Goal: Task Accomplishment & Management: Manage account settings

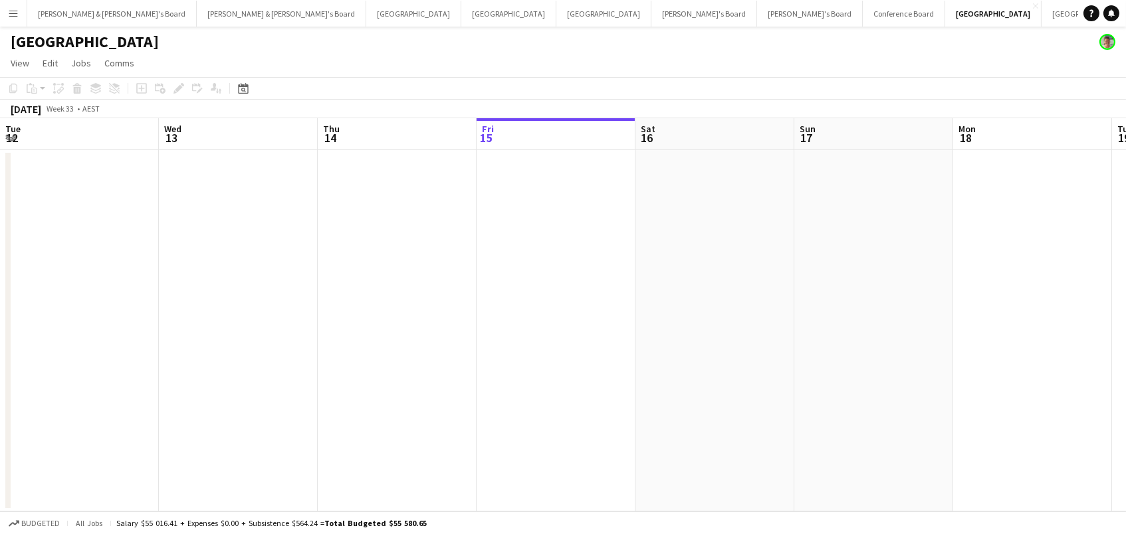
scroll to position [0, 317]
click at [556, 24] on button "Melbourne Close" at bounding box center [603, 14] width 95 height 26
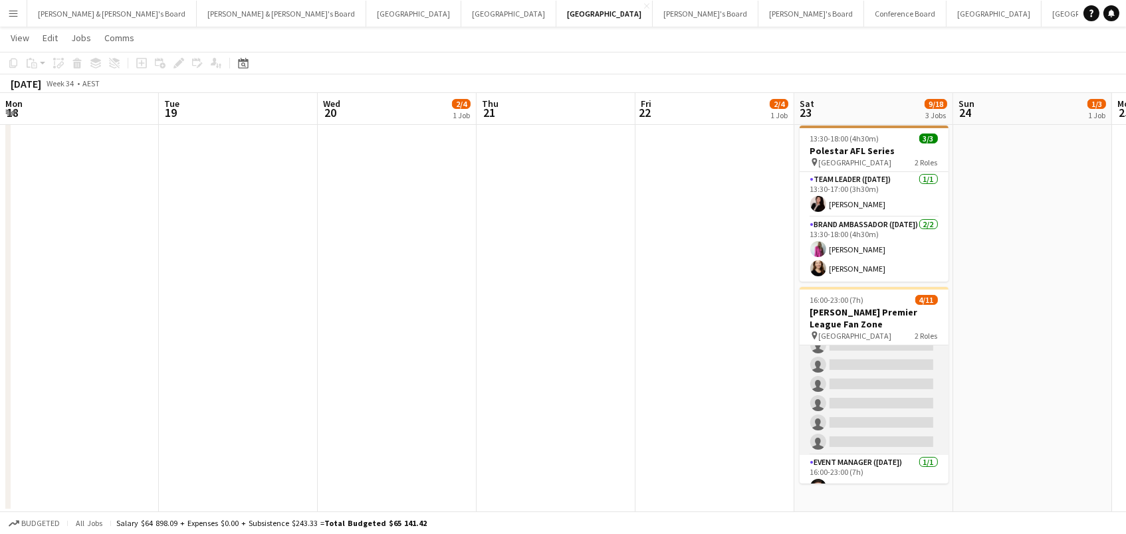
scroll to position [112, 0]
click at [869, 396] on app-card-role "Brand Ambassador (Saturday) 13I 2A 3/10 16:00-23:00 (7h) Lauren Freeman Valenti…" at bounding box center [873, 344] width 149 height 223
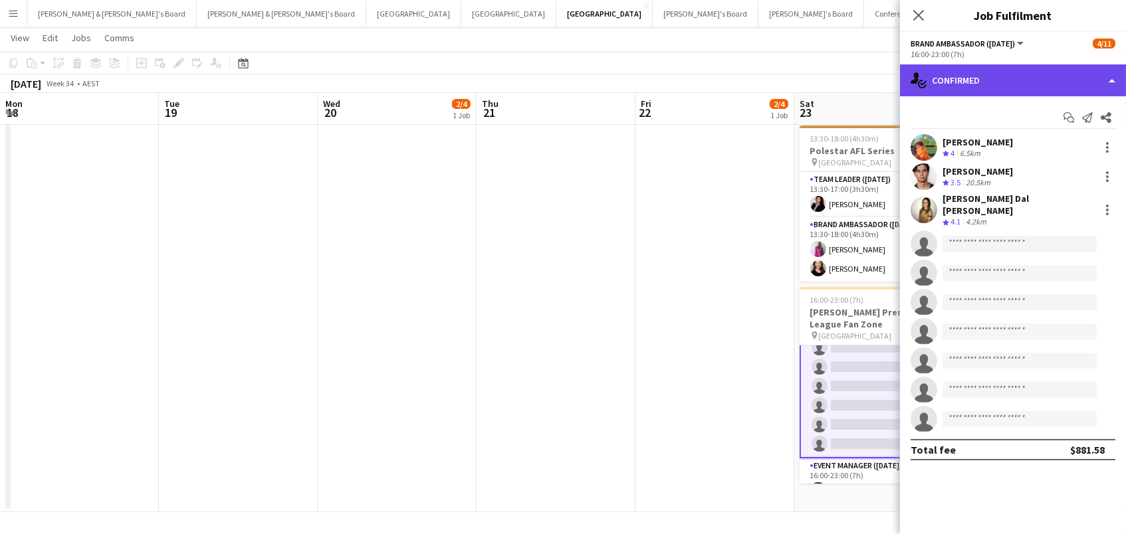
click at [993, 86] on div "single-neutral-actions-check-2 Confirmed" at bounding box center [1013, 80] width 226 height 32
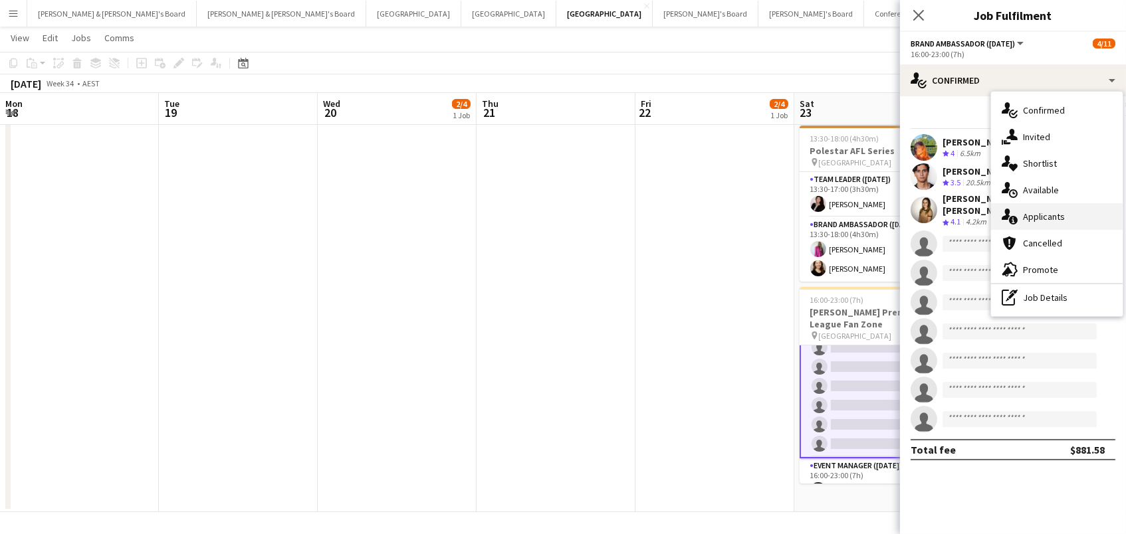
click at [1033, 211] on div "single-neutral-actions-information Applicants" at bounding box center [1057, 216] width 132 height 27
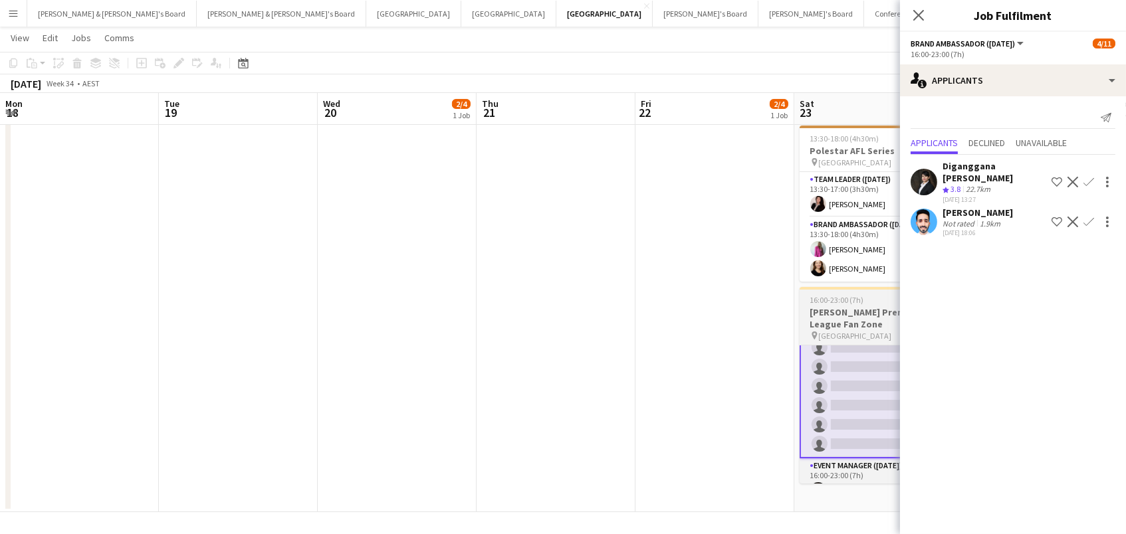
click at [863, 331] on span "[GEOGRAPHIC_DATA]" at bounding box center [855, 336] width 73 height 10
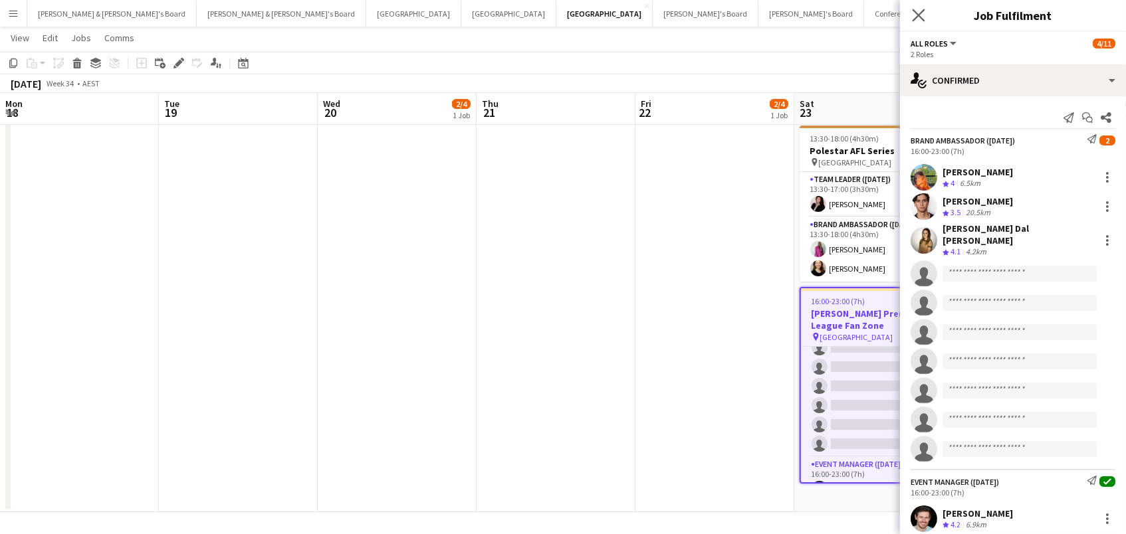
click at [924, 14] on app-icon "Close pop-in" at bounding box center [918, 15] width 19 height 19
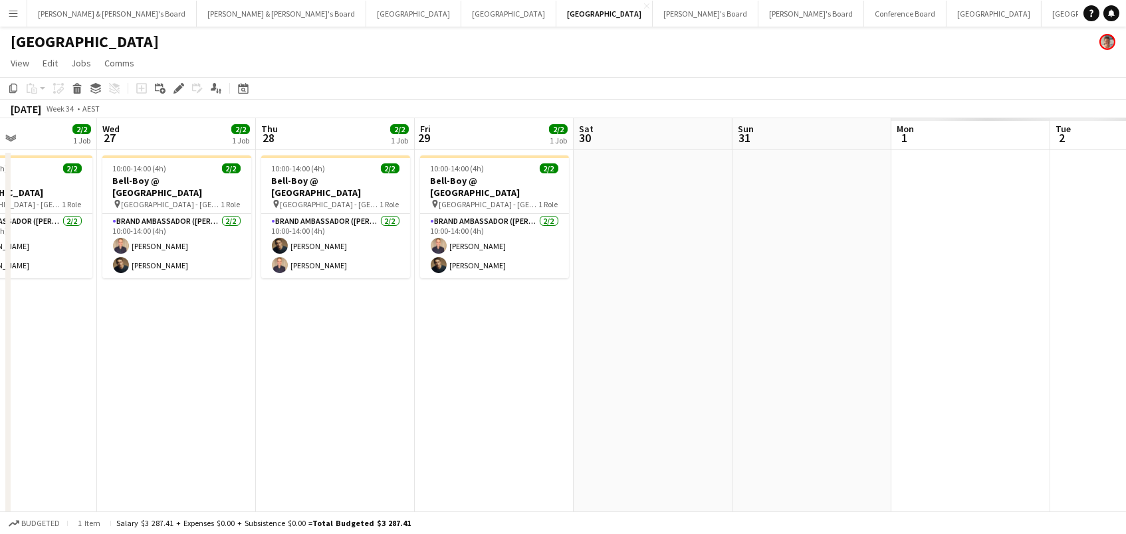
scroll to position [0, 431]
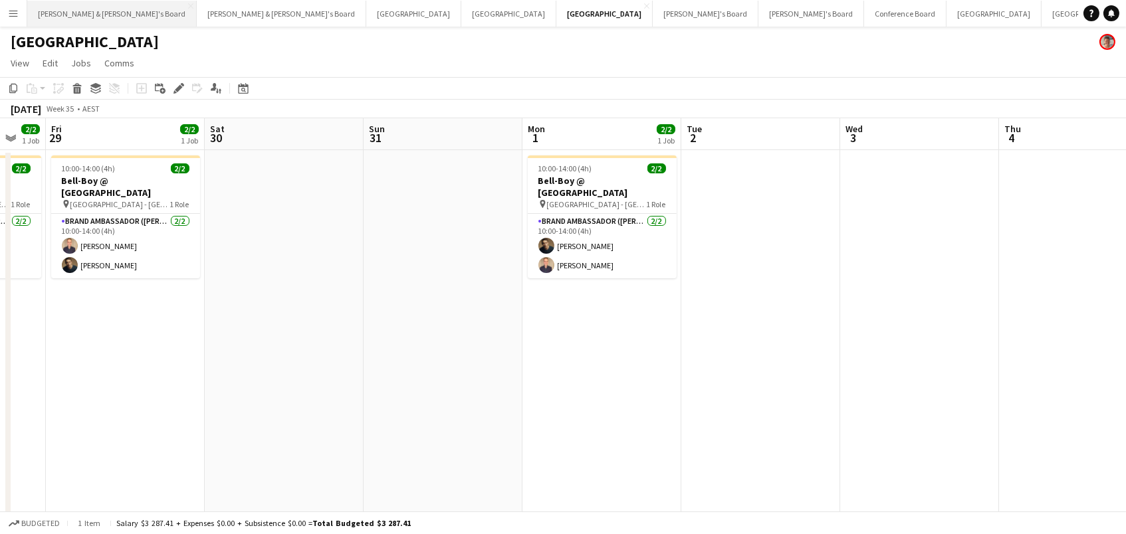
click at [48, 15] on button "Neil & Jenny's Board Close" at bounding box center [111, 14] width 169 height 26
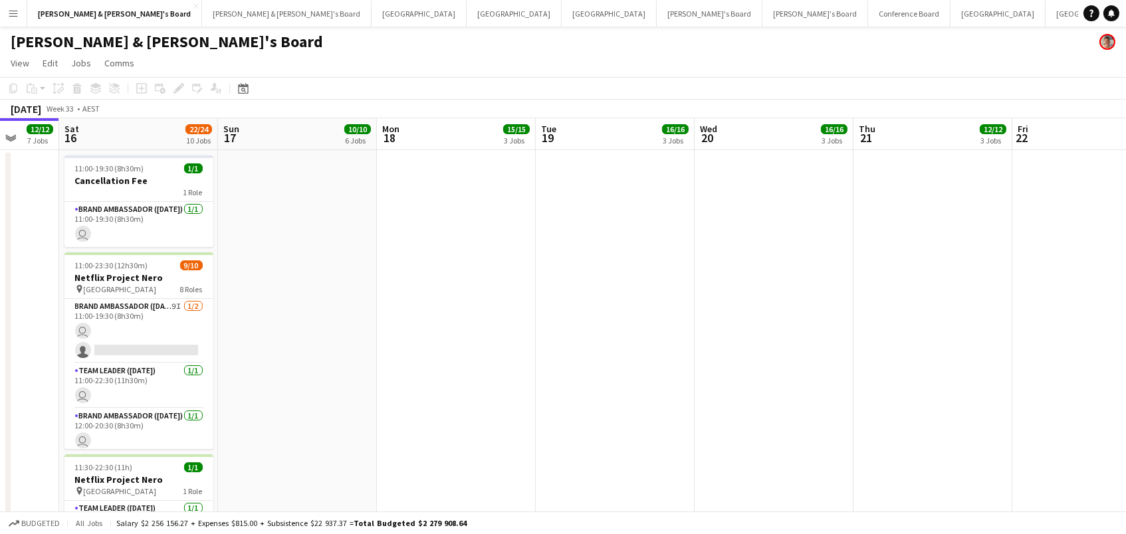
scroll to position [0, 409]
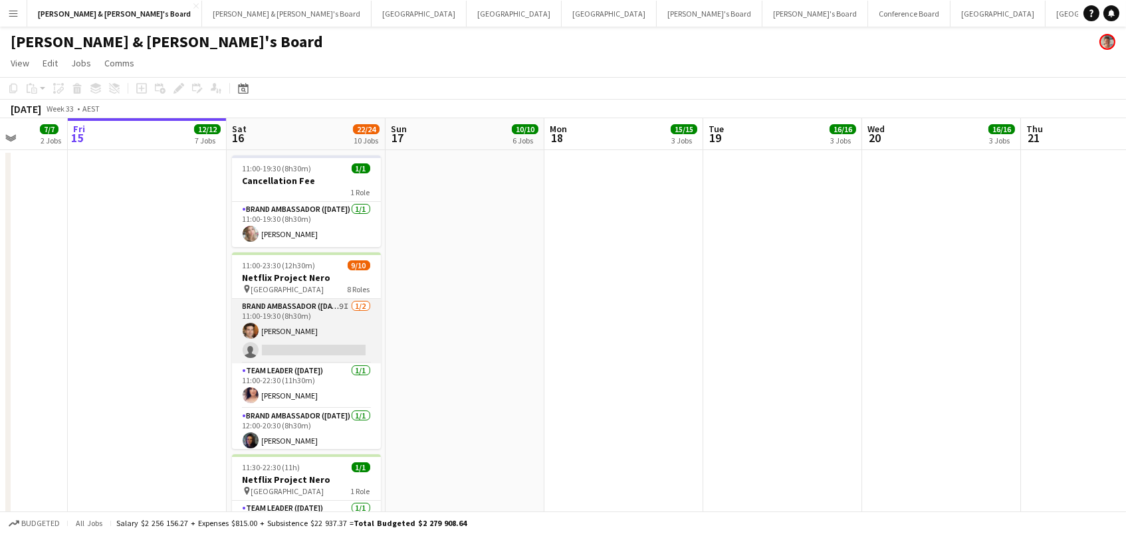
click at [305, 326] on app-card-role "Brand Ambassador (Saturday) 9I 1/2 11:00-19:30 (8h30m) Juan Montes single-neutr…" at bounding box center [306, 331] width 149 height 64
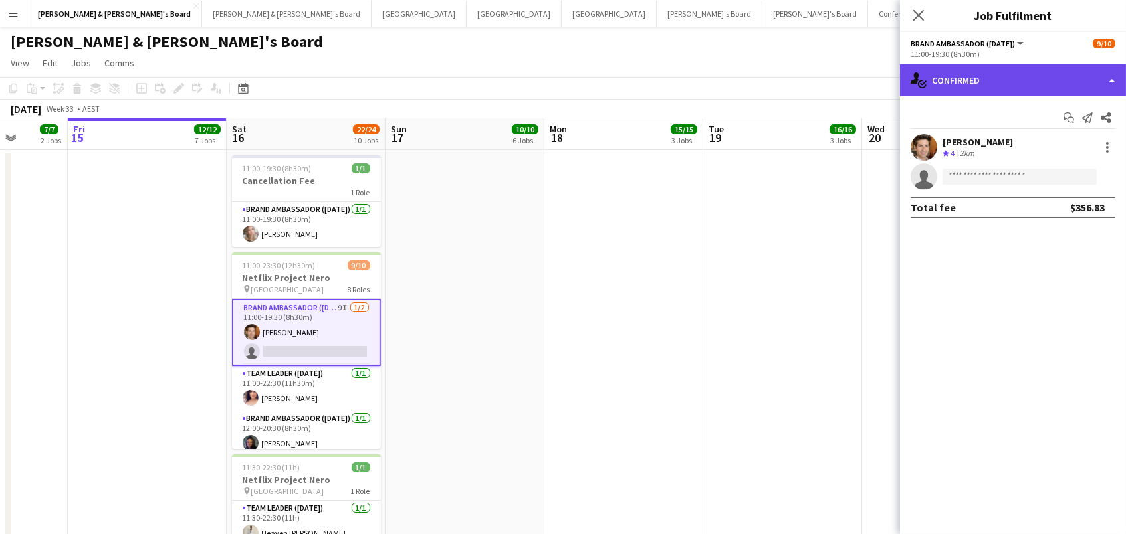
click at [1063, 80] on div "single-neutral-actions-check-2 Confirmed" at bounding box center [1013, 80] width 226 height 32
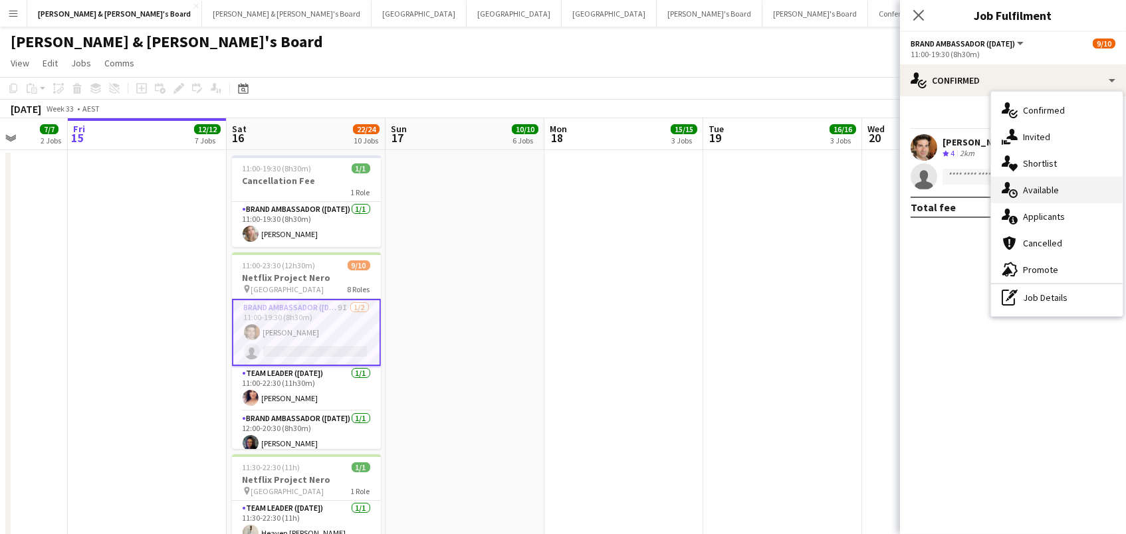
click at [1084, 191] on div "single-neutral-actions-upload Available" at bounding box center [1057, 190] width 132 height 27
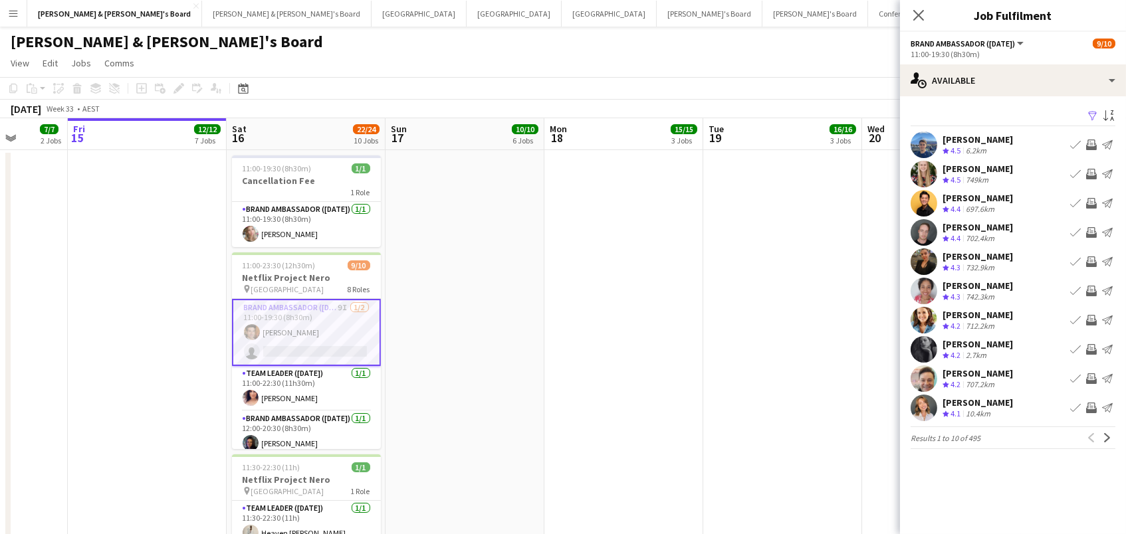
click at [1087, 114] on app-icon "Filter" at bounding box center [1092, 116] width 11 height 13
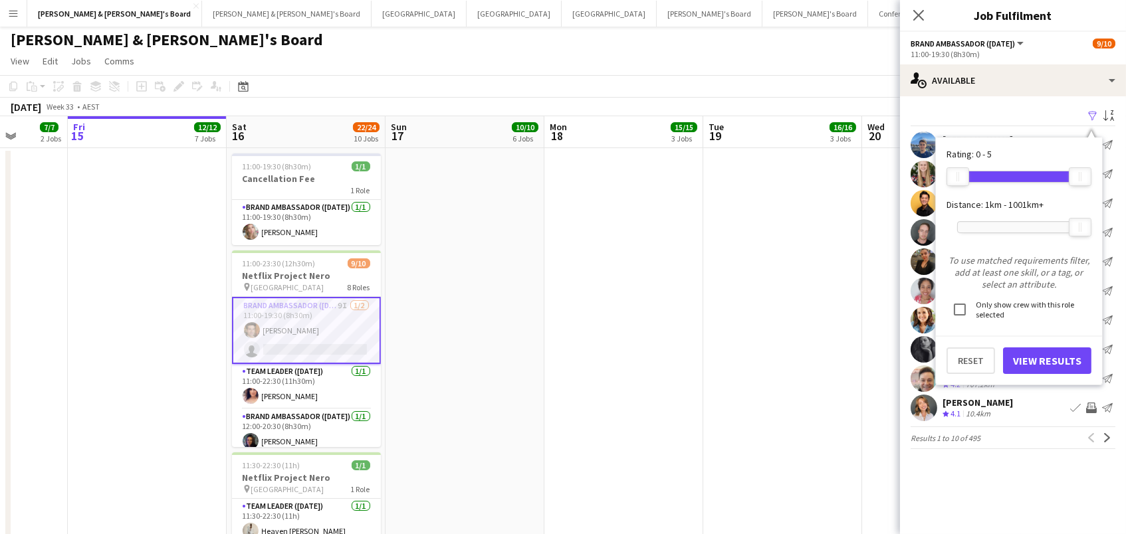
scroll to position [0, 0]
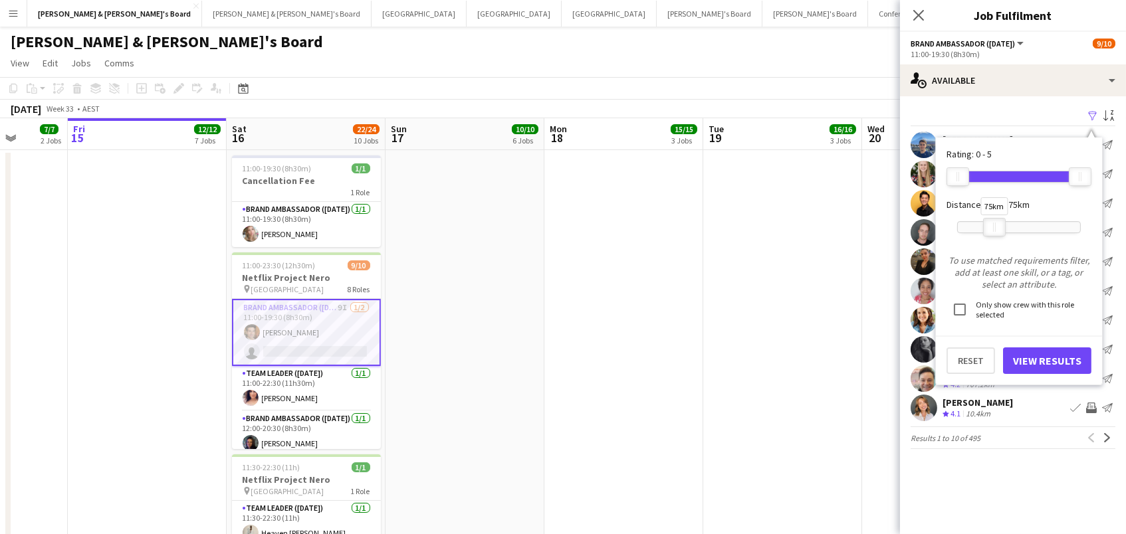
drag, startPoint x: 1061, startPoint y: 225, endPoint x: 995, endPoint y: 233, distance: 65.7
click at [995, 233] on div "75km" at bounding box center [994, 227] width 23 height 19
click at [1057, 348] on button "View Results" at bounding box center [1047, 361] width 88 height 27
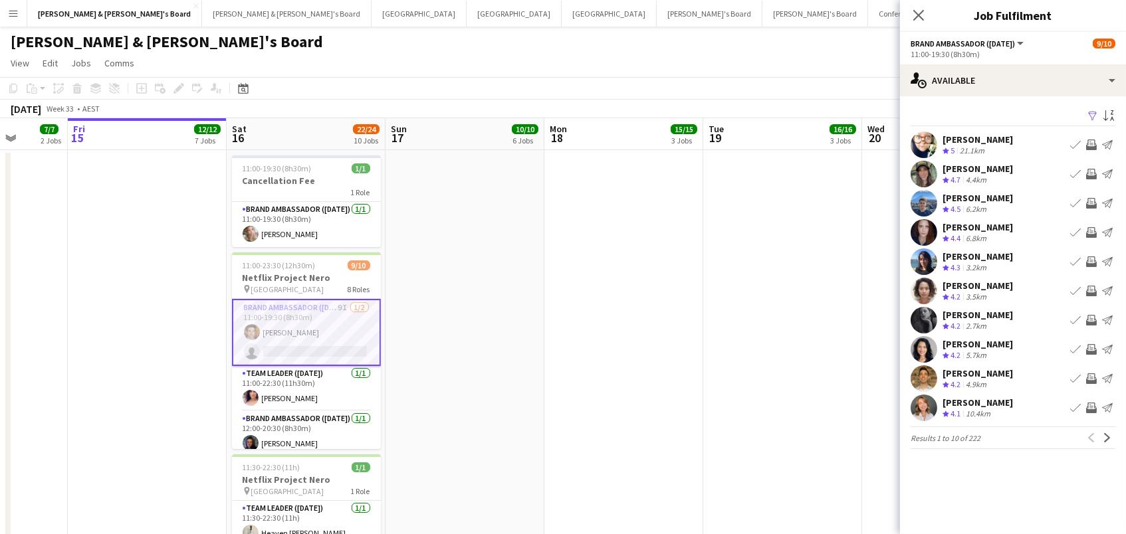
scroll to position [1, 0]
click at [1094, 375] on app-icon "Invite crew" at bounding box center [1091, 378] width 11 height 11
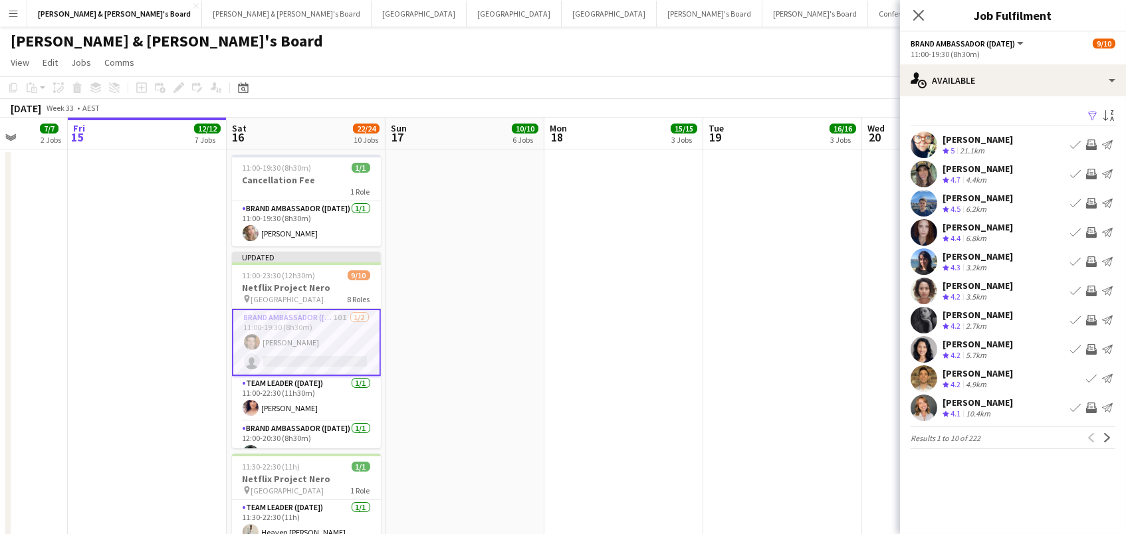
click at [473, 284] on app-date-cell at bounding box center [464, 368] width 159 height 437
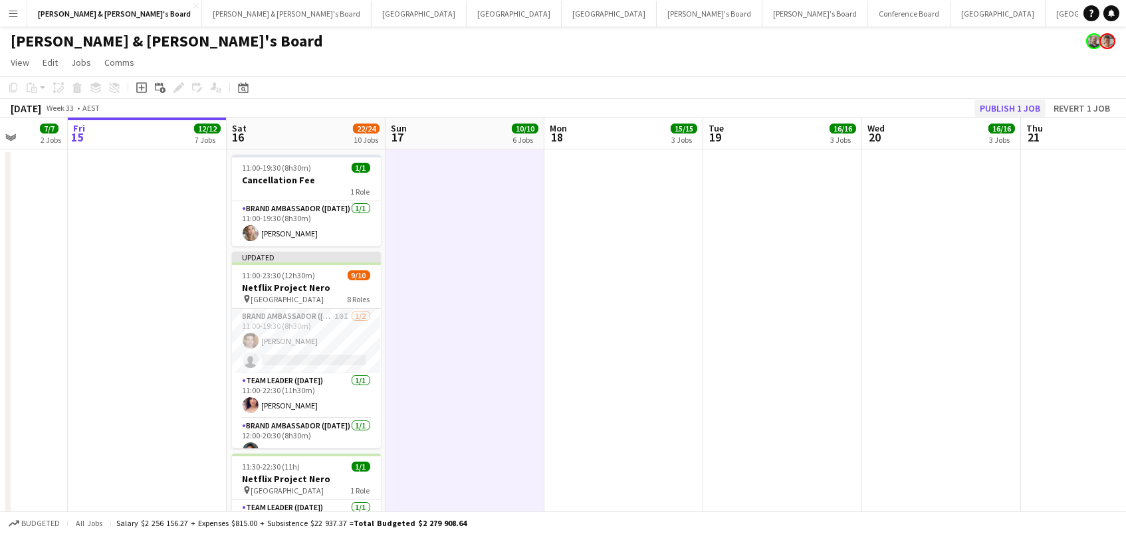
click at [998, 102] on button "Publish 1 job" at bounding box center [1009, 108] width 71 height 17
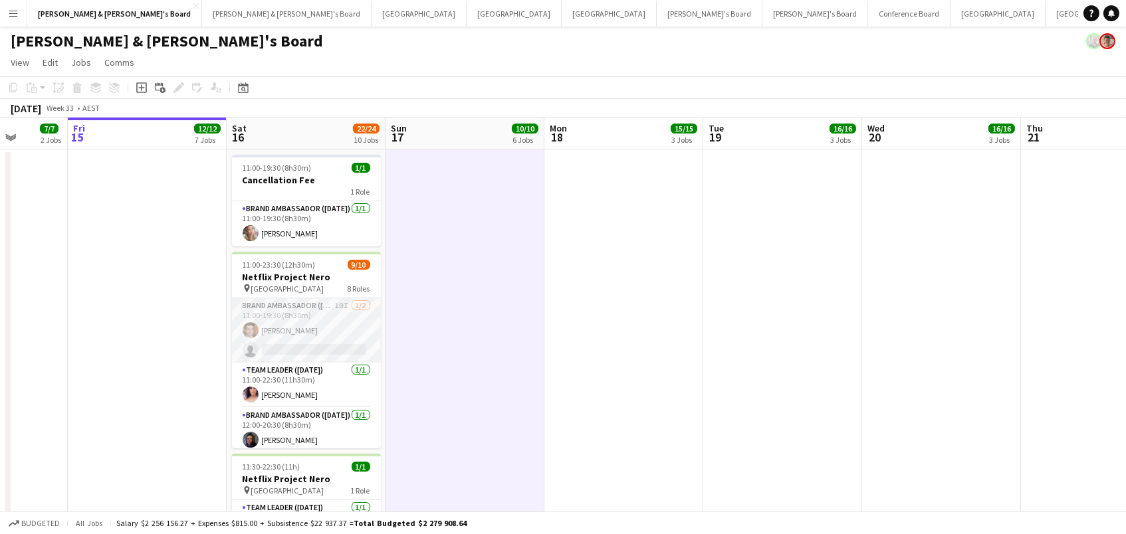
click at [304, 324] on app-card-role "Brand Ambassador (Saturday) 10I 1/2 11:00-19:30 (8h30m) Juan Montes single-neut…" at bounding box center [306, 330] width 149 height 64
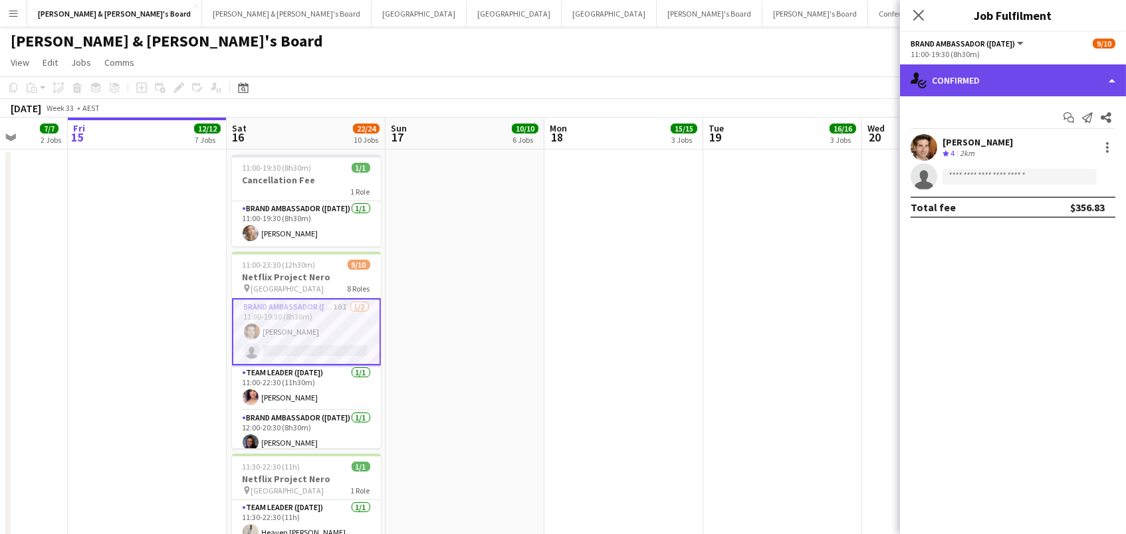
click at [1017, 80] on div "single-neutral-actions-check-2 Confirmed" at bounding box center [1013, 80] width 226 height 32
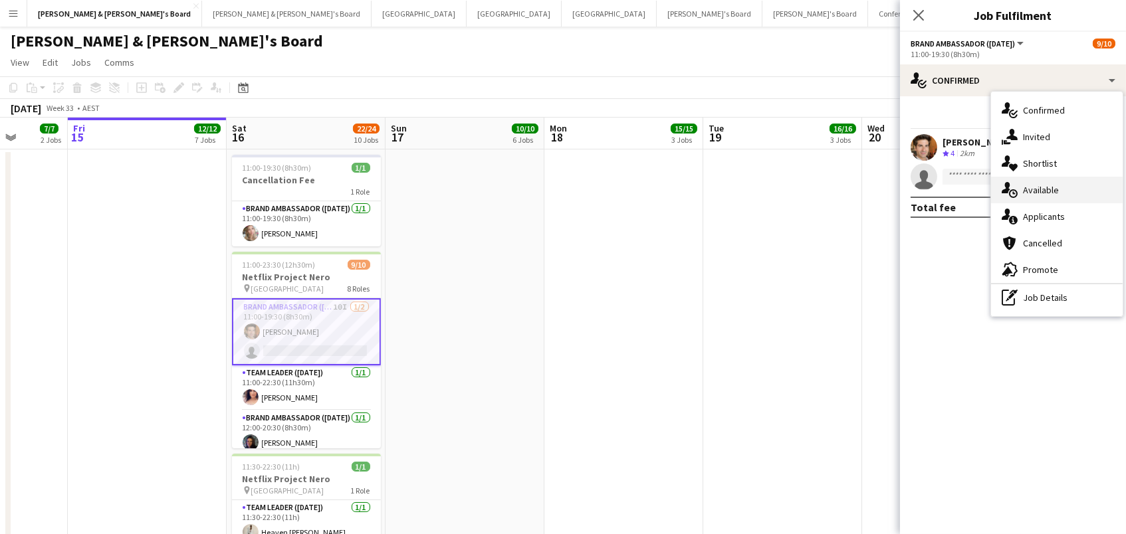
click at [1035, 193] on div "single-neutral-actions-upload Available" at bounding box center [1057, 190] width 132 height 27
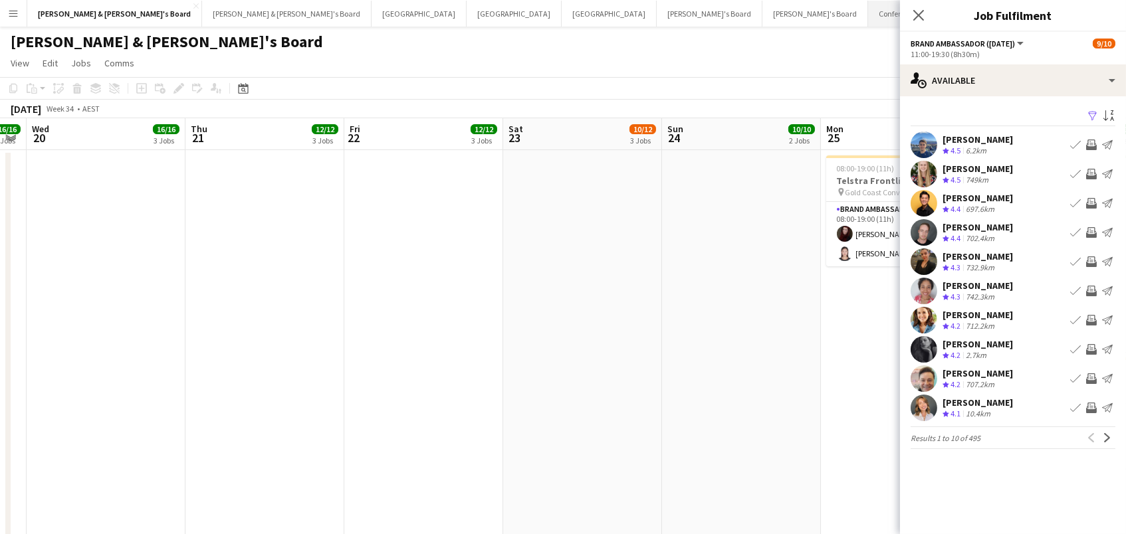
scroll to position [0, 0]
click at [202, 19] on button "James & Arrence's Board Close" at bounding box center [286, 14] width 169 height 26
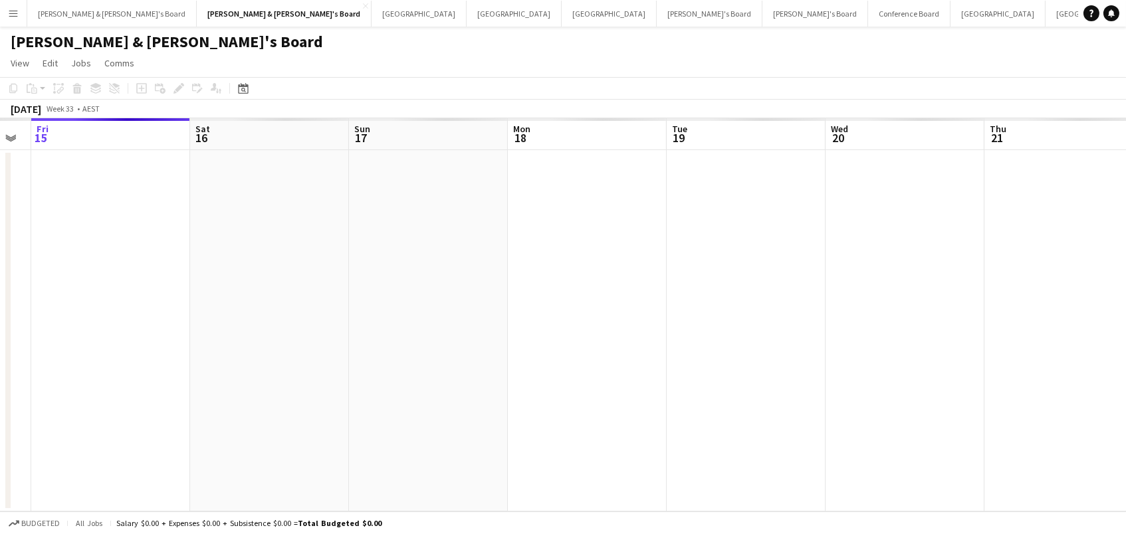
scroll to position [0, 635]
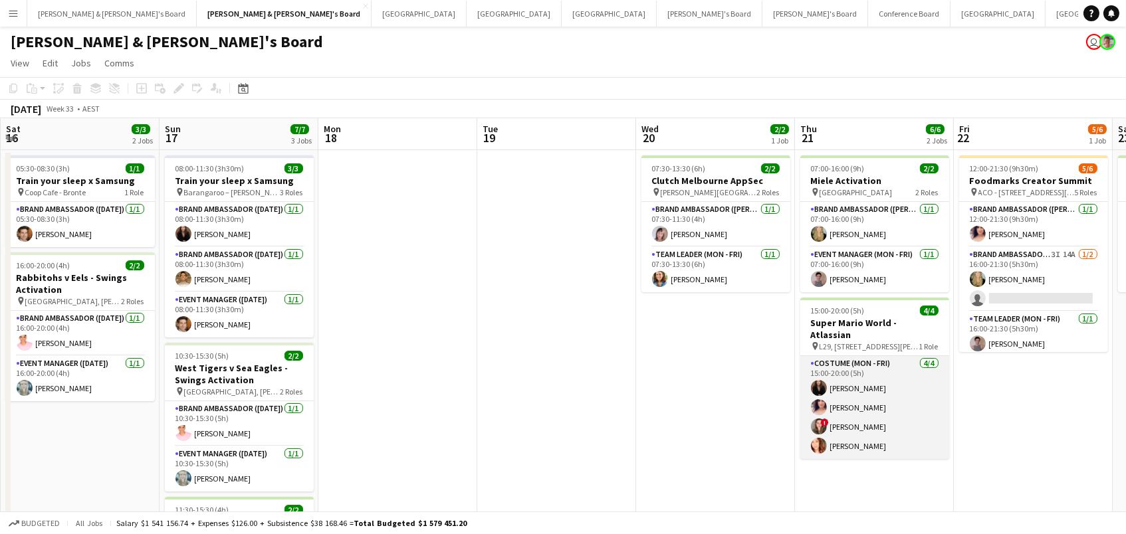
click at [869, 368] on app-card-role "Costume (Mon - Fri) 4/4 15:00-20:00 (5h) Kim Clifton Amanda van Eldik ! Bonnie …" at bounding box center [874, 407] width 149 height 103
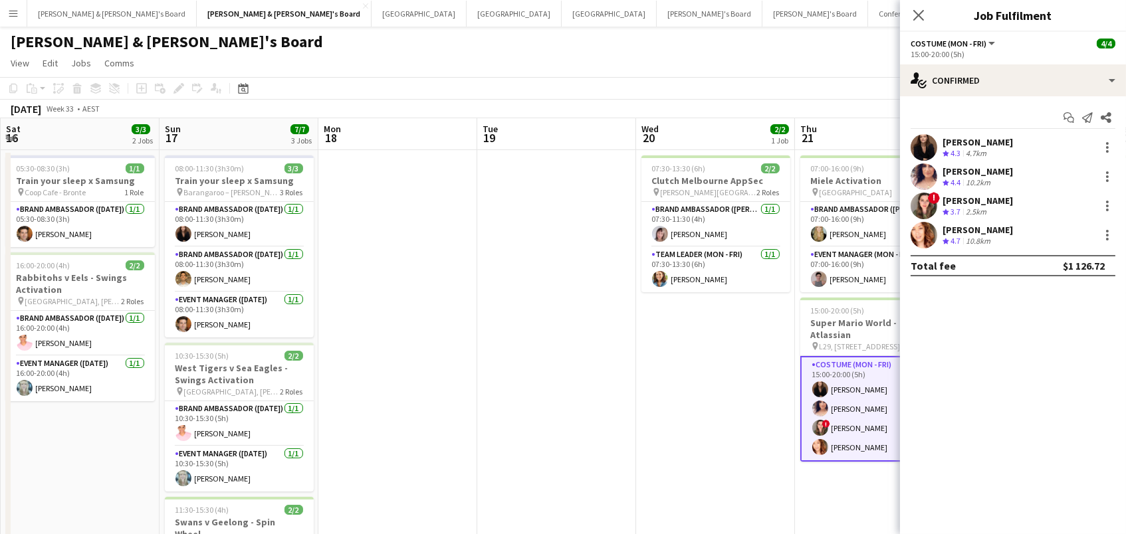
drag, startPoint x: 537, startPoint y: 377, endPoint x: 538, endPoint y: 333, distance: 44.5
click at [537, 377] on app-date-cell at bounding box center [556, 419] width 159 height 538
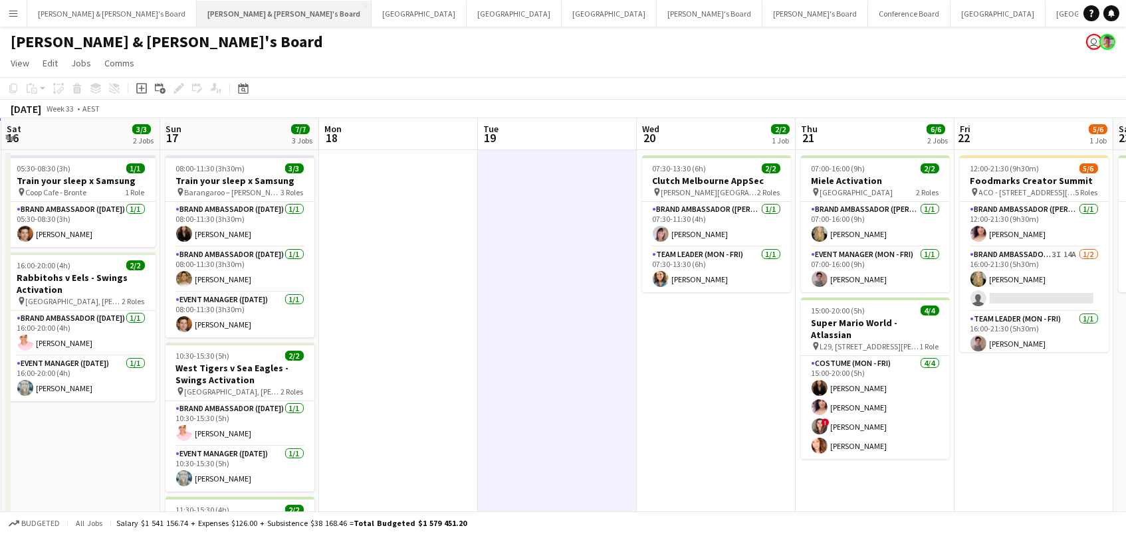
click at [197, 15] on button "James & Arrence's Board Close" at bounding box center [284, 14] width 175 height 26
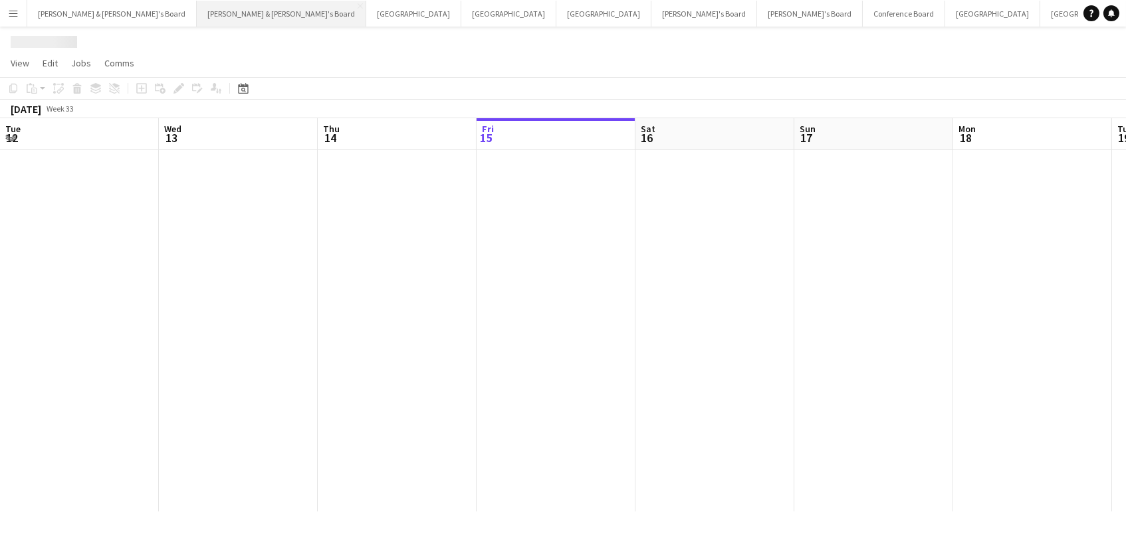
scroll to position [0, 317]
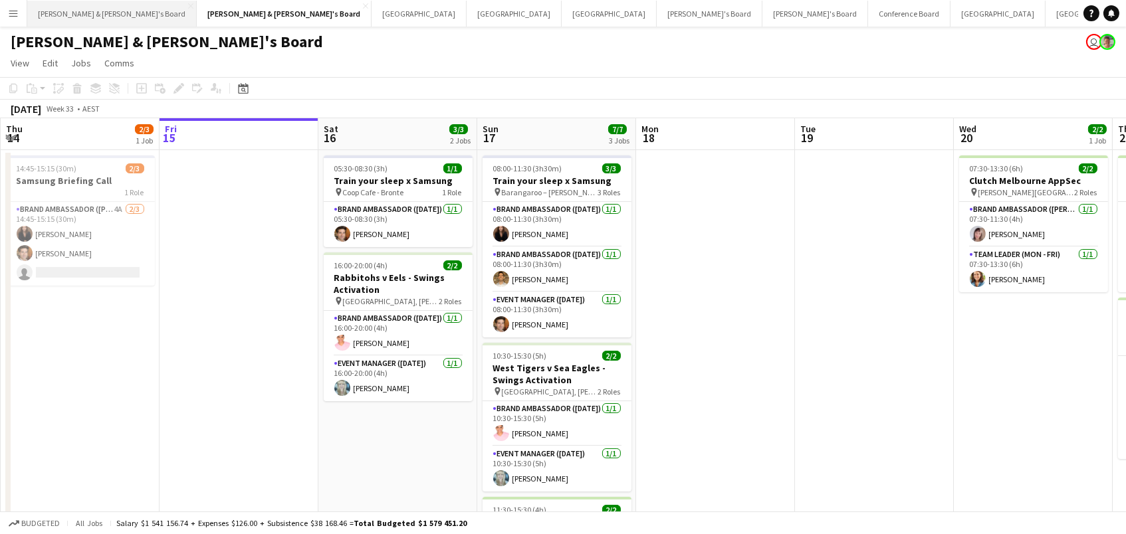
click at [64, 16] on button "Neil & Jenny's Board Close" at bounding box center [111, 14] width 169 height 26
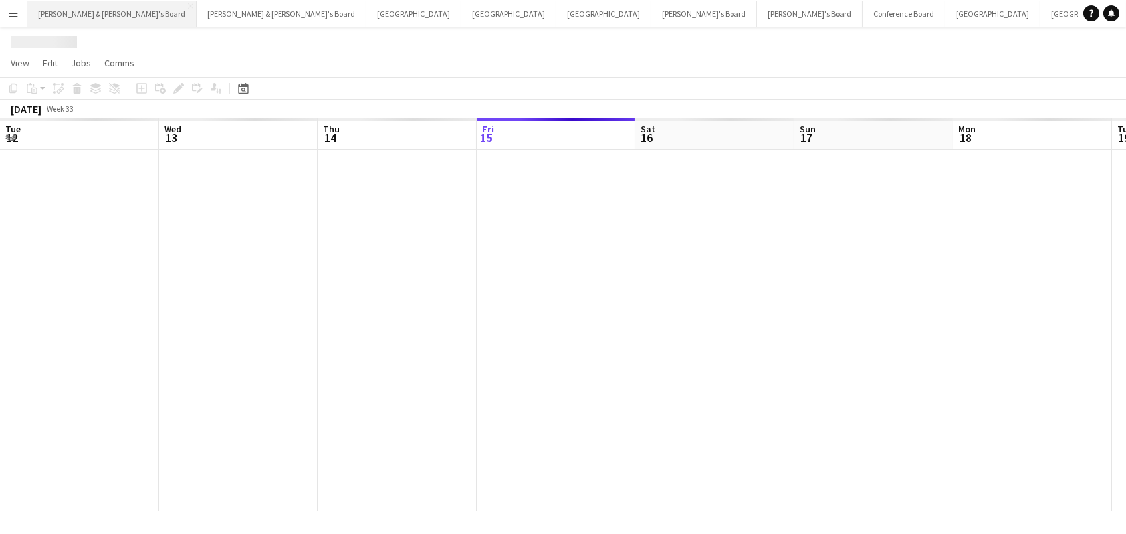
scroll to position [0, 317]
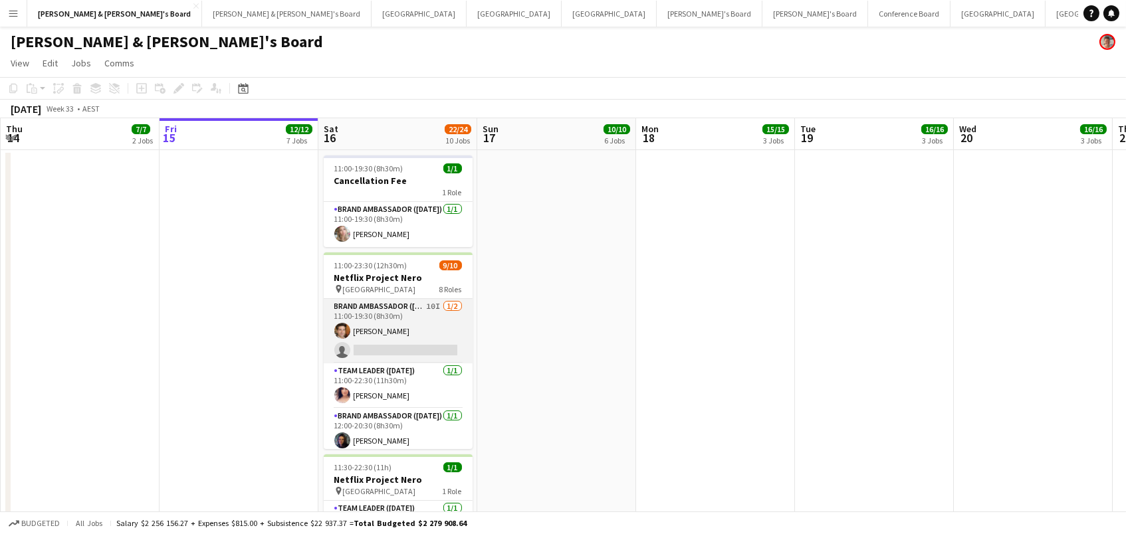
click at [432, 322] on app-card-role "Brand Ambassador (Saturday) 10I 1/2 11:00-19:30 (8h30m) Juan Montes single-neut…" at bounding box center [398, 331] width 149 height 64
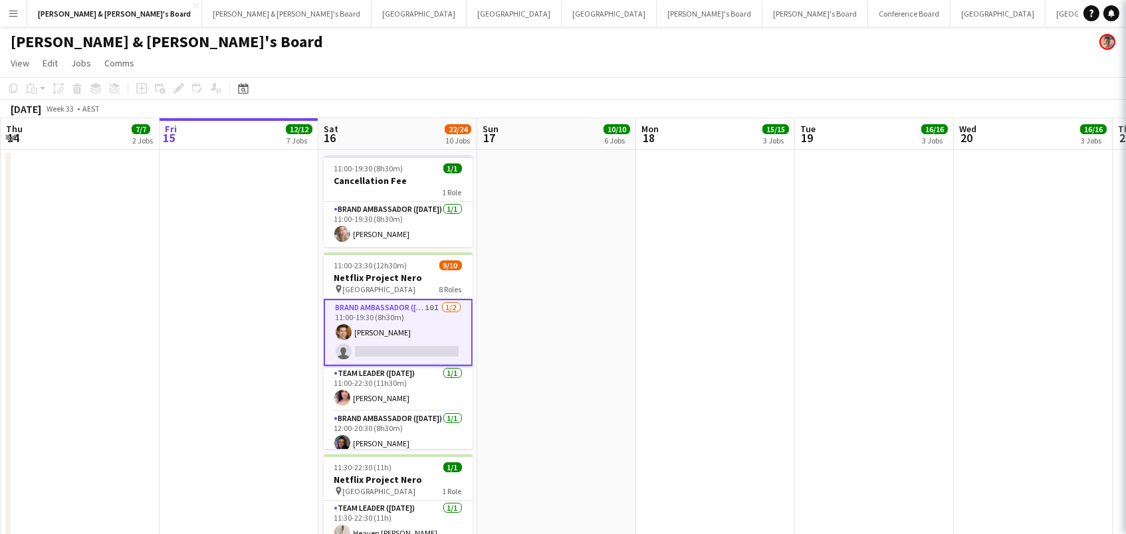
scroll to position [0, 316]
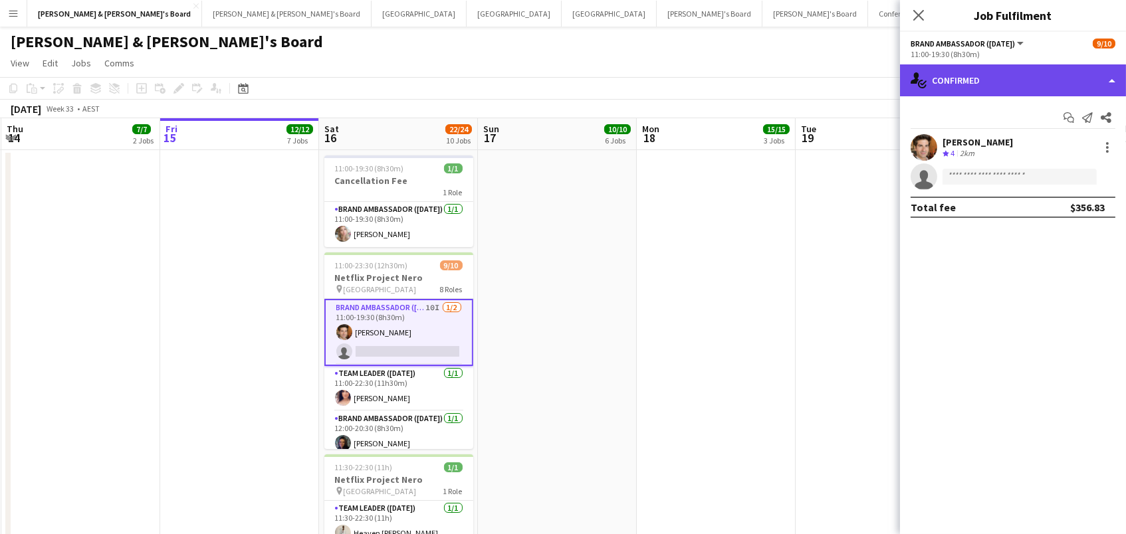
click at [932, 65] on div "single-neutral-actions-check-2 Confirmed" at bounding box center [1013, 80] width 226 height 32
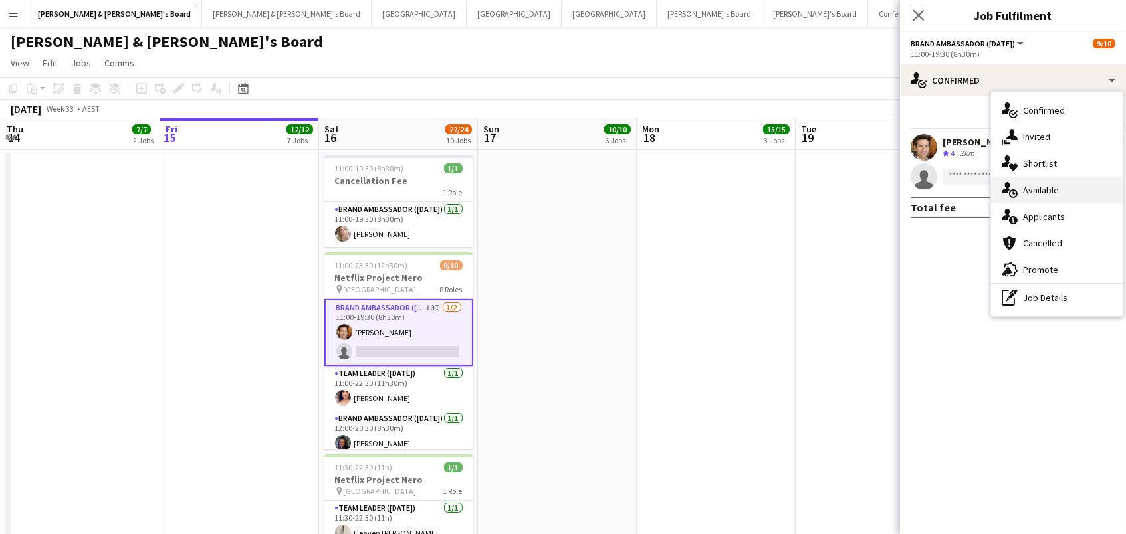
click at [1061, 195] on div "single-neutral-actions-upload Available" at bounding box center [1057, 190] width 132 height 27
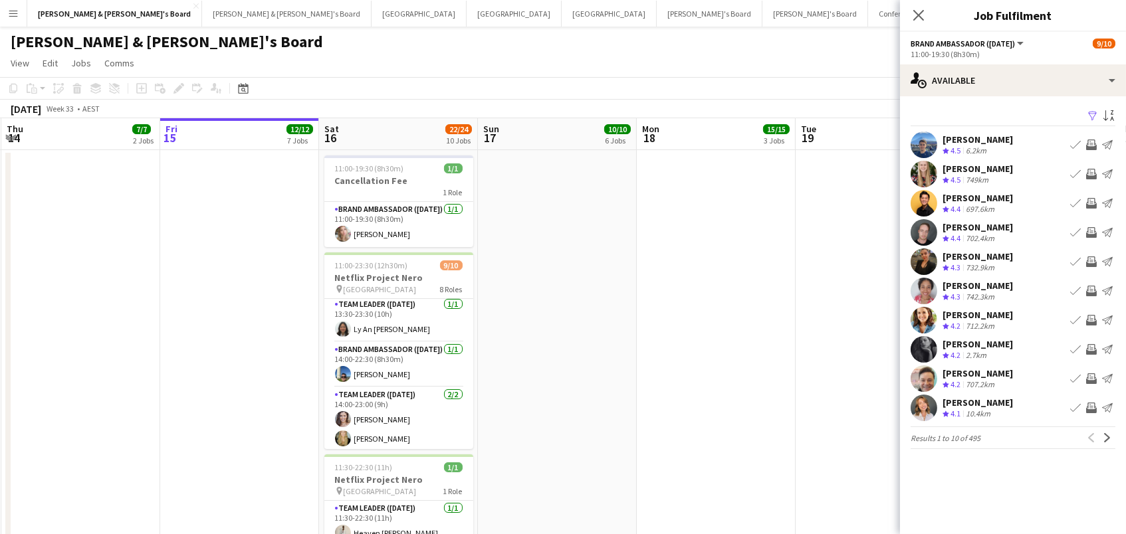
scroll to position [249, 0]
click at [1091, 110] on app-icon "Filter" at bounding box center [1092, 116] width 11 height 13
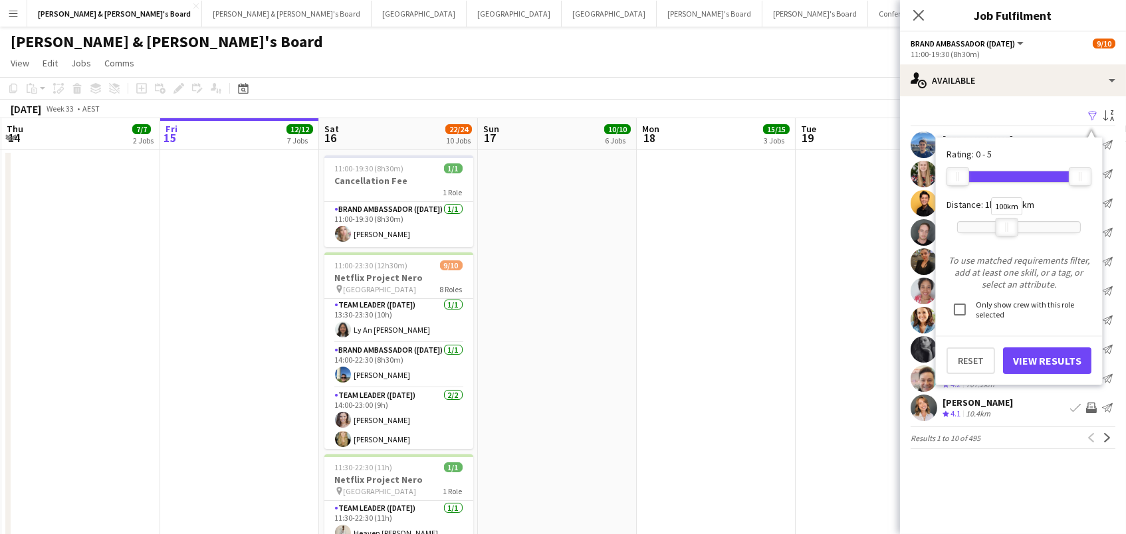
drag, startPoint x: 1075, startPoint y: 229, endPoint x: 1006, endPoint y: 233, distance: 68.5
click at [1006, 233] on div at bounding box center [1006, 227] width 21 height 17
click at [1019, 367] on button "View Results" at bounding box center [1047, 361] width 88 height 27
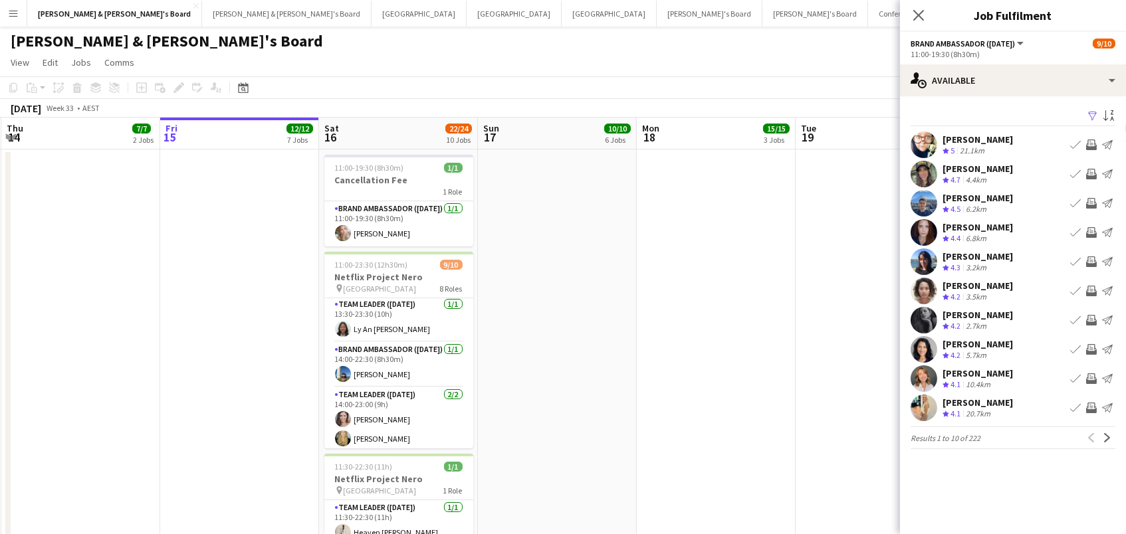
scroll to position [1, 0]
click at [1096, 320] on button "Invite crew" at bounding box center [1091, 320] width 16 height 16
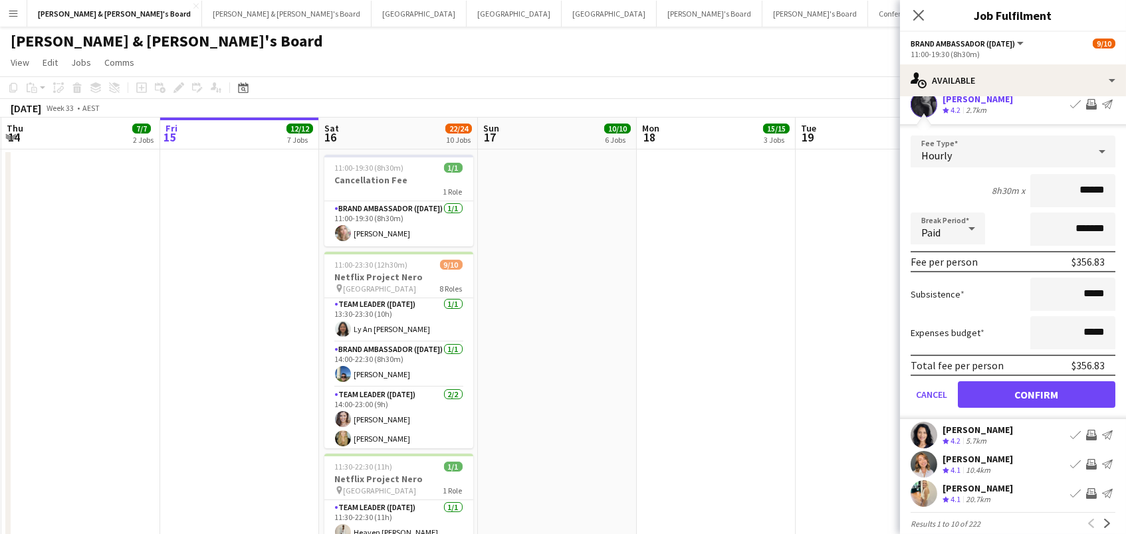
scroll to position [221, 0]
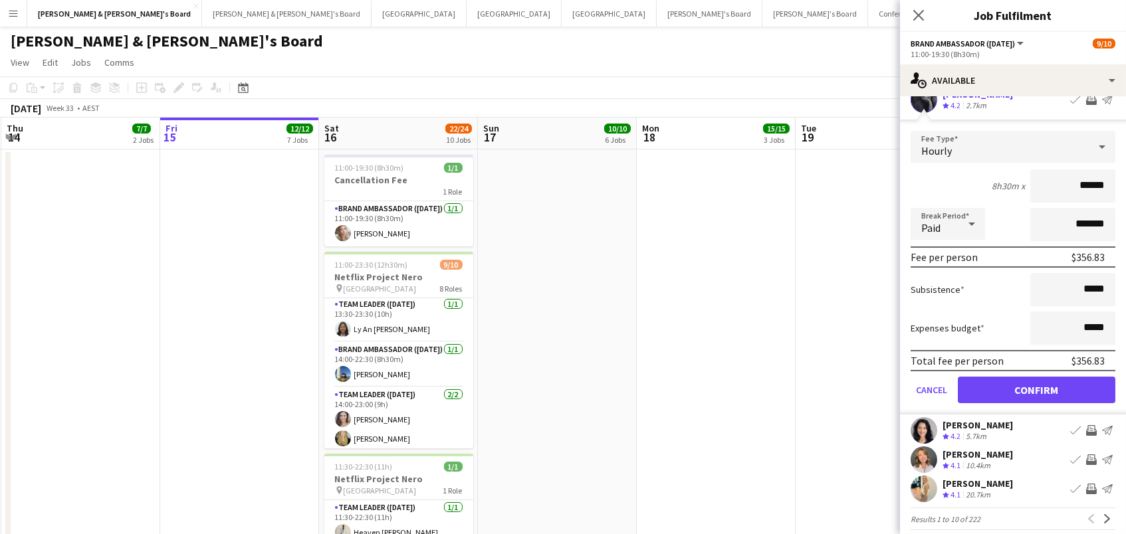
click at [1057, 379] on button "Confirm" at bounding box center [1036, 390] width 157 height 27
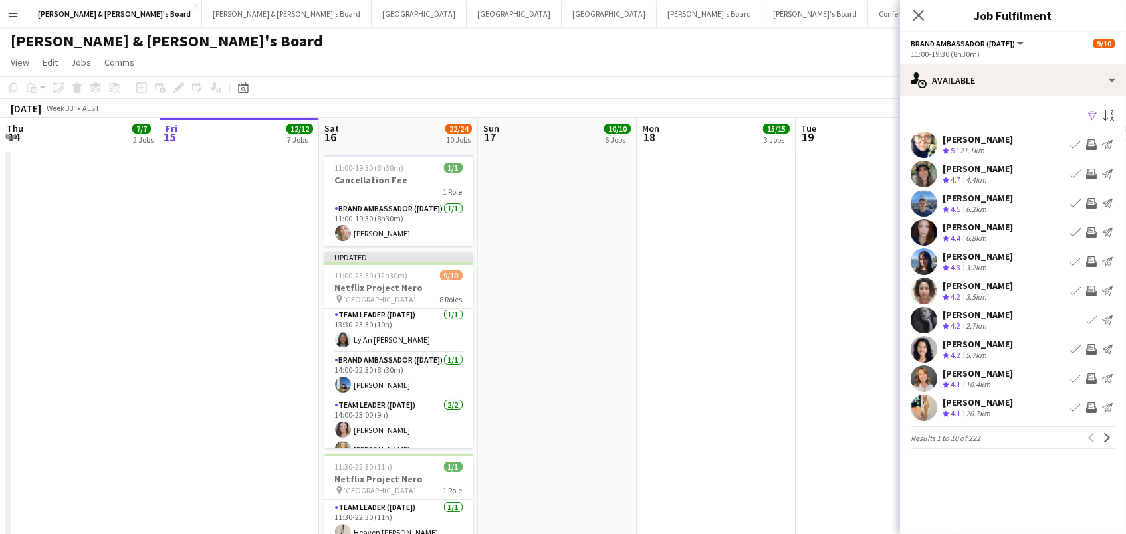
scroll to position [0, 0]
click at [1109, 440] on app-icon "Next" at bounding box center [1106, 437] width 9 height 9
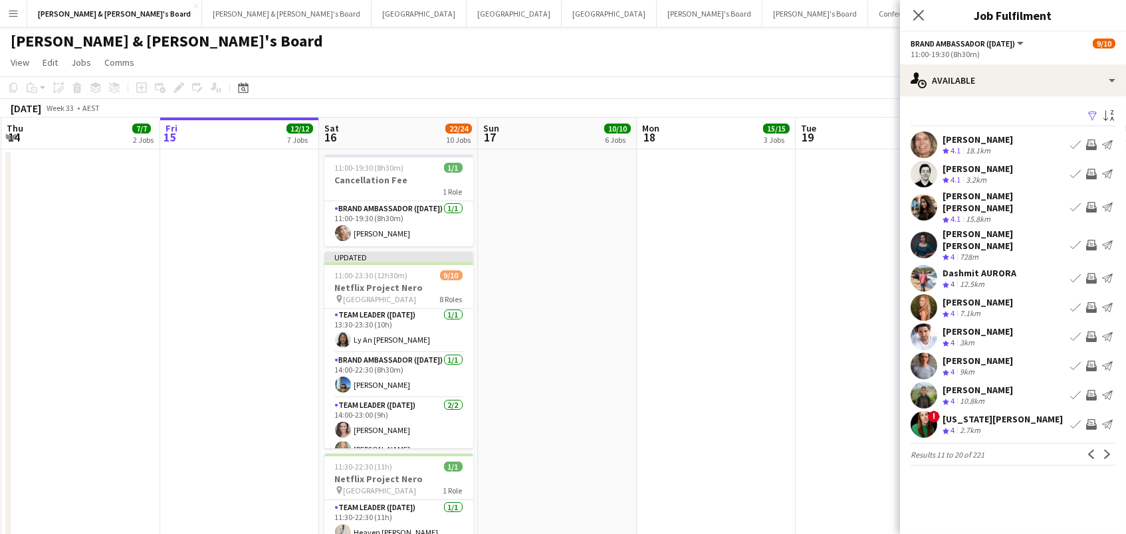
click at [1091, 332] on app-icon "Invite crew" at bounding box center [1091, 337] width 11 height 11
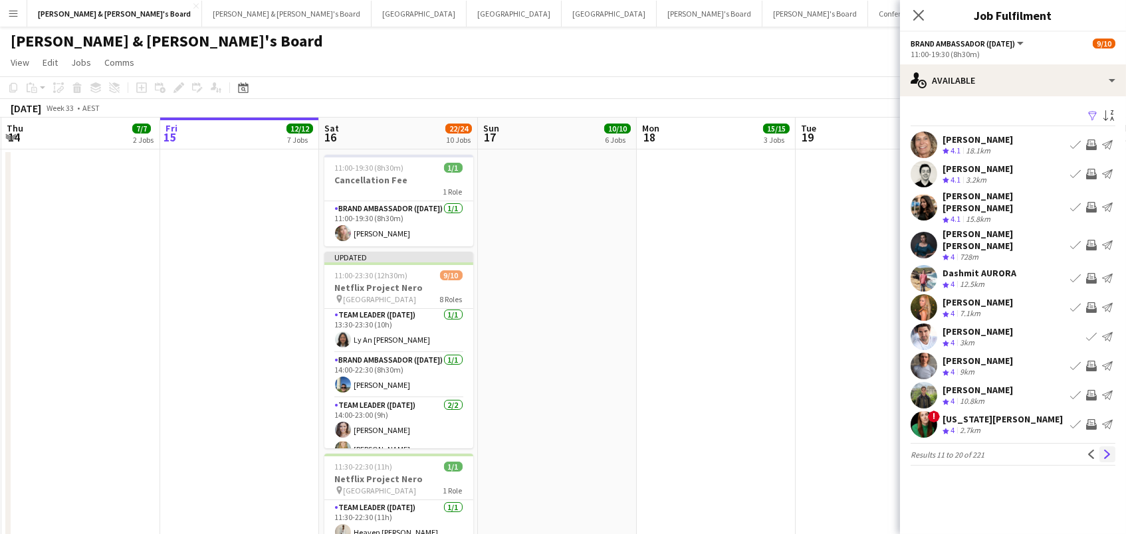
click at [1109, 450] on app-icon "Next" at bounding box center [1106, 454] width 9 height 9
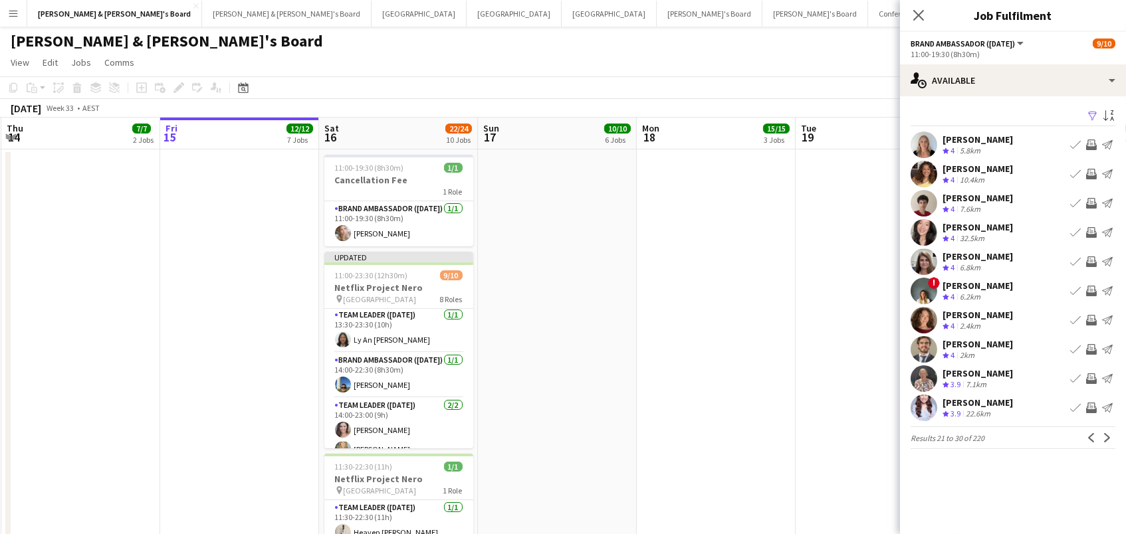
click at [1092, 318] on app-icon "Invite crew" at bounding box center [1091, 320] width 11 height 11
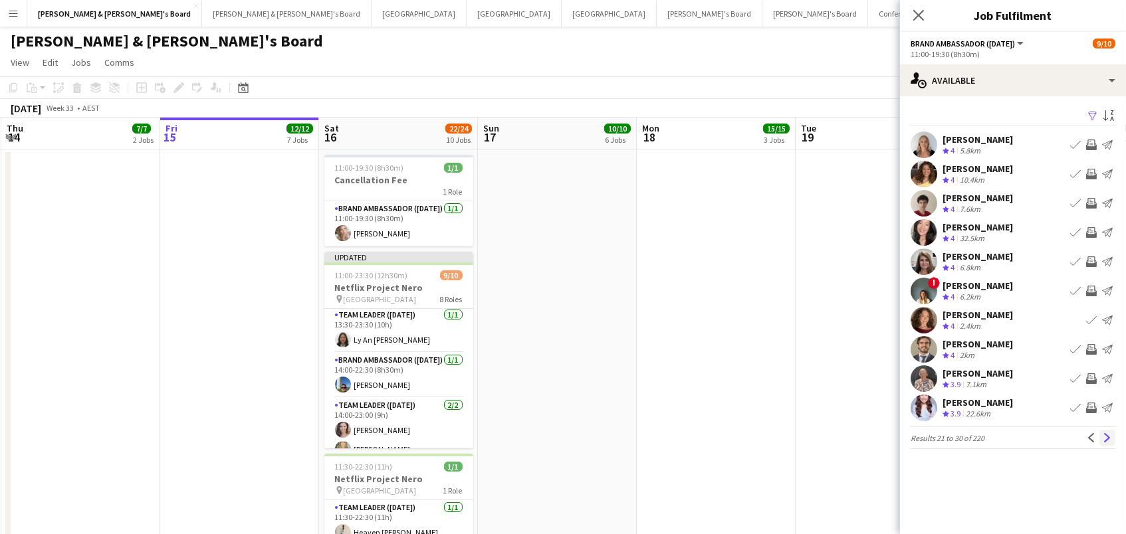
click at [1109, 430] on button "Next" at bounding box center [1107, 438] width 16 height 16
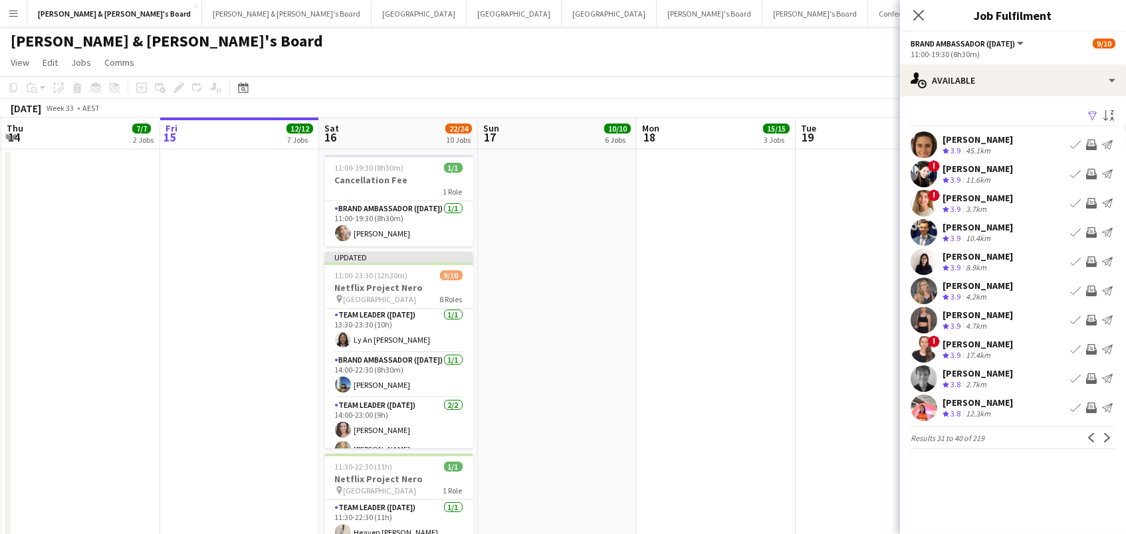
click at [1092, 233] on app-icon "Invite crew" at bounding box center [1091, 232] width 11 height 11
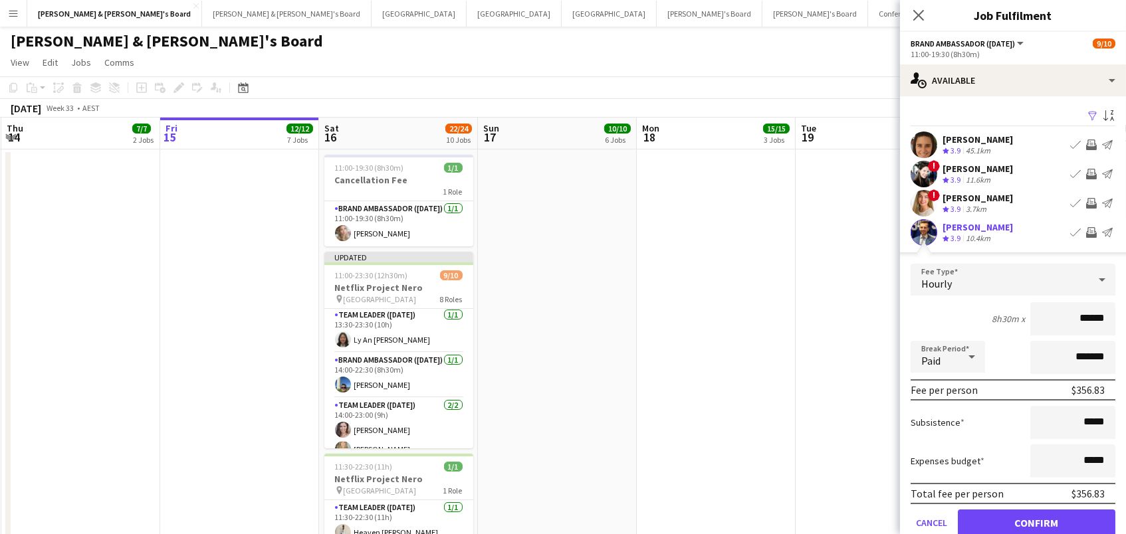
click at [1036, 521] on button "Confirm" at bounding box center [1036, 523] width 157 height 27
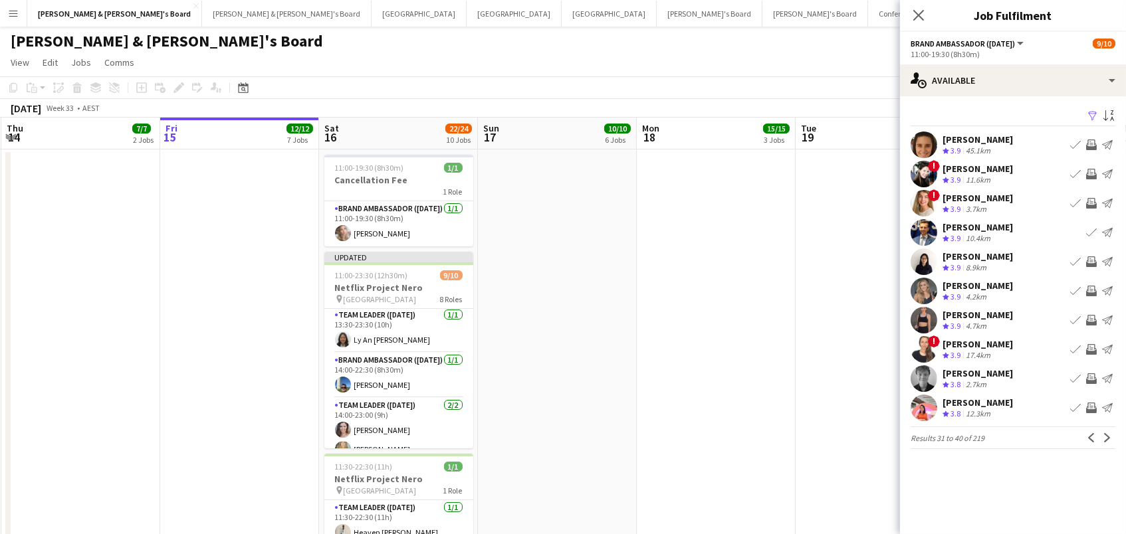
click at [1089, 403] on app-icon "Invite crew" at bounding box center [1091, 408] width 11 height 11
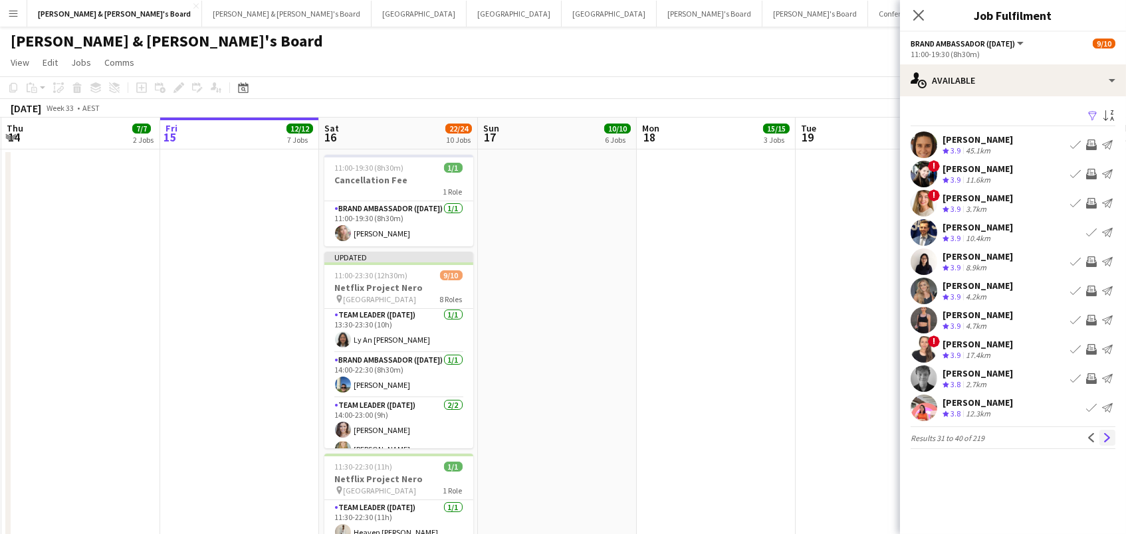
click at [1104, 442] on button "Next" at bounding box center [1107, 438] width 16 height 16
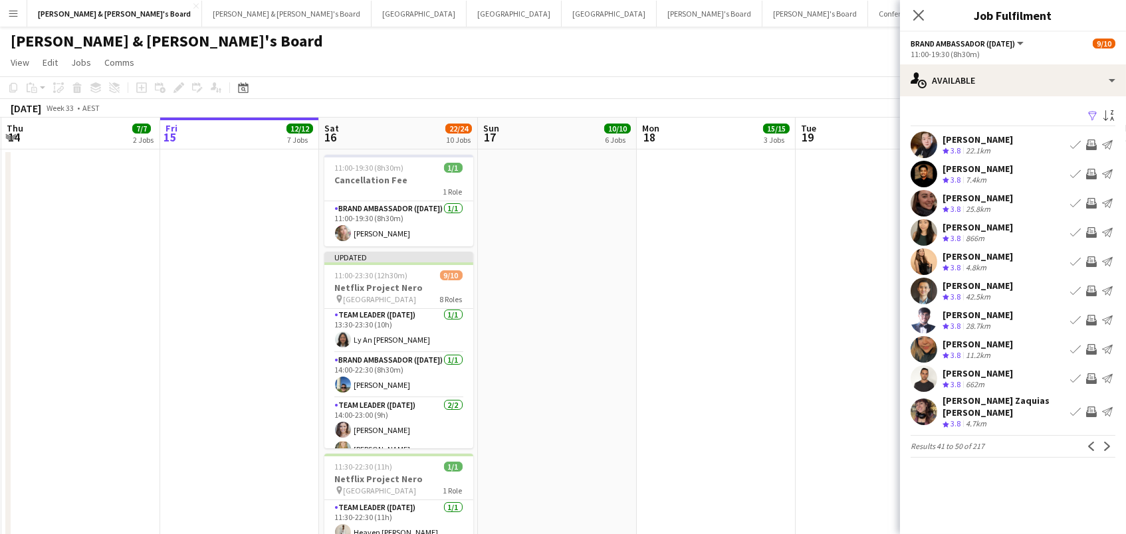
scroll to position [2, 0]
click at [1112, 441] on button "Next" at bounding box center [1107, 447] width 16 height 16
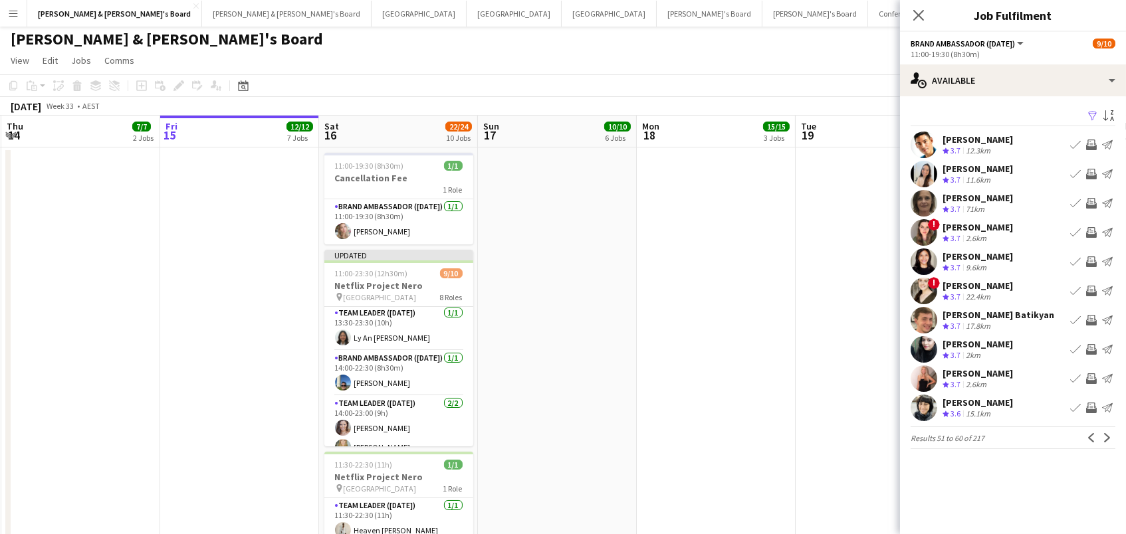
scroll to position [3, 0]
click at [1108, 440] on app-icon "Next" at bounding box center [1106, 437] width 9 height 9
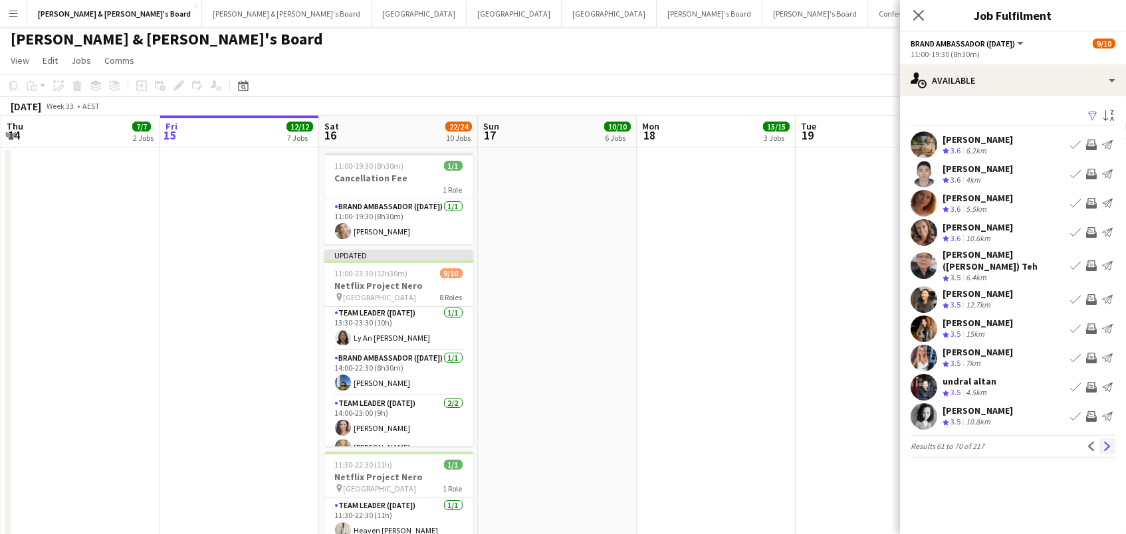
click at [1106, 442] on app-icon "Next" at bounding box center [1106, 446] width 9 height 9
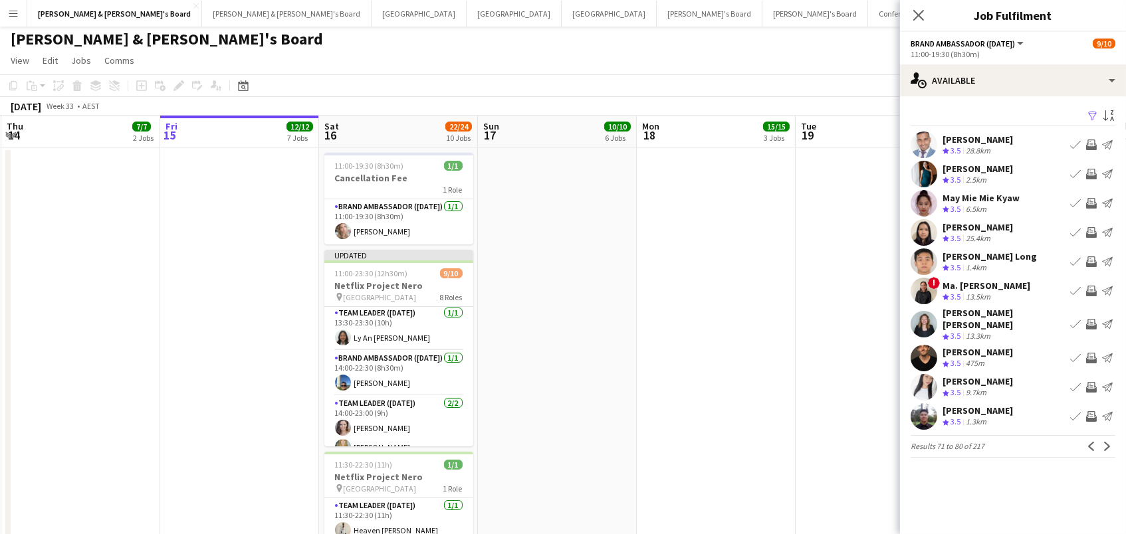
click at [1091, 174] on app-icon "Invite crew" at bounding box center [1091, 174] width 11 height 11
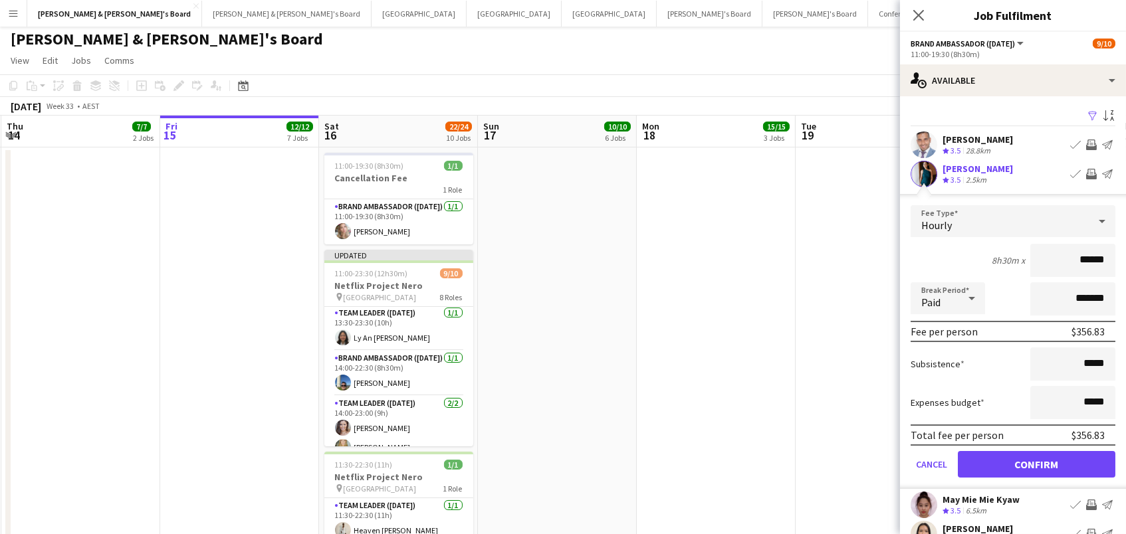
click at [1036, 462] on button "Confirm" at bounding box center [1036, 464] width 157 height 27
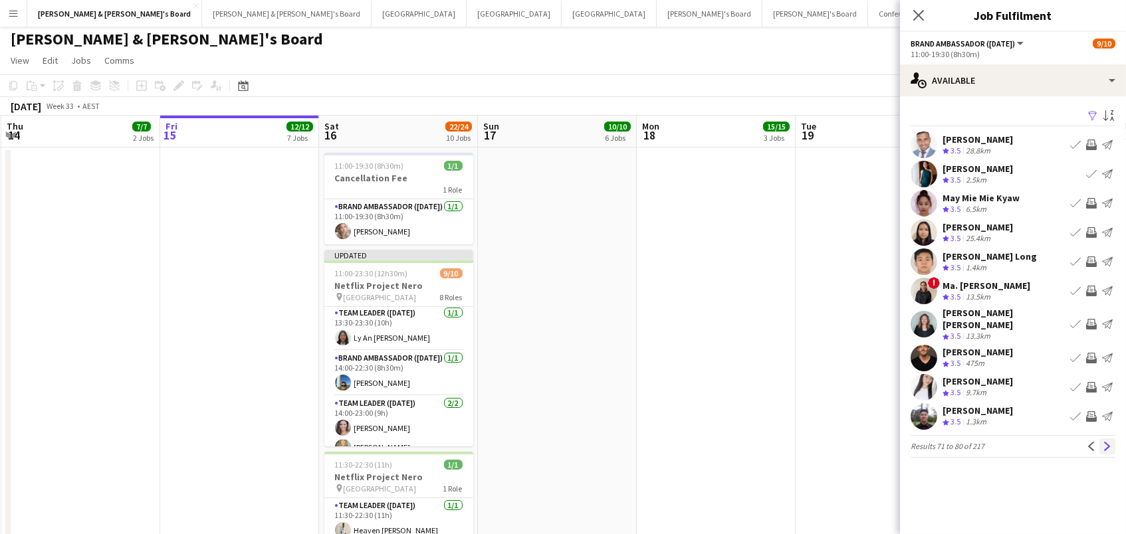
click at [1108, 442] on app-icon "Next" at bounding box center [1106, 446] width 9 height 9
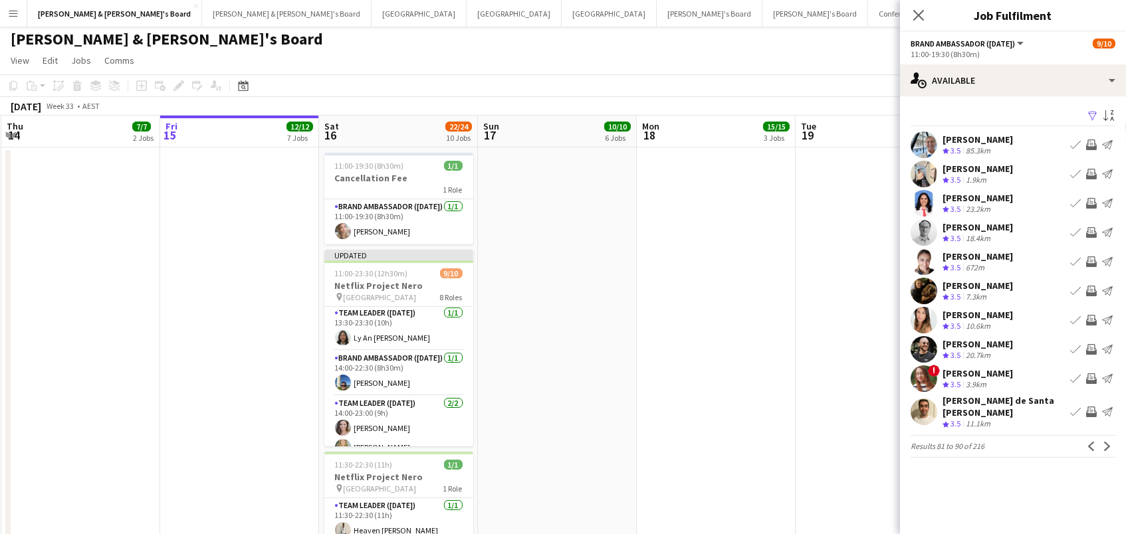
click at [880, 396] on app-date-cell at bounding box center [874, 366] width 159 height 437
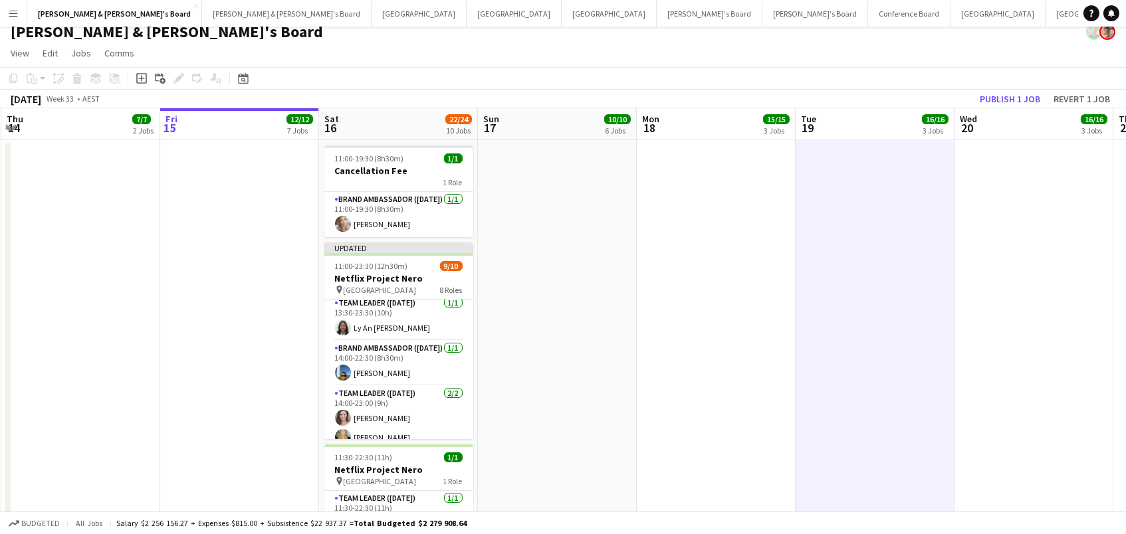
click at [1038, 96] on button "Publish 1 job" at bounding box center [1009, 98] width 71 height 17
click at [1025, 104] on div "Publish 1 job Revert 1 job" at bounding box center [1032, 98] width 187 height 17
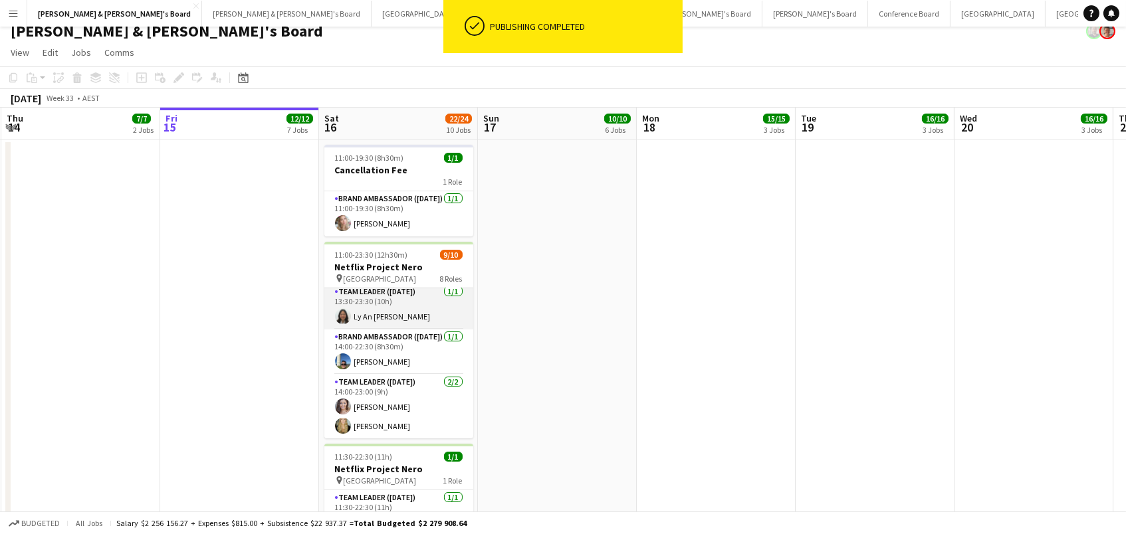
scroll to position [247, 0]
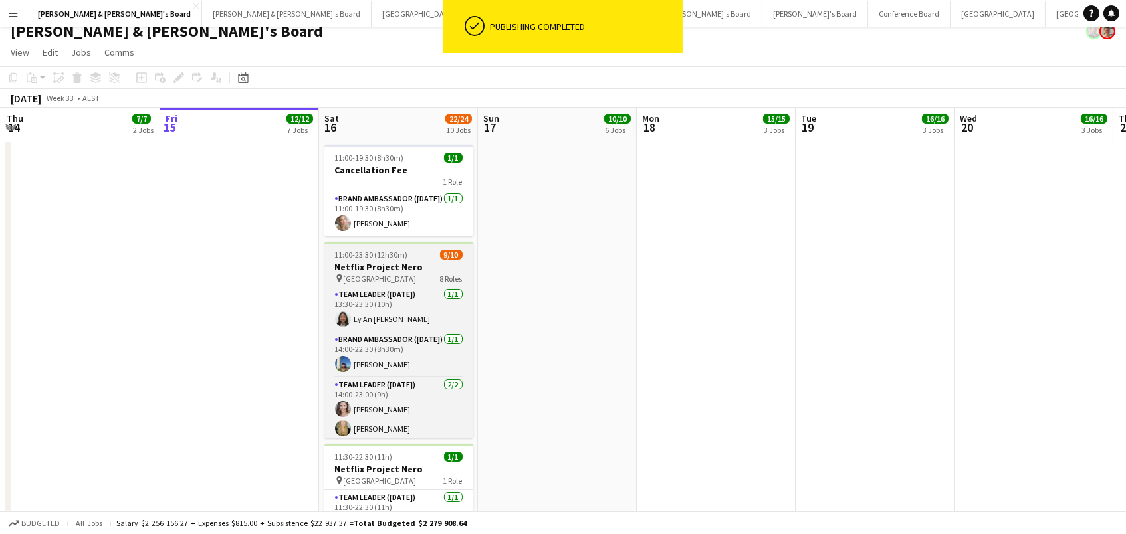
click at [345, 268] on h3 "Netflix Project Nero" at bounding box center [398, 267] width 149 height 12
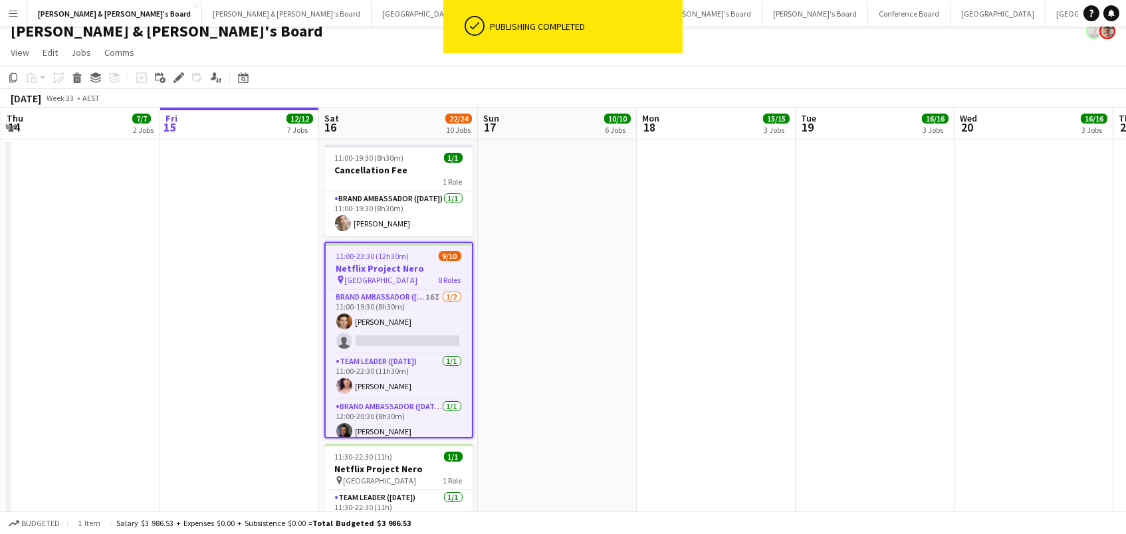
scroll to position [0, 0]
click at [176, 81] on icon "Edit" at bounding box center [178, 77] width 11 height 11
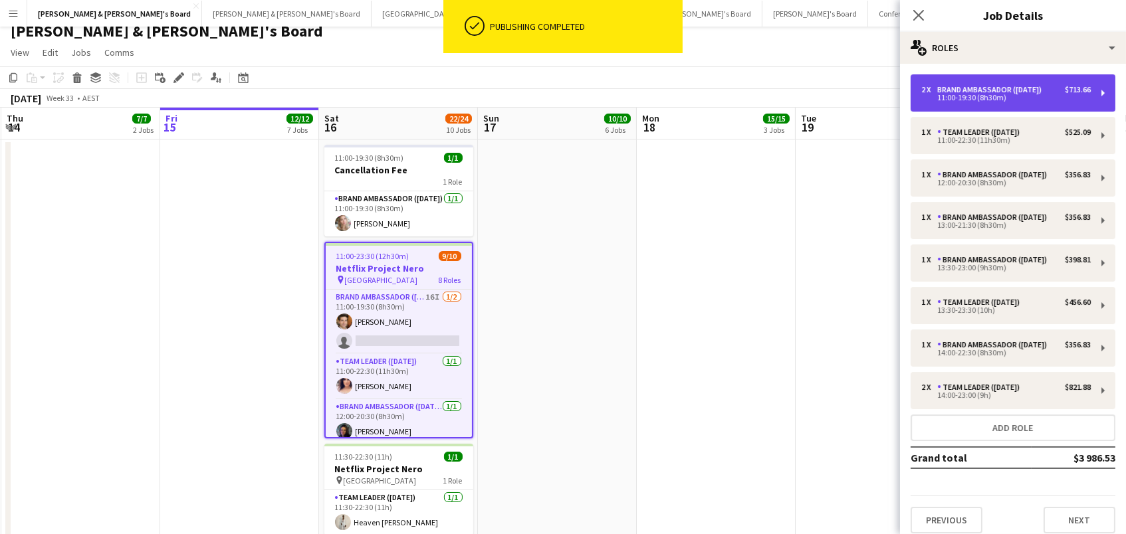
click at [945, 83] on div "2 x Brand Ambassador (Saturday) $713.66 11:00-19:30 (8h30m)" at bounding box center [1012, 92] width 205 height 37
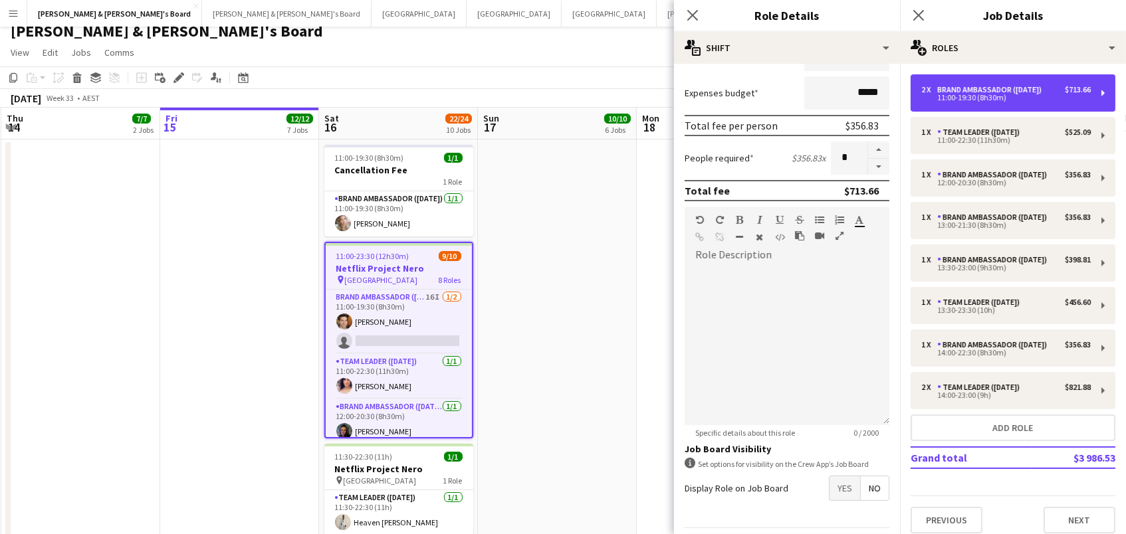
scroll to position [288, 0]
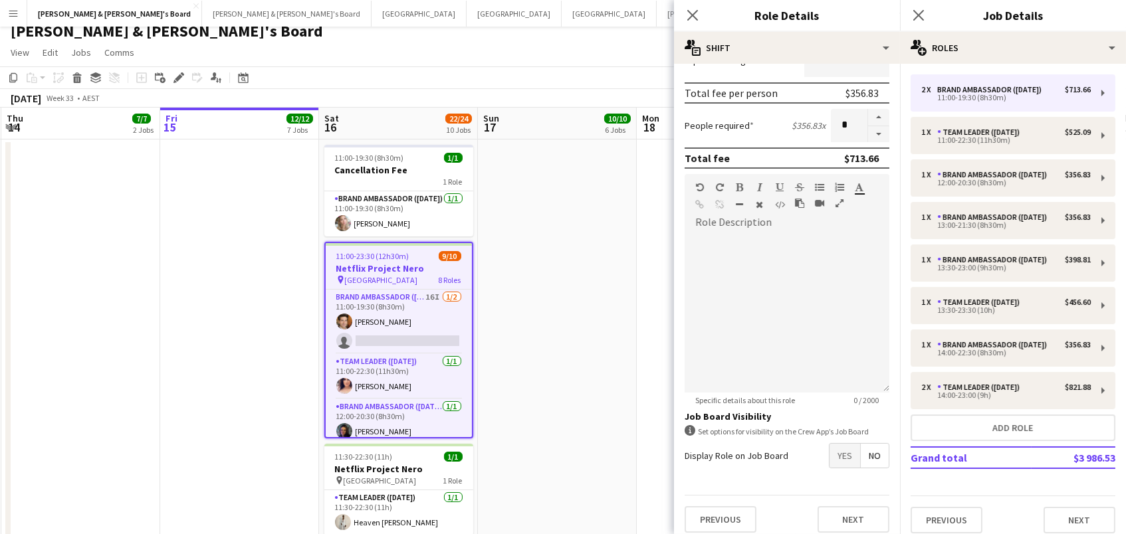
click at [543, 377] on app-date-cell at bounding box center [557, 358] width 159 height 437
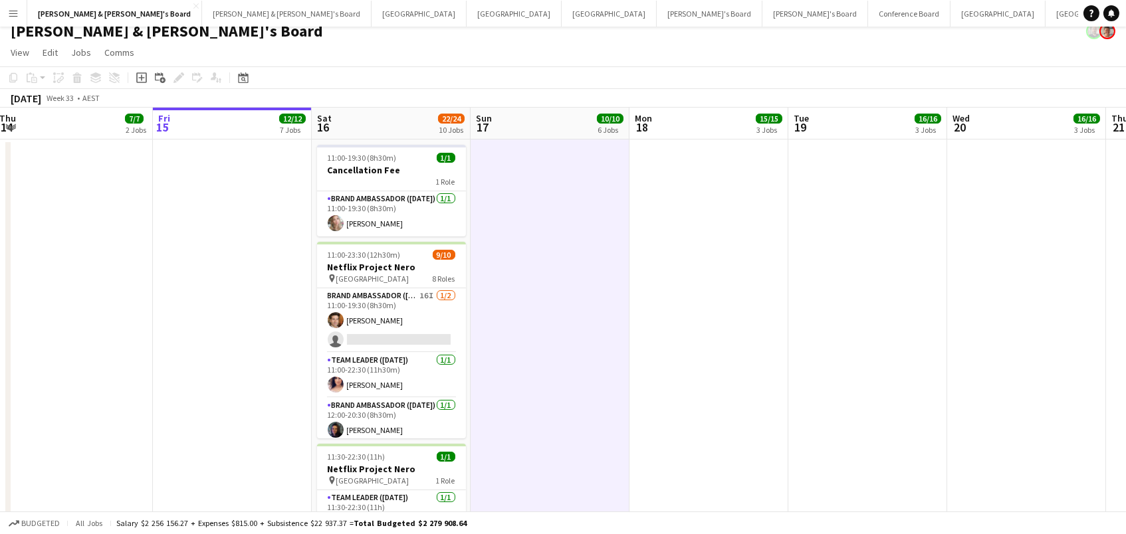
scroll to position [0, 325]
click at [657, 11] on button "Tennille's Board Close" at bounding box center [710, 14] width 106 height 26
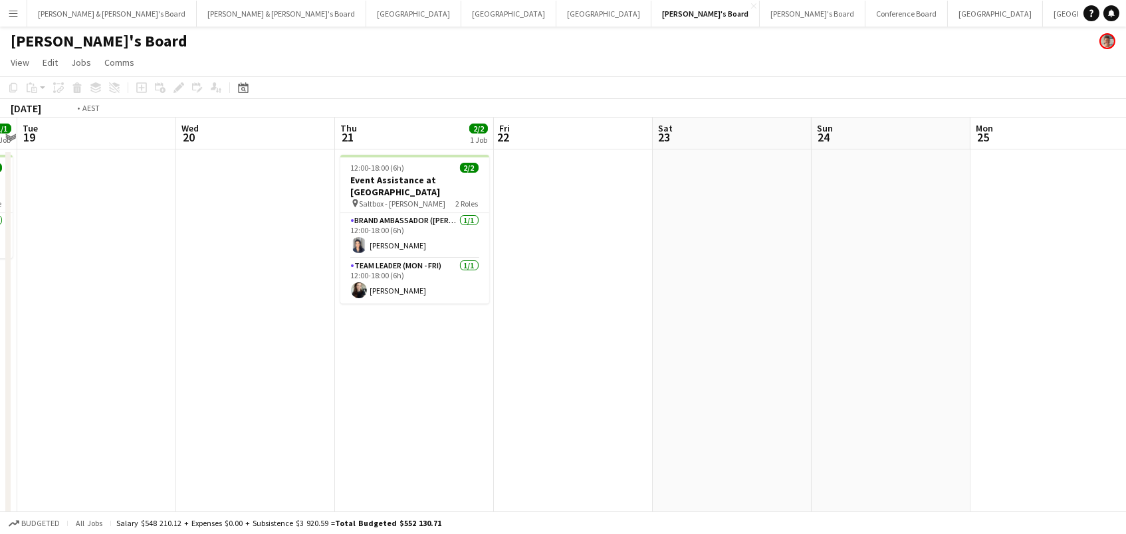
scroll to position [0, 287]
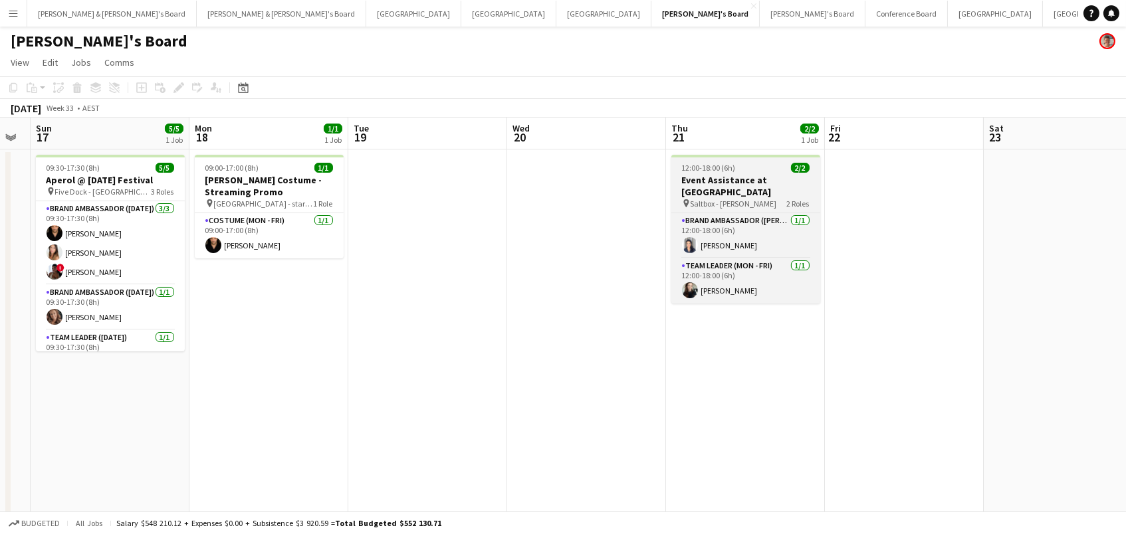
click at [697, 174] on h3 "Event Assistance at [GEOGRAPHIC_DATA]" at bounding box center [745, 186] width 149 height 24
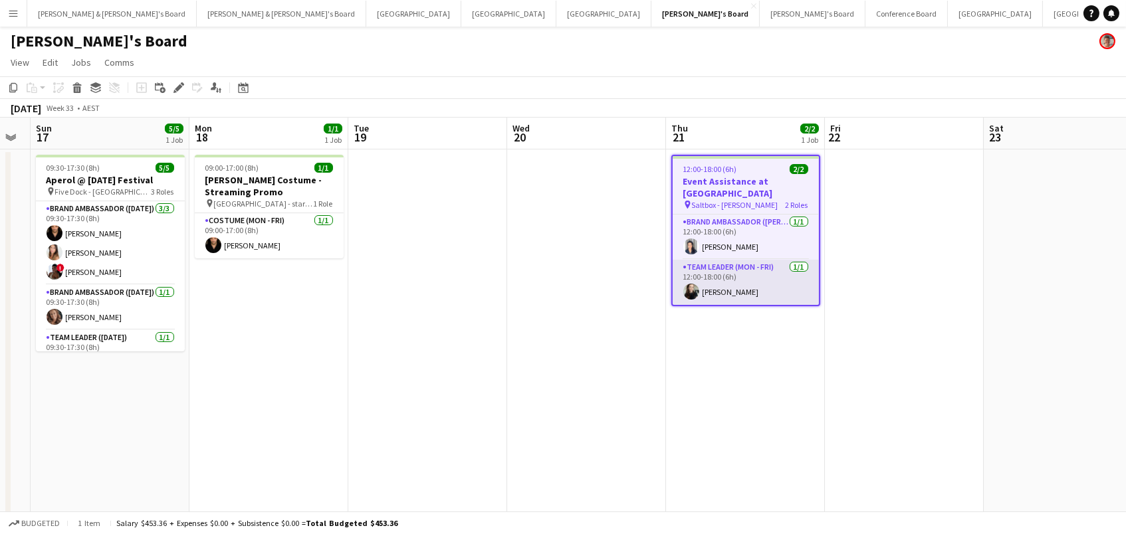
click at [708, 263] on app-card-role "Team Leader (Mon - Fri) 1/1 12:00-18:00 (6h) Sharna O’Toole" at bounding box center [745, 282] width 146 height 45
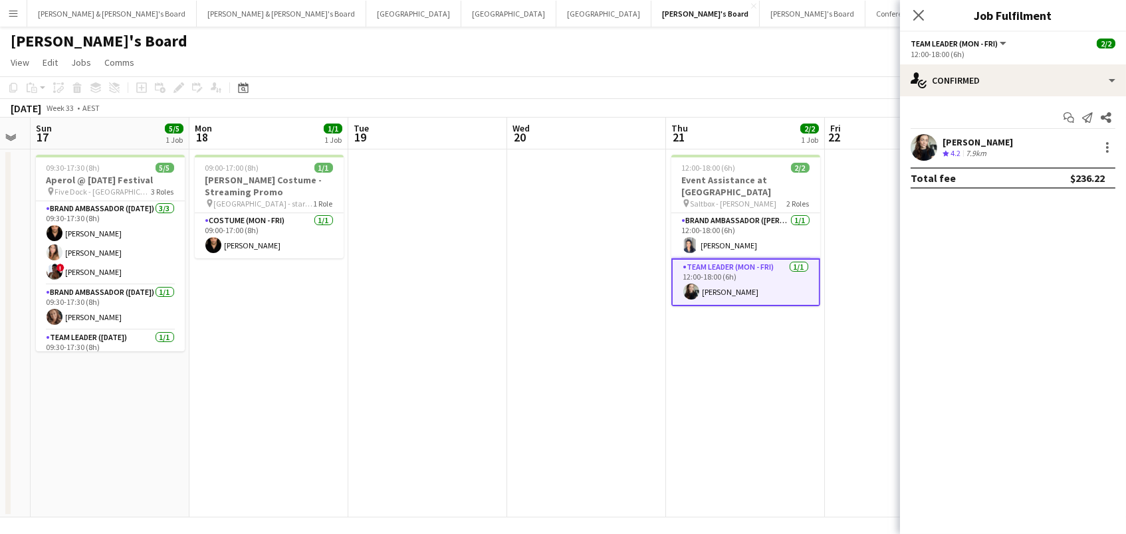
click at [970, 152] on div "7.9km" at bounding box center [976, 153] width 26 height 11
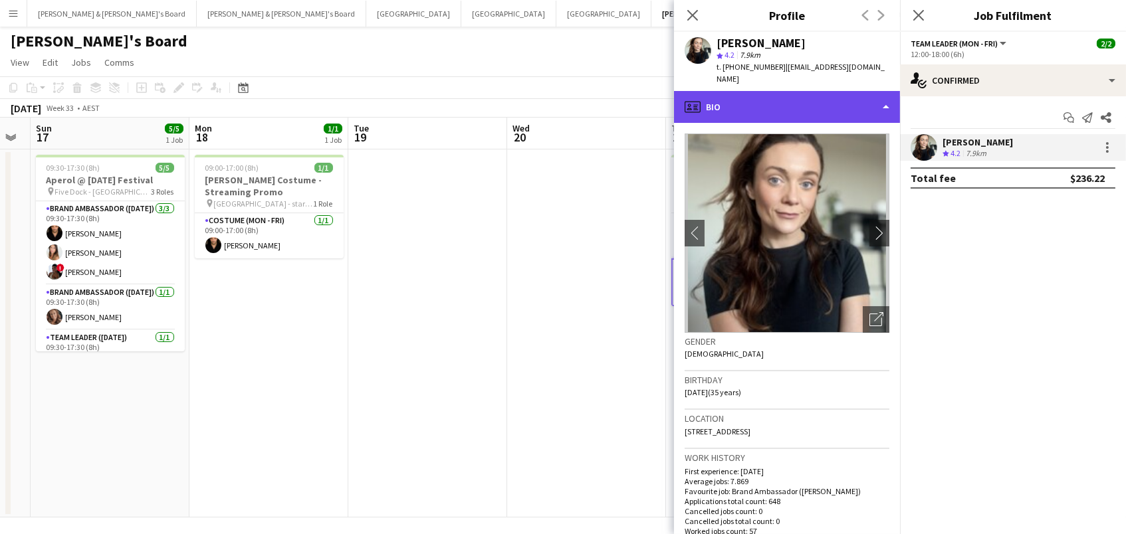
click at [765, 91] on div "profile Bio" at bounding box center [787, 107] width 226 height 32
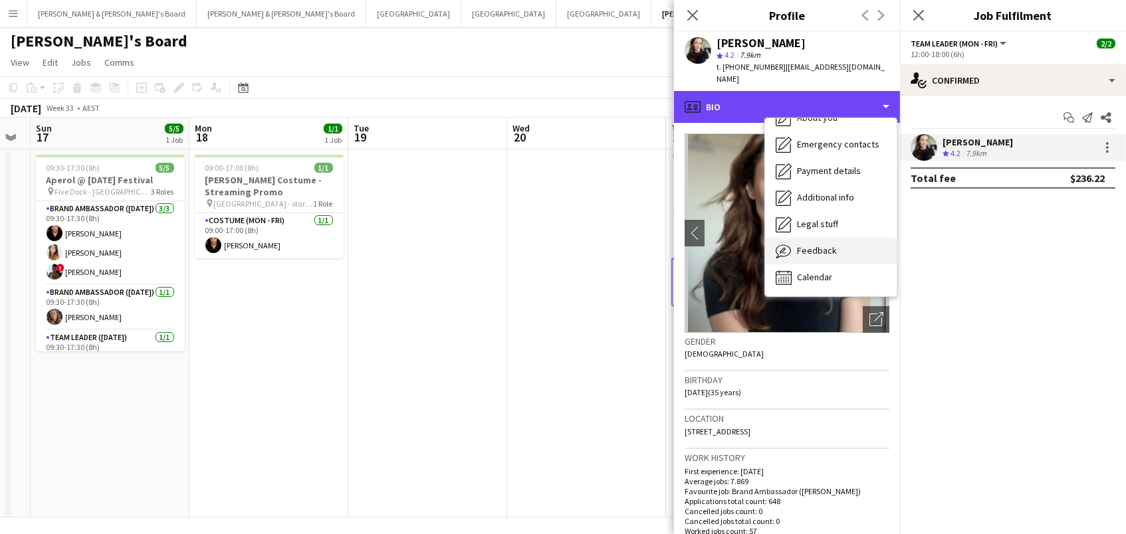
scroll to position [98, 0]
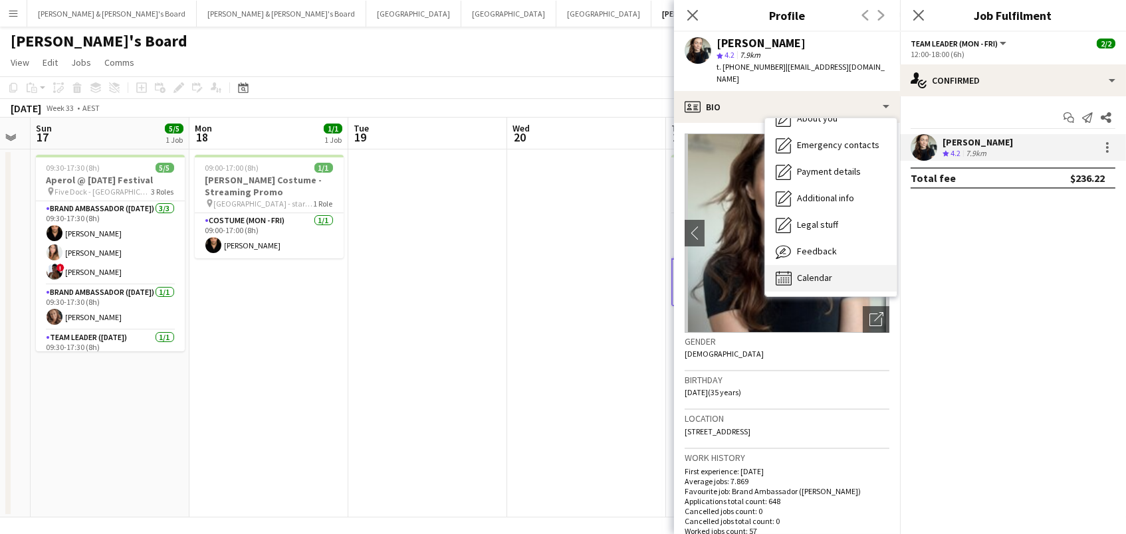
click at [799, 265] on div "Calendar Calendar" at bounding box center [831, 278] width 132 height 27
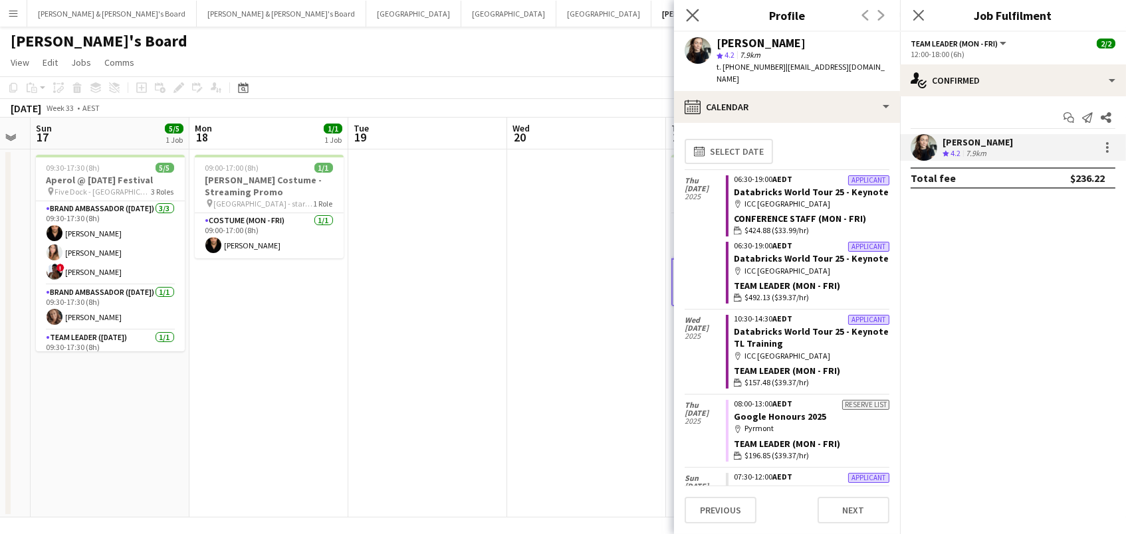
click at [694, 23] on app-icon "Close pop-in" at bounding box center [692, 15] width 19 height 19
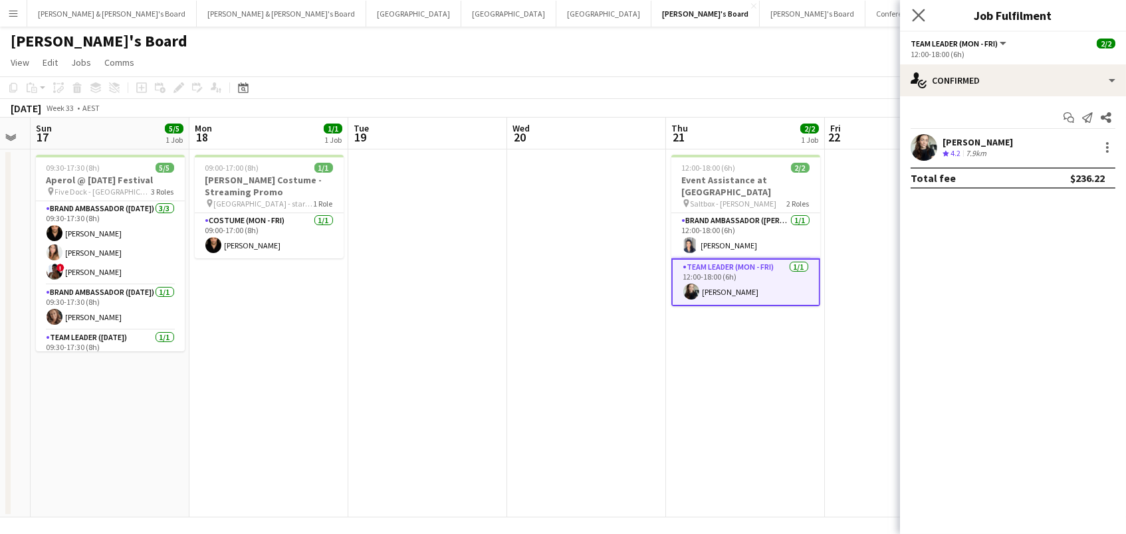
click at [925, 19] on app-icon "Close pop-in" at bounding box center [918, 15] width 19 height 19
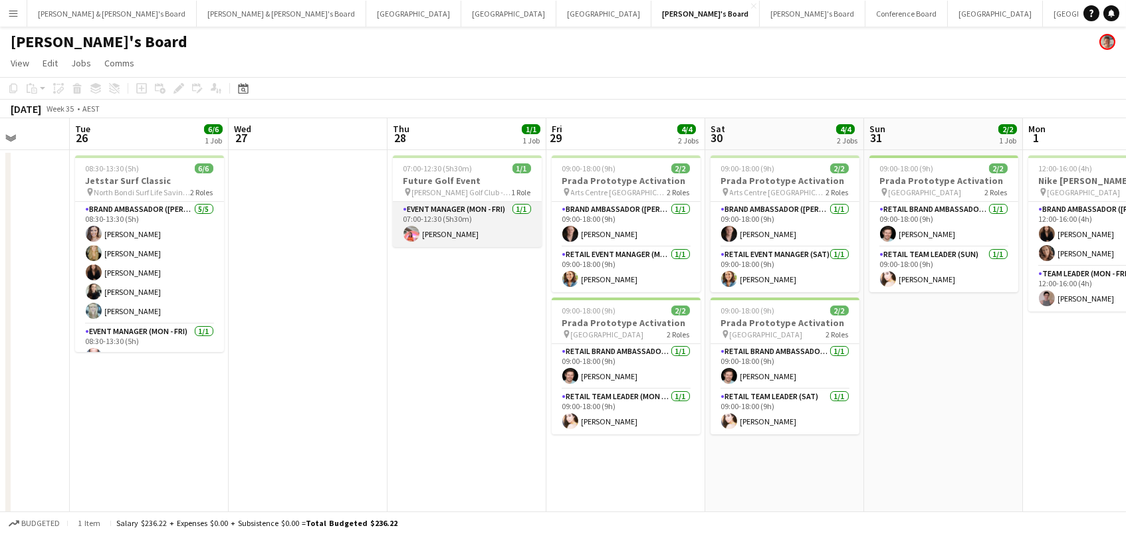
scroll to position [1, 0]
click at [59, 15] on button "Neil & Jenny's Board Close" at bounding box center [111, 14] width 169 height 26
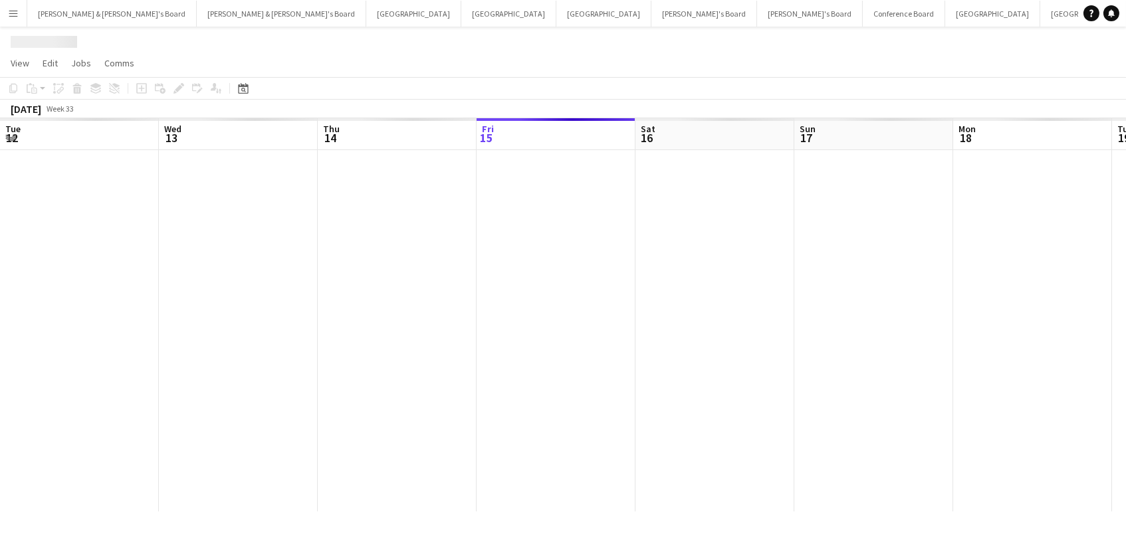
scroll to position [0, 317]
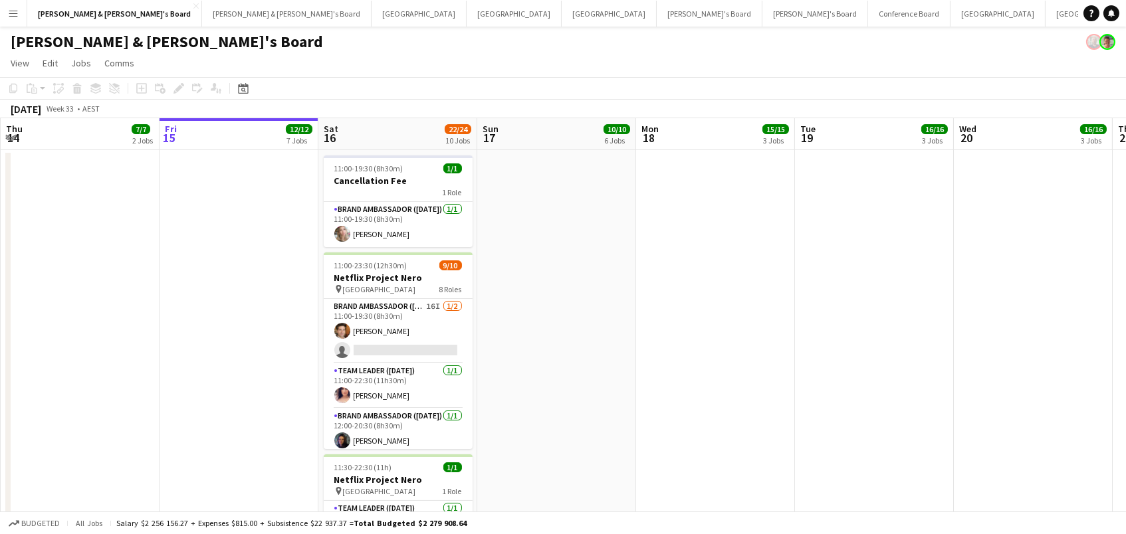
drag, startPoint x: 411, startPoint y: 339, endPoint x: 703, endPoint y: 322, distance: 292.2
click at [411, 339] on app-card-role "Brand Ambassador (Saturday) 16I 1/2 11:00-19:30 (8h30m) Juan Montes single-neut…" at bounding box center [398, 331] width 149 height 64
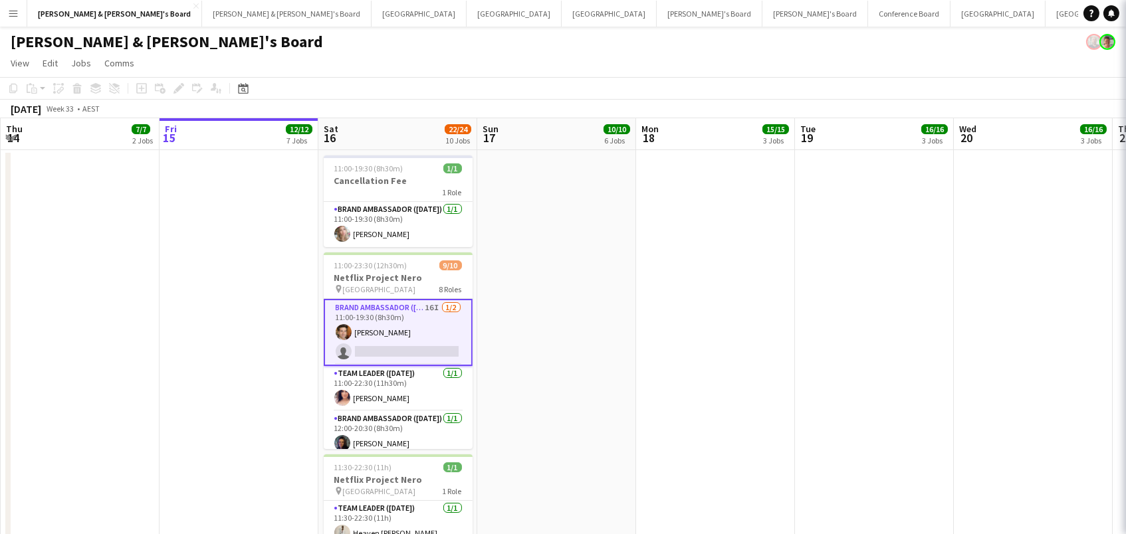
scroll to position [0, 316]
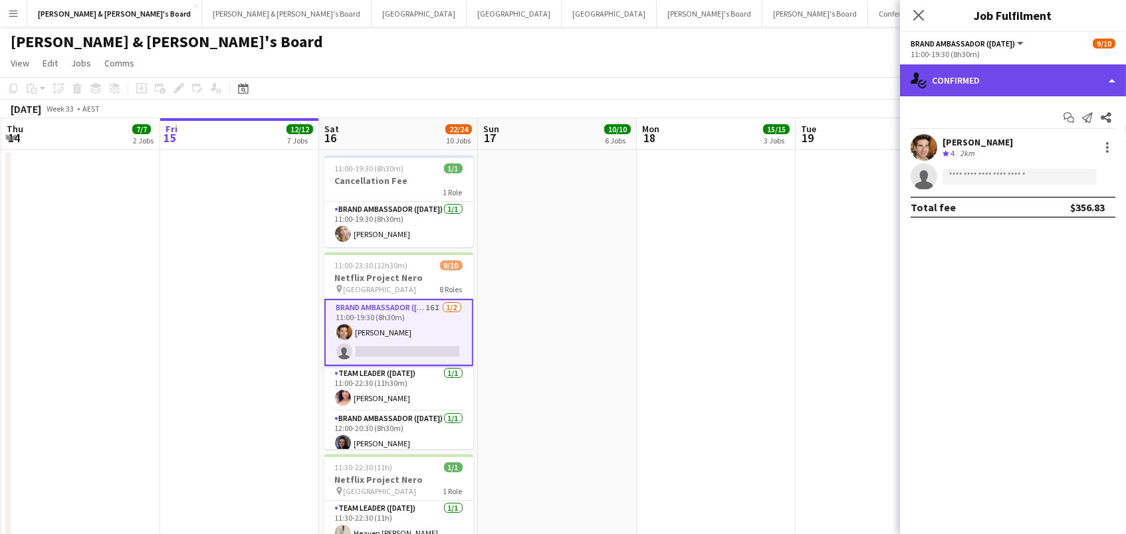
click at [968, 76] on div "single-neutral-actions-check-2 Confirmed" at bounding box center [1013, 80] width 226 height 32
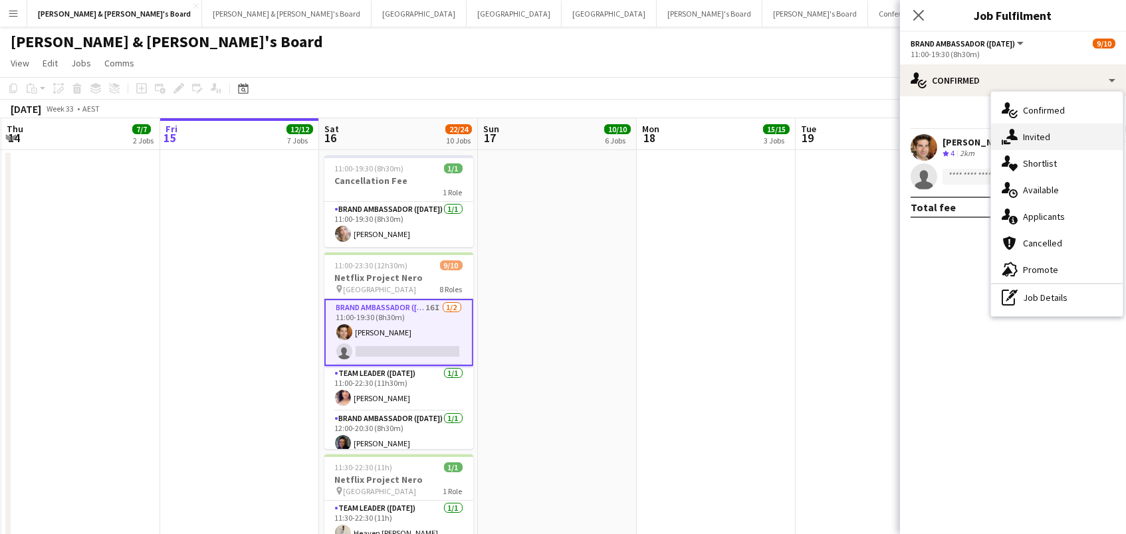
click at [1075, 131] on div "single-neutral-actions-share-1 Invited" at bounding box center [1057, 137] width 132 height 27
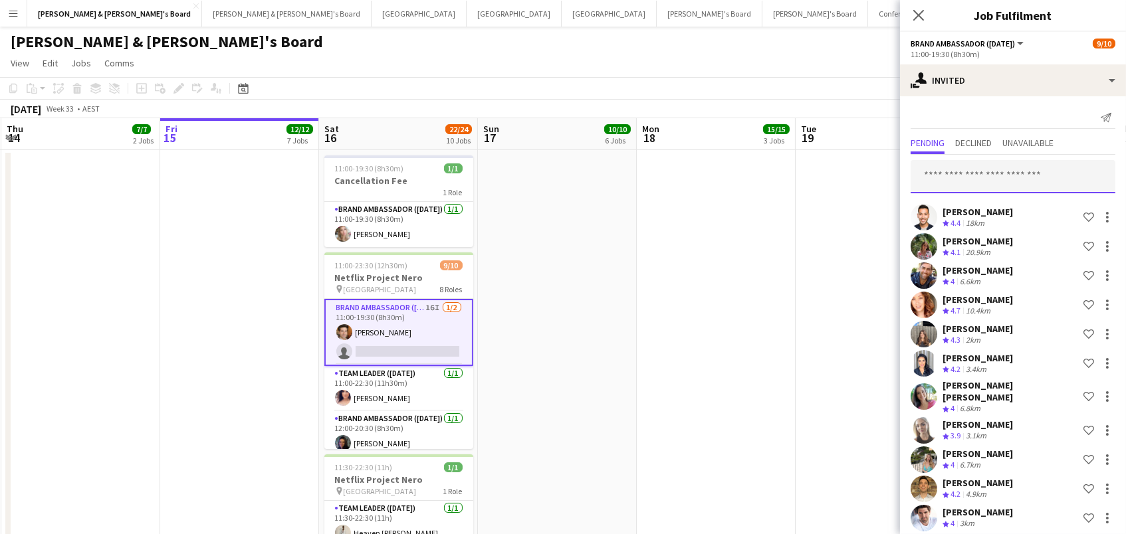
click at [993, 171] on input "text" at bounding box center [1012, 176] width 205 height 33
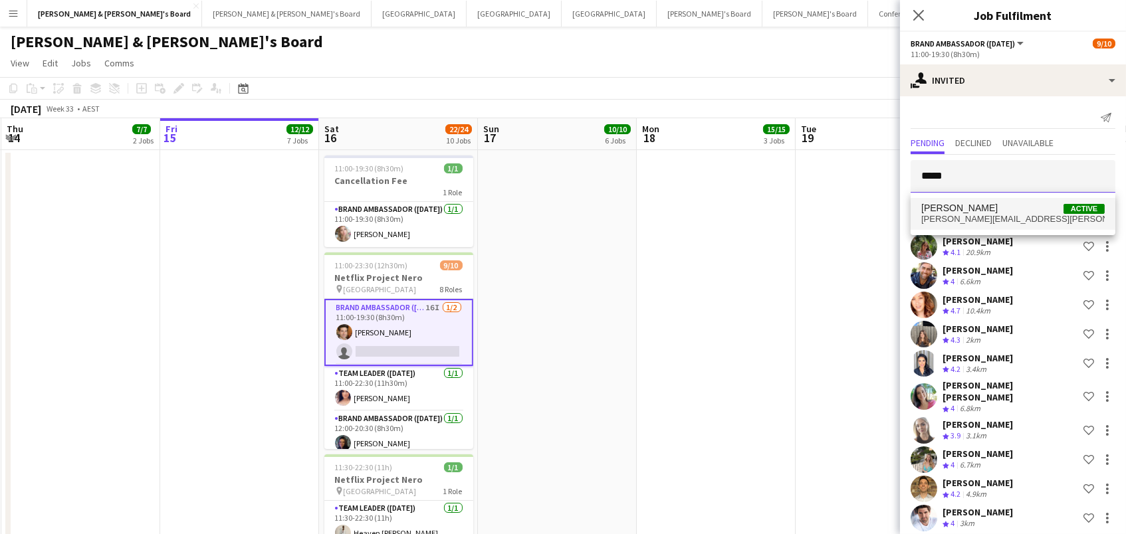
type input "*****"
click at [989, 205] on span "Adele Young Active" at bounding box center [1012, 208] width 183 height 11
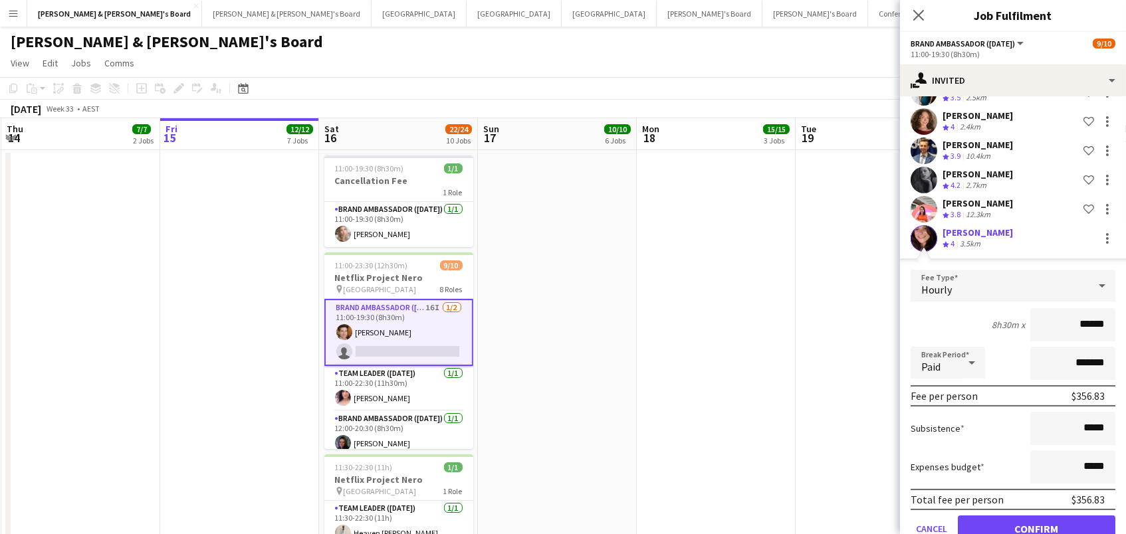
click at [1036, 518] on button "Confirm" at bounding box center [1036, 529] width 157 height 27
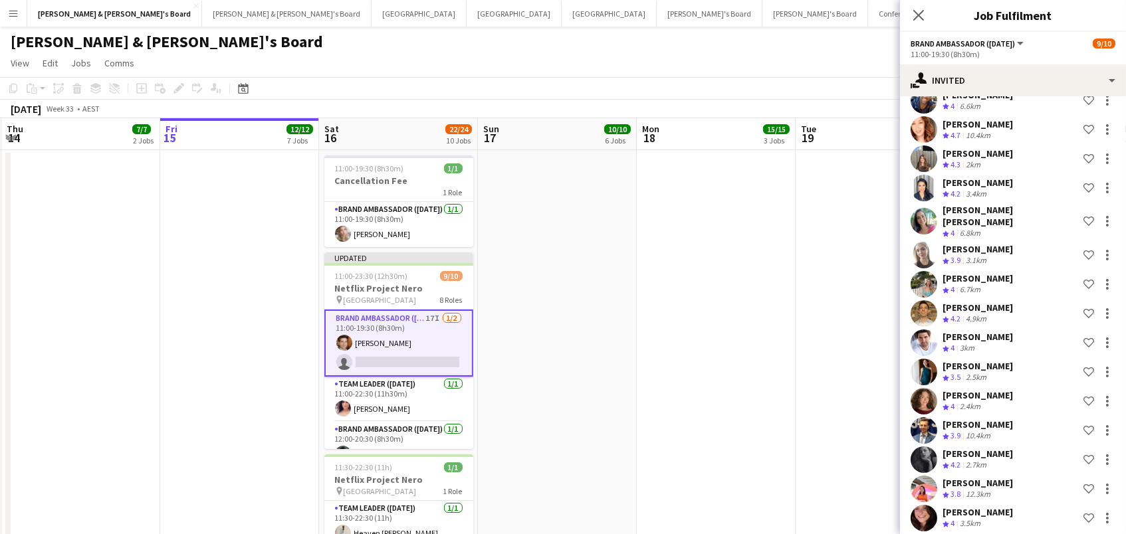
click at [781, 249] on app-date-cell at bounding box center [716, 368] width 159 height 437
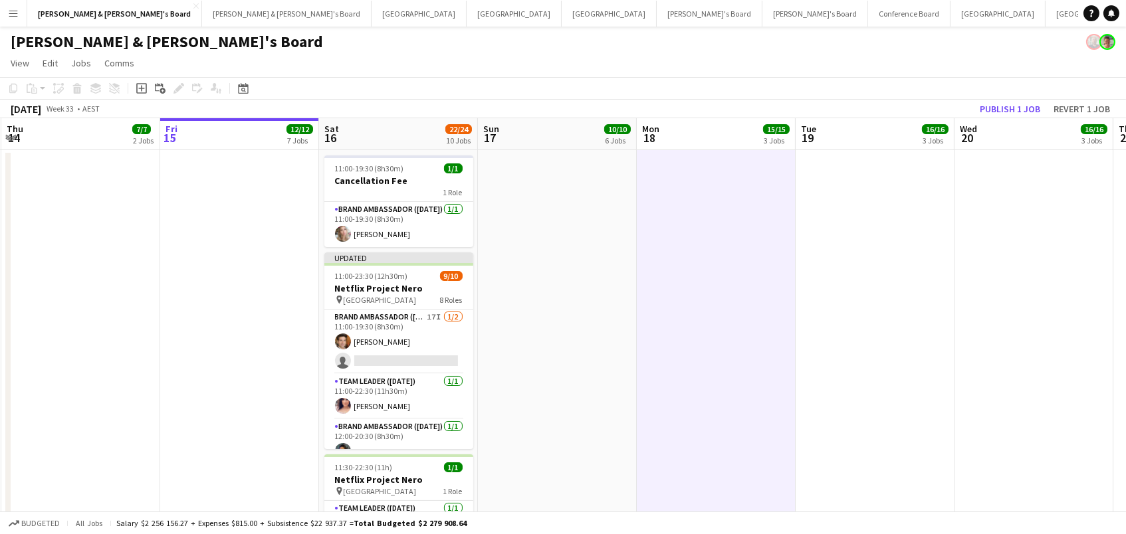
scroll to position [0, 316]
click at [990, 112] on button "Publish 1 job" at bounding box center [1009, 108] width 71 height 17
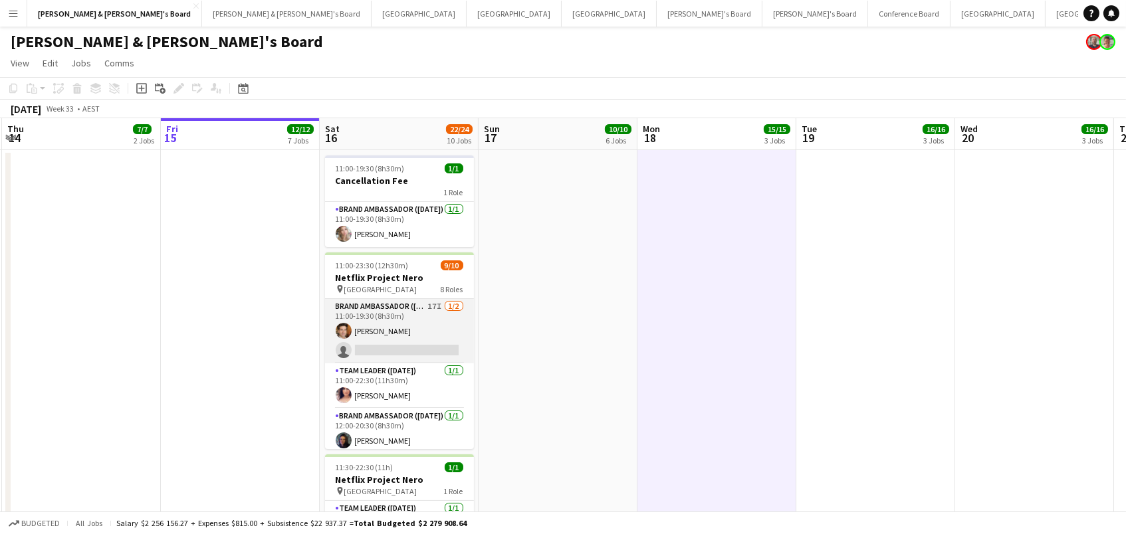
scroll to position [0, 0]
click at [440, 351] on app-card-role "Brand Ambassador (Saturday) 17I 1/2 11:00-19:30 (8h30m) Juan Montes single-neut…" at bounding box center [399, 331] width 149 height 64
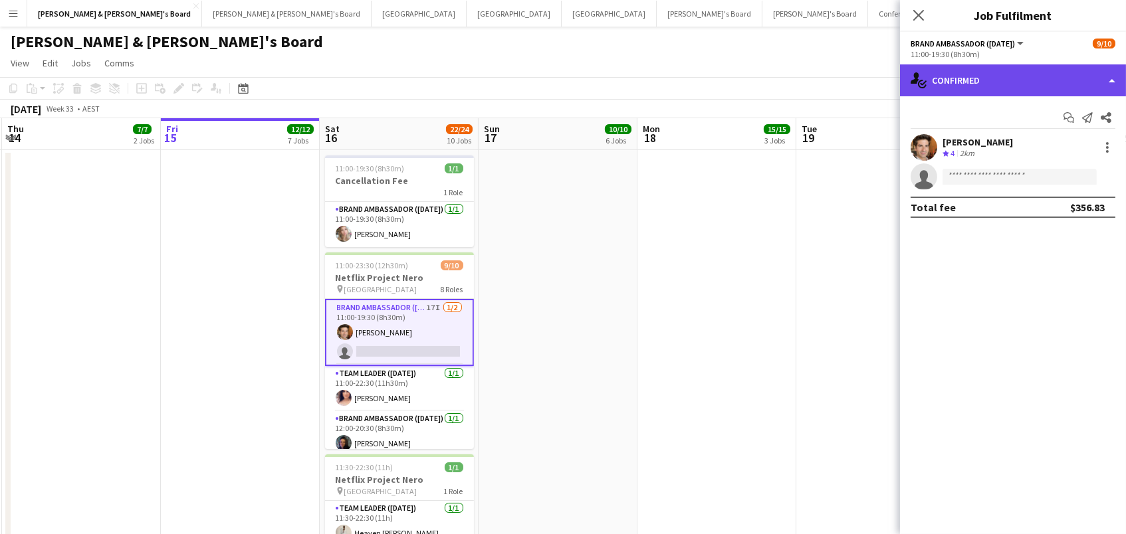
click at [1049, 70] on div "single-neutral-actions-check-2 Confirmed" at bounding box center [1013, 80] width 226 height 32
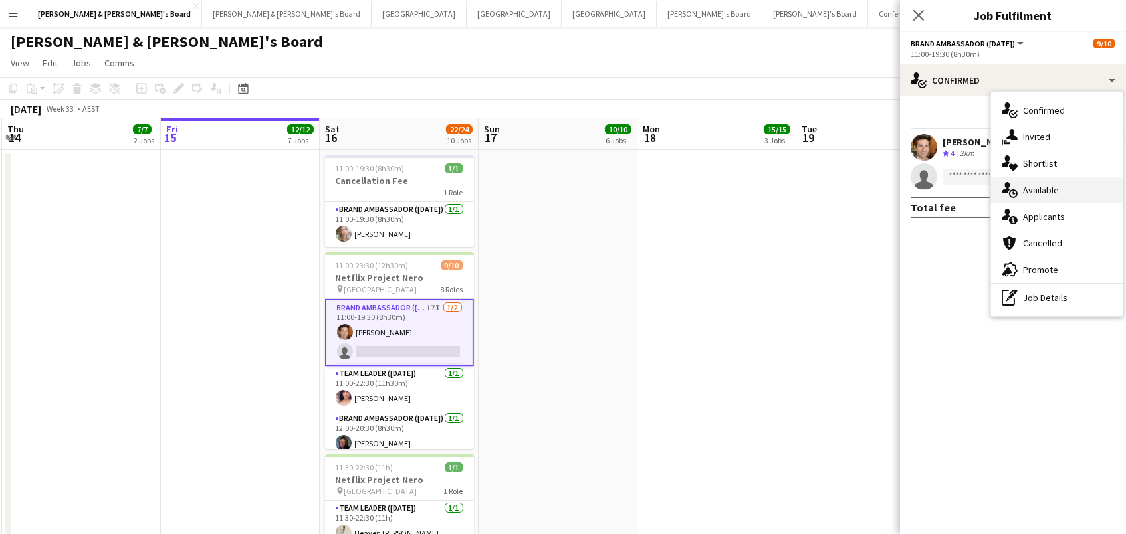
click at [1049, 197] on div "single-neutral-actions-upload Available" at bounding box center [1057, 190] width 132 height 27
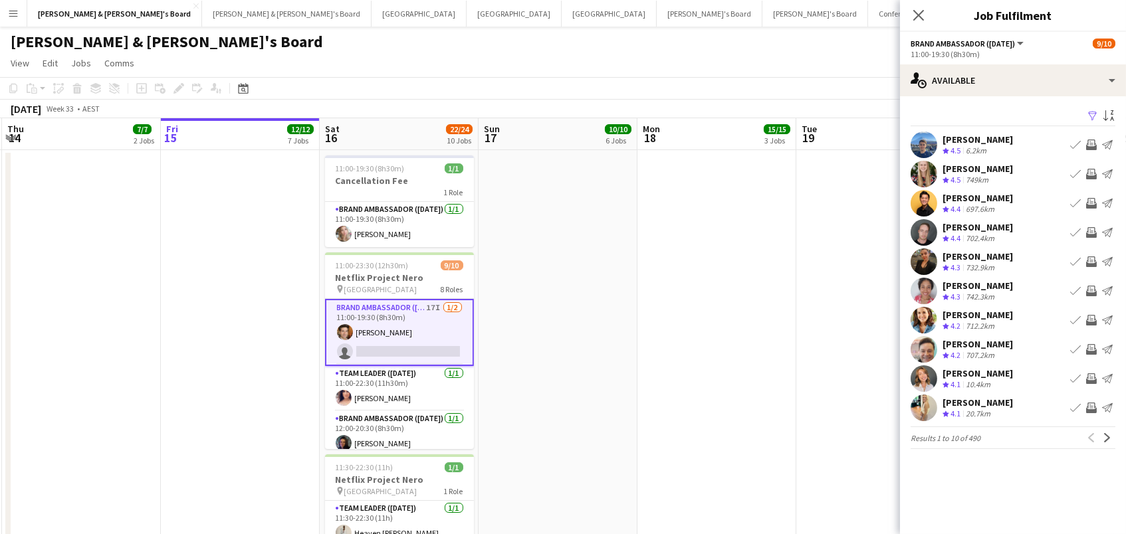
click at [1092, 113] on app-icon "Filter" at bounding box center [1092, 116] width 11 height 13
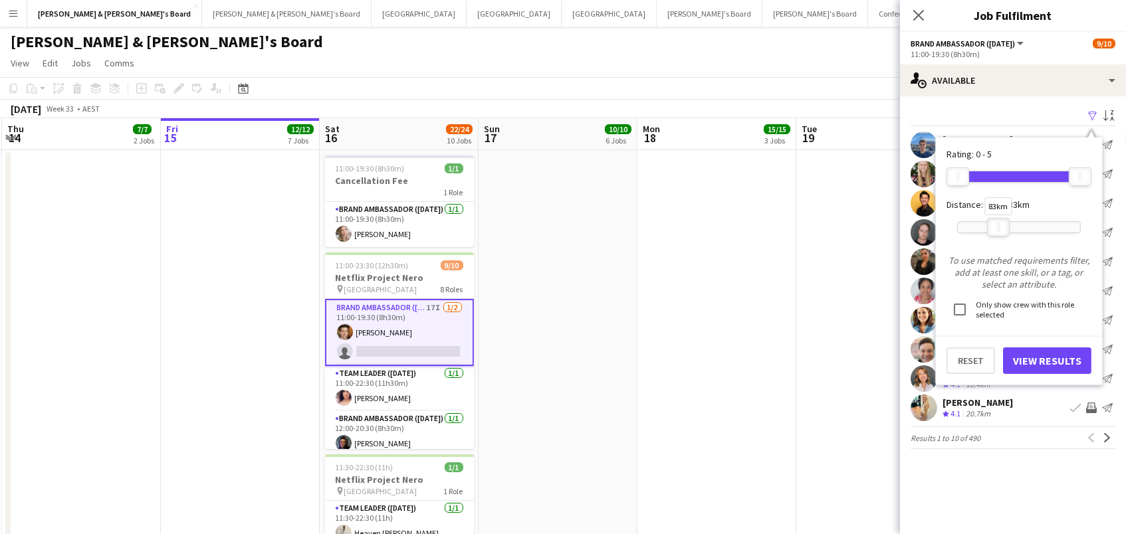
drag, startPoint x: 1083, startPoint y: 227, endPoint x: 1001, endPoint y: 235, distance: 82.1
click at [1001, 235] on div "83km" at bounding box center [1019, 227] width 124 height 33
click at [1057, 360] on button "View Results" at bounding box center [1047, 361] width 88 height 27
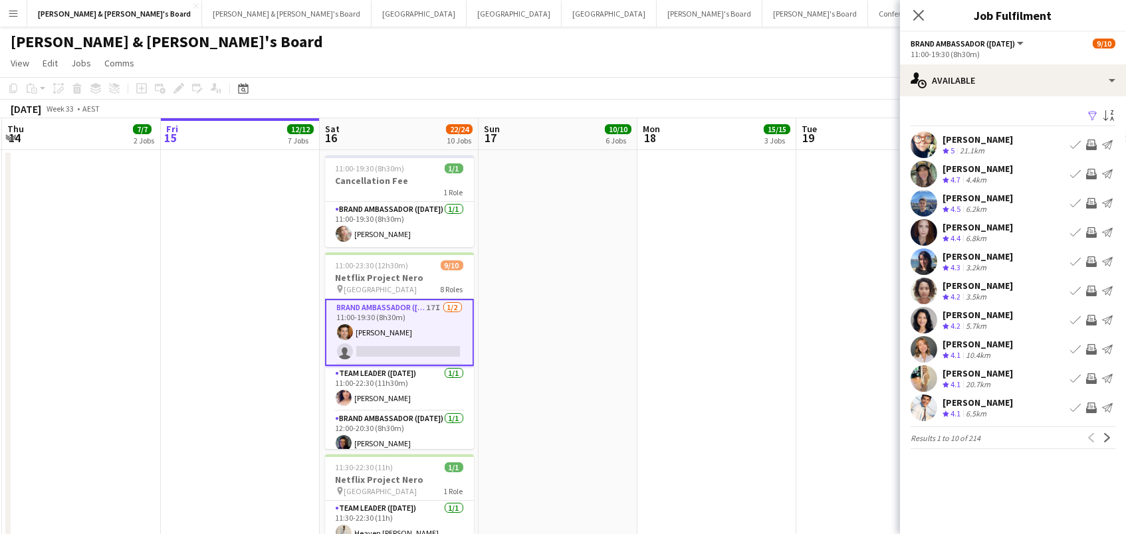
click at [1090, 201] on app-icon "Invite crew" at bounding box center [1091, 203] width 11 height 11
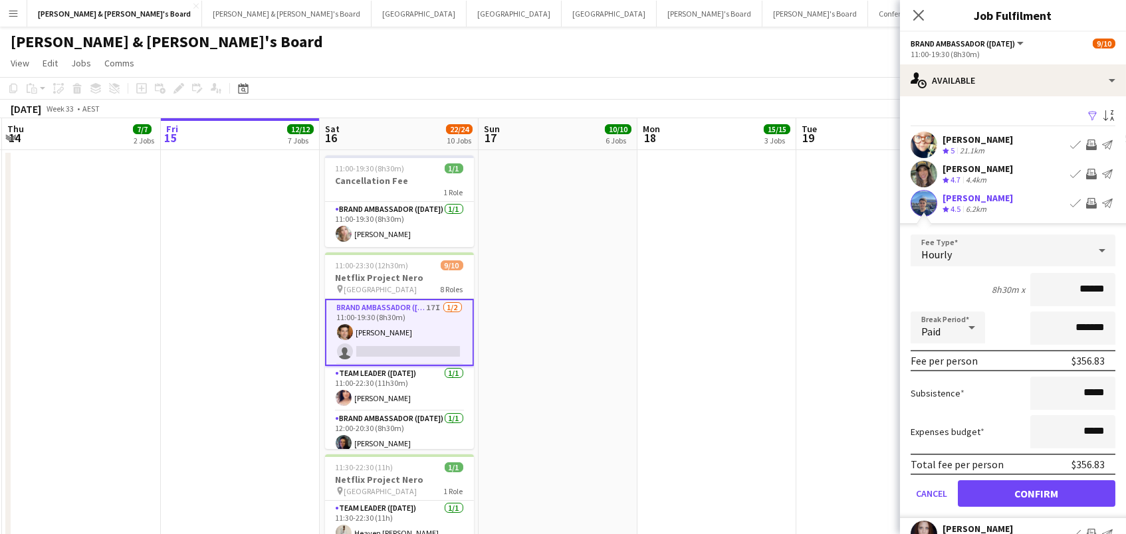
click at [1036, 492] on button "Confirm" at bounding box center [1036, 493] width 157 height 27
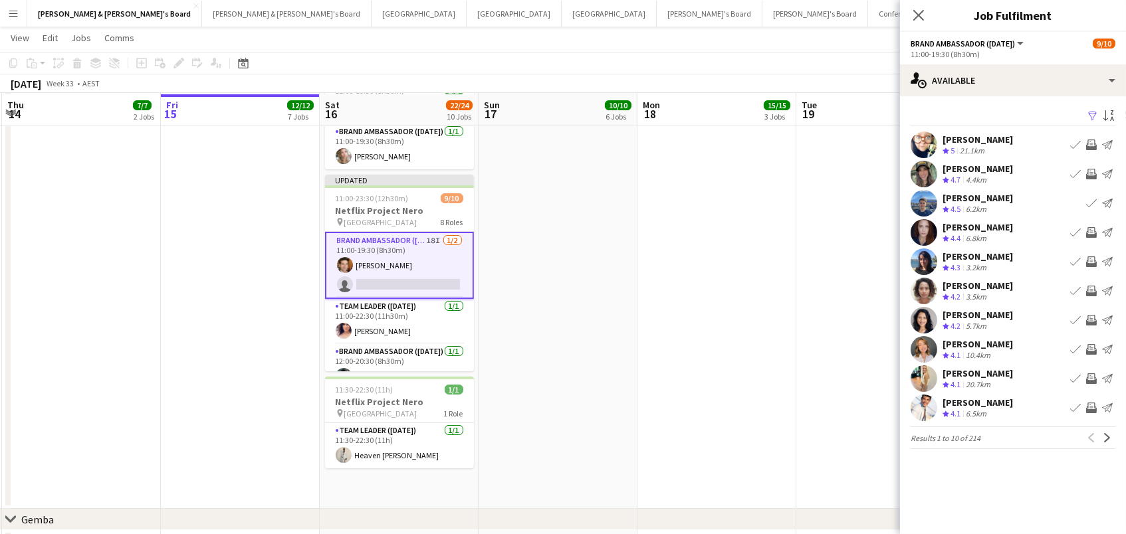
scroll to position [78, 0]
click at [1108, 435] on app-icon "Next" at bounding box center [1106, 437] width 9 height 9
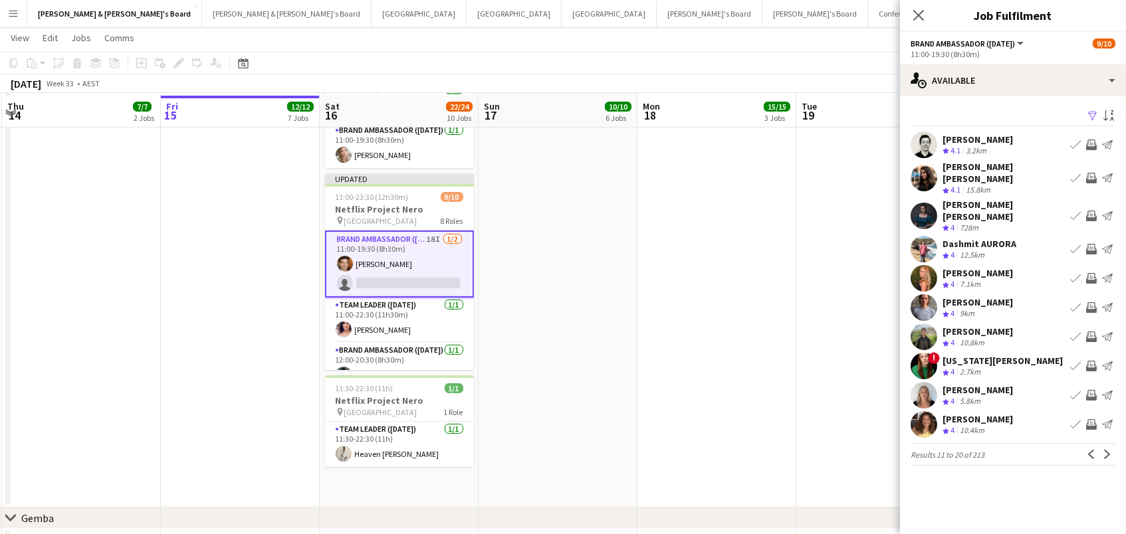
scroll to position [80, 0]
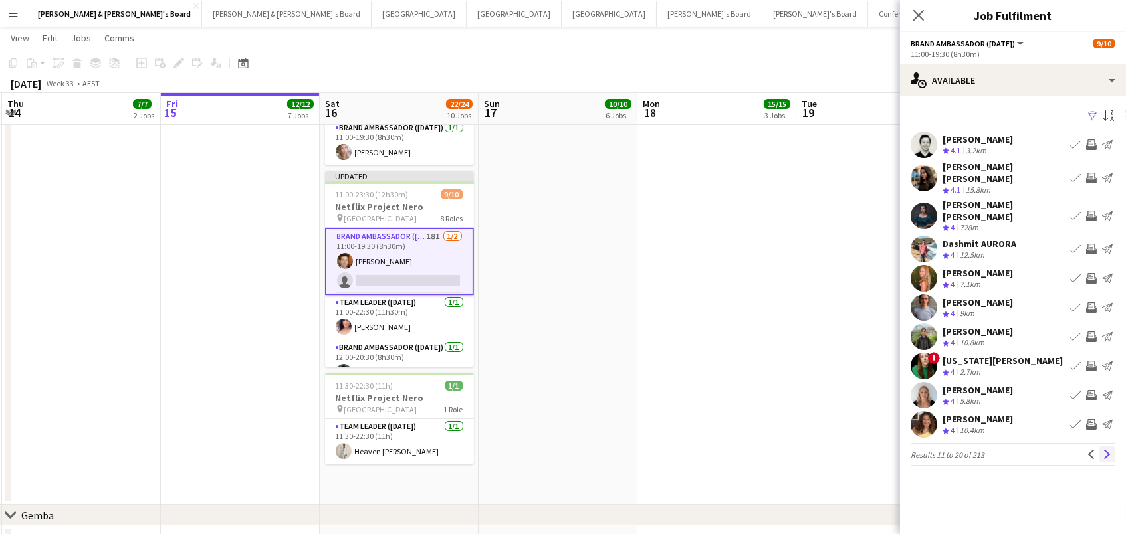
click at [1102, 450] on app-icon "Next" at bounding box center [1106, 454] width 9 height 9
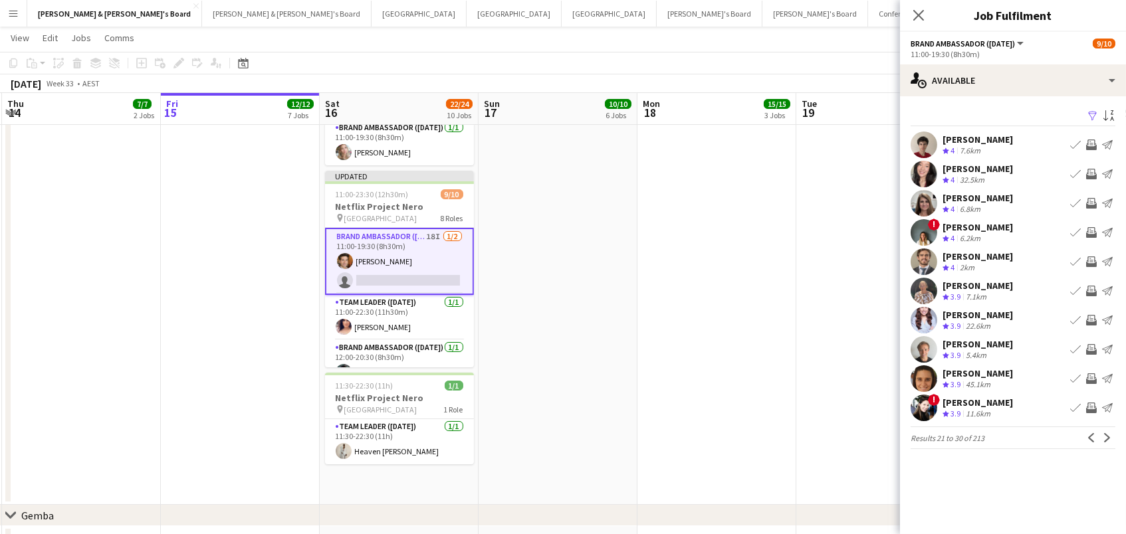
click at [1092, 228] on app-icon "Invite crew" at bounding box center [1091, 232] width 11 height 11
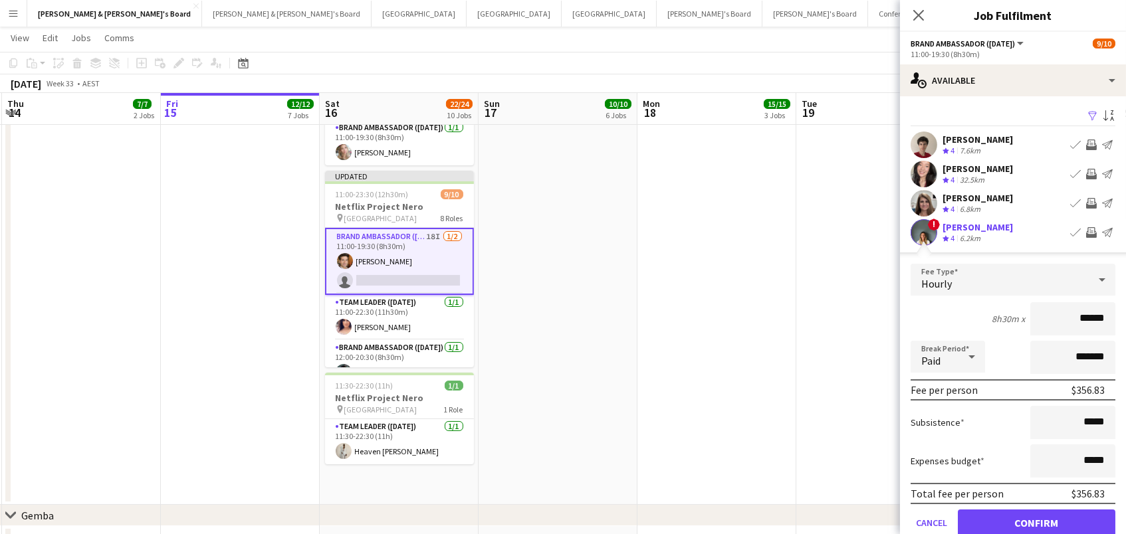
click at [1036, 521] on button "Confirm" at bounding box center [1036, 523] width 157 height 27
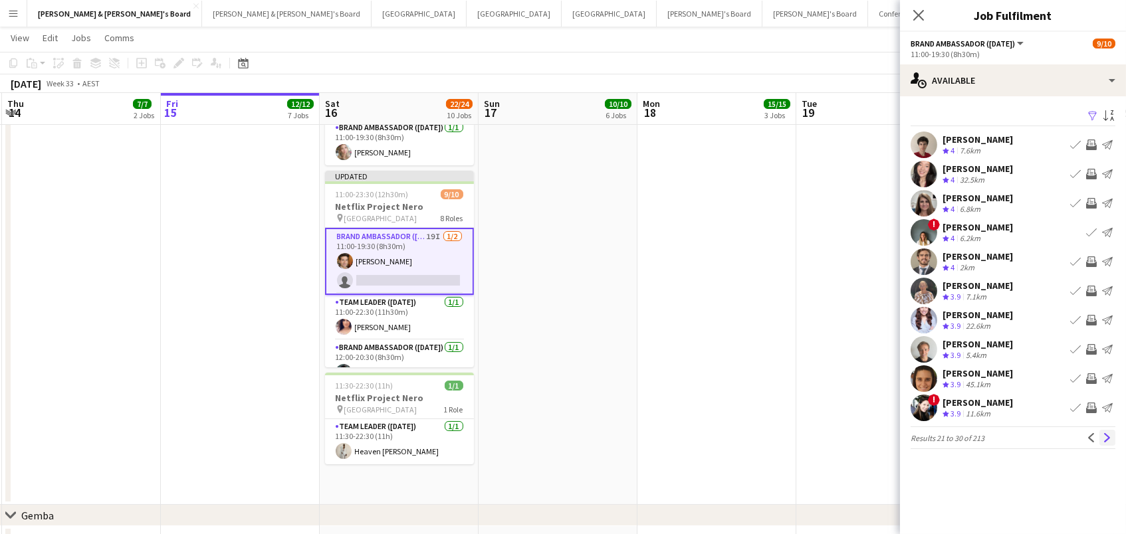
click at [1104, 439] on app-icon "Next" at bounding box center [1106, 437] width 9 height 9
click at [1093, 288] on app-icon "Invite crew" at bounding box center [1091, 291] width 11 height 11
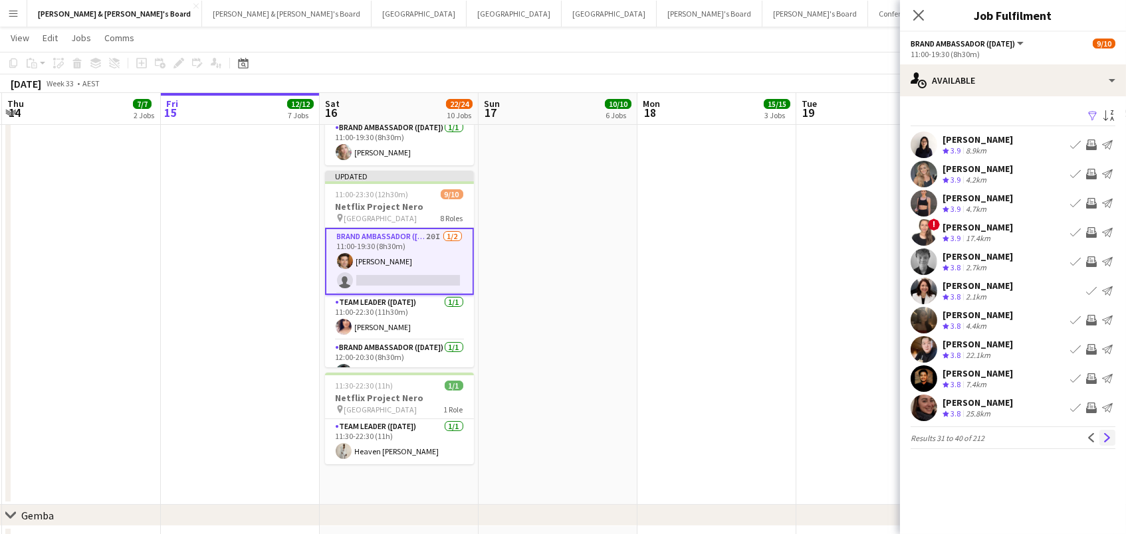
click at [1113, 440] on button "Next" at bounding box center [1107, 438] width 16 height 16
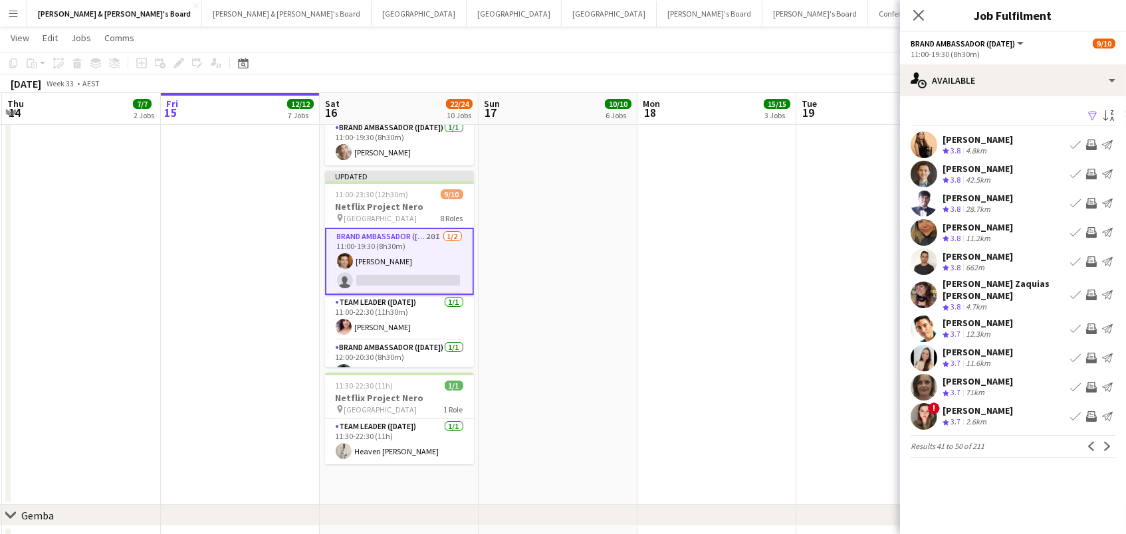
click at [803, 395] on app-date-cell at bounding box center [875, 286] width 159 height 437
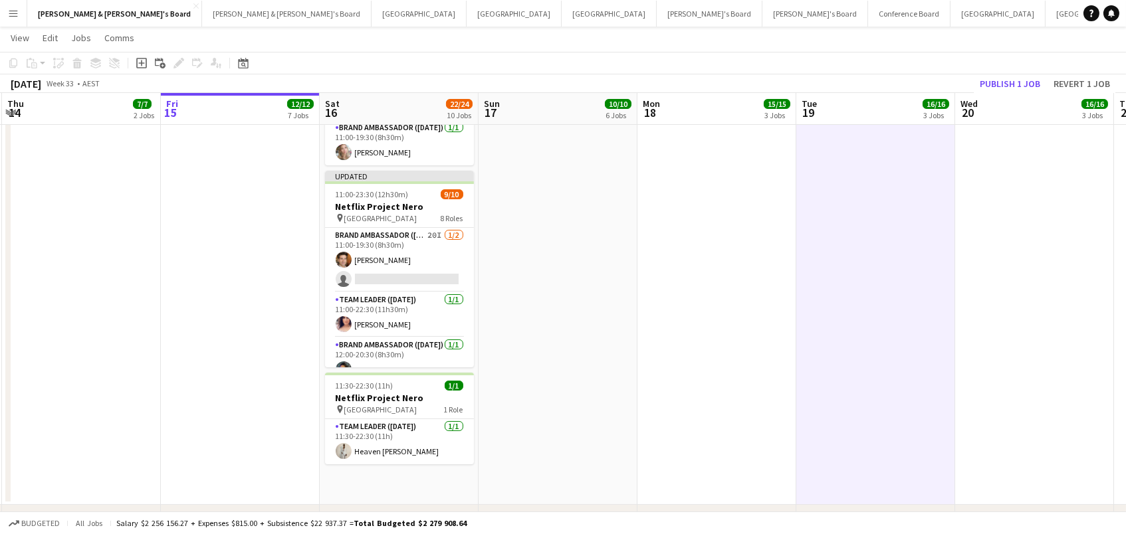
click at [1004, 79] on button "Publish 1 job" at bounding box center [1009, 83] width 71 height 17
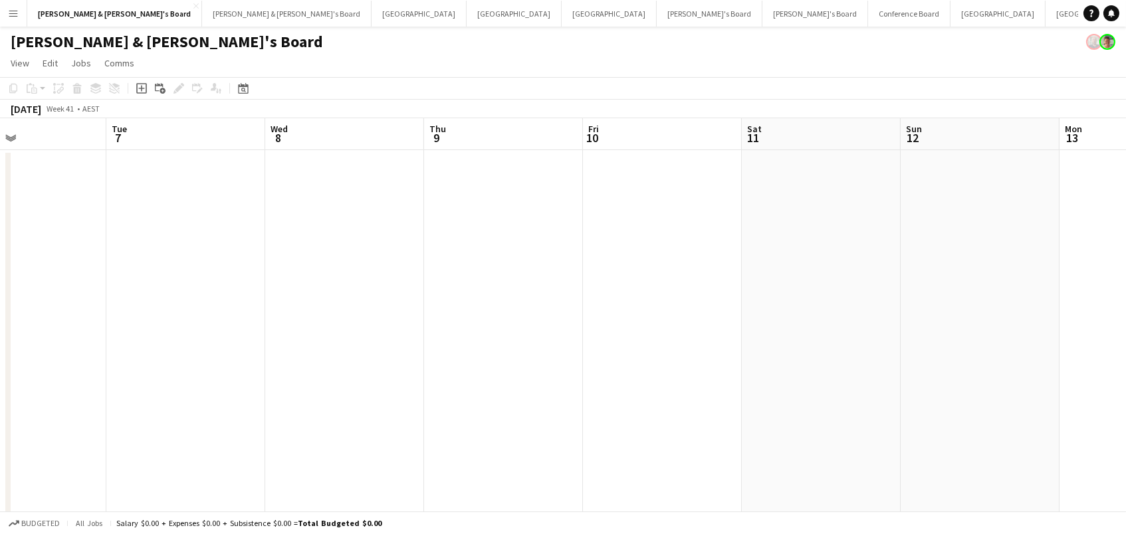
scroll to position [0, 522]
click at [202, 9] on button "James & Arrence's Board Close" at bounding box center [286, 14] width 169 height 26
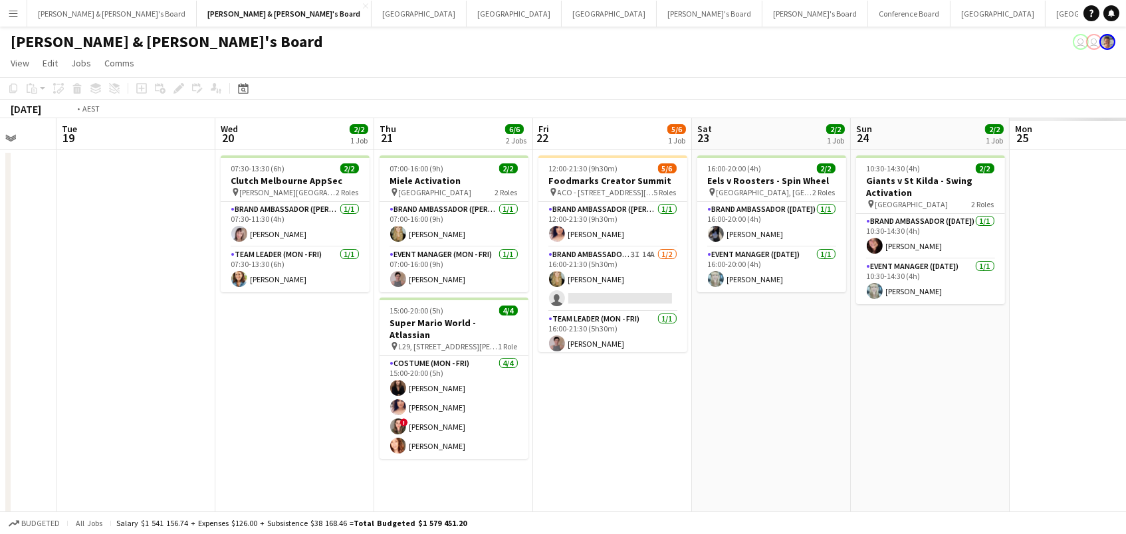
scroll to position [0, 522]
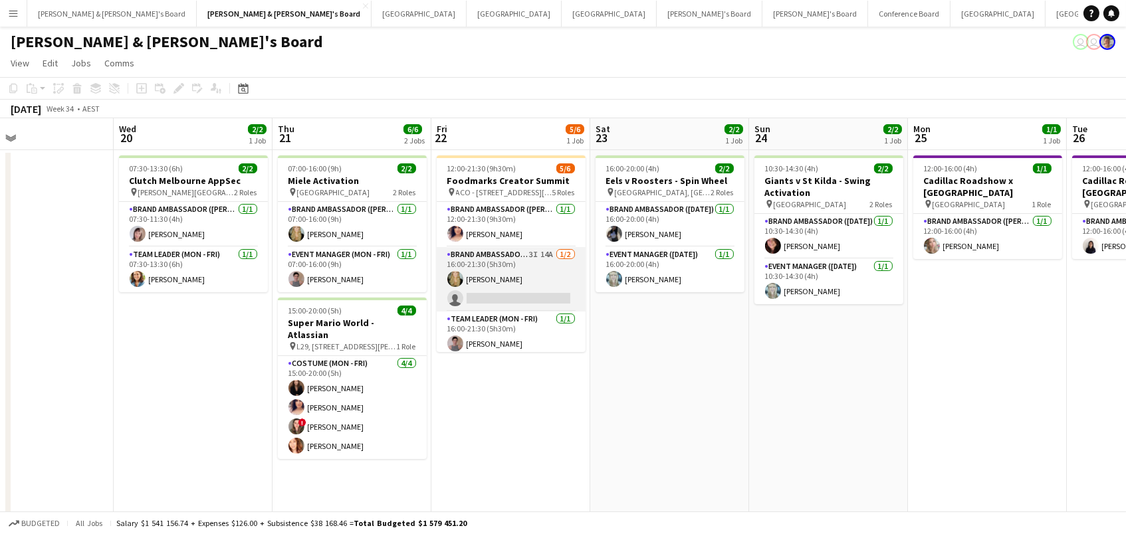
drag, startPoint x: 504, startPoint y: 276, endPoint x: 558, endPoint y: 278, distance: 53.2
click at [506, 276] on app-card-role "Brand Ambassador (Mon - Fri) 3I 14A 1/2 16:00-21:30 (5h30m) Amber Davis single-…" at bounding box center [511, 279] width 149 height 64
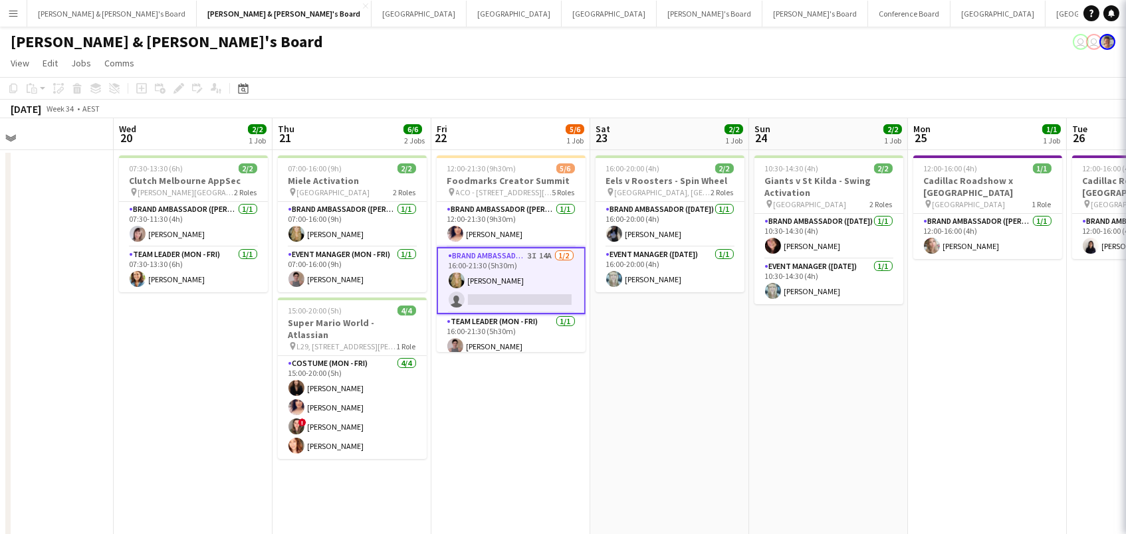
scroll to position [0, 520]
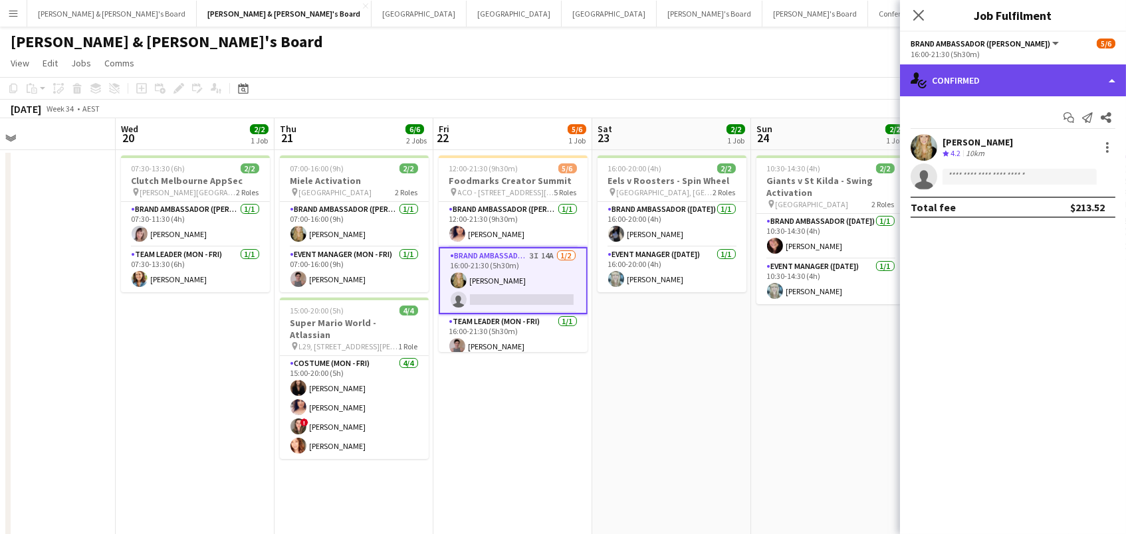
click at [985, 79] on div "single-neutral-actions-check-2 Confirmed" at bounding box center [1013, 80] width 226 height 32
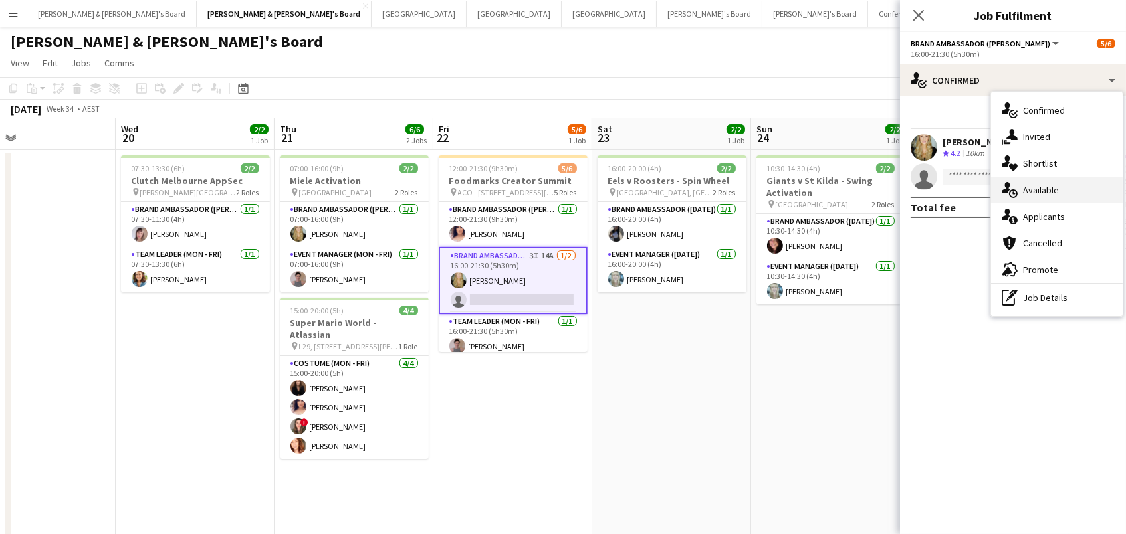
drag, startPoint x: 1088, startPoint y: 207, endPoint x: 1069, endPoint y: 192, distance: 24.1
click at [1069, 192] on div "single-neutral-actions-check-2 Confirmed single-neutral-actions-share-1 Invited…" at bounding box center [1057, 204] width 132 height 225
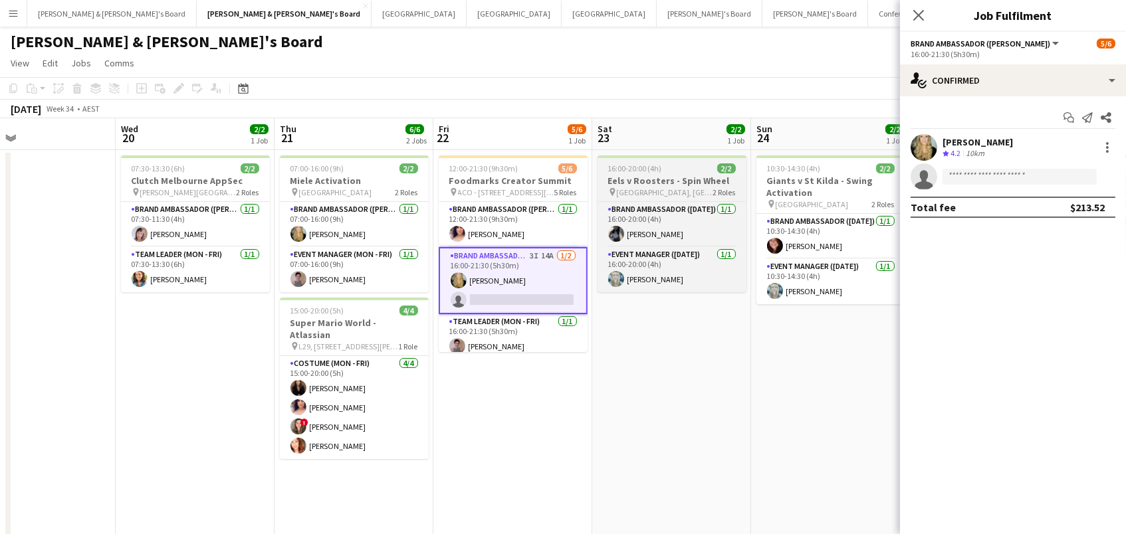
scroll to position [0, 528]
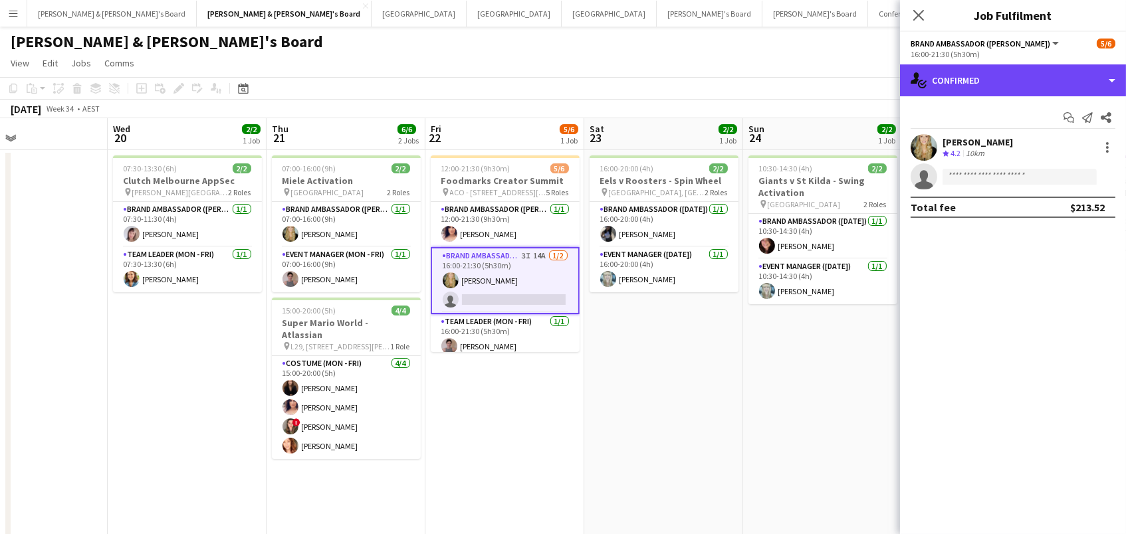
drag, startPoint x: 1056, startPoint y: 68, endPoint x: 1055, endPoint y: 98, distance: 29.9
click at [1056, 68] on div "single-neutral-actions-check-2 Confirmed" at bounding box center [1013, 80] width 226 height 32
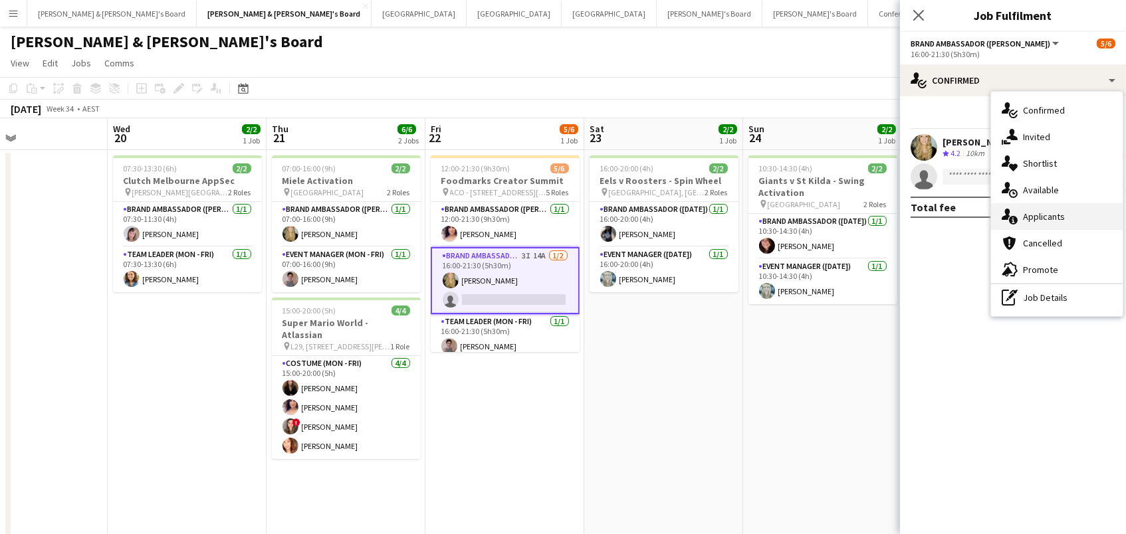
click at [1078, 215] on div "single-neutral-actions-information Applicants" at bounding box center [1057, 216] width 132 height 27
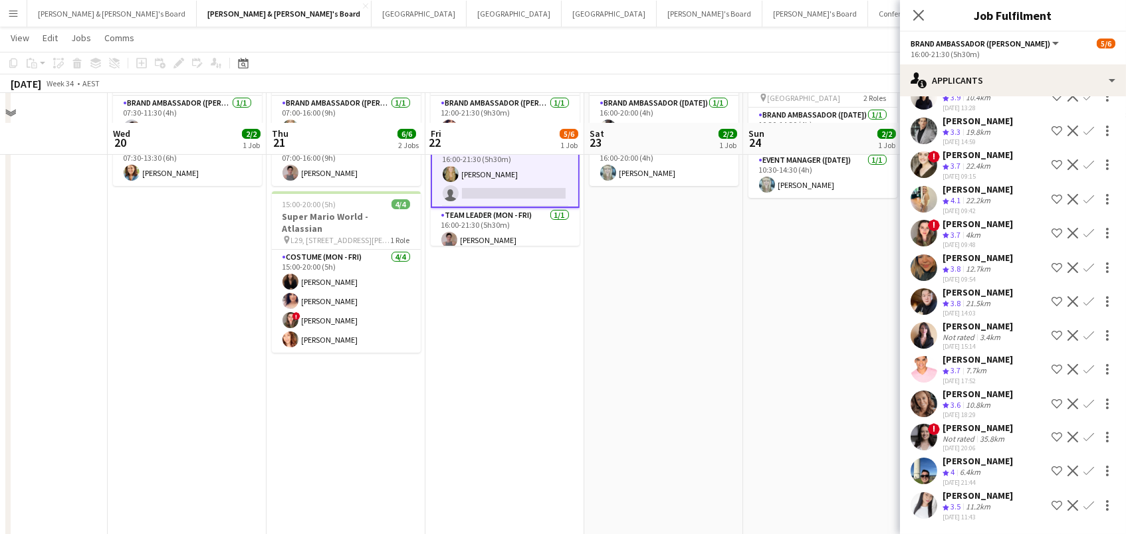
scroll to position [144, 0]
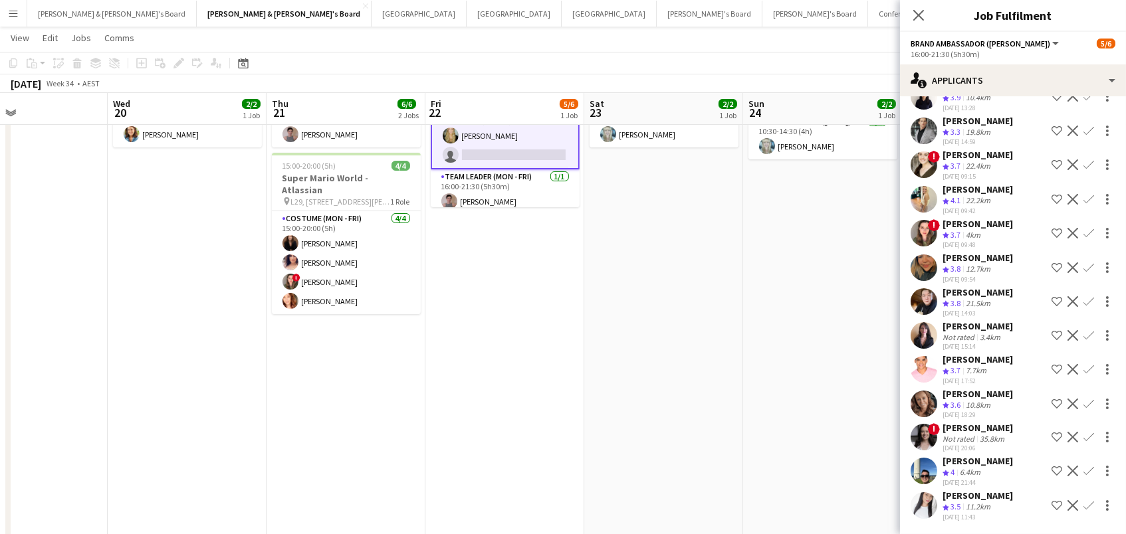
click at [1092, 407] on app-icon "Confirm" at bounding box center [1088, 404] width 11 height 11
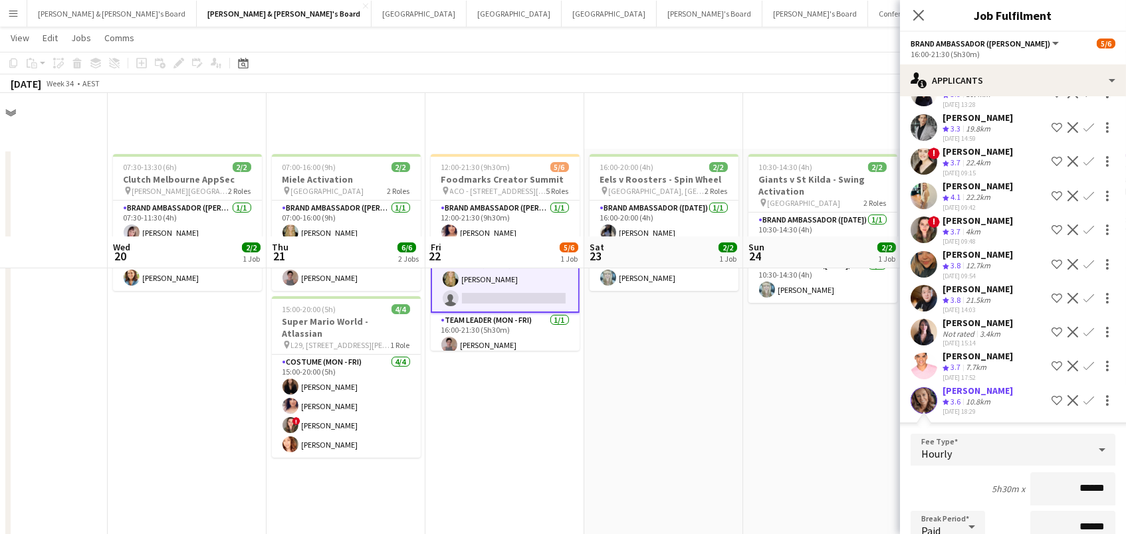
scroll to position [0, 0]
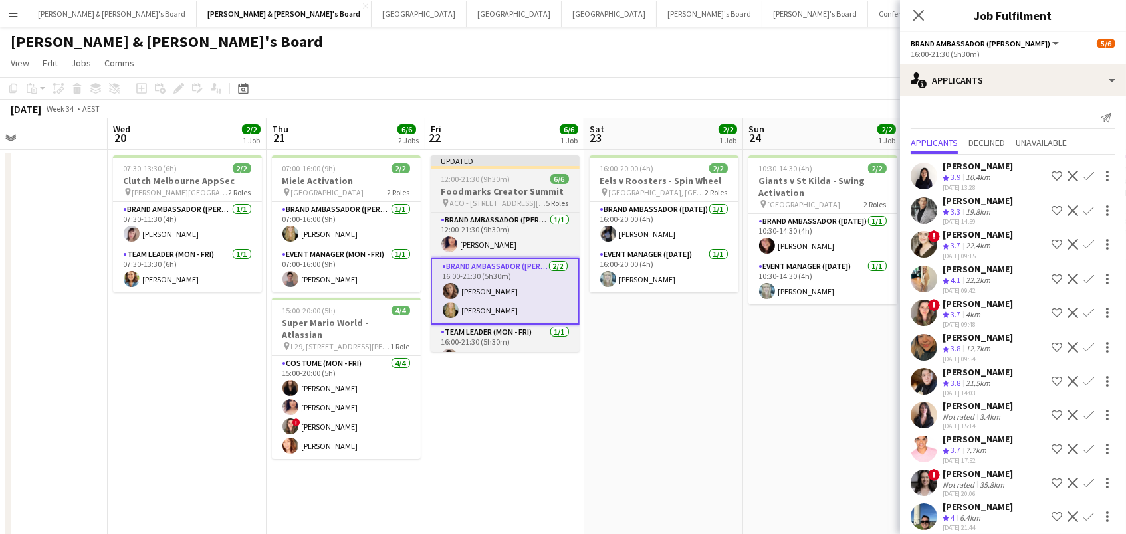
click at [464, 191] on h3 "Foodmarks Creator Summit" at bounding box center [505, 191] width 149 height 12
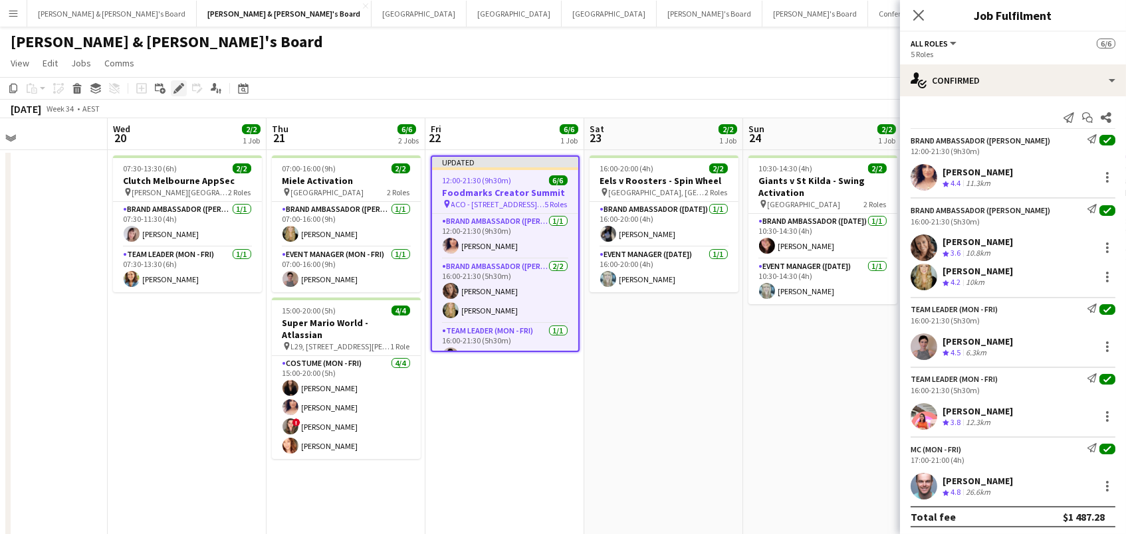
click at [183, 92] on icon "Edit" at bounding box center [178, 88] width 11 height 11
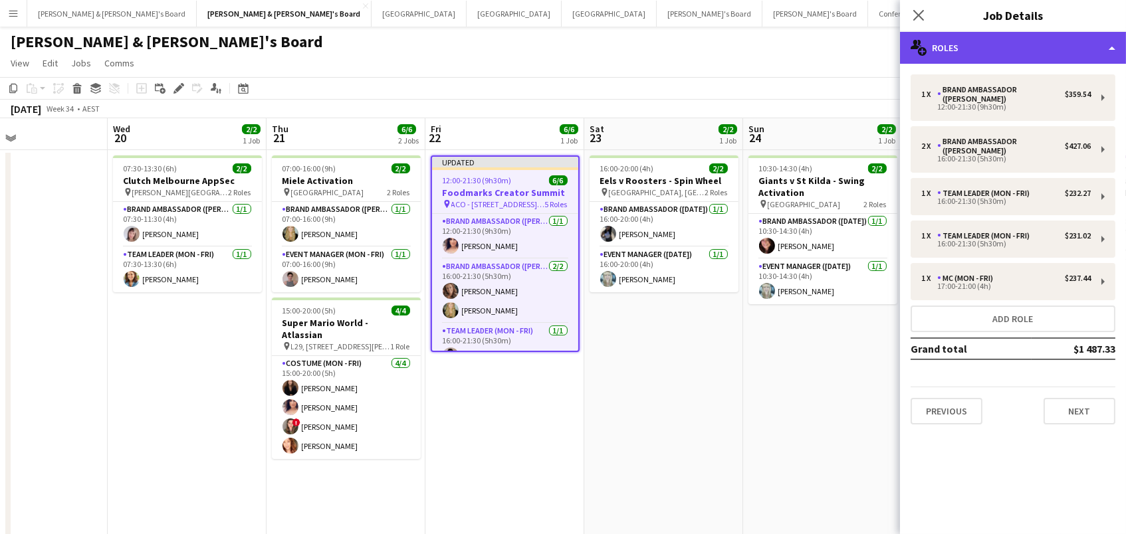
click at [1090, 47] on div "multiple-users-add Roles" at bounding box center [1013, 48] width 226 height 32
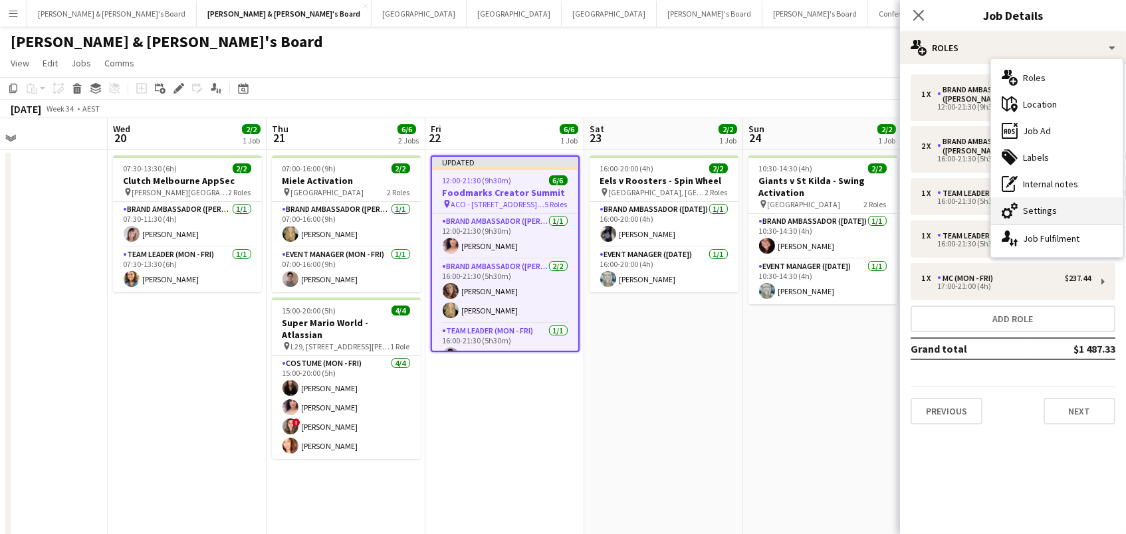
click at [1097, 211] on div "cog-double-3 Settings" at bounding box center [1057, 210] width 132 height 27
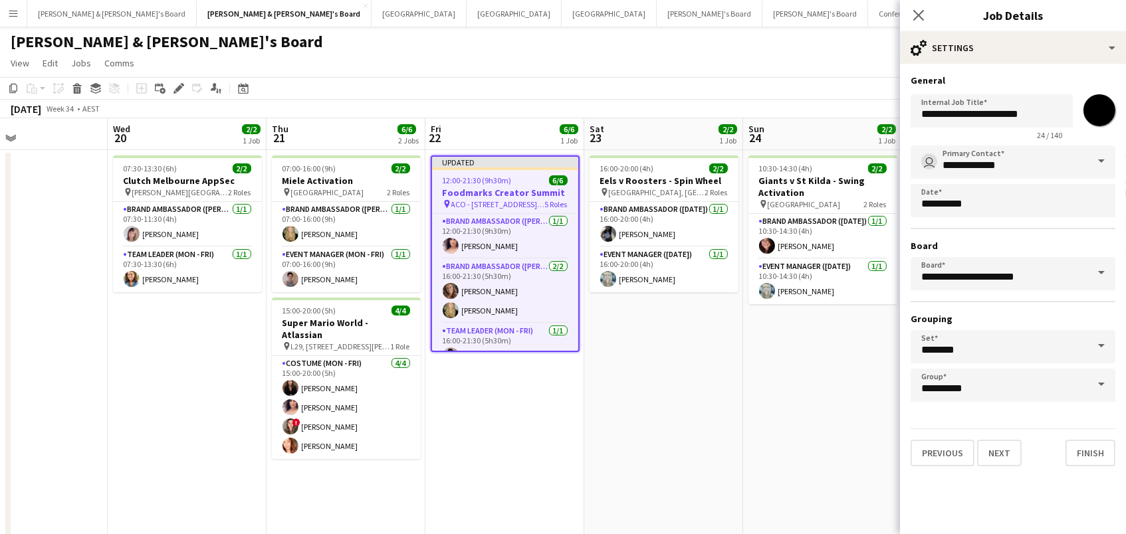
drag, startPoint x: 1095, startPoint y: 110, endPoint x: 1106, endPoint y: 136, distance: 28.0
click at [1095, 110] on input "*******" at bounding box center [1099, 110] width 48 height 48
type input "*******"
drag, startPoint x: 744, startPoint y: 96, endPoint x: 750, endPoint y: 99, distance: 7.2
click at [743, 96] on app-toolbar "Copy Paste Paste Command V Paste with crew Command Shift V Paste linked Job Del…" at bounding box center [563, 88] width 1126 height 23
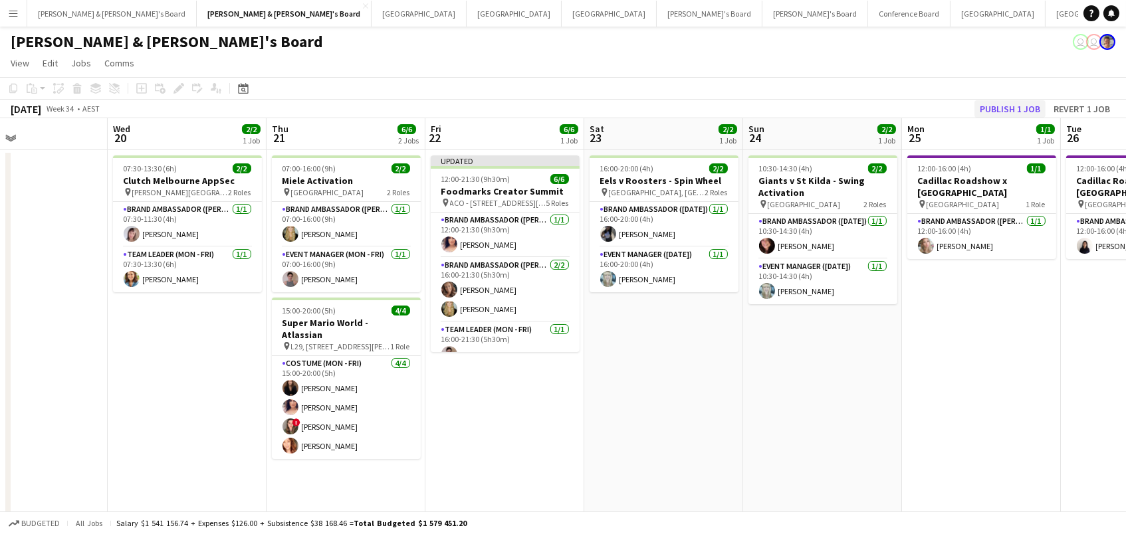
click at [1040, 108] on button "Publish 1 job" at bounding box center [1009, 108] width 71 height 17
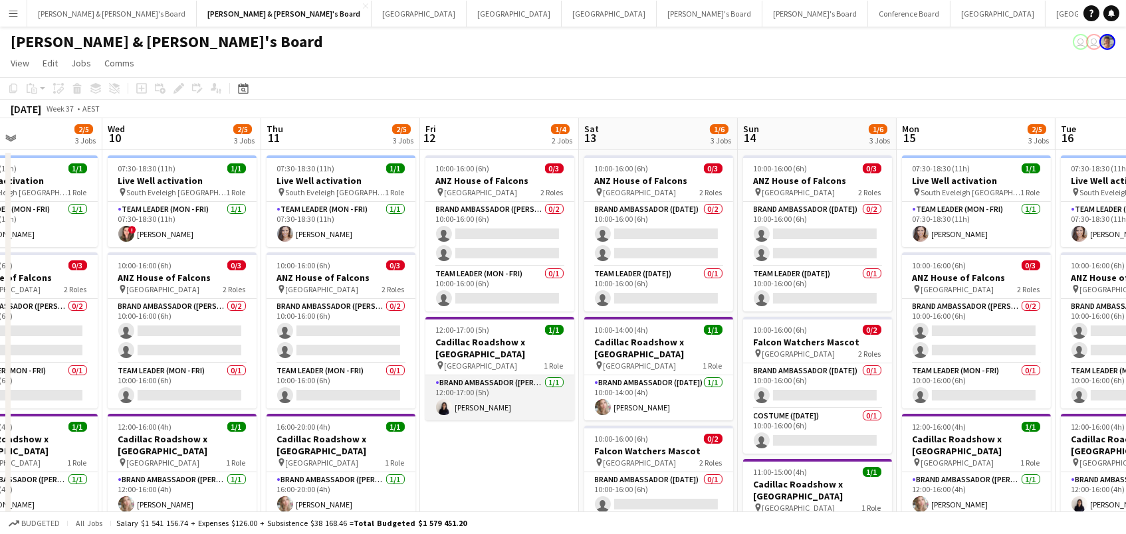
scroll to position [0, 375]
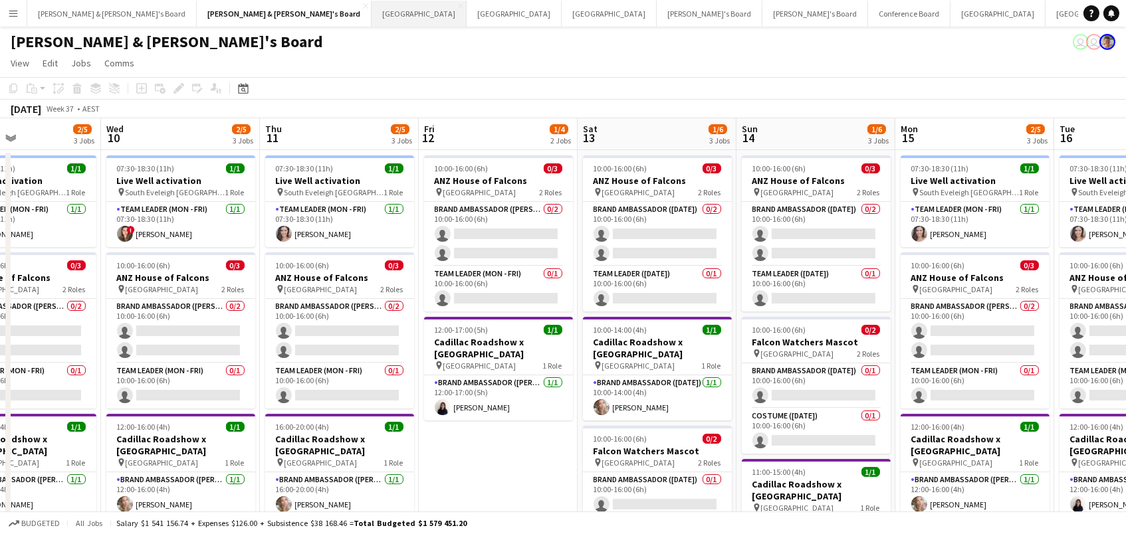
click at [371, 15] on button "Adelaide Close" at bounding box center [418, 14] width 95 height 26
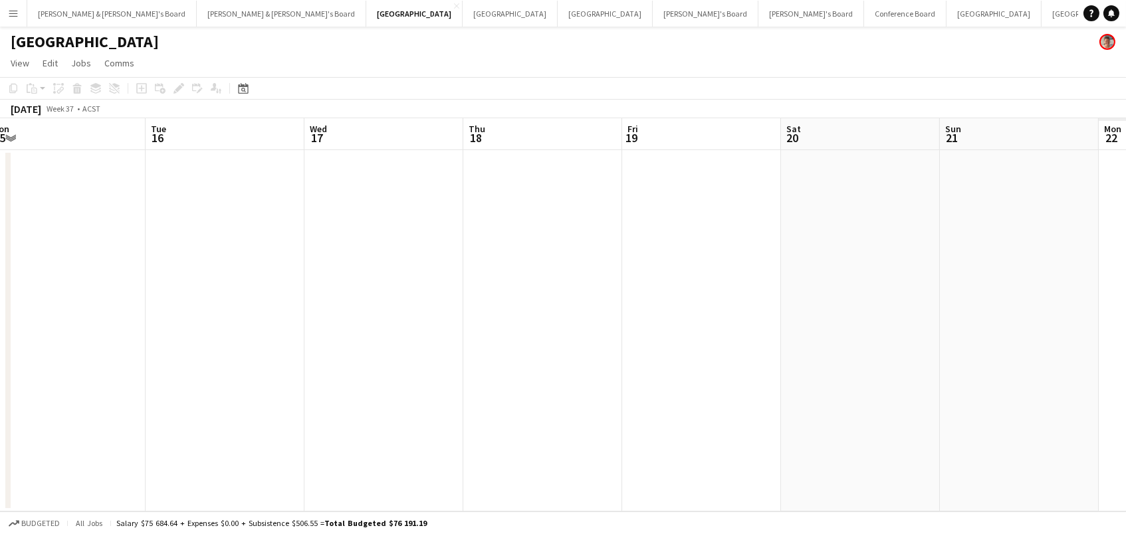
scroll to position [0, 672]
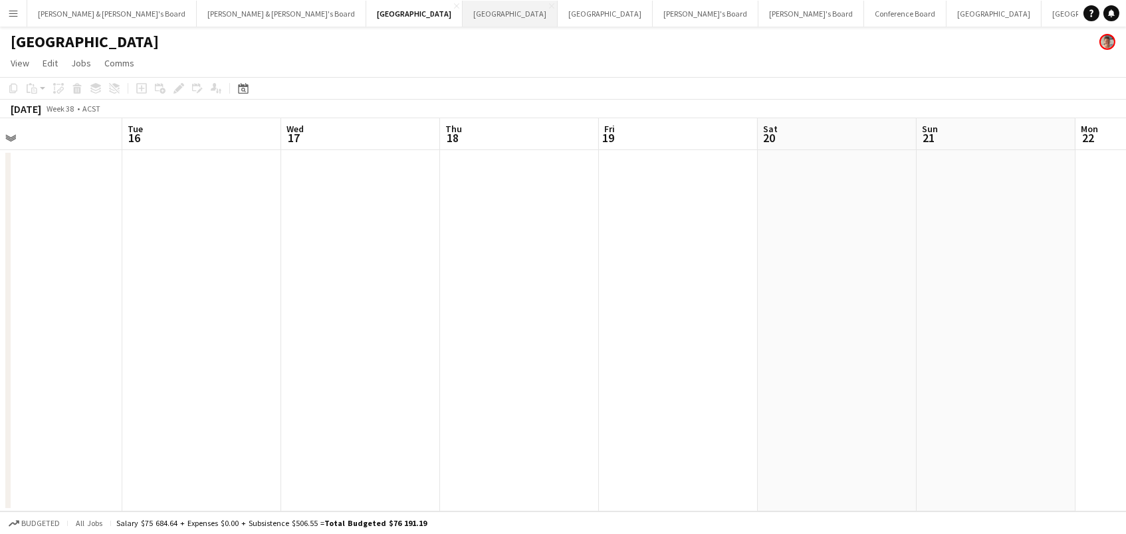
click at [462, 6] on button "Perth Close" at bounding box center [509, 14] width 95 height 26
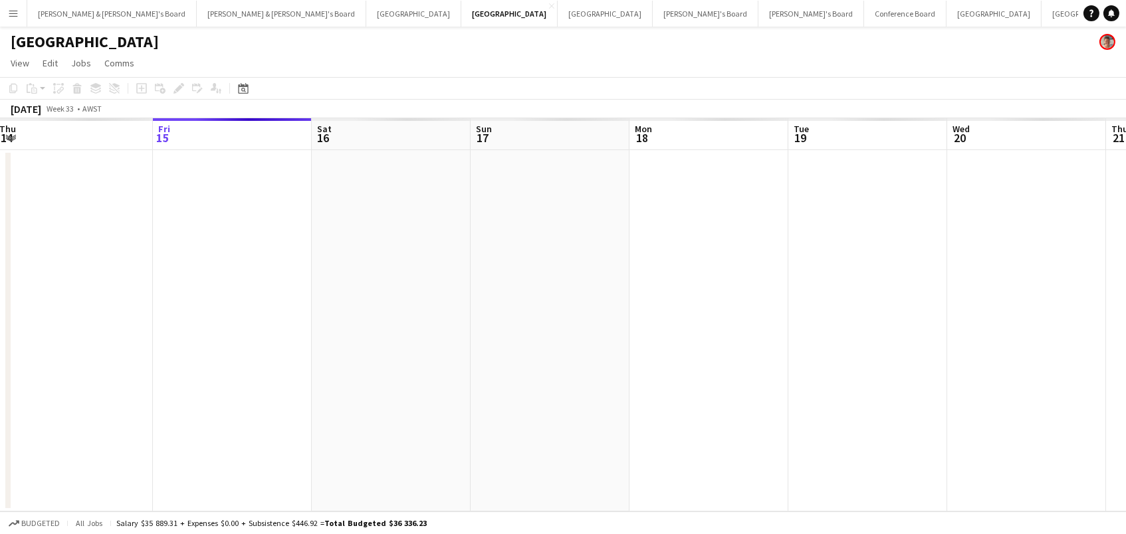
scroll to position [0, 325]
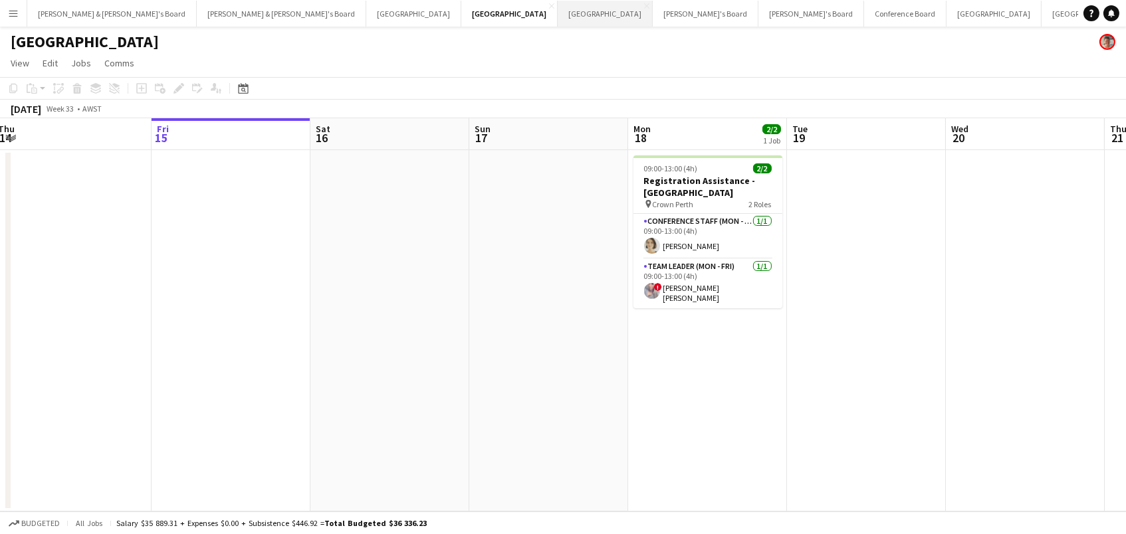
click at [558, 17] on button "Melbourne Close" at bounding box center [605, 14] width 95 height 26
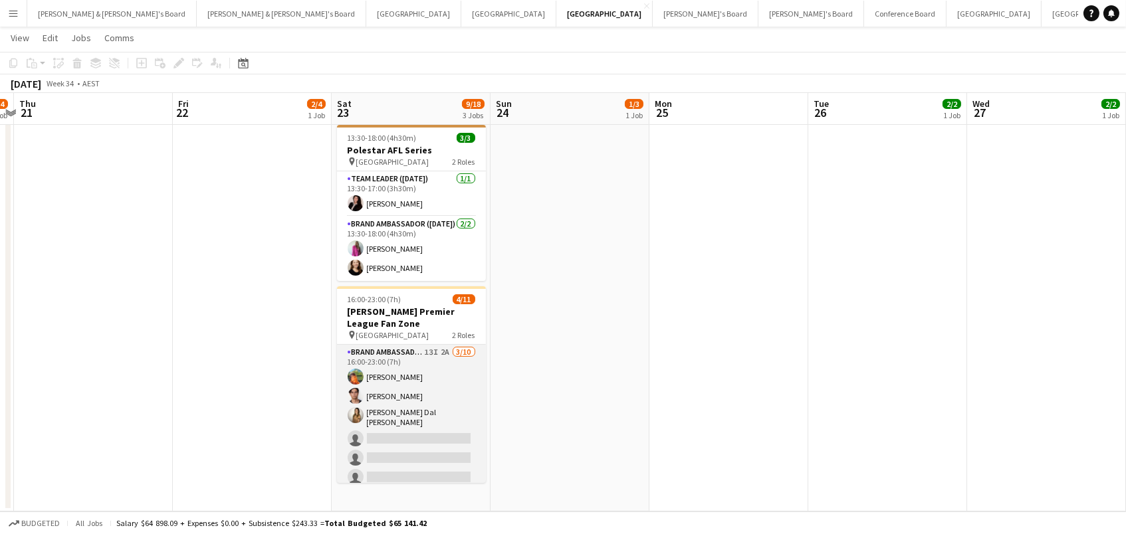
scroll to position [209, 0]
click at [438, 377] on app-card-role "Brand Ambassador (Saturday) 13I 2A 3/10 16:00-23:00 (7h) Lauren Freeman Valenti…" at bounding box center [411, 457] width 149 height 223
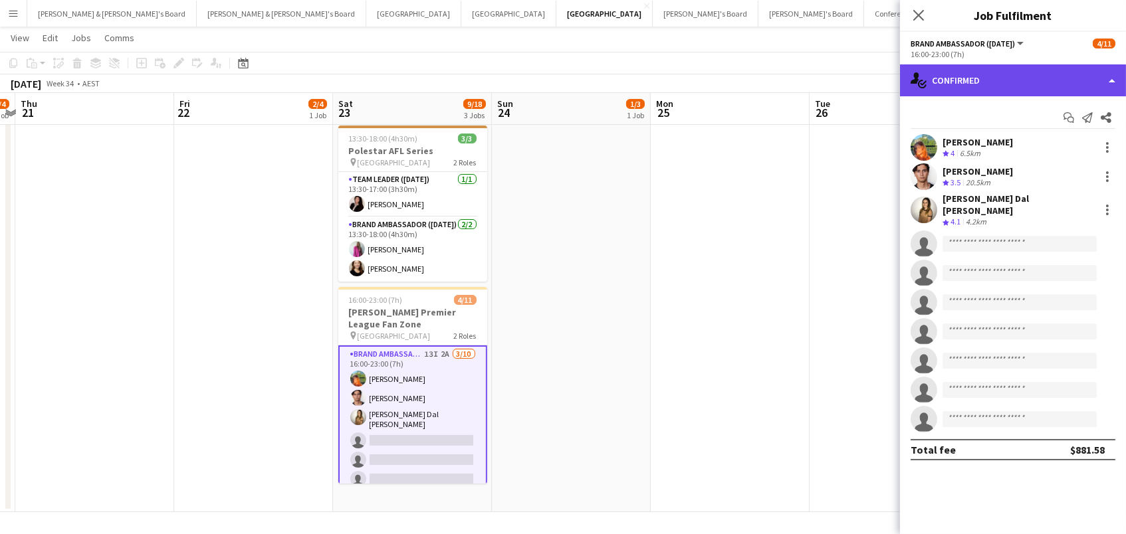
click at [1064, 68] on div "single-neutral-actions-check-2 Confirmed" at bounding box center [1013, 80] width 226 height 32
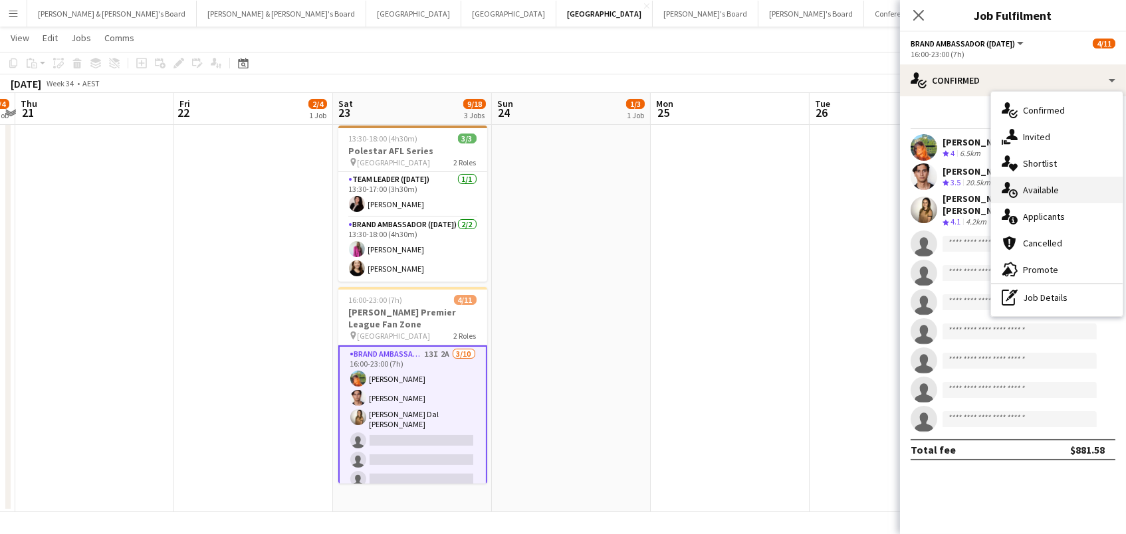
click at [1039, 189] on div "single-neutral-actions-upload Available" at bounding box center [1057, 190] width 132 height 27
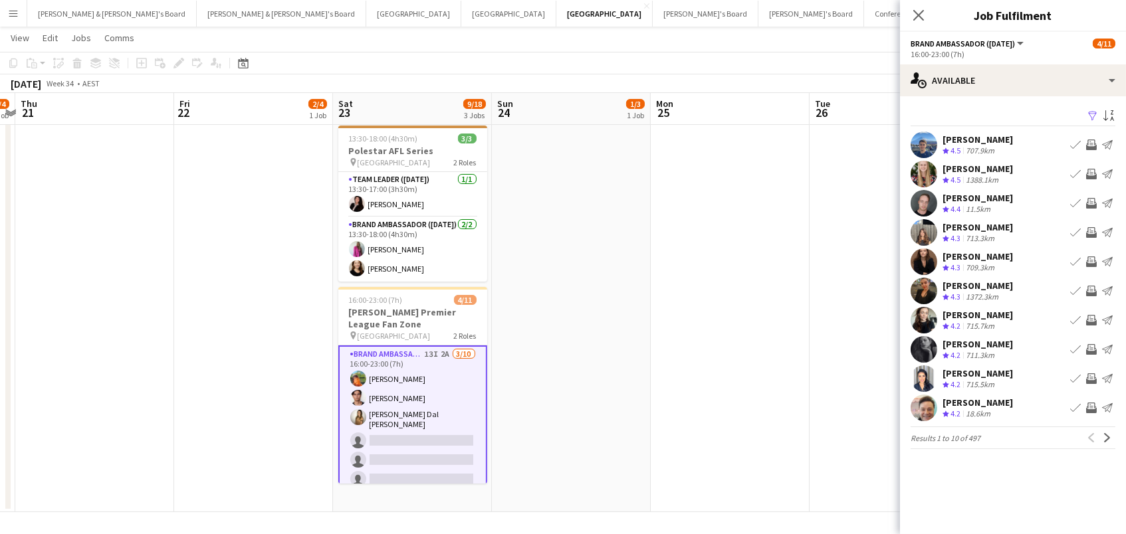
click at [1088, 112] on app-icon "Filter" at bounding box center [1092, 116] width 11 height 13
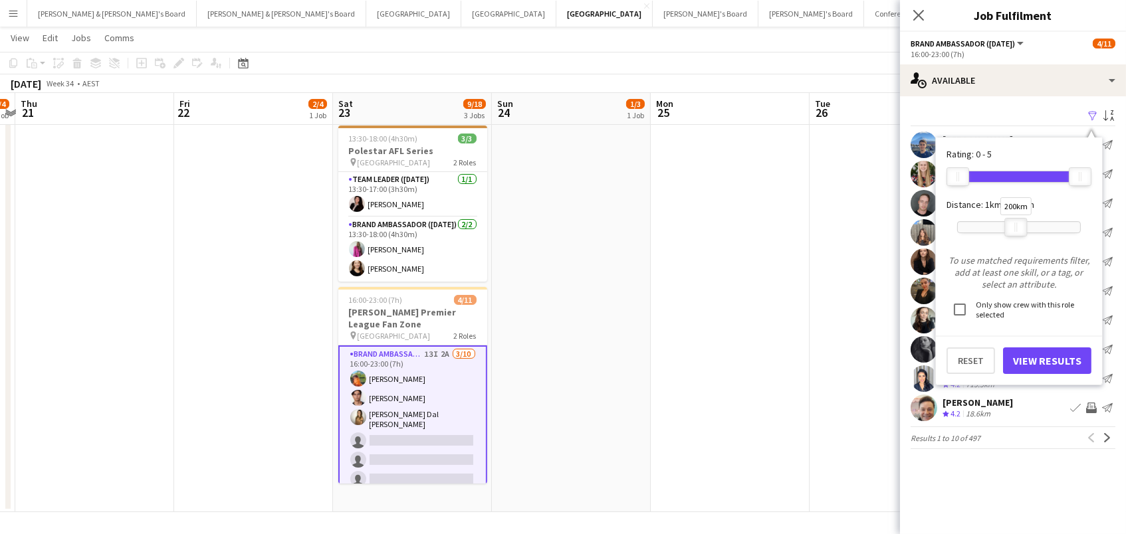
drag, startPoint x: 1079, startPoint y: 229, endPoint x: 1013, endPoint y: 232, distance: 66.5
click at [1013, 232] on div at bounding box center [1015, 227] width 21 height 17
click at [1021, 361] on button "View Results" at bounding box center [1047, 361] width 88 height 27
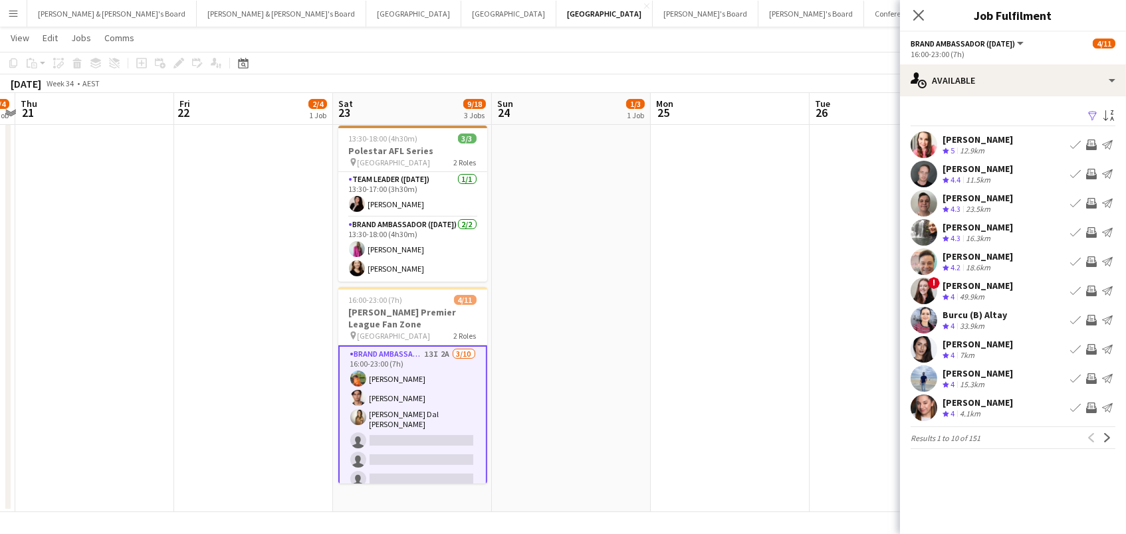
click at [1087, 201] on app-icon "Invite crew" at bounding box center [1091, 203] width 11 height 11
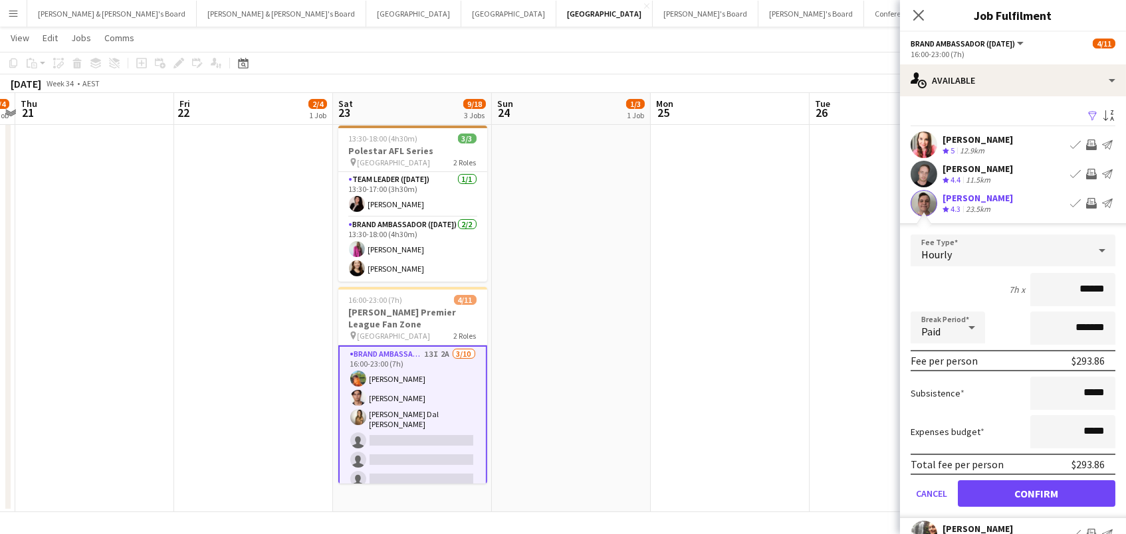
click at [1036, 492] on button "Confirm" at bounding box center [1036, 493] width 157 height 27
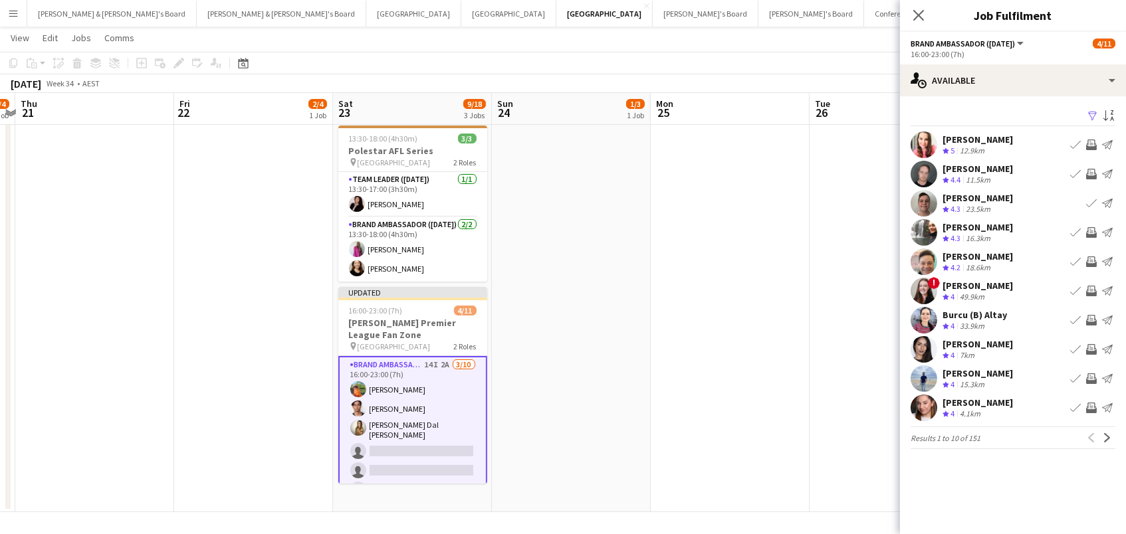
click at [1092, 405] on app-icon "Invite crew" at bounding box center [1091, 408] width 11 height 11
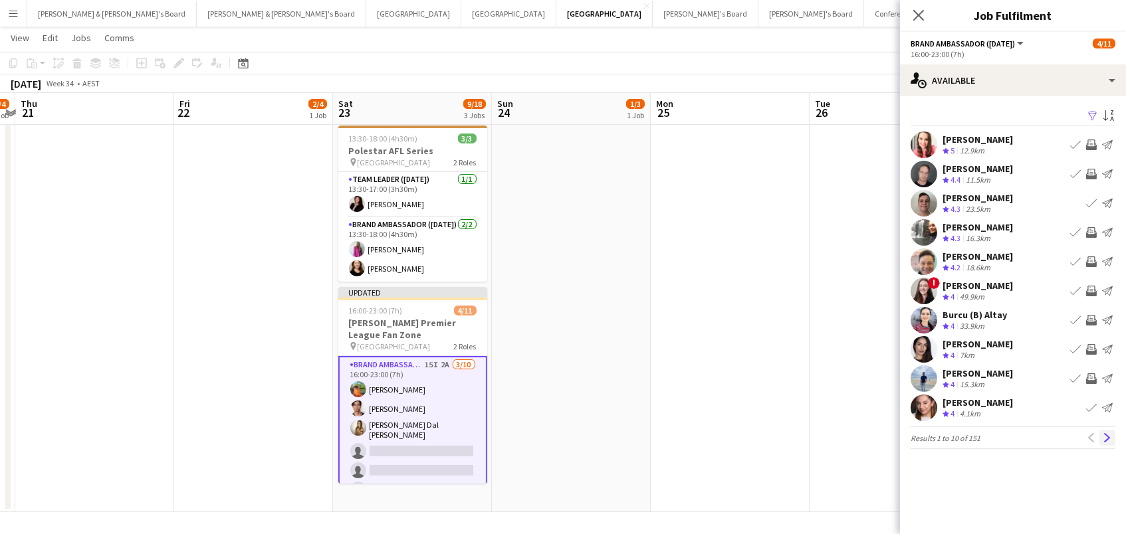
click at [1110, 437] on app-icon "Next" at bounding box center [1106, 437] width 9 height 9
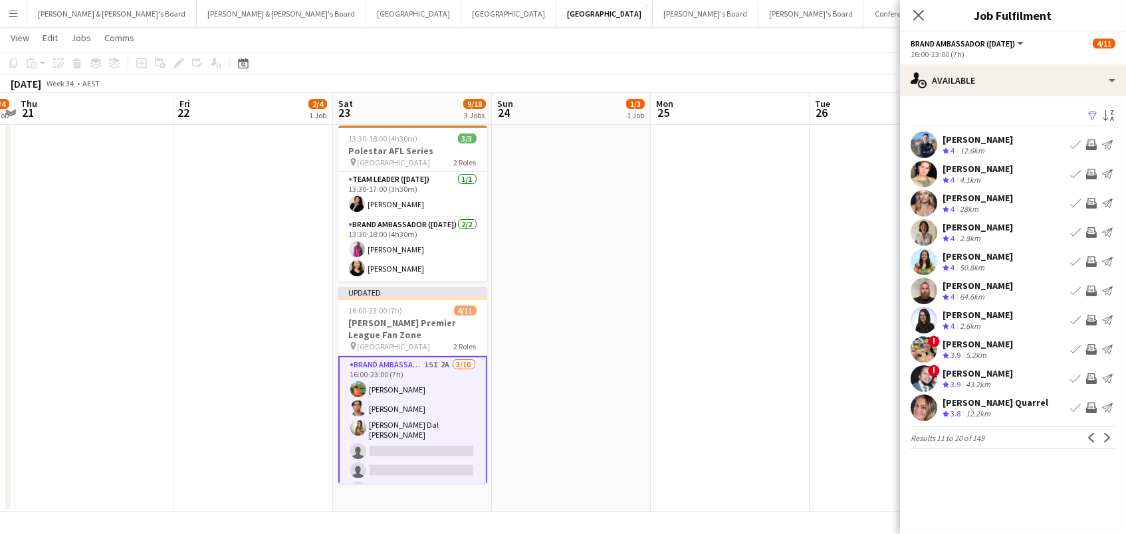
click at [1086, 142] on app-icon "Invite crew" at bounding box center [1091, 145] width 11 height 11
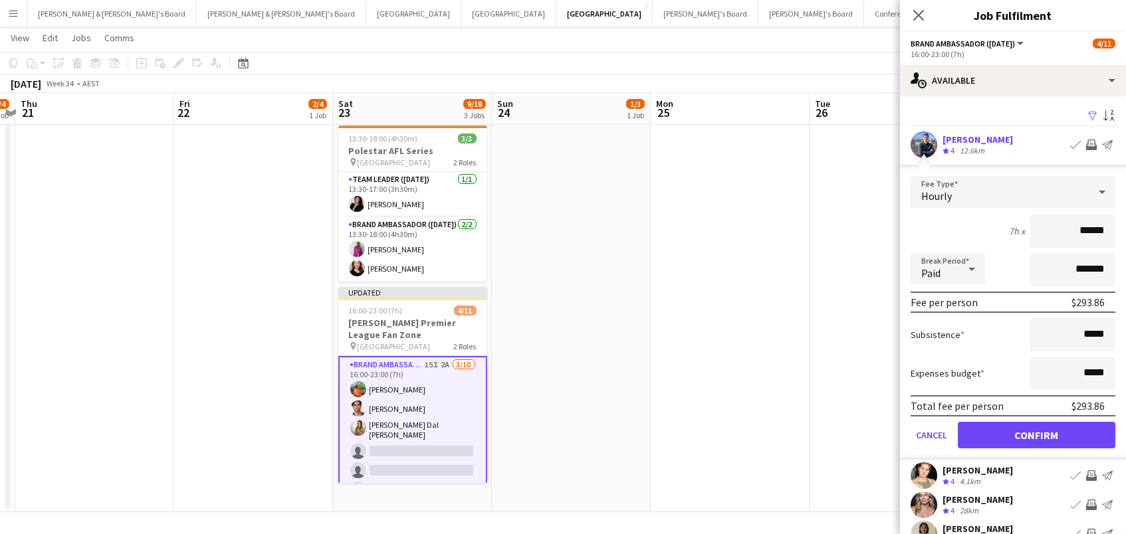
click at [1036, 433] on button "Confirm" at bounding box center [1036, 435] width 157 height 27
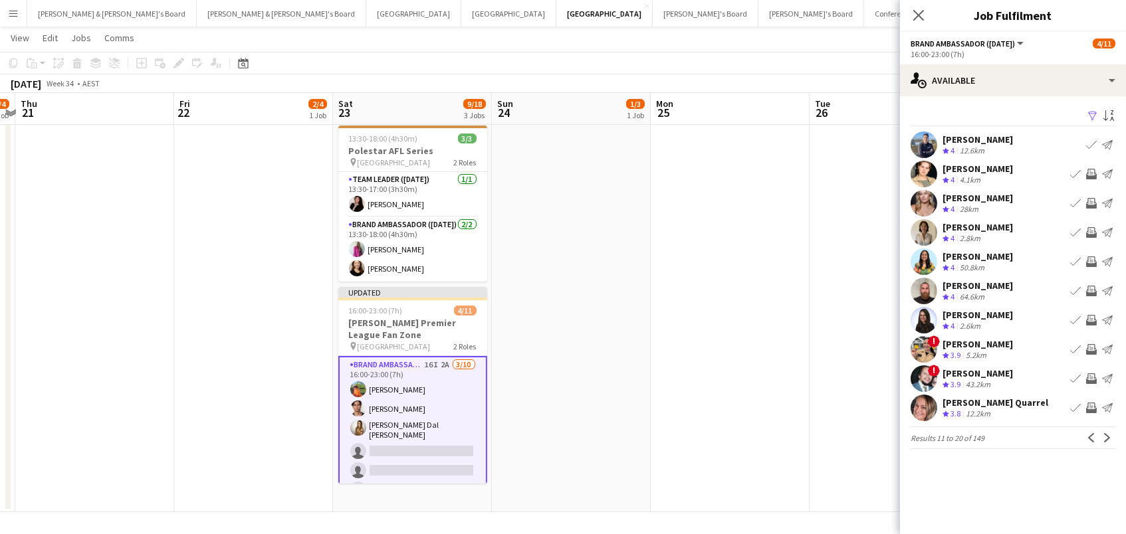
click at [1092, 199] on app-icon "Invite crew" at bounding box center [1091, 203] width 11 height 11
click at [1091, 232] on app-icon "Invite crew" at bounding box center [1091, 232] width 11 height 11
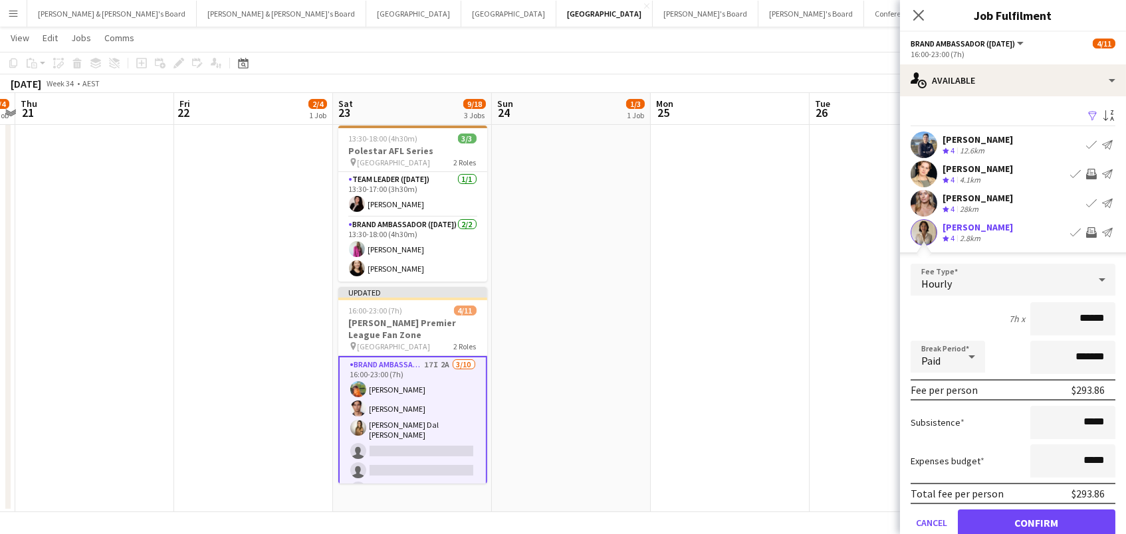
click at [1036, 521] on button "Confirm" at bounding box center [1036, 523] width 157 height 27
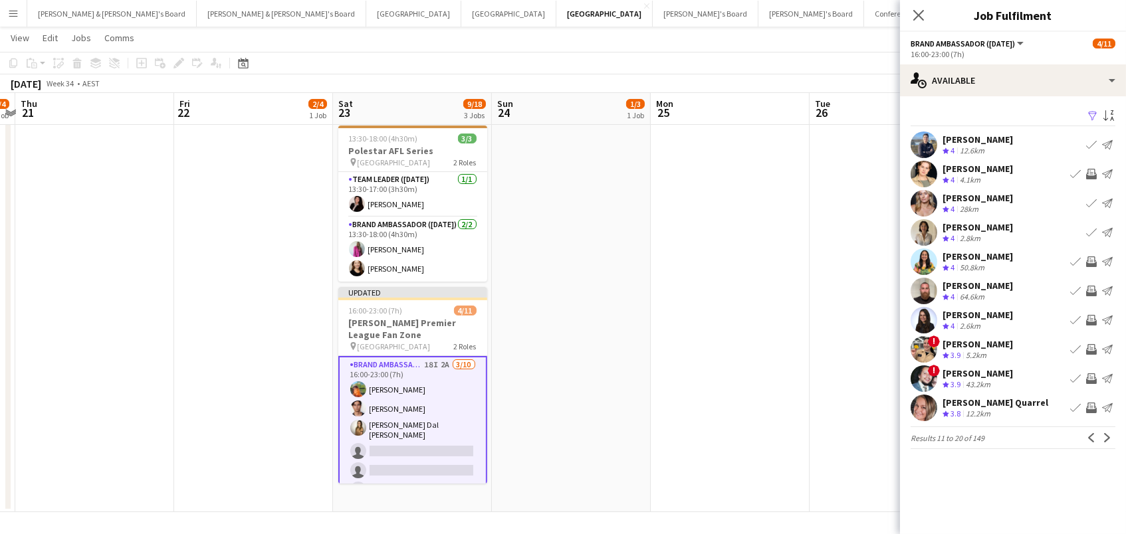
click at [1089, 317] on app-icon "Invite crew" at bounding box center [1091, 320] width 11 height 11
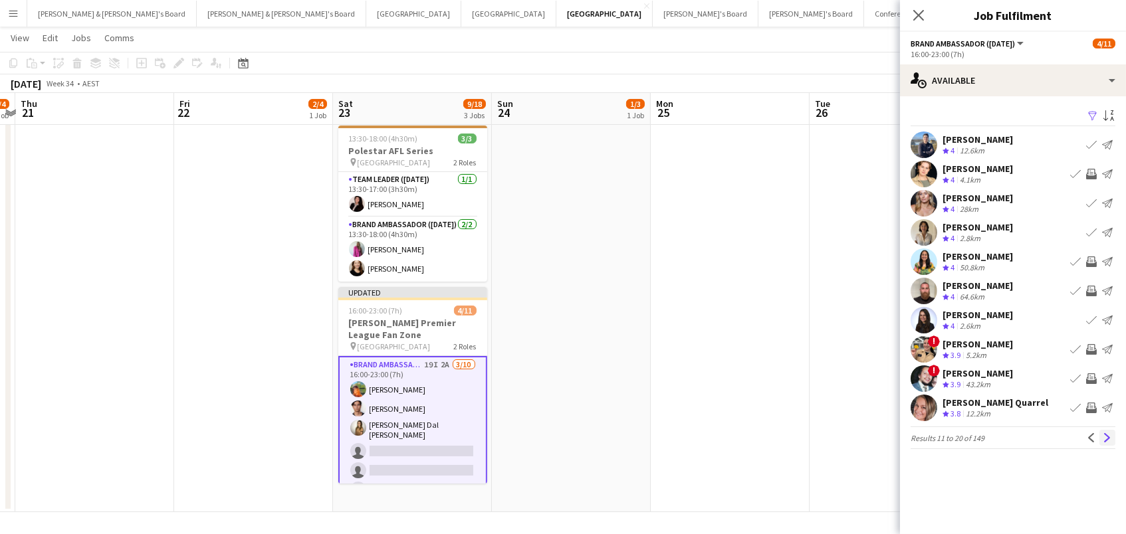
click at [1104, 433] on app-icon "Next" at bounding box center [1106, 437] width 9 height 9
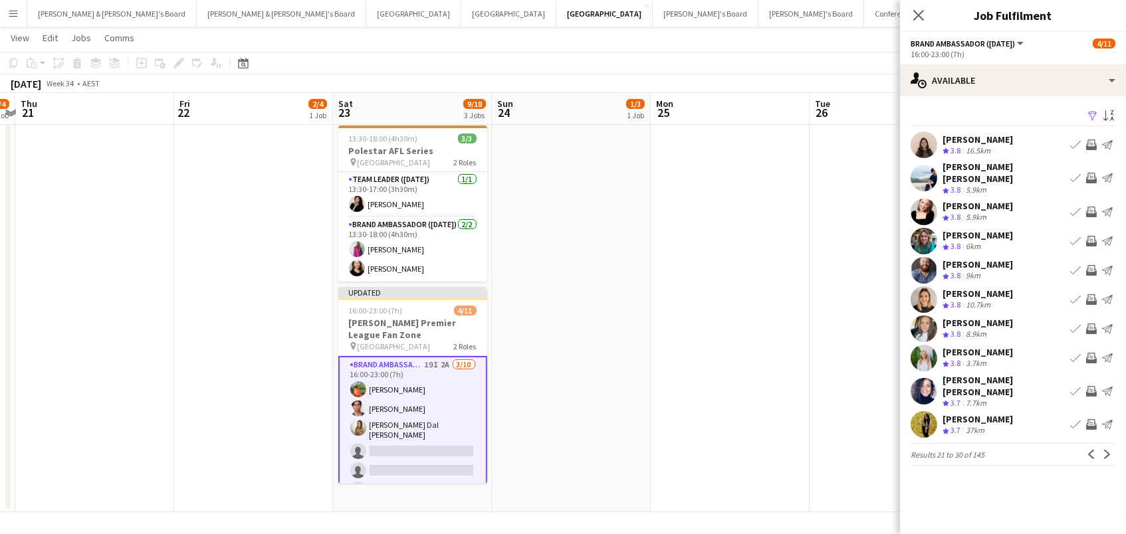
click at [1087, 207] on app-icon "Invite crew" at bounding box center [1091, 212] width 11 height 11
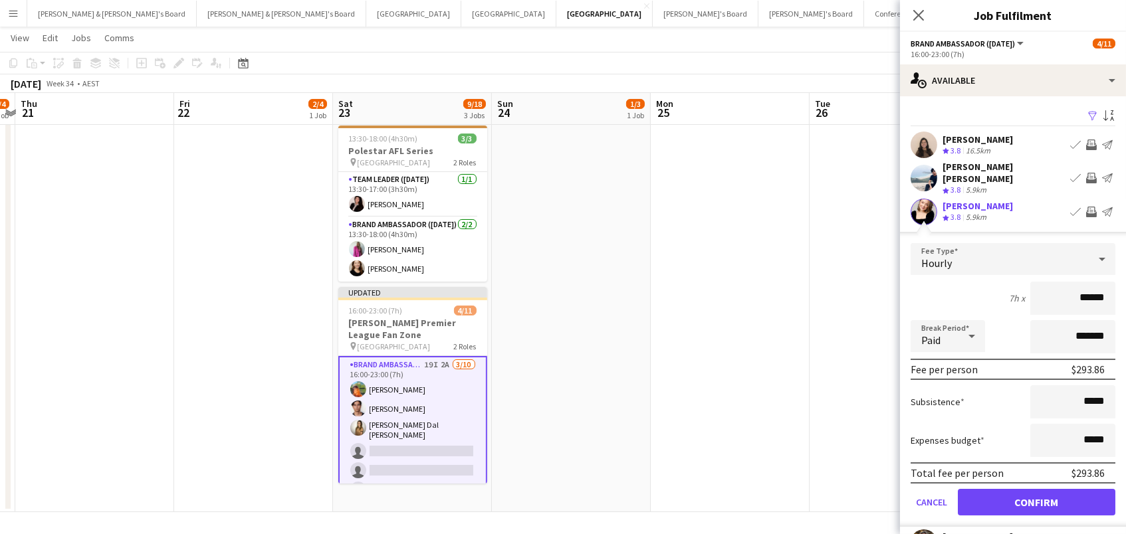
click at [1036, 498] on button "Confirm" at bounding box center [1036, 502] width 157 height 27
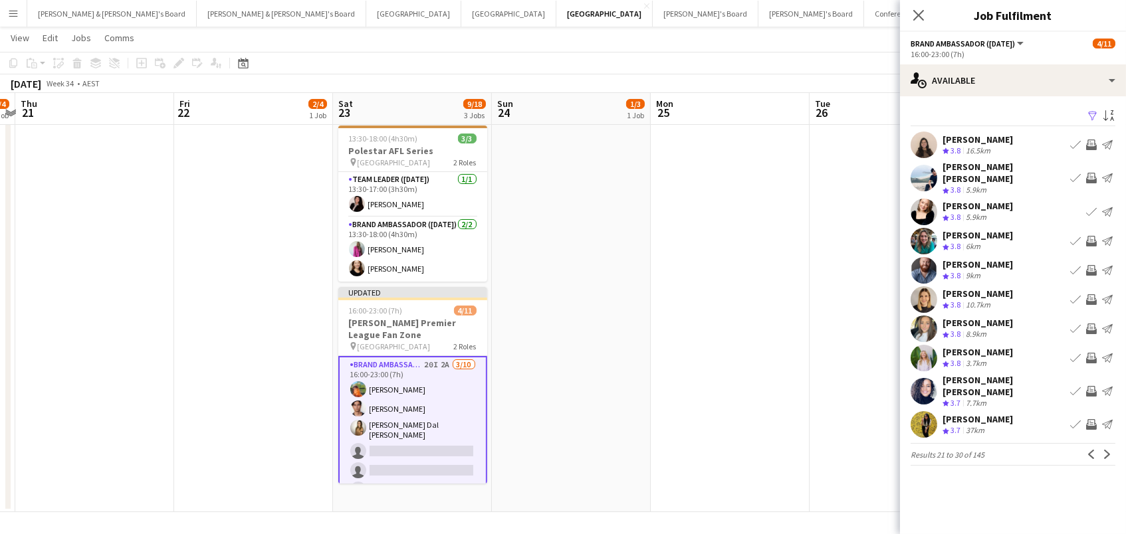
click at [1088, 239] on app-icon "Invite crew" at bounding box center [1091, 241] width 11 height 11
click at [1105, 450] on app-icon "Next" at bounding box center [1106, 454] width 9 height 9
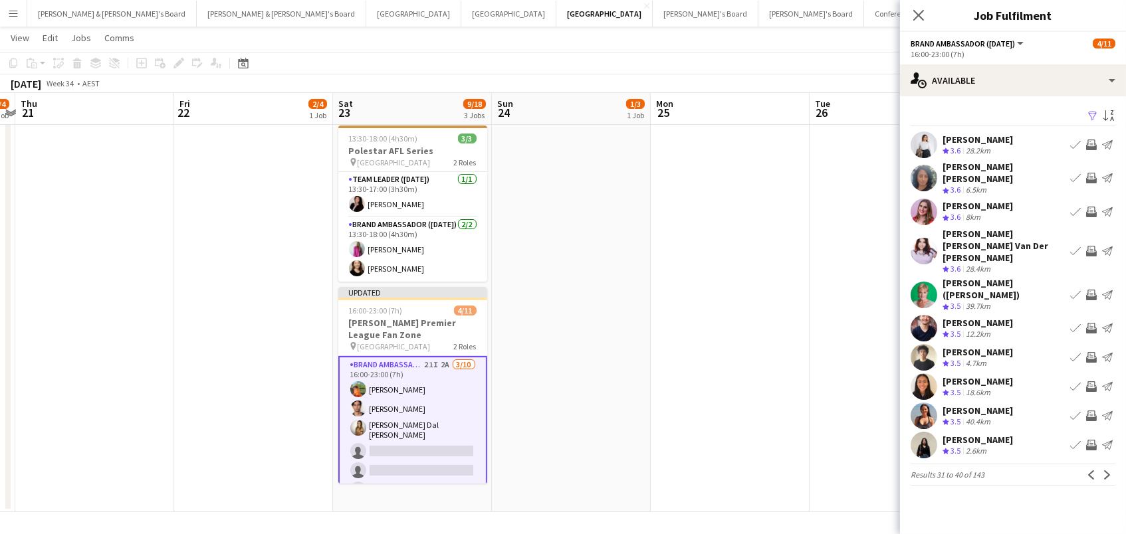
click at [1086, 173] on app-icon "Invite crew" at bounding box center [1091, 178] width 11 height 11
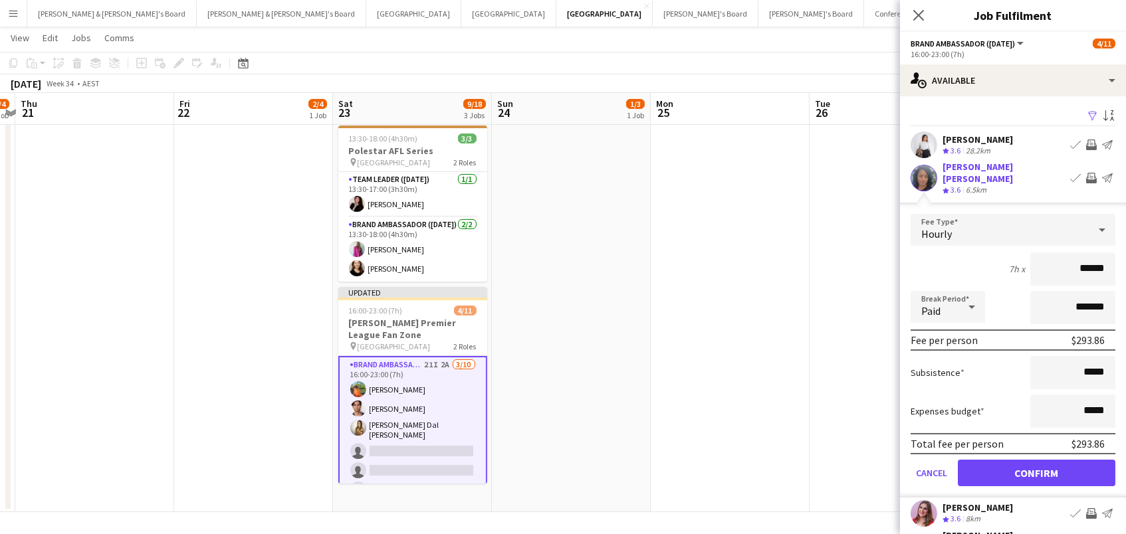
click at [1036, 462] on button "Confirm" at bounding box center [1036, 473] width 157 height 27
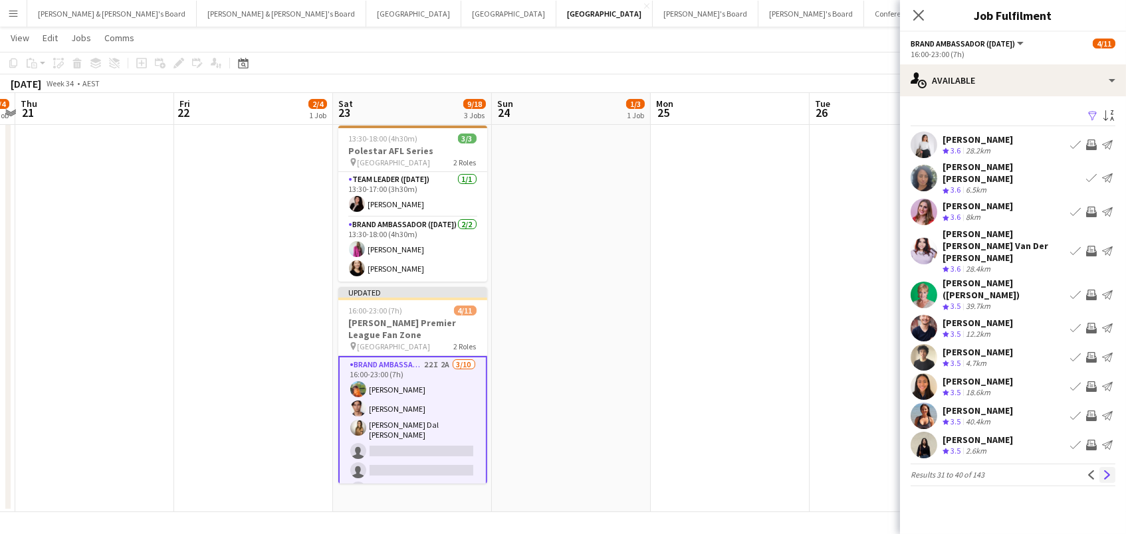
click at [1108, 470] on app-icon "Next" at bounding box center [1106, 474] width 9 height 9
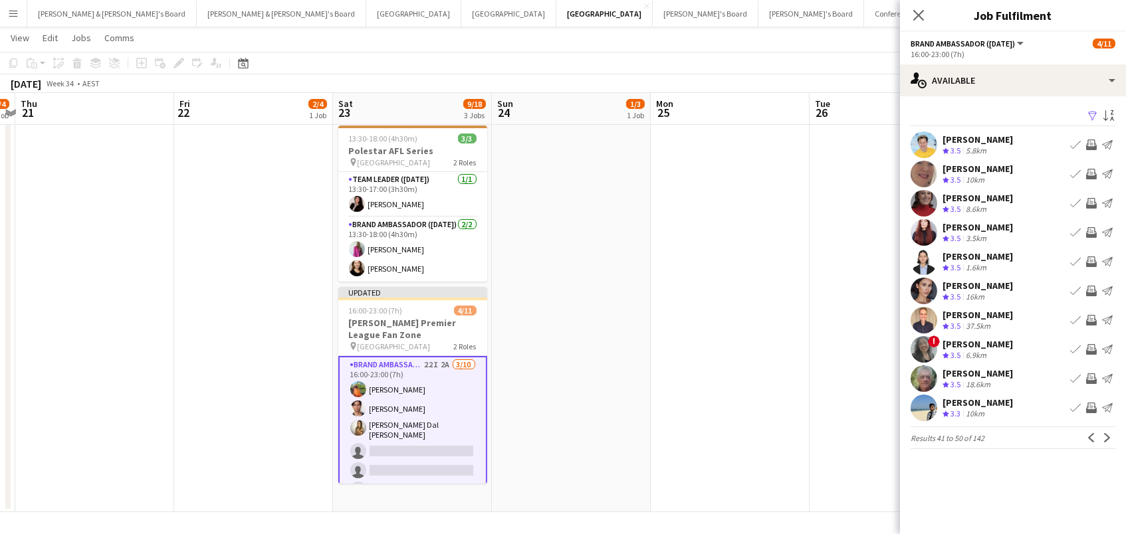
click at [1092, 287] on app-icon "Invite crew" at bounding box center [1091, 291] width 11 height 11
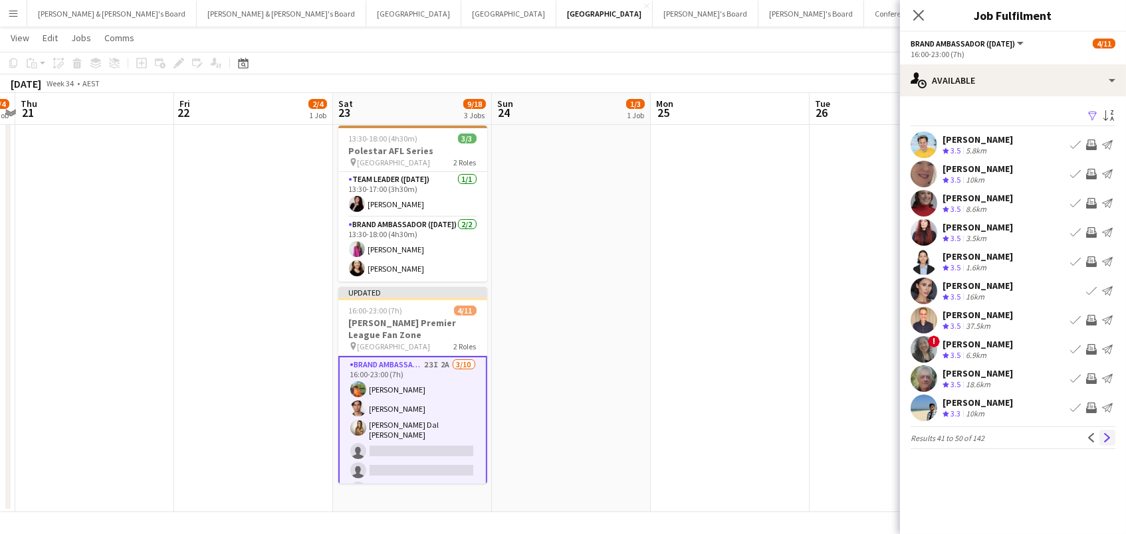
click at [1108, 438] on app-icon "Next" at bounding box center [1106, 437] width 9 height 9
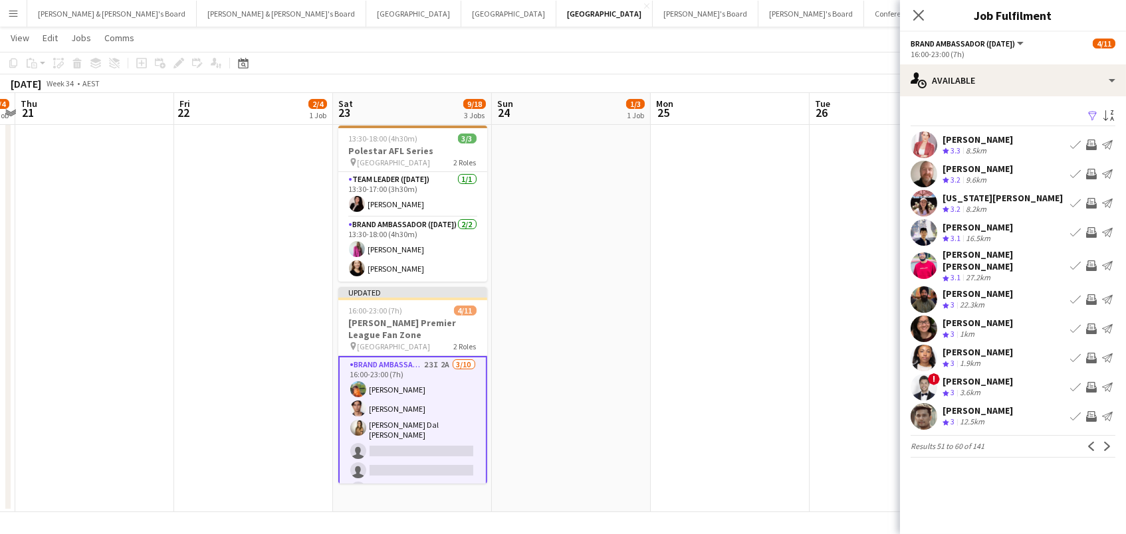
click at [1013, 383] on div "! Alex Smith Crew rating 3 3.6km Book crew Invite crew Send notification" at bounding box center [1013, 387] width 226 height 27
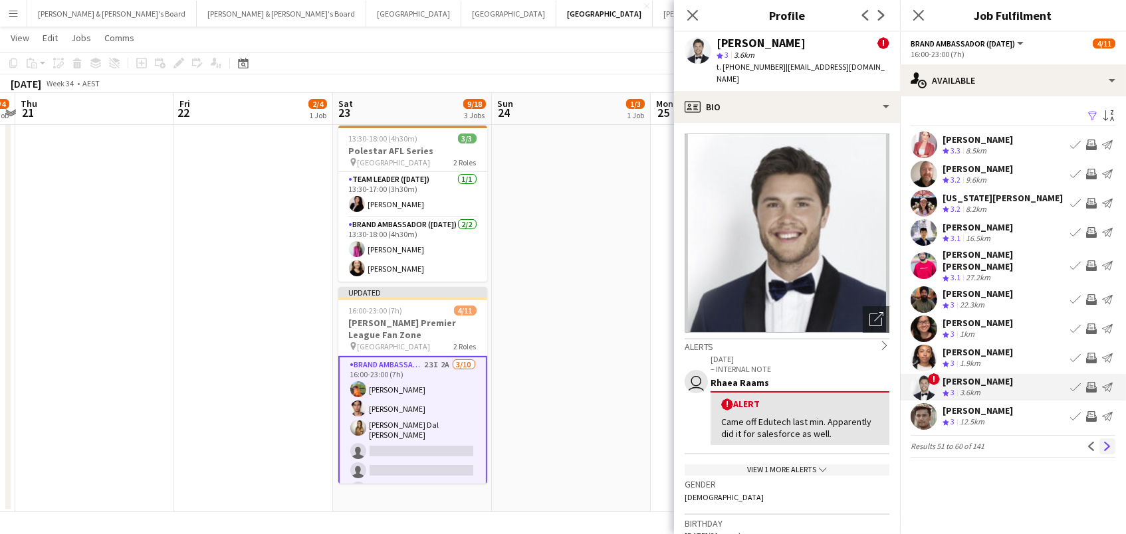
click at [1110, 442] on app-icon "Next" at bounding box center [1106, 446] width 9 height 9
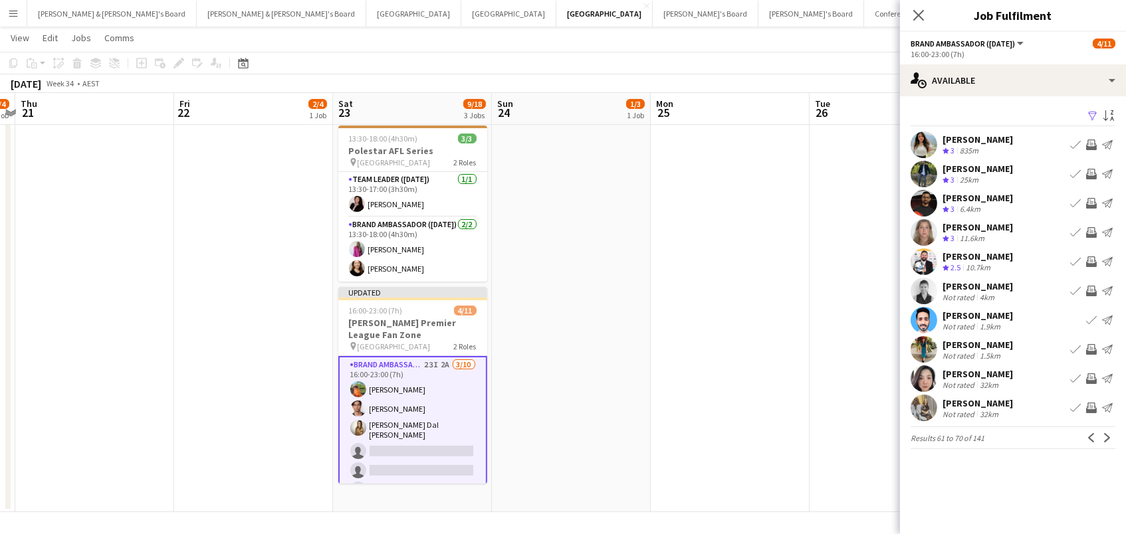
click at [1110, 437] on app-icon "Next" at bounding box center [1106, 437] width 9 height 9
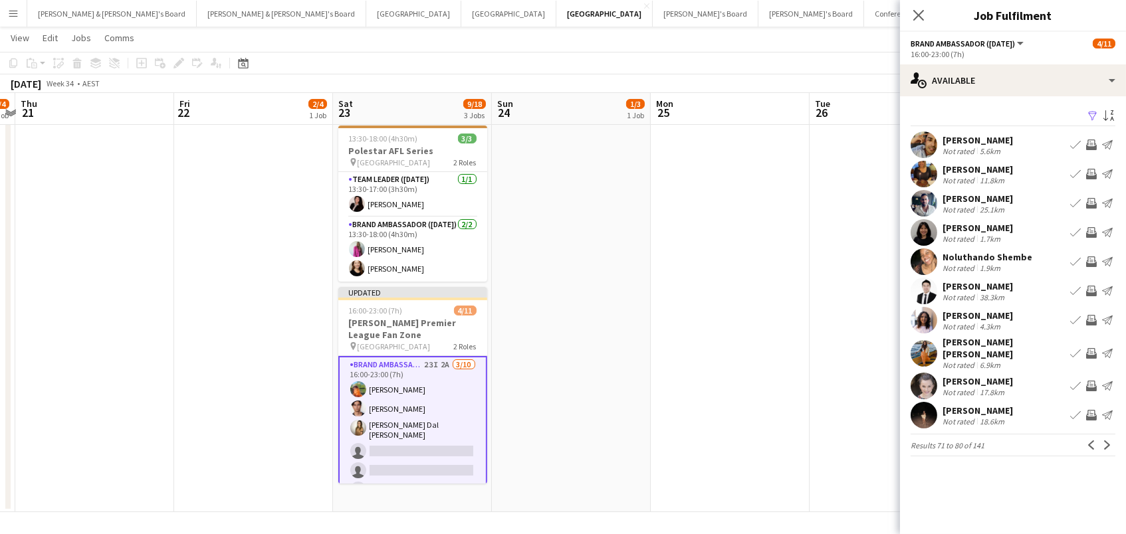
click at [671, 198] on app-date-cell at bounding box center [730, 226] width 159 height 573
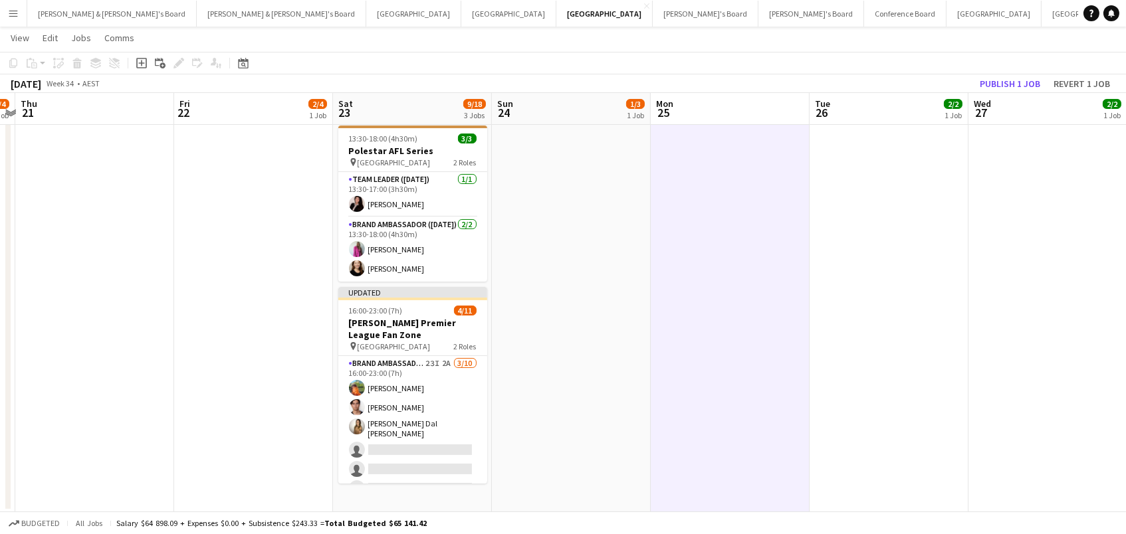
scroll to position [0, 460]
click at [997, 82] on button "Publish 1 job" at bounding box center [1009, 83] width 71 height 17
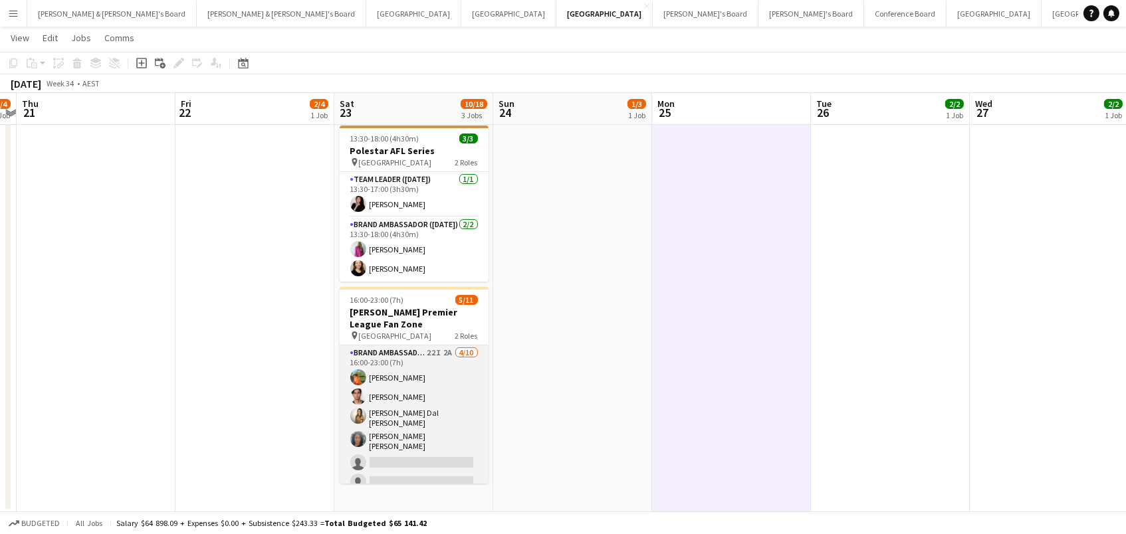
click at [472, 375] on app-card-role "Brand Ambassador (Saturday) 22I 2A 4/10 16:00-23:00 (7h) Lauren Freeman Valenti…" at bounding box center [414, 459] width 149 height 227
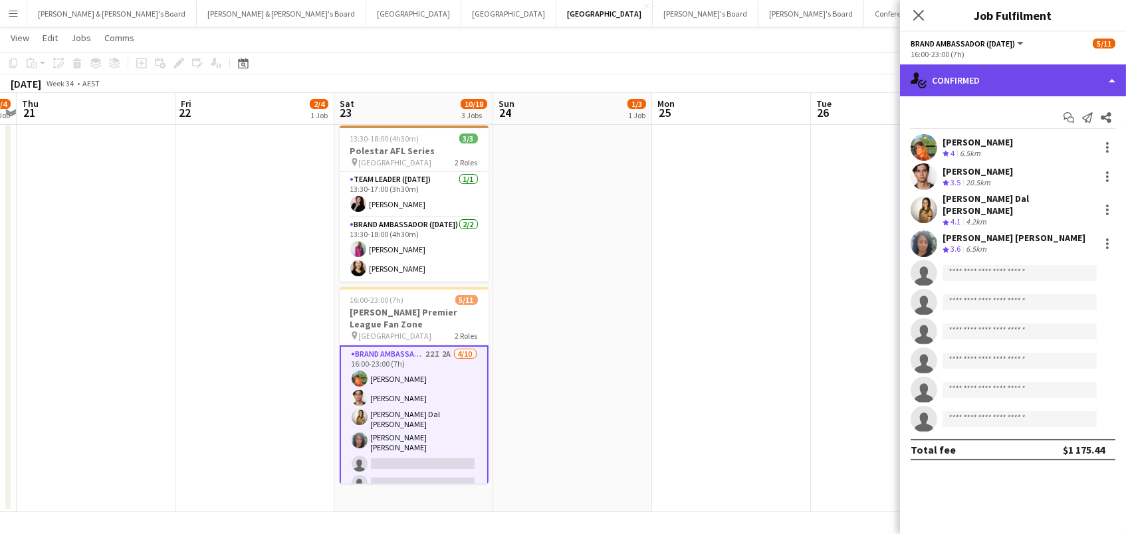
click at [967, 74] on div "single-neutral-actions-check-2 Confirmed" at bounding box center [1013, 80] width 226 height 32
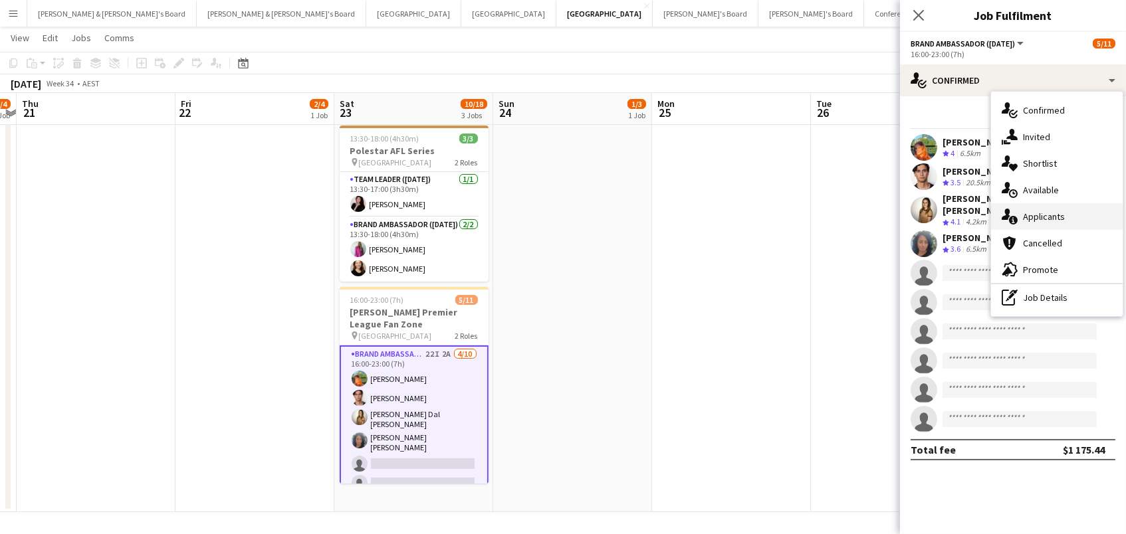
click at [1053, 214] on div "single-neutral-actions-information Applicants" at bounding box center [1057, 216] width 132 height 27
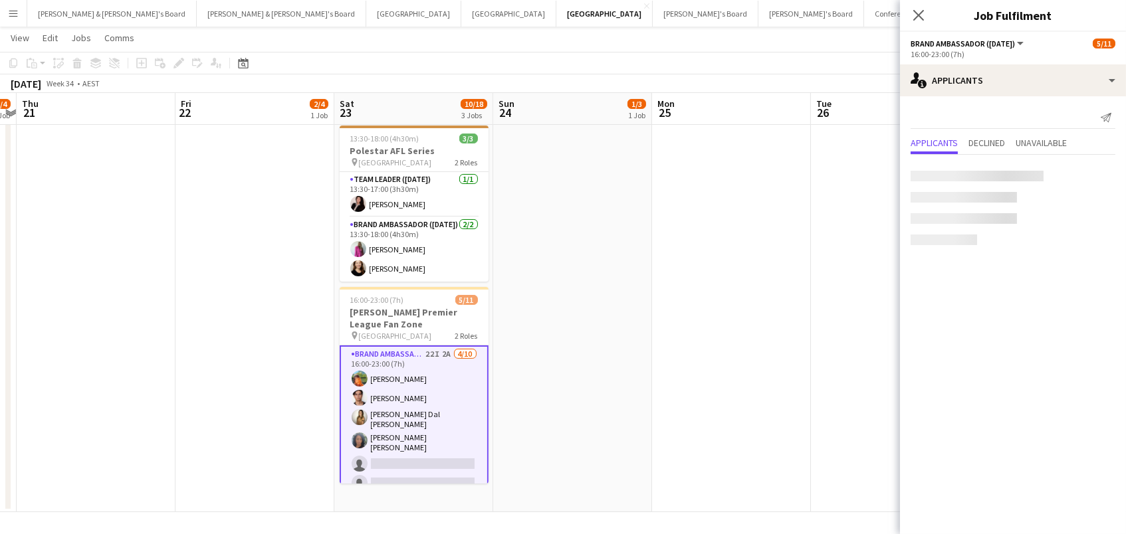
click at [855, 225] on app-date-cell "10:00-14:00 (4h) 2/2 Bell-Boy @ Ormond House pin Ormond House - Melbourne 1 Rol…" at bounding box center [890, 226] width 159 height 573
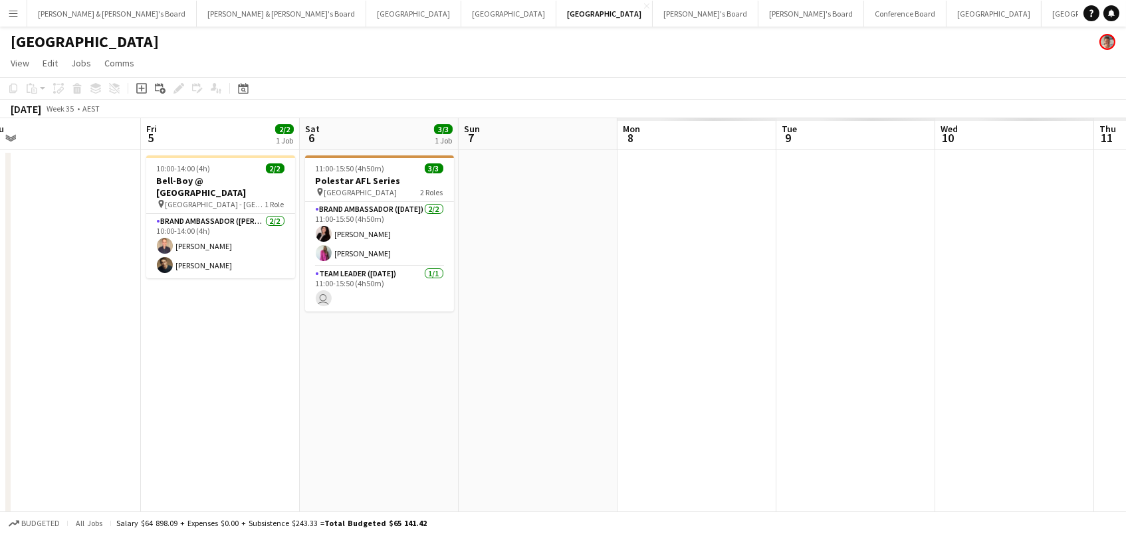
scroll to position [0, 0]
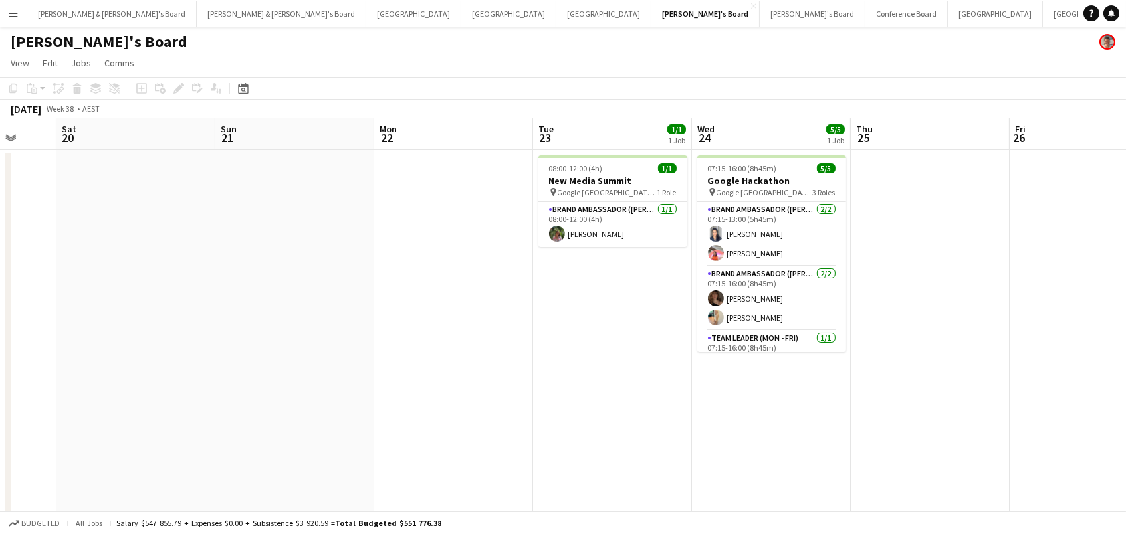
scroll to position [0, 655]
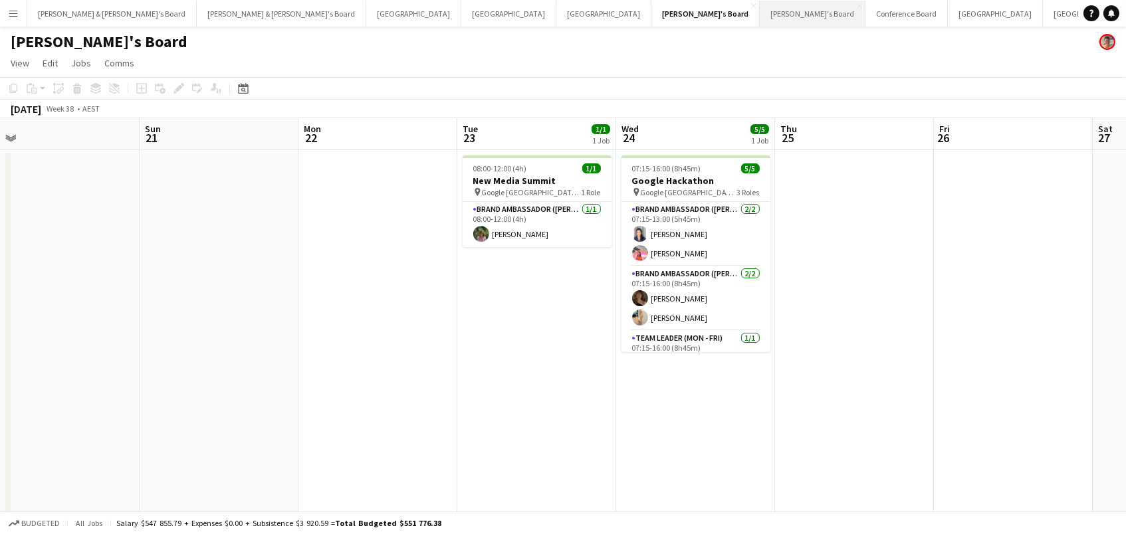
click at [760, 11] on button "Vicky's Board Close" at bounding box center [813, 14] width 106 height 26
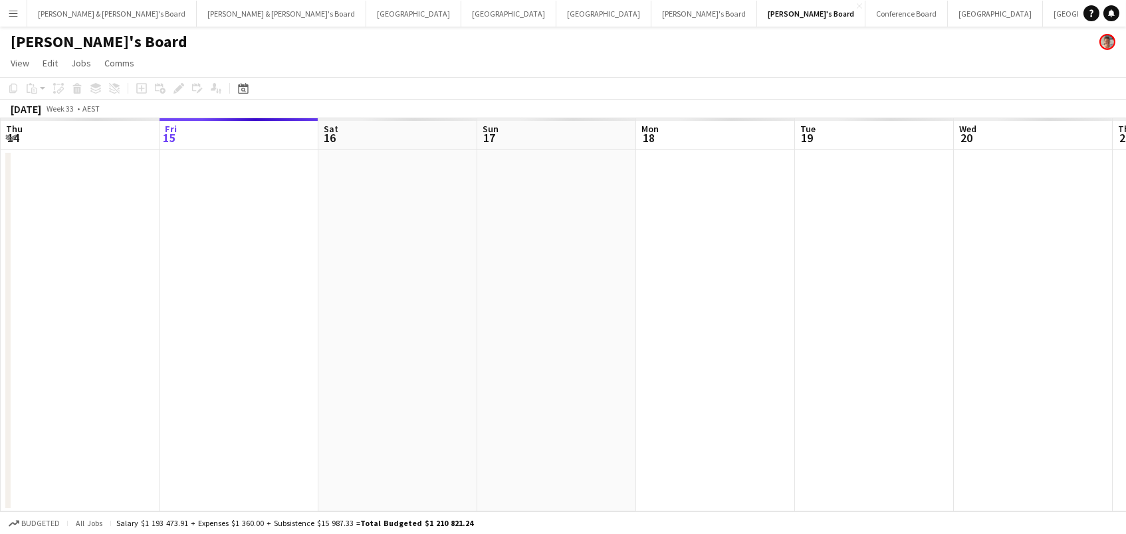
scroll to position [0, 369]
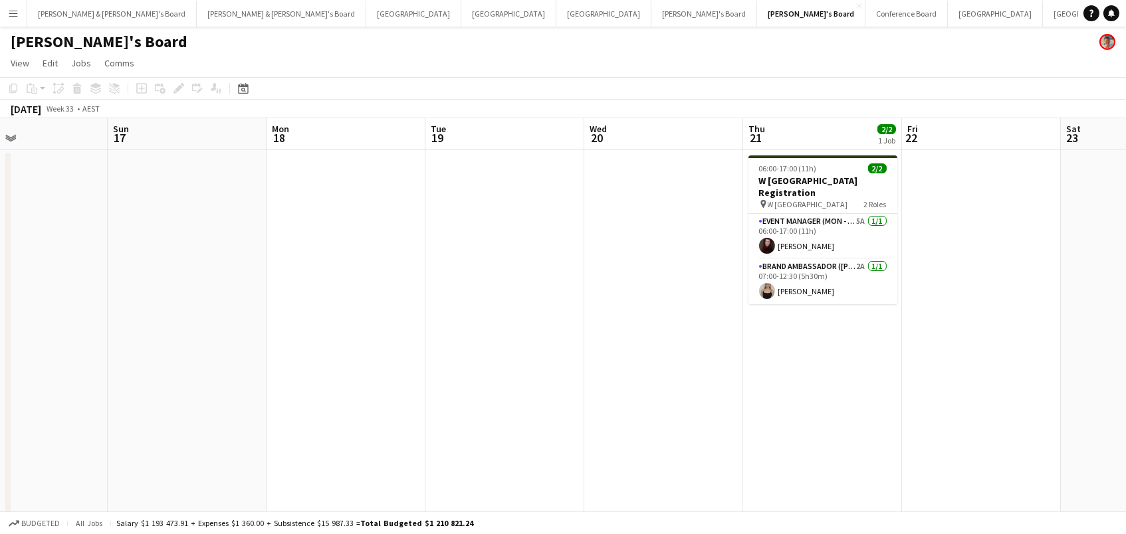
click at [872, 355] on app-date-cell "06:00-17:00 (11h) 2/2 W Brisbane Registration pin W Brisbane 2 Roles Event Mana…" at bounding box center [822, 536] width 159 height 772
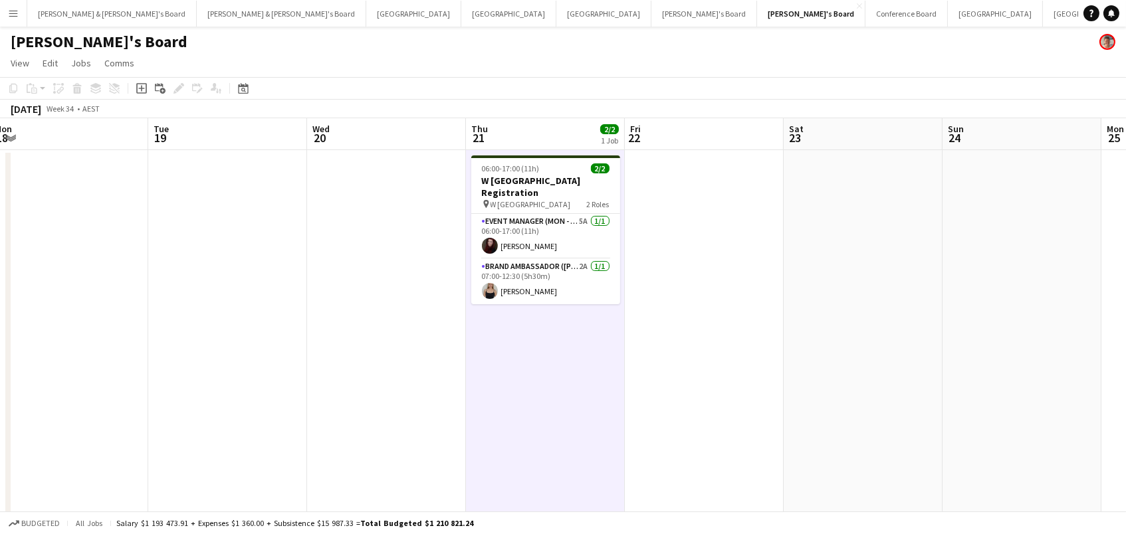
scroll to position [0, 647]
click at [948, 19] on button "Sydney Close" at bounding box center [995, 14] width 95 height 26
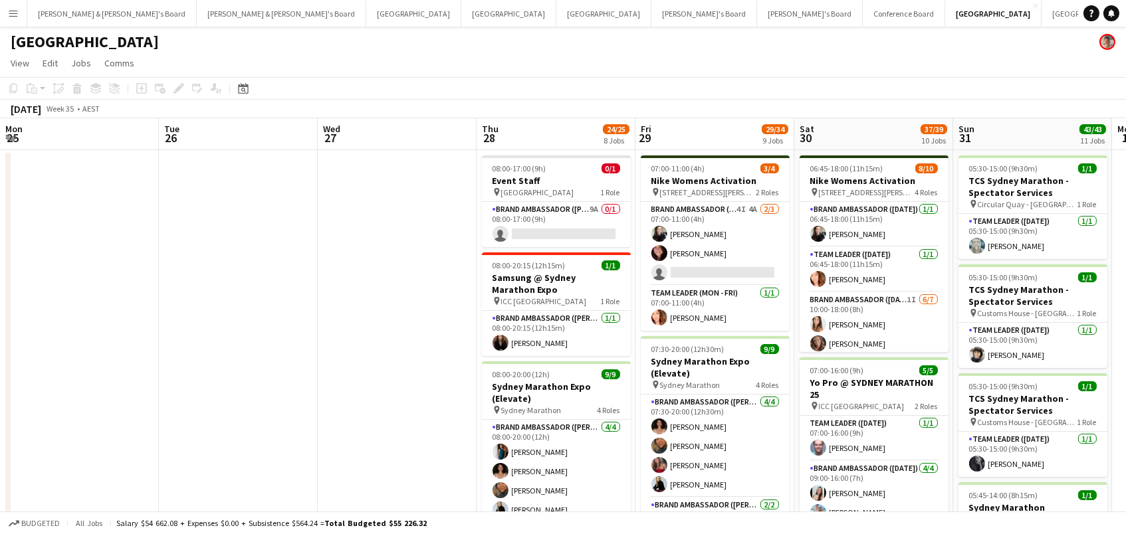
scroll to position [0, 337]
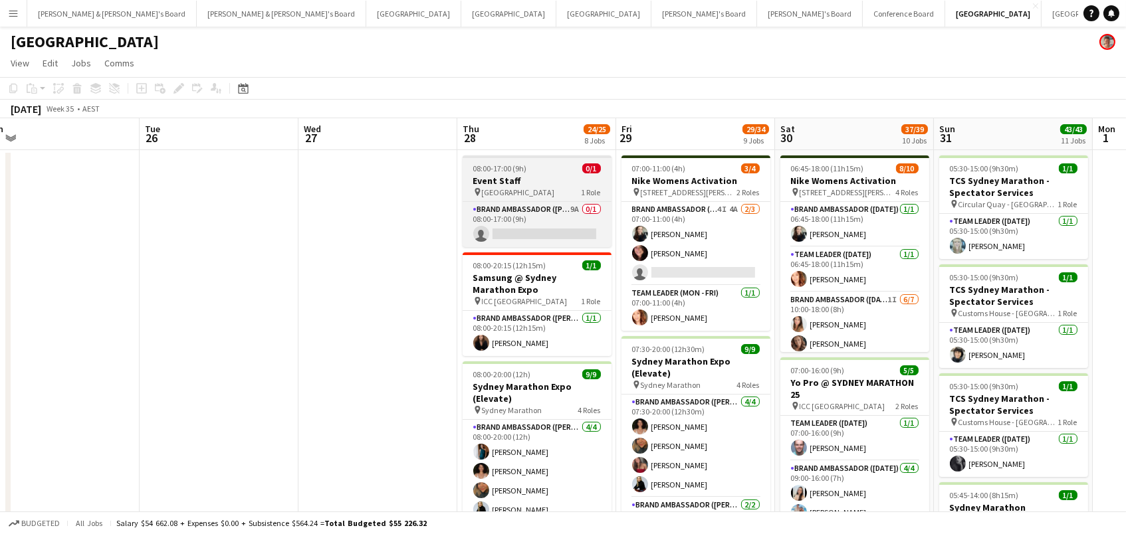
click at [535, 176] on h3 "Event Staff" at bounding box center [536, 181] width 149 height 12
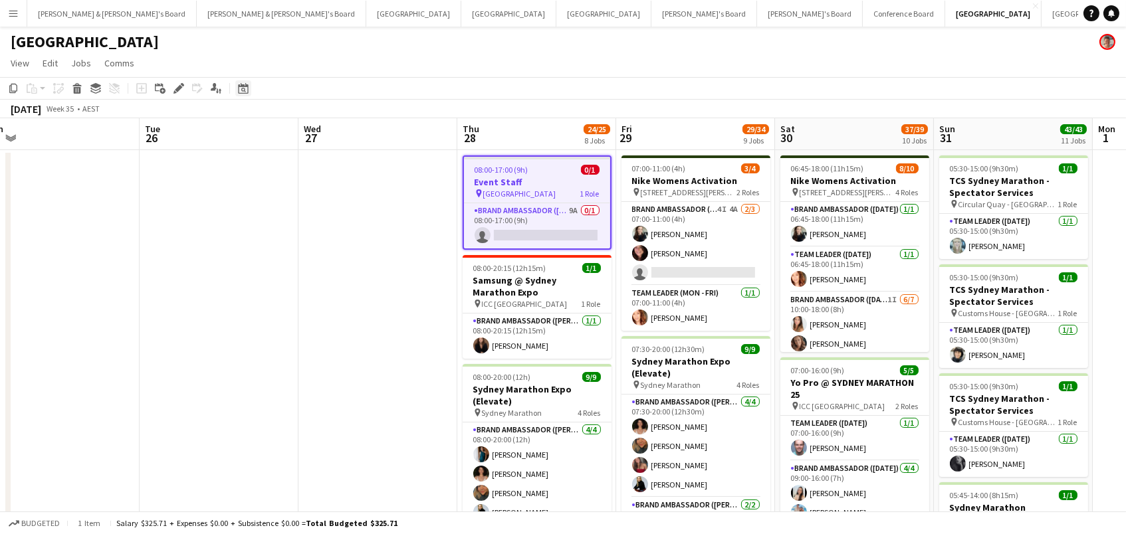
click at [246, 86] on icon "Date picker" at bounding box center [243, 88] width 11 height 11
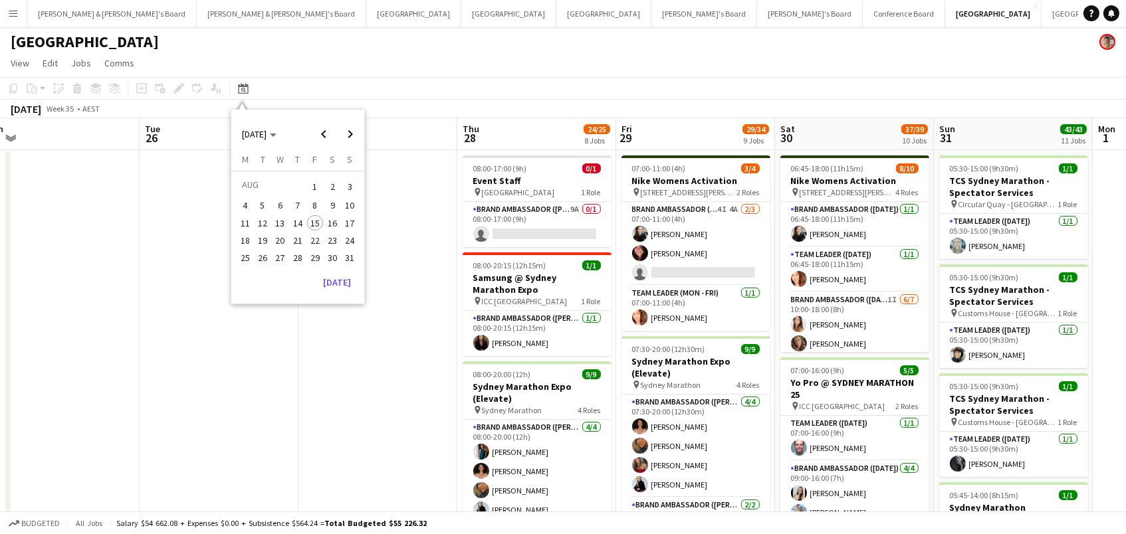
click at [296, 237] on span "21" at bounding box center [298, 241] width 16 height 16
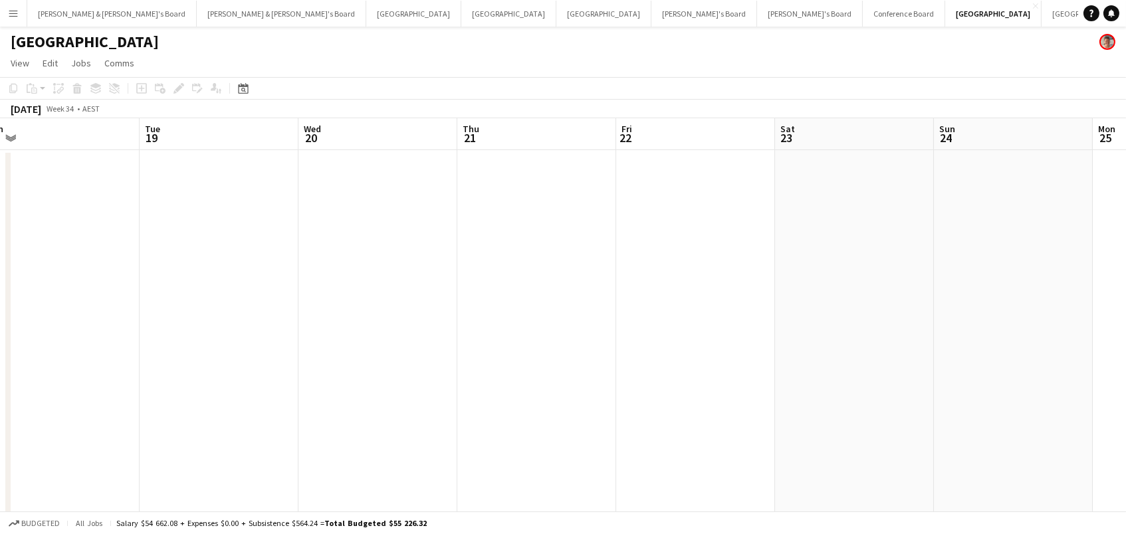
scroll to position [0, 455]
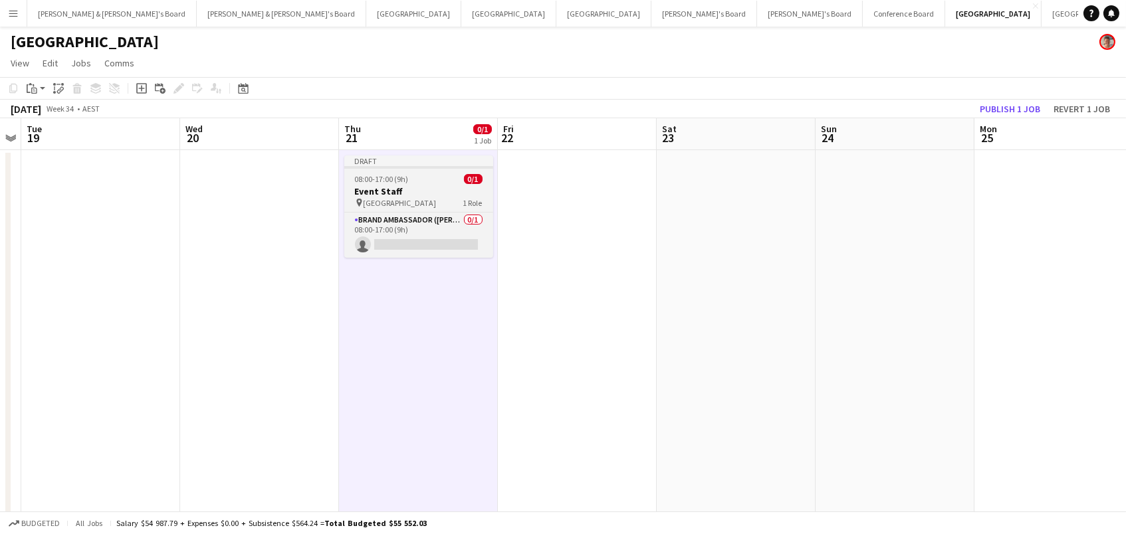
click at [417, 204] on div "pin Chifley Tower 1 Role" at bounding box center [418, 202] width 149 height 11
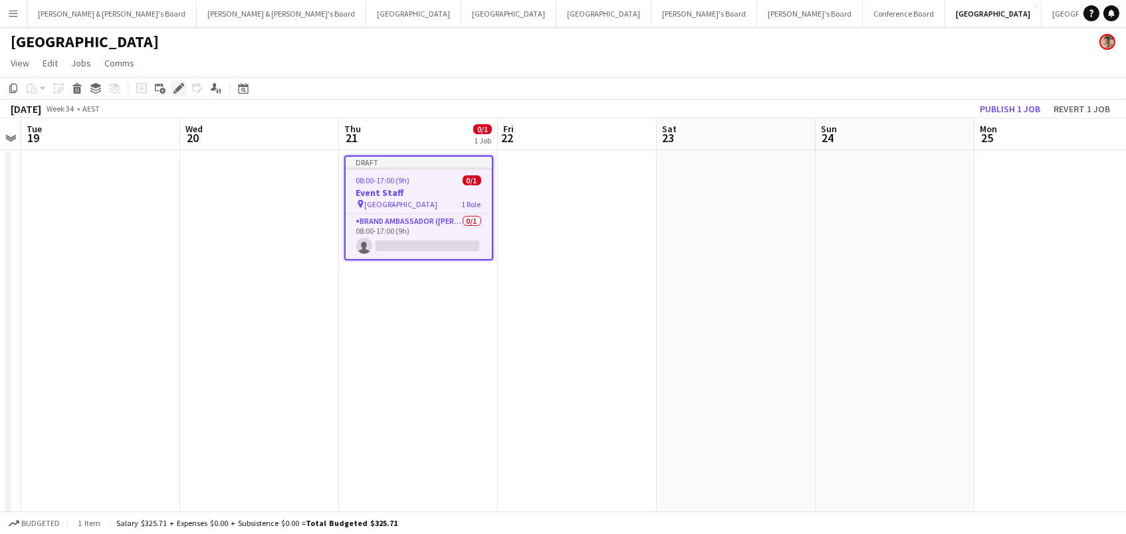
click at [179, 80] on div "Edit" at bounding box center [179, 88] width 16 height 16
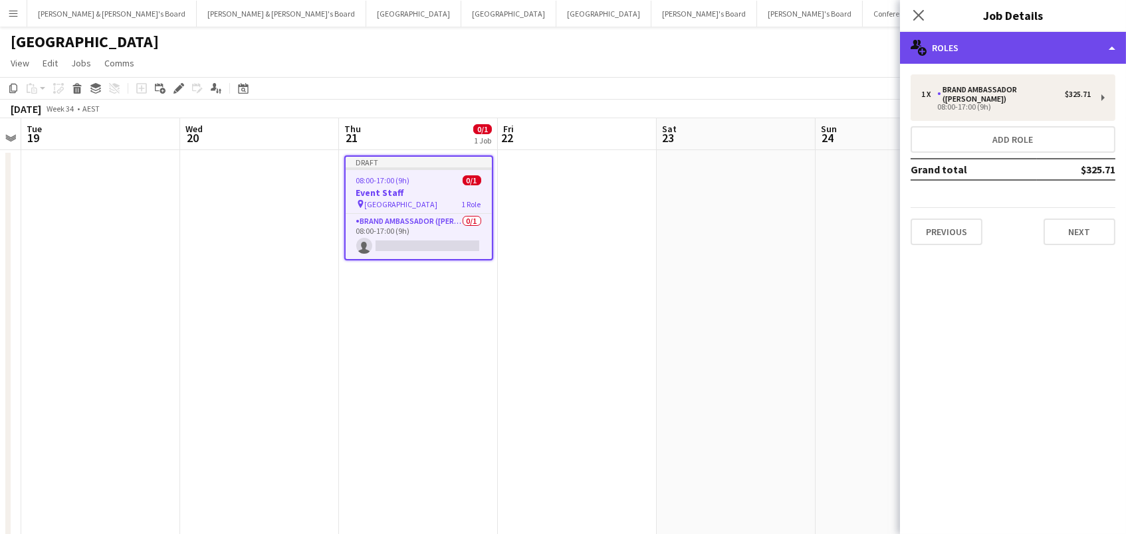
click at [1038, 51] on div "multiple-users-add Roles" at bounding box center [1013, 48] width 226 height 32
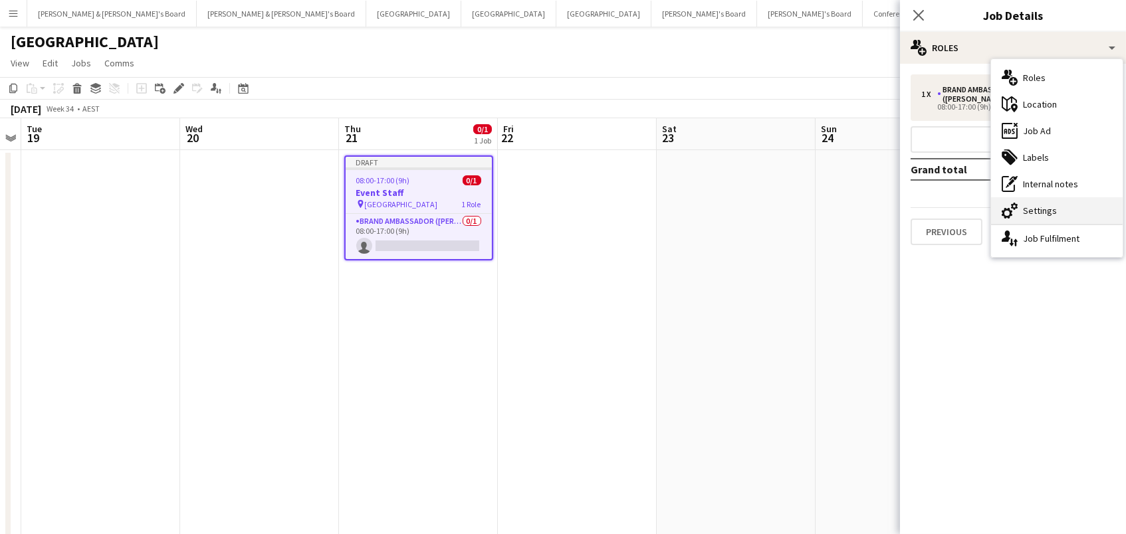
click at [1067, 202] on div "cog-double-3 Settings" at bounding box center [1057, 210] width 132 height 27
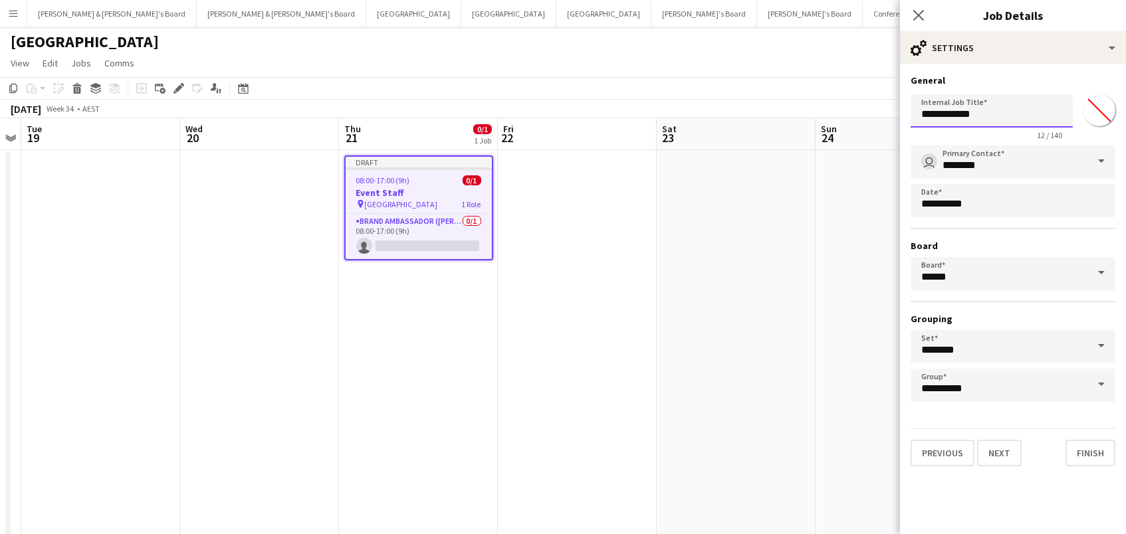
click at [922, 114] on input "**********" at bounding box center [991, 110] width 162 height 33
type input "**********"
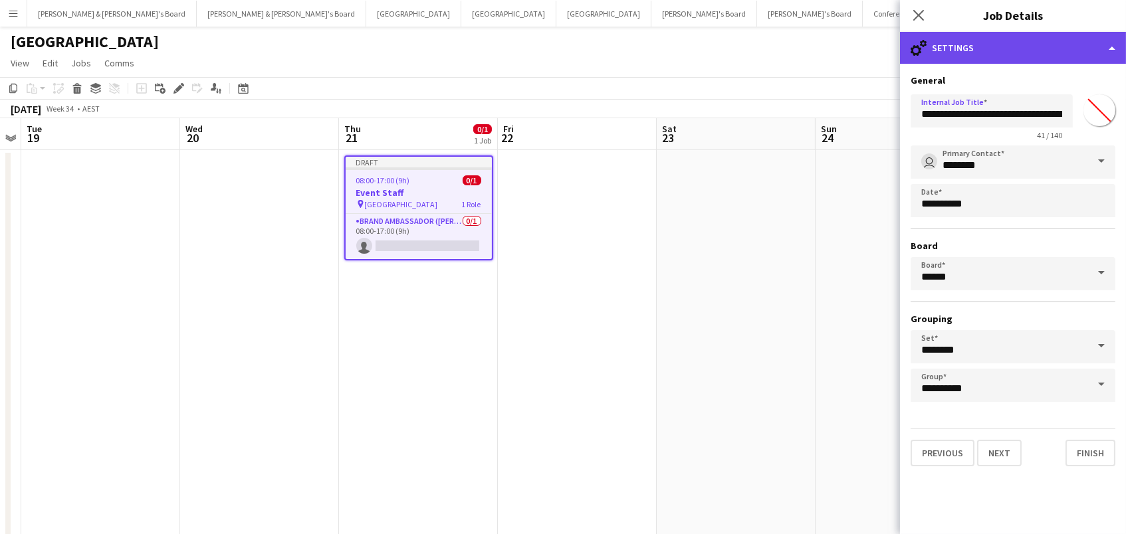
click at [944, 39] on div "cog-double-3 Settings" at bounding box center [1013, 48] width 226 height 32
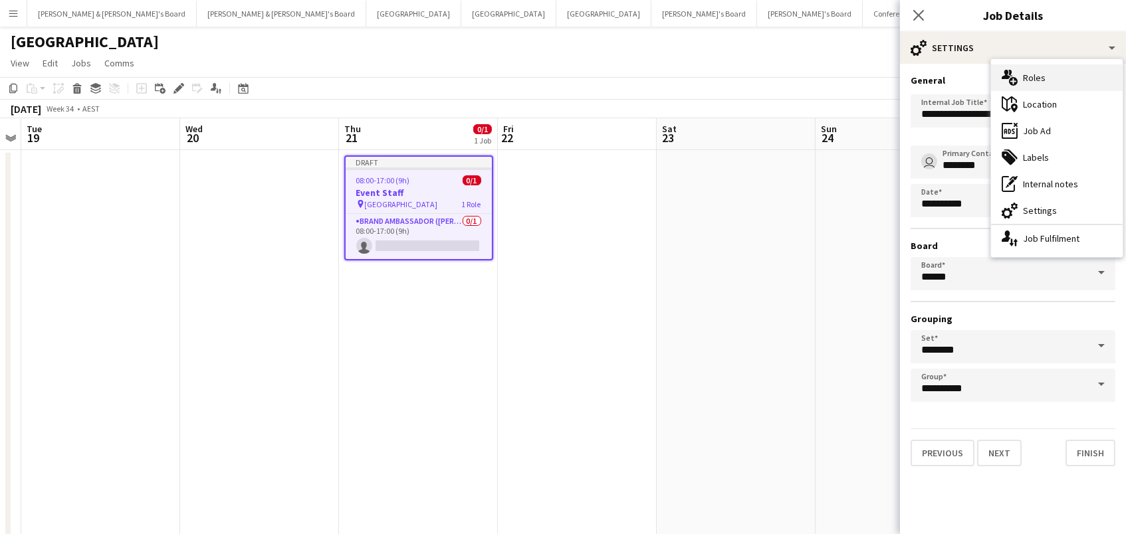
click at [1015, 73] on icon "multiple-users-add" at bounding box center [1009, 78] width 16 height 16
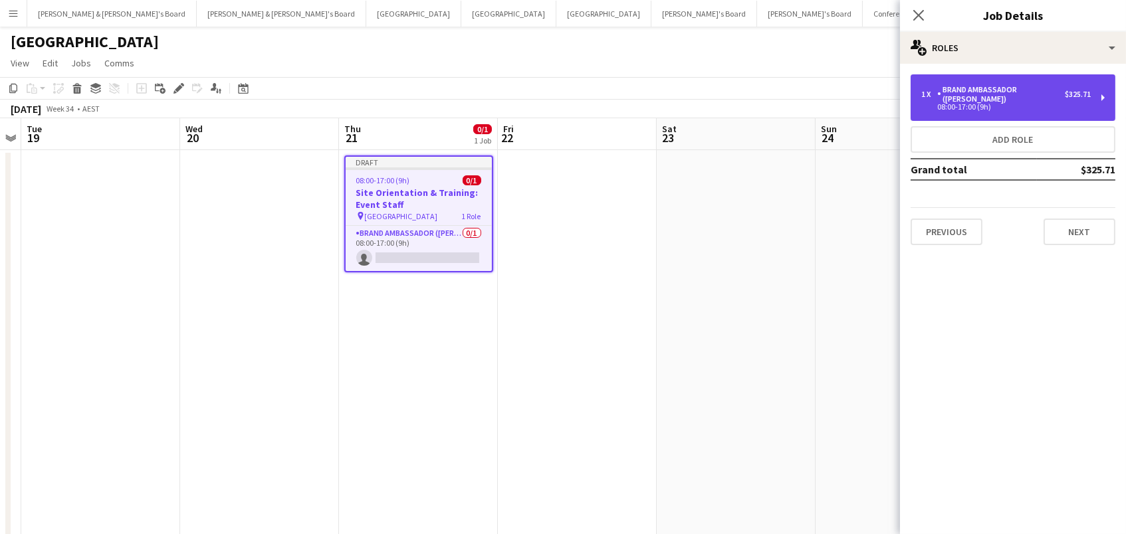
click at [978, 88] on div "Brand Ambassador ([PERSON_NAME])" at bounding box center [1001, 94] width 128 height 19
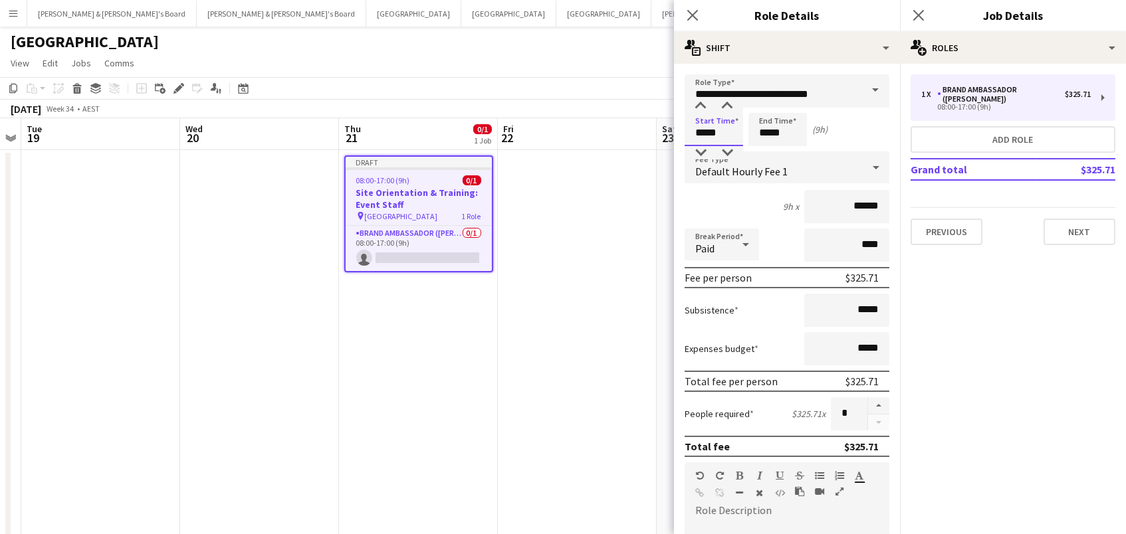
drag, startPoint x: 710, startPoint y: 131, endPoint x: 706, endPoint y: 116, distance: 15.8
click at [710, 131] on input "*****" at bounding box center [713, 129] width 58 height 33
click at [706, 104] on div at bounding box center [700, 106] width 27 height 13
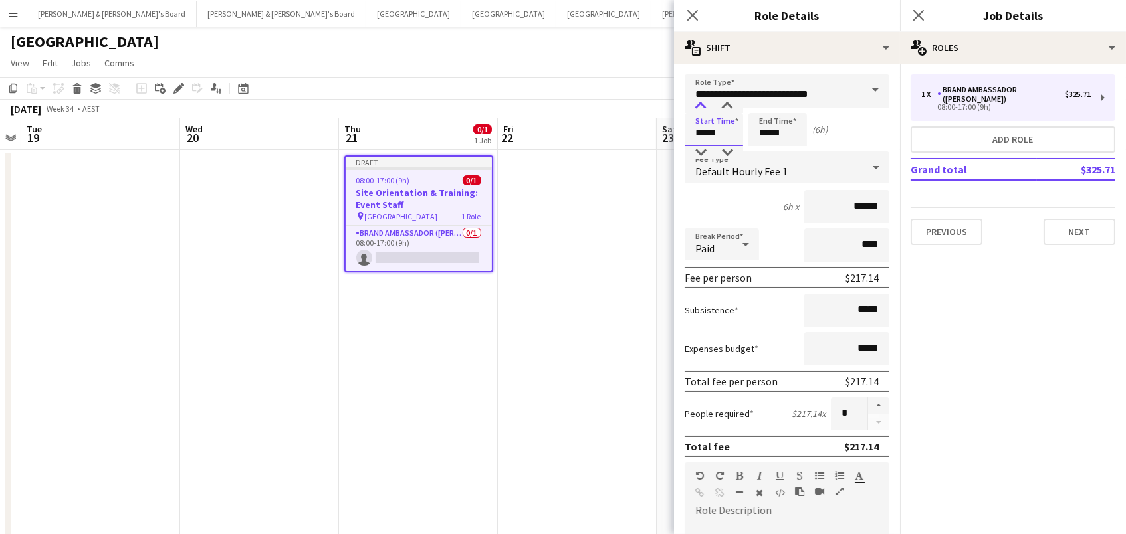
click at [706, 104] on div at bounding box center [700, 106] width 27 height 13
type input "*****"
click at [692, 107] on div at bounding box center [700, 106] width 27 height 13
click at [769, 134] on input "*****" at bounding box center [777, 129] width 58 height 33
click at [763, 108] on div at bounding box center [764, 106] width 27 height 13
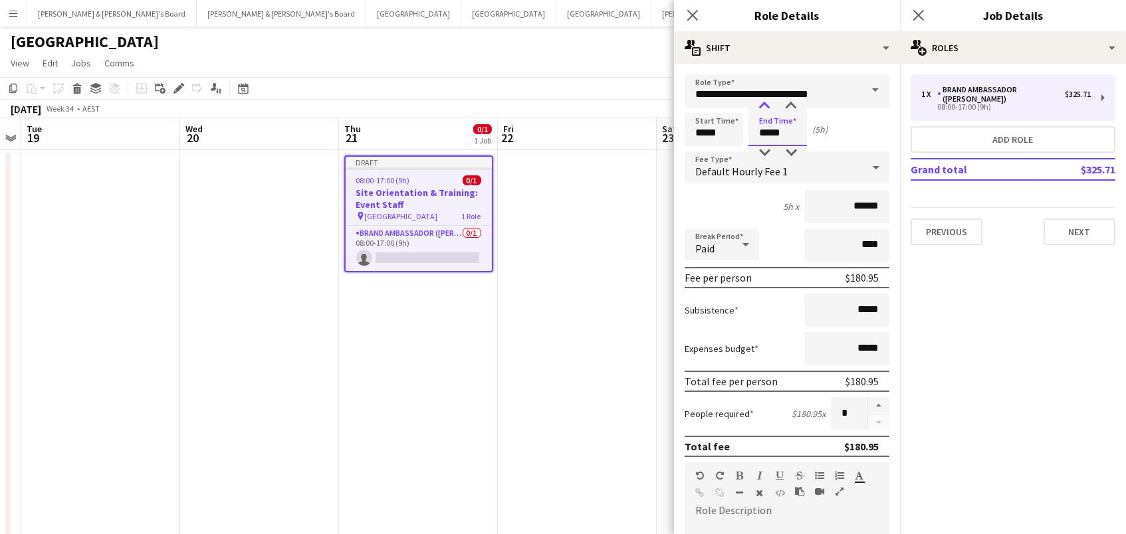
click at [763, 108] on div at bounding box center [764, 106] width 27 height 13
click at [785, 108] on div at bounding box center [790, 106] width 27 height 13
type input "*****"
click at [785, 108] on div at bounding box center [790, 106] width 27 height 13
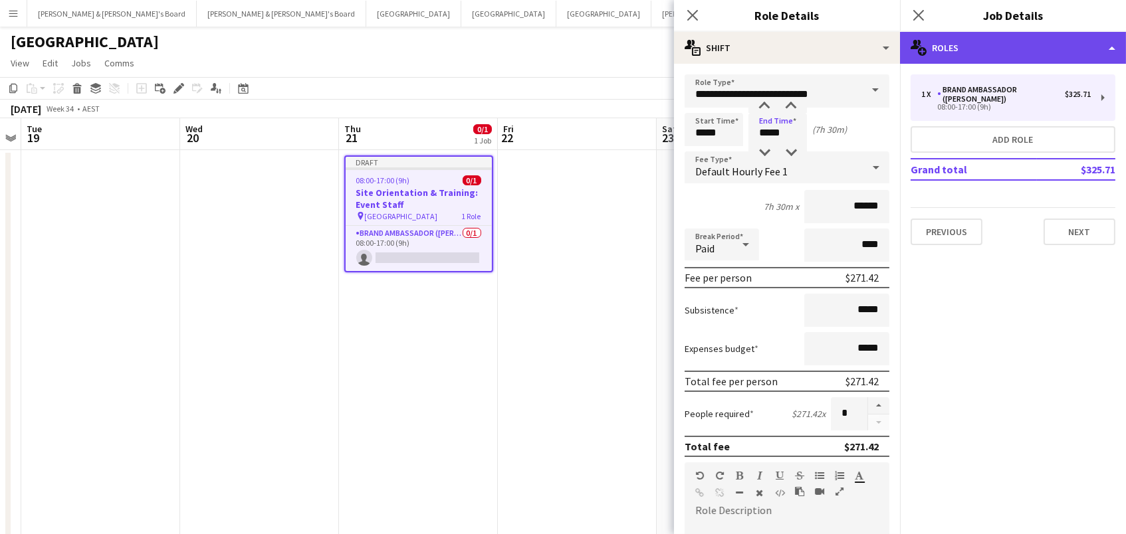
click at [985, 51] on div "multiple-users-add Roles" at bounding box center [1013, 48] width 226 height 32
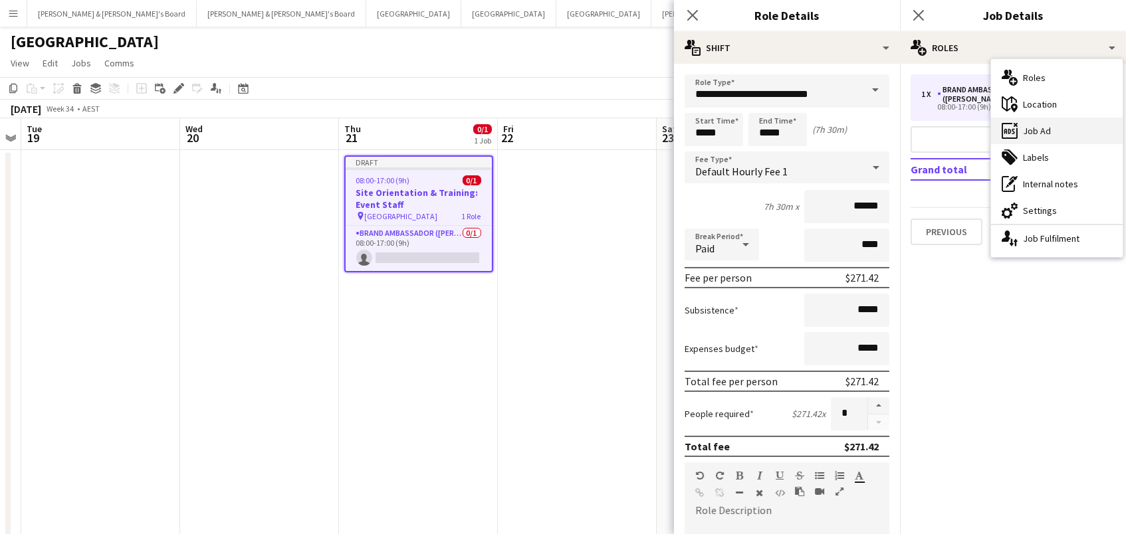
click at [1057, 130] on div "ads-window Job Ad" at bounding box center [1057, 131] width 132 height 27
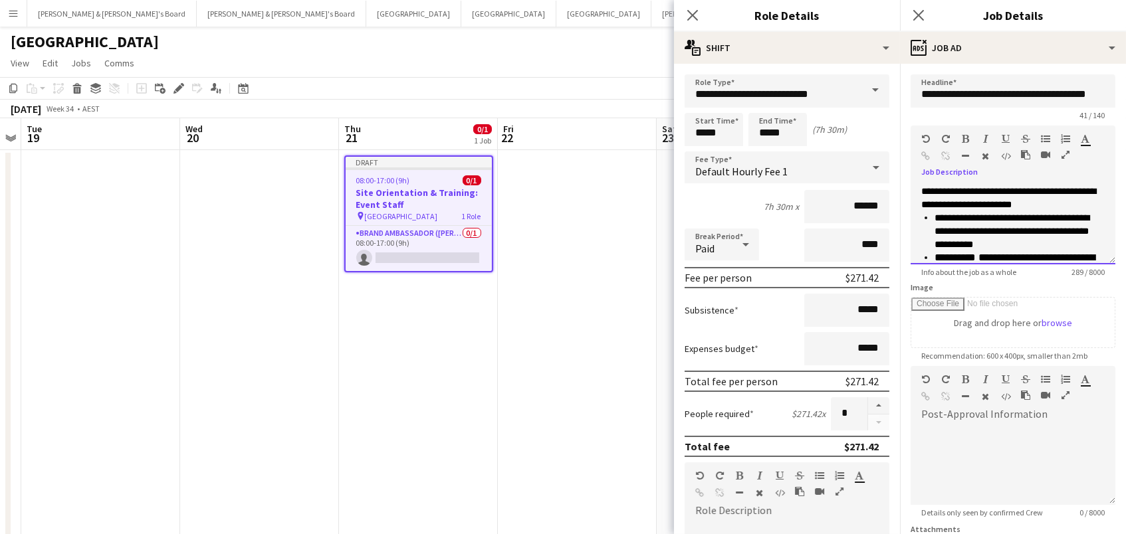
click at [951, 244] on span "**********" at bounding box center [1011, 231] width 155 height 36
click at [1013, 453] on div at bounding box center [1012, 465] width 205 height 80
click at [597, 94] on app-toolbar "Copy Paste Paste Command V Paste with crew Command Shift V Paste linked Job Del…" at bounding box center [563, 88] width 1126 height 23
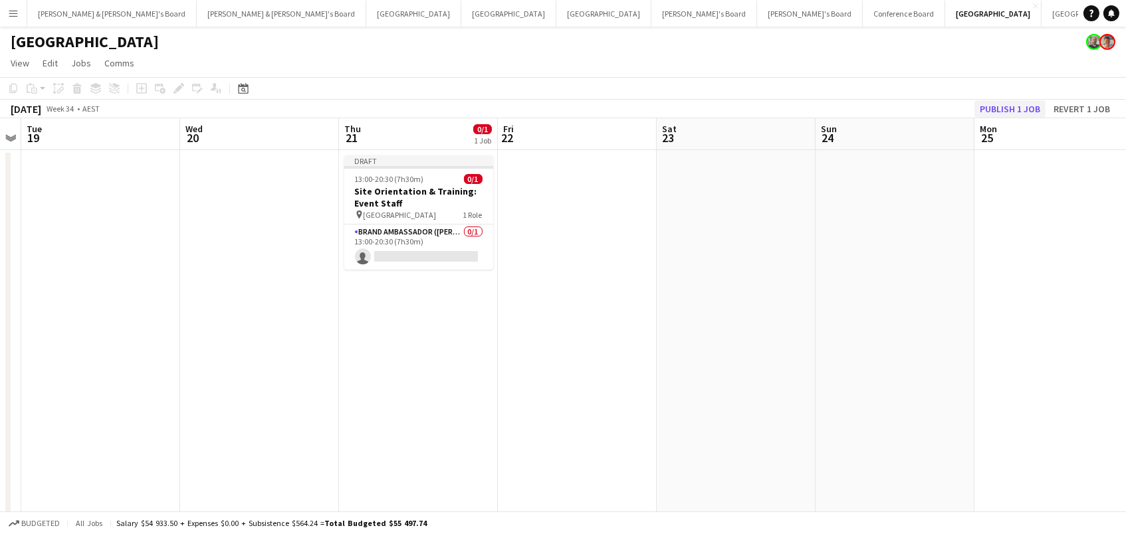
click at [1021, 108] on button "Publish 1 job" at bounding box center [1009, 108] width 71 height 17
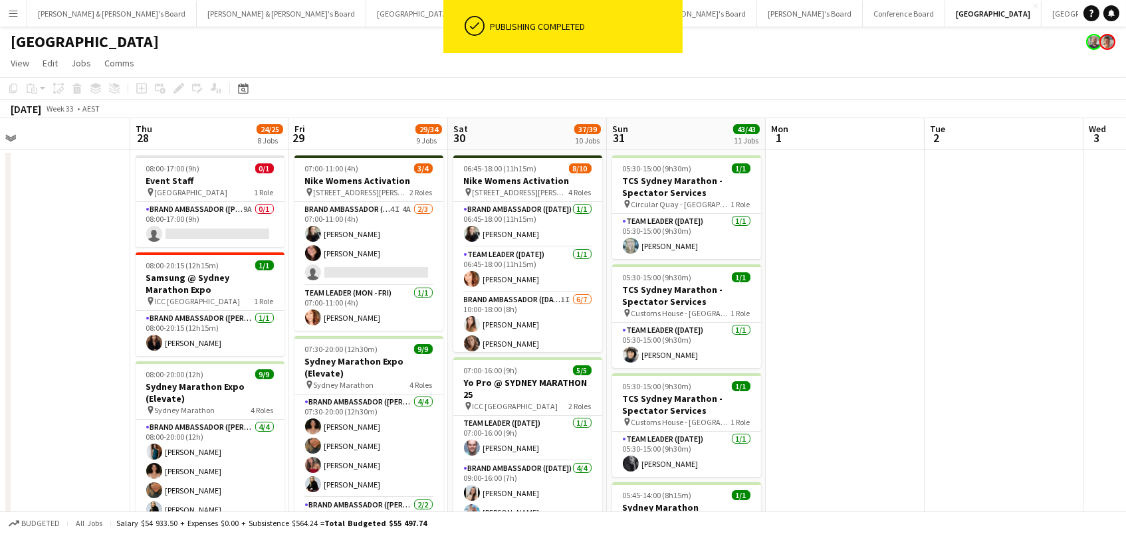
scroll to position [0, 368]
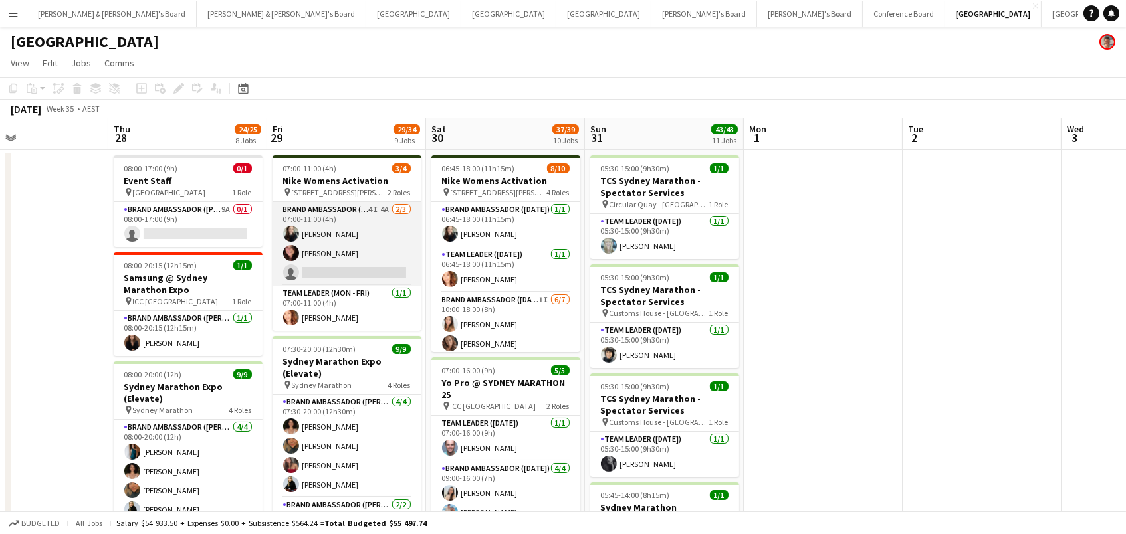
click at [378, 240] on app-card-role "Brand Ambassador (Mon - Fri) 4I 4A 2/3 07:00-11:00 (4h) Sharna O’Toole Adele Yo…" at bounding box center [346, 244] width 149 height 84
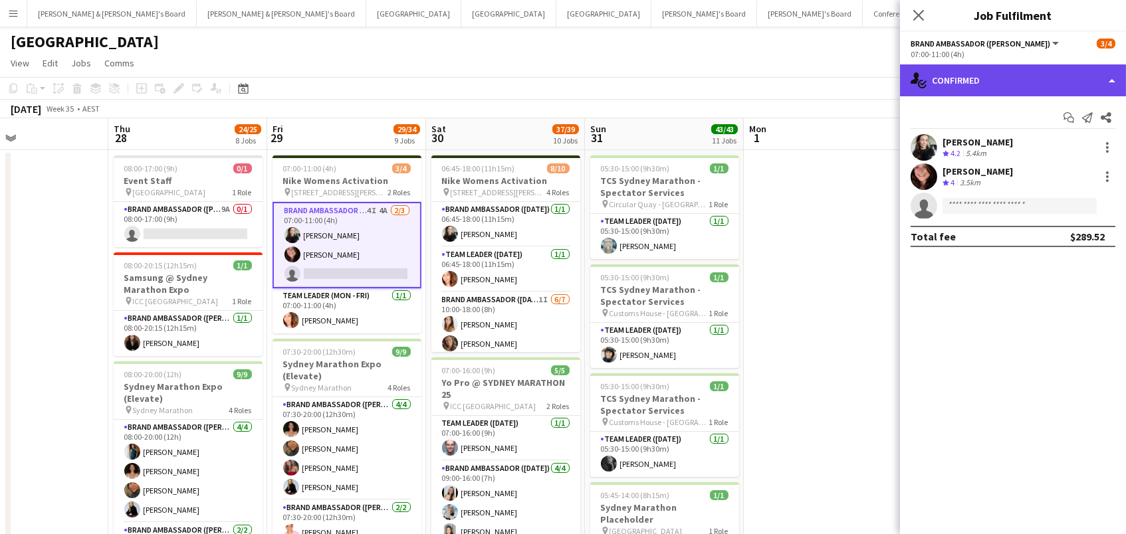
click at [998, 72] on div "single-neutral-actions-check-2 Confirmed" at bounding box center [1013, 80] width 226 height 32
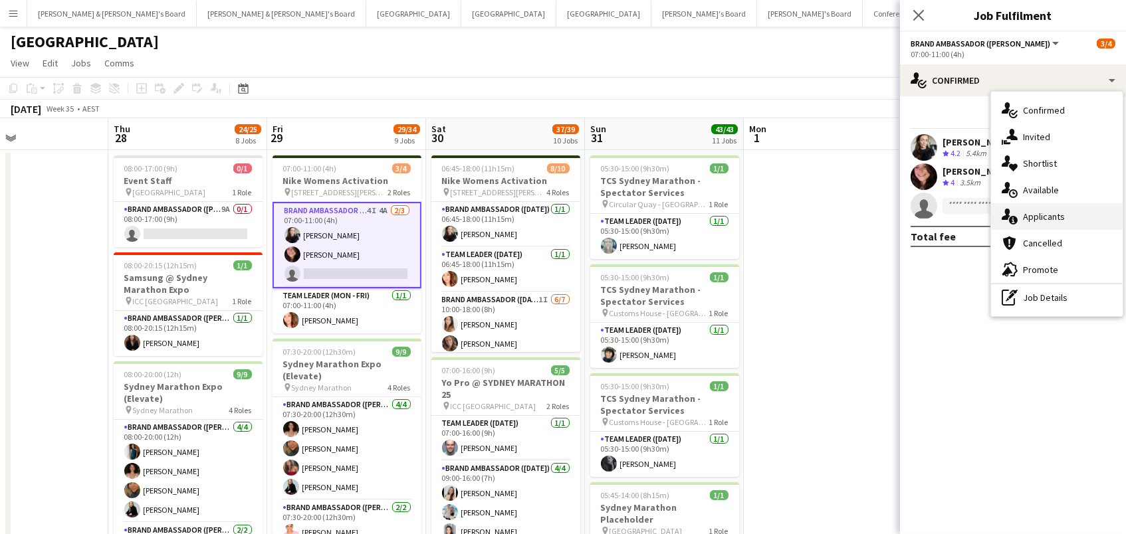
click at [1063, 216] on div "single-neutral-actions-information Applicants" at bounding box center [1057, 216] width 132 height 27
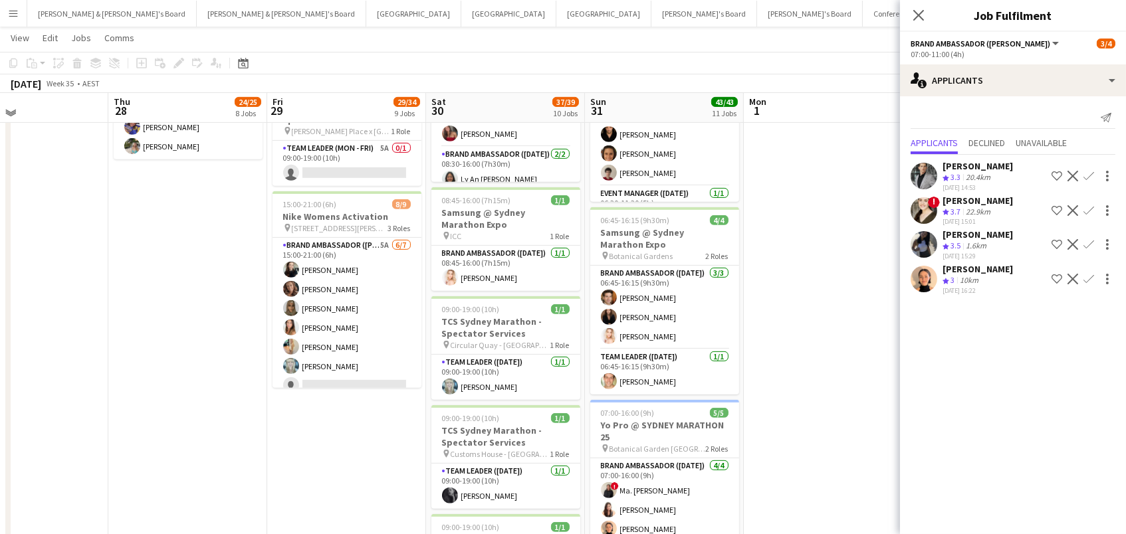
scroll to position [1120, 0]
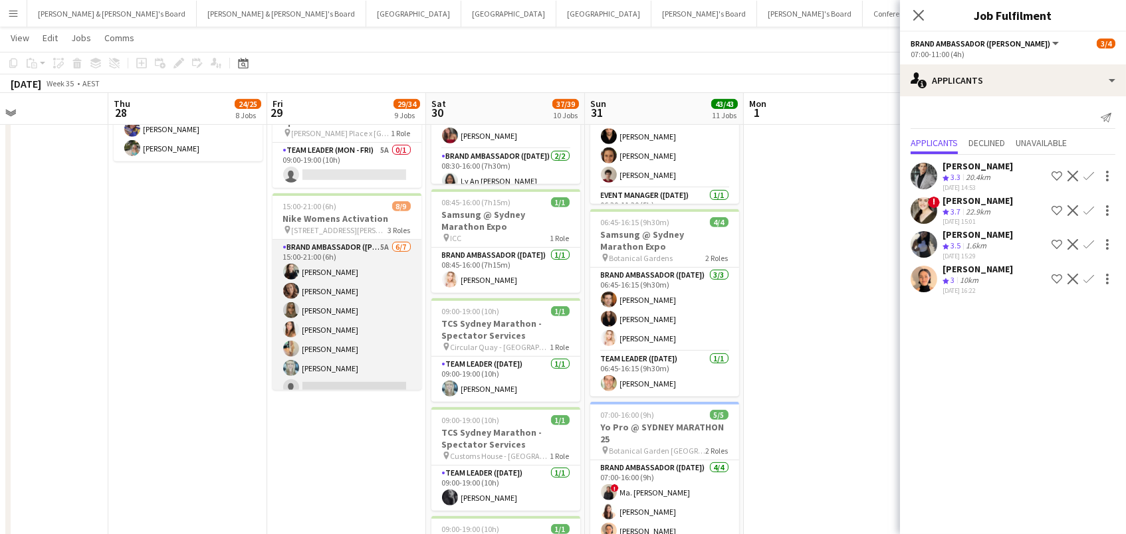
click at [322, 263] on app-card-role "Brand Ambassador (Mon - Fri) 5A 6/7 15:00-21:00 (6h) Sharna O’Toole Rachel Zapp…" at bounding box center [346, 320] width 149 height 161
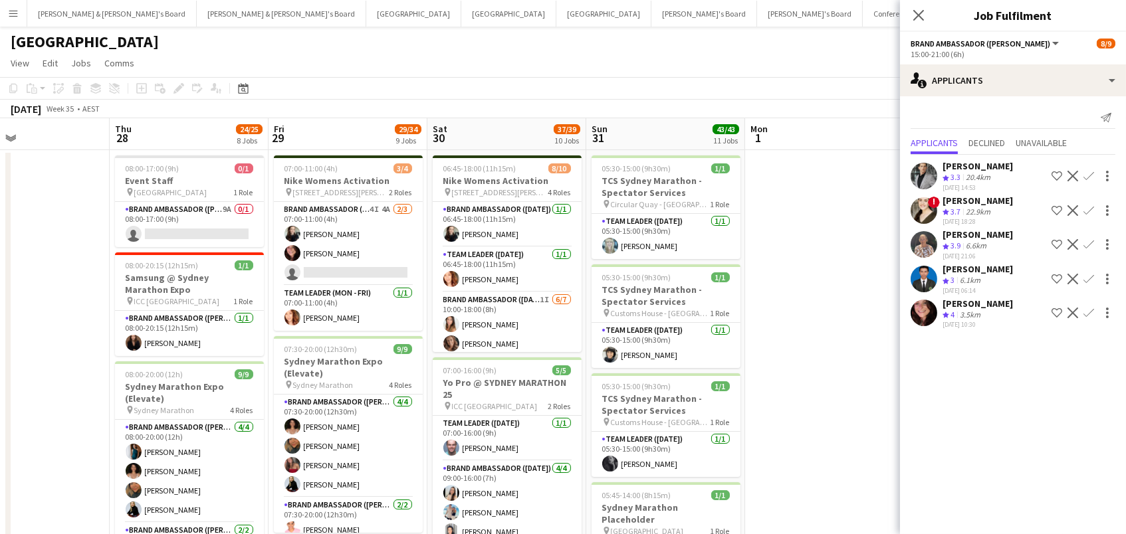
scroll to position [0, 0]
click at [916, 13] on icon at bounding box center [918, 15] width 13 height 13
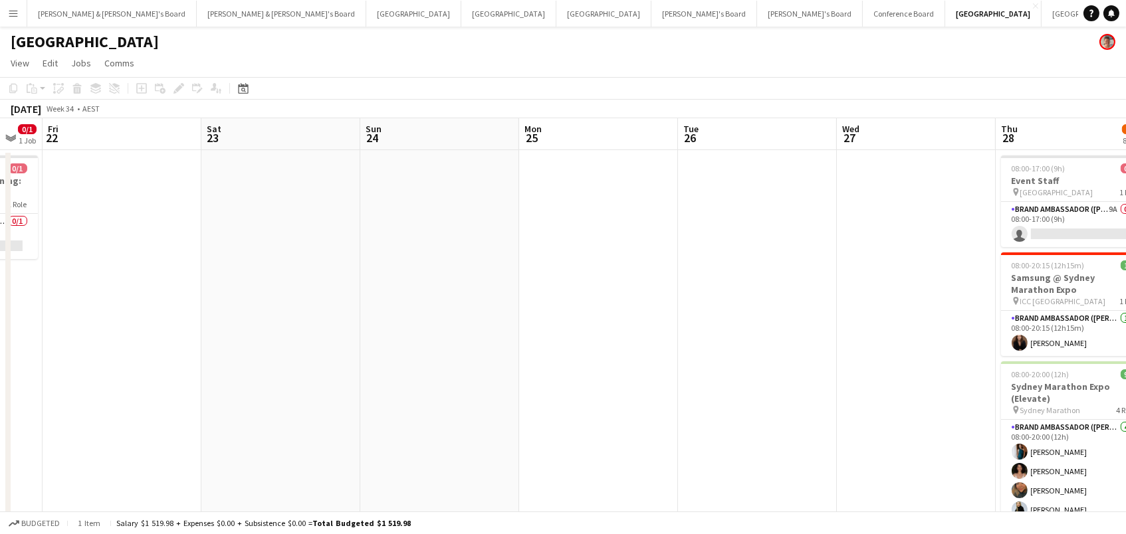
scroll to position [0, 459]
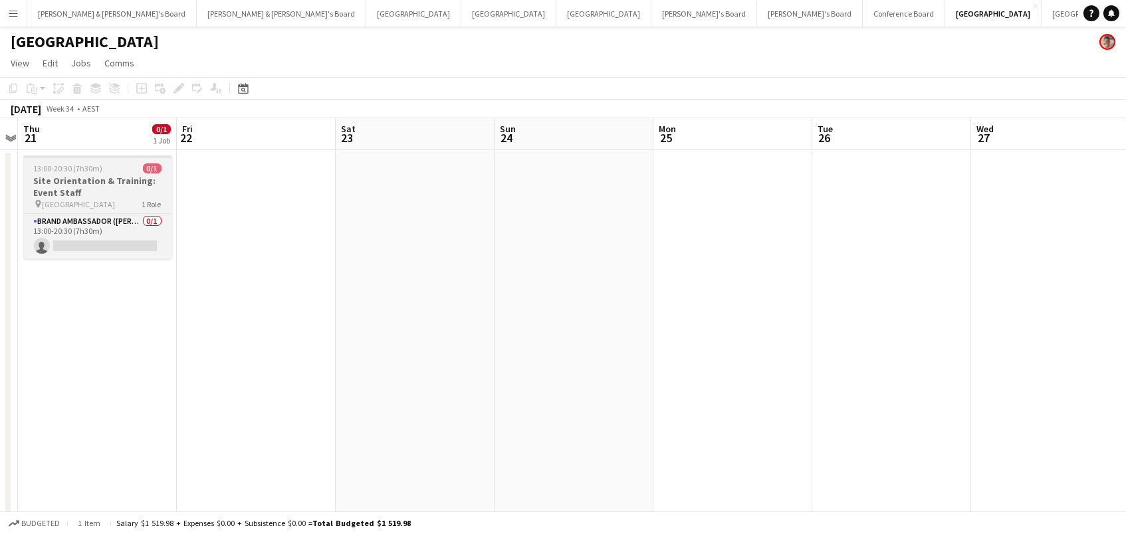
click at [126, 173] on app-job-card "13:00-20:30 (7h30m) 0/1 Site Orientation & Training: Event Staff pin Chifley To…" at bounding box center [97, 207] width 149 height 104
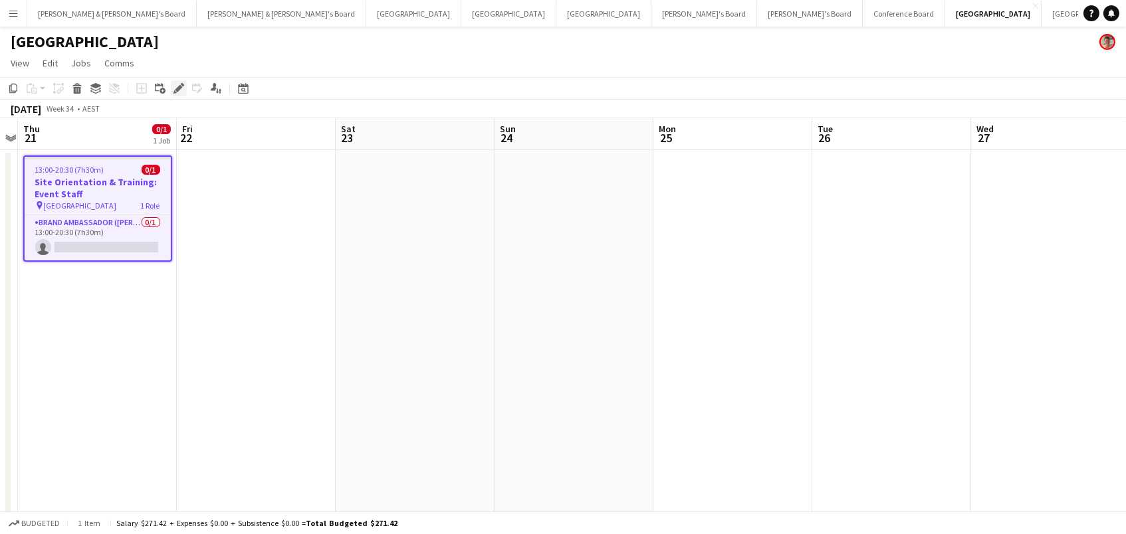
click at [175, 86] on icon "Edit" at bounding box center [178, 88] width 11 height 11
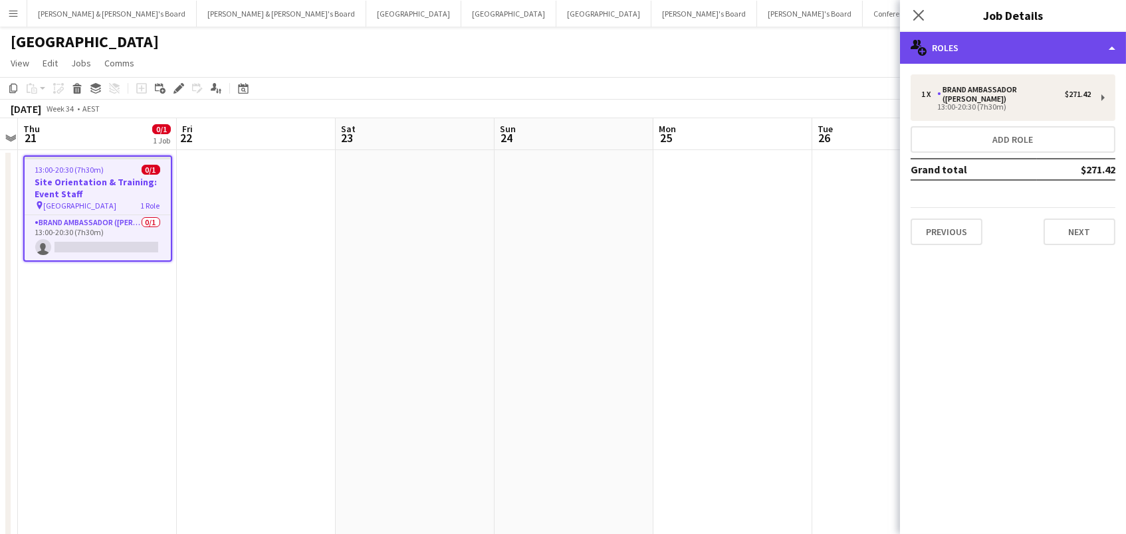
click at [1020, 45] on div "multiple-users-add Roles" at bounding box center [1013, 48] width 226 height 32
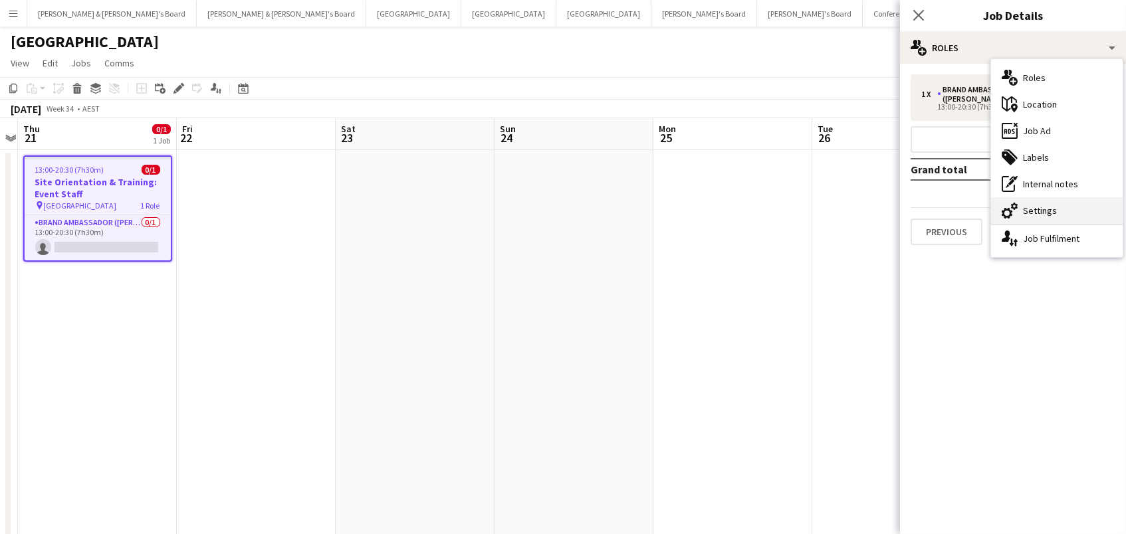
click at [1035, 207] on div "cog-double-3 Settings" at bounding box center [1057, 210] width 132 height 27
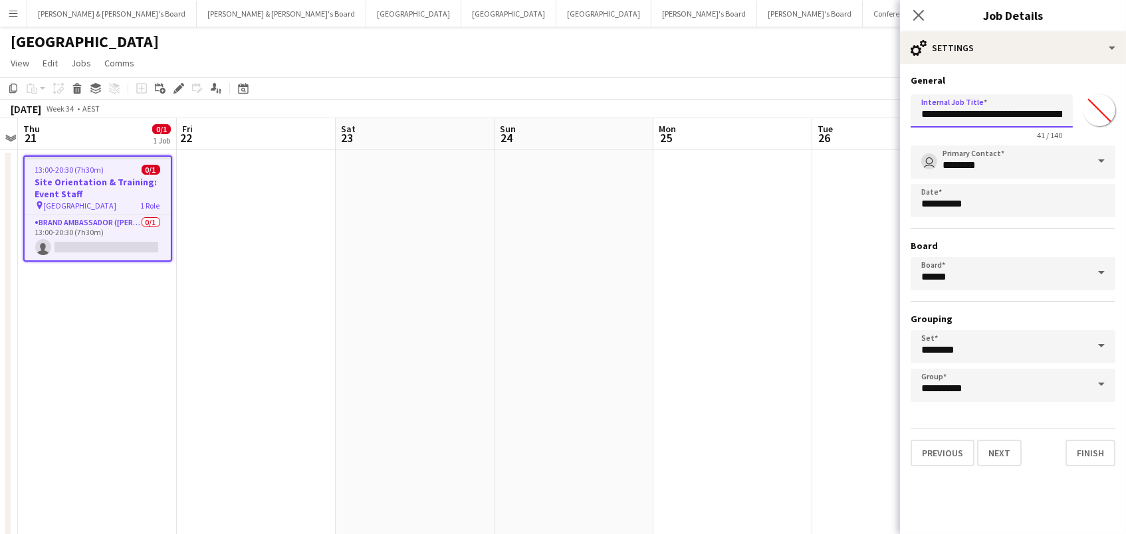
drag, startPoint x: 1041, startPoint y: 109, endPoint x: 1002, endPoint y: 118, distance: 40.1
click at [1002, 118] on input "**********" at bounding box center [991, 110] width 162 height 33
type input "**********"
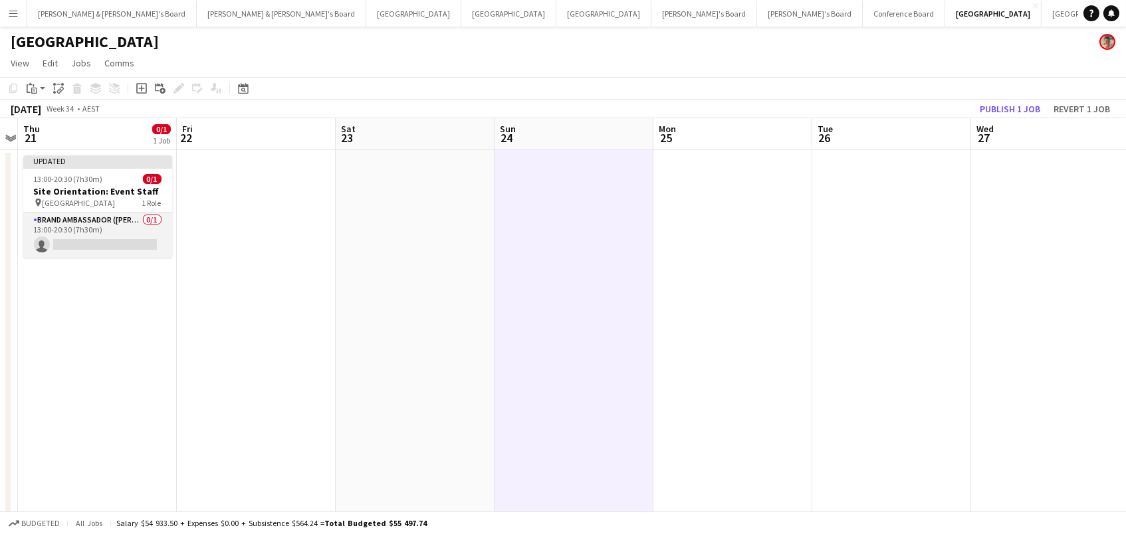
click at [100, 247] on app-card-role "Brand Ambassador (Mon - Fri) 0/1 13:00-20:30 (7h30m) single-neutral-actions" at bounding box center [97, 235] width 149 height 45
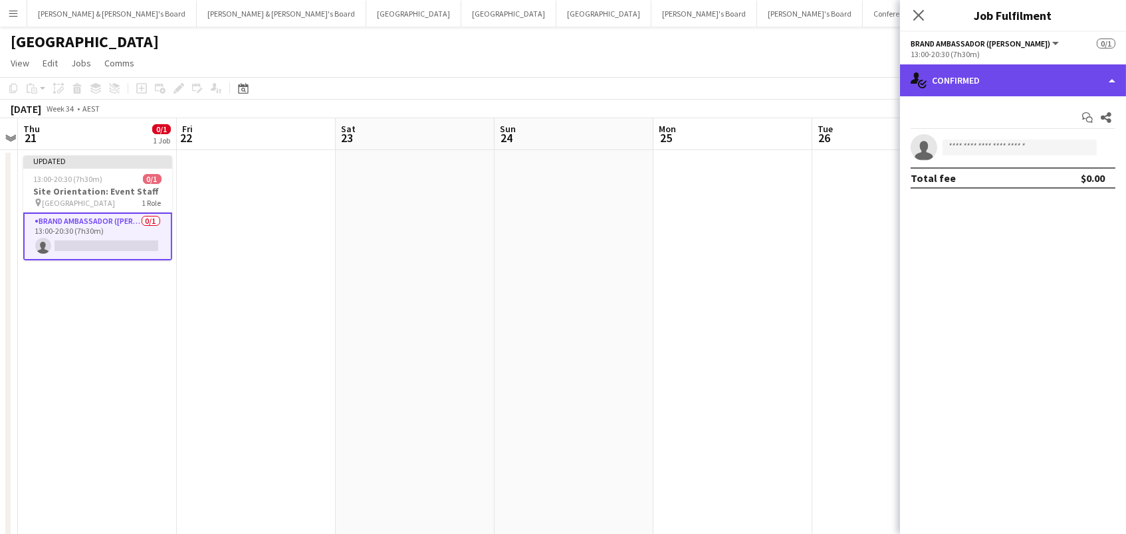
drag, startPoint x: 982, startPoint y: 76, endPoint x: 990, endPoint y: 89, distance: 15.5
click at [982, 76] on div "single-neutral-actions-check-2 Confirmed" at bounding box center [1013, 80] width 226 height 32
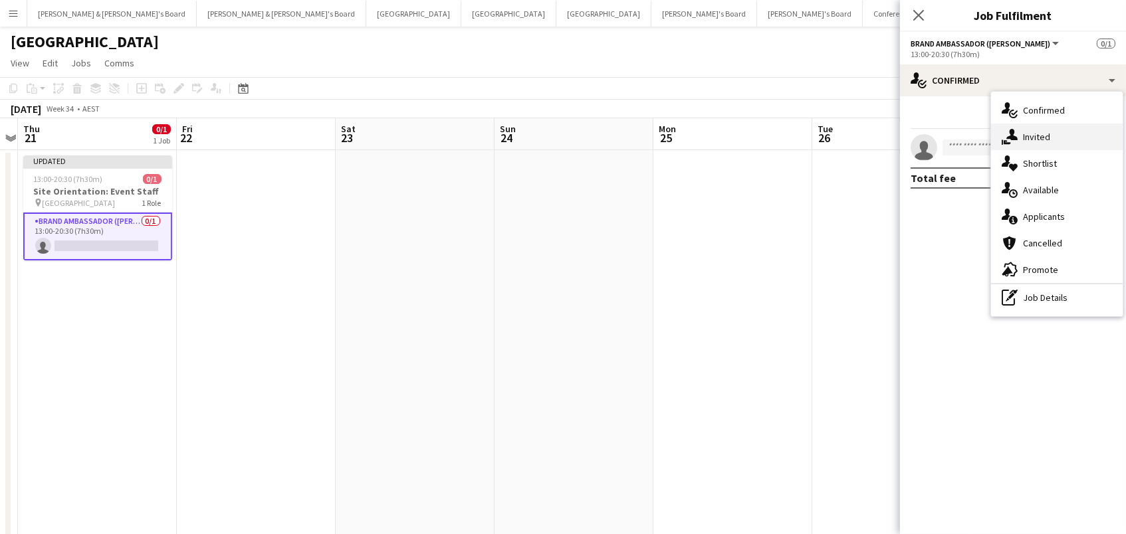
click at [1015, 135] on icon "single-neutral-actions-share-1" at bounding box center [1009, 137] width 16 height 16
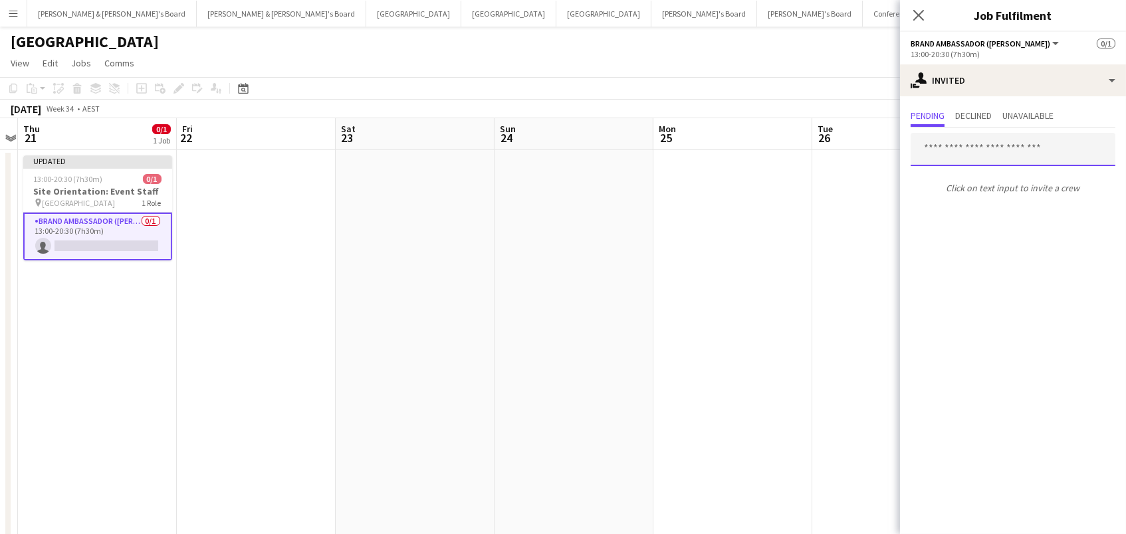
click at [999, 148] on input "text" at bounding box center [1012, 149] width 205 height 33
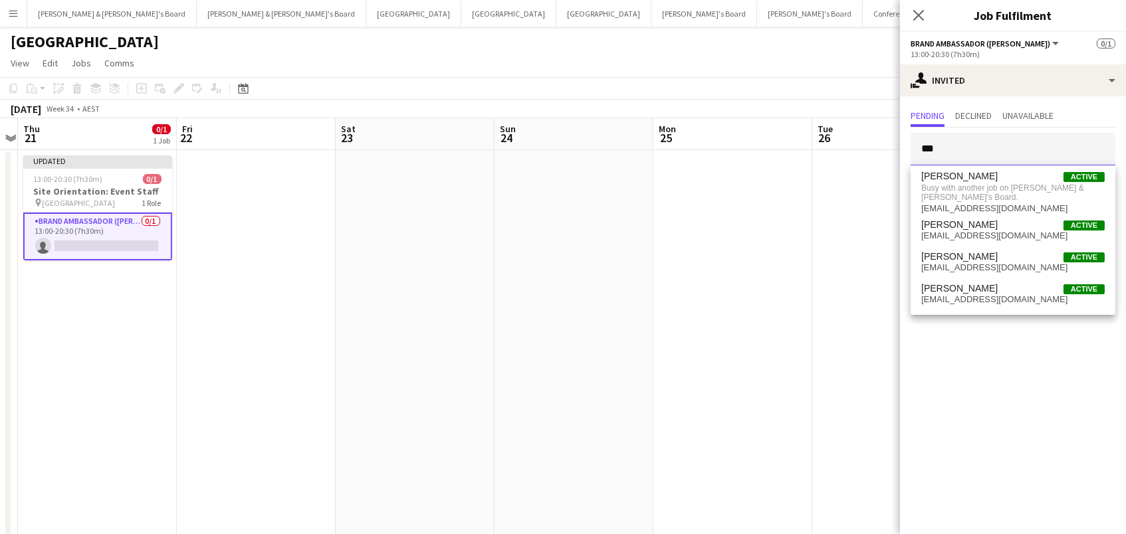
type input "***"
drag, startPoint x: 953, startPoint y: 152, endPoint x: 754, endPoint y: 99, distance: 205.7
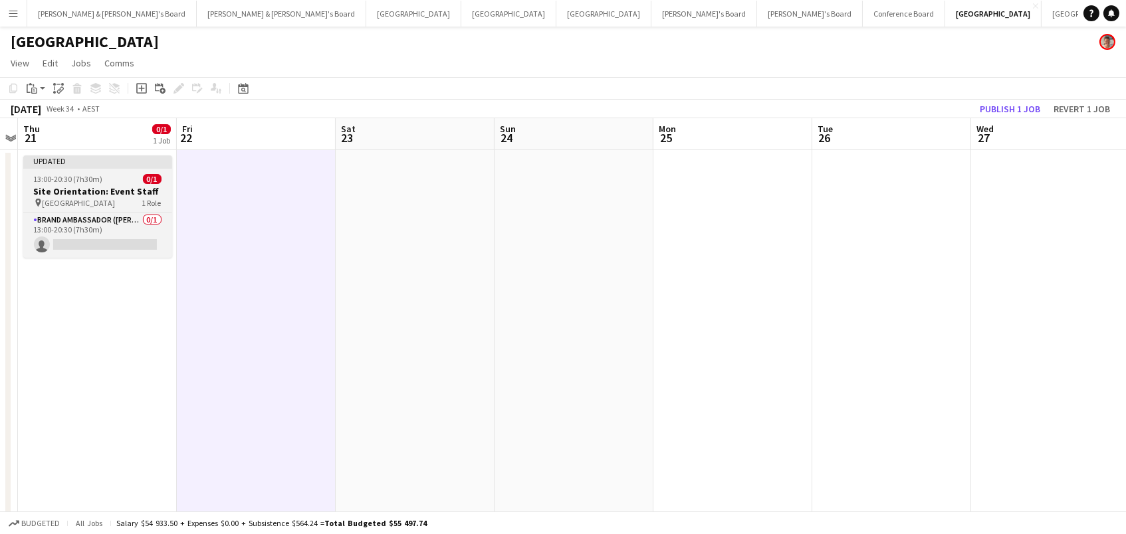
click at [108, 200] on div "pin Chifley Tower 1 Role" at bounding box center [97, 202] width 149 height 11
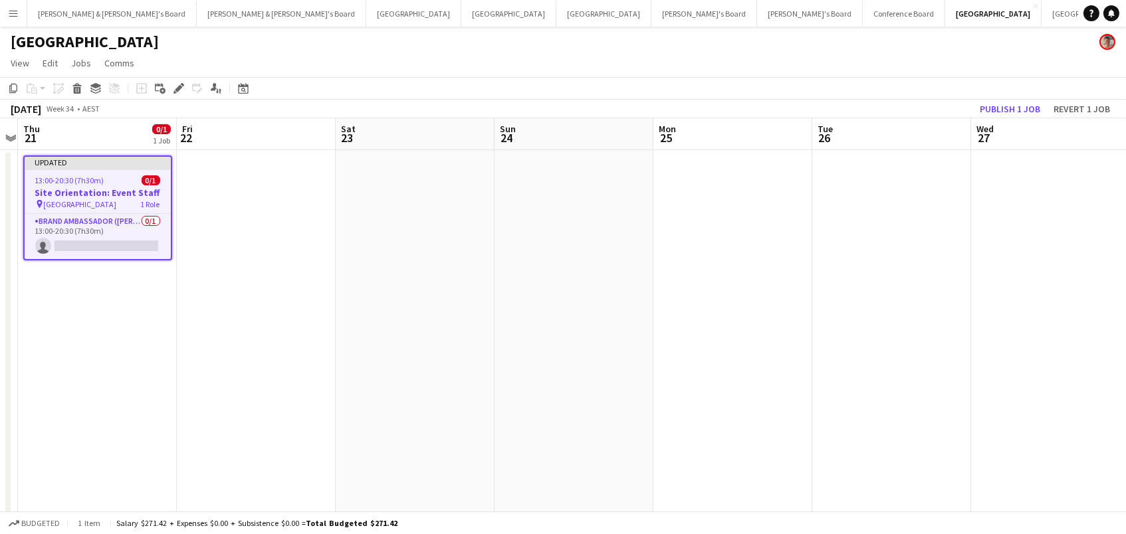
click at [169, 88] on div "Add job Add linked Job Edit Edit linked Job Applicants" at bounding box center [173, 88] width 102 height 16
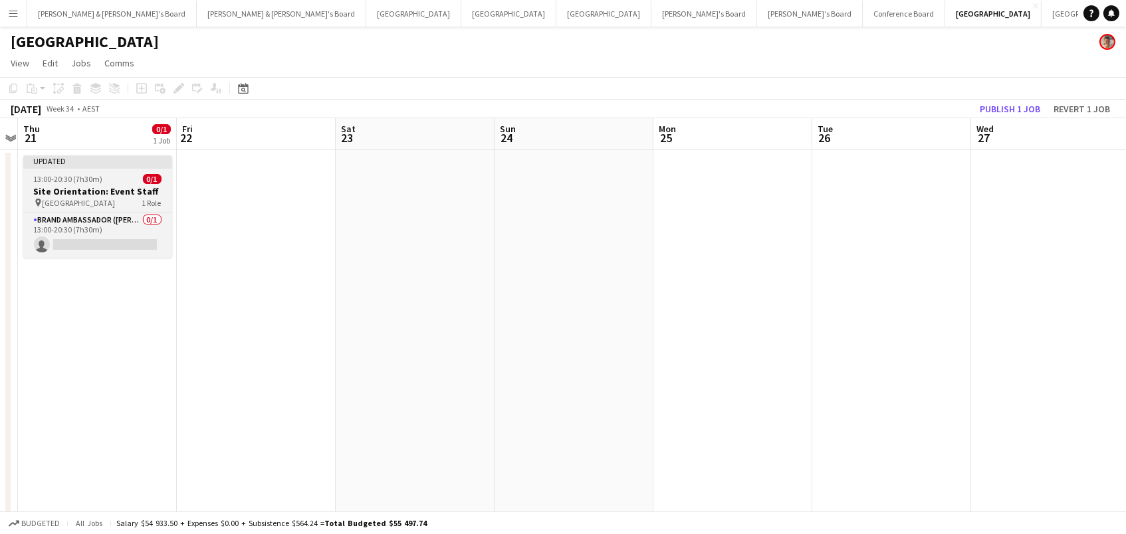
click at [110, 189] on h3 "Site Orientation: Event Staff" at bounding box center [97, 191] width 149 height 12
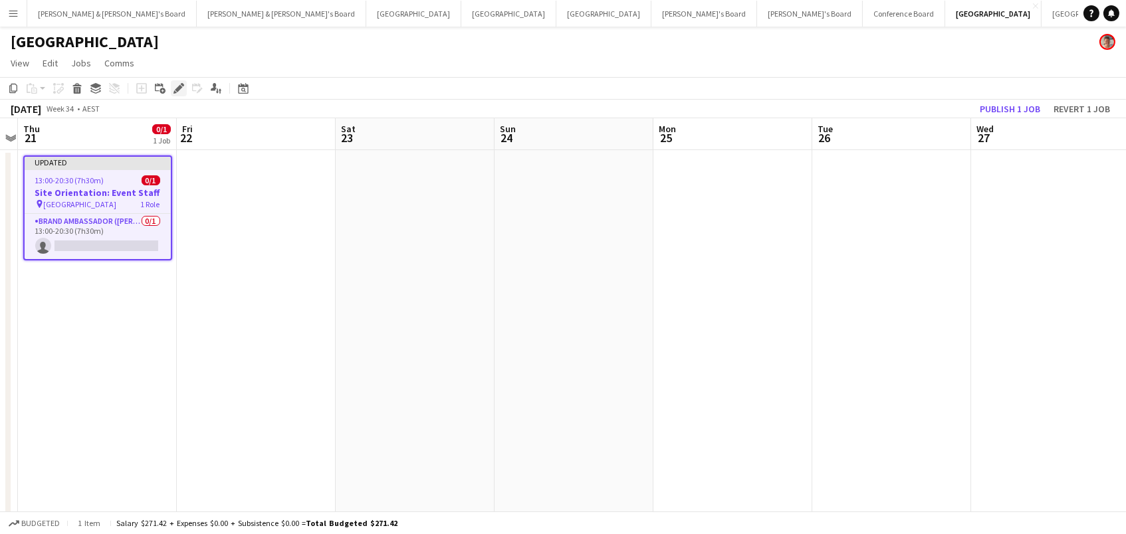
click at [174, 86] on icon "Edit" at bounding box center [178, 88] width 11 height 11
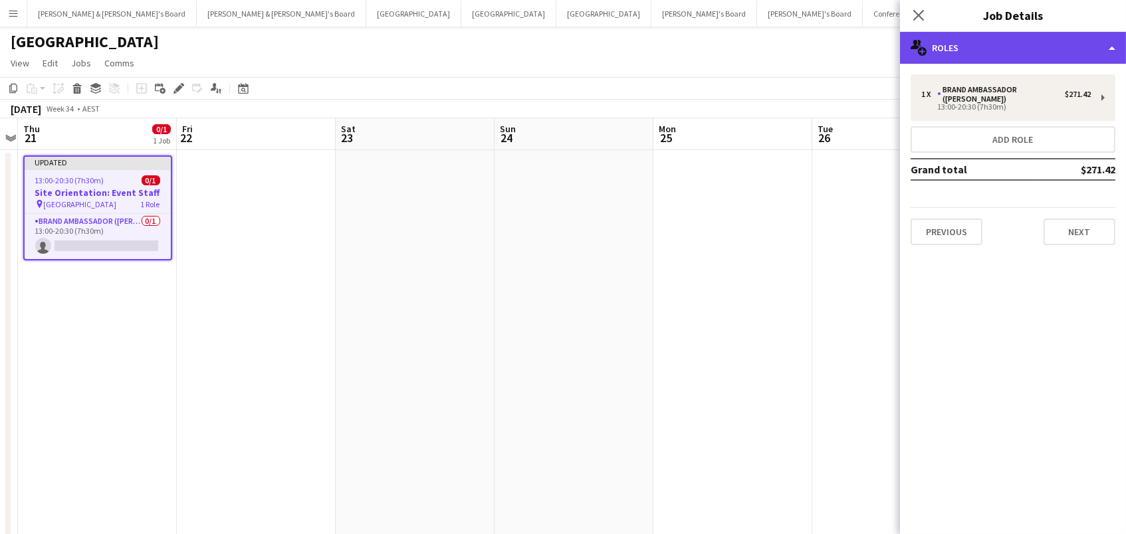
click at [1024, 45] on div "multiple-users-add Roles" at bounding box center [1013, 48] width 226 height 32
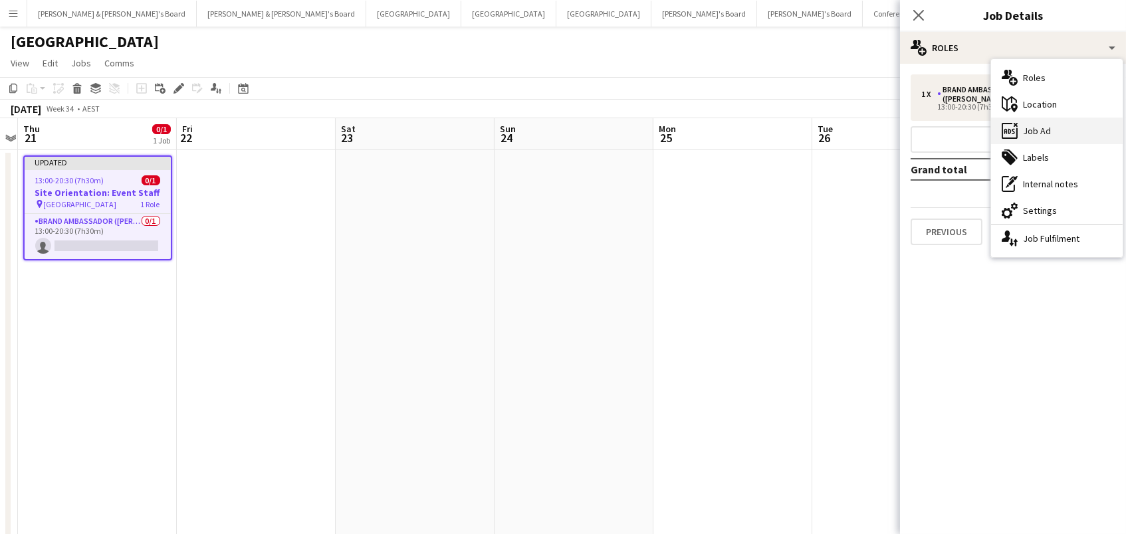
click at [1039, 134] on div "ads-window Job Ad" at bounding box center [1057, 131] width 132 height 27
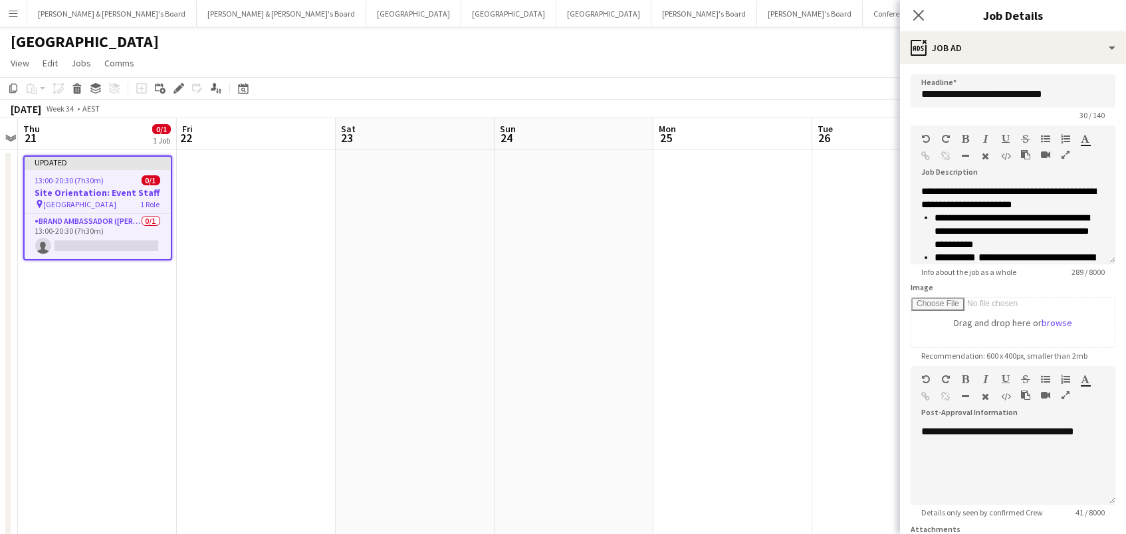
scroll to position [0, 0]
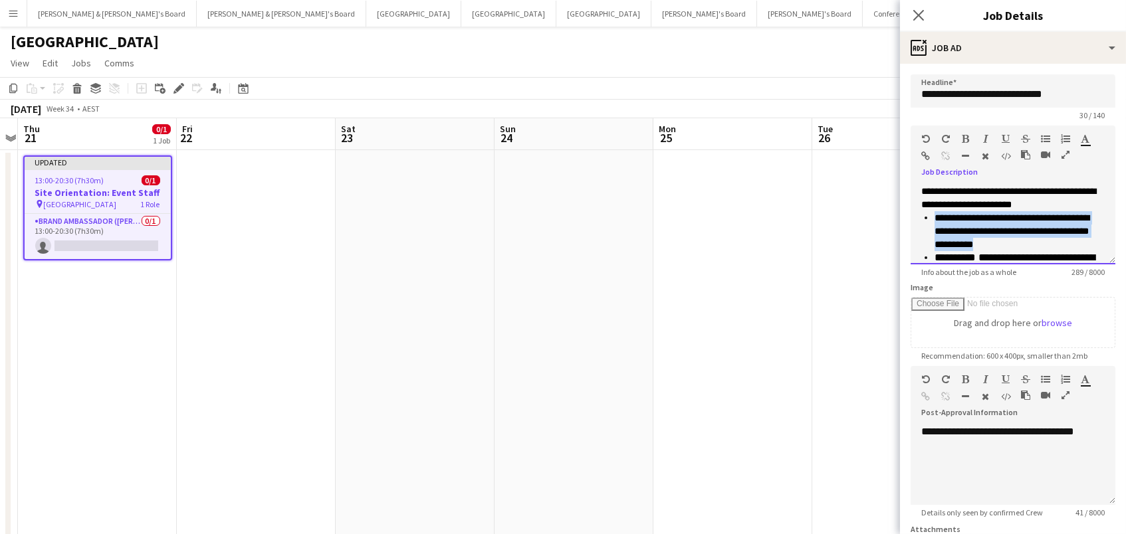
drag, startPoint x: 1005, startPoint y: 244, endPoint x: 916, endPoint y: 211, distance: 94.8
click at [916, 211] on div "**********" at bounding box center [1012, 225] width 205 height 80
click at [922, 187] on span "**********" at bounding box center [1008, 198] width 175 height 23
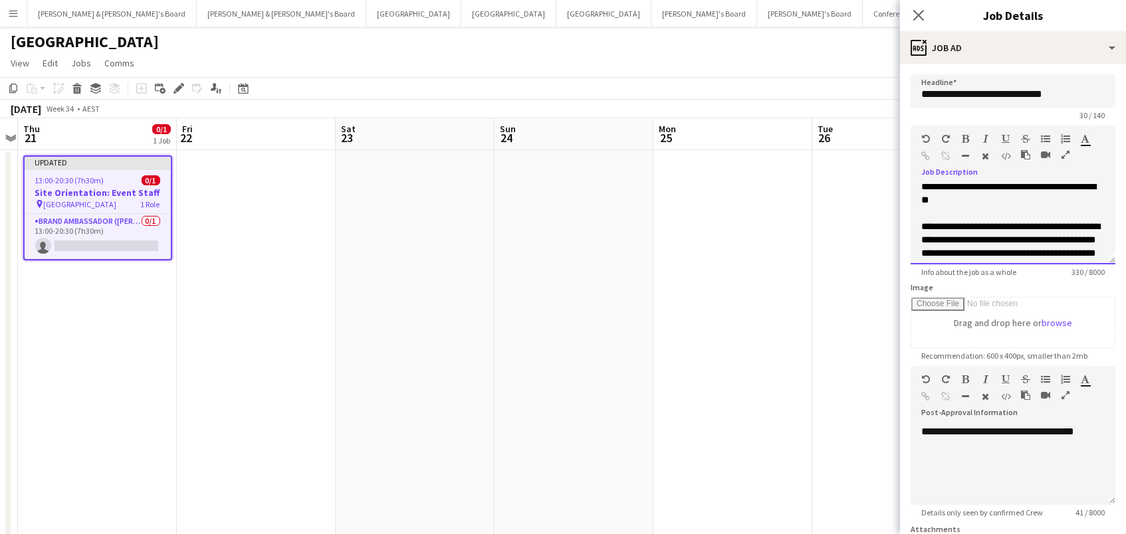
scroll to position [51, 0]
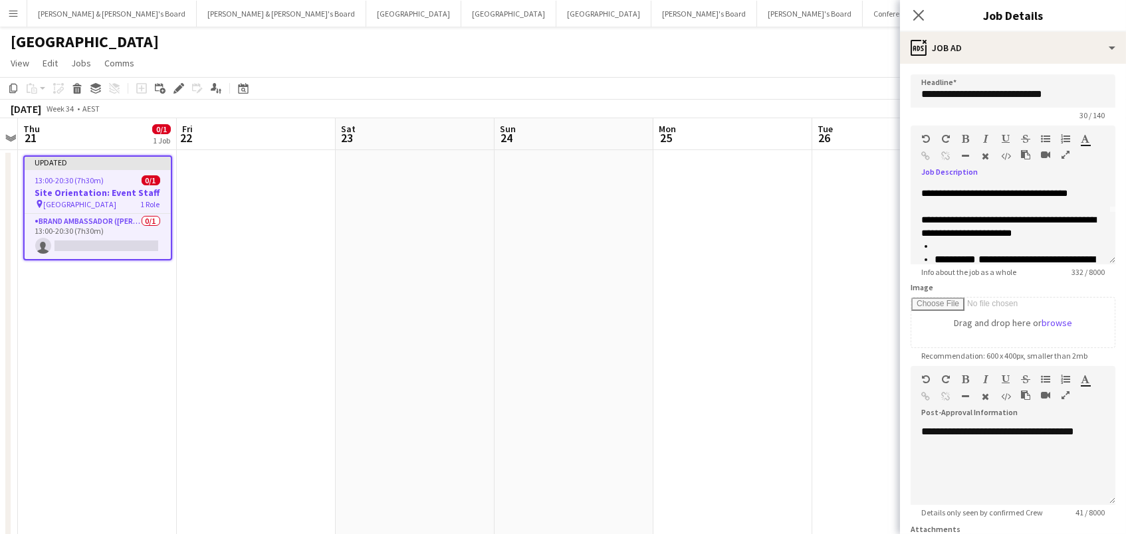
drag, startPoint x: 761, startPoint y: 213, endPoint x: 922, endPoint y: 165, distance: 168.6
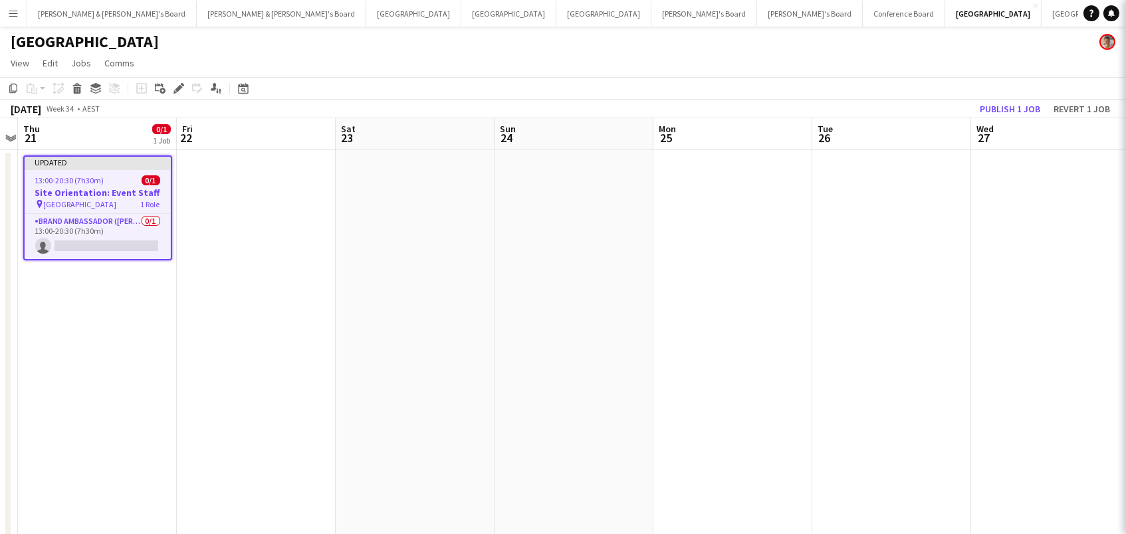
scroll to position [0, 458]
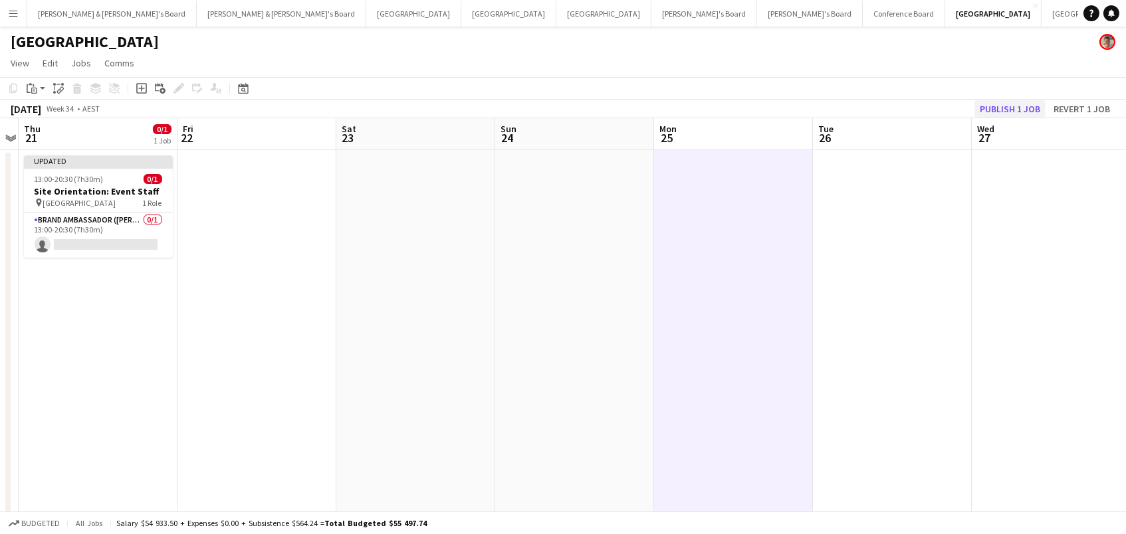
click at [1013, 107] on button "Publish 1 job" at bounding box center [1009, 108] width 71 height 17
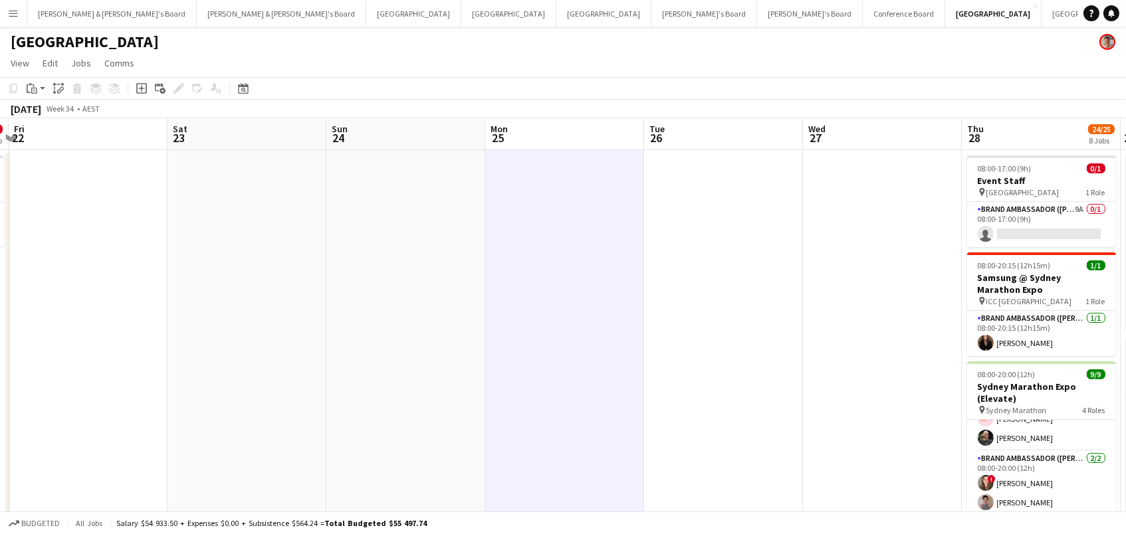
scroll to position [0, 284]
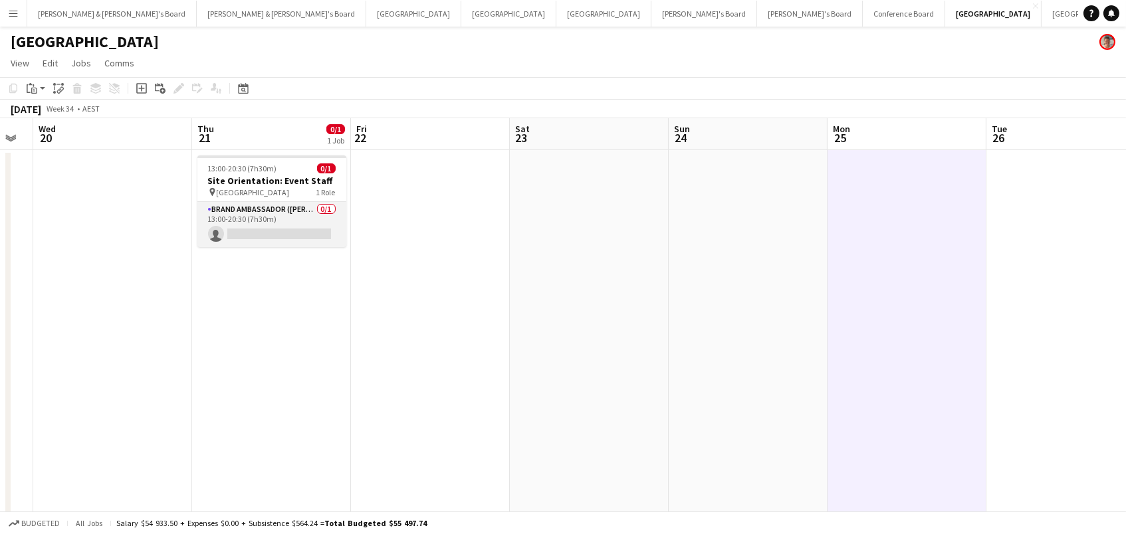
drag, startPoint x: 276, startPoint y: 225, endPoint x: 322, endPoint y: 220, distance: 46.2
click at [276, 225] on app-card-role "Brand Ambassador (Mon - Fri) 0/1 13:00-20:30 (7h30m) single-neutral-actions" at bounding box center [271, 224] width 149 height 45
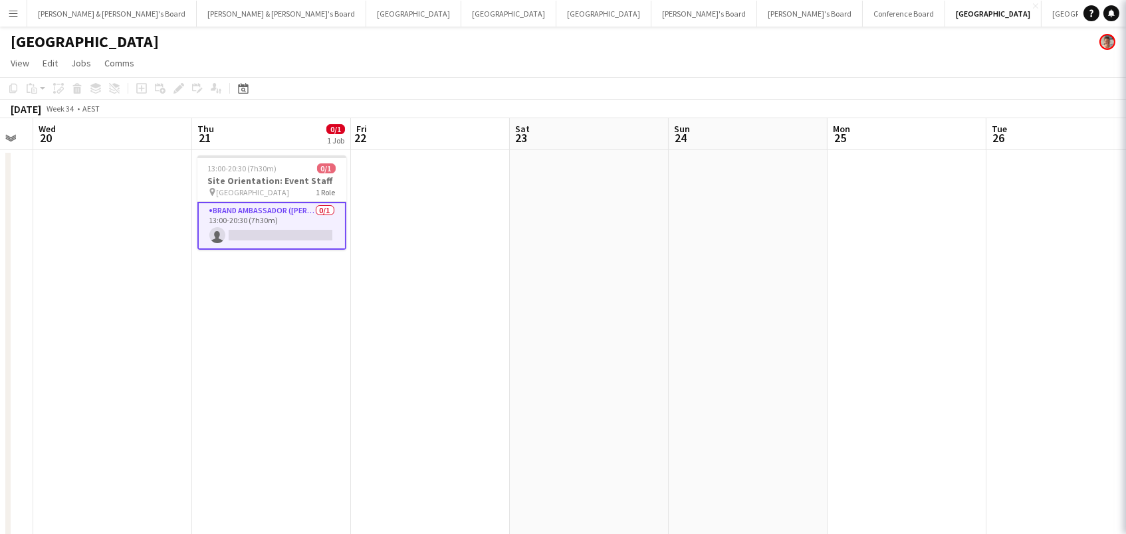
scroll to position [0, 284]
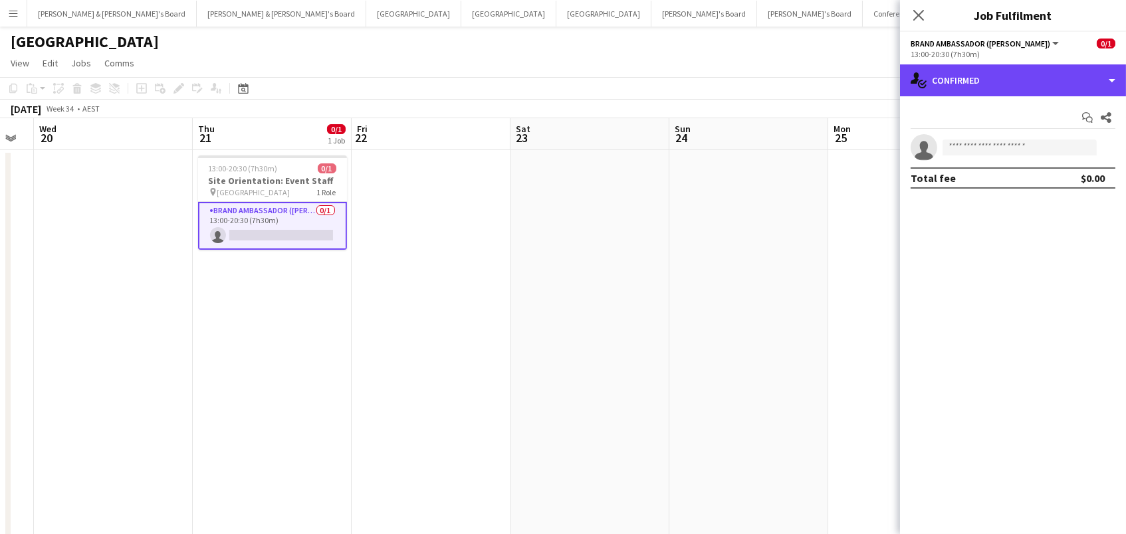
click at [1013, 90] on div "single-neutral-actions-check-2 Confirmed" at bounding box center [1013, 80] width 226 height 32
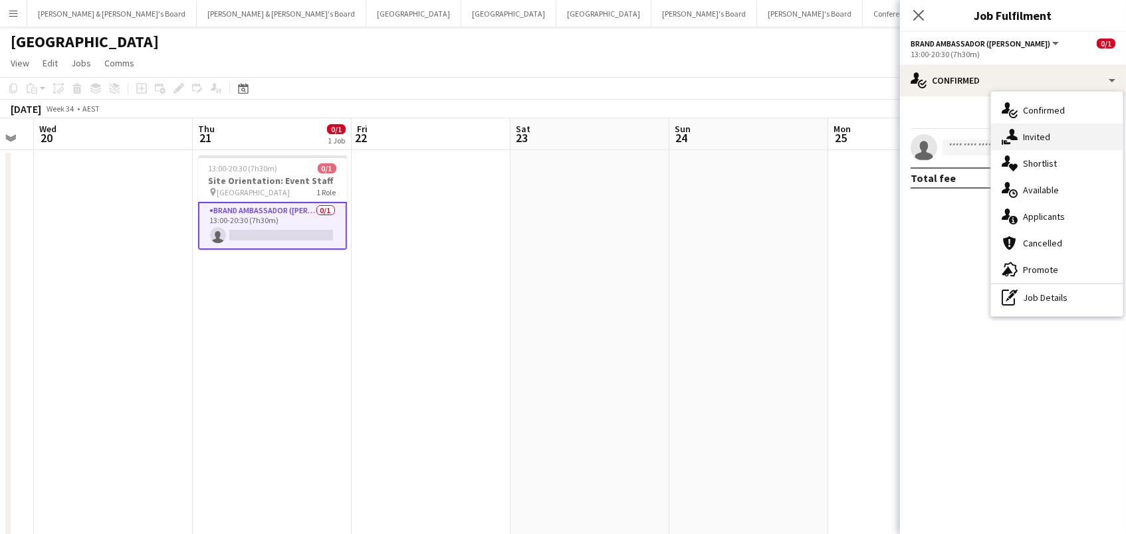
click at [1035, 126] on div "single-neutral-actions-share-1 Invited" at bounding box center [1057, 137] width 132 height 27
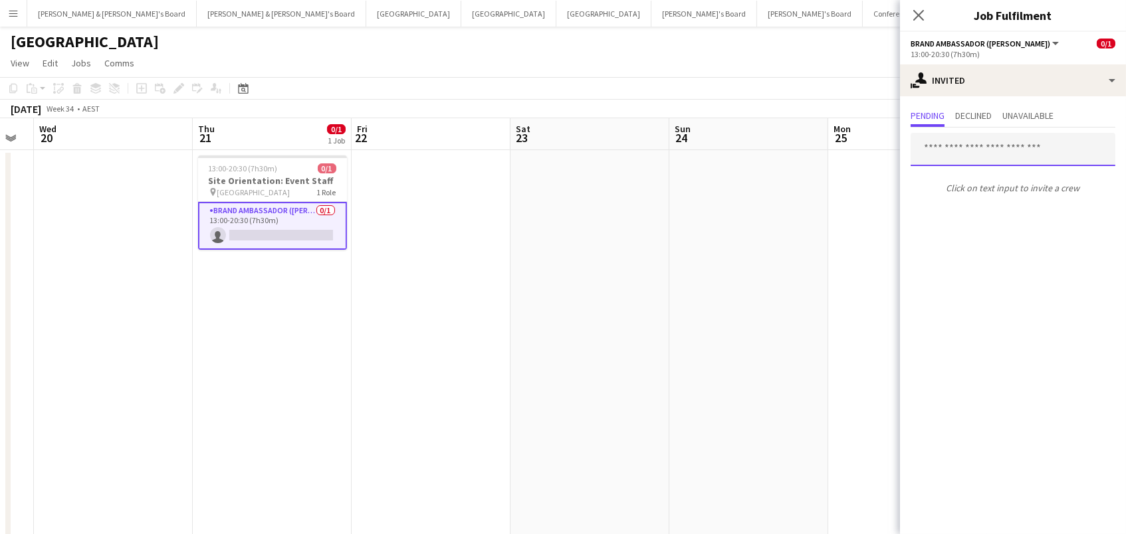
click at [950, 148] on input "text" at bounding box center [1012, 149] width 205 height 33
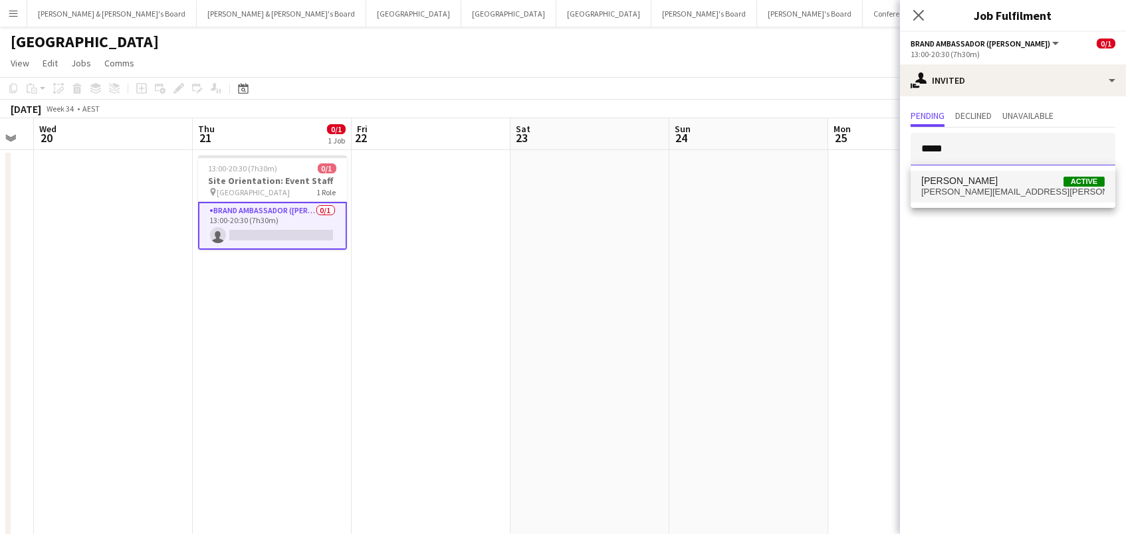
scroll to position [0, 0]
type input "*****"
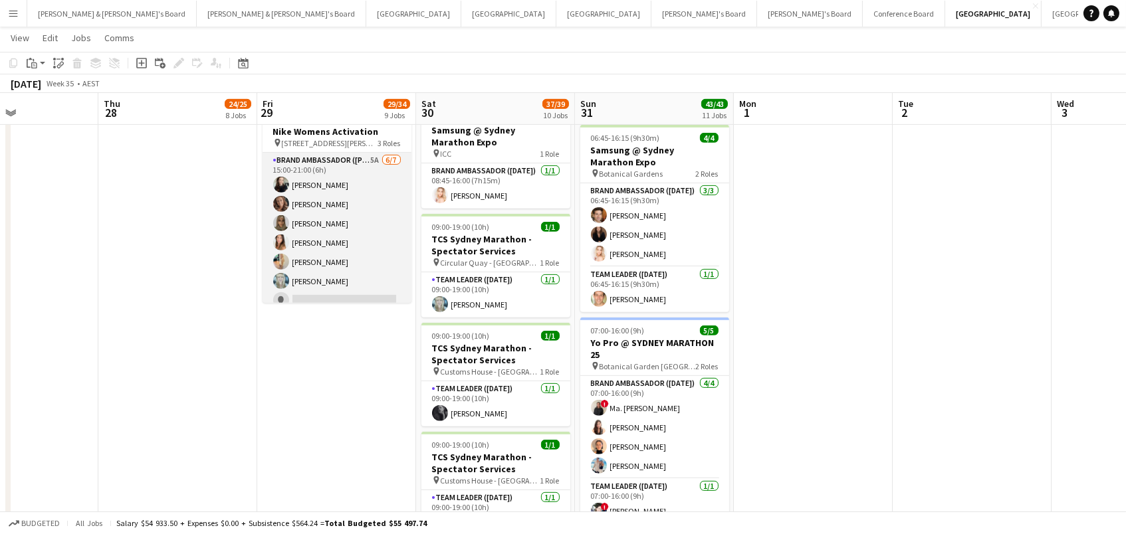
click at [362, 214] on app-card-role "Brand Ambassador (Mon - Fri) 5A 6/7 15:00-21:00 (6h) Sharna O’Toole Rachel Zapp…" at bounding box center [336, 233] width 149 height 161
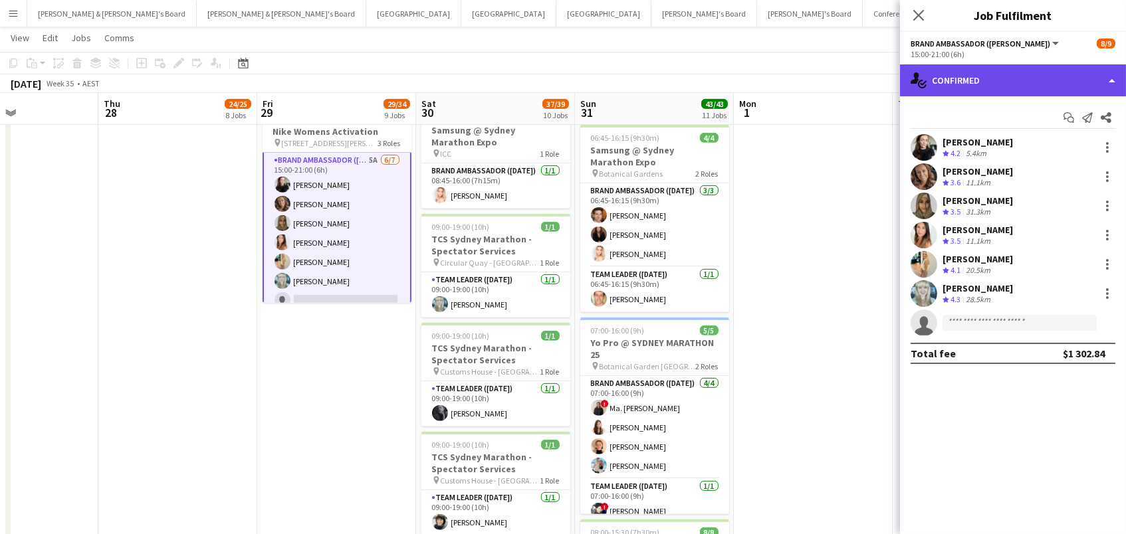
click at [1084, 76] on div "single-neutral-actions-check-2 Confirmed" at bounding box center [1013, 80] width 226 height 32
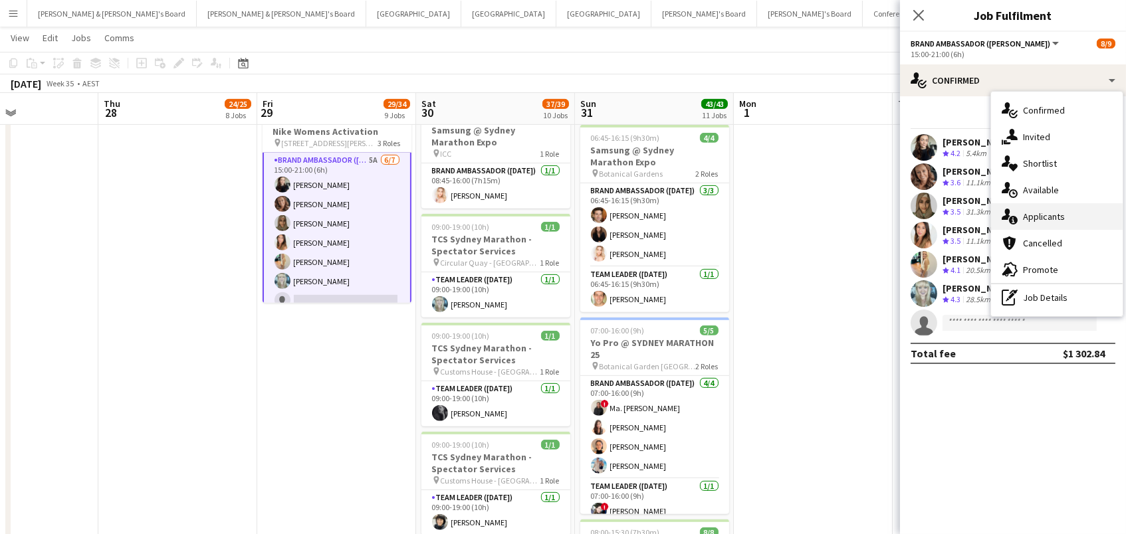
click at [1069, 219] on div "single-neutral-actions-information Applicants" at bounding box center [1057, 216] width 132 height 27
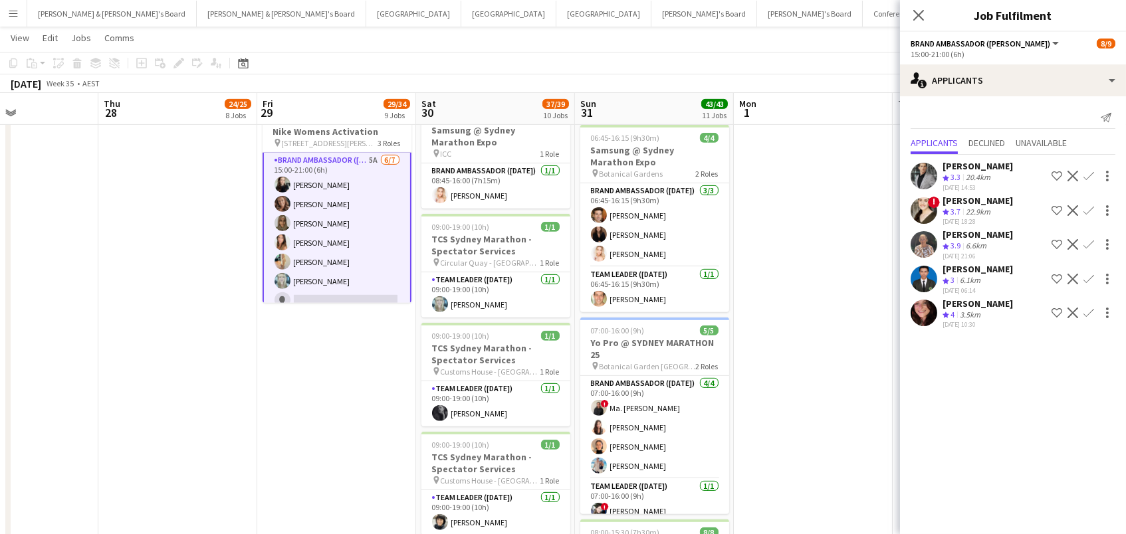
click at [1084, 305] on button "Confirm" at bounding box center [1088, 313] width 16 height 16
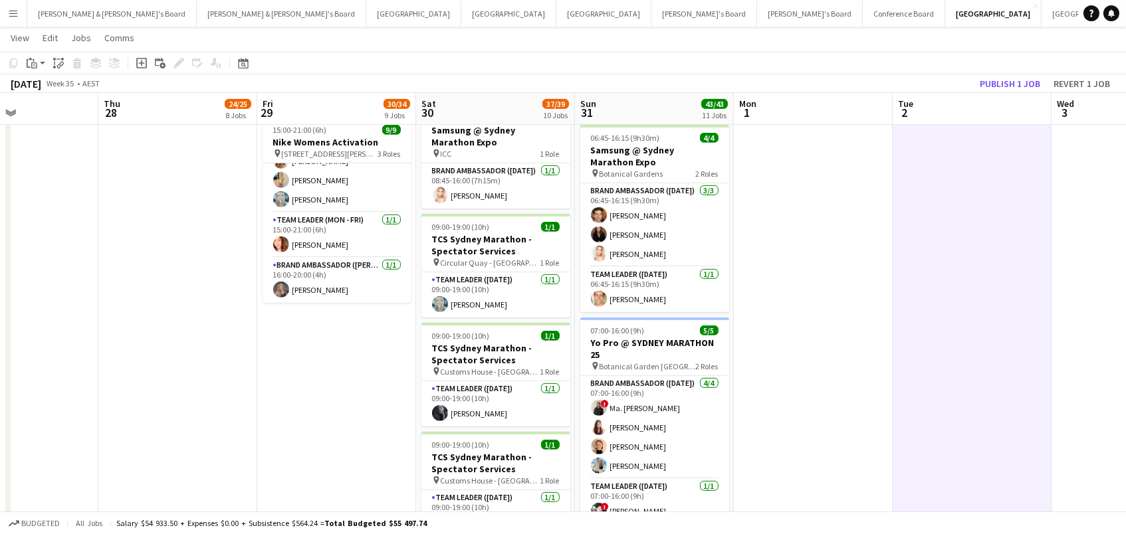
scroll to position [111, 0]
click at [980, 84] on button "Publish 1 job" at bounding box center [1009, 83] width 71 height 17
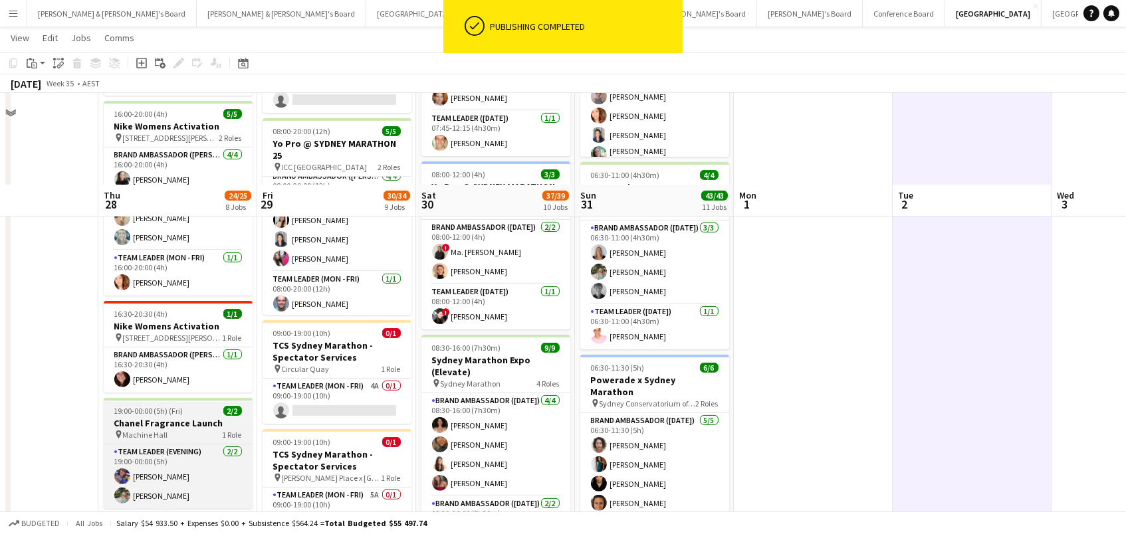
scroll to position [575, 0]
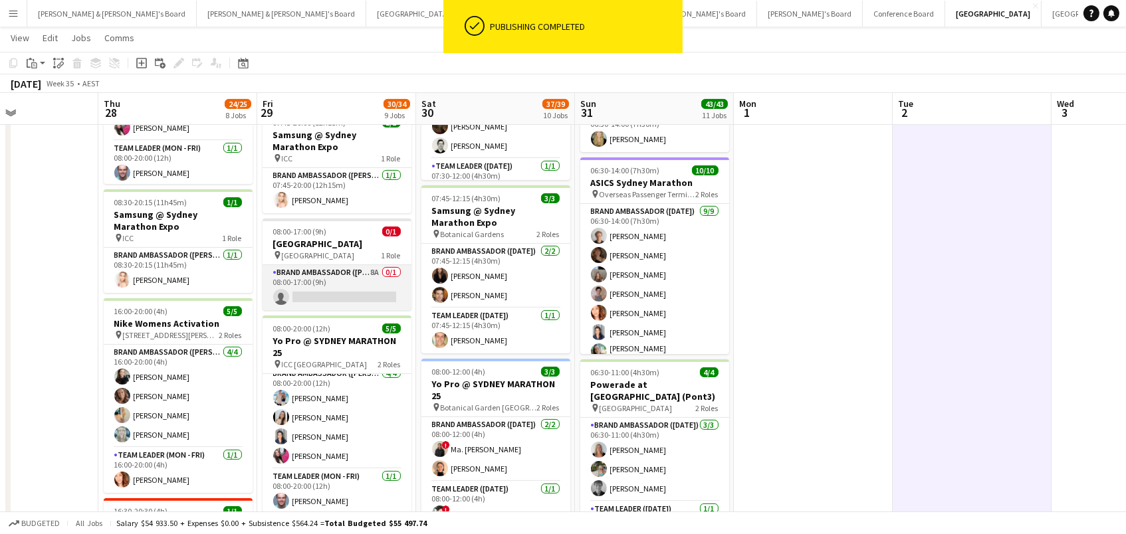
click at [325, 288] on app-card-role "Brand Ambassador (Mon - Fri) 8A 0/1 08:00-17:00 (9h) single-neutral-actions" at bounding box center [336, 287] width 149 height 45
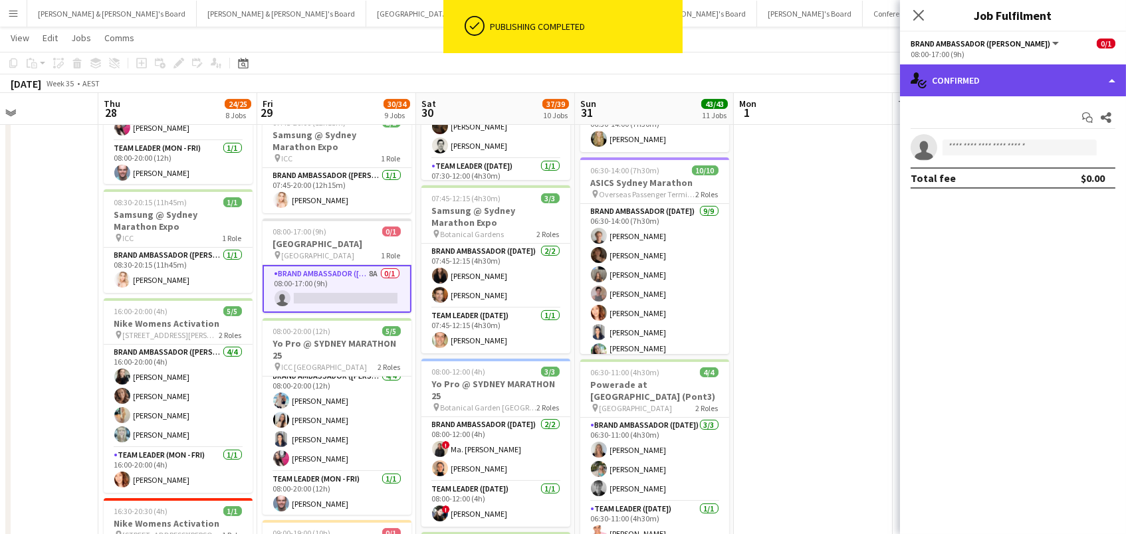
click at [1053, 82] on div "single-neutral-actions-check-2 Confirmed" at bounding box center [1013, 80] width 226 height 32
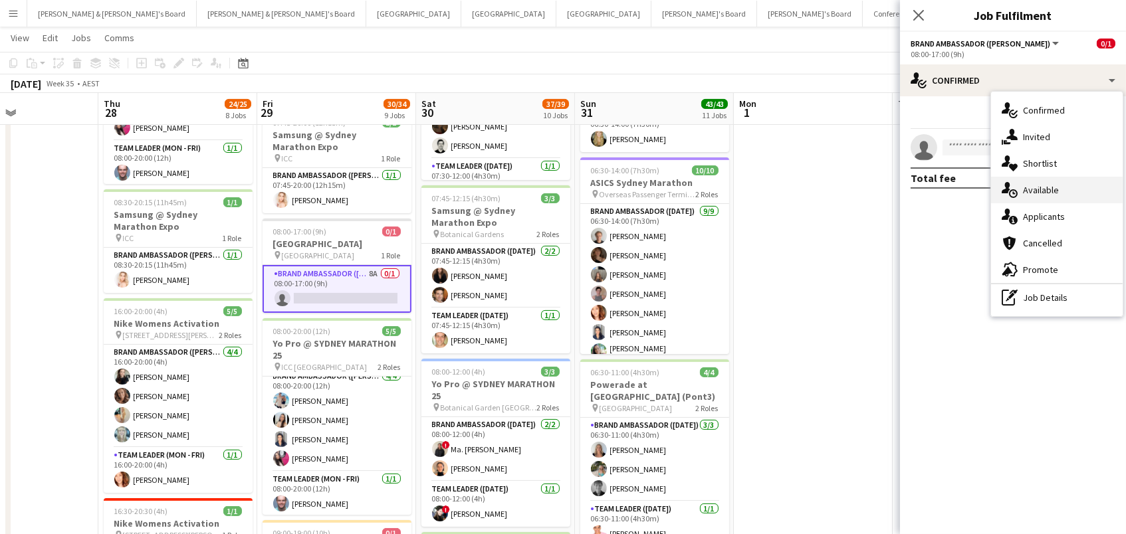
click at [1059, 189] on div "single-neutral-actions-upload Available" at bounding box center [1057, 190] width 132 height 27
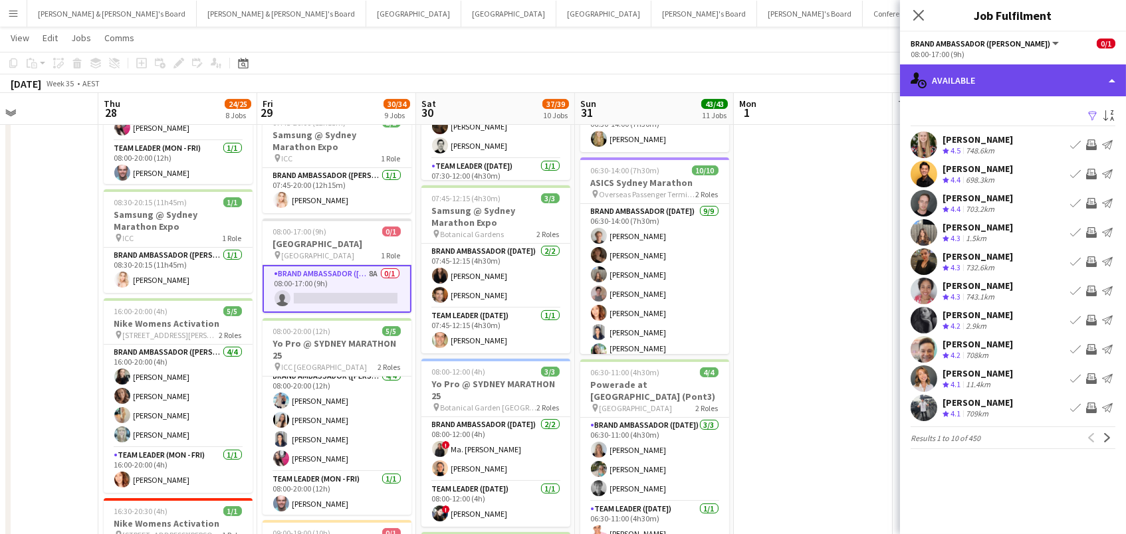
click at [1028, 86] on div "single-neutral-actions-upload Available" at bounding box center [1013, 80] width 226 height 32
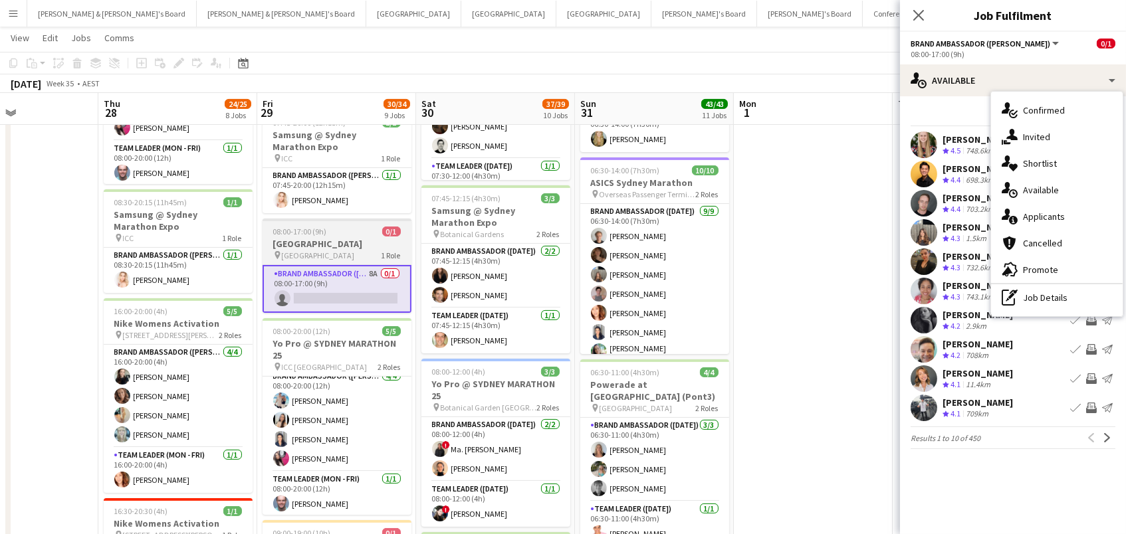
click at [337, 229] on div "08:00-17:00 (9h) 0/1" at bounding box center [336, 232] width 149 height 10
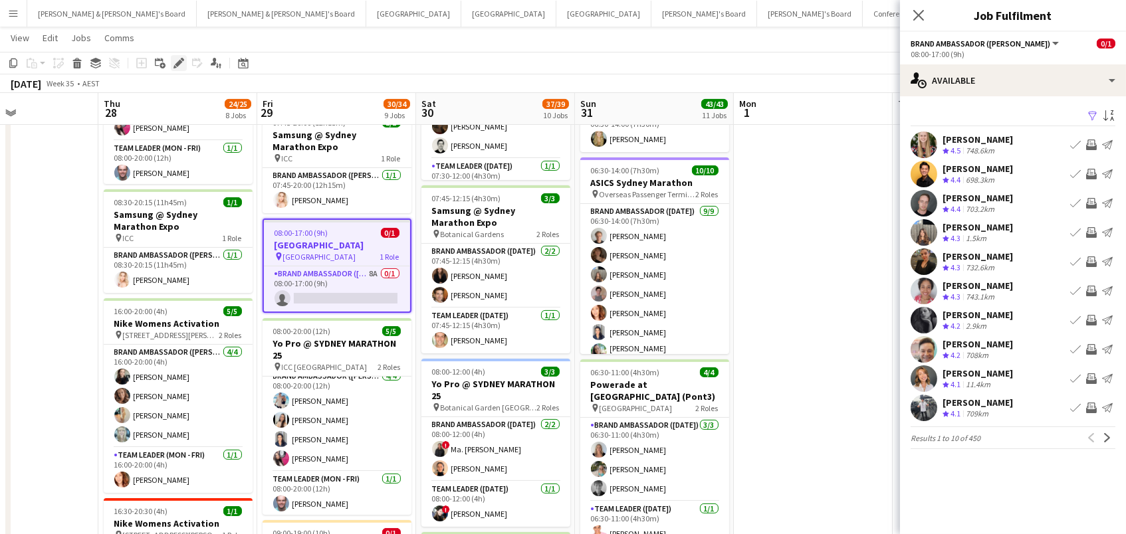
click at [180, 68] on icon "Edit" at bounding box center [178, 63] width 11 height 11
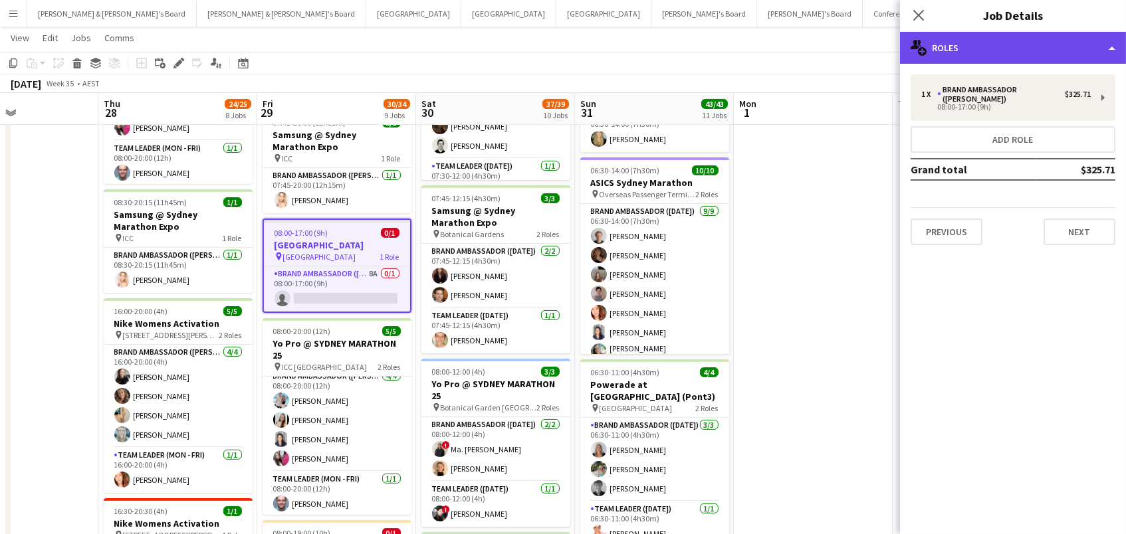
click at [1019, 47] on div "multiple-users-add Roles" at bounding box center [1013, 48] width 226 height 32
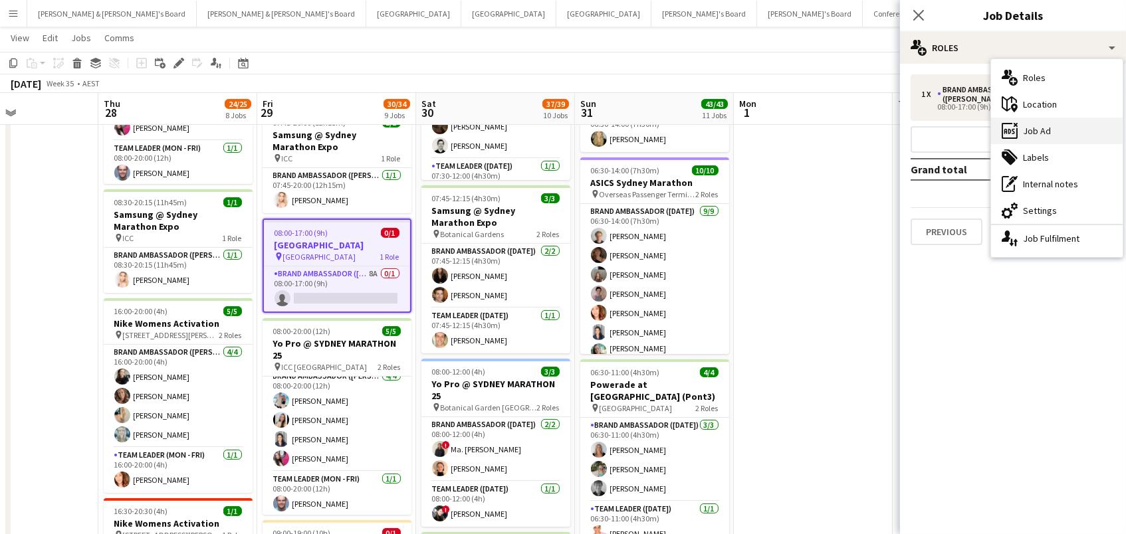
click at [1043, 129] on div "ads-window Job Ad" at bounding box center [1057, 131] width 132 height 27
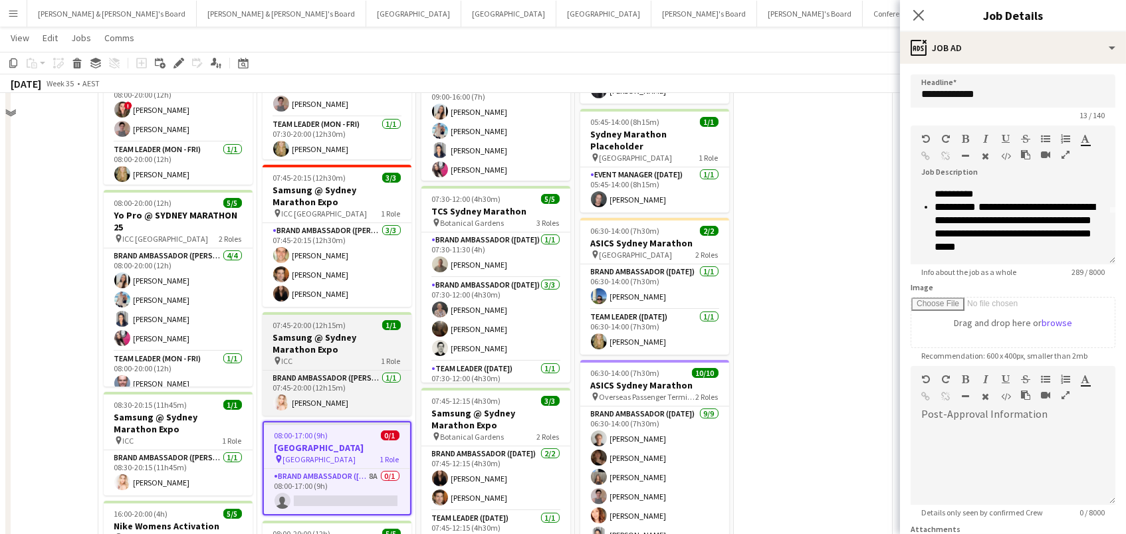
scroll to position [30, 0]
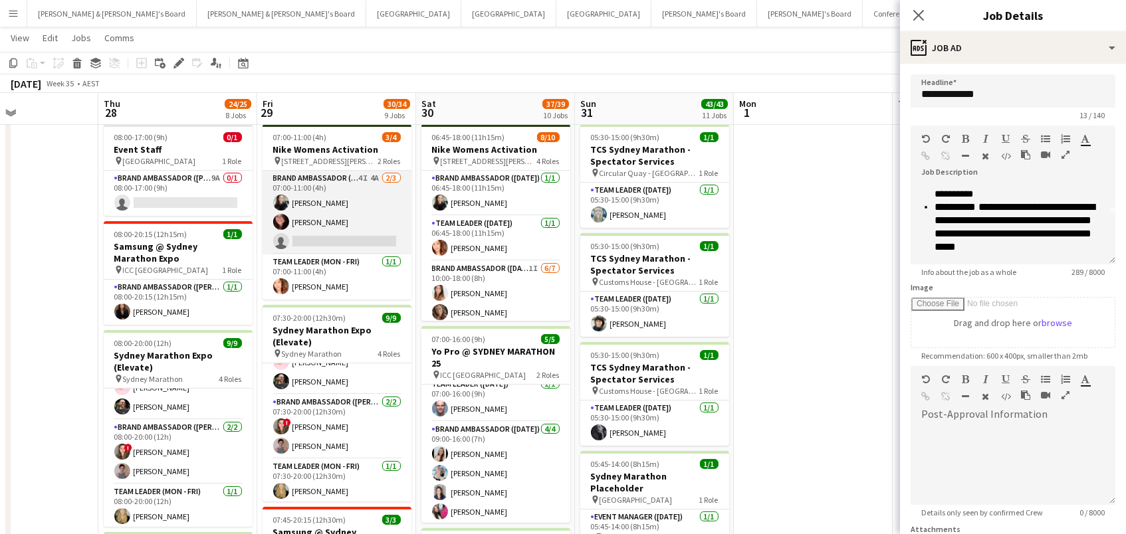
click at [322, 215] on app-card-role "Brand Ambassador (Mon - Fri) 4I 4A 2/3 07:00-11:00 (4h) Sharna O’Toole Adele Yo…" at bounding box center [336, 213] width 149 height 84
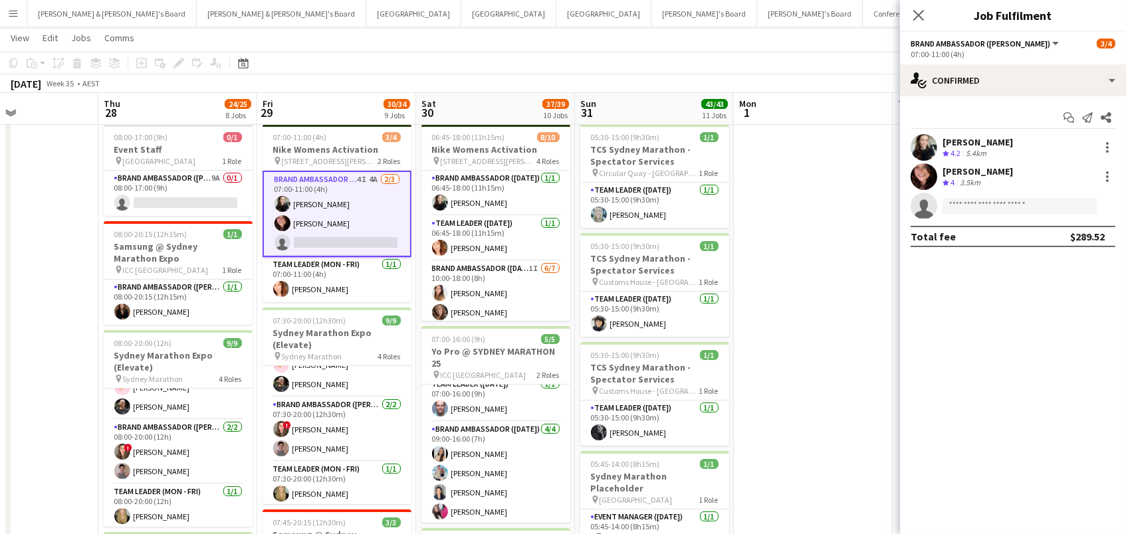
click at [999, 154] on div "Crew rating 4.2 5.4km" at bounding box center [977, 153] width 70 height 11
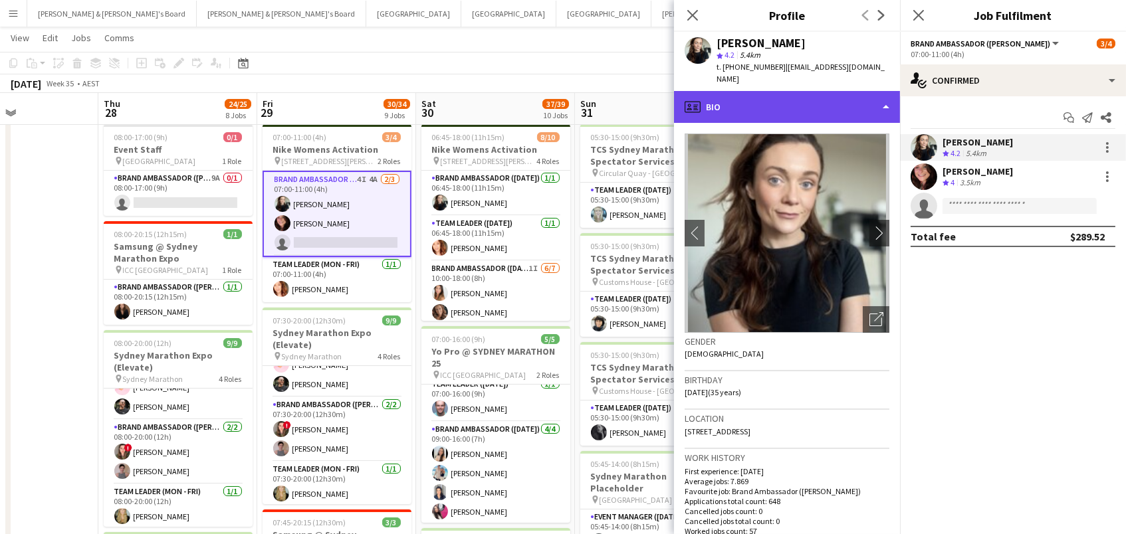
click at [791, 92] on div "profile Bio" at bounding box center [787, 107] width 226 height 32
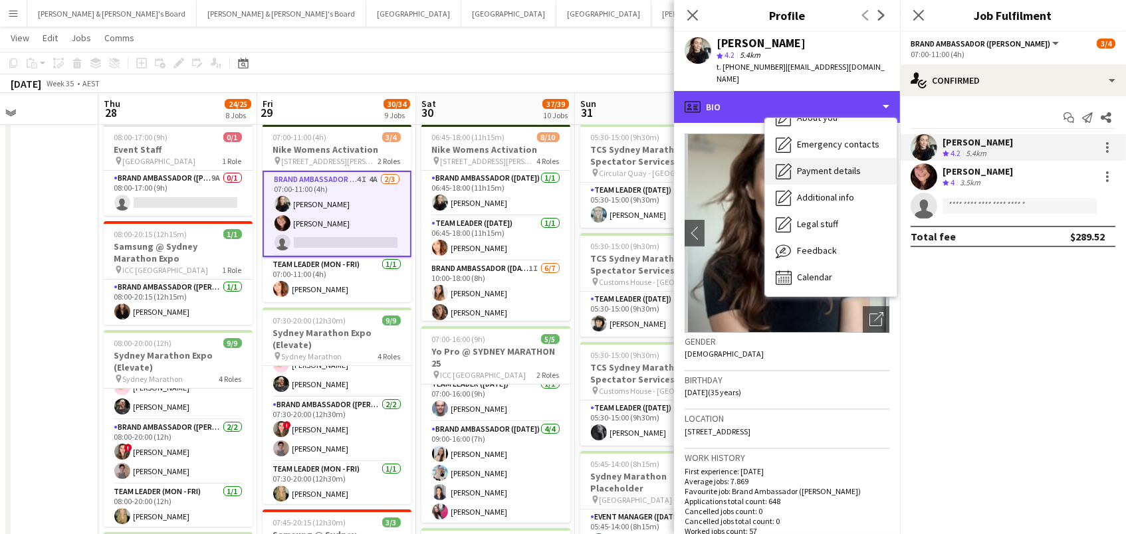
scroll to position [98, 0]
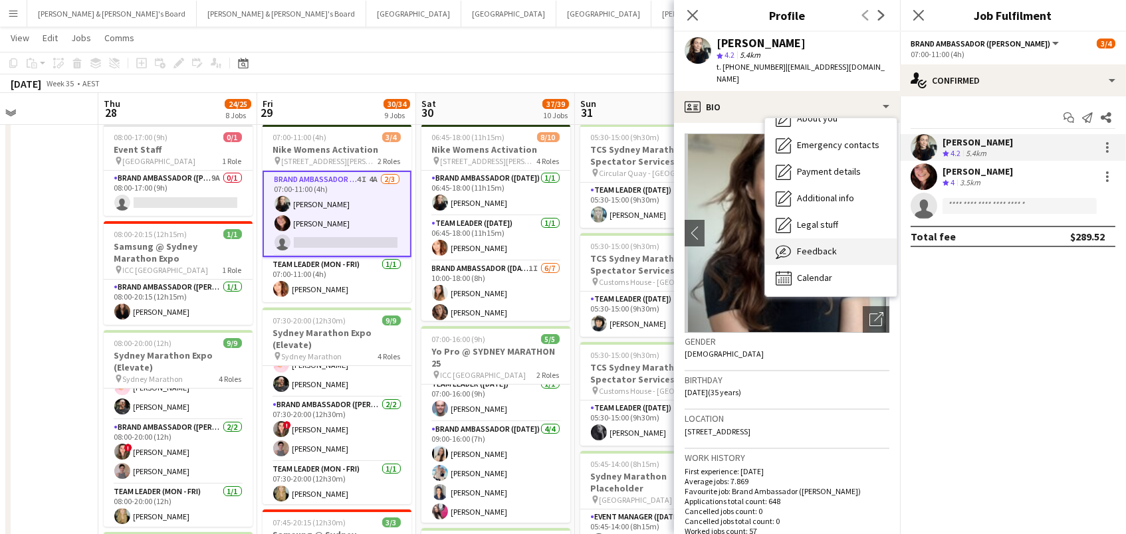
click at [845, 247] on div "Feedback Feedback" at bounding box center [831, 252] width 132 height 27
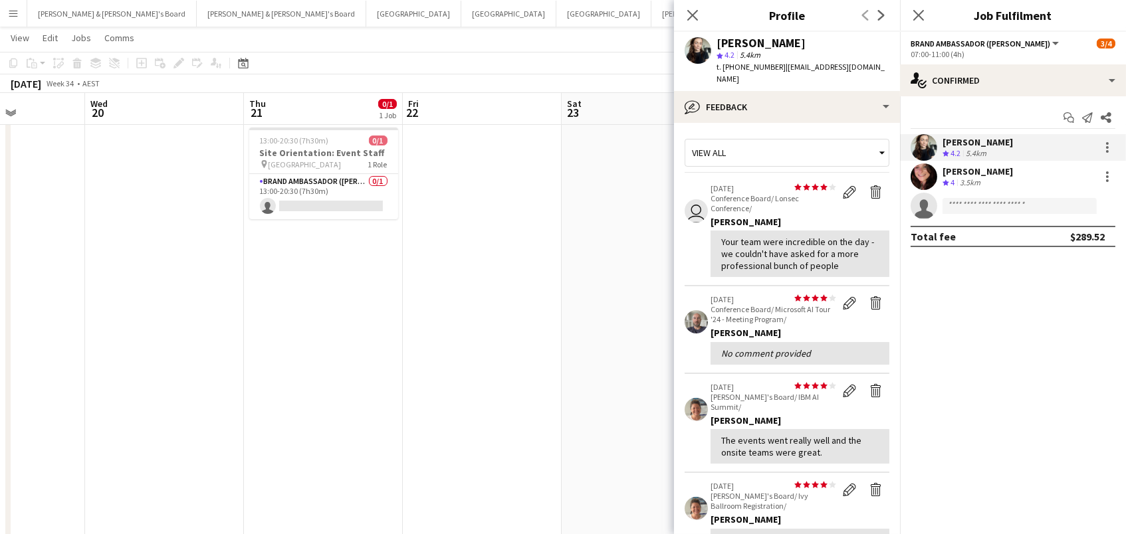
scroll to position [25, 0]
click at [298, 165] on span "Chifley Tower" at bounding box center [304, 168] width 73 height 10
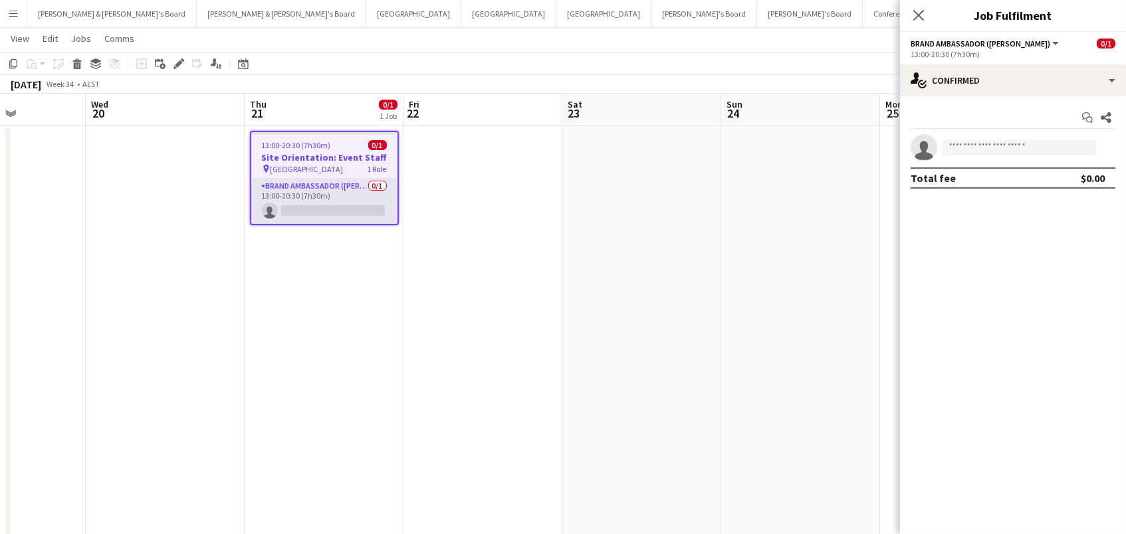
click at [334, 207] on app-card-role "Brand Ambassador (Mon - Fri) 0/1 13:00-20:30 (7h30m) single-neutral-actions" at bounding box center [324, 201] width 146 height 45
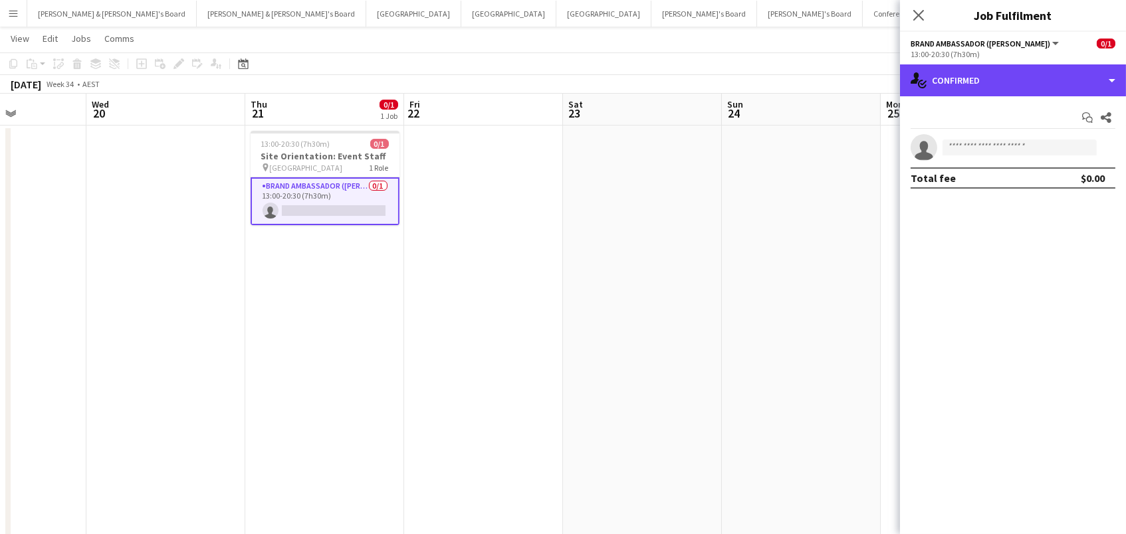
drag, startPoint x: 960, startPoint y: 84, endPoint x: 1017, endPoint y: 121, distance: 67.8
click at [960, 85] on div "single-neutral-actions-check-2 Confirmed" at bounding box center [1013, 80] width 226 height 32
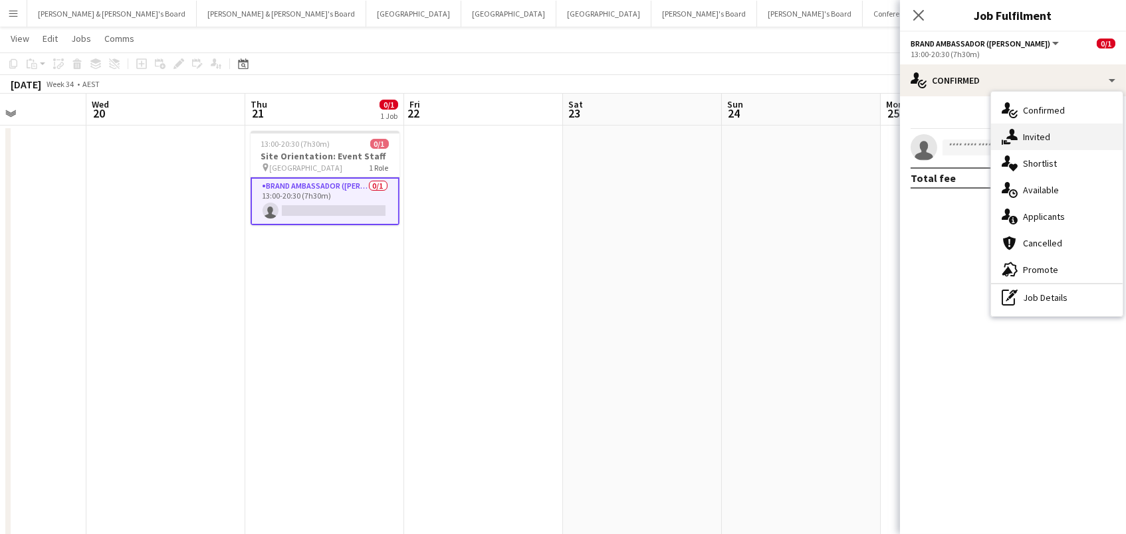
click at [1021, 130] on div "single-neutral-actions-share-1 Invited" at bounding box center [1057, 137] width 132 height 27
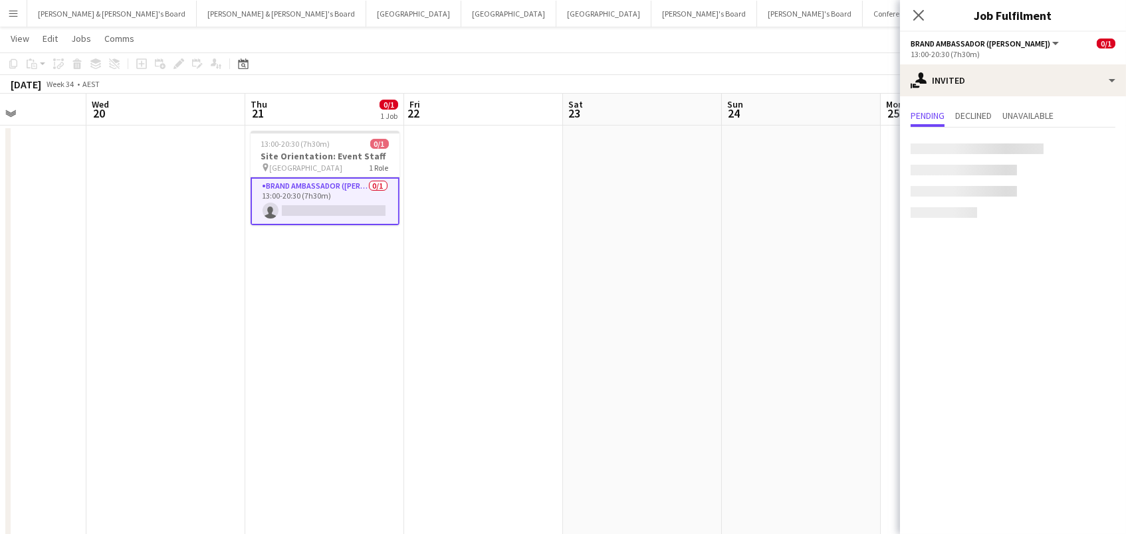
click at [960, 148] on div at bounding box center [976, 149] width 133 height 11
click at [944, 152] on input "text" at bounding box center [1012, 149] width 205 height 33
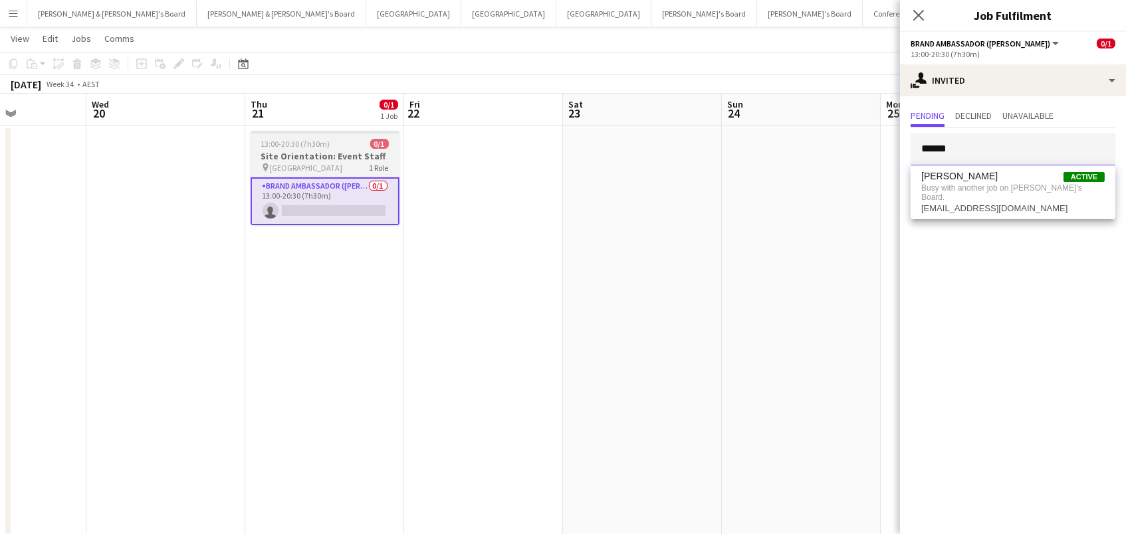
type input "******"
click at [290, 169] on span "Chifley Tower" at bounding box center [306, 168] width 73 height 10
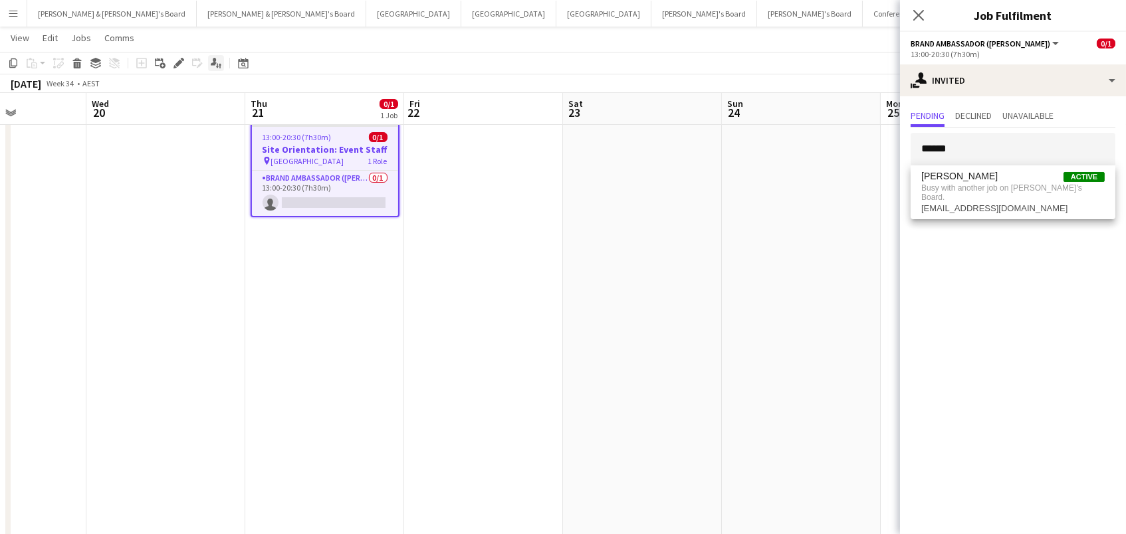
scroll to position [28, 0]
click at [173, 61] on icon "Edit" at bounding box center [178, 63] width 11 height 11
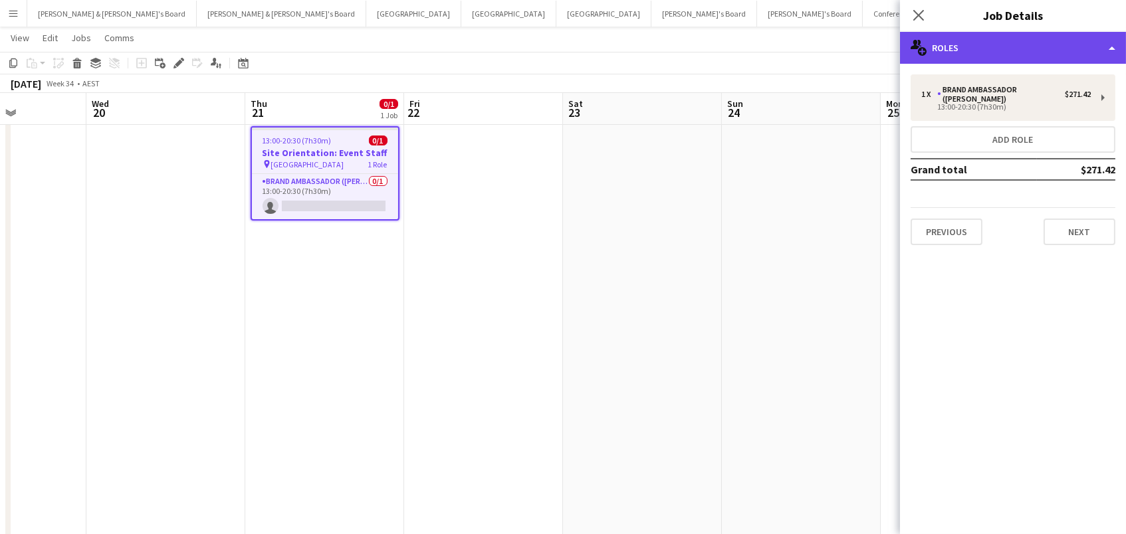
click at [932, 43] on div "multiple-users-add Roles" at bounding box center [1013, 48] width 226 height 32
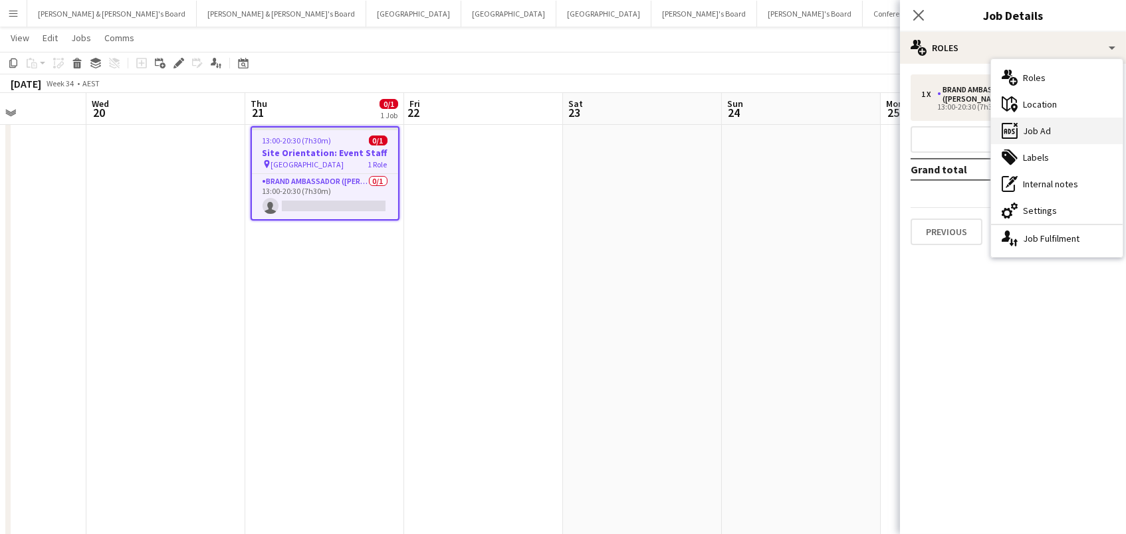
click at [1075, 130] on div "ads-window Job Ad" at bounding box center [1057, 131] width 132 height 27
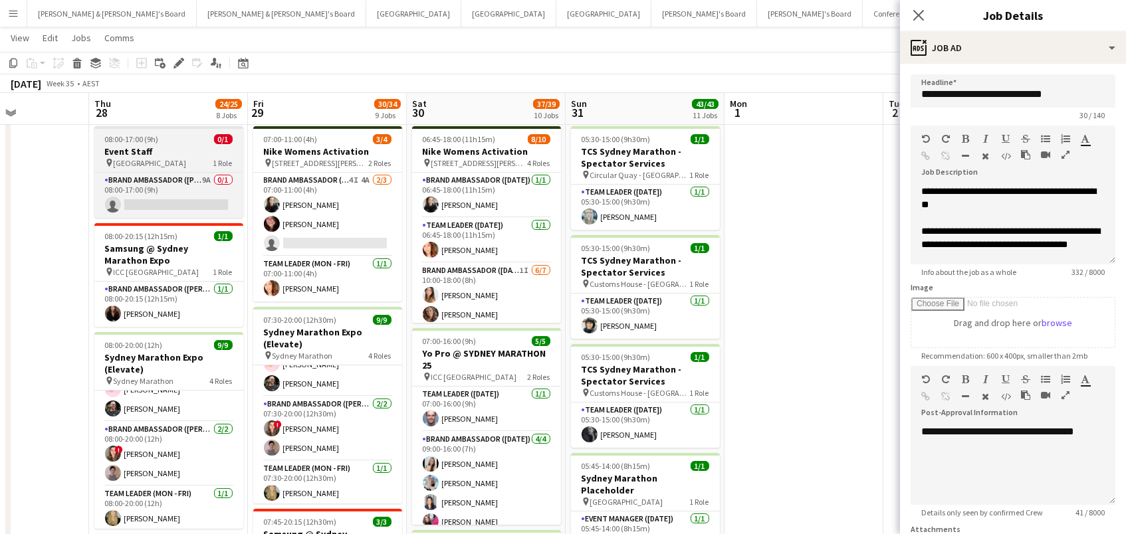
drag, startPoint x: 178, startPoint y: 149, endPoint x: 172, endPoint y: 144, distance: 7.6
click at [177, 149] on h3 "Event Staff" at bounding box center [168, 152] width 149 height 12
type input "**********"
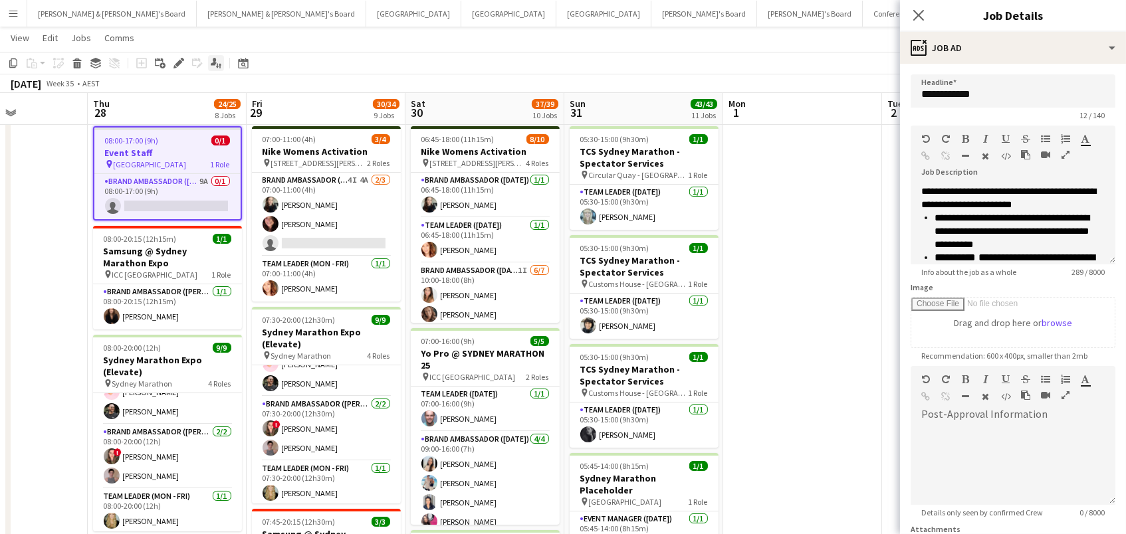
click at [174, 56] on div "Edit" at bounding box center [179, 63] width 16 height 16
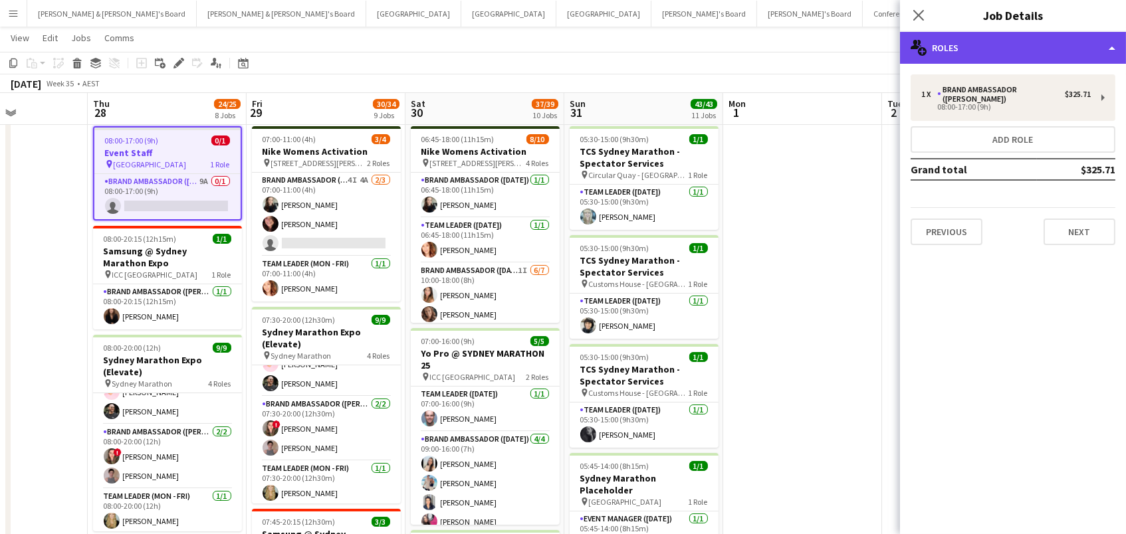
click at [965, 46] on div "multiple-users-add Roles" at bounding box center [1013, 48] width 226 height 32
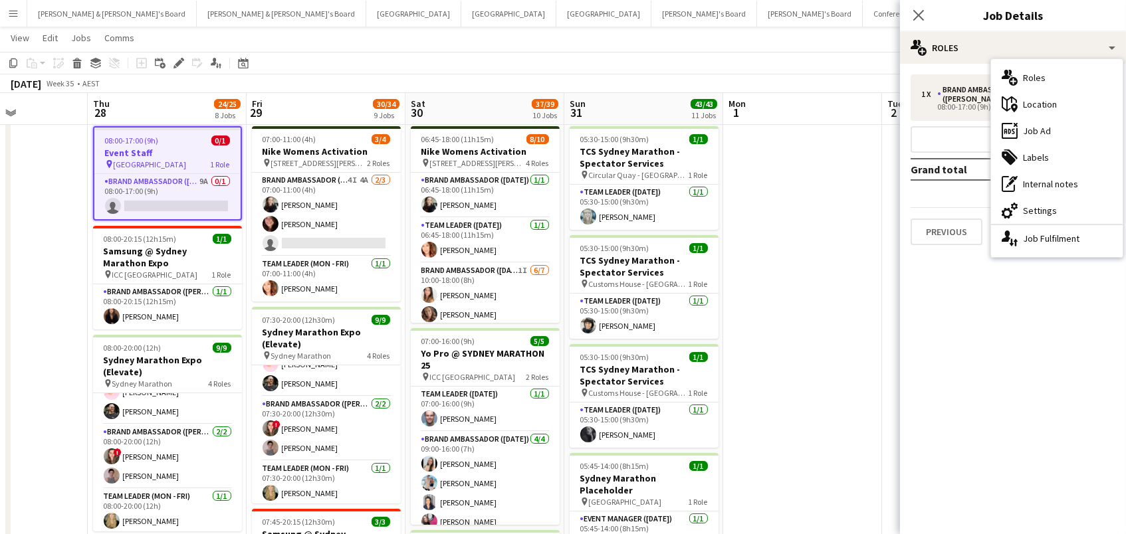
click at [1063, 129] on div "ads-window Job Ad" at bounding box center [1057, 131] width 132 height 27
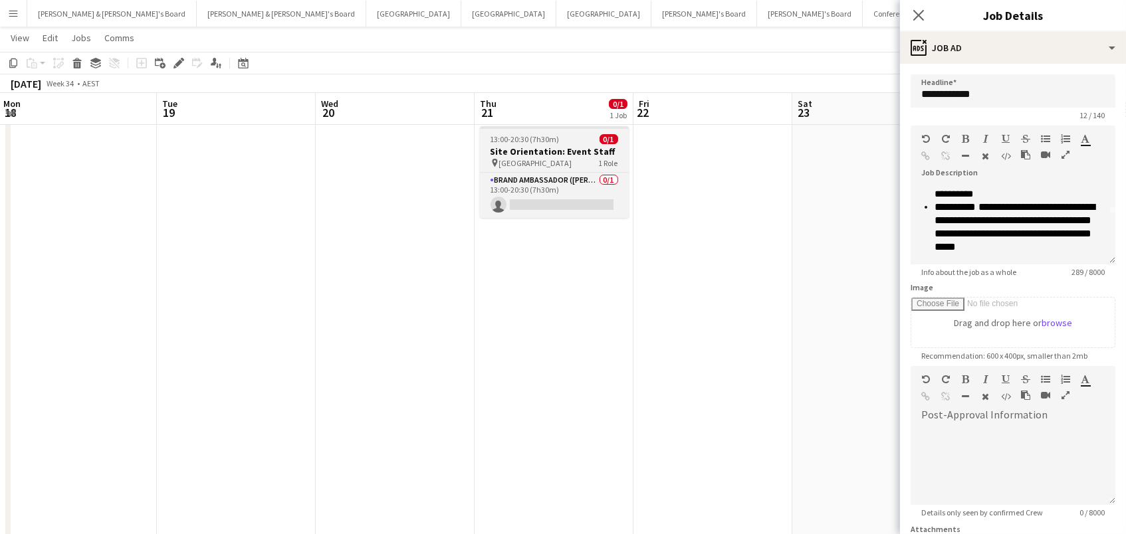
scroll to position [0, 320]
click at [562, 151] on h3 "Site Orientation: Event Staff" at bounding box center [553, 152] width 149 height 12
type input "**********"
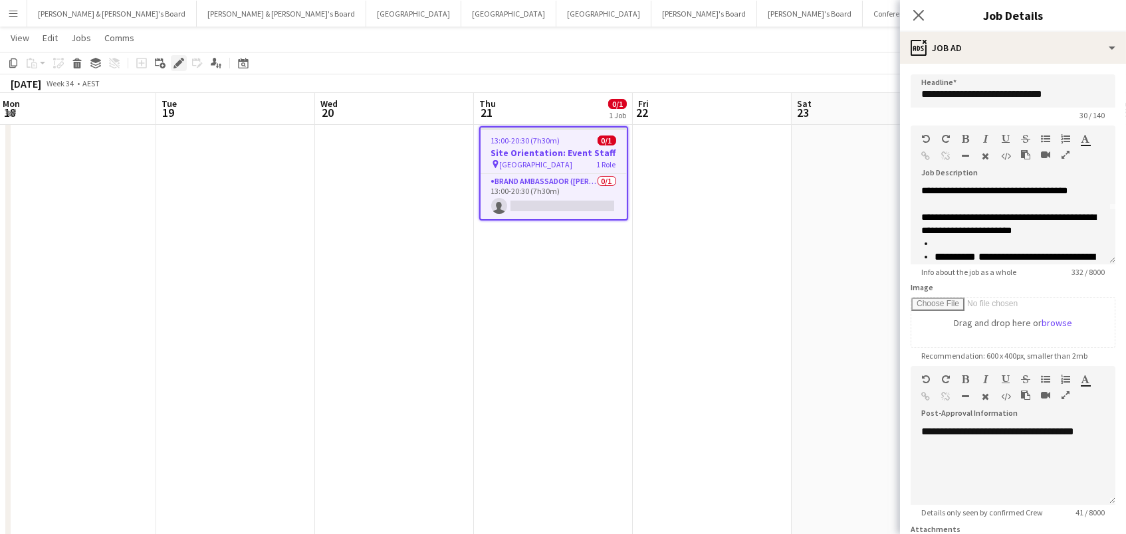
click at [174, 58] on icon "Edit" at bounding box center [178, 63] width 11 height 11
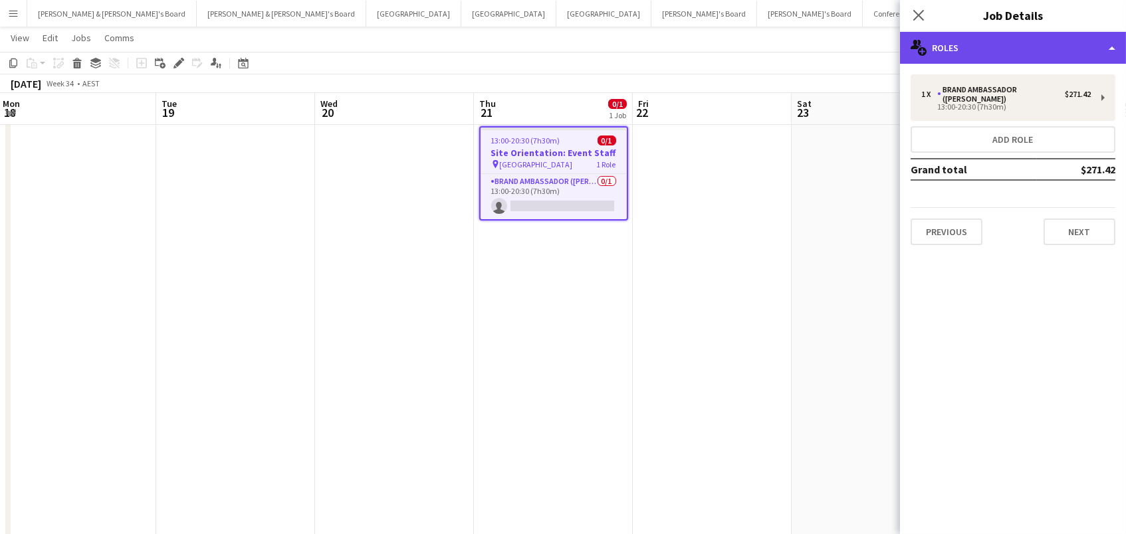
click at [1012, 56] on div "multiple-users-add Roles" at bounding box center [1013, 48] width 226 height 32
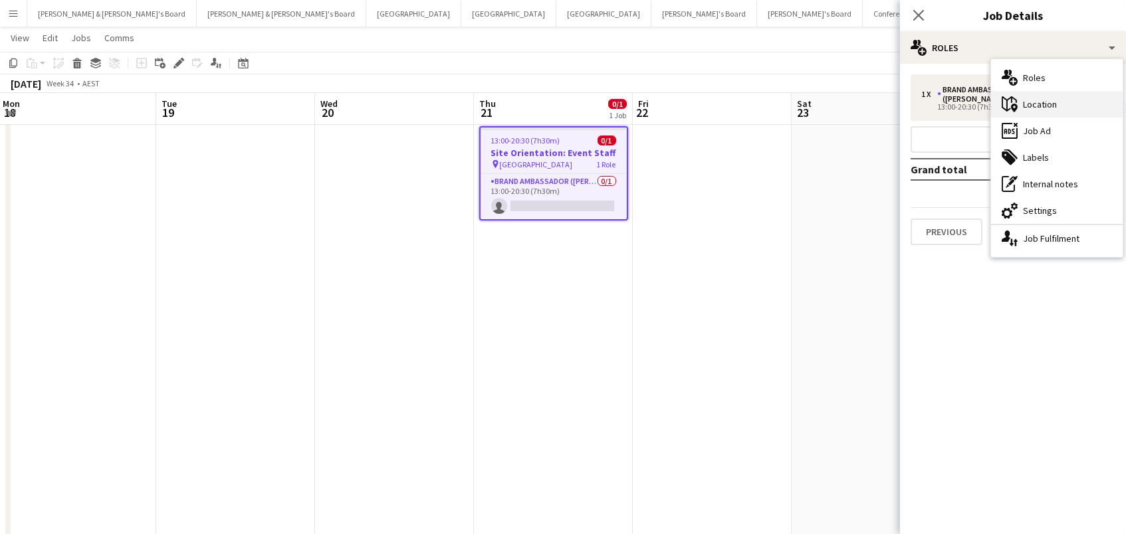
click at [1013, 110] on icon at bounding box center [1014, 108] width 7 height 9
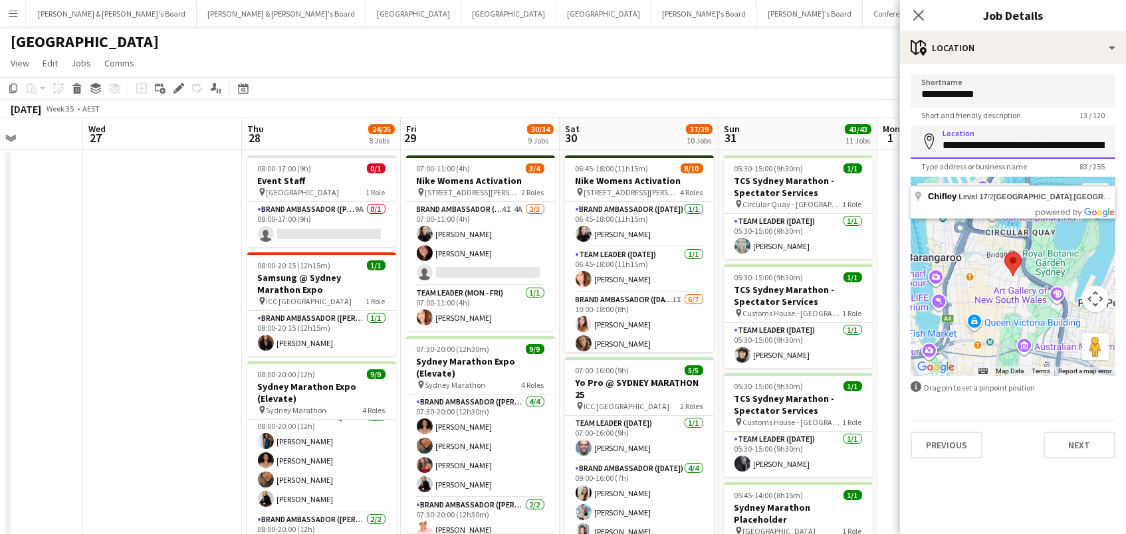
scroll to position [0, 0]
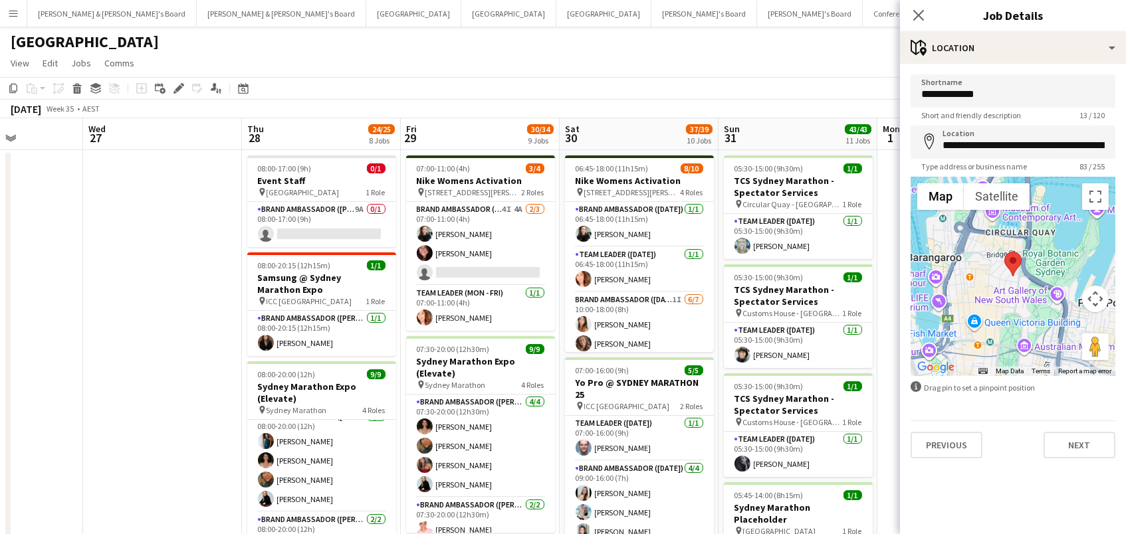
click at [634, 106] on div "August 2025 Week 35 • AEST" at bounding box center [563, 109] width 1126 height 19
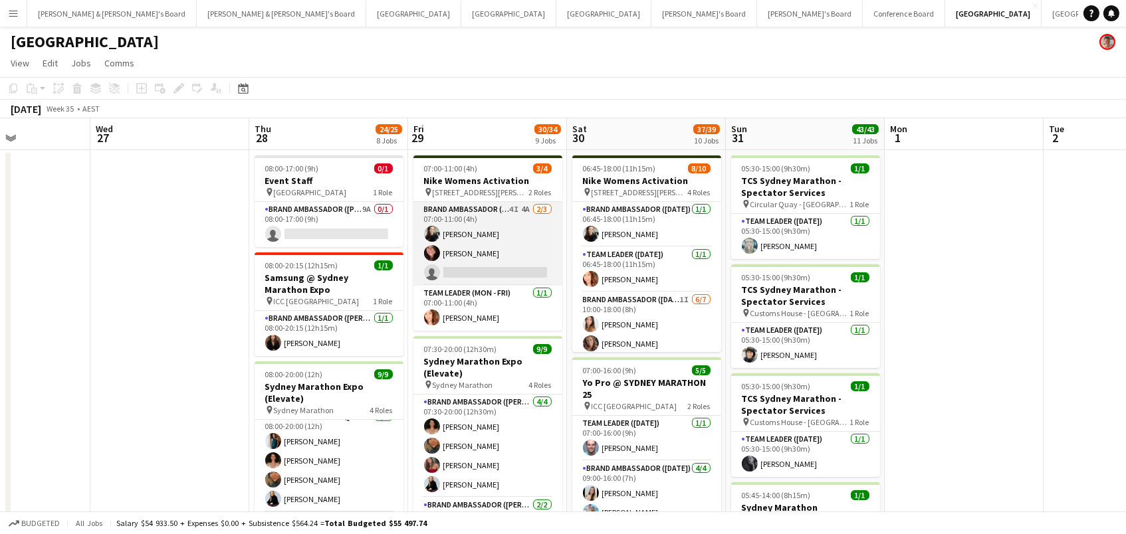
drag, startPoint x: 508, startPoint y: 215, endPoint x: 538, endPoint y: 217, distance: 29.4
click at [508, 215] on app-card-role "Brand Ambassador (Mon - Fri) 4I 4A 2/3 07:00-11:00 (4h) Sharna O’Toole Adele Yo…" at bounding box center [487, 244] width 149 height 84
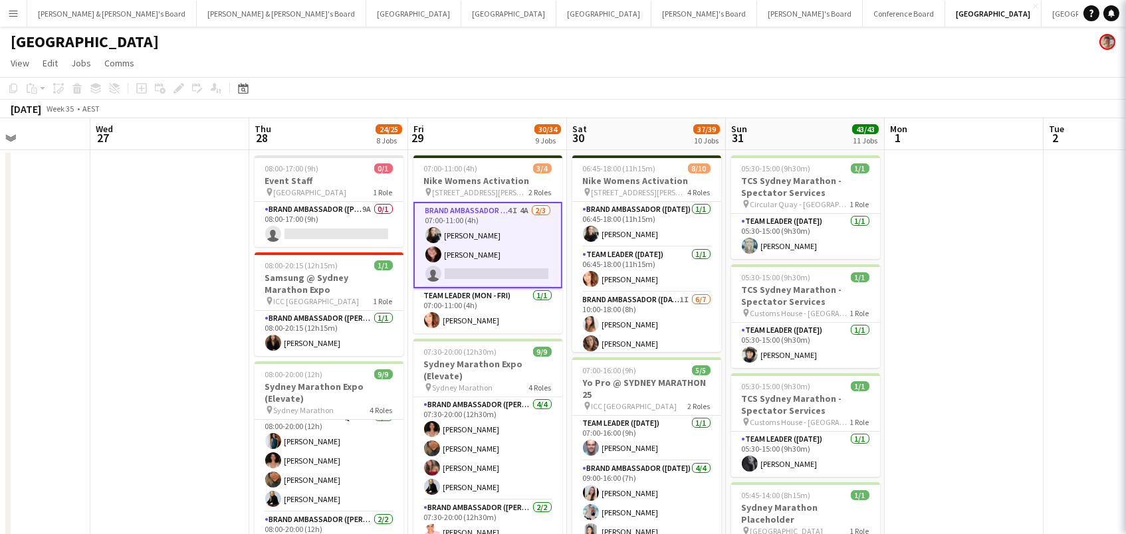
scroll to position [0, 385]
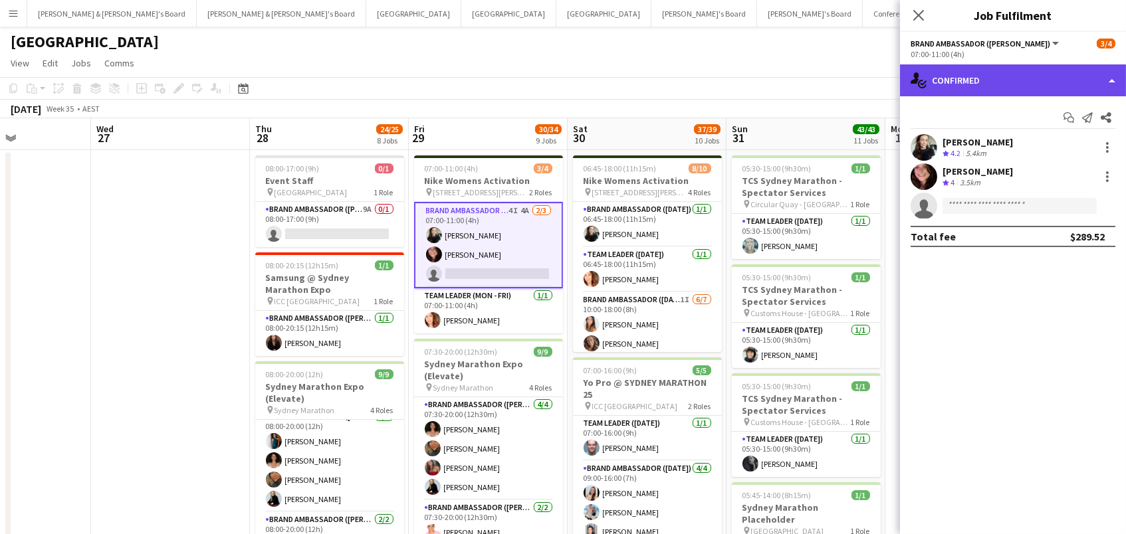
click at [1022, 82] on div "single-neutral-actions-check-2 Confirmed" at bounding box center [1013, 80] width 226 height 32
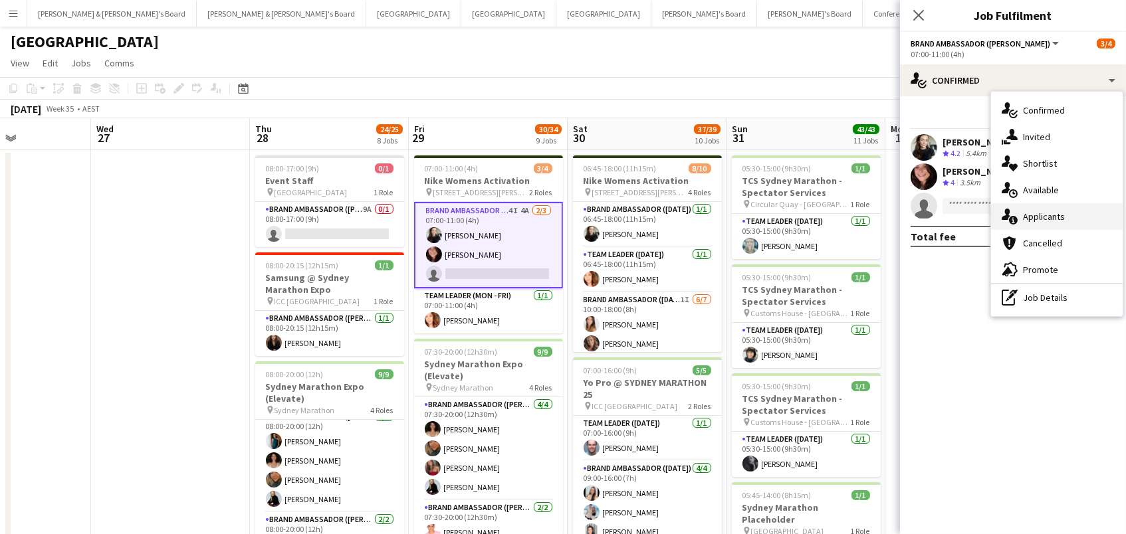
click at [1066, 213] on div "single-neutral-actions-information Applicants" at bounding box center [1057, 216] width 132 height 27
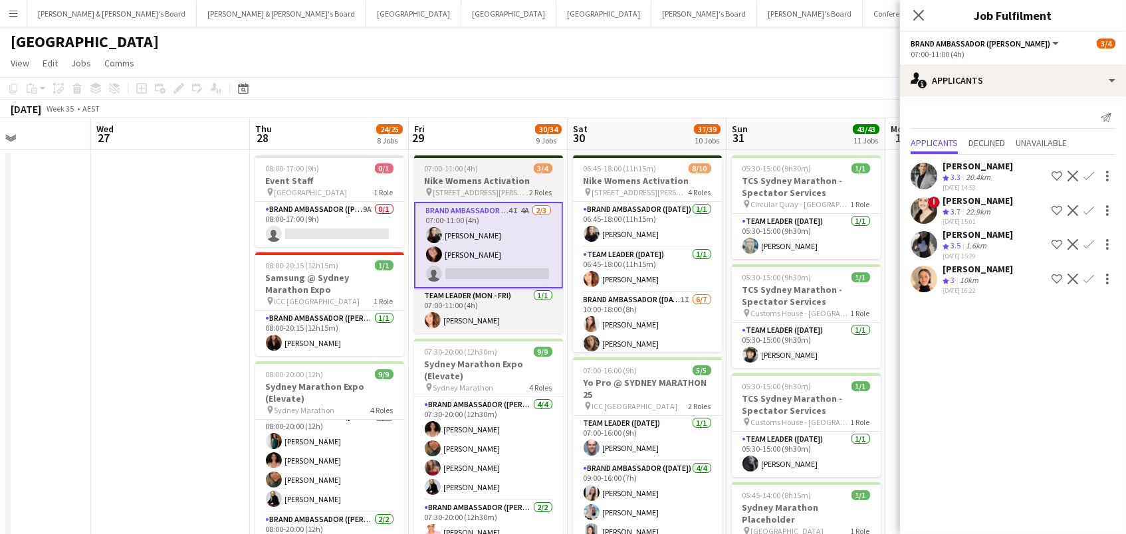
scroll to position [0, 388]
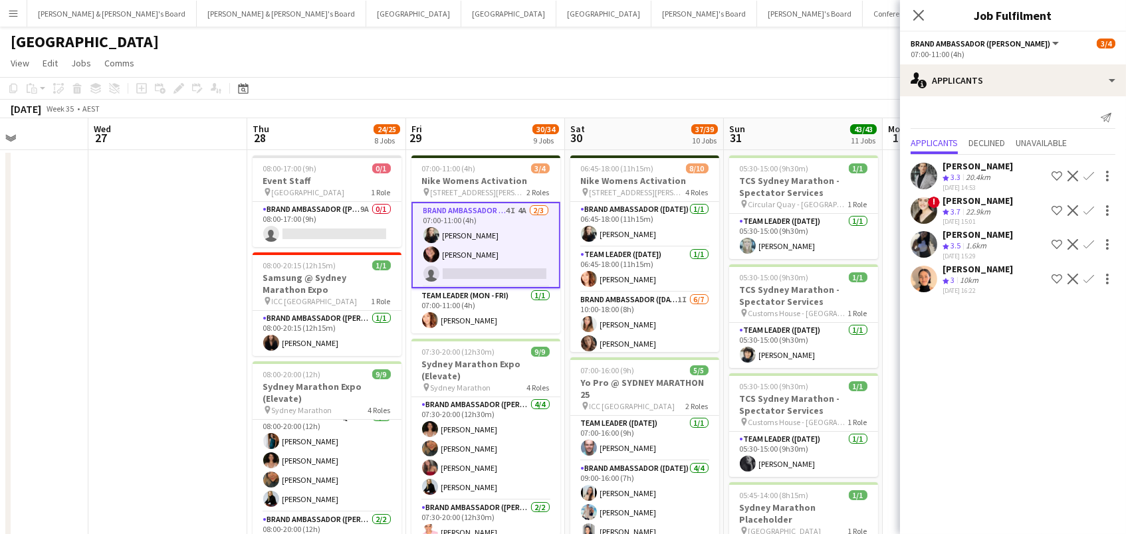
click at [920, 13] on icon at bounding box center [918, 15] width 11 height 11
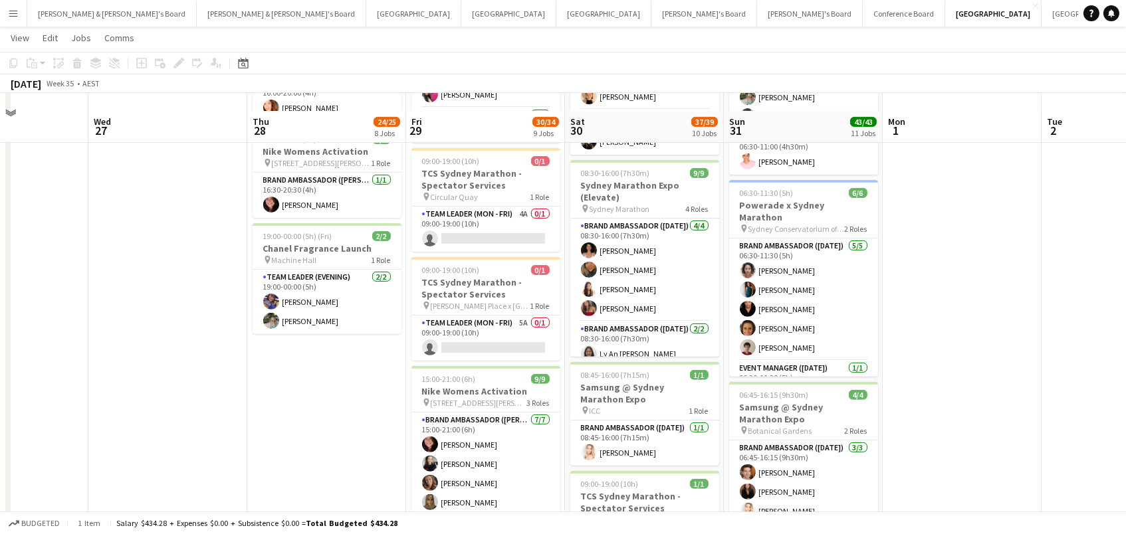
scroll to position [982, 0]
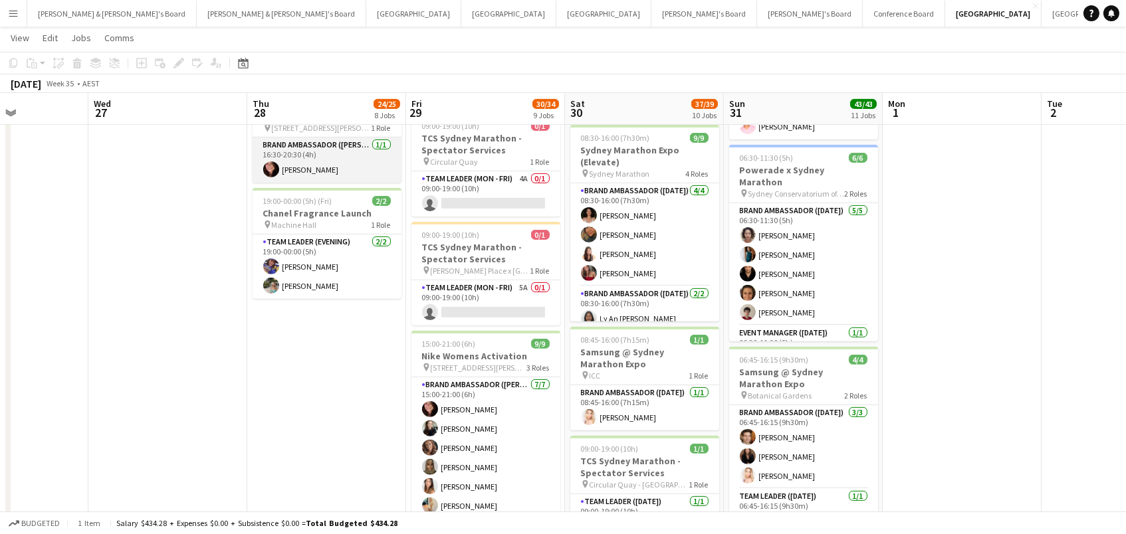
click at [294, 169] on app-card-role "Brand Ambassador (Mon - Fri) 1/1 16:30-20:30 (4h) Adele Young" at bounding box center [327, 160] width 149 height 45
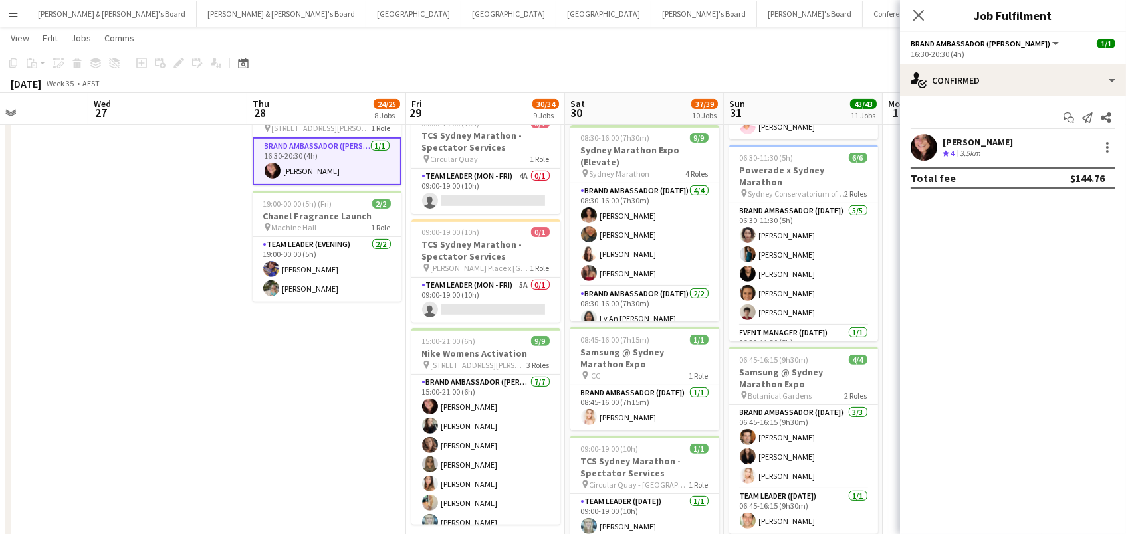
click at [925, 157] on app-user-avatar at bounding box center [923, 147] width 27 height 27
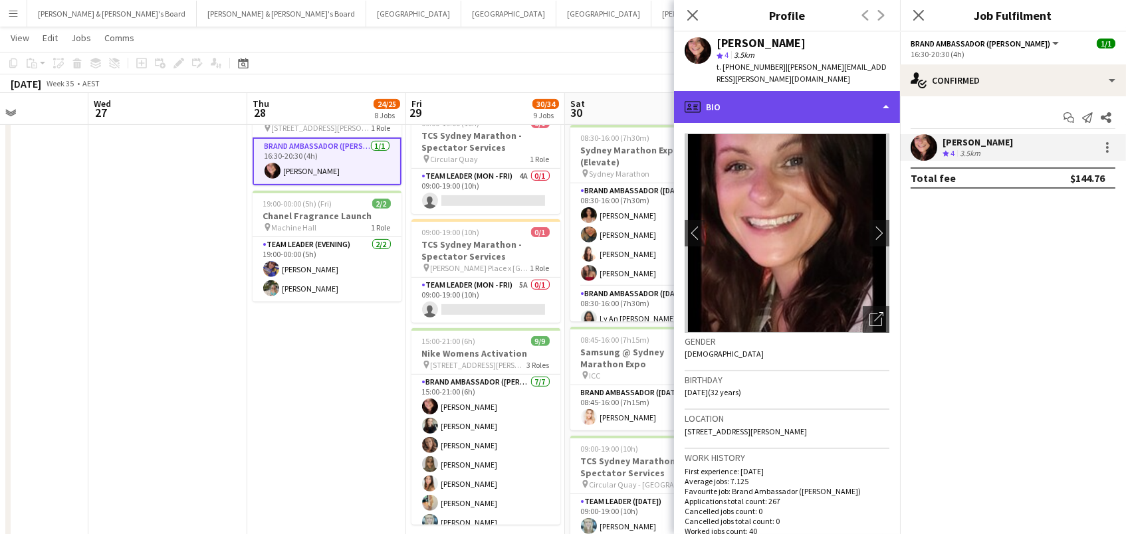
click at [813, 91] on div "profile Bio" at bounding box center [787, 107] width 226 height 32
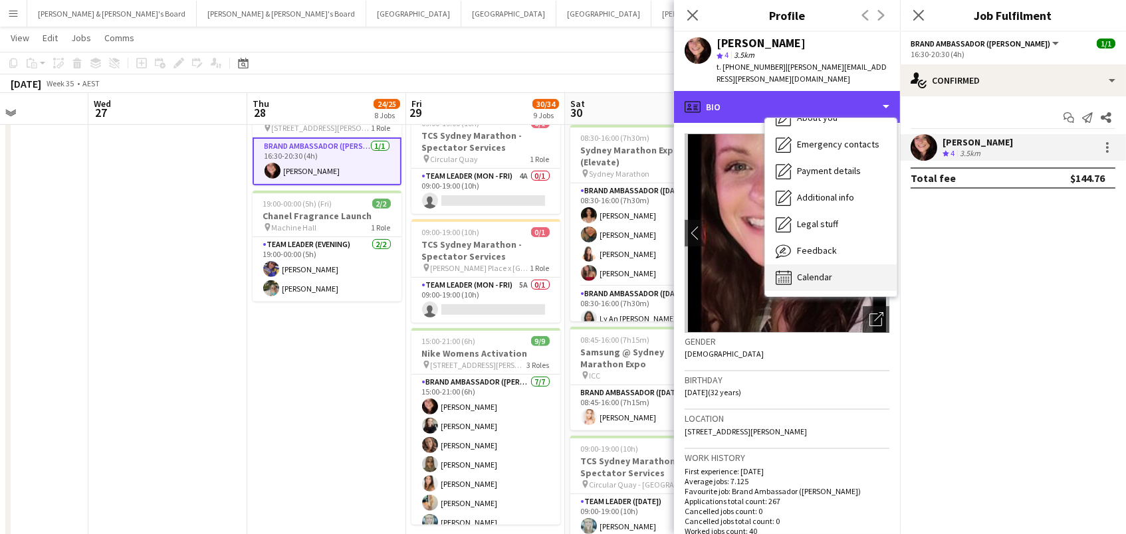
scroll to position [98, 0]
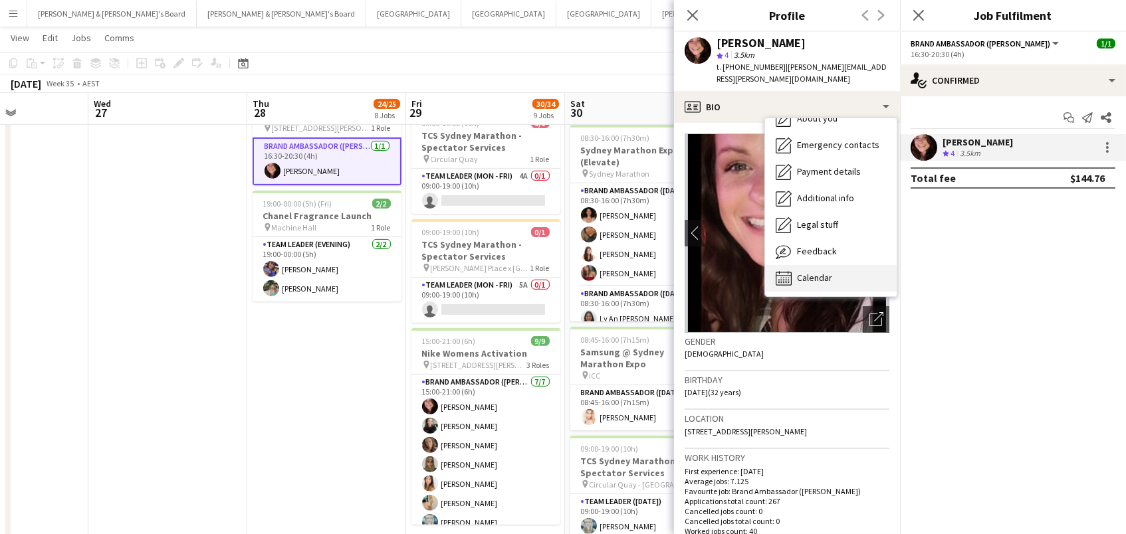
click at [818, 272] on span "Calendar" at bounding box center [814, 278] width 35 height 12
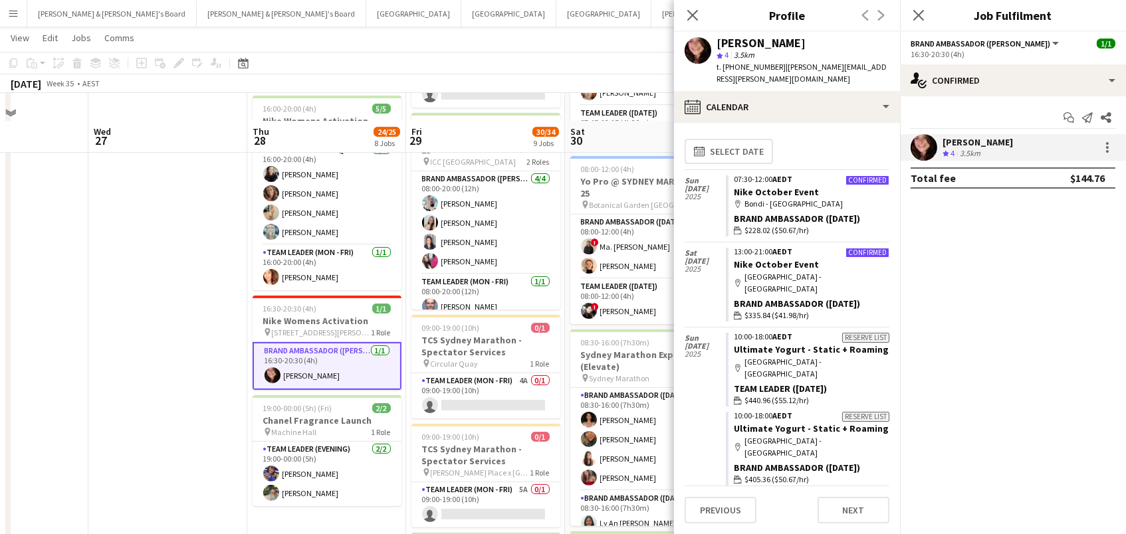
scroll to position [692, 0]
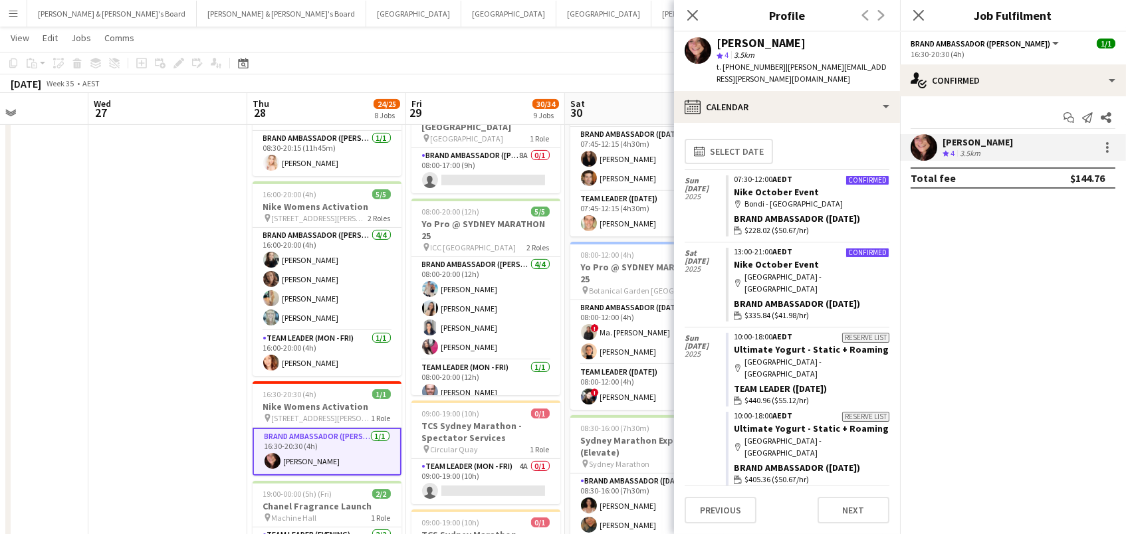
drag, startPoint x: 698, startPoint y: 18, endPoint x: 613, endPoint y: 59, distance: 95.1
click at [698, 18] on app-icon "Close pop-in" at bounding box center [692, 15] width 16 height 16
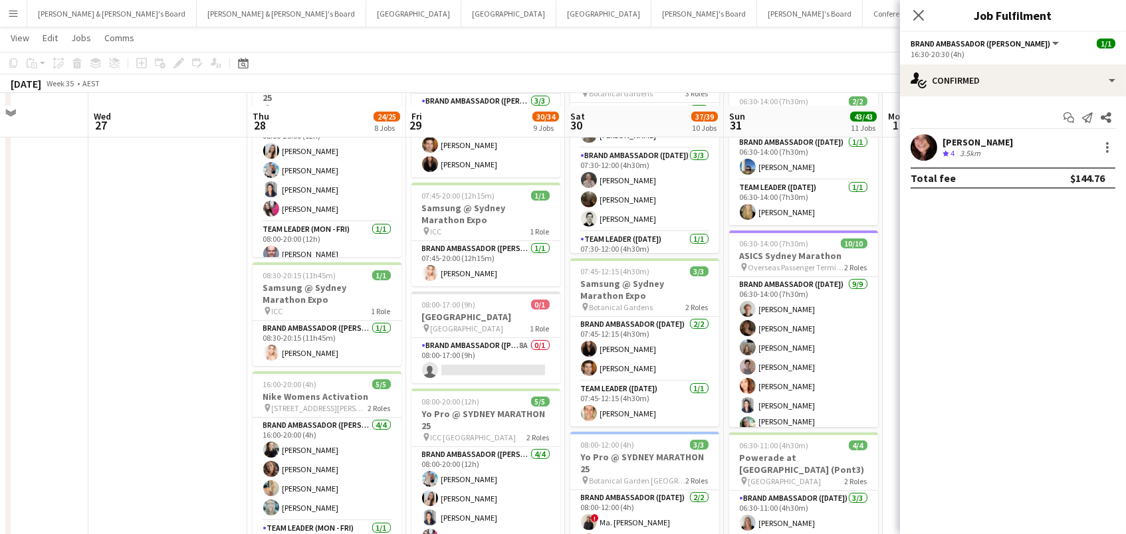
scroll to position [498, 0]
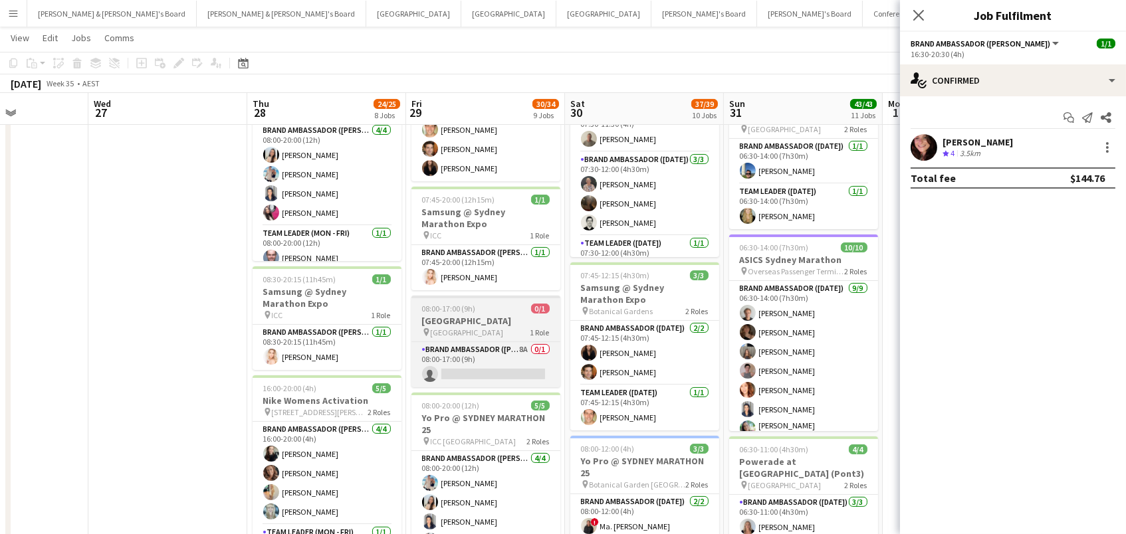
click at [462, 315] on h3 "Chifley Tower" at bounding box center [485, 321] width 149 height 12
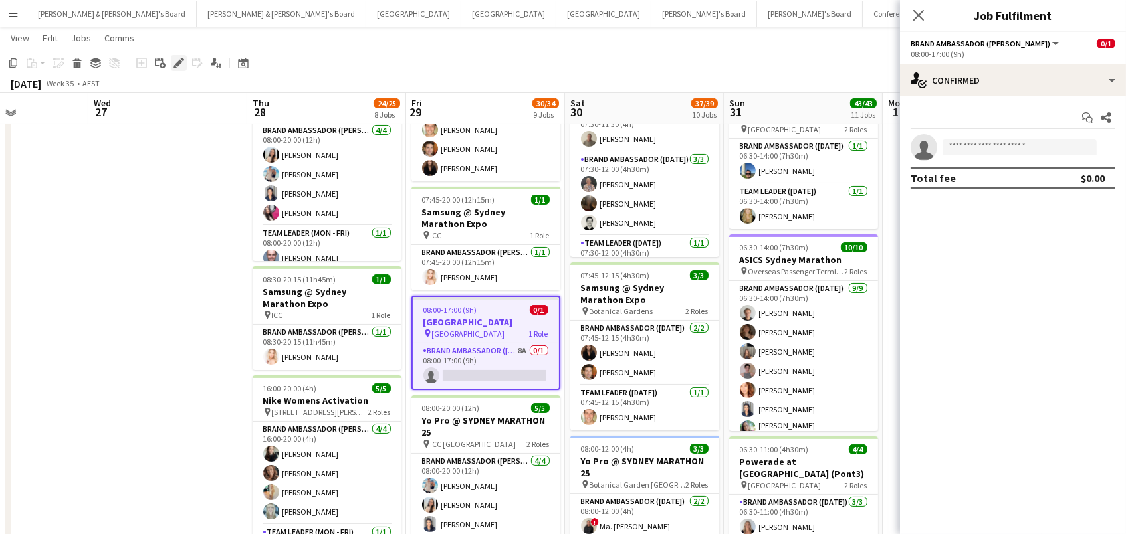
click at [175, 65] on icon at bounding box center [178, 63] width 7 height 7
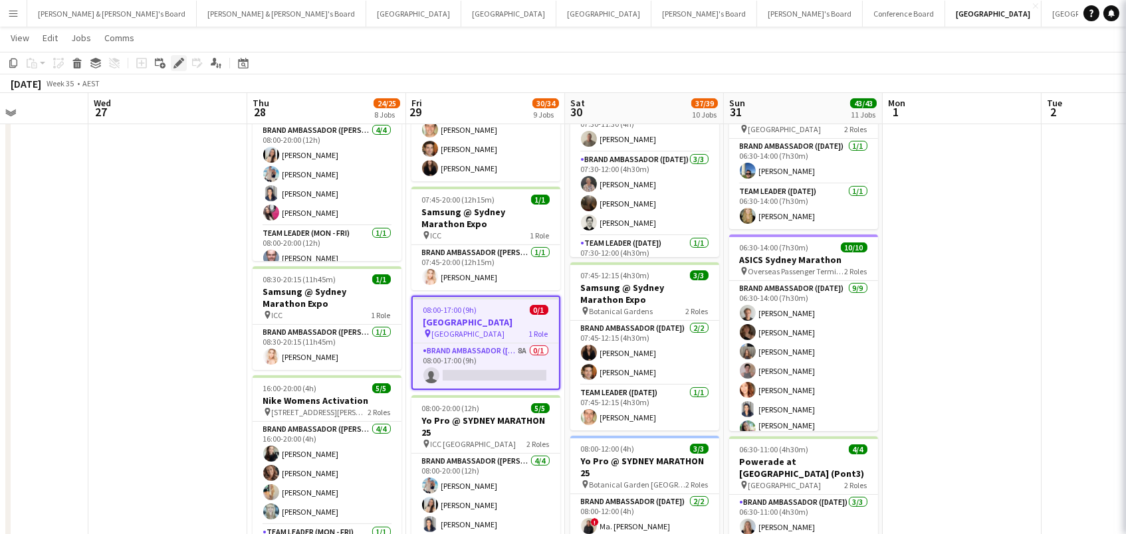
scroll to position [497, 0]
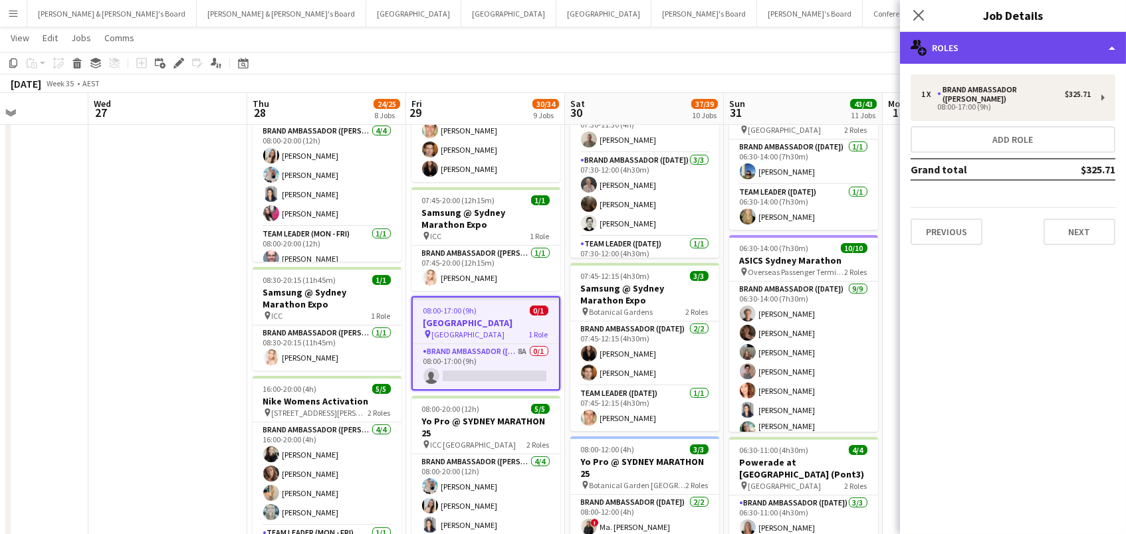
click at [986, 52] on div "multiple-users-add Roles" at bounding box center [1013, 48] width 226 height 32
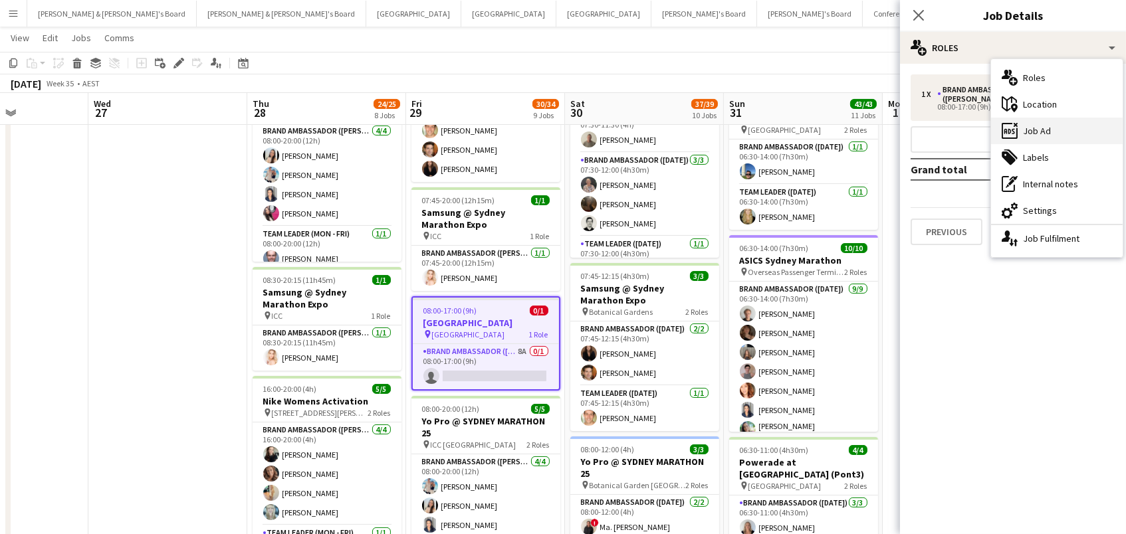
click at [1053, 130] on div "ads-window Job Ad" at bounding box center [1057, 131] width 132 height 27
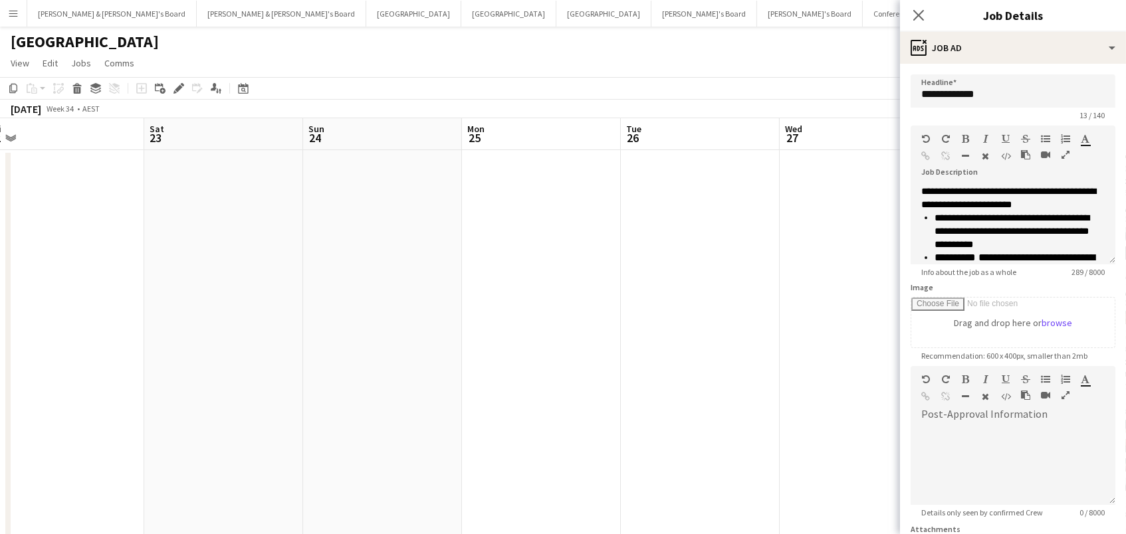
scroll to position [0, 396]
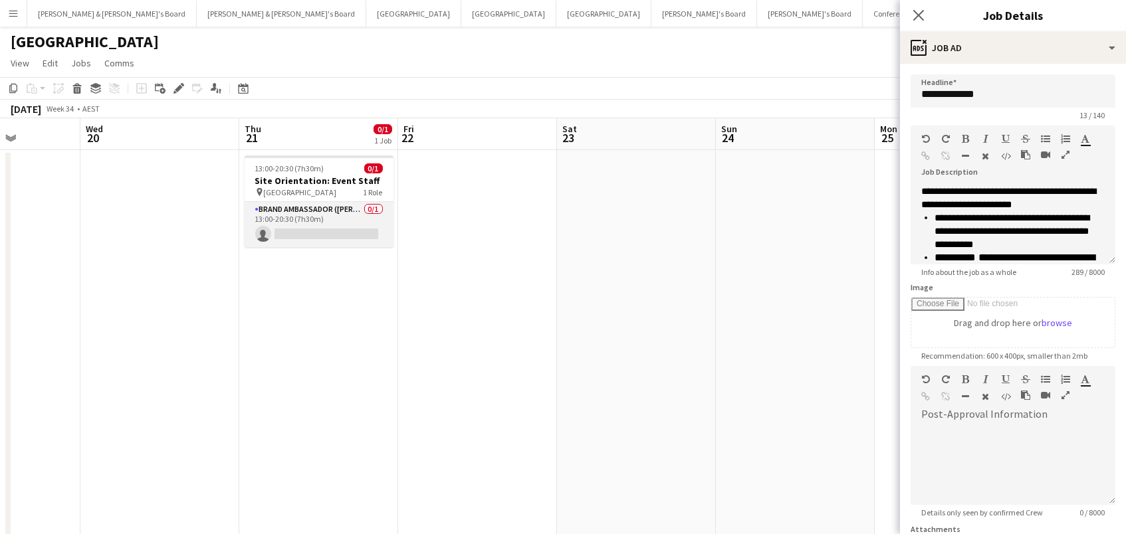
click at [337, 227] on app-card-role "Brand Ambassador (Mon - Fri) 0/1 13:00-20:30 (7h30m) single-neutral-actions" at bounding box center [319, 224] width 149 height 45
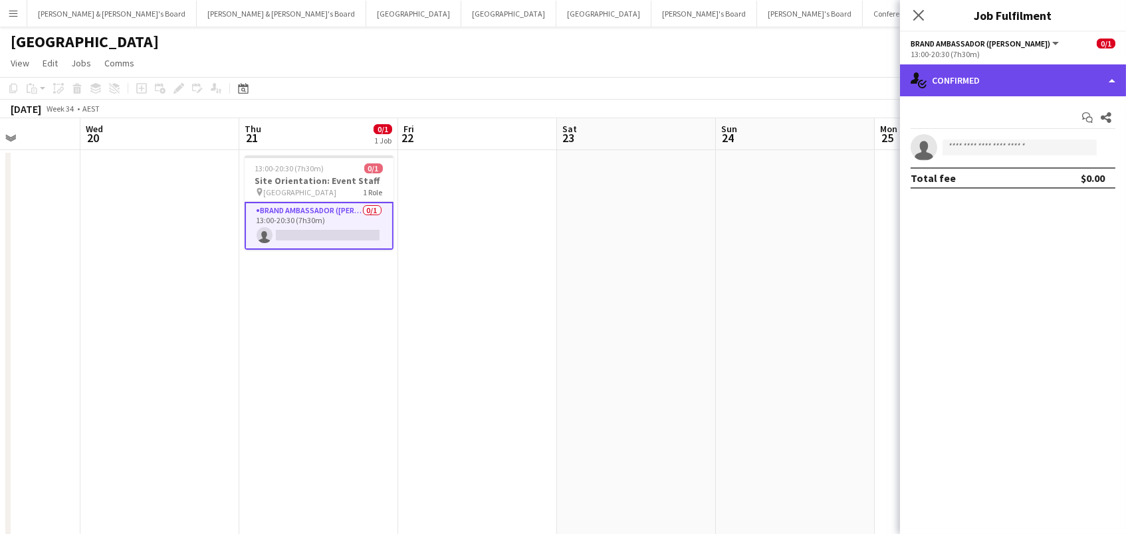
click at [942, 72] on div "single-neutral-actions-check-2 Confirmed" at bounding box center [1013, 80] width 226 height 32
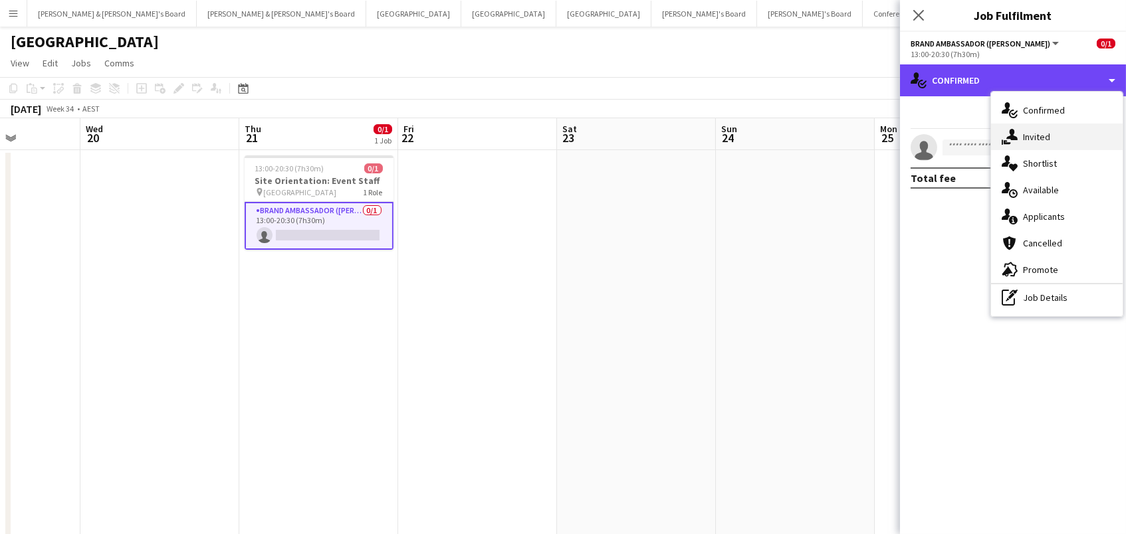
scroll to position [0, 0]
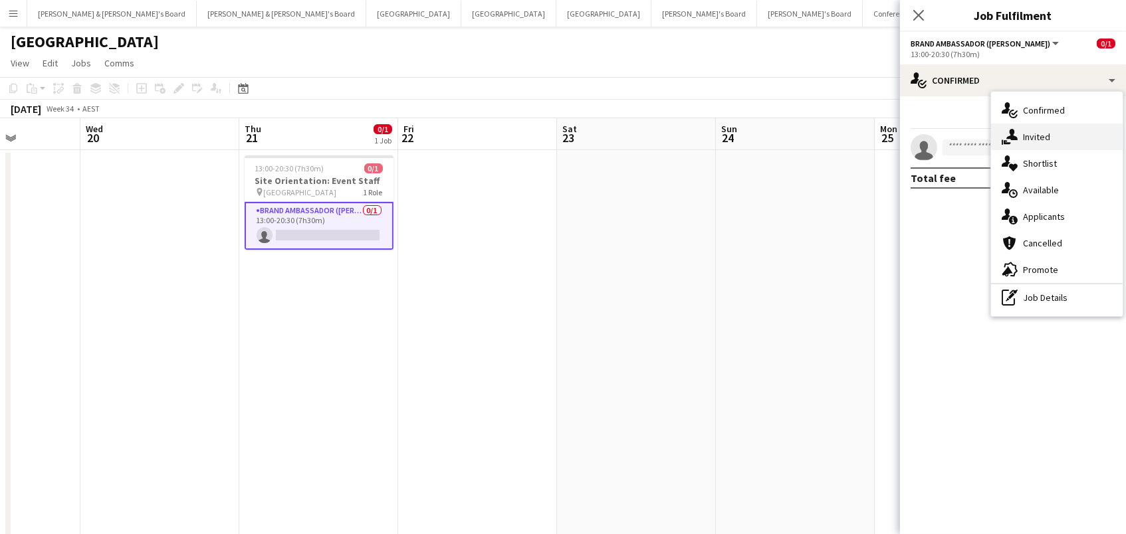
click at [1062, 129] on div "single-neutral-actions-share-1 Invited" at bounding box center [1057, 137] width 132 height 27
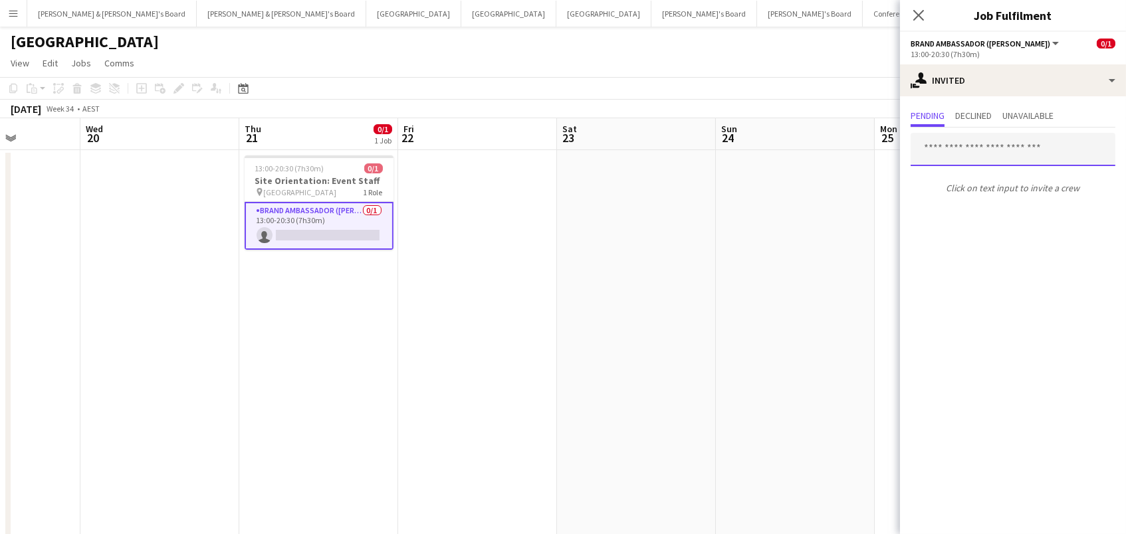
click at [1001, 148] on input "text" at bounding box center [1012, 149] width 205 height 33
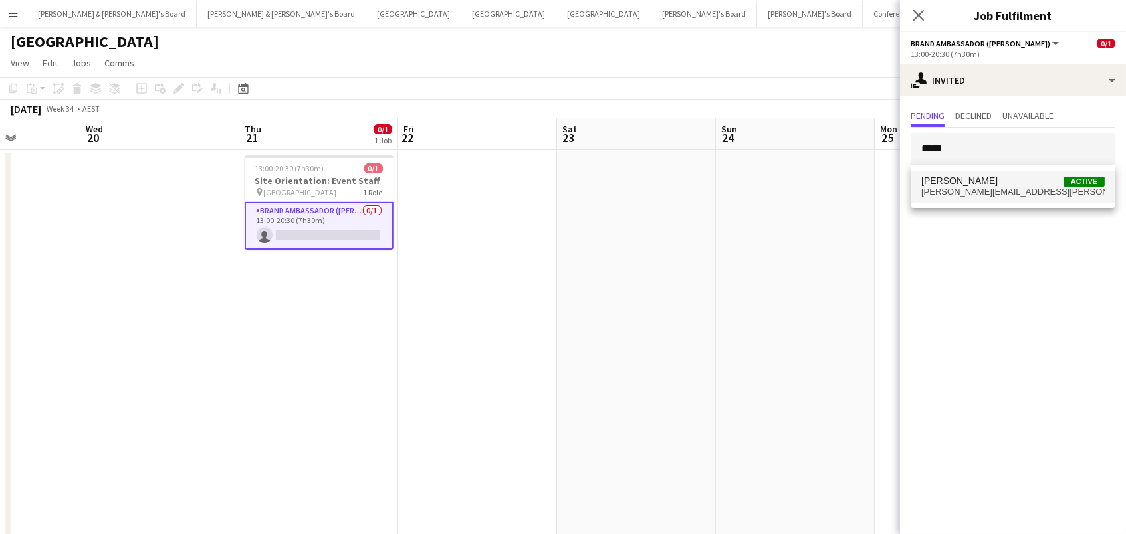
type input "*****"
click at [993, 182] on span "Adele Young Active" at bounding box center [1012, 180] width 183 height 11
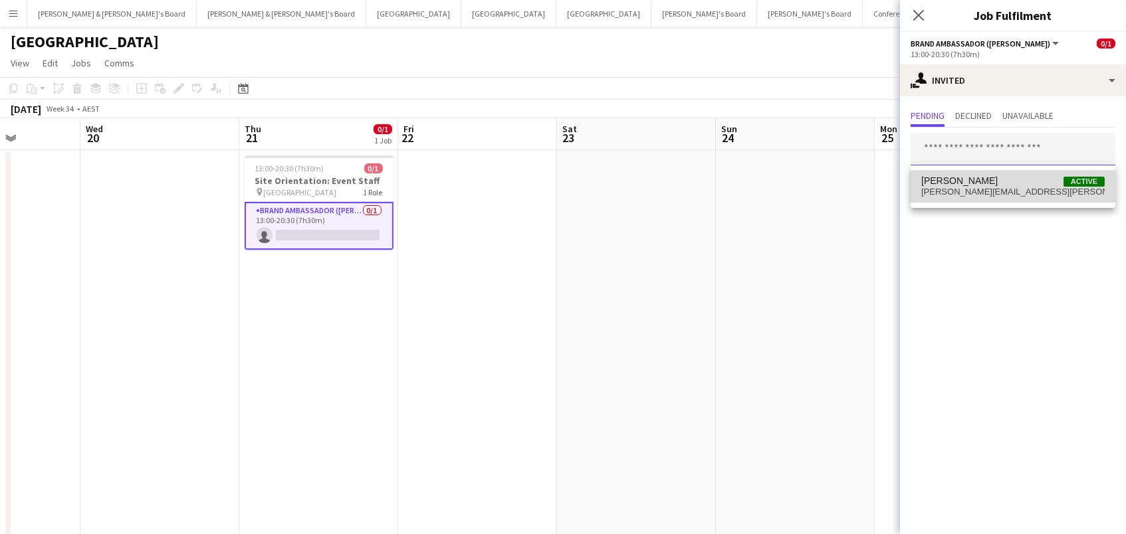
scroll to position [0, 0]
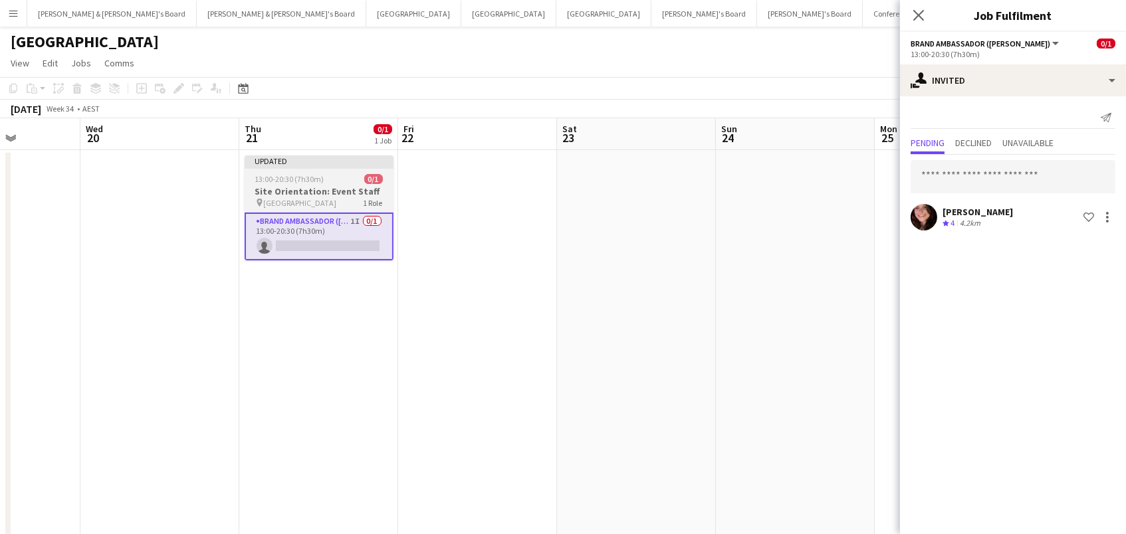
click at [290, 181] on span "13:00-20:30 (7h30m)" at bounding box center [289, 179] width 69 height 10
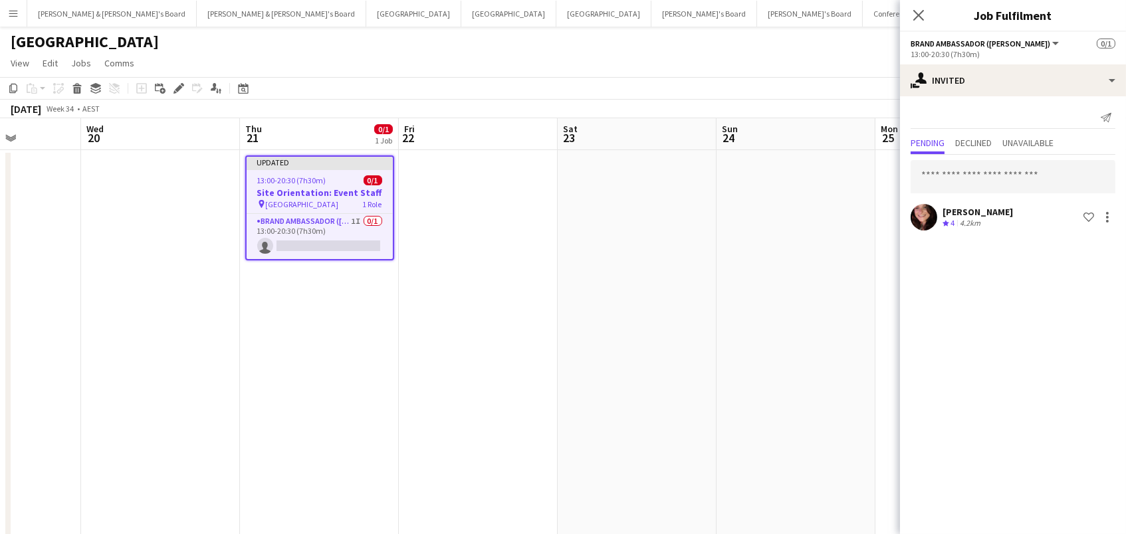
drag, startPoint x: 179, startPoint y: 90, endPoint x: 840, endPoint y: 101, distance: 660.6
click at [209, 82] on div "Add job Add linked Job Edit Edit linked Job Applicants" at bounding box center [173, 88] width 102 height 16
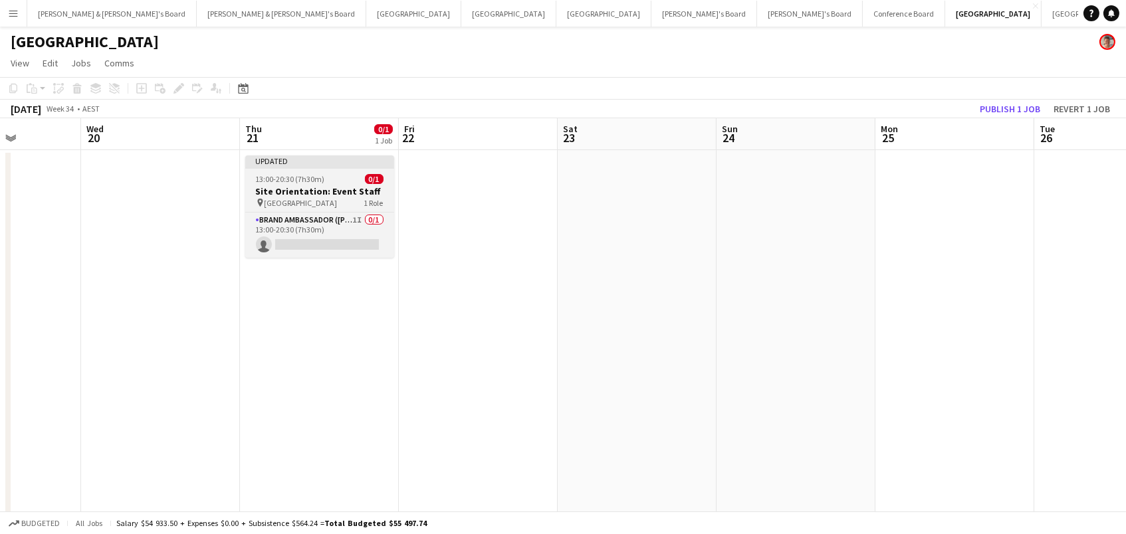
click at [349, 179] on div "13:00-20:30 (7h30m) 0/1" at bounding box center [319, 179] width 149 height 10
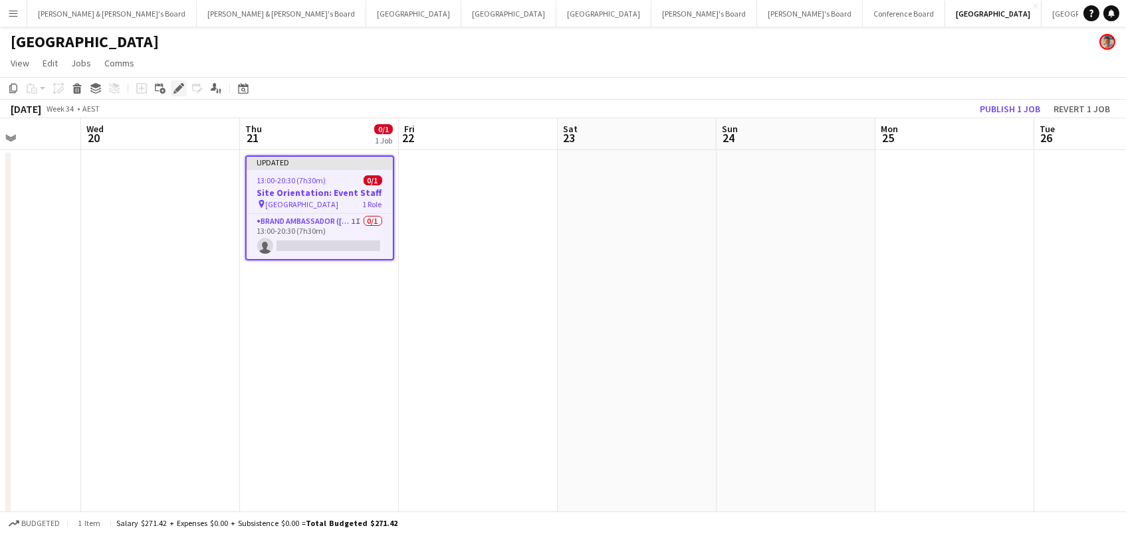
click at [171, 84] on div "Edit" at bounding box center [179, 88] width 16 height 16
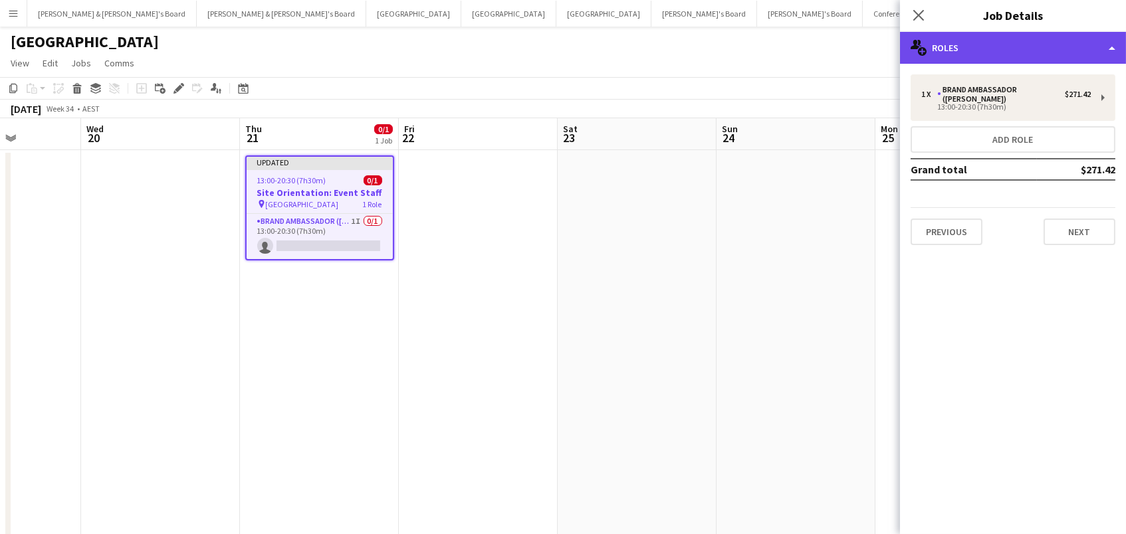
click at [1057, 52] on div "multiple-users-add Roles" at bounding box center [1013, 48] width 226 height 32
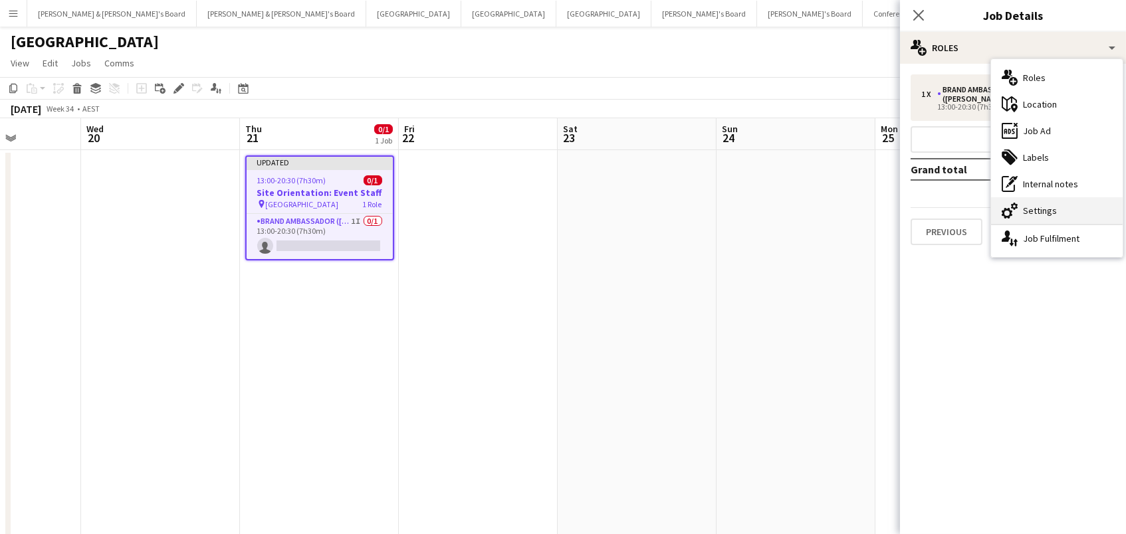
click at [1052, 214] on div "cog-double-3 Settings" at bounding box center [1057, 210] width 132 height 27
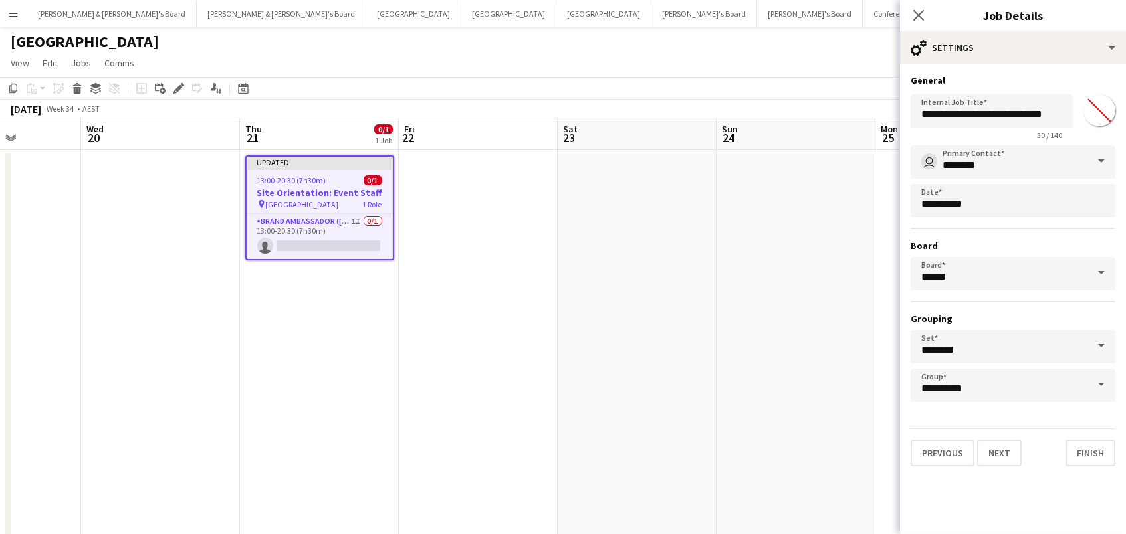
click at [1100, 118] on input "*******" at bounding box center [1099, 110] width 48 height 48
type input "*******"
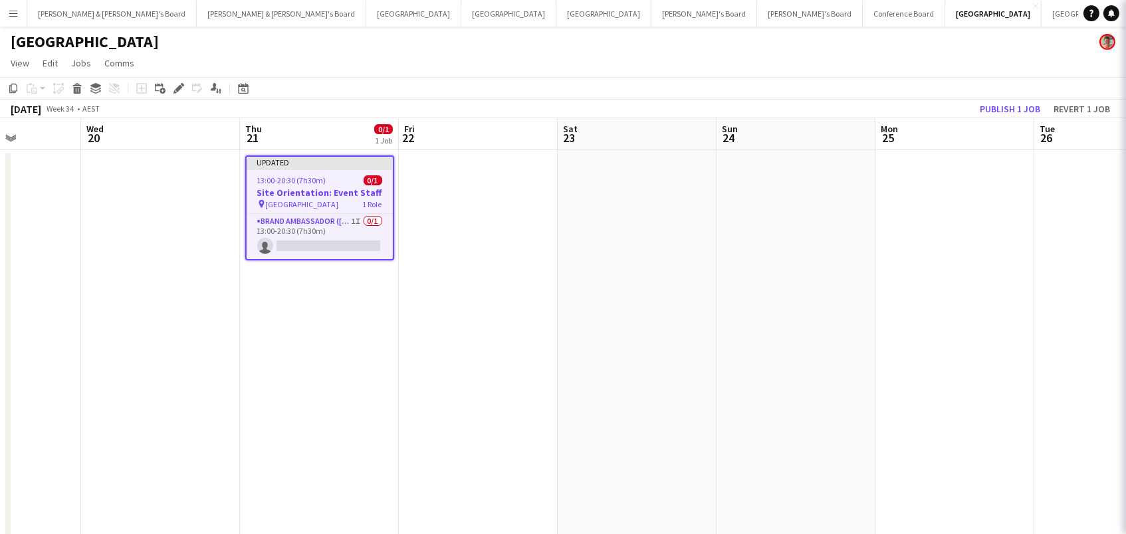
scroll to position [0, 395]
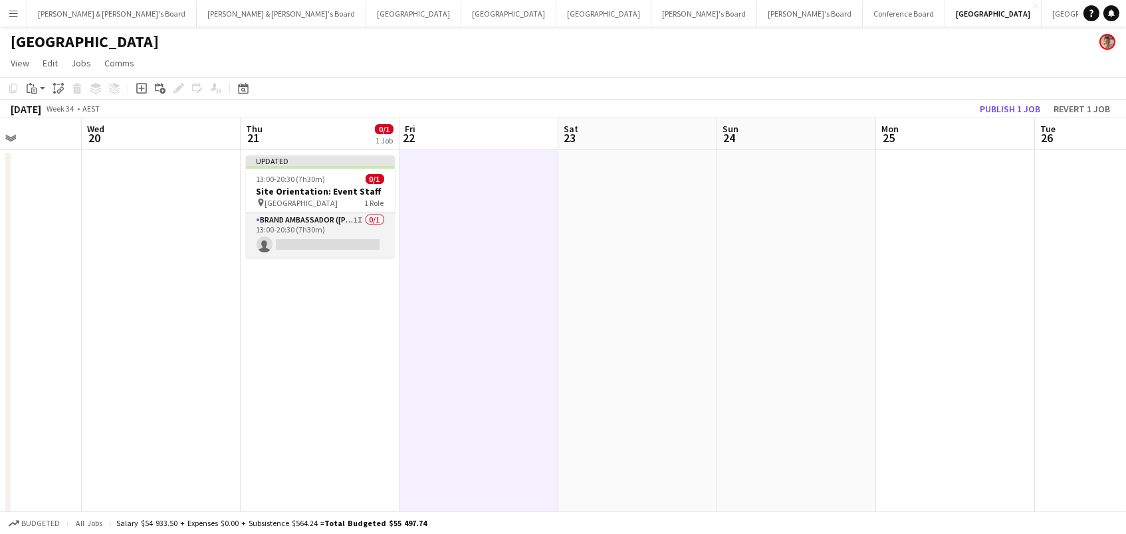
click at [295, 225] on app-card-role "Brand Ambassador (Mon - Fri) 1I 0/1 13:00-20:30 (7h30m) single-neutral-actions" at bounding box center [320, 235] width 149 height 45
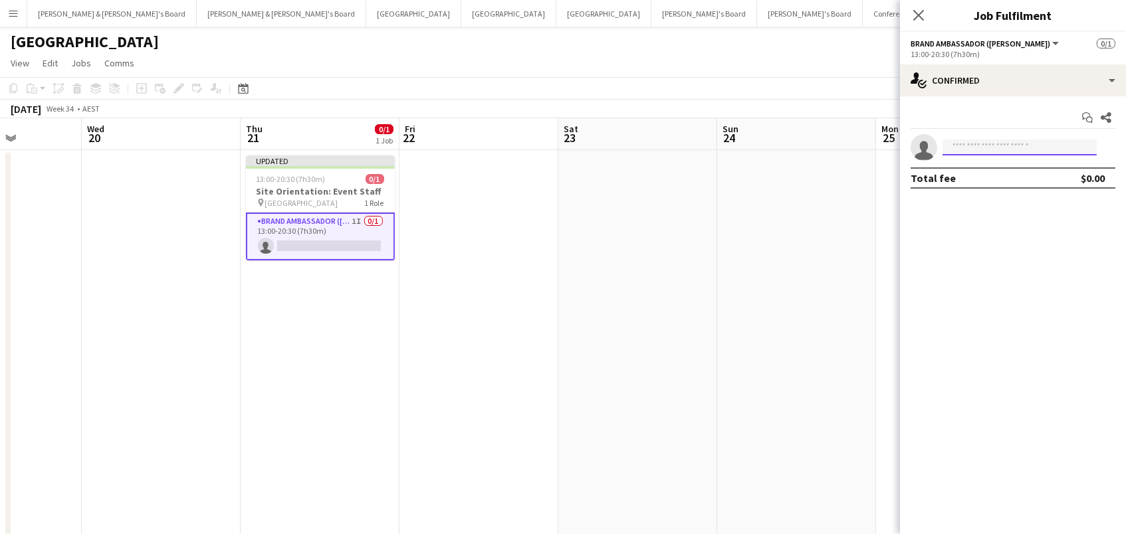
click at [977, 144] on input at bounding box center [1019, 148] width 154 height 16
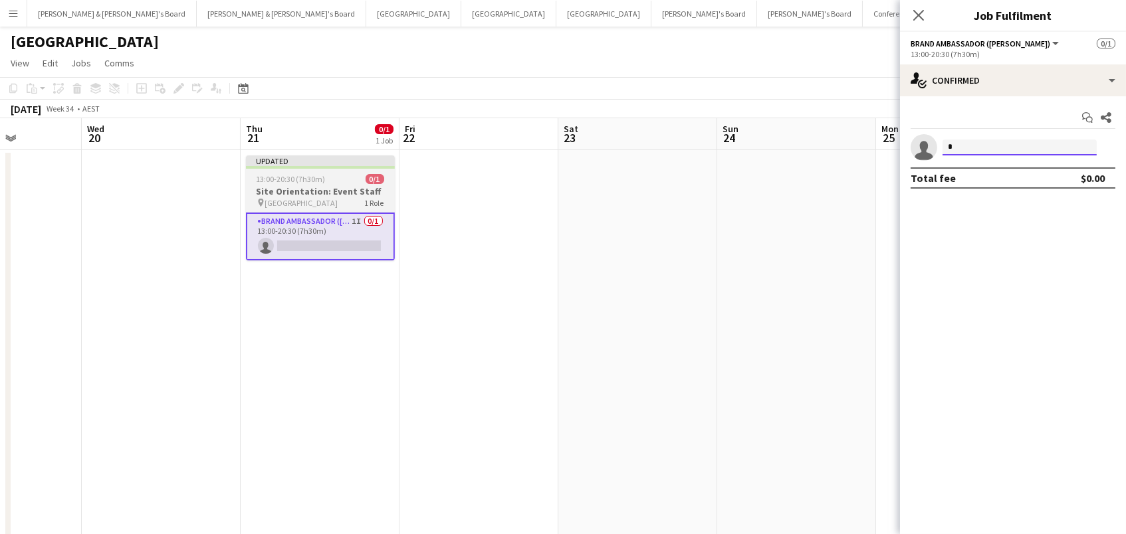
type input "*"
click at [328, 185] on h3 "Site Orientation: Event Staff" at bounding box center [320, 191] width 149 height 12
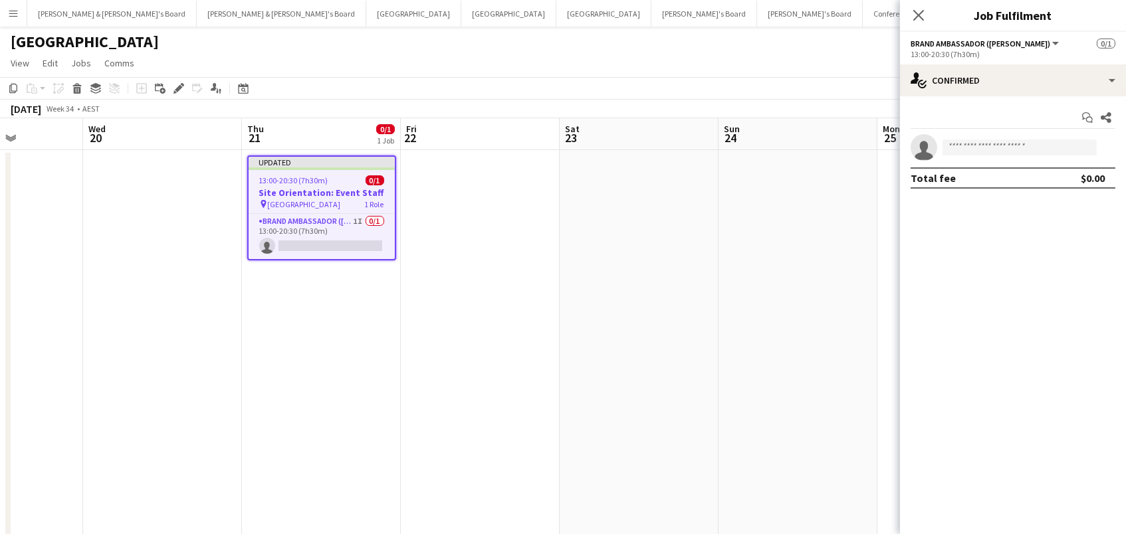
click at [918, 21] on icon "Close pop-in" at bounding box center [918, 15] width 11 height 11
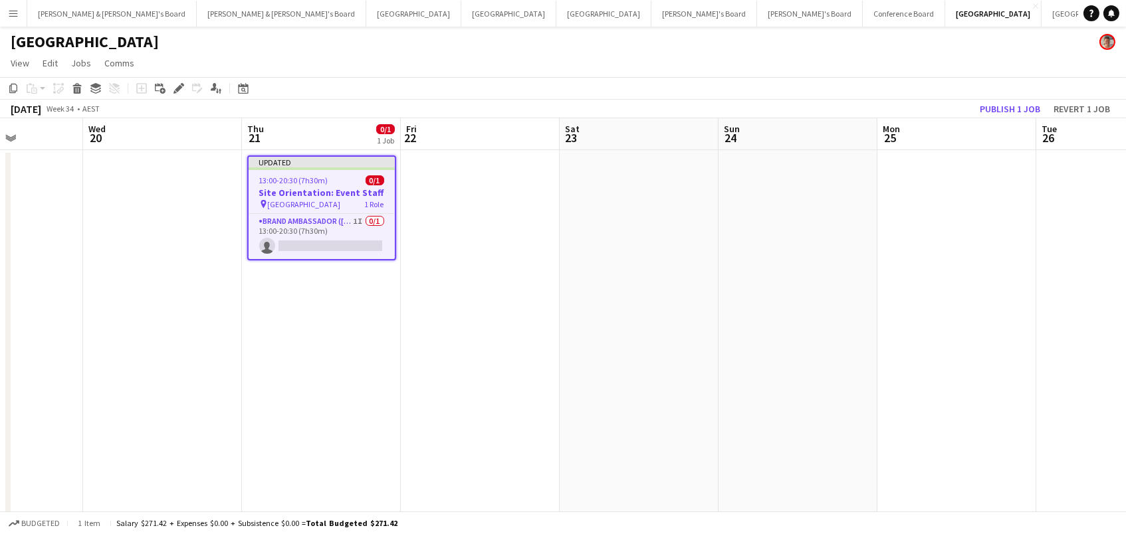
drag, startPoint x: 179, startPoint y: 87, endPoint x: 249, endPoint y: 76, distance: 70.6
click at [179, 87] on icon at bounding box center [178, 88] width 7 height 7
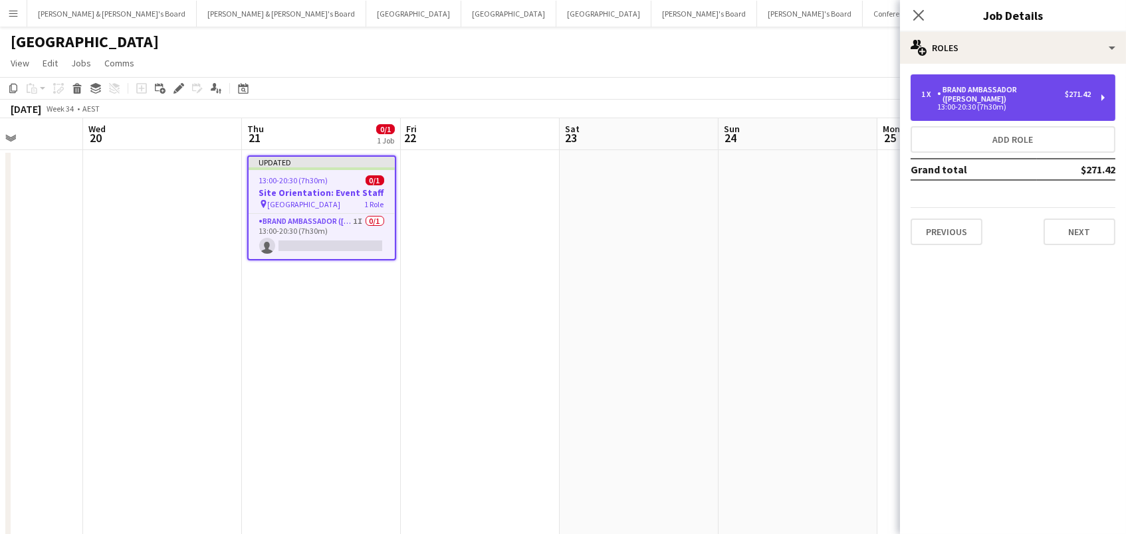
click at [1006, 90] on div "Brand Ambassador ([PERSON_NAME])" at bounding box center [1001, 94] width 128 height 19
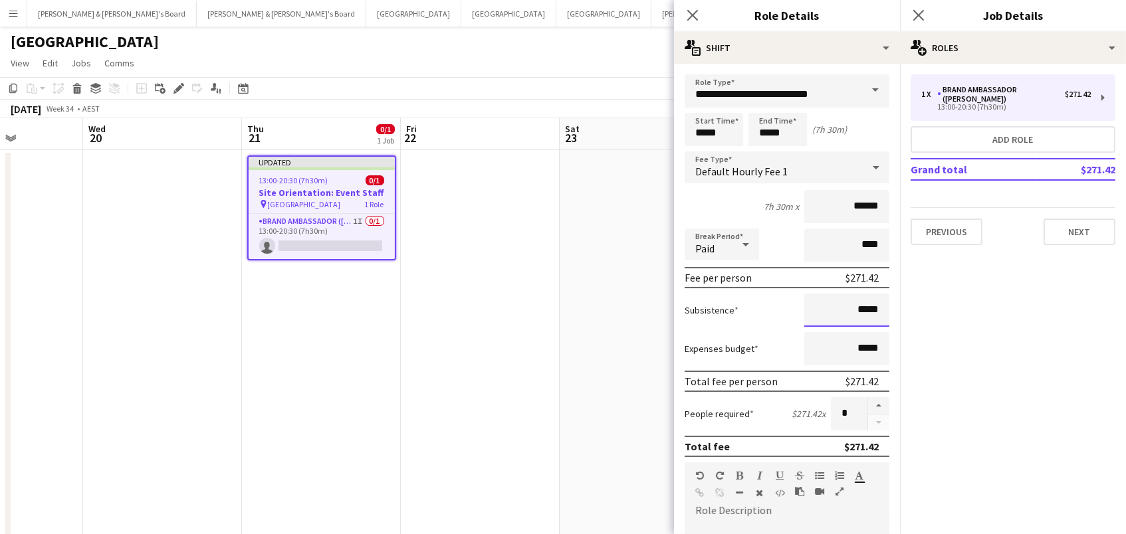
drag, startPoint x: 887, startPoint y: 311, endPoint x: 861, endPoint y: 313, distance: 26.0
click at [861, 313] on input "*****" at bounding box center [846, 310] width 85 height 33
type input "*****"
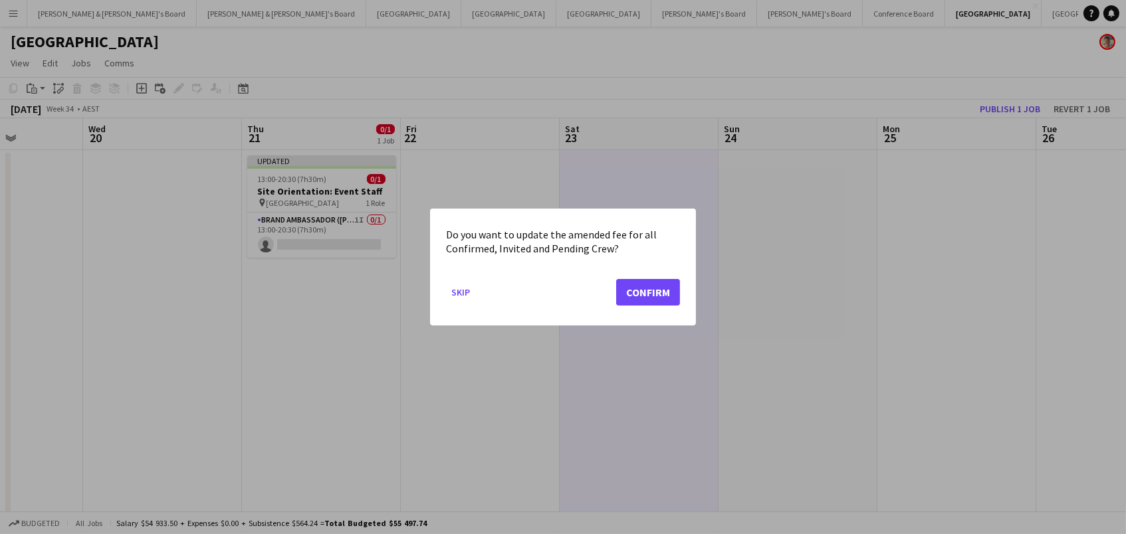
click at [634, 284] on button "Confirm" at bounding box center [648, 292] width 64 height 27
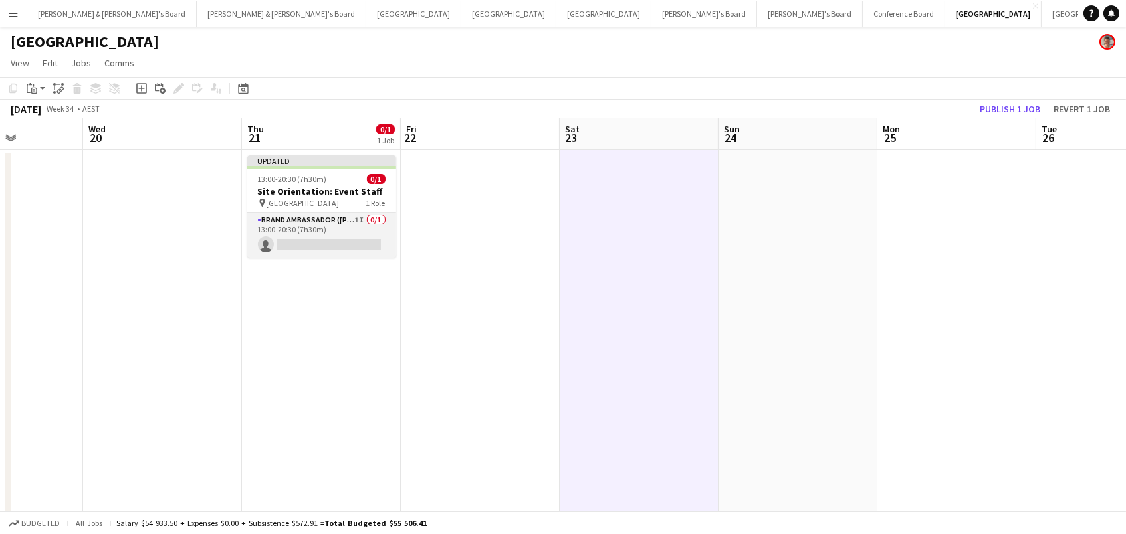
click at [317, 223] on app-card-role "Brand Ambassador (Mon - Fri) 1I 0/1 13:00-20:30 (7h30m) single-neutral-actions" at bounding box center [321, 235] width 149 height 45
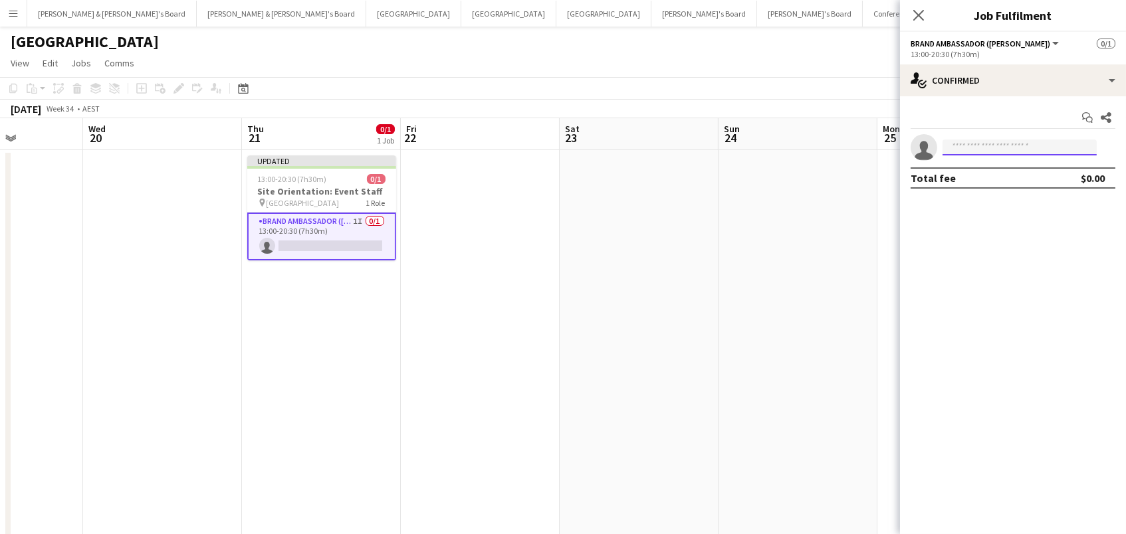
click at [968, 148] on input at bounding box center [1019, 148] width 154 height 16
type input "*****"
click at [1011, 172] on span "adele-young@hotmail.co.uk" at bounding box center [1019, 176] width 133 height 11
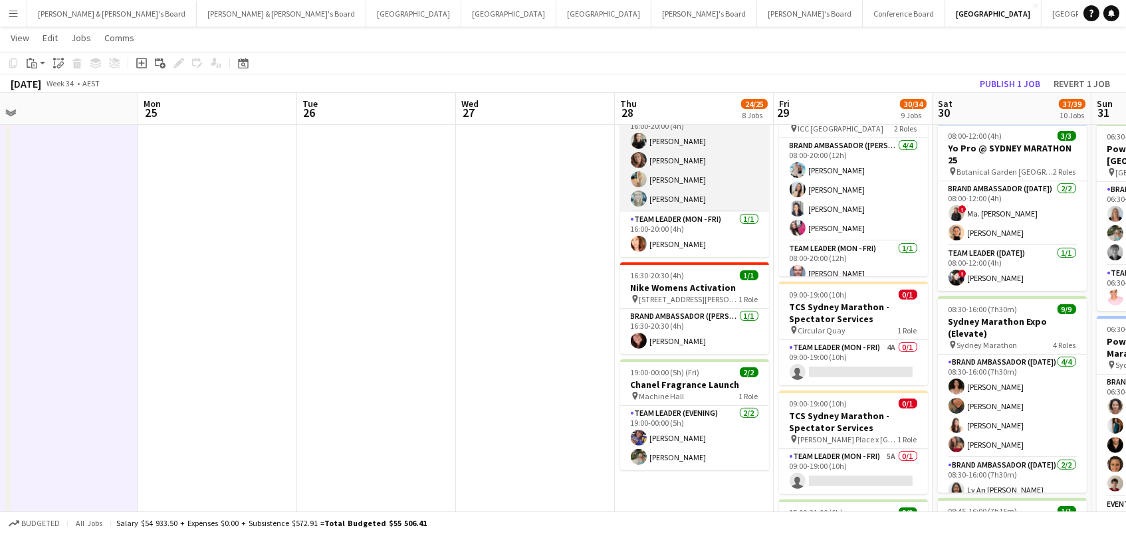
scroll to position [818, 0]
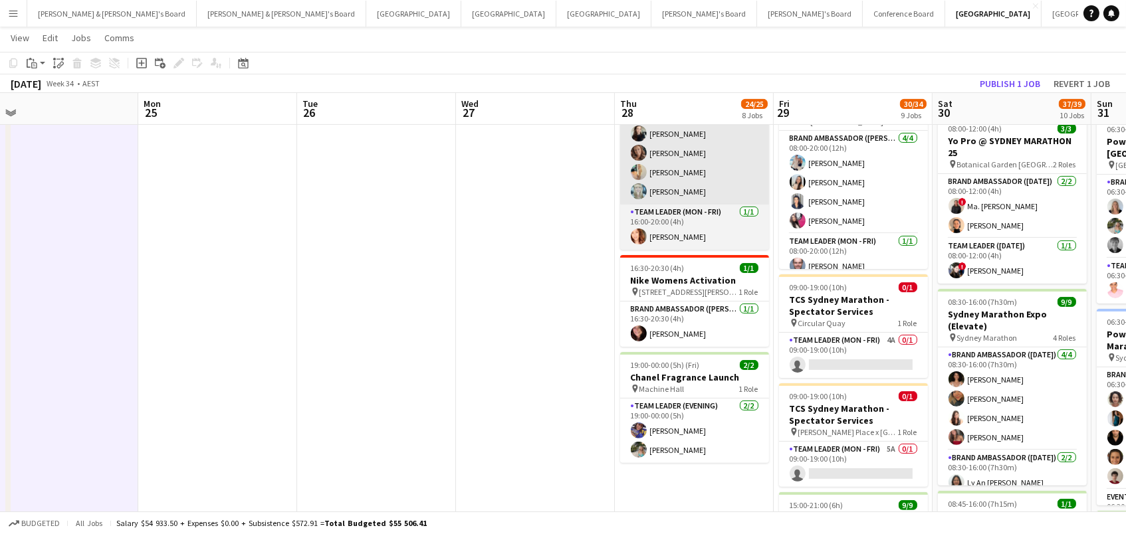
click at [688, 342] on app-card-role "Brand Ambassador (Mon - Fri) 1/1 16:30-20:30 (4h) Adele Young" at bounding box center [694, 324] width 149 height 45
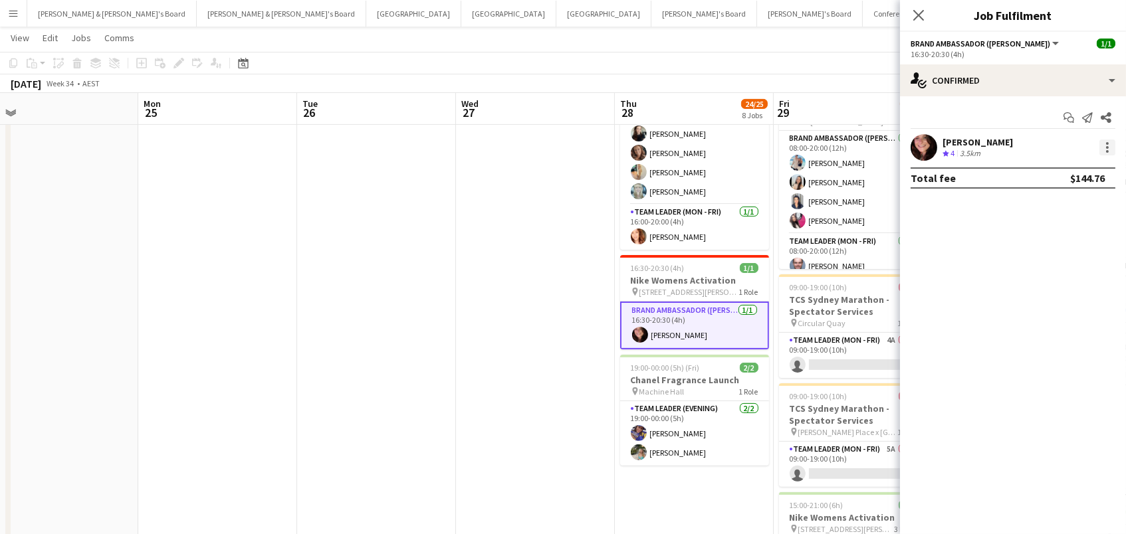
click at [1108, 153] on div at bounding box center [1107, 148] width 16 height 16
click at [1087, 202] on span "Switch crew" at bounding box center [1064, 203] width 82 height 12
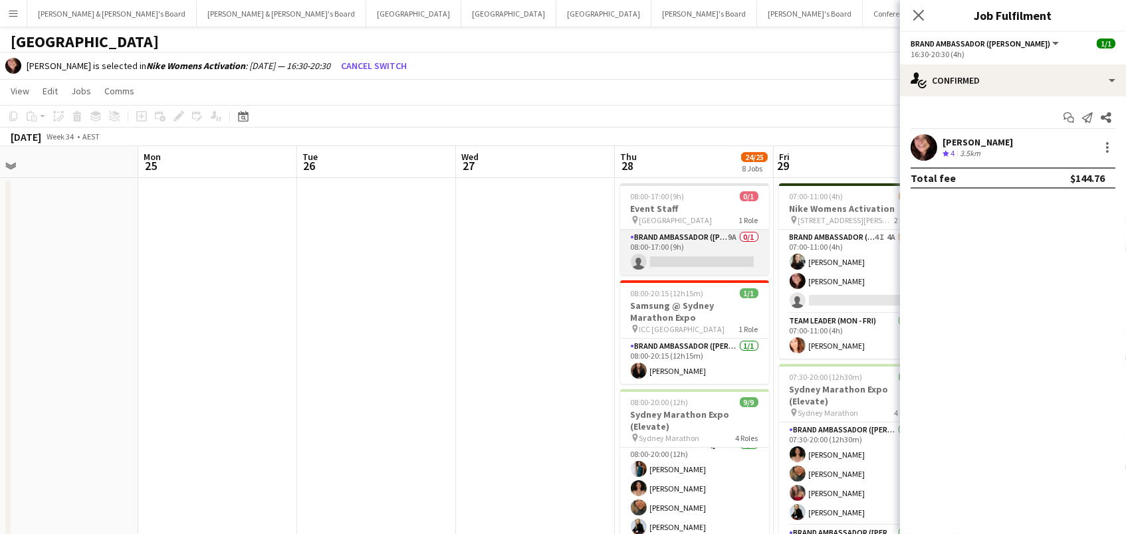
scroll to position [0, 0]
click at [690, 271] on app-card-role "Brand Ambassador (Mon - Fri) 9A 0/1 08:00-17:00 (9h) single-neutral-actions" at bounding box center [694, 252] width 149 height 45
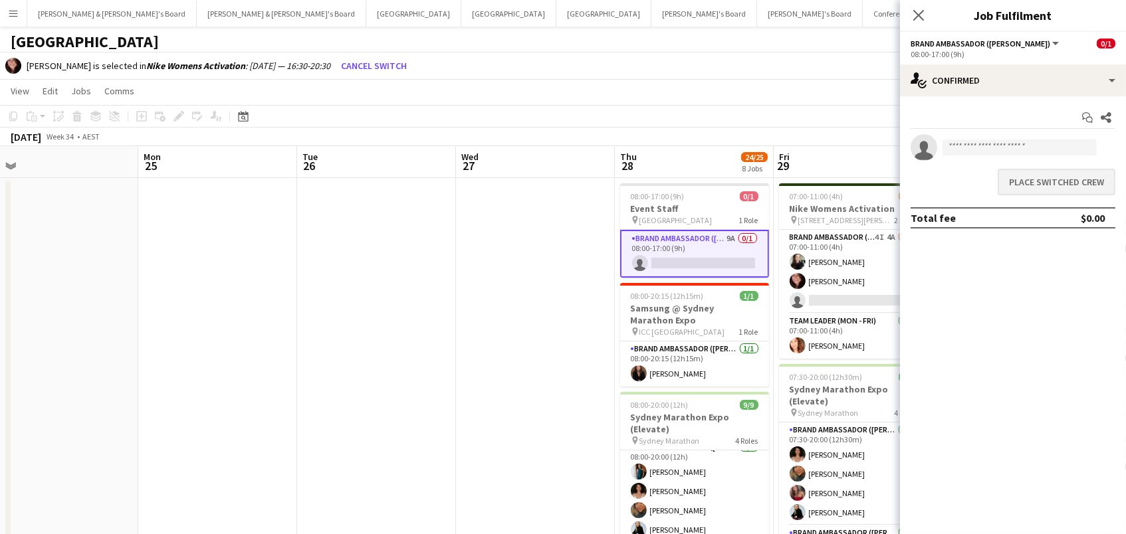
click at [1040, 179] on button "Place switched crew" at bounding box center [1056, 182] width 118 height 27
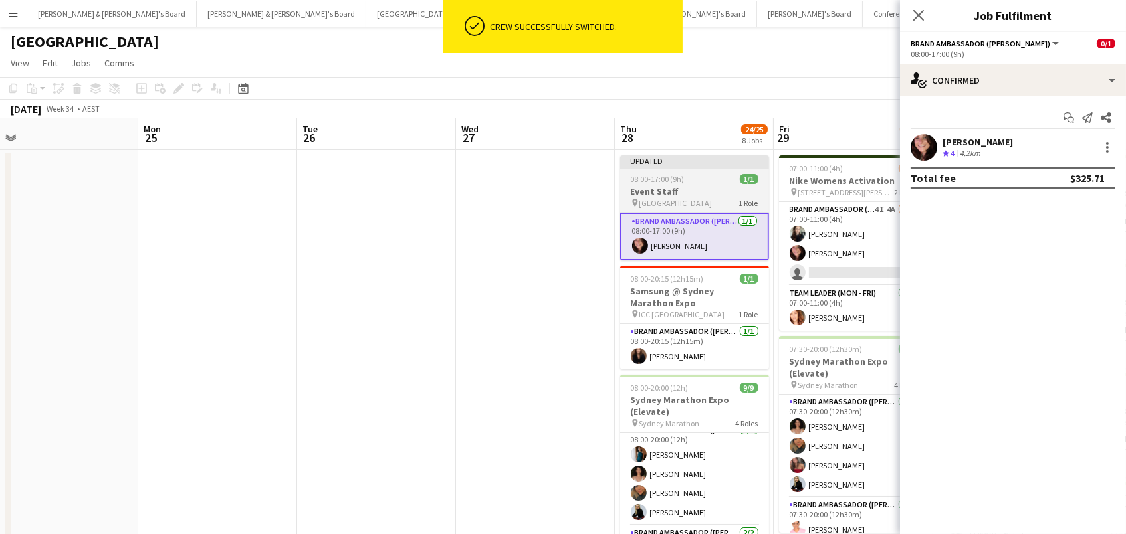
click at [662, 191] on h3 "Event Staff" at bounding box center [694, 191] width 149 height 12
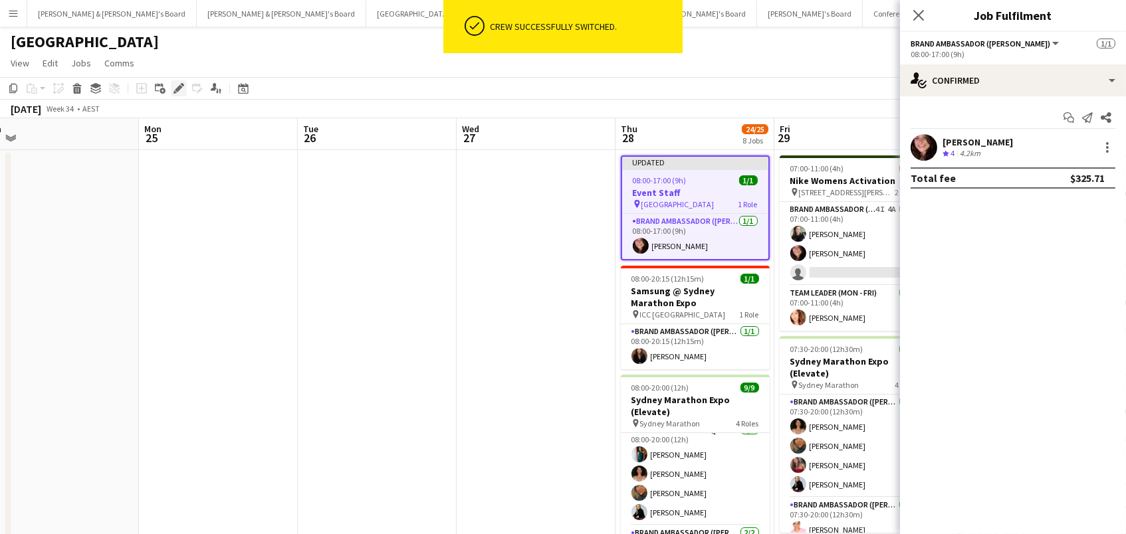
click at [173, 87] on icon "Edit" at bounding box center [178, 88] width 11 height 11
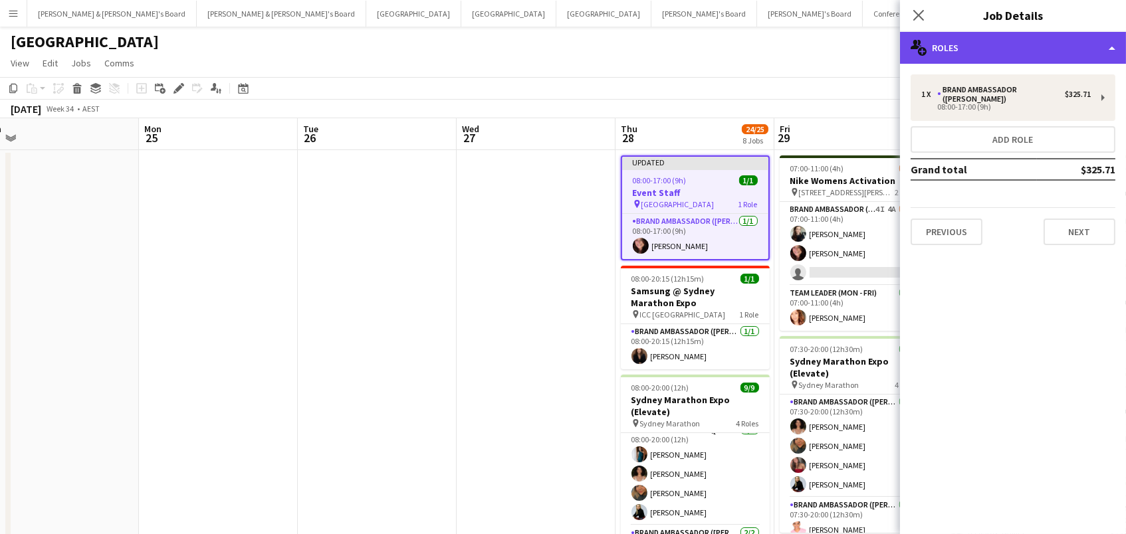
click at [941, 59] on div "multiple-users-add Roles" at bounding box center [1013, 48] width 226 height 32
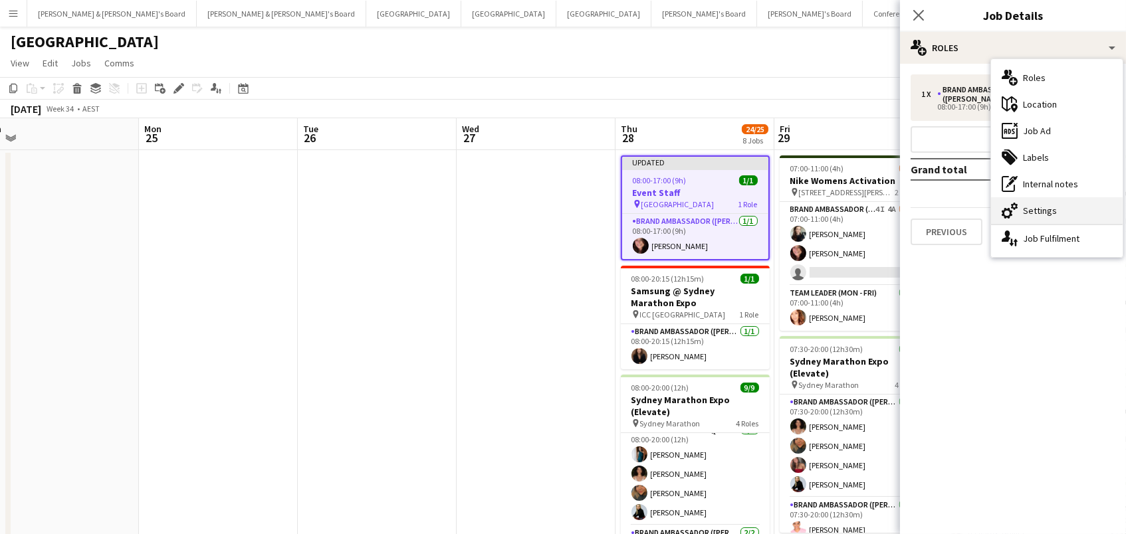
click at [1029, 211] on div "cog-double-3 Settings" at bounding box center [1057, 210] width 132 height 27
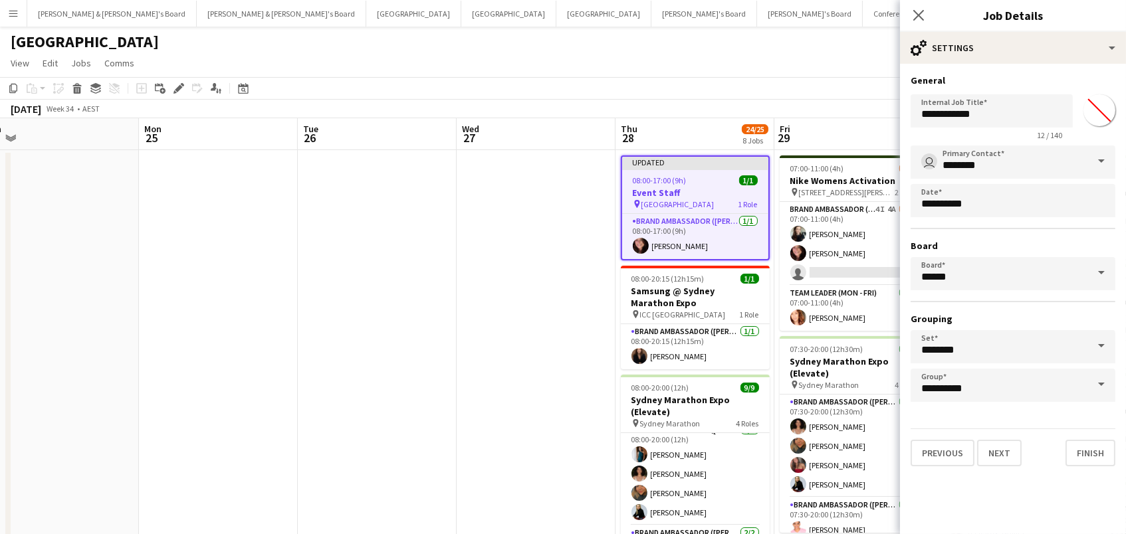
click at [1087, 112] on input "*******" at bounding box center [1099, 110] width 48 height 48
type input "*******"
click at [795, 102] on div "August 2025 Week 34 • AEST Publish 1 job Revert 1 job" at bounding box center [563, 109] width 1126 height 19
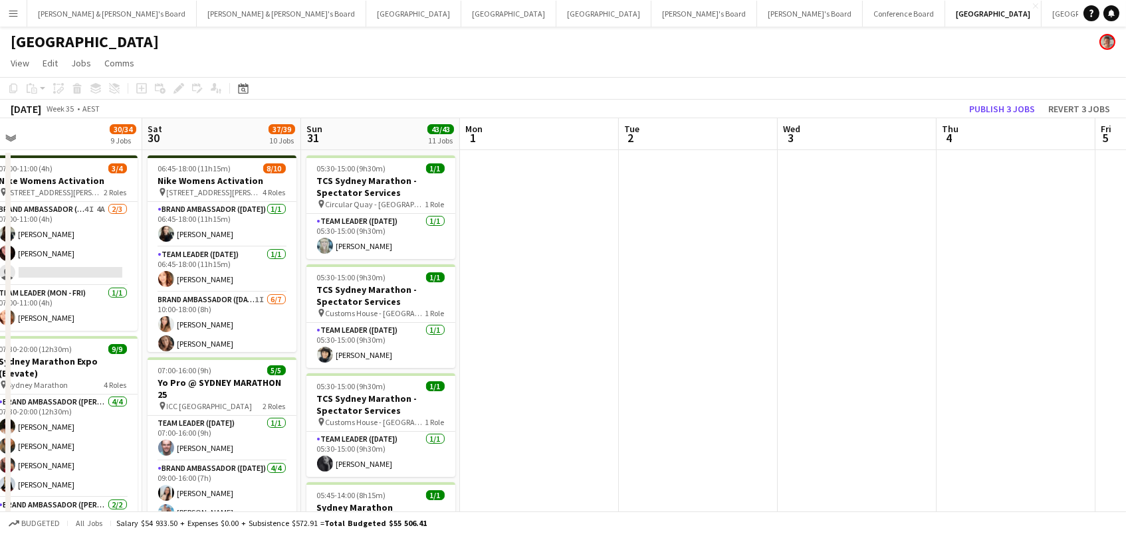
scroll to position [0, 361]
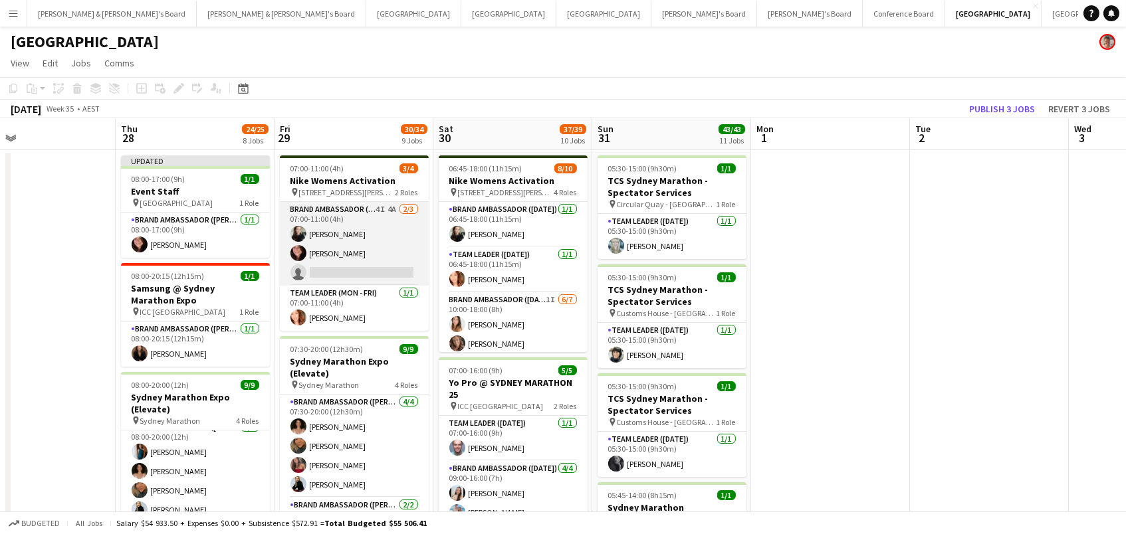
click at [314, 237] on app-card-role "Brand Ambassador (Mon - Fri) 4I 4A 2/3 07:00-11:00 (4h) Sharna O’Toole Adele Yo…" at bounding box center [354, 244] width 149 height 84
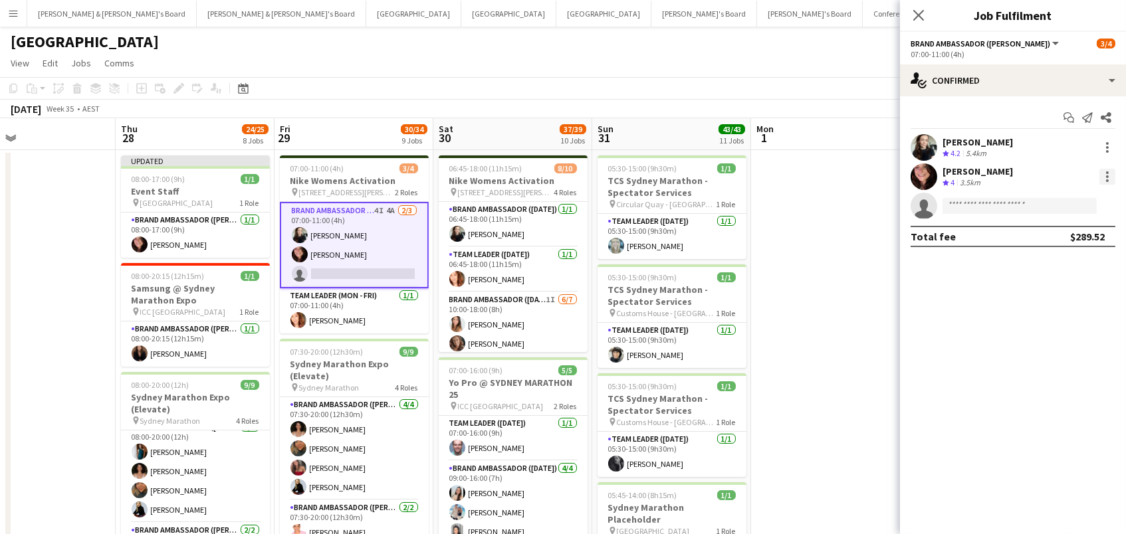
click at [1108, 173] on div at bounding box center [1107, 177] width 16 height 16
drag, startPoint x: 1092, startPoint y: 224, endPoint x: 661, endPoint y: 291, distance: 436.5
click at [1092, 225] on button "Switch crew" at bounding box center [1064, 233] width 104 height 32
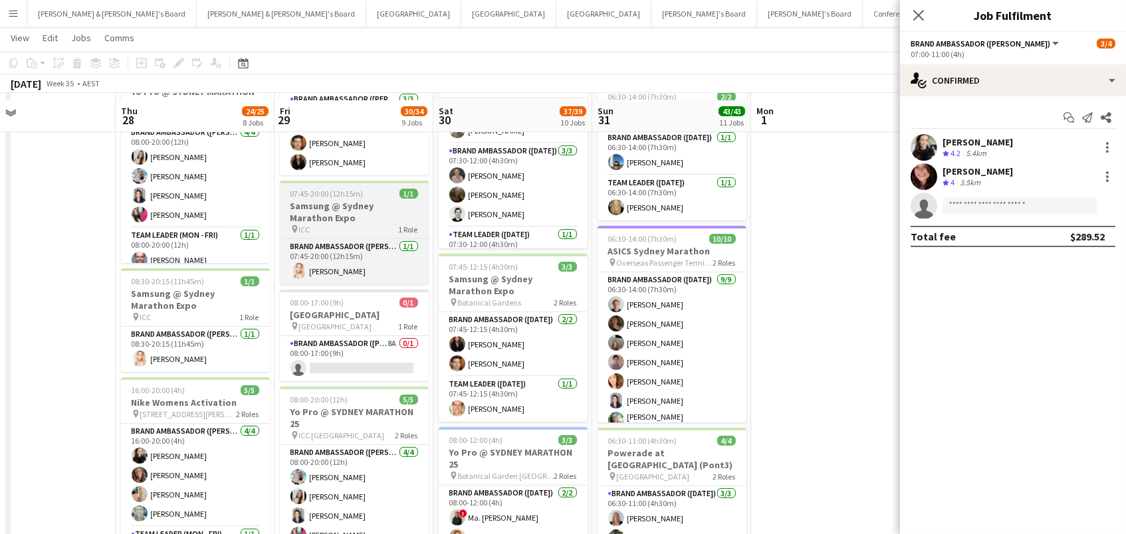
scroll to position [544, 0]
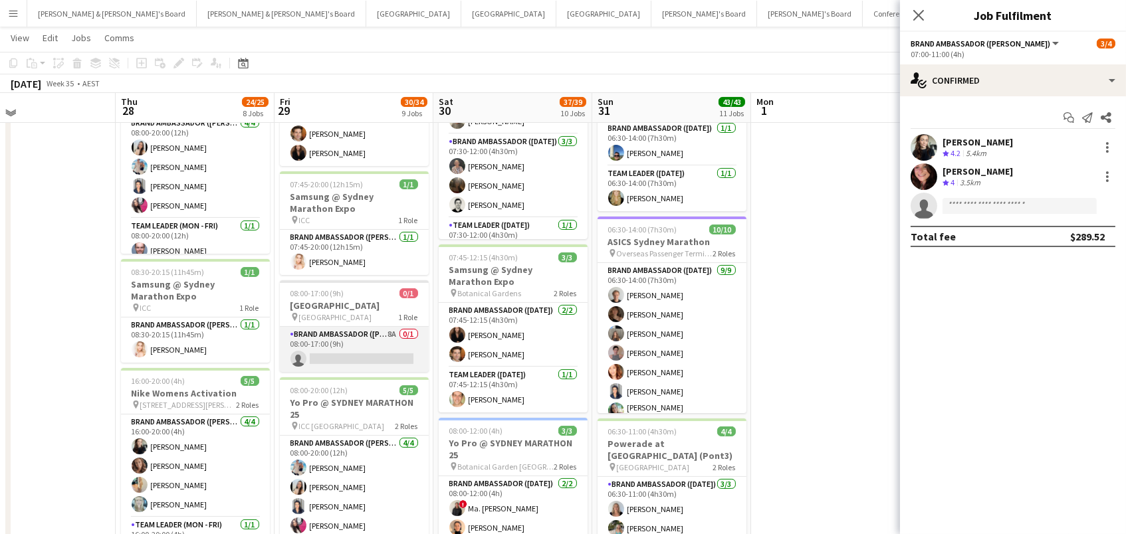
click at [326, 351] on app-card-role "Brand Ambassador (Mon - Fri) 8A 0/1 08:00-17:00 (9h) single-neutral-actions" at bounding box center [354, 349] width 149 height 45
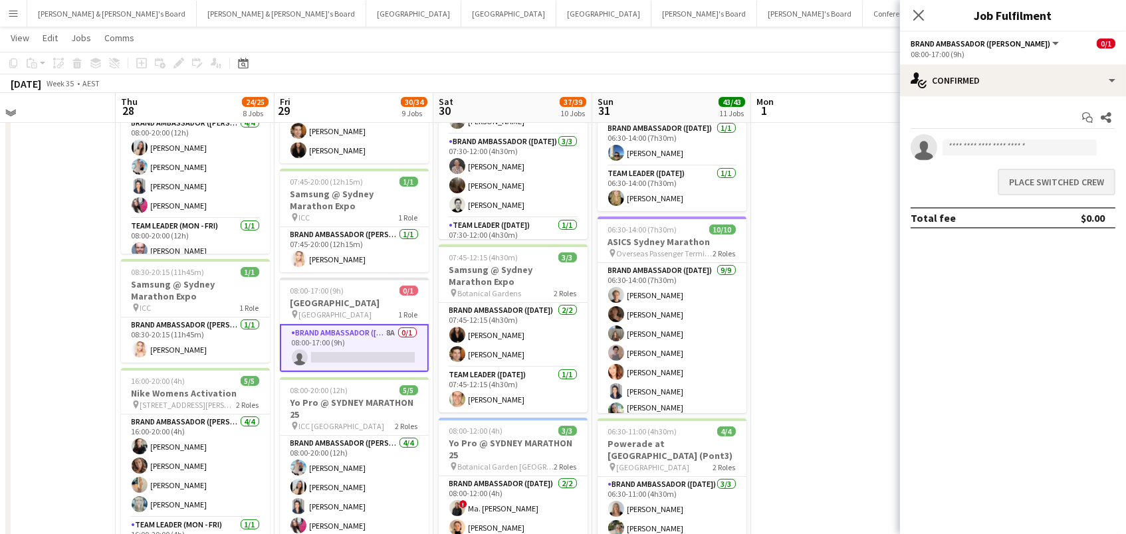
click at [1020, 175] on button "Place switched crew" at bounding box center [1056, 182] width 118 height 27
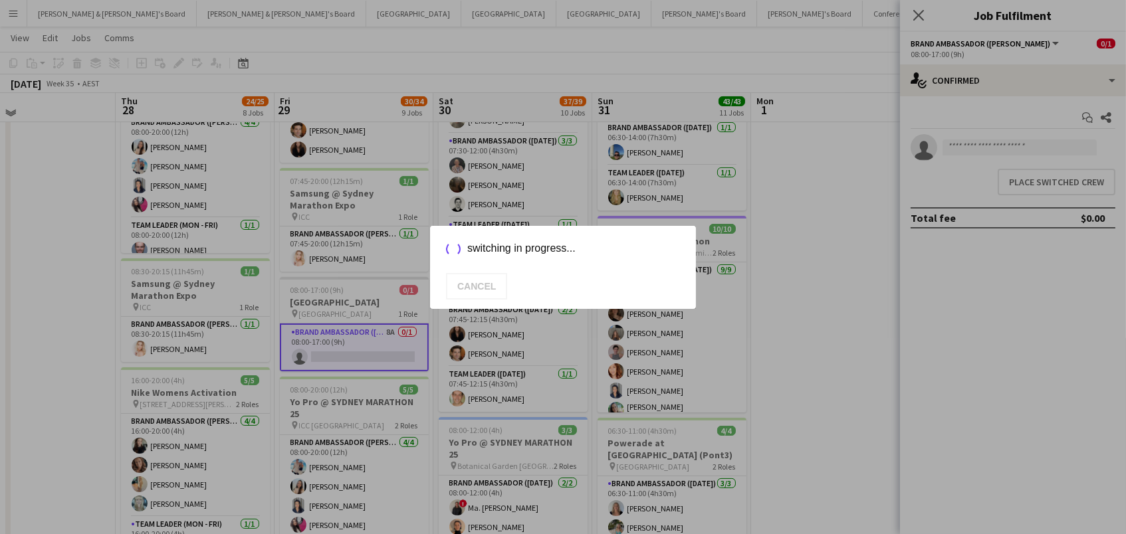
scroll to position [0, 0]
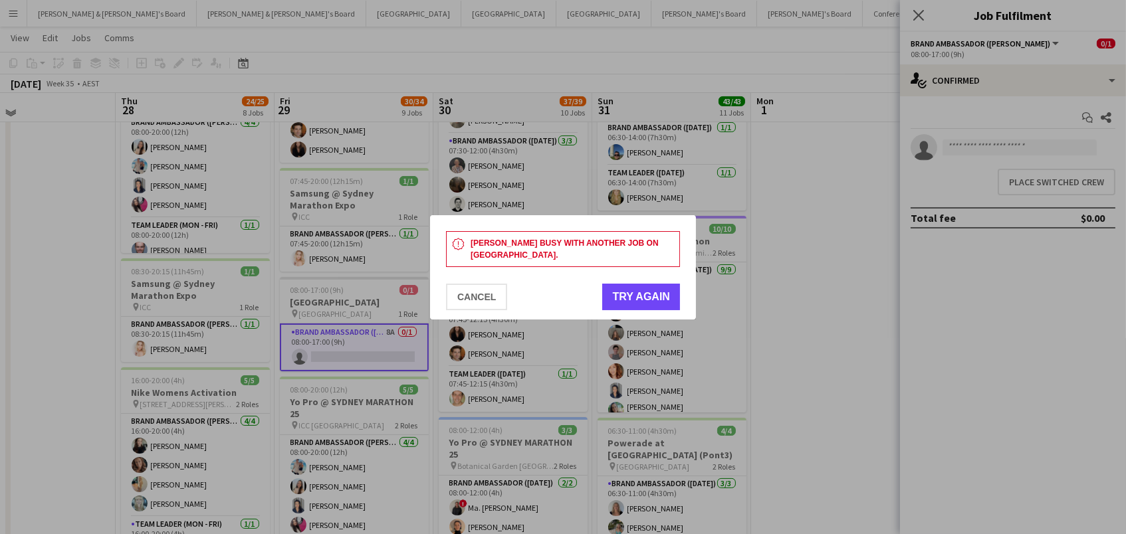
drag, startPoint x: 619, startPoint y: 294, endPoint x: 365, endPoint y: 303, distance: 254.0
click at [618, 294] on button "Try again" at bounding box center [641, 297] width 78 height 27
click at [468, 293] on button "Cancel" at bounding box center [476, 297] width 61 height 27
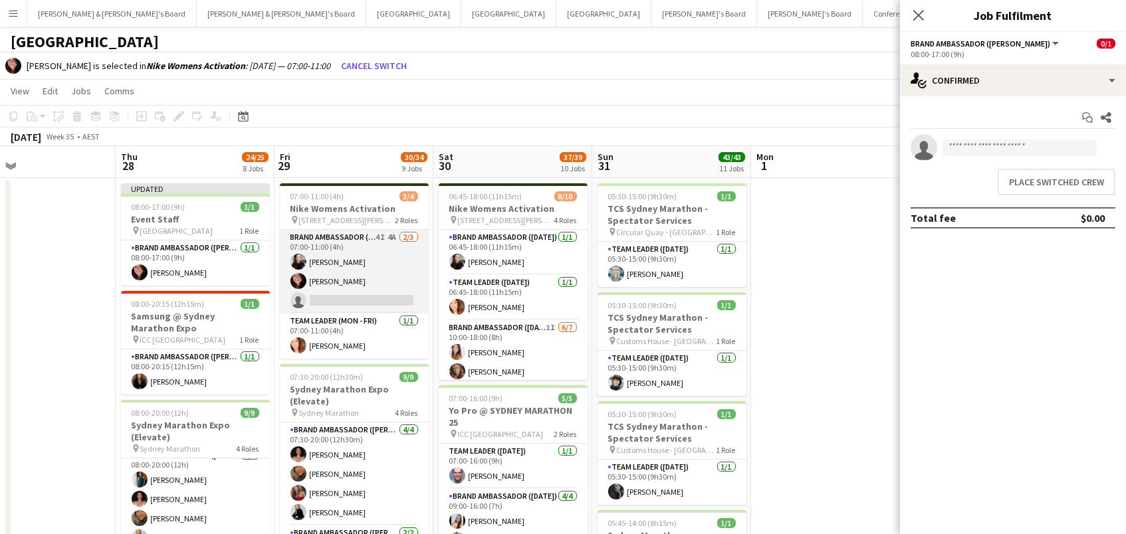
click at [354, 290] on app-card-role "Brand Ambassador (Mon - Fri) 4I 4A 2/3 07:00-11:00 (4h) Sharna O’Toole Adele Yo…" at bounding box center [354, 272] width 149 height 84
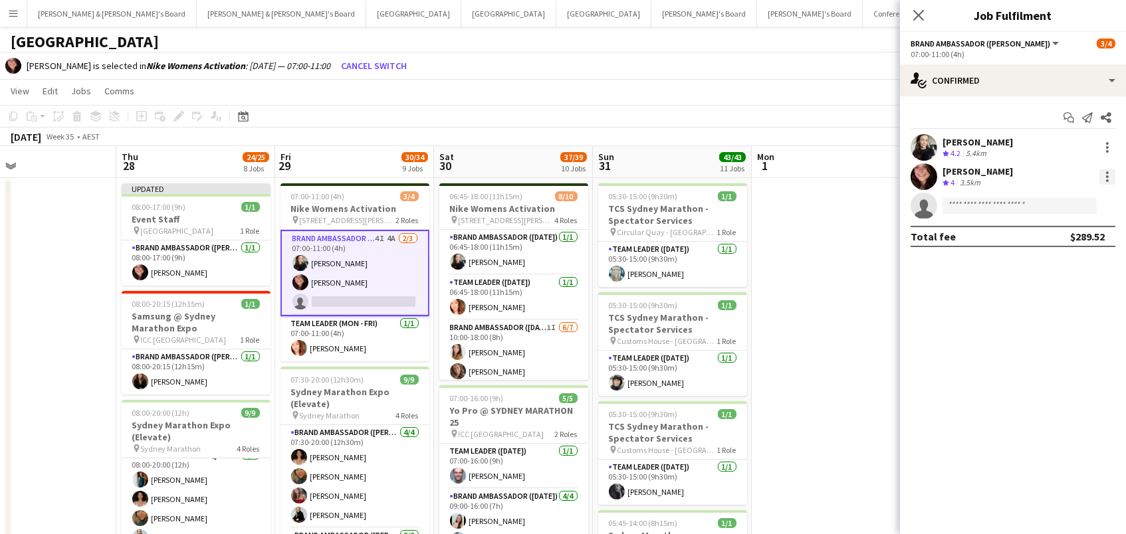
click at [1106, 175] on div at bounding box center [1107, 176] width 3 height 3
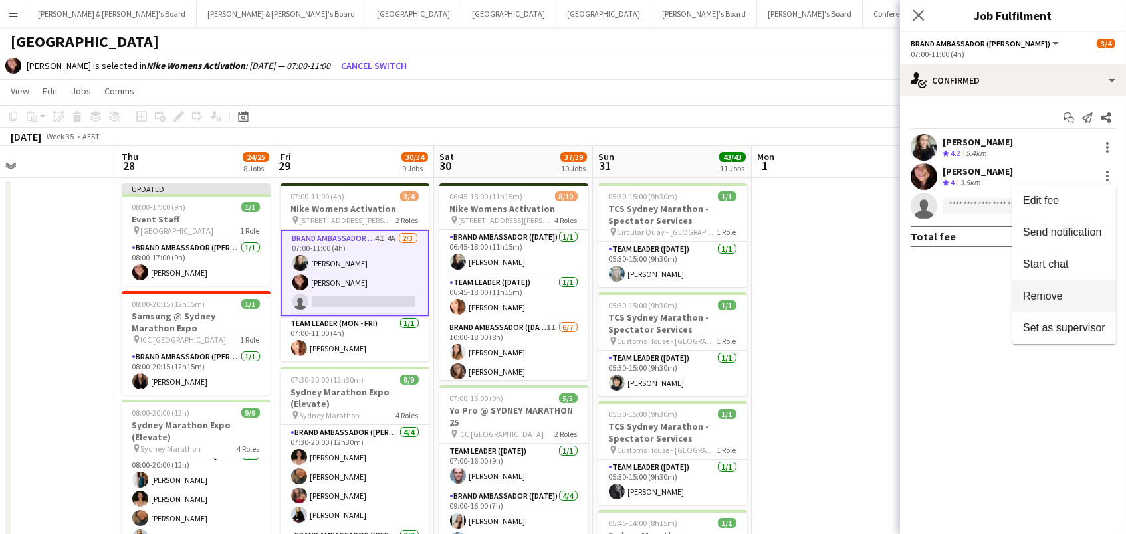
click at [1035, 298] on span "Remove" at bounding box center [1043, 295] width 40 height 11
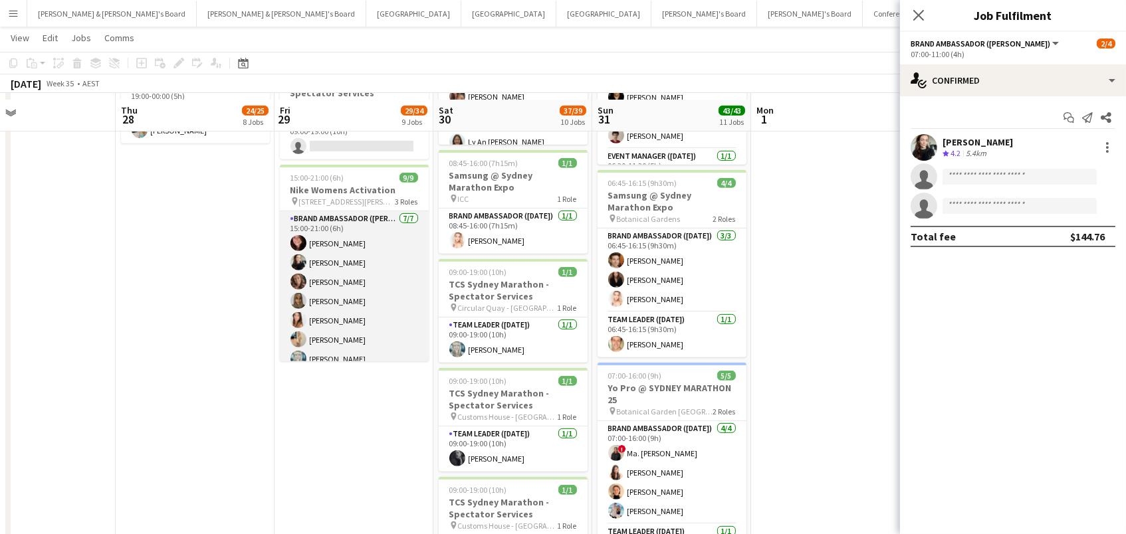
scroll to position [1166, 0]
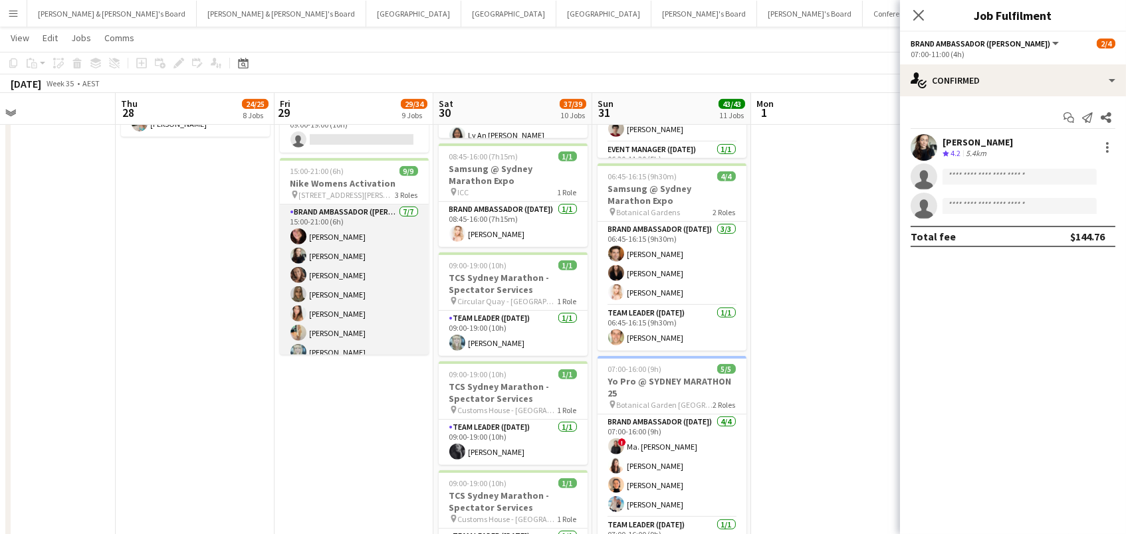
click at [389, 262] on app-card-role "Brand Ambassador (Mon - Fri) 7/7 15:00-21:00 (6h) Adele Young Sharna O’Toole Ra…" at bounding box center [354, 285] width 149 height 161
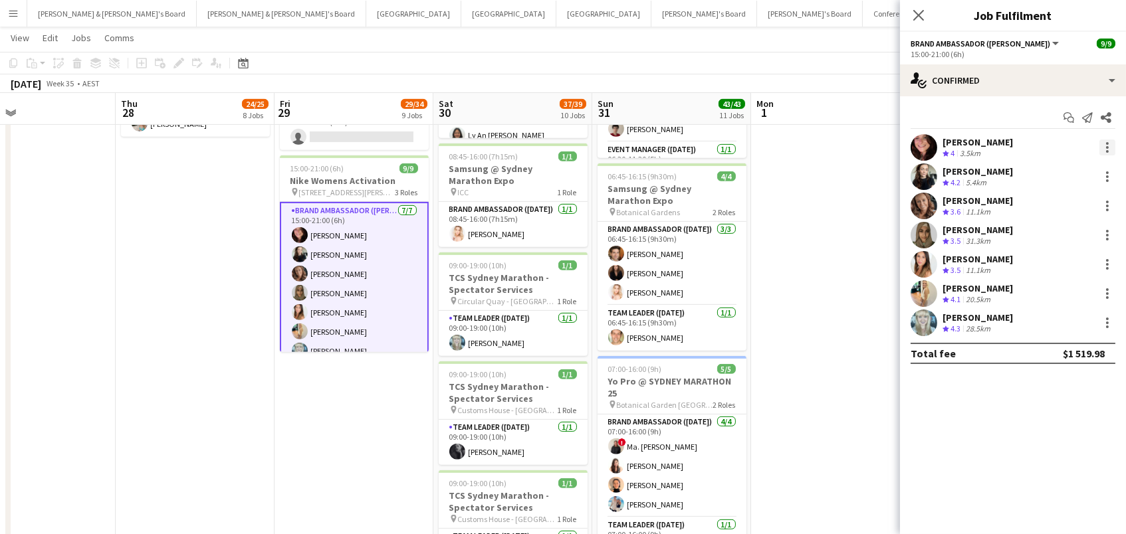
click at [1108, 145] on div at bounding box center [1107, 148] width 16 height 16
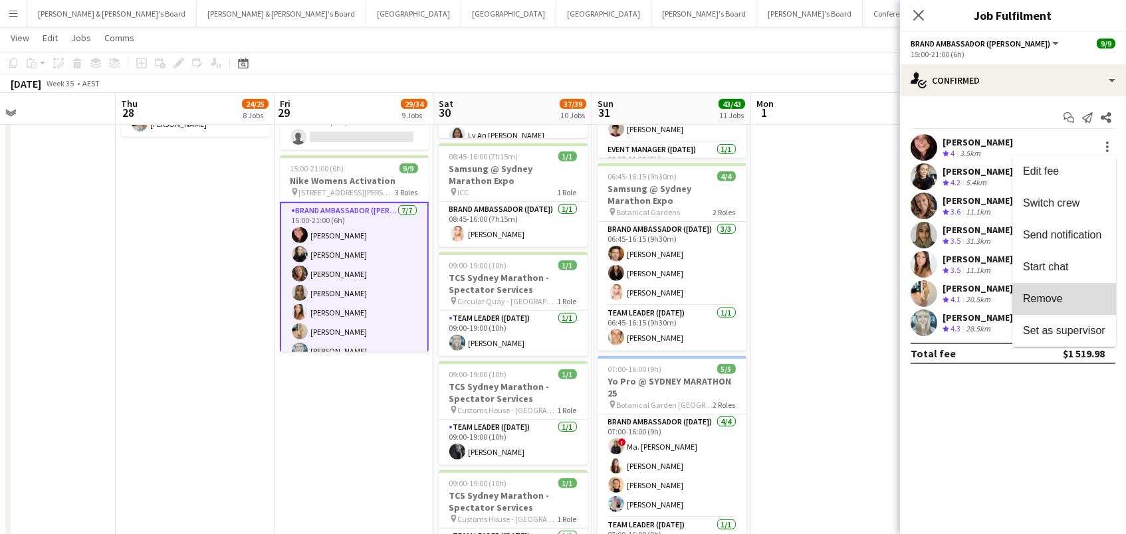
click at [1078, 291] on button "Remove" at bounding box center [1064, 299] width 104 height 32
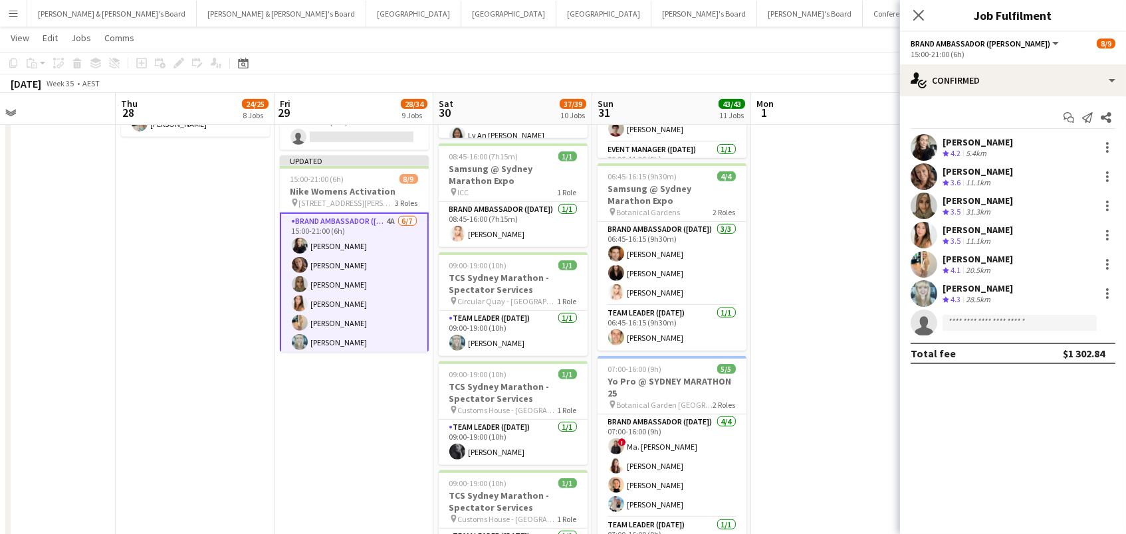
click at [726, 58] on app-toolbar "Copy Paste Paste Command V Paste with crew Command Shift V Paste linked Job Del…" at bounding box center [563, 63] width 1126 height 23
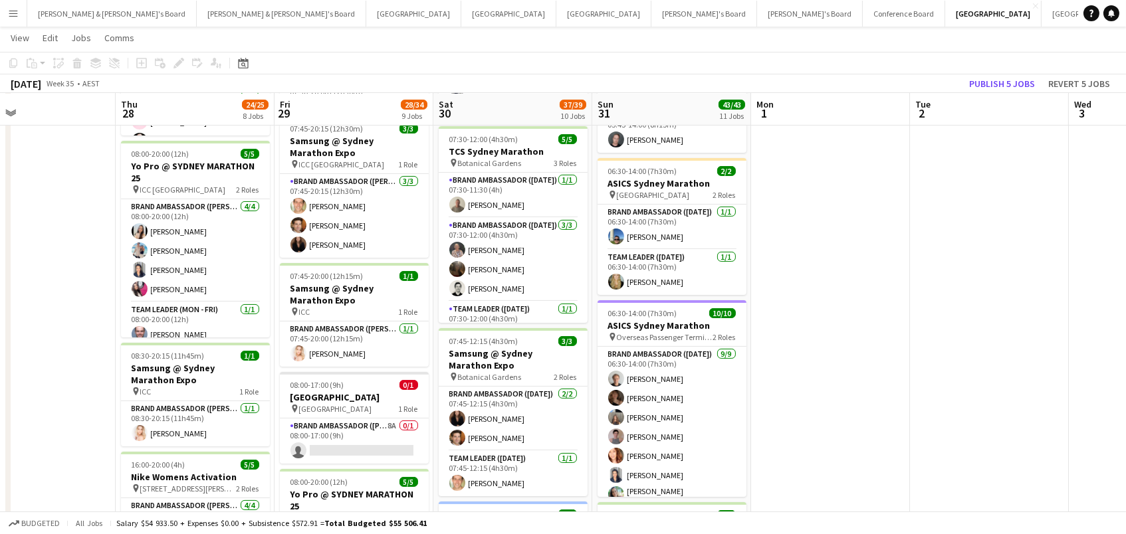
scroll to position [432, 0]
click at [337, 439] on app-card-role "Brand Ambassador (Mon - Fri) 8A 0/1 08:00-17:00 (9h) single-neutral-actions" at bounding box center [354, 441] width 149 height 45
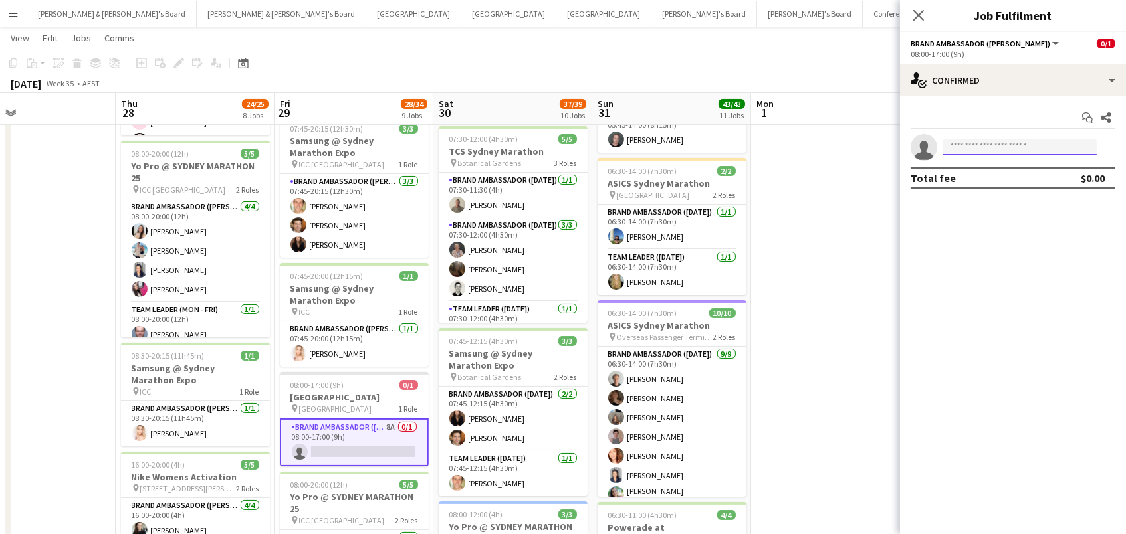
click at [986, 144] on input at bounding box center [1019, 148] width 154 height 16
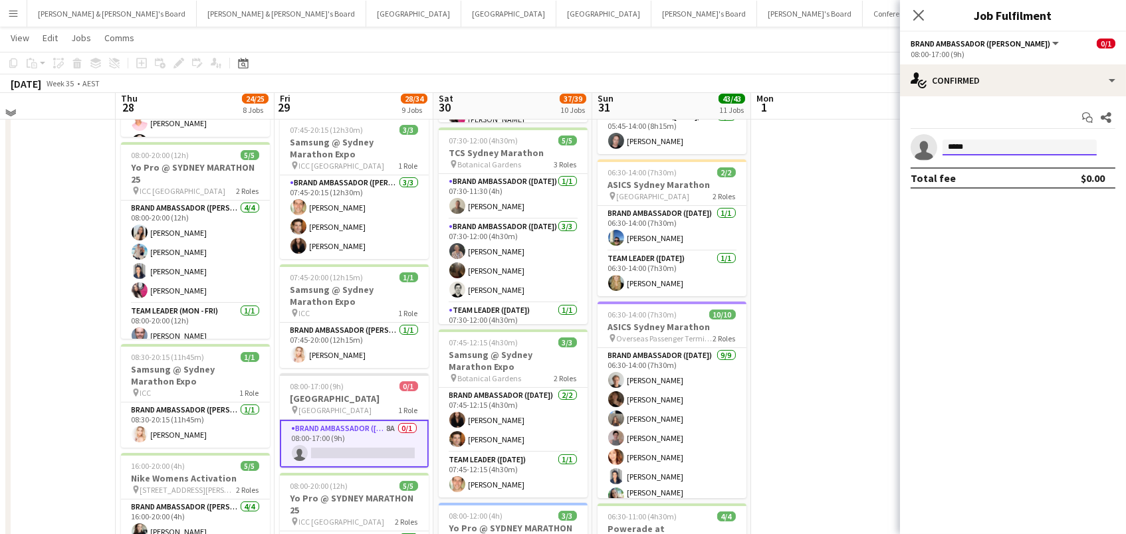
scroll to position [425, 1]
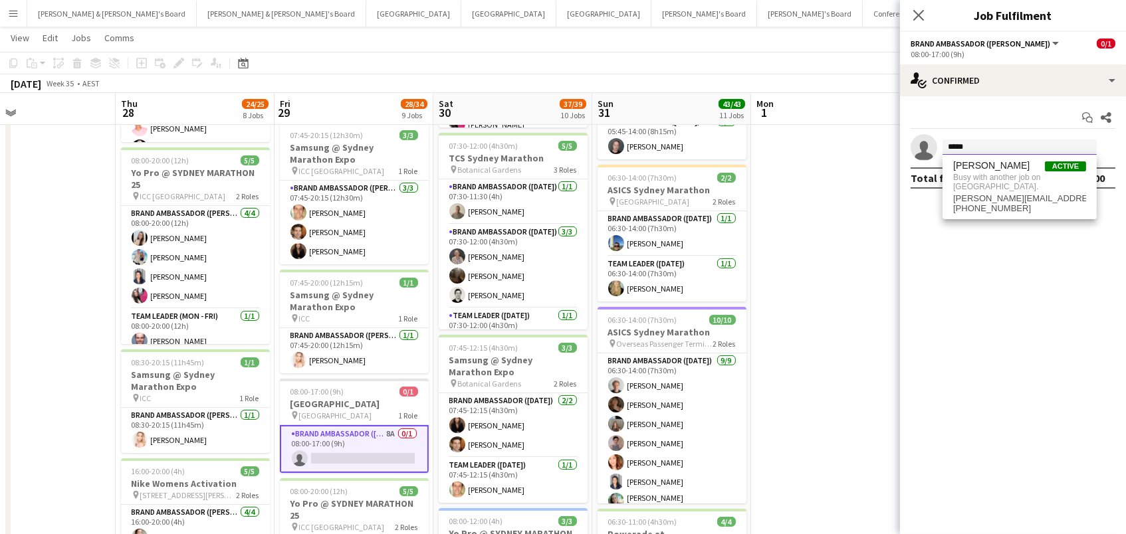
type input "*****"
click at [985, 173] on span "Busy with another job on Sydney." at bounding box center [1019, 182] width 133 height 22
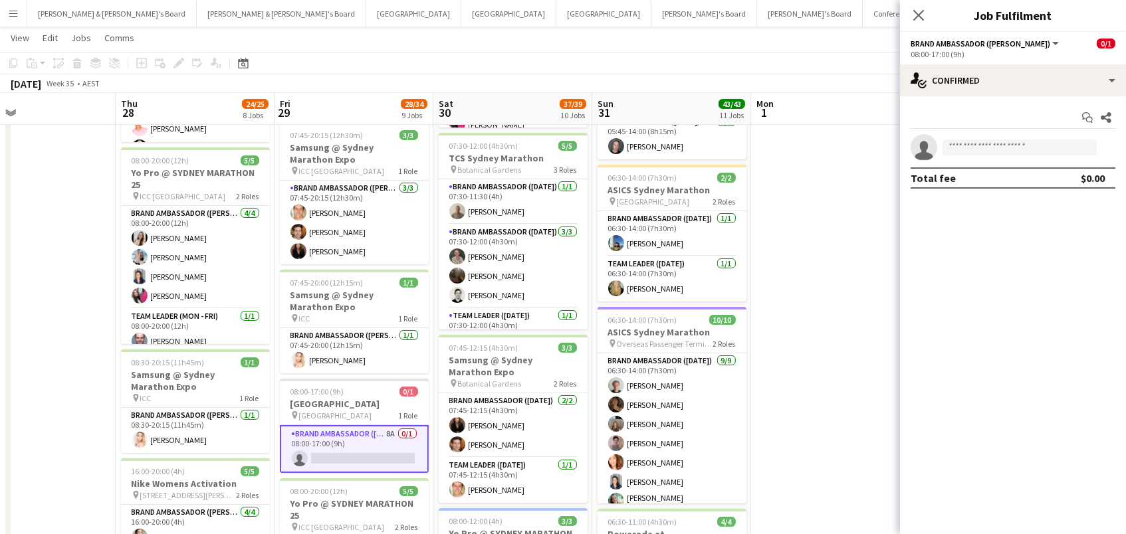
click at [822, 77] on div "August 2025 Week 35 • AEST Publish 5 jobs Revert 5 jobs" at bounding box center [563, 83] width 1126 height 19
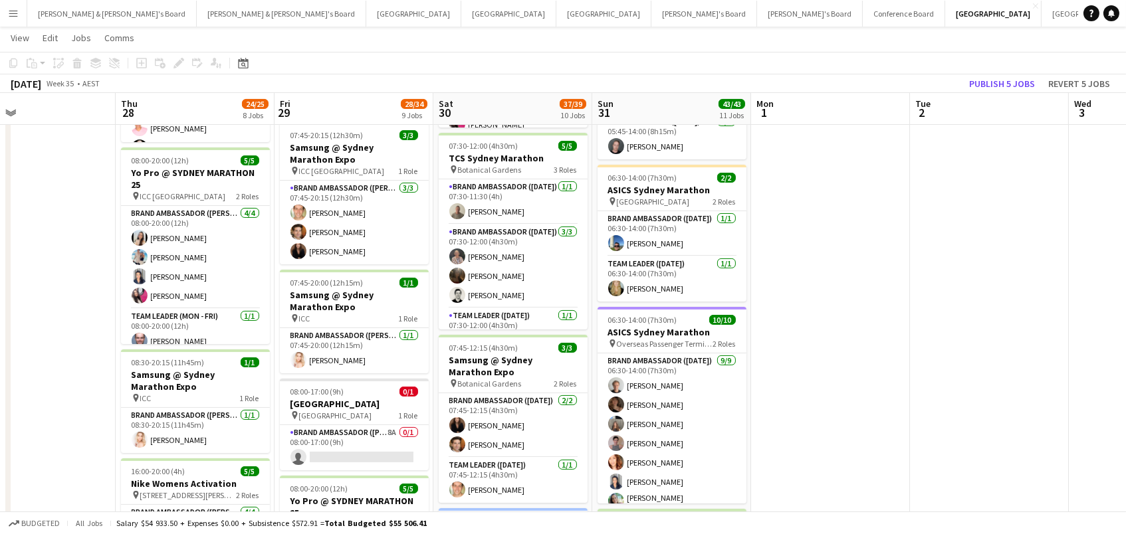
drag, startPoint x: 1004, startPoint y: 82, endPoint x: 696, endPoint y: 147, distance: 315.1
click at [1004, 82] on button "Publish 5 jobs" at bounding box center [1002, 83] width 76 height 17
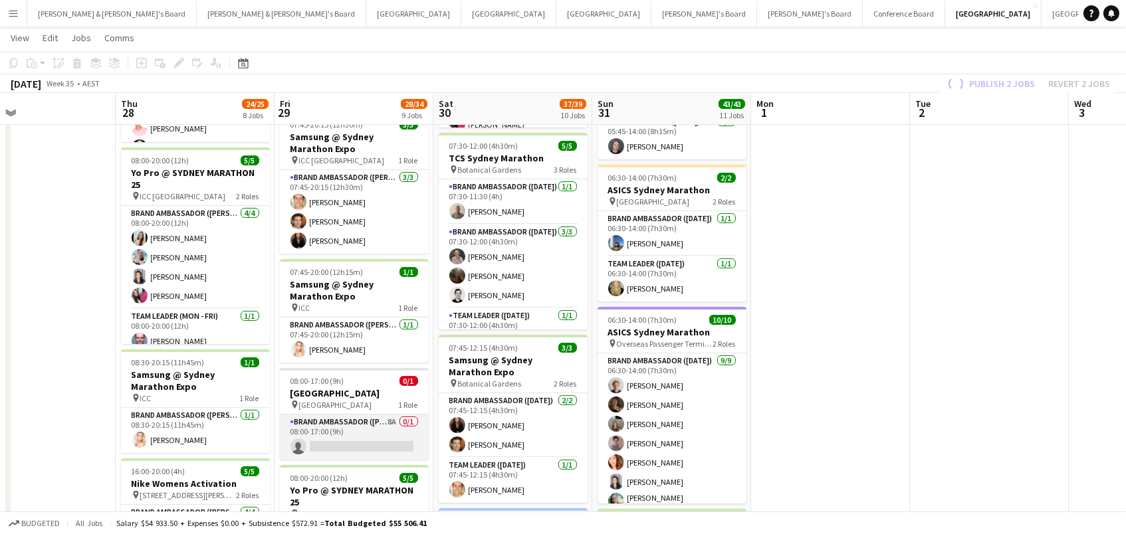
click at [332, 437] on app-card-role "Brand Ambassador (Mon - Fri) 8A 0/1 08:00-17:00 (9h) single-neutral-actions" at bounding box center [354, 437] width 149 height 45
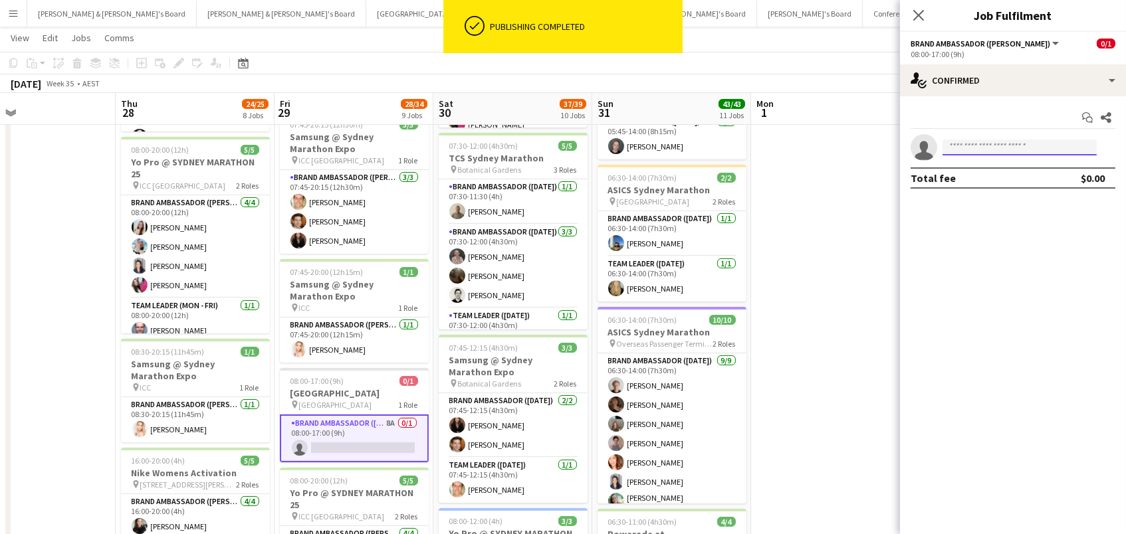
click at [1007, 148] on input at bounding box center [1019, 148] width 154 height 16
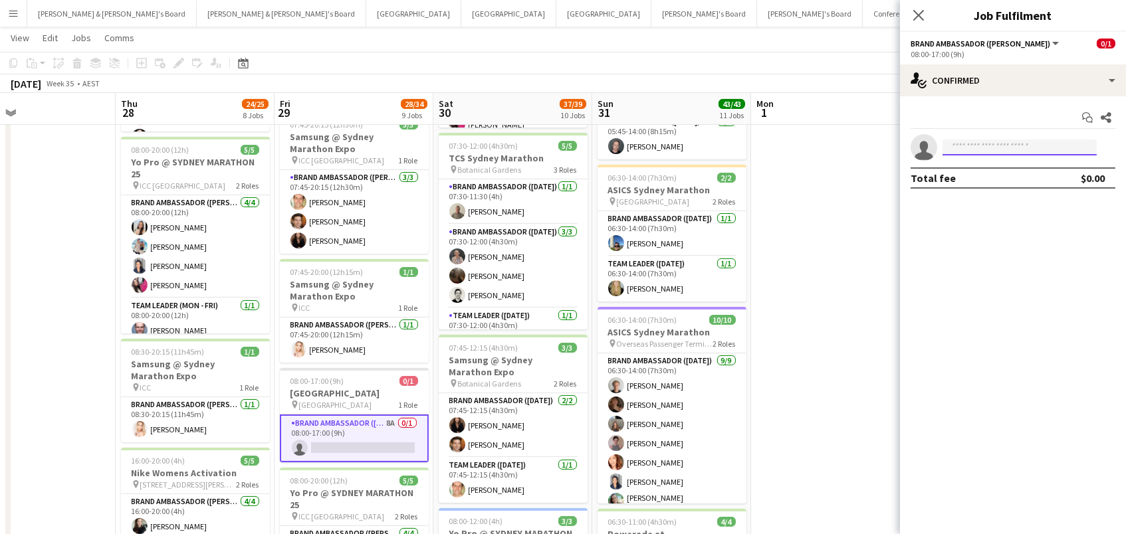
type input "*"
type input "*****"
click at [1013, 171] on span "adele-young@hotmail.co.uk" at bounding box center [1019, 176] width 133 height 11
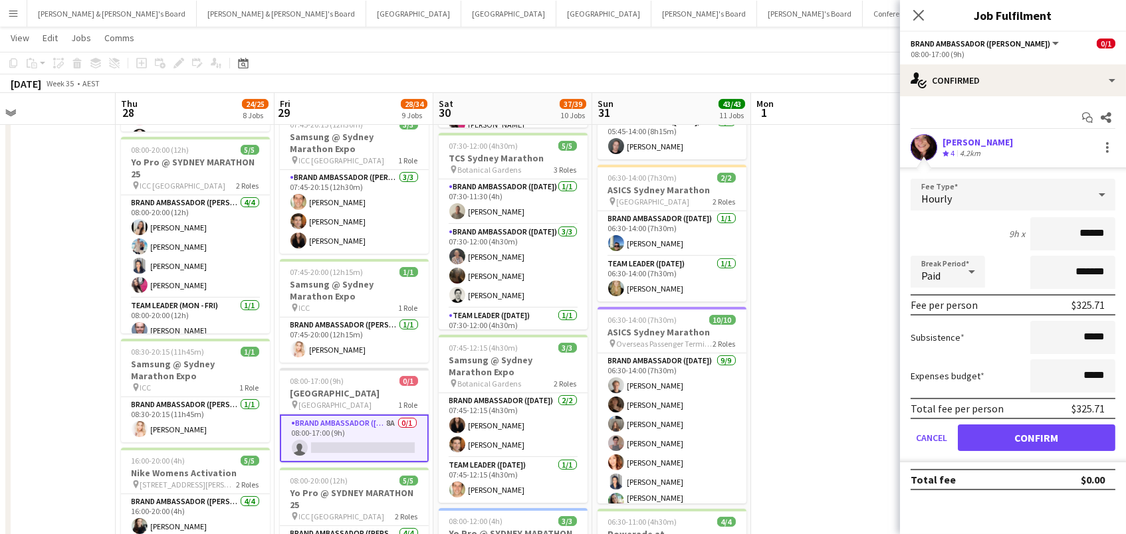
click at [1036, 436] on button "Confirm" at bounding box center [1036, 438] width 157 height 27
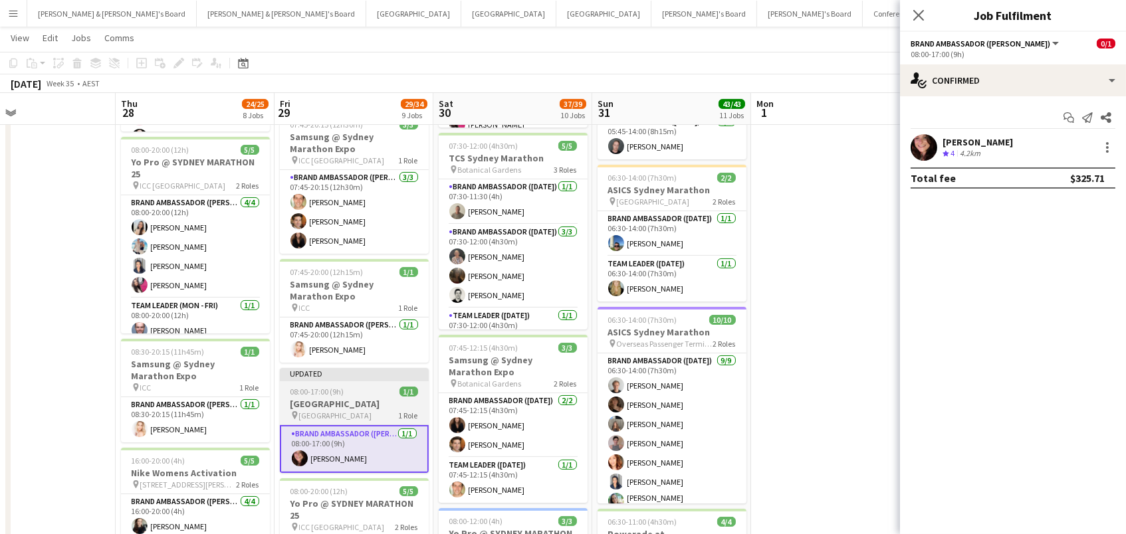
click at [342, 387] on span "08:00-17:00 (9h)" at bounding box center [317, 392] width 54 height 10
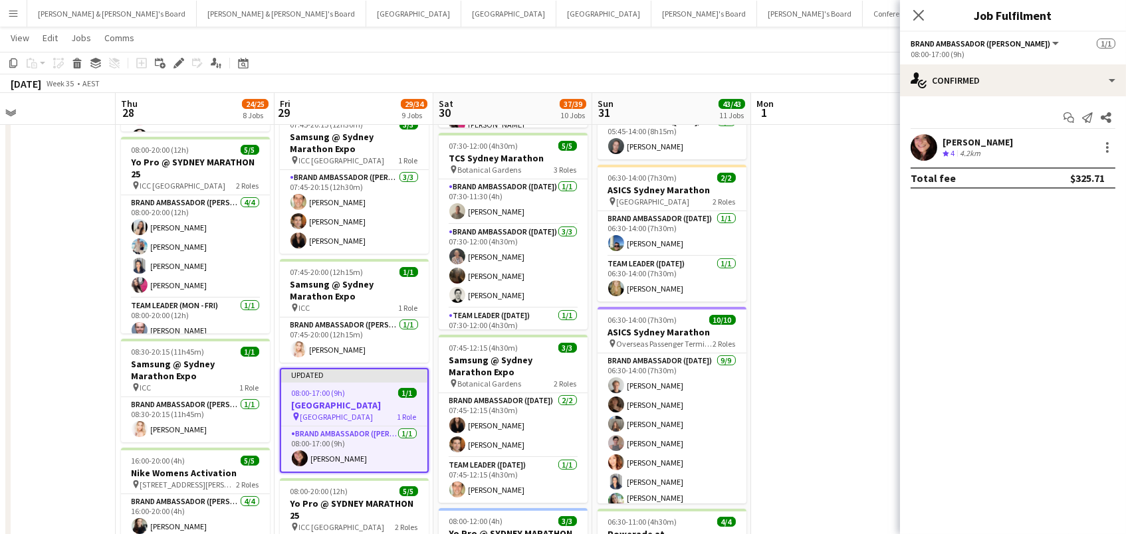
scroll to position [0, 360]
click at [177, 66] on icon "Edit" at bounding box center [178, 63] width 11 height 11
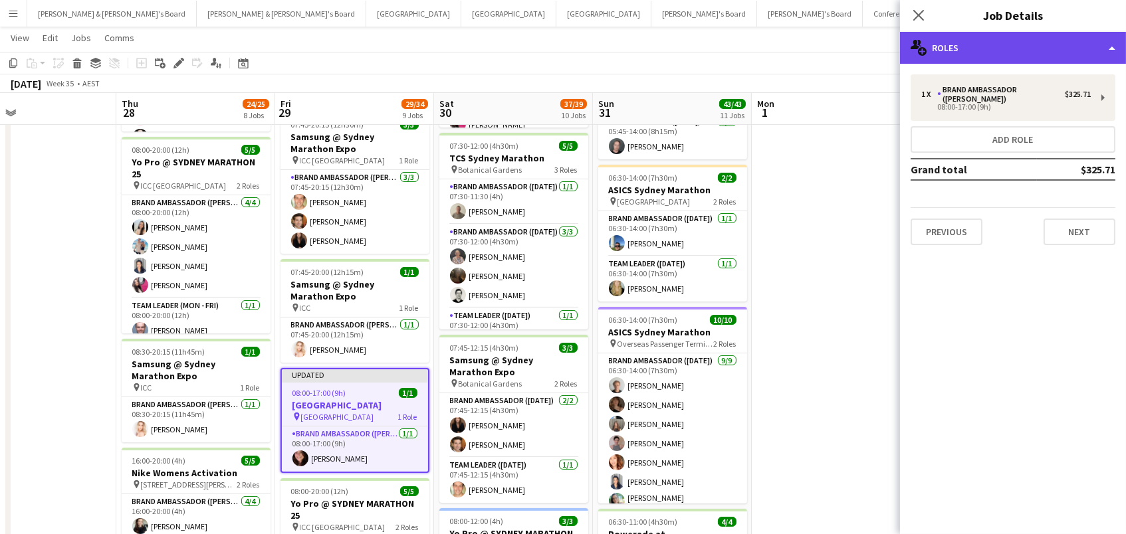
click at [989, 52] on div "multiple-users-add Roles" at bounding box center [1013, 48] width 226 height 32
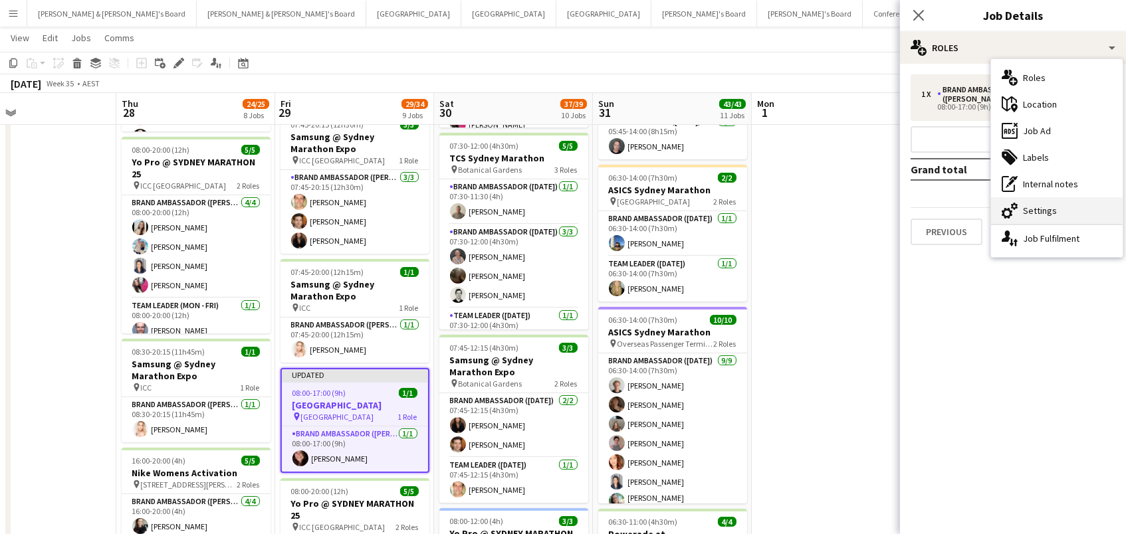
click at [1043, 218] on div "cog-double-3 Settings" at bounding box center [1057, 210] width 132 height 27
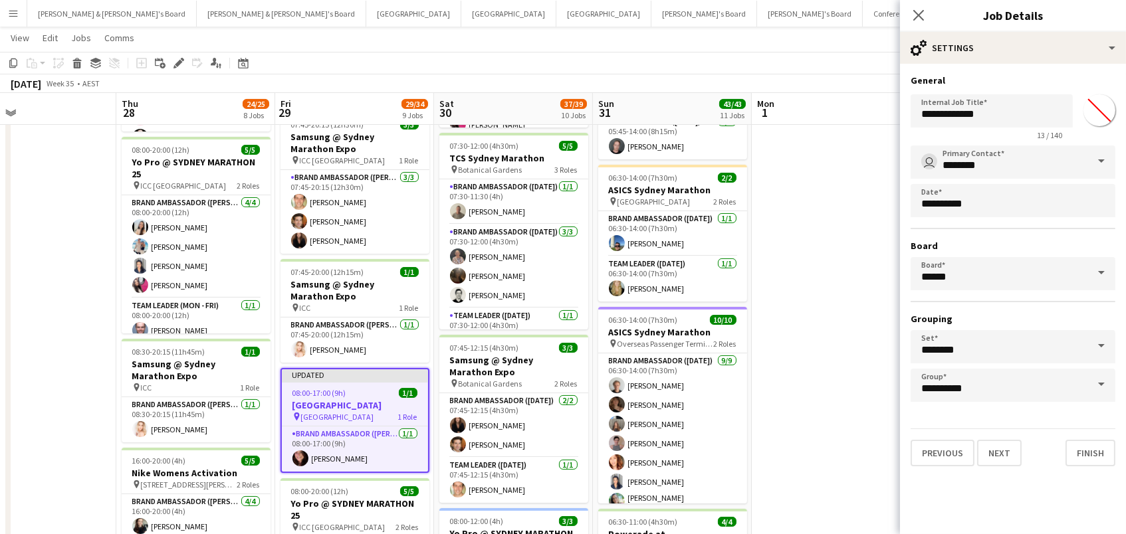
click at [1096, 113] on input "*******" at bounding box center [1099, 110] width 48 height 48
type input "*******"
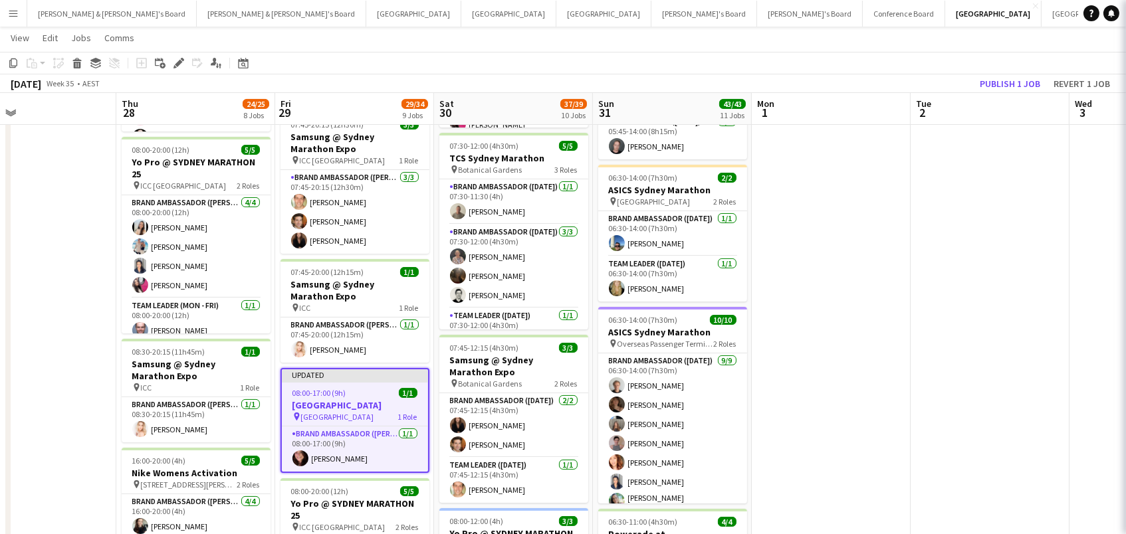
scroll to position [0, 359]
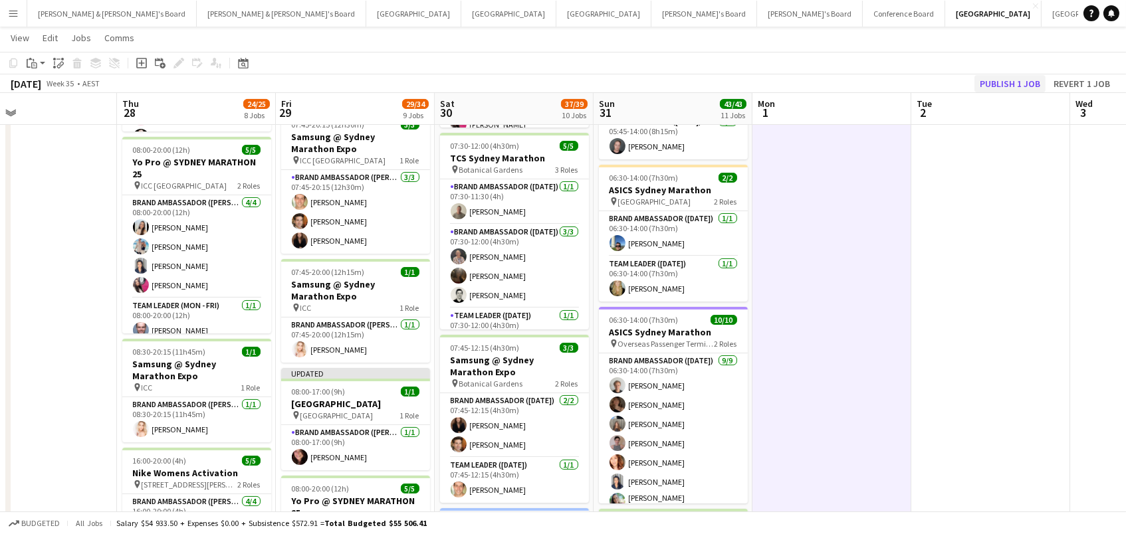
click at [1029, 83] on button "Publish 1 job" at bounding box center [1009, 83] width 71 height 17
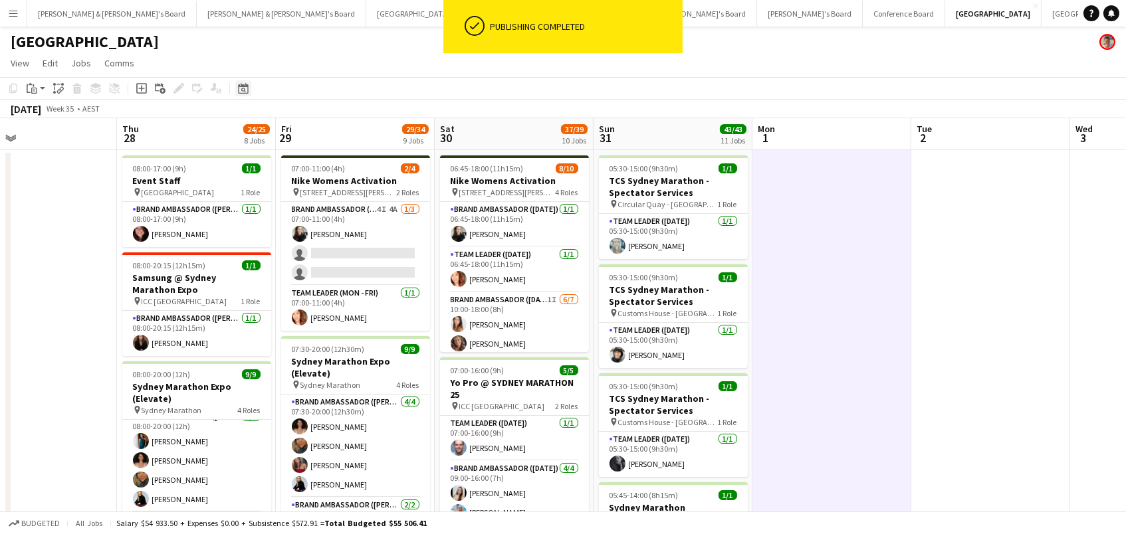
scroll to position [0, 0]
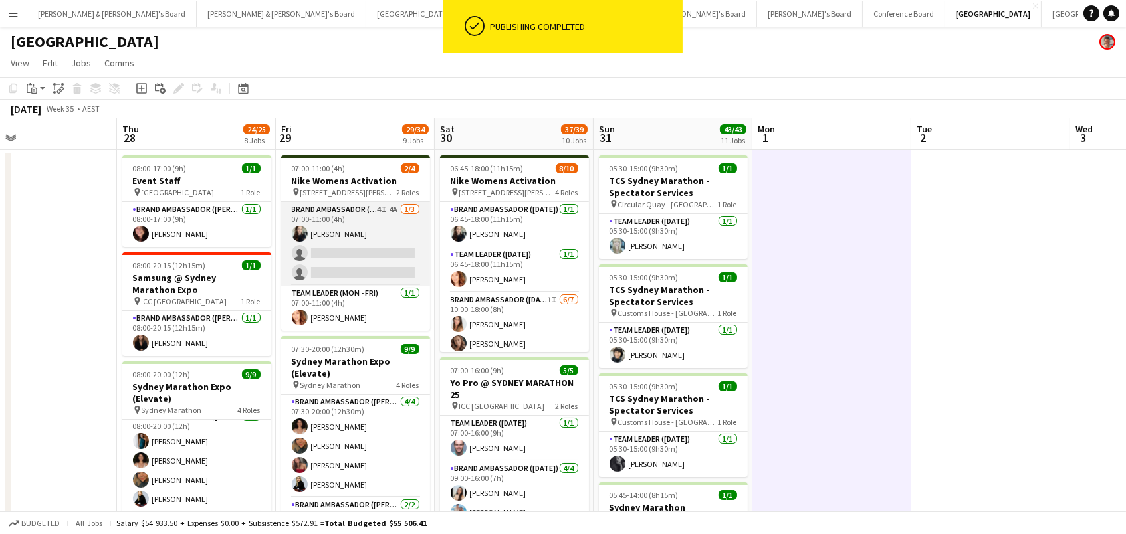
click at [333, 240] on app-card-role "Brand Ambassador (Mon - Fri) 4I 4A 1/3 07:00-11:00 (4h) Sharna O’Toole single-n…" at bounding box center [355, 244] width 149 height 84
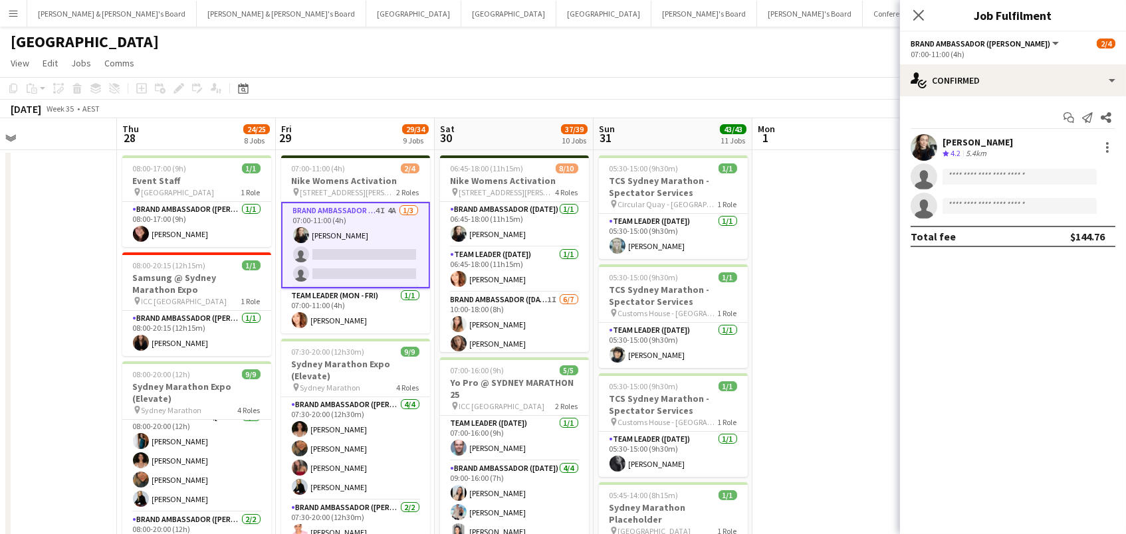
click at [1058, 31] on div "Close pop-in Job Fulfilment" at bounding box center [1013, 16] width 226 height 32
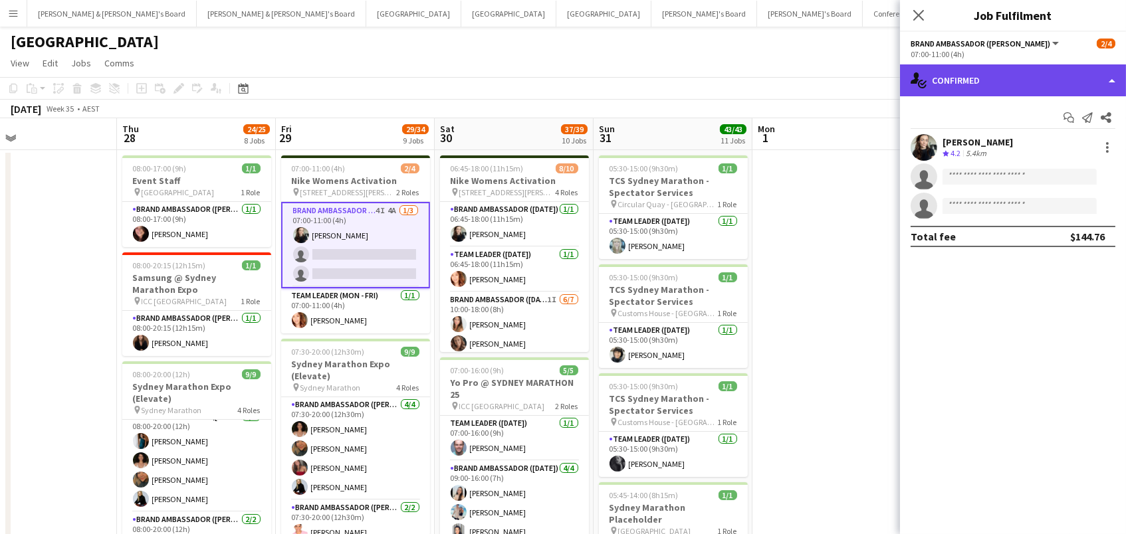
click at [958, 70] on div "single-neutral-actions-check-2 Confirmed" at bounding box center [1013, 80] width 226 height 32
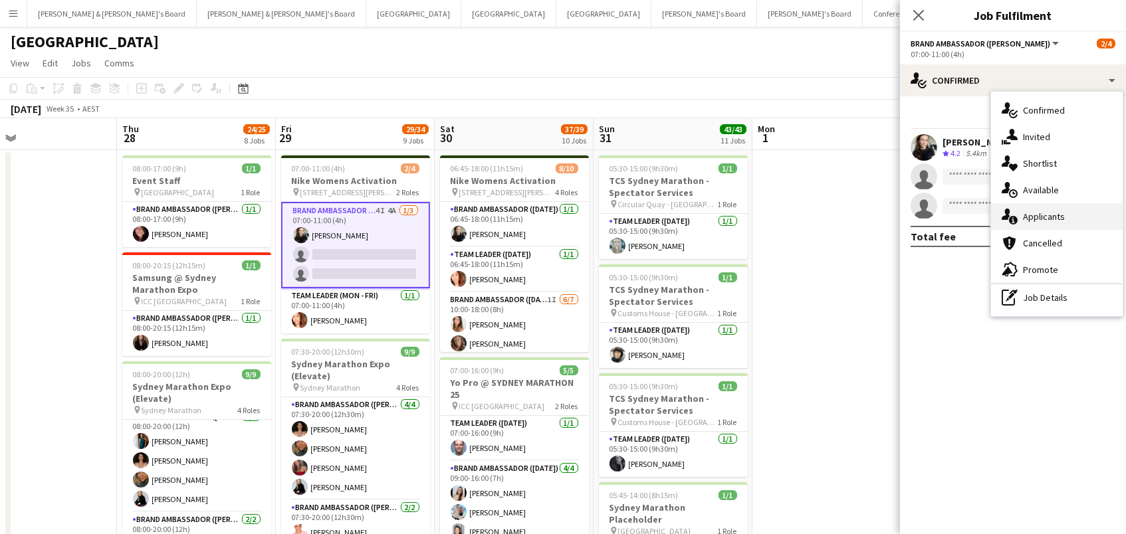
click at [1068, 219] on div "single-neutral-actions-information Applicants" at bounding box center [1057, 216] width 132 height 27
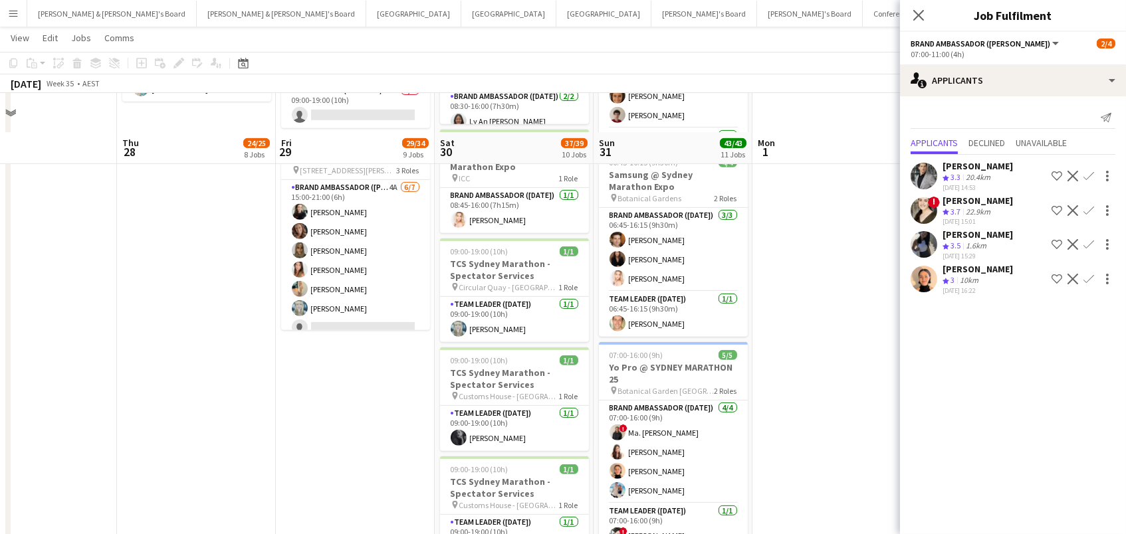
scroll to position [1219, 0]
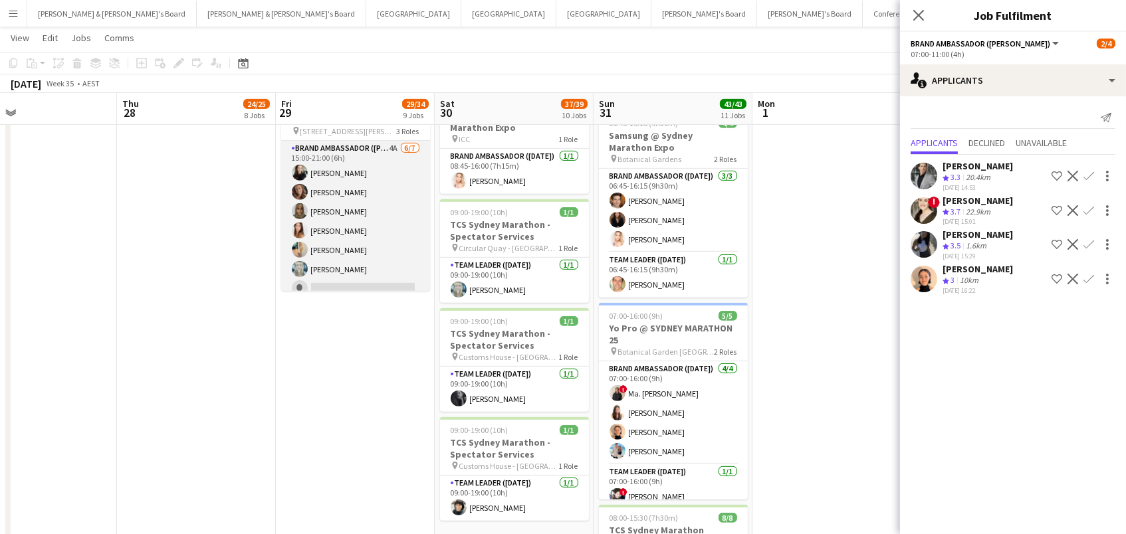
click at [317, 272] on app-card-role "Brand Ambassador (Mon - Fri) 4A 6/7 15:00-21:00 (6h) Sharna O’Toole Rachel Zapp…" at bounding box center [355, 221] width 149 height 161
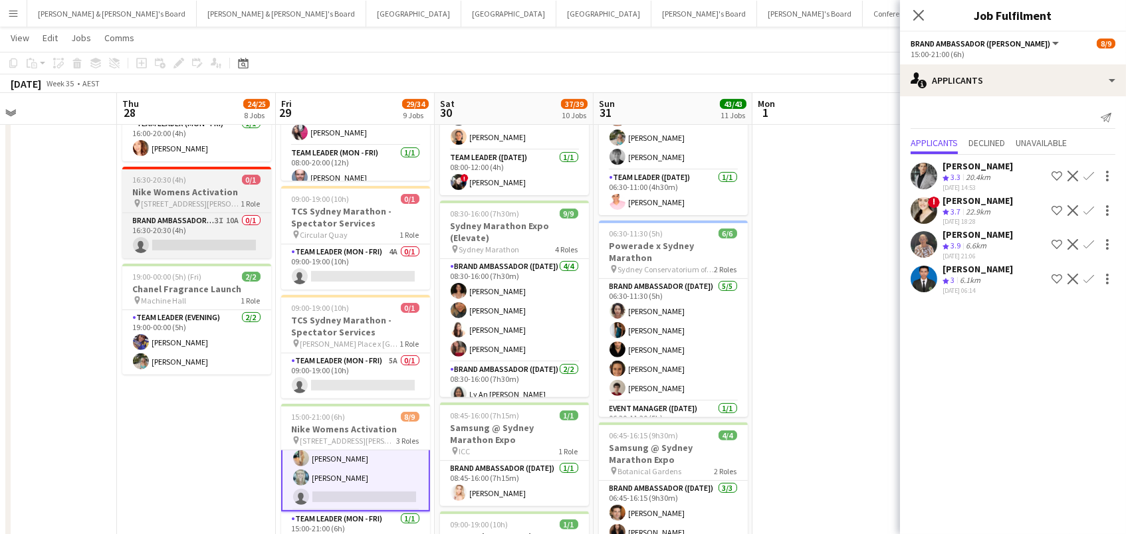
scroll to position [906, 0]
click at [218, 199] on span "[STREET_ADDRESS][PERSON_NAME]" at bounding box center [192, 204] width 100 height 10
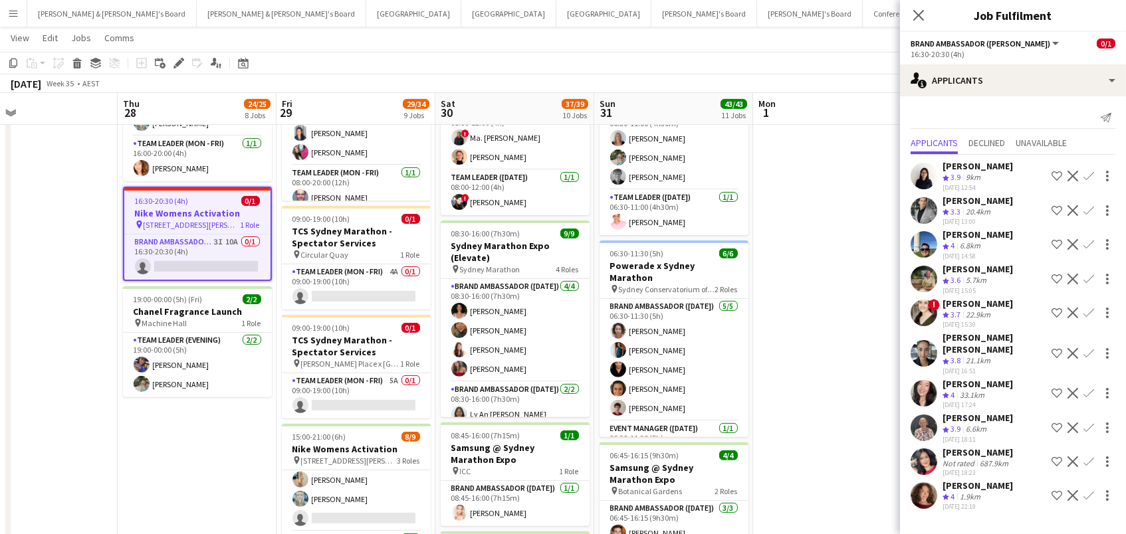
scroll to position [0, 358]
click at [77, 63] on icon "Delete" at bounding box center [77, 63] width 11 height 11
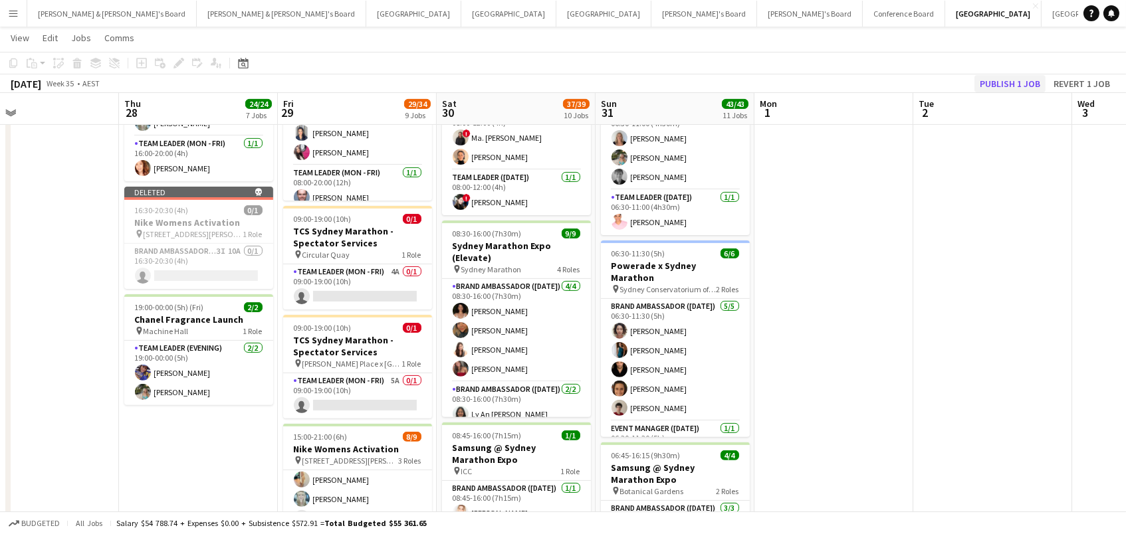
click at [1031, 84] on button "Publish 1 job" at bounding box center [1009, 83] width 71 height 17
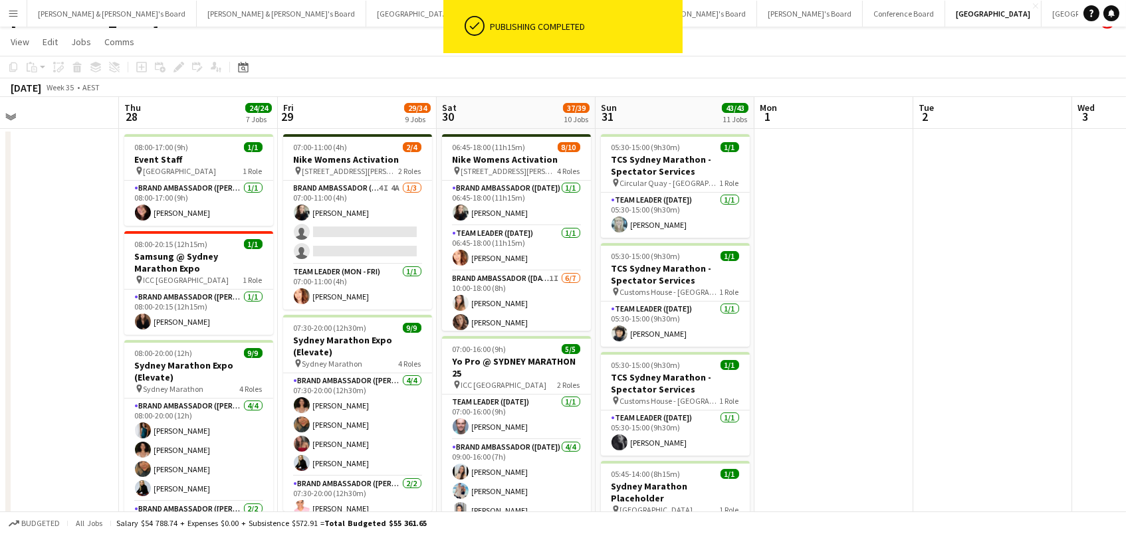
scroll to position [1, 0]
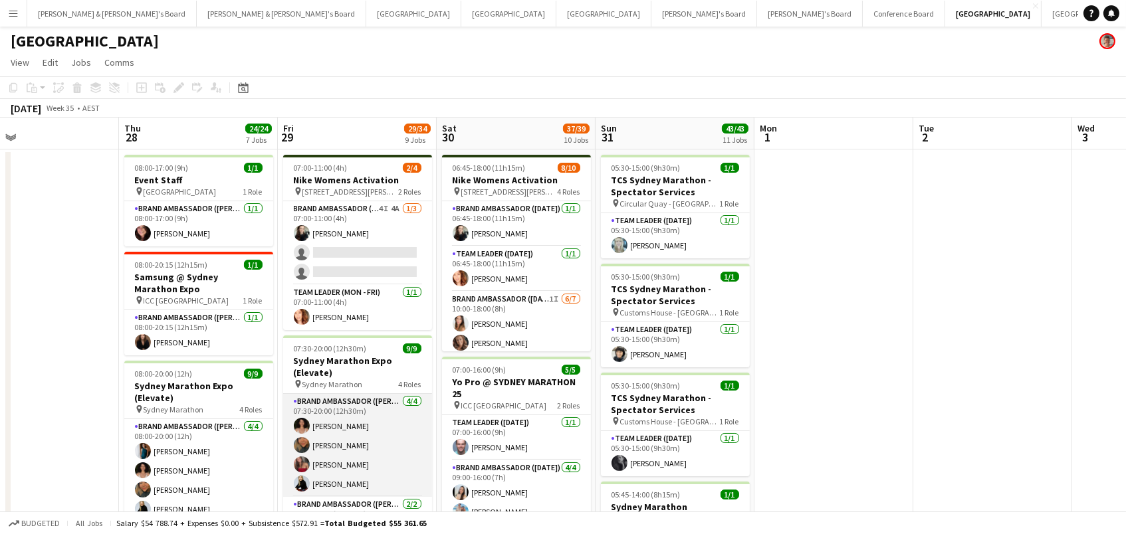
click at [359, 433] on app-card-role "Brand Ambassador (Mon - Fri) 4/4 07:30-20:00 (12h30m) Patricia Mora Roberta Rod…" at bounding box center [357, 445] width 149 height 103
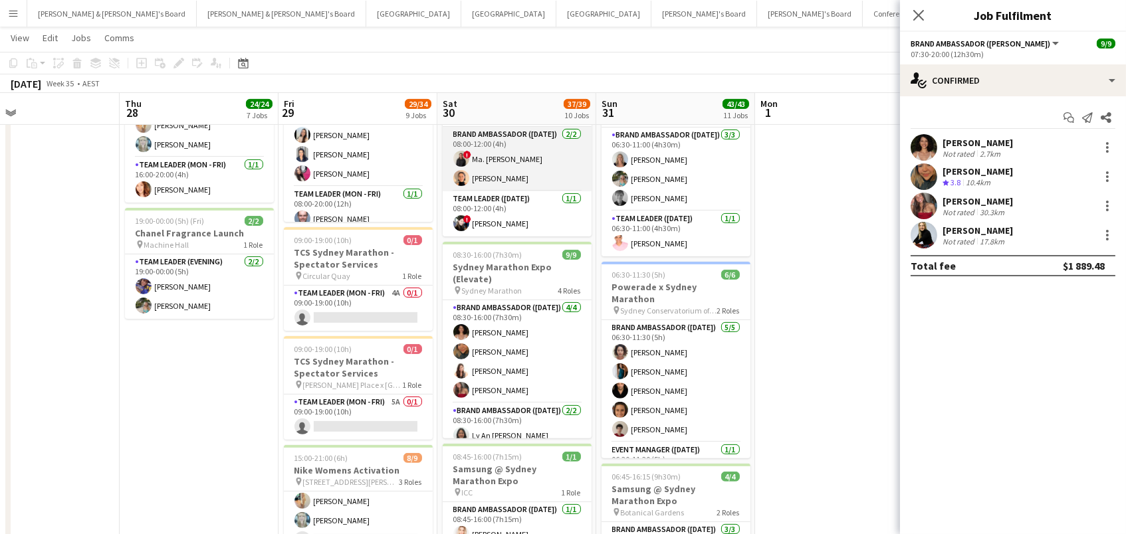
scroll to position [874, 0]
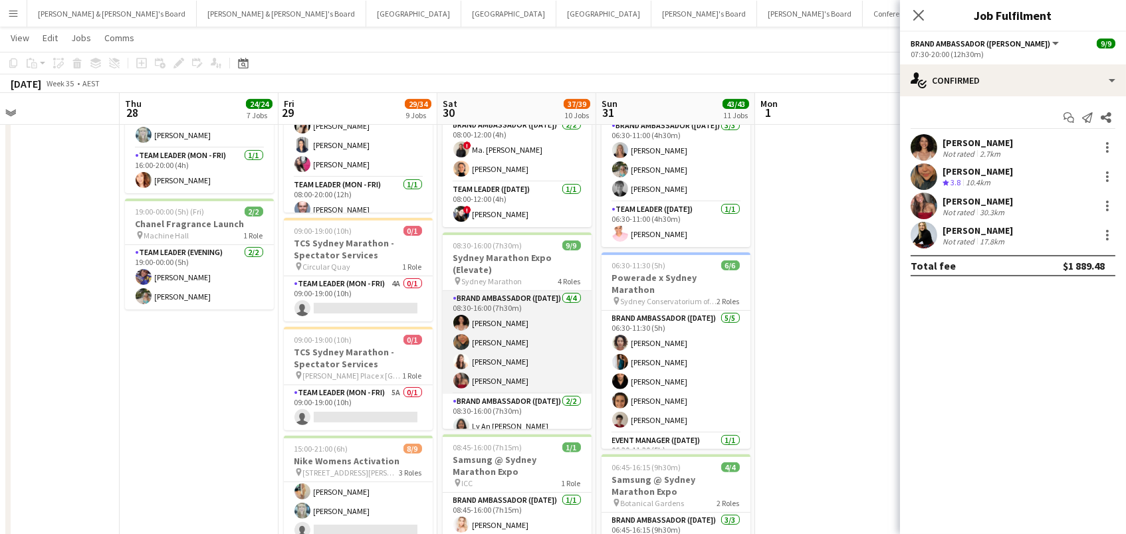
click at [558, 350] on app-card-role "Brand Ambassador (Saturday) 4/4 08:30-16:00 (7h30m) Patricia Mora Roberta Rodri…" at bounding box center [517, 342] width 149 height 103
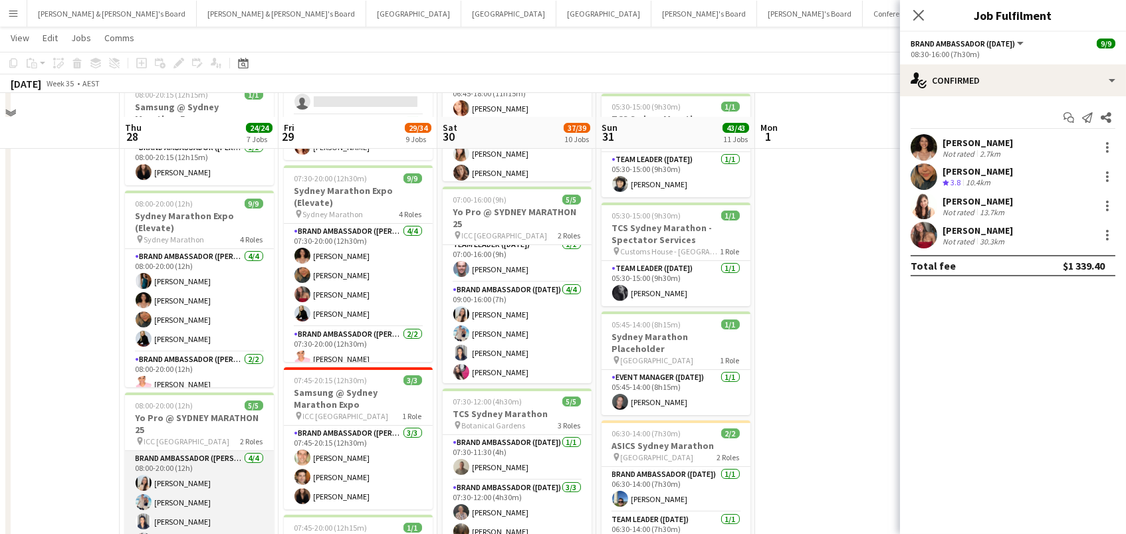
scroll to position [140, 0]
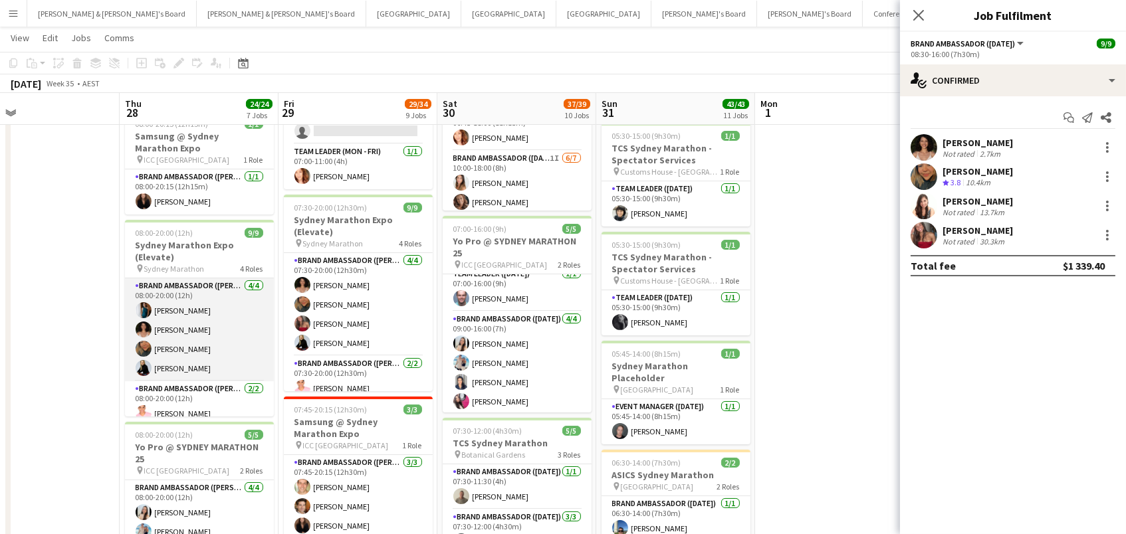
click at [234, 308] on app-card-role "Brand Ambassador (Mon - Fri) 4/4 08:00-20:00 (12h) Payal Gidwani Patricia Mora …" at bounding box center [199, 329] width 149 height 103
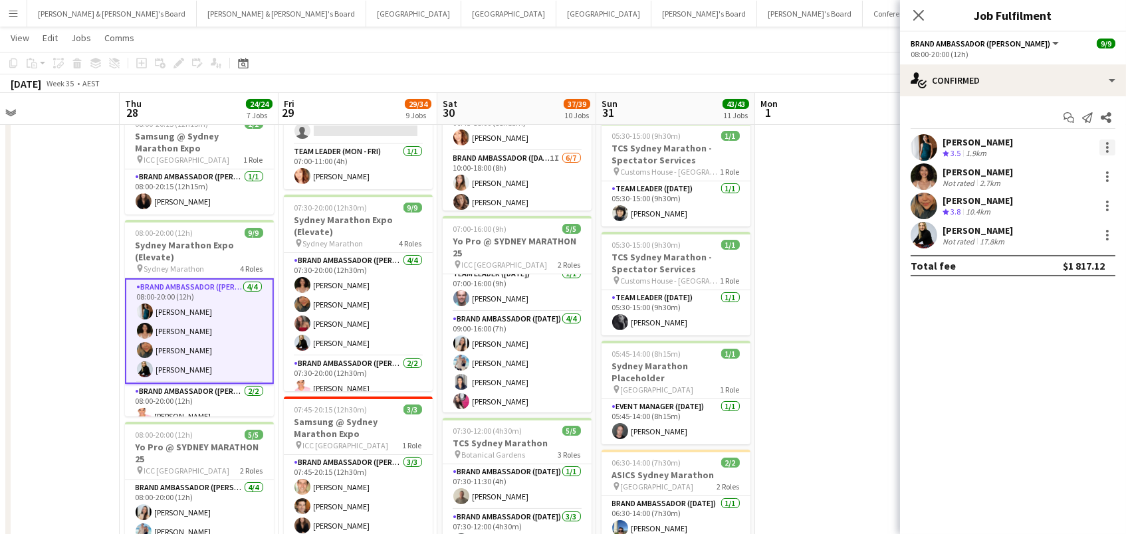
click at [1101, 143] on div at bounding box center [1107, 148] width 16 height 16
click at [1057, 304] on span "Remove" at bounding box center [1043, 298] width 40 height 11
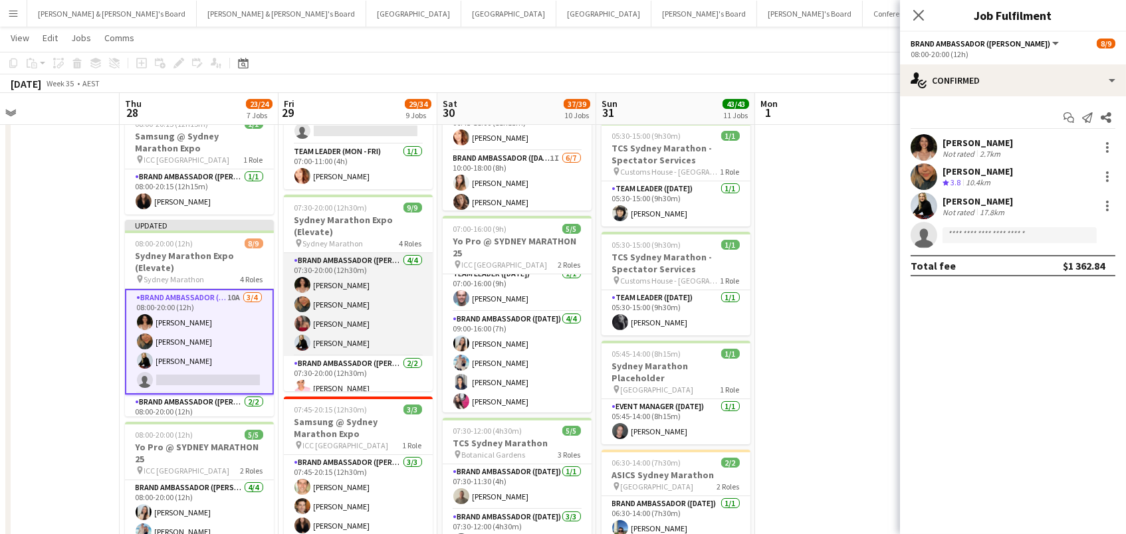
click at [393, 316] on app-card-role "Brand Ambassador (Mon - Fri) 4/4 07:30-20:00 (12h30m) Patricia Mora Roberta Rod…" at bounding box center [358, 304] width 149 height 103
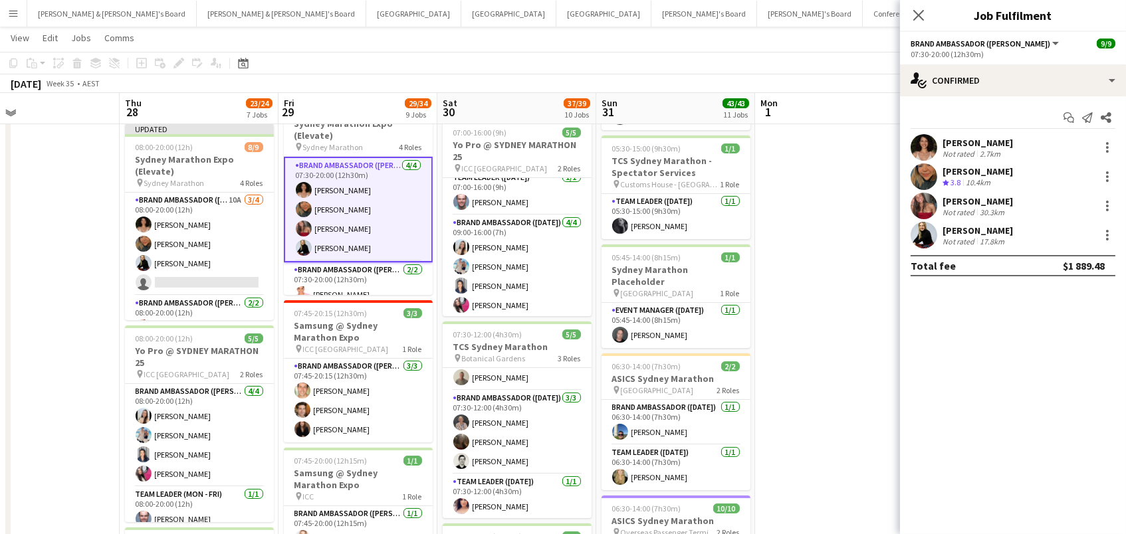
scroll to position [236, 1]
click at [1104, 201] on div at bounding box center [1107, 206] width 16 height 16
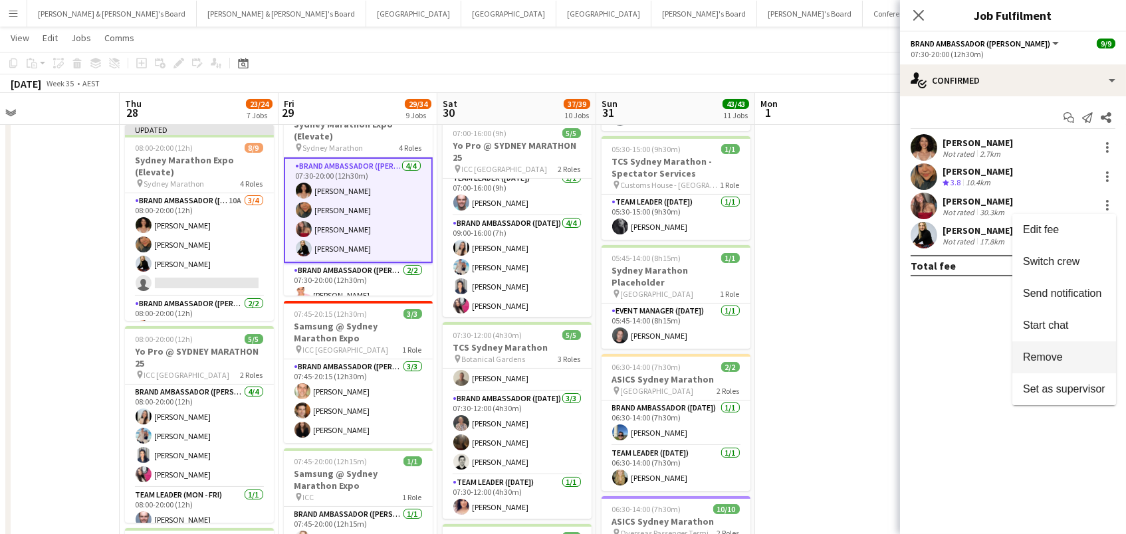
click at [1066, 349] on button "Remove" at bounding box center [1064, 358] width 104 height 32
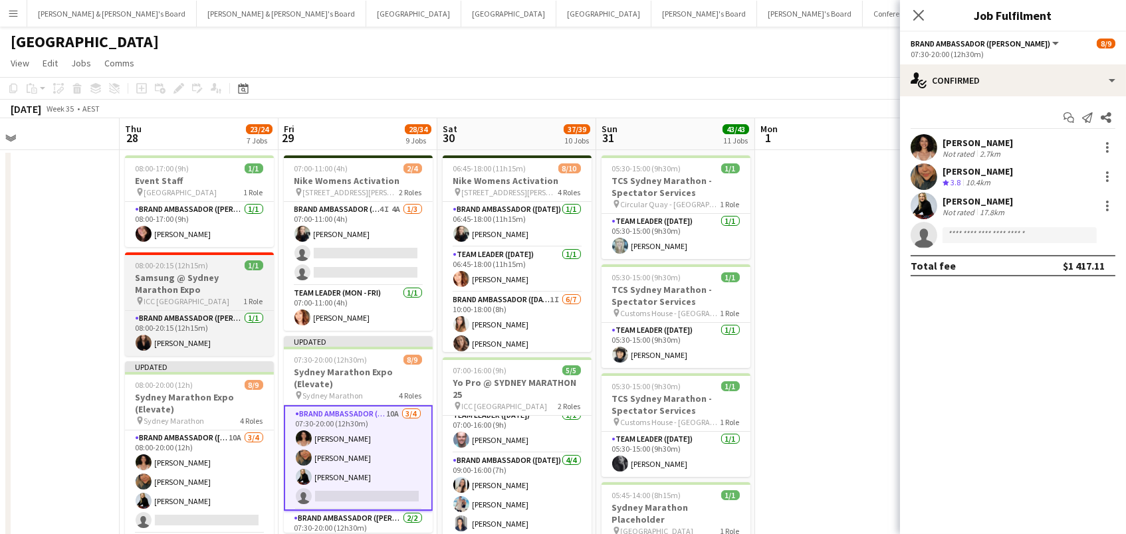
scroll to position [0, 0]
click at [220, 330] on app-card-role "Brand Ambassador (Mon - Fri) 1/1 08:00-20:15 (12h15m) Kim Clifton" at bounding box center [199, 333] width 149 height 45
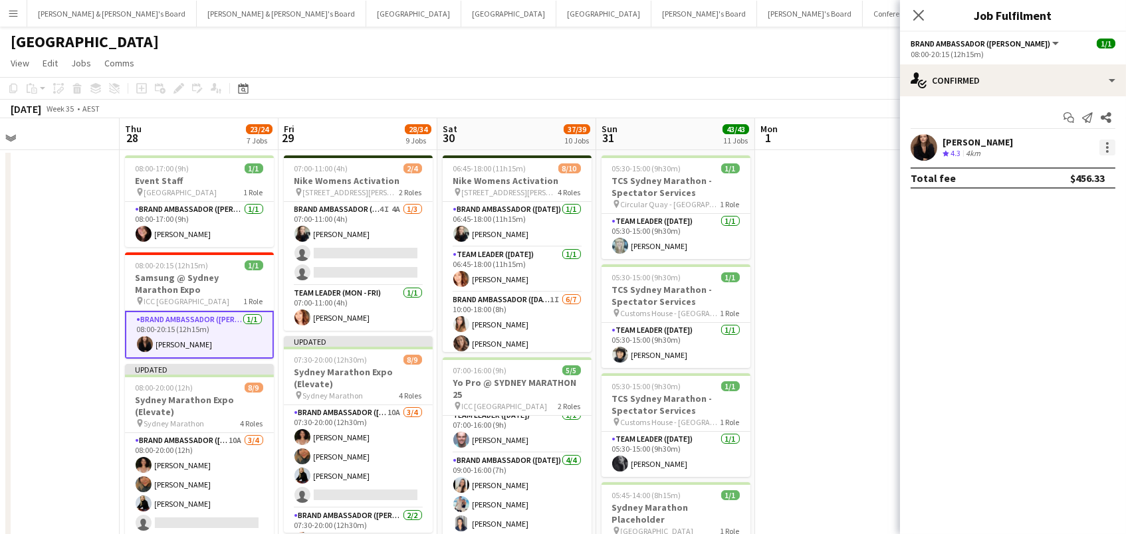
click at [1109, 144] on div at bounding box center [1107, 148] width 16 height 16
click at [1084, 203] on span "Switch crew" at bounding box center [1064, 203] width 82 height 12
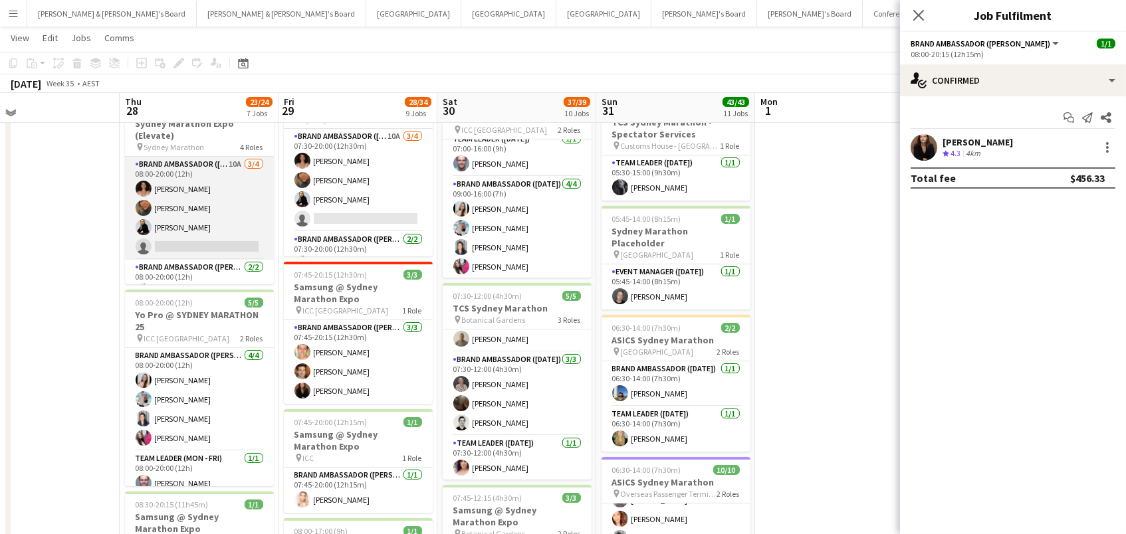
scroll to position [-1, 0]
click at [213, 225] on app-card-role "Brand Ambassador (Mon - Fri) 10A 3/4 08:00-20:00 (12h) Patricia Mora Roberta Ro…" at bounding box center [199, 208] width 149 height 103
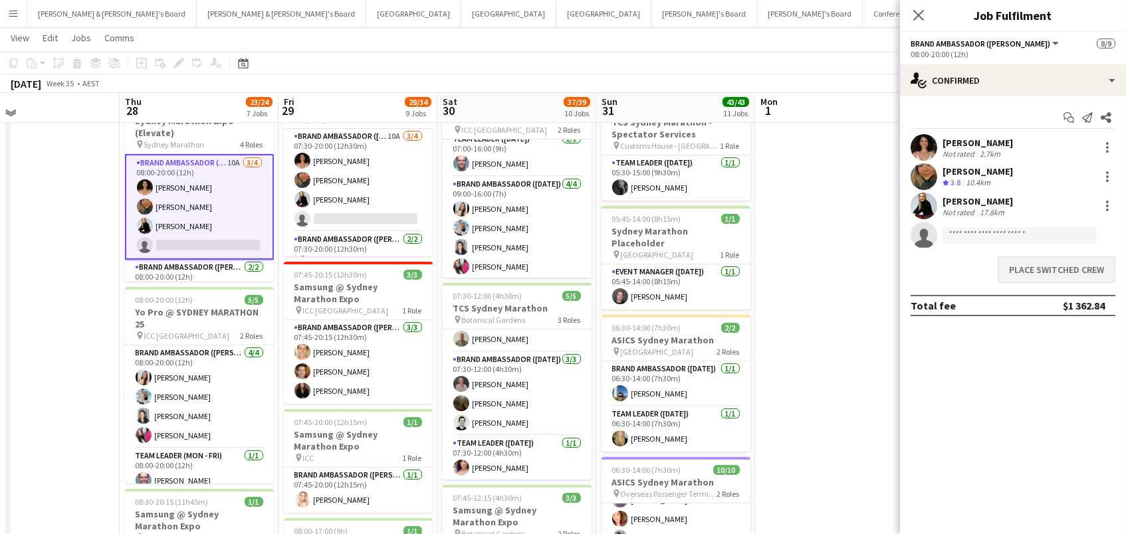
click at [1029, 270] on button "Place switched crew" at bounding box center [1056, 269] width 118 height 27
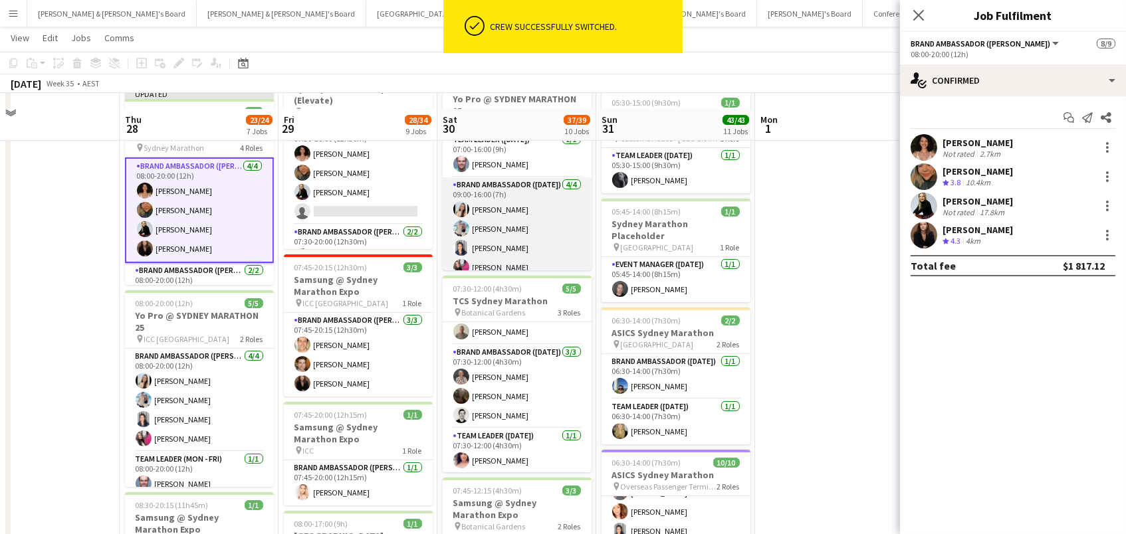
scroll to position [-1, 0]
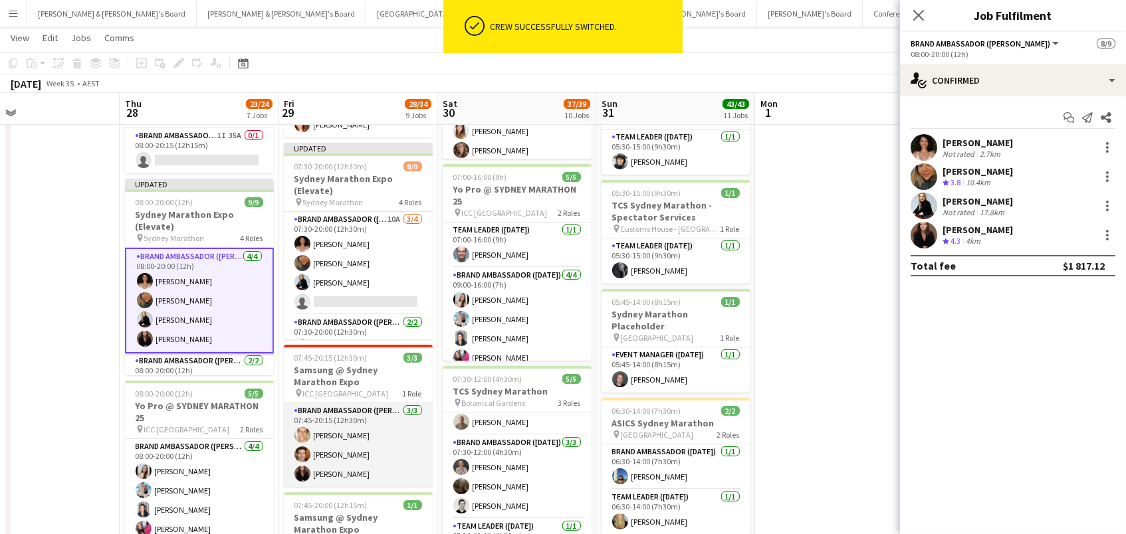
click at [352, 453] on app-card-role "Brand Ambassador (Mon - Fri) 3/3 07:45-20:15 (12h30m) Tom Caley Juan Montes Kim…" at bounding box center [358, 445] width 149 height 84
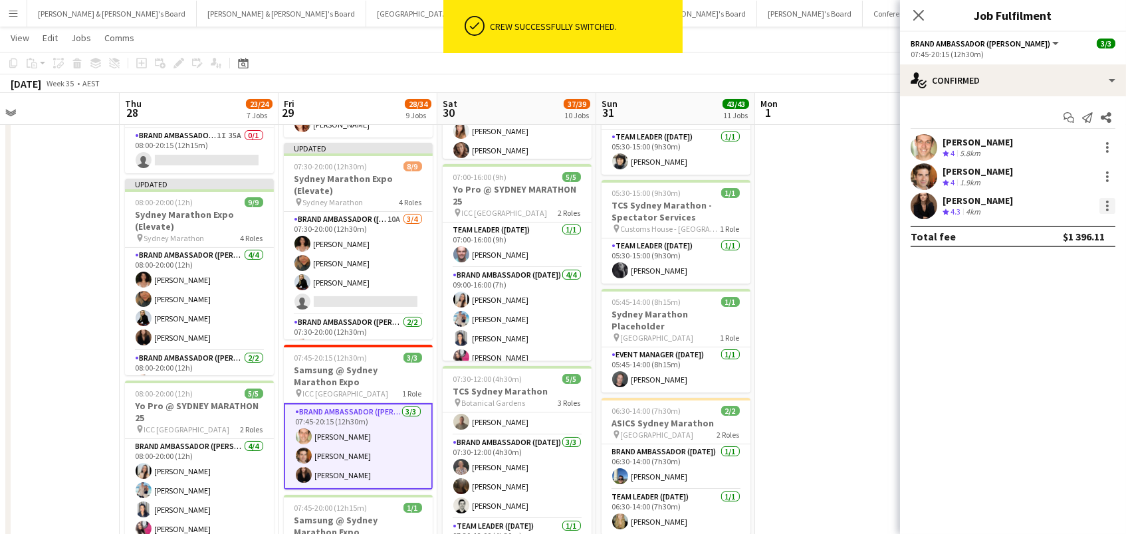
click at [1109, 206] on div at bounding box center [1107, 206] width 16 height 16
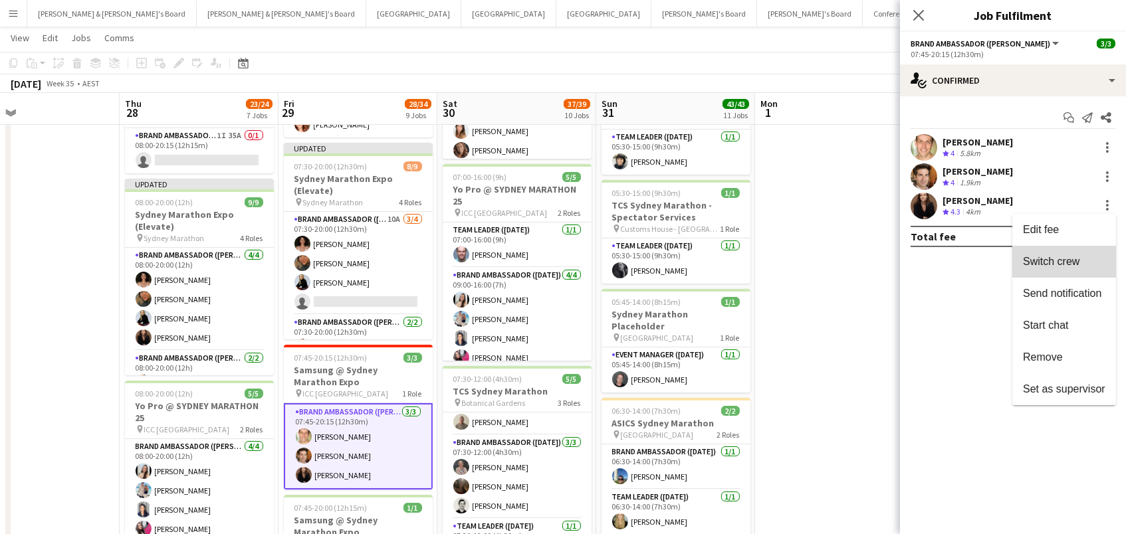
click at [1062, 264] on span "Switch crew" at bounding box center [1051, 261] width 56 height 11
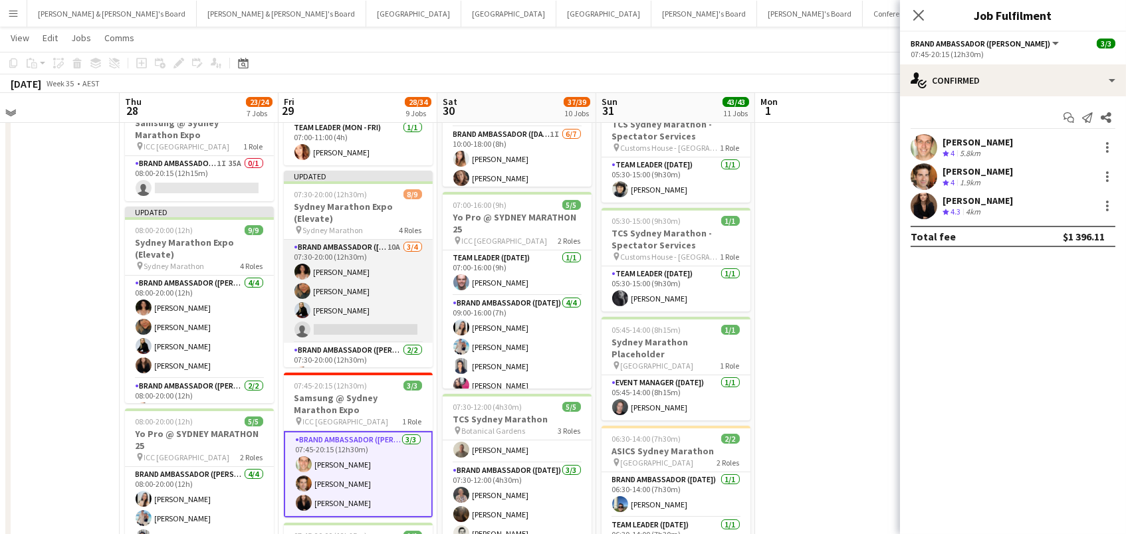
click at [315, 302] on app-card-role "Brand Ambassador (Mon - Fri) 10A 3/4 07:30-20:00 (12h30m) Patricia Mora Roberta…" at bounding box center [358, 291] width 149 height 103
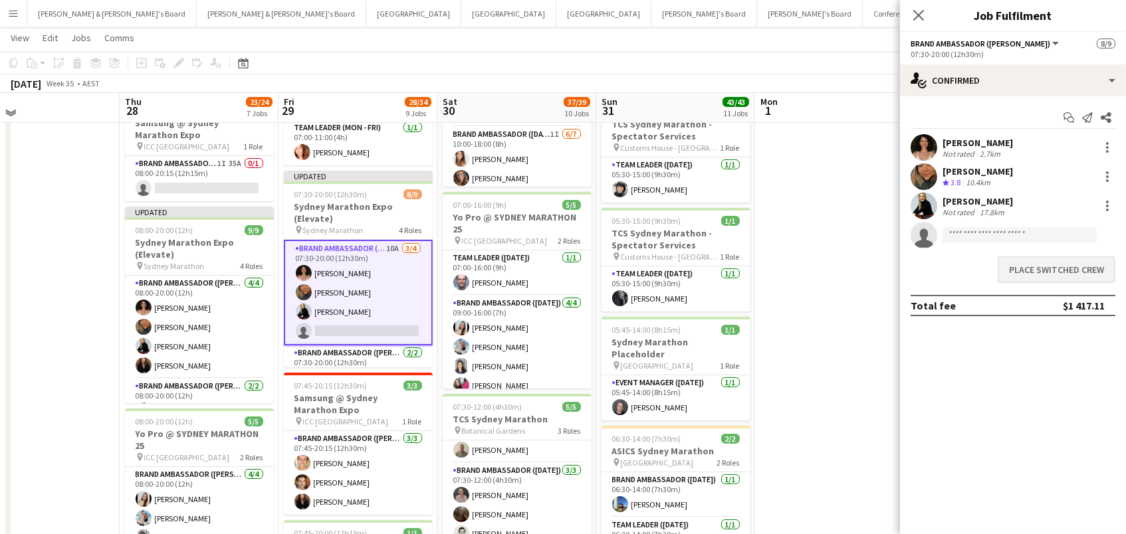
click at [1007, 260] on button "Place switched crew" at bounding box center [1056, 269] width 118 height 27
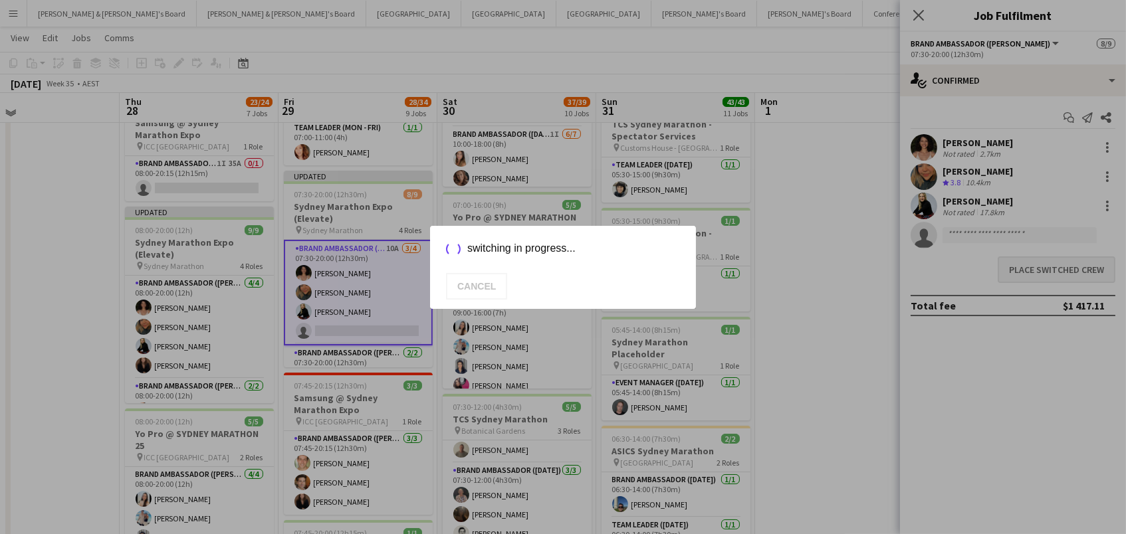
scroll to position [0, 0]
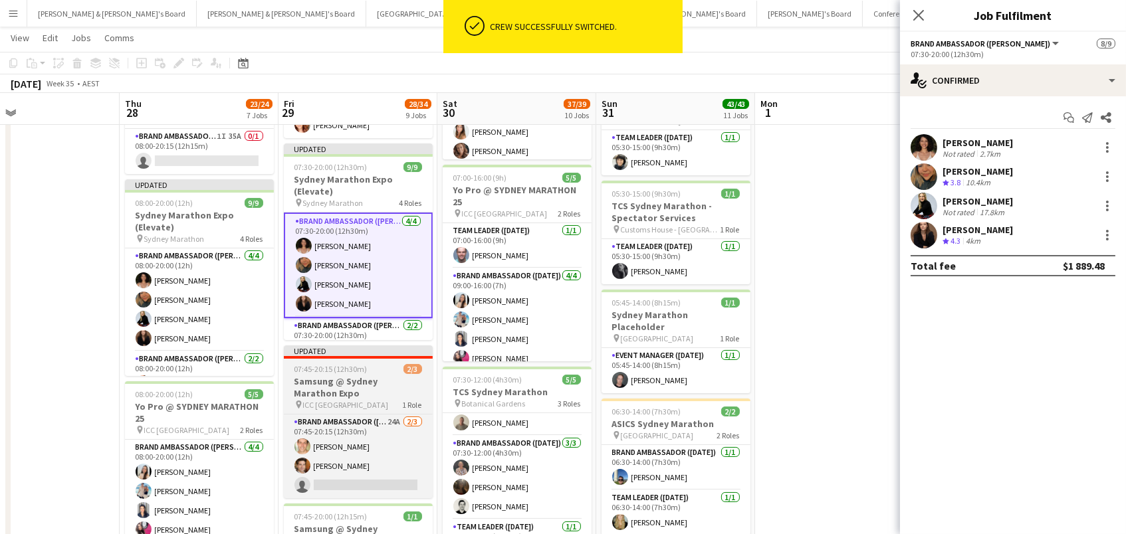
drag, startPoint x: 414, startPoint y: 386, endPoint x: 406, endPoint y: 378, distance: 11.3
click at [414, 386] on h3 "Samsung @ Sydney Marathon Expo" at bounding box center [358, 387] width 149 height 24
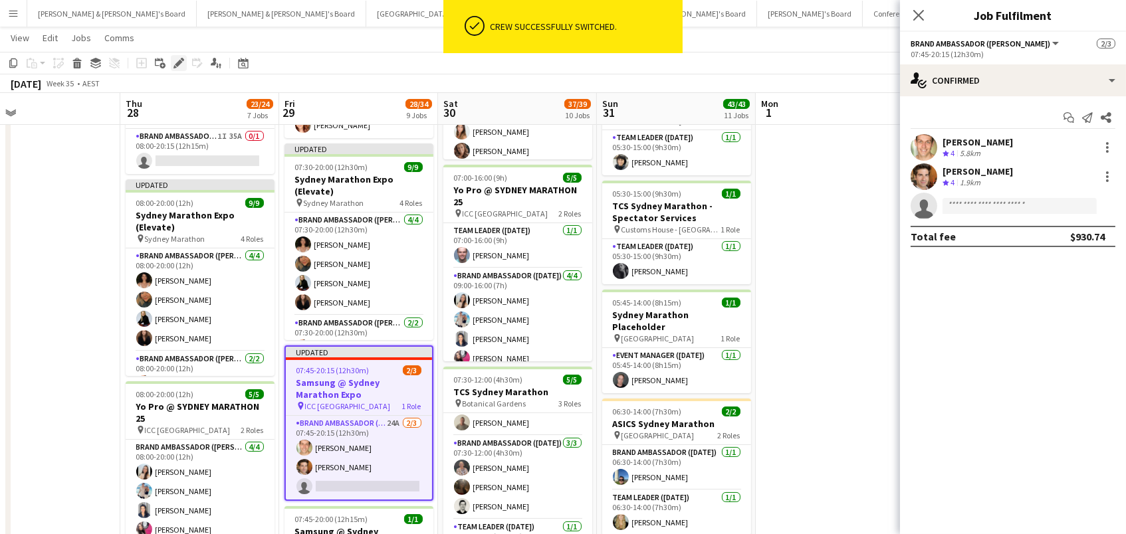
click at [177, 58] on icon "Edit" at bounding box center [178, 63] width 11 height 11
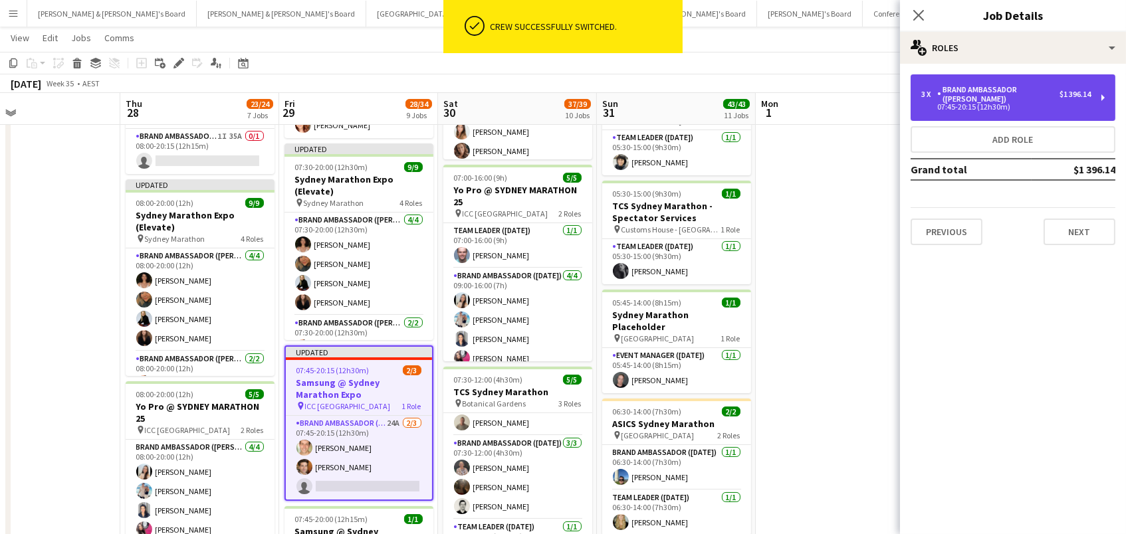
click at [982, 90] on div "Brand Ambassador ([PERSON_NAME])" at bounding box center [998, 94] width 122 height 19
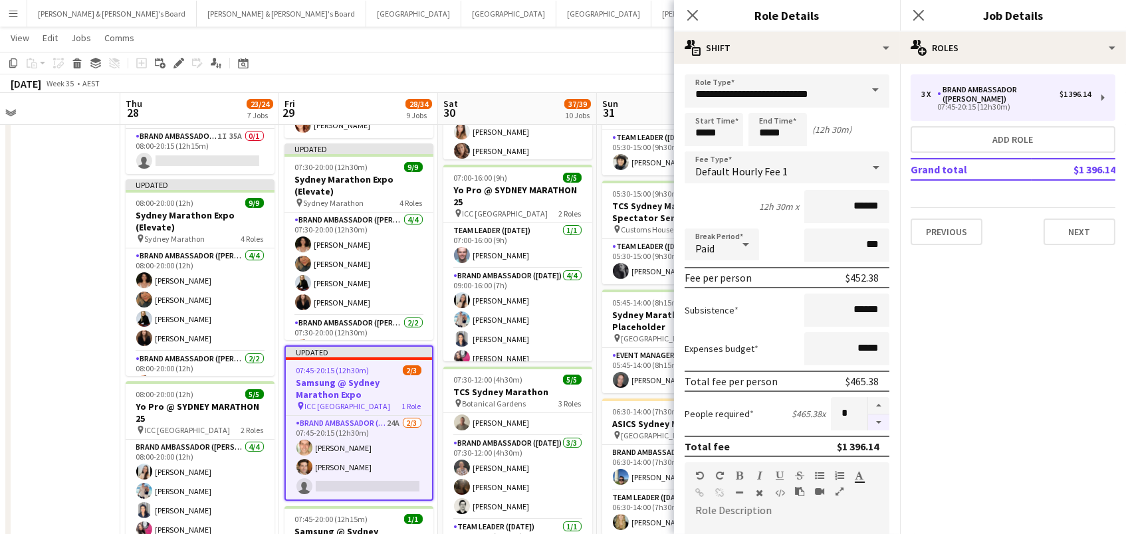
click at [876, 423] on button "button" at bounding box center [878, 423] width 21 height 17
type input "*"
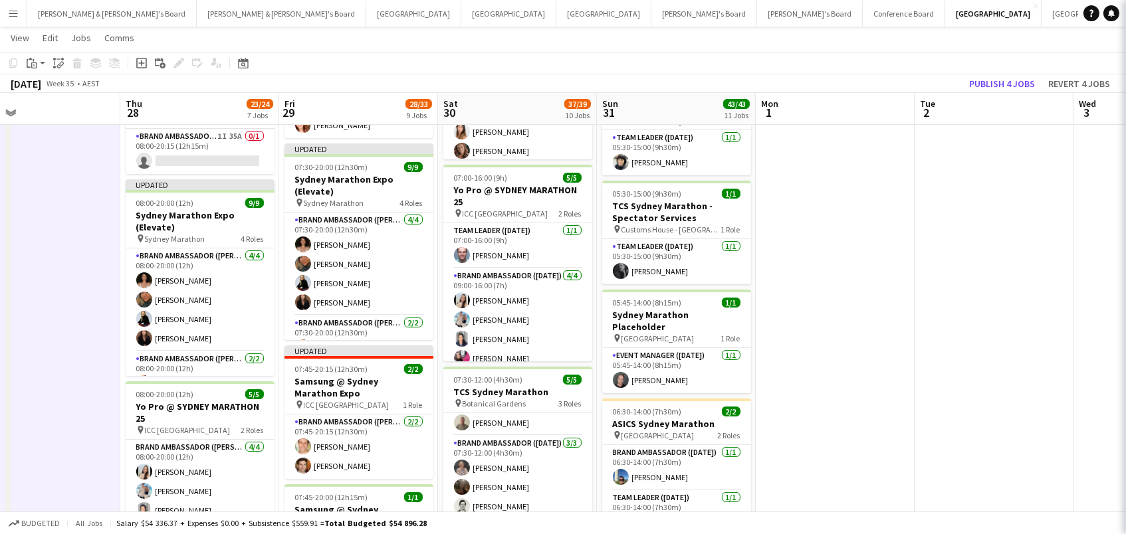
scroll to position [0, 356]
click at [991, 82] on button "Publish 4 jobs" at bounding box center [1002, 83] width 76 height 17
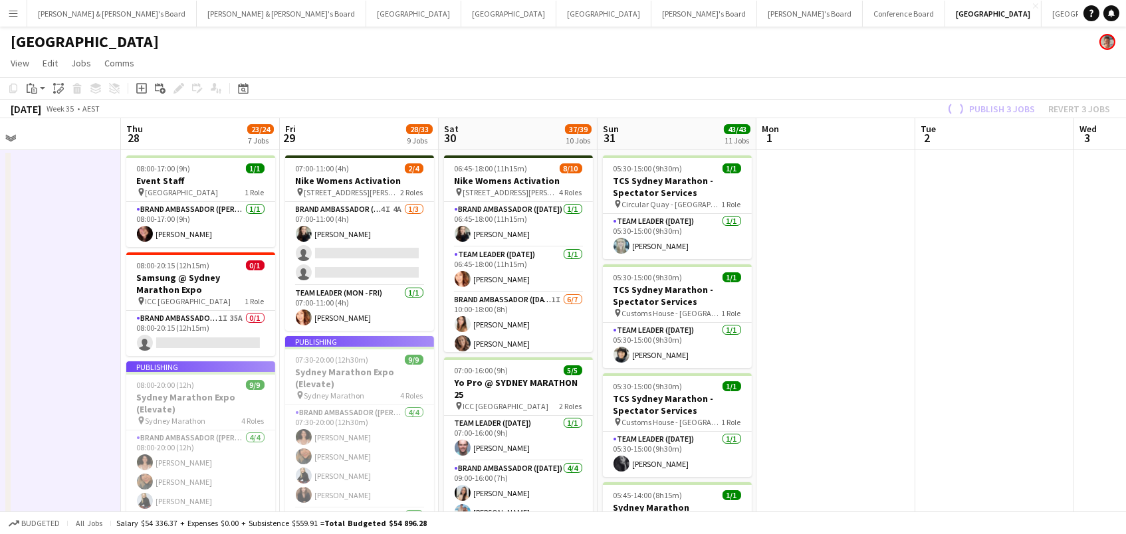
scroll to position [0, 0]
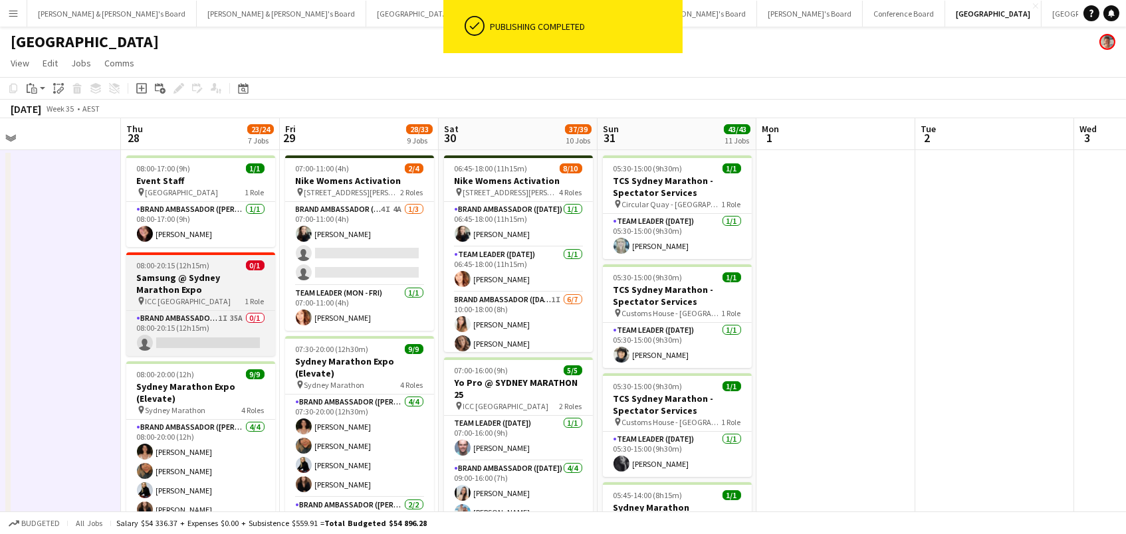
click at [161, 276] on h3 "Samsung @ Sydney Marathon Expo" at bounding box center [200, 284] width 149 height 24
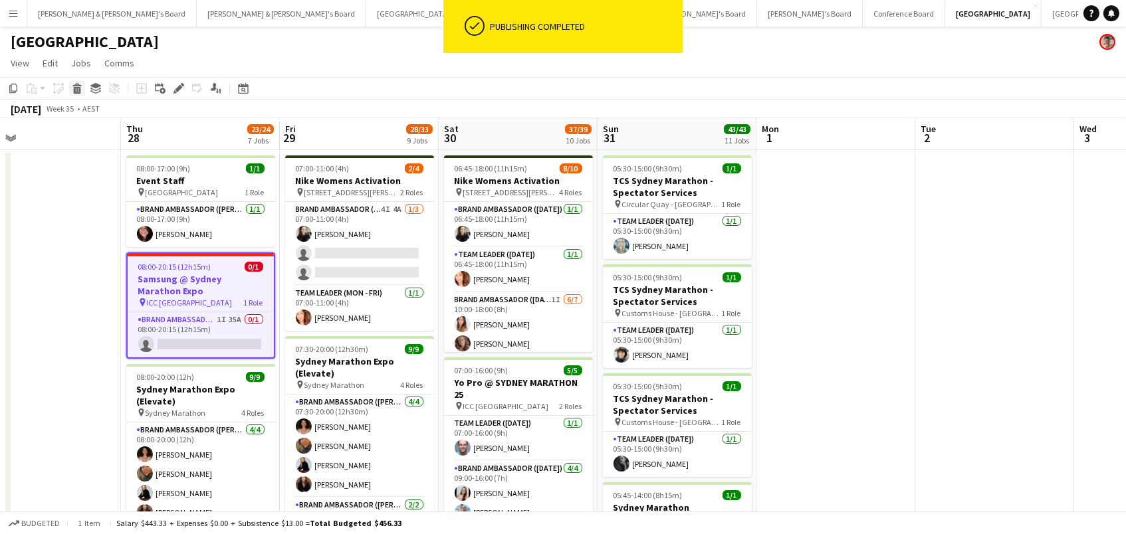
click at [74, 85] on icon at bounding box center [76, 84] width 9 height 3
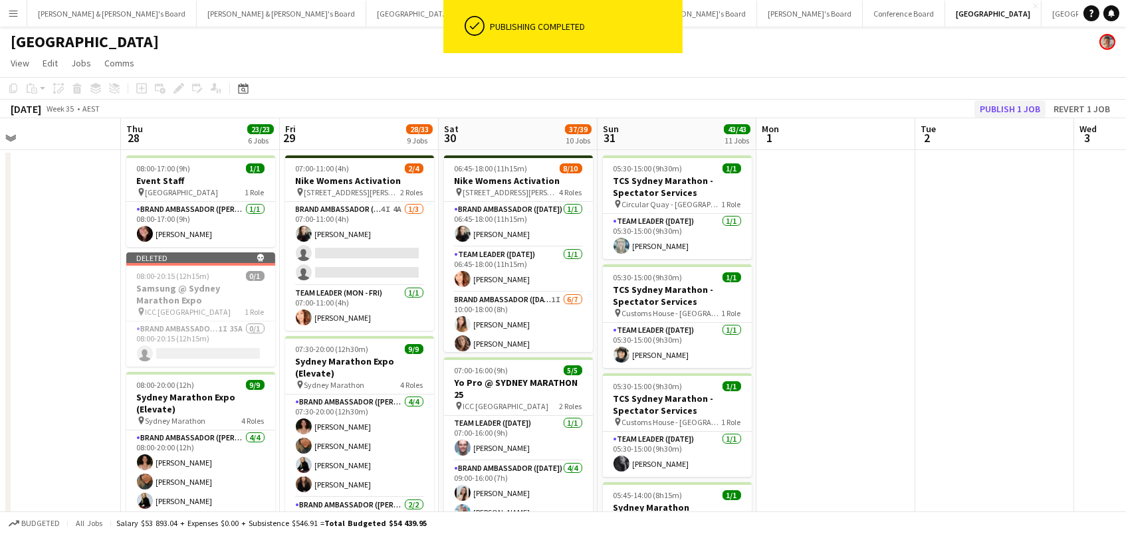
click at [1026, 104] on button "Publish 1 job" at bounding box center [1009, 108] width 71 height 17
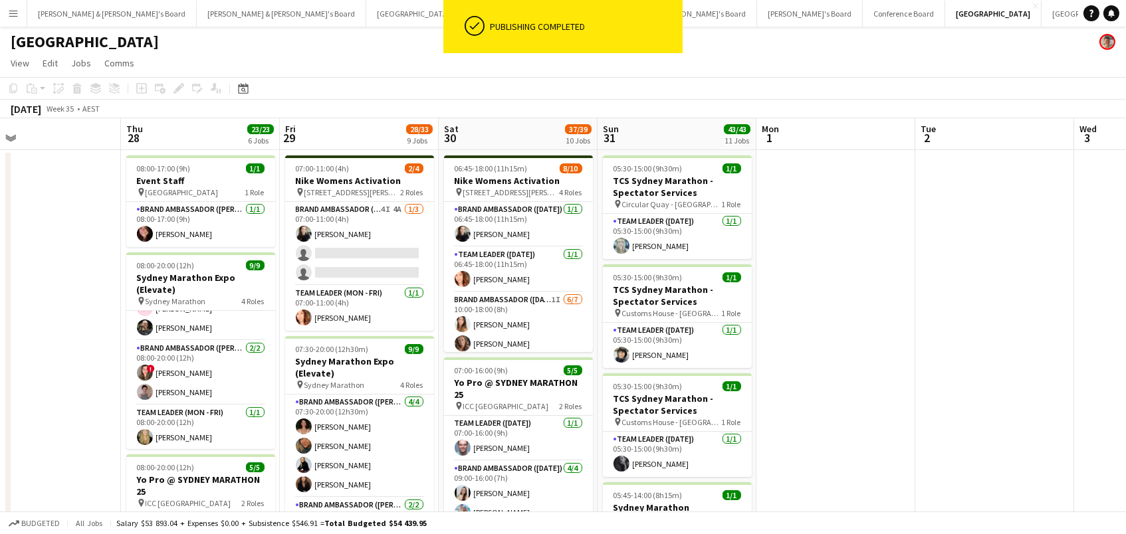
scroll to position [136, 0]
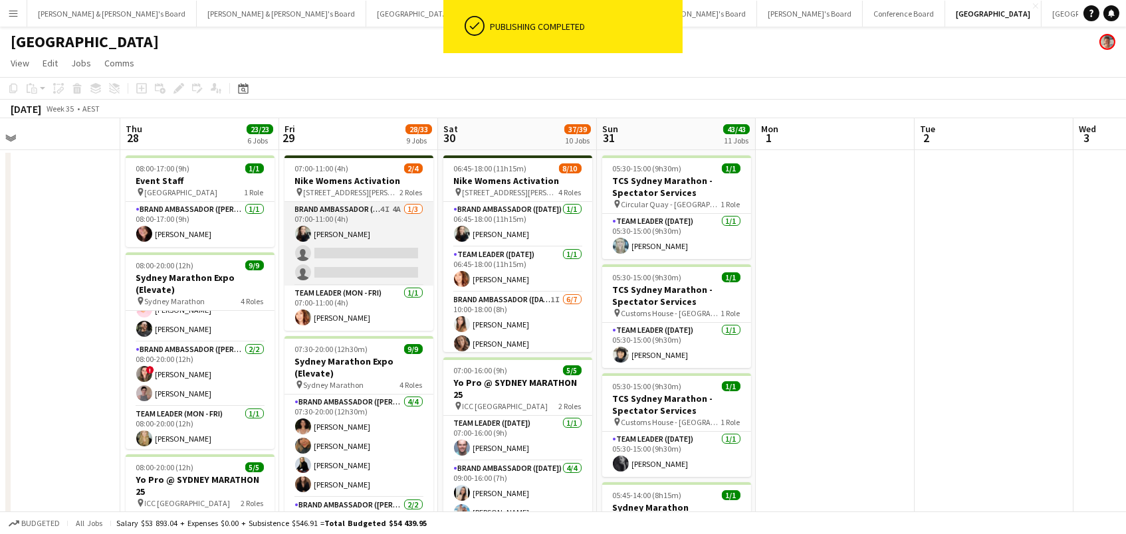
click at [332, 245] on app-card-role "Brand Ambassador (Mon - Fri) 4I 4A 1/3 07:00-11:00 (4h) Sharna O’Toole single-n…" at bounding box center [358, 244] width 149 height 84
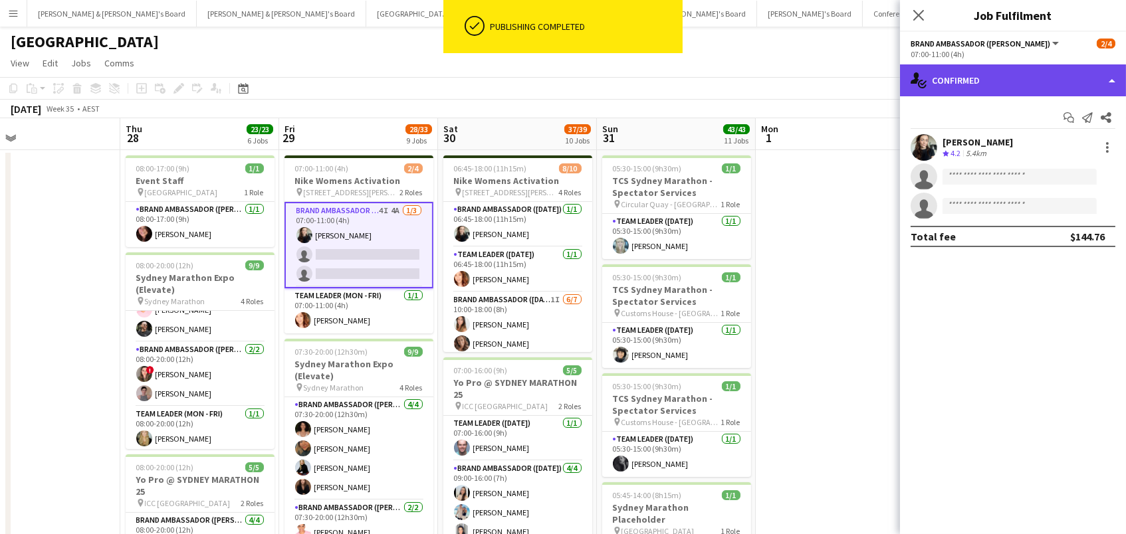
click at [995, 68] on div "single-neutral-actions-check-2 Confirmed" at bounding box center [1013, 80] width 226 height 32
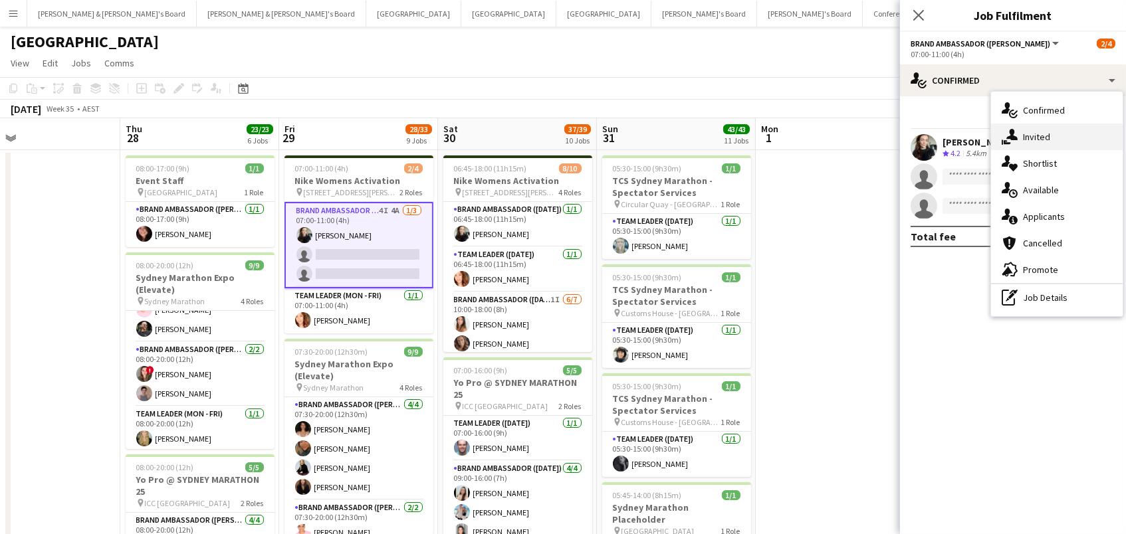
click at [1065, 134] on div "single-neutral-actions-share-1 Invited" at bounding box center [1057, 137] width 132 height 27
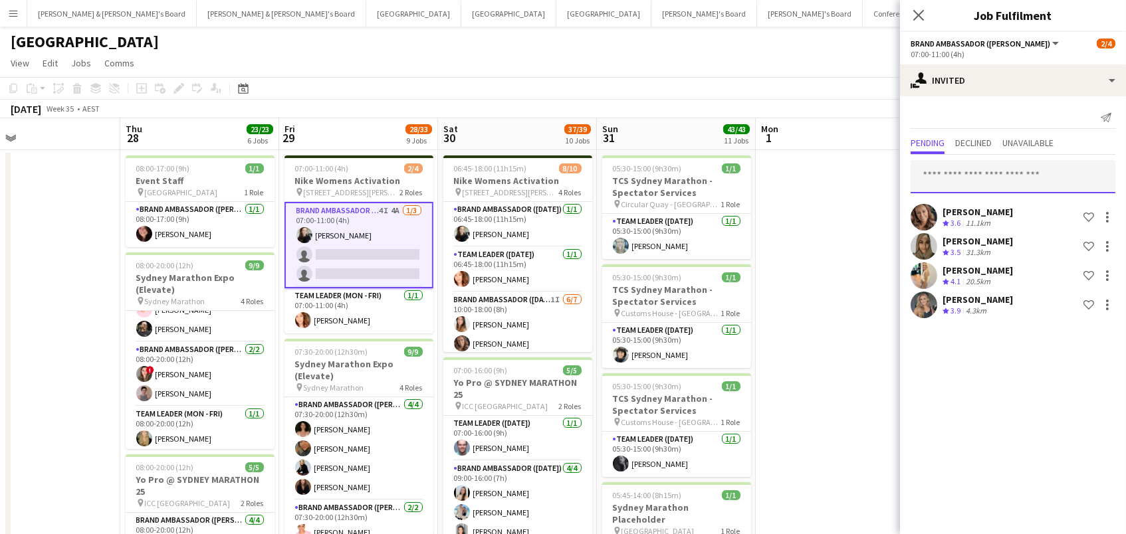
click at [973, 187] on input "text" at bounding box center [1012, 176] width 205 height 33
type input "*****"
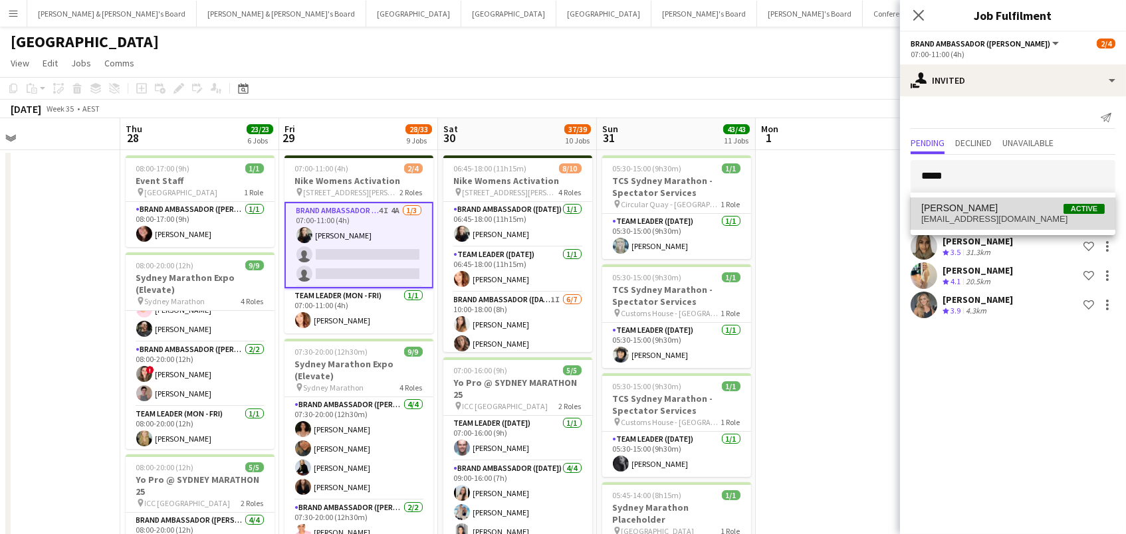
drag, startPoint x: 973, startPoint y: 187, endPoint x: 990, endPoint y: 213, distance: 31.1
click at [990, 213] on span "Payal Gidwani Active" at bounding box center [1012, 208] width 183 height 11
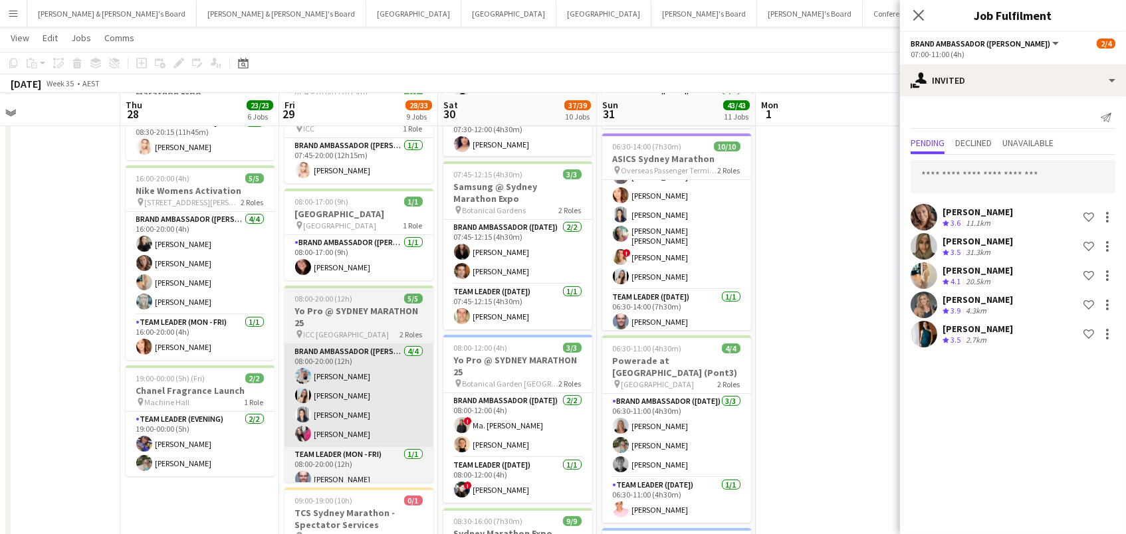
scroll to position [598, 0]
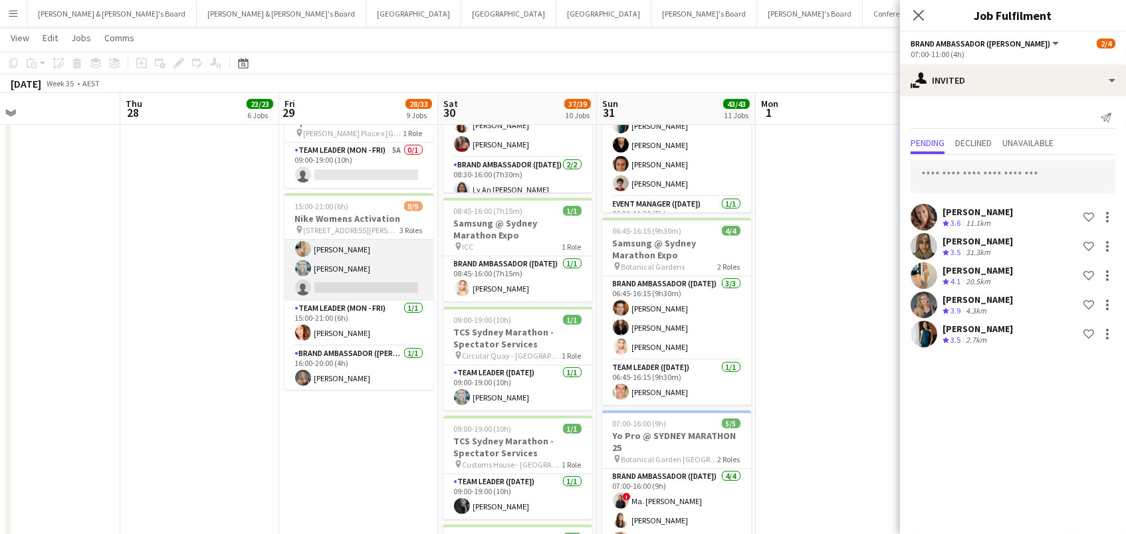
click at [366, 262] on app-card-role "Brand Ambassador (Mon - Fri) 4A 6/7 15:00-21:00 (6h) Sharna O’Toole Rachel Zapp…" at bounding box center [358, 220] width 149 height 161
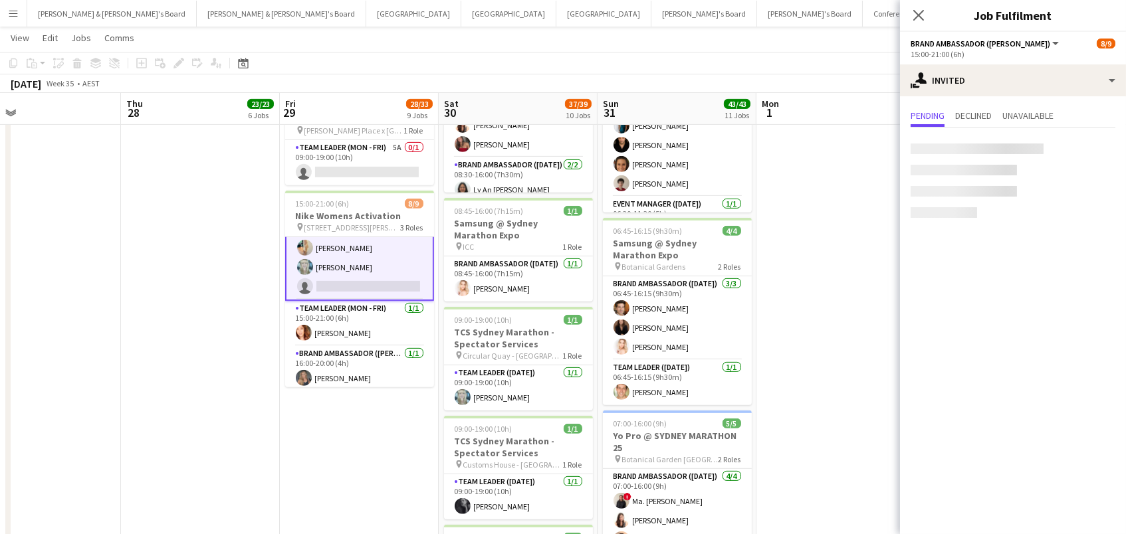
click at [975, 151] on div at bounding box center [976, 149] width 133 height 11
click at [944, 143] on input "text" at bounding box center [1012, 149] width 205 height 33
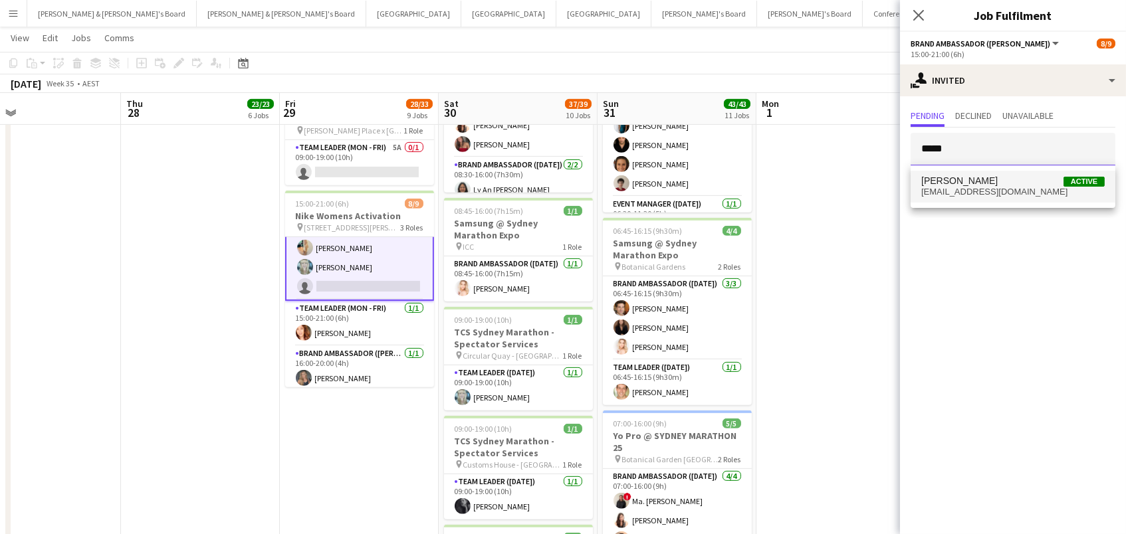
type input "*****"
click at [945, 189] on span "gidwanipayal@gmail.com" at bounding box center [1012, 192] width 183 height 11
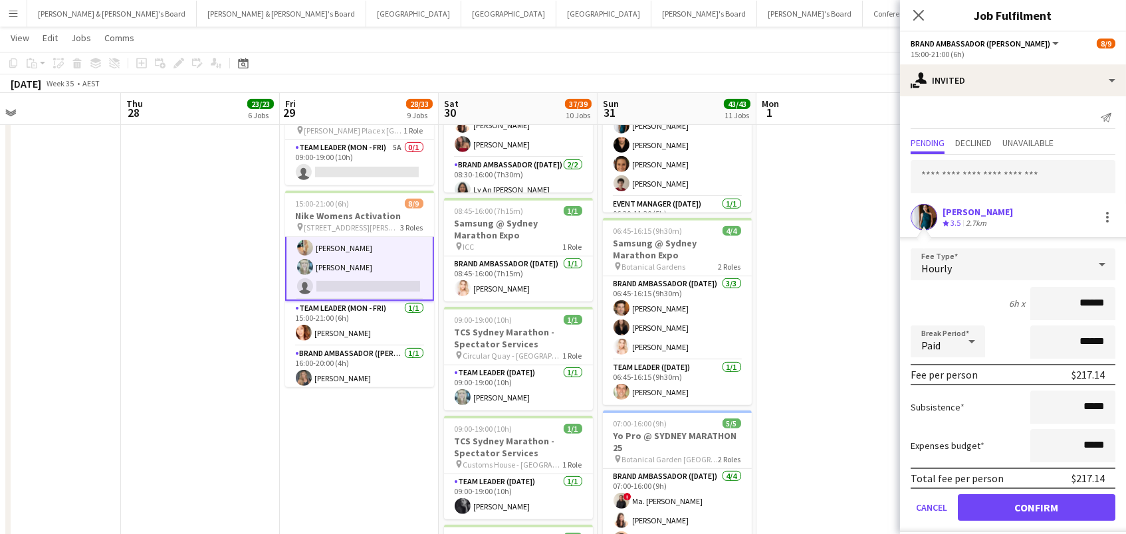
click at [1036, 506] on button "Confirm" at bounding box center [1036, 507] width 157 height 27
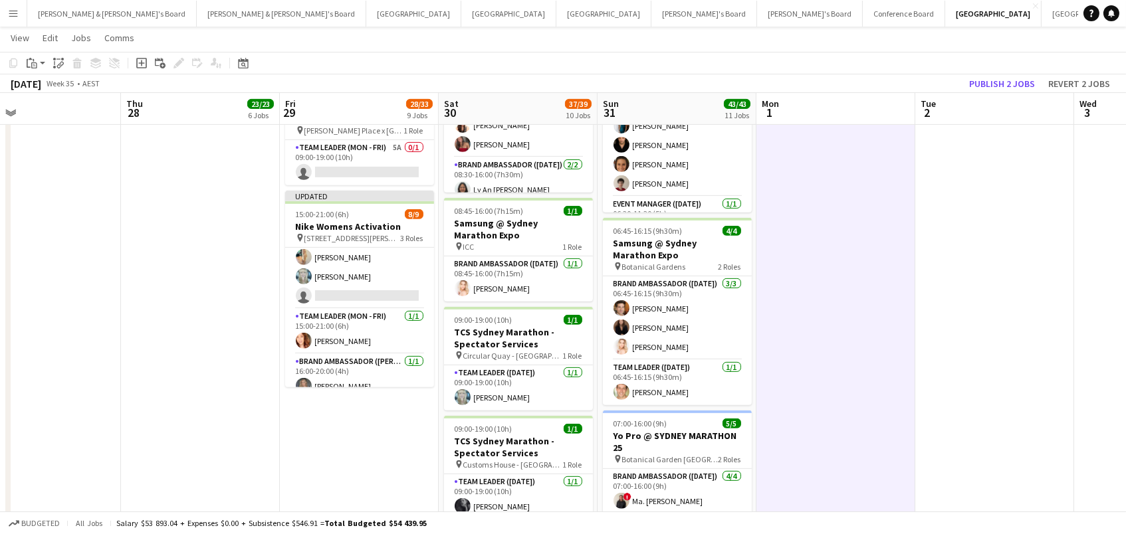
click at [1028, 80] on button "Publish 2 jobs" at bounding box center [1002, 83] width 76 height 17
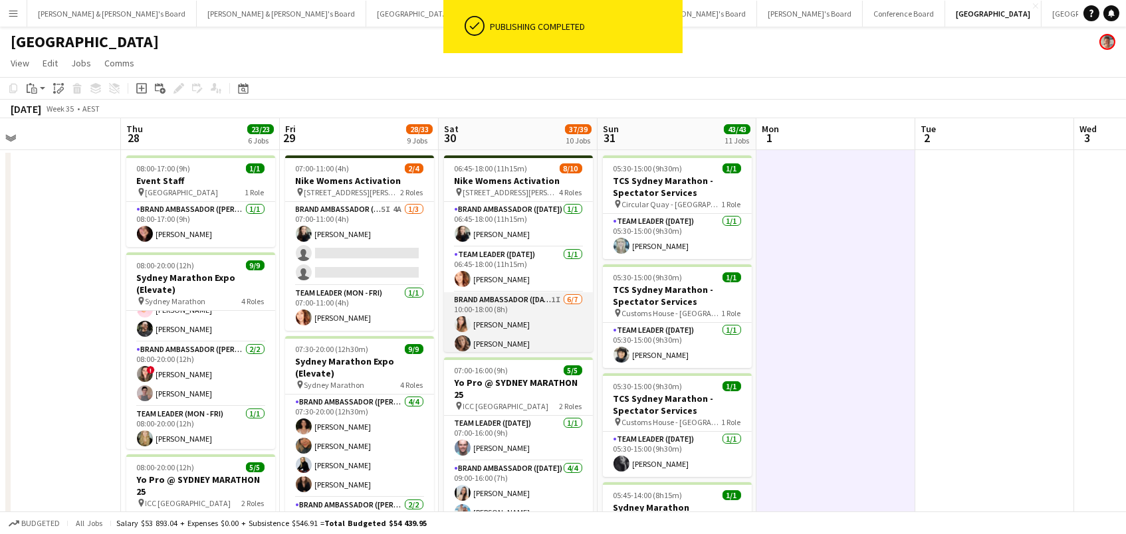
click at [537, 324] on app-card-role "Brand Ambassador (Saturday) 1I 6/7 10:00-18:00 (8h) Talia Zappia Rachel Zappia …" at bounding box center [518, 372] width 149 height 161
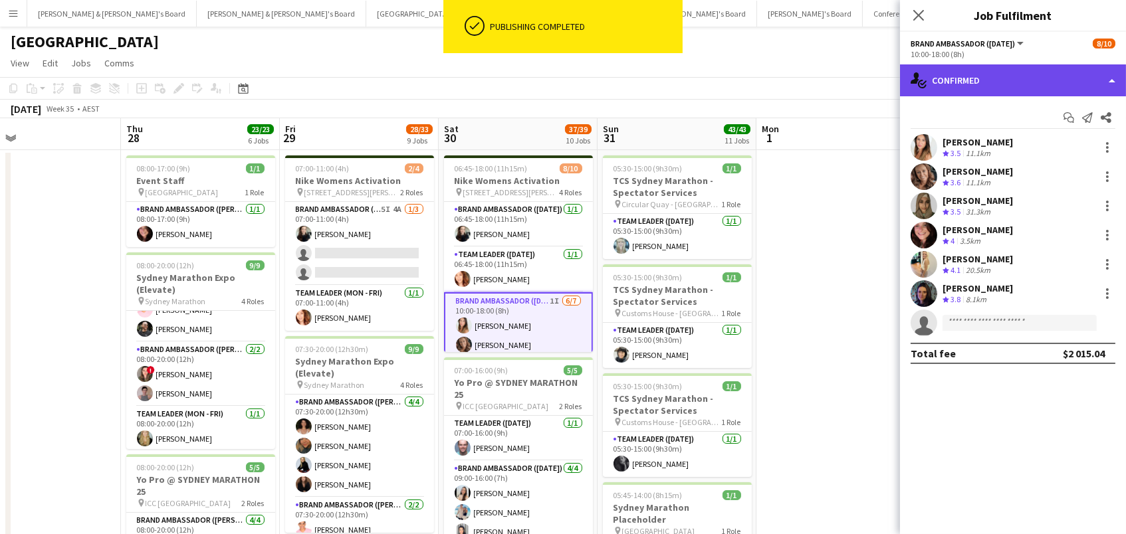
click at [983, 79] on div "single-neutral-actions-check-2 Confirmed" at bounding box center [1013, 80] width 226 height 32
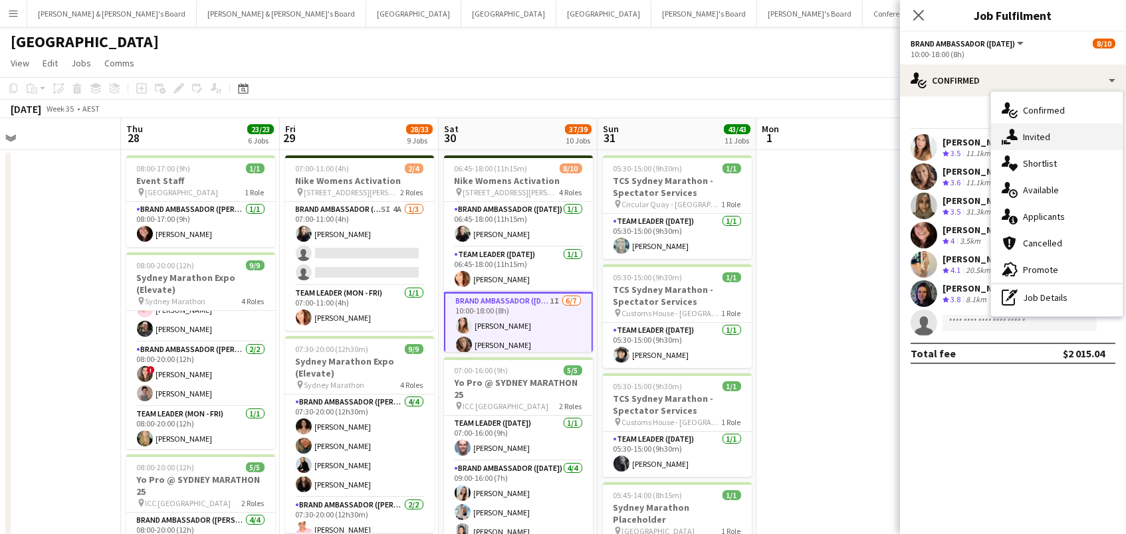
click at [1026, 134] on div "single-neutral-actions-share-1 Invited" at bounding box center [1057, 137] width 132 height 27
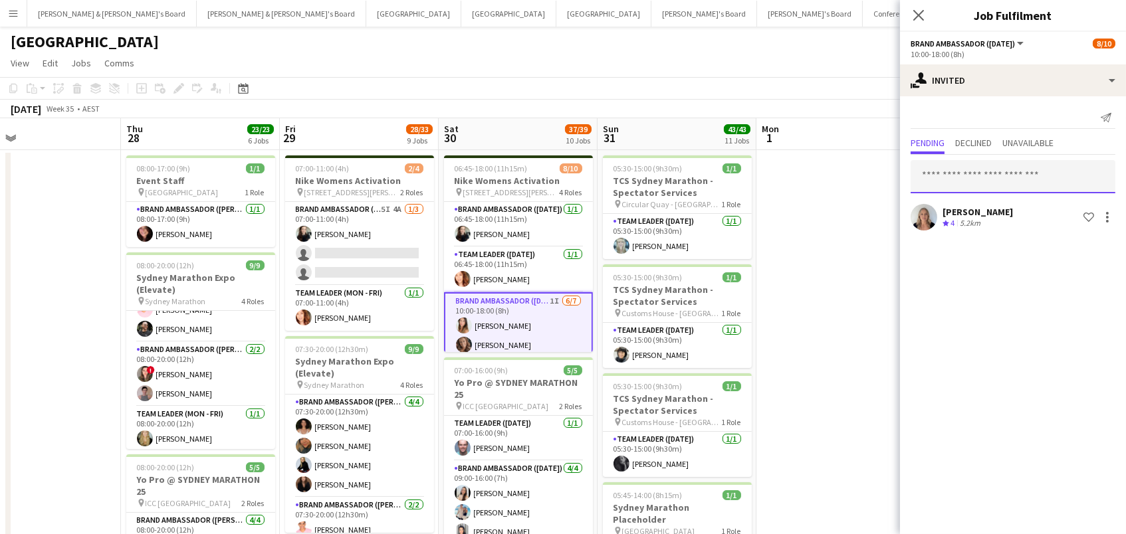
click at [1018, 172] on input "text" at bounding box center [1012, 176] width 205 height 33
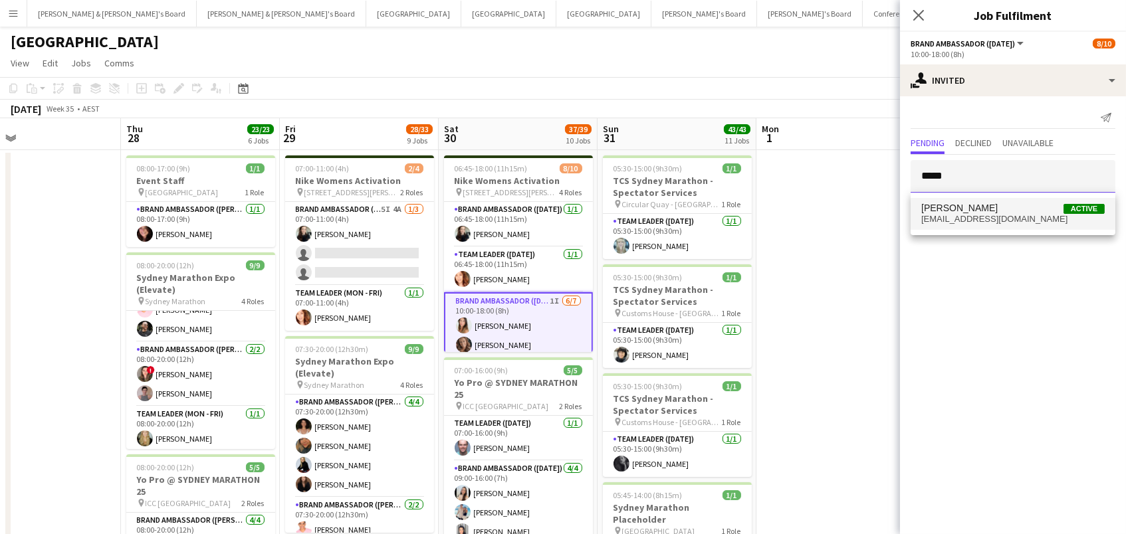
type input "*****"
click at [1002, 216] on span "gidwanipayal@gmail.com" at bounding box center [1012, 219] width 183 height 11
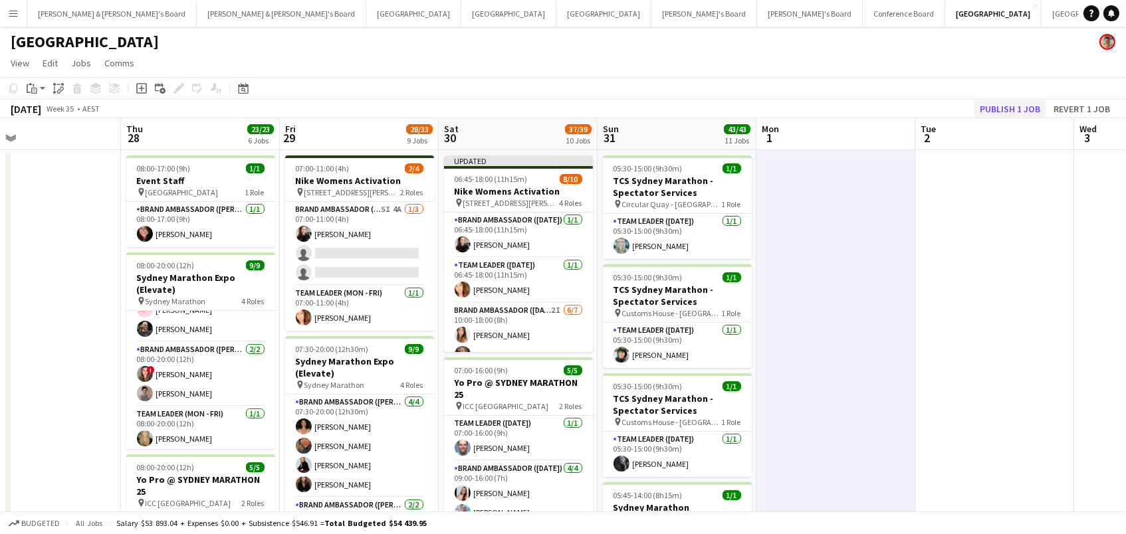
click at [1023, 106] on button "Publish 1 job" at bounding box center [1009, 108] width 71 height 17
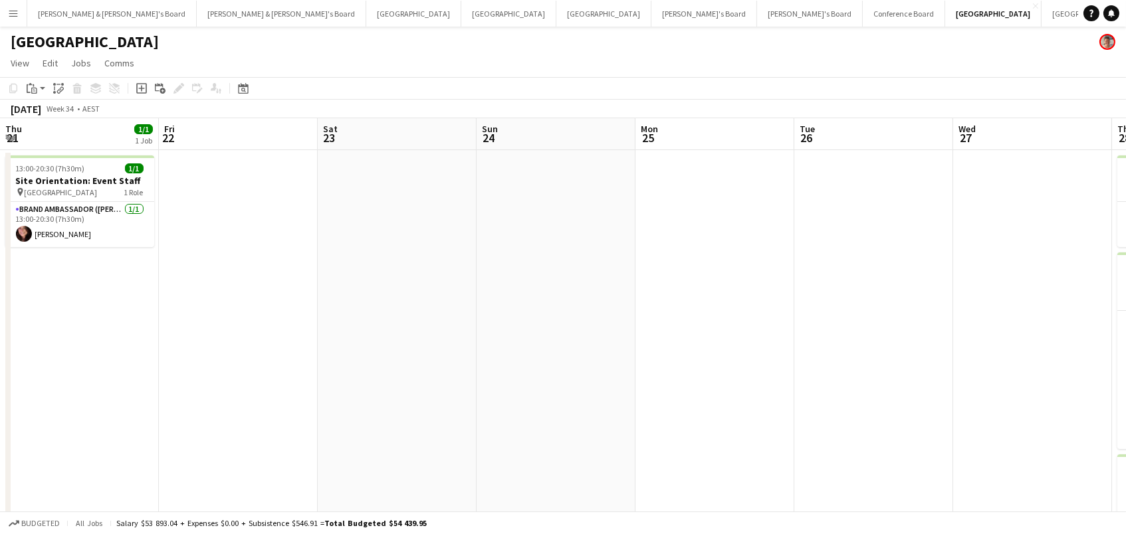
scroll to position [0, 403]
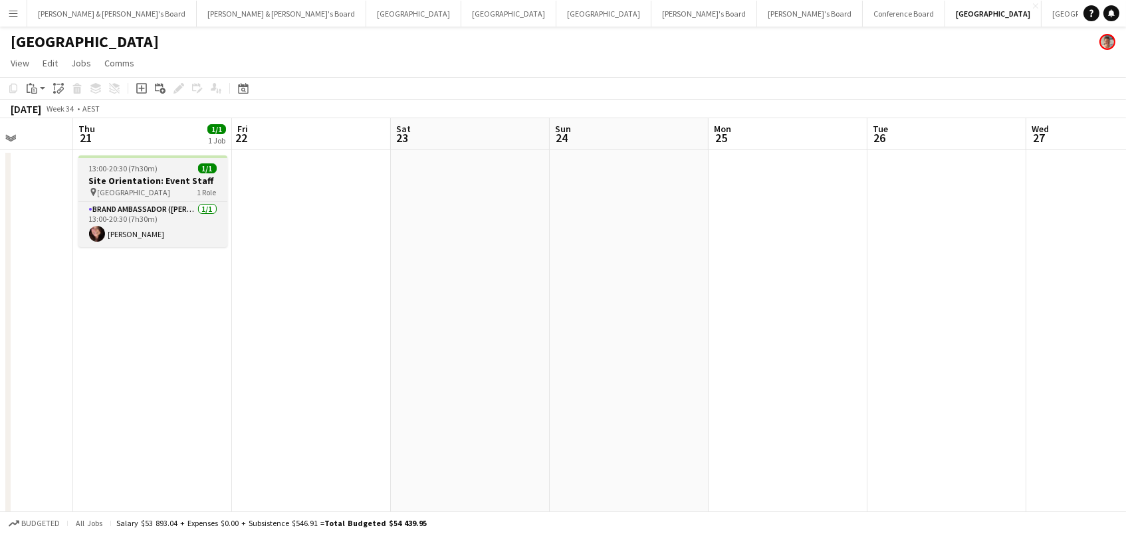
click at [165, 175] on h3 "Site Orientation: Event Staff" at bounding box center [152, 181] width 149 height 12
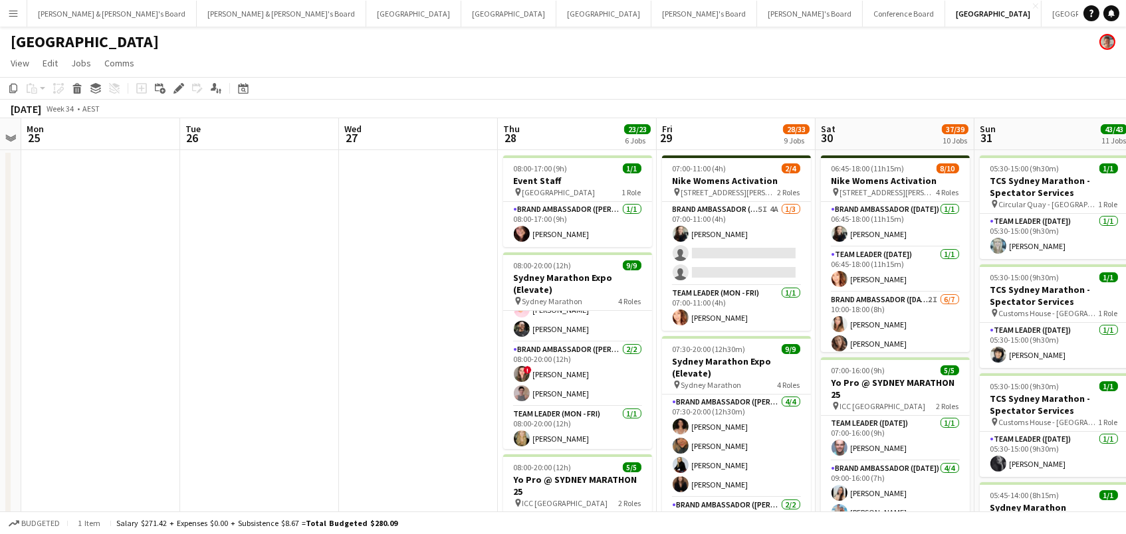
scroll to position [0, 418]
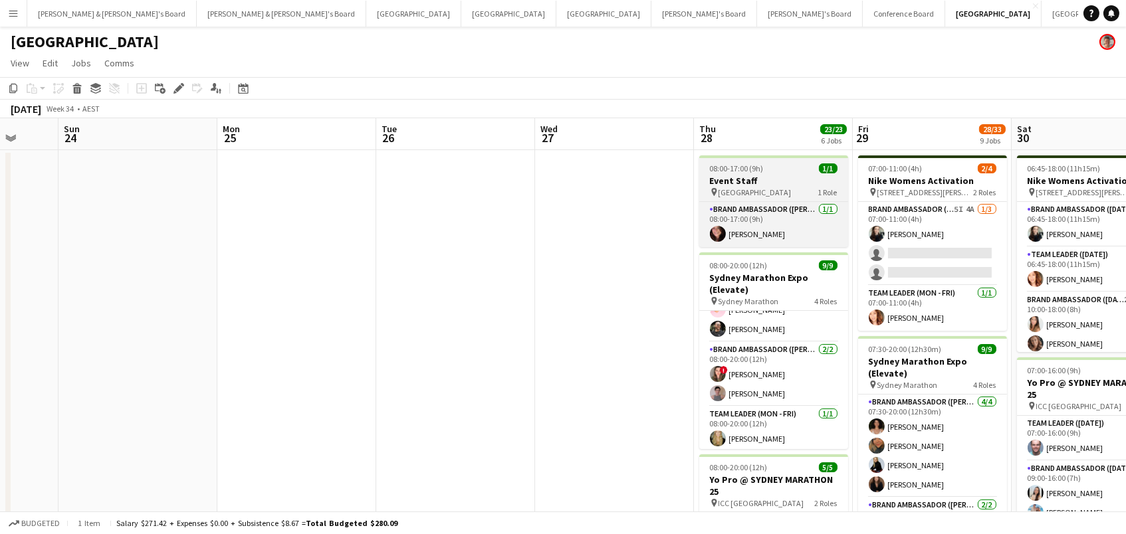
click at [814, 158] on app-job-card "08:00-17:00 (9h) 1/1 Event Staff pin Chifley Tower 1 Role Brand Ambassador (Mon…" at bounding box center [773, 201] width 149 height 92
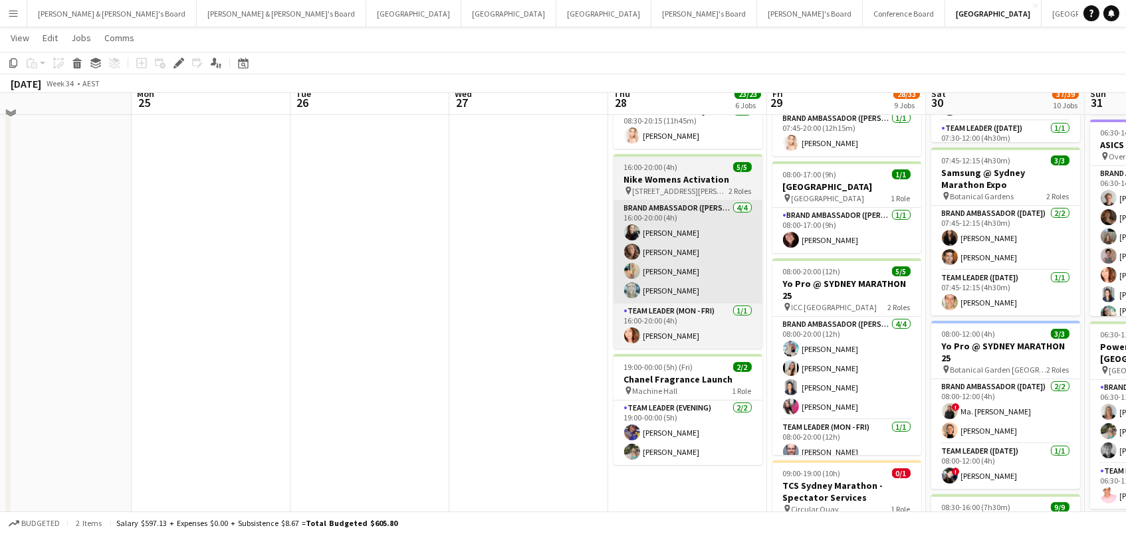
scroll to position [601, 0]
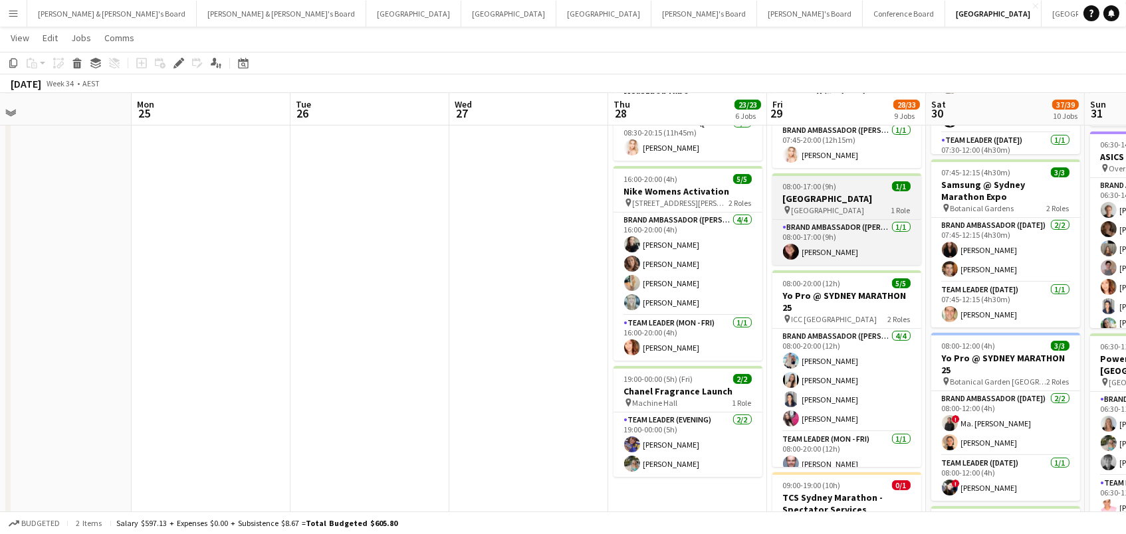
click at [869, 193] on h3 "Chifley Tower" at bounding box center [846, 199] width 149 height 12
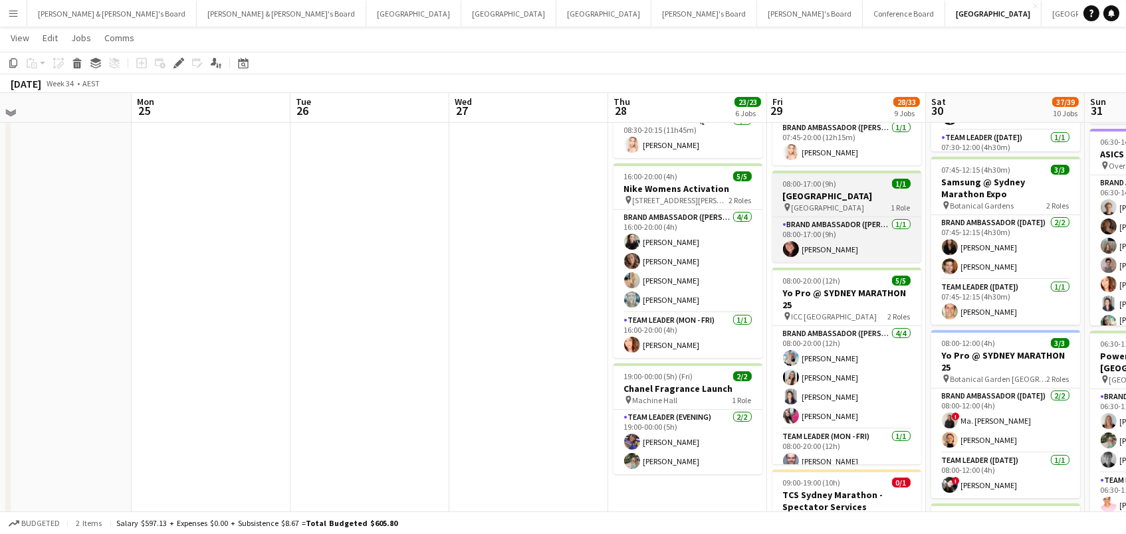
scroll to position [0, 503]
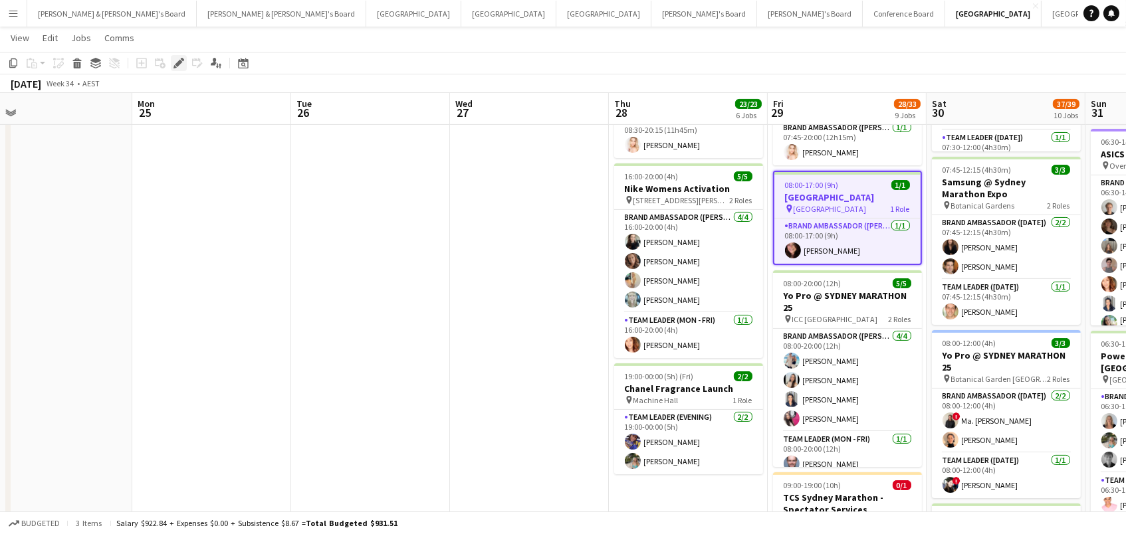
click at [179, 63] on icon "Edit" at bounding box center [178, 63] width 11 height 11
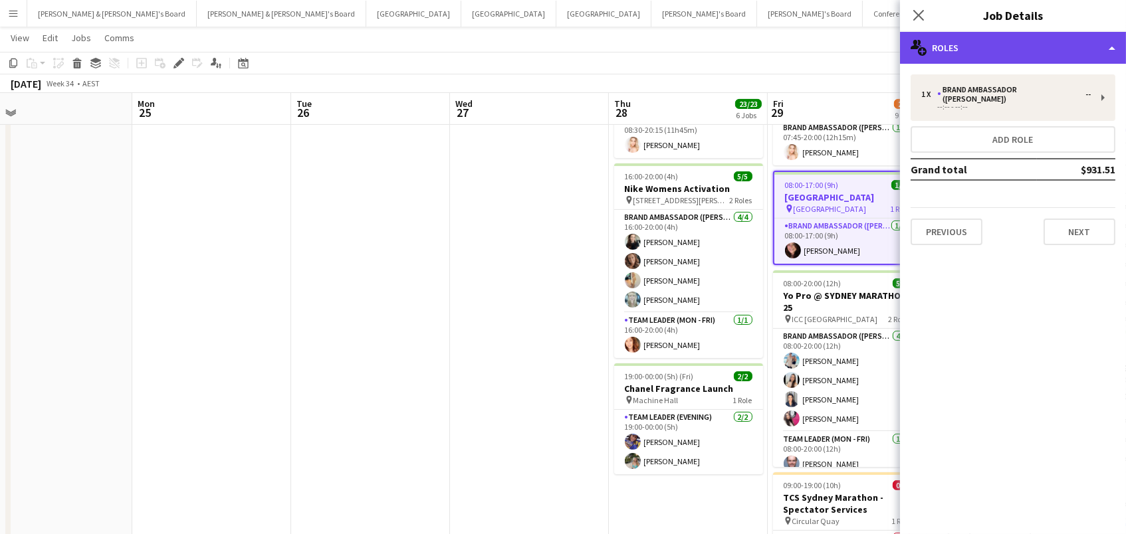
scroll to position [605, 1]
click at [997, 54] on div "multiple-users-add Roles" at bounding box center [1013, 48] width 226 height 32
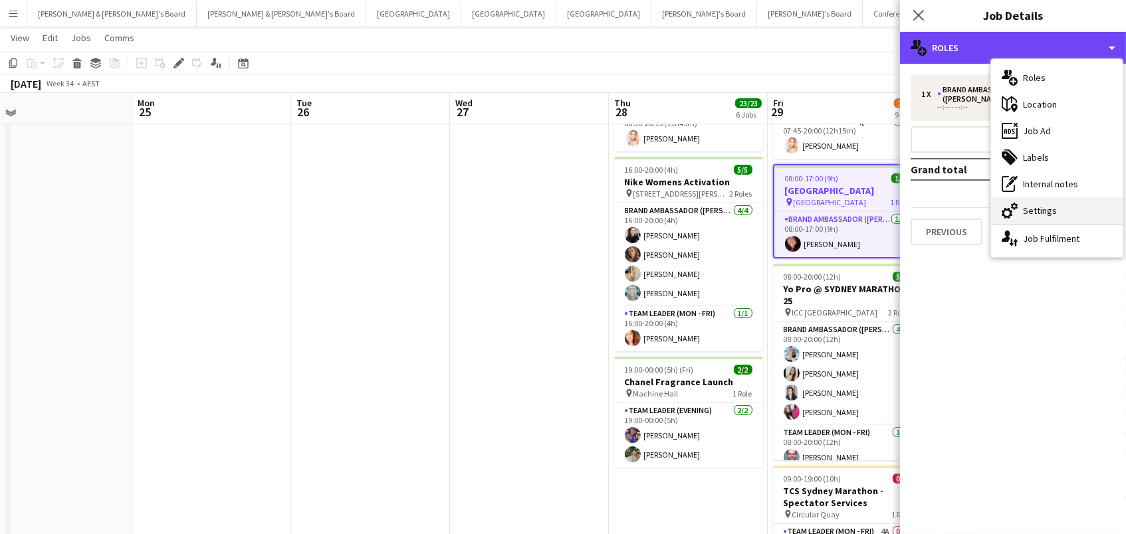
scroll to position [613, 0]
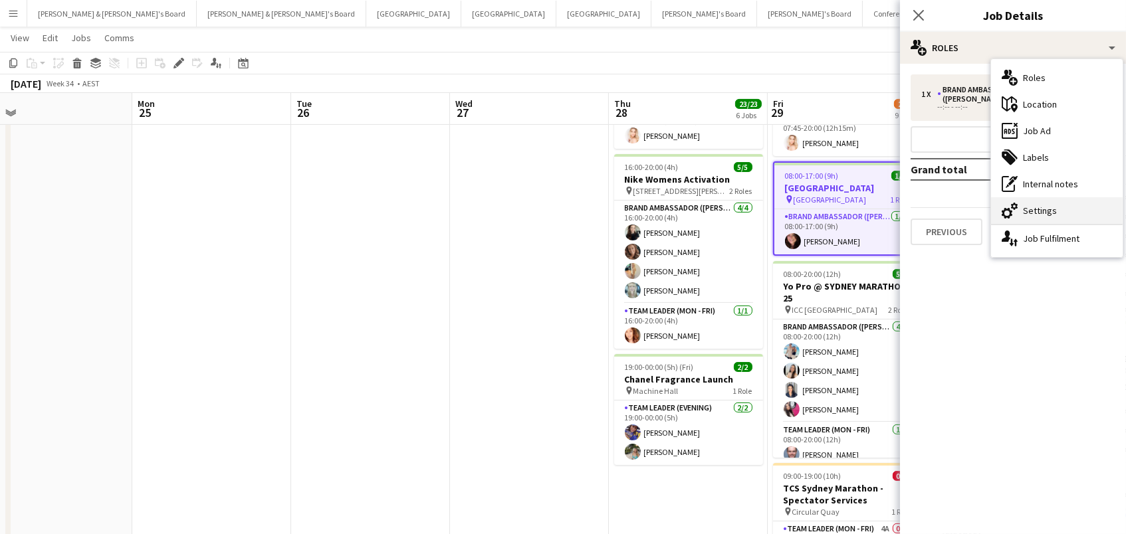
click at [1091, 212] on div "cog-double-3 Settings" at bounding box center [1057, 210] width 132 height 27
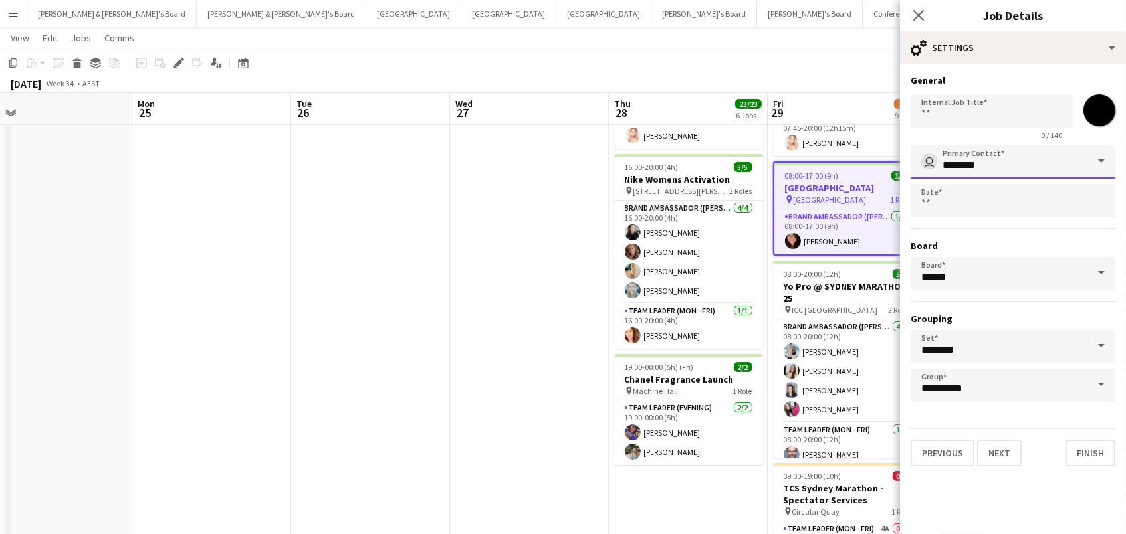
click at [981, 156] on input "********" at bounding box center [1012, 162] width 205 height 33
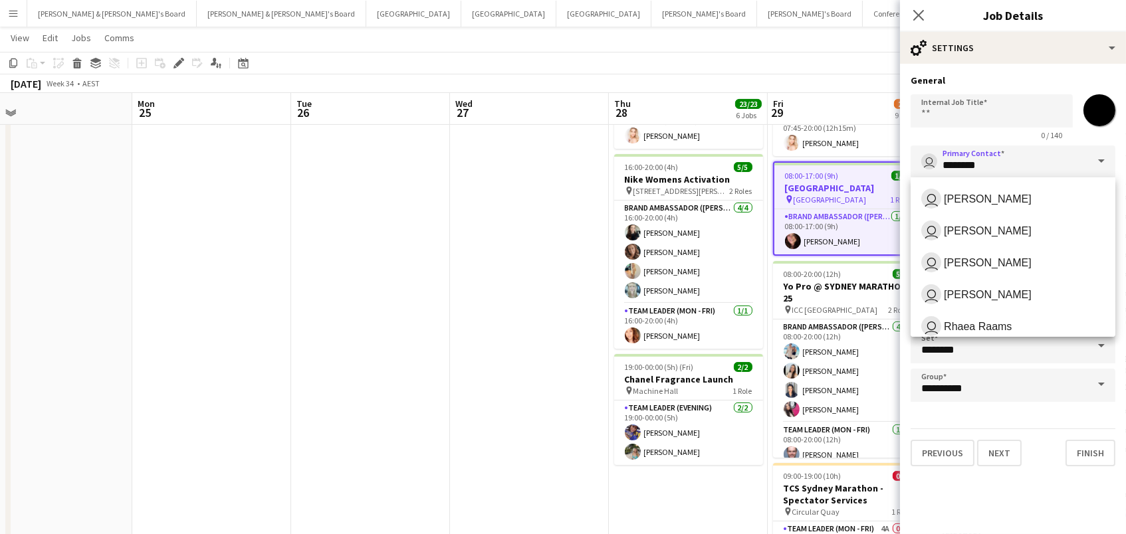
click at [916, 138] on div "0 / 140" at bounding box center [991, 135] width 162 height 10
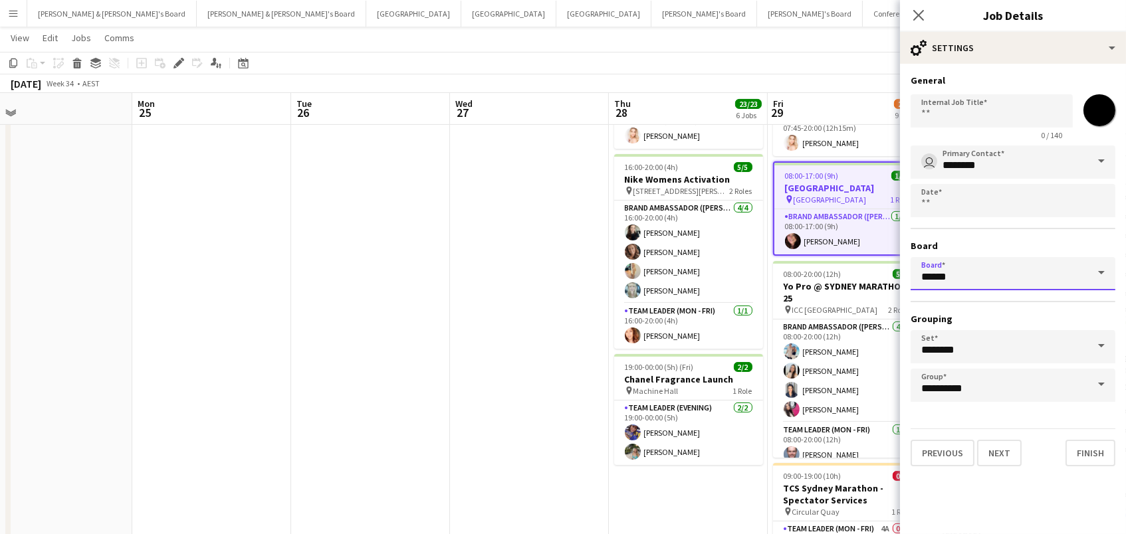
click at [928, 264] on input "******" at bounding box center [1012, 273] width 205 height 33
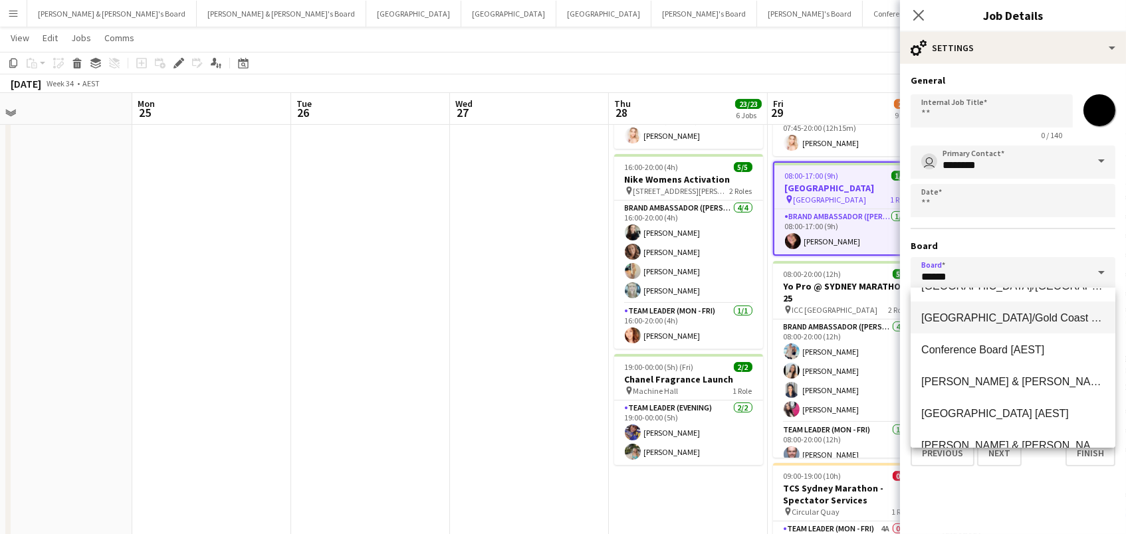
scroll to position [72, 0]
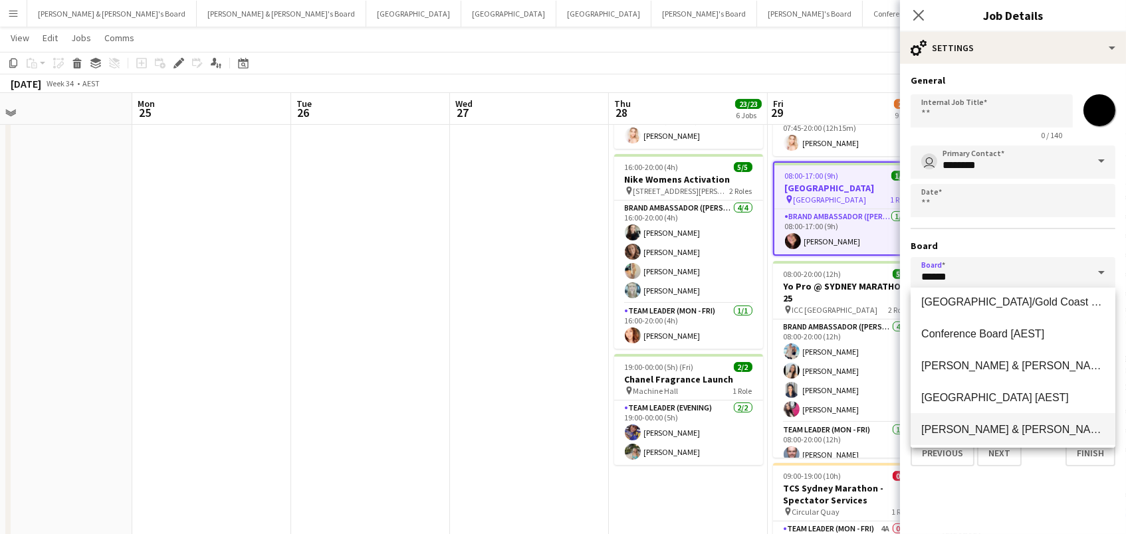
click at [960, 429] on span "Neil & Jenny's Board [AEST]" at bounding box center [1052, 429] width 263 height 11
type input "**********"
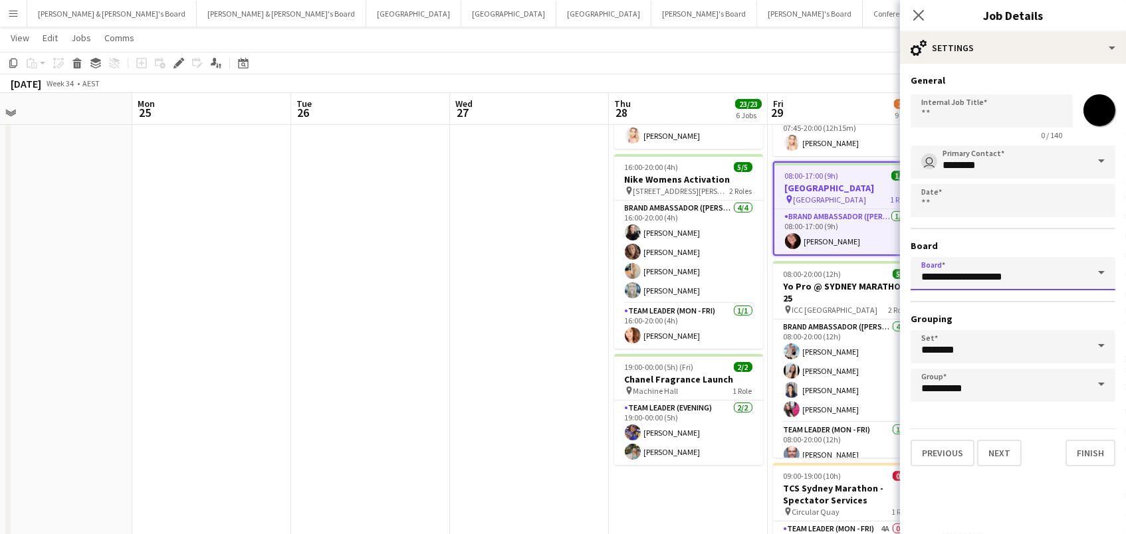
scroll to position [0, 0]
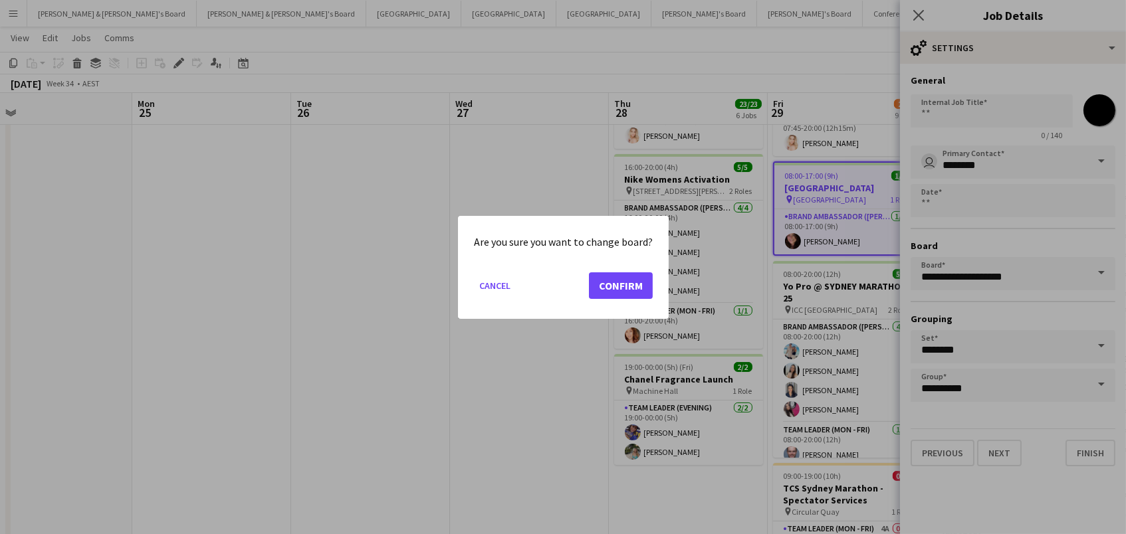
click at [626, 277] on button "Confirm" at bounding box center [621, 285] width 64 height 27
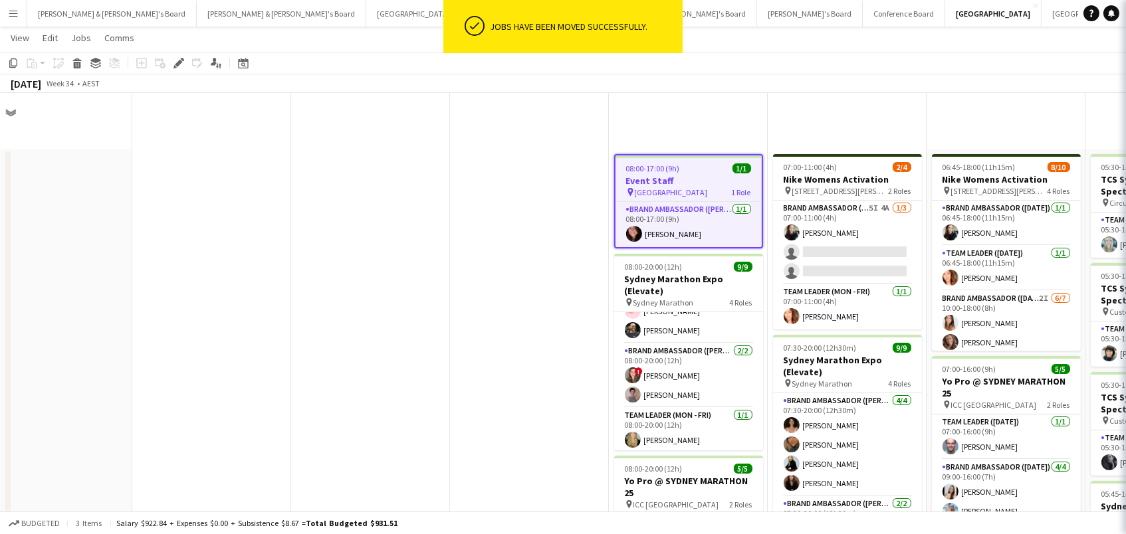
scroll to position [612, 0]
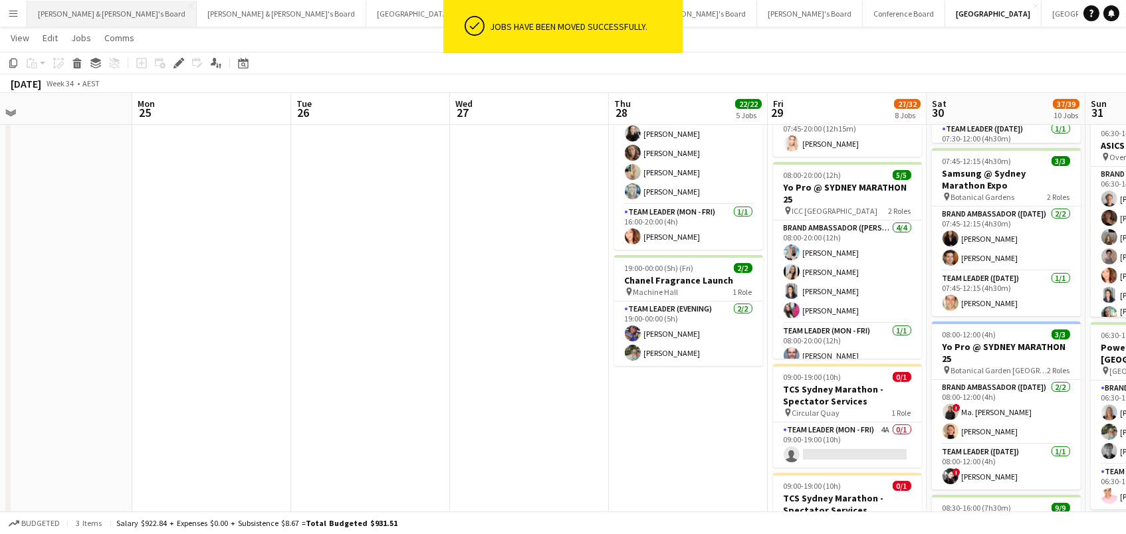
click at [95, 16] on button "Neil & Jenny's Board Close" at bounding box center [111, 14] width 169 height 26
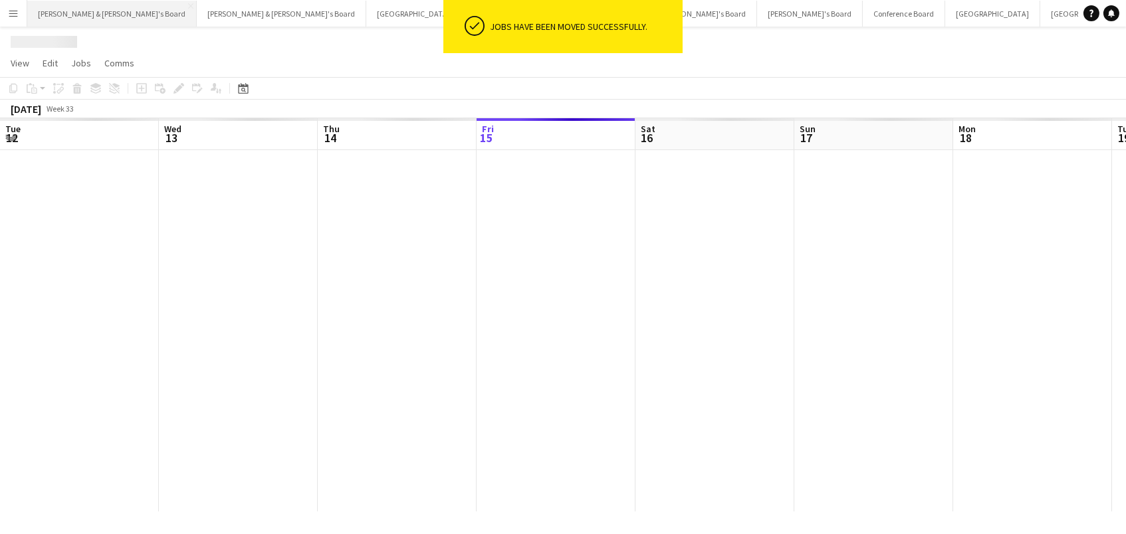
scroll to position [0, 317]
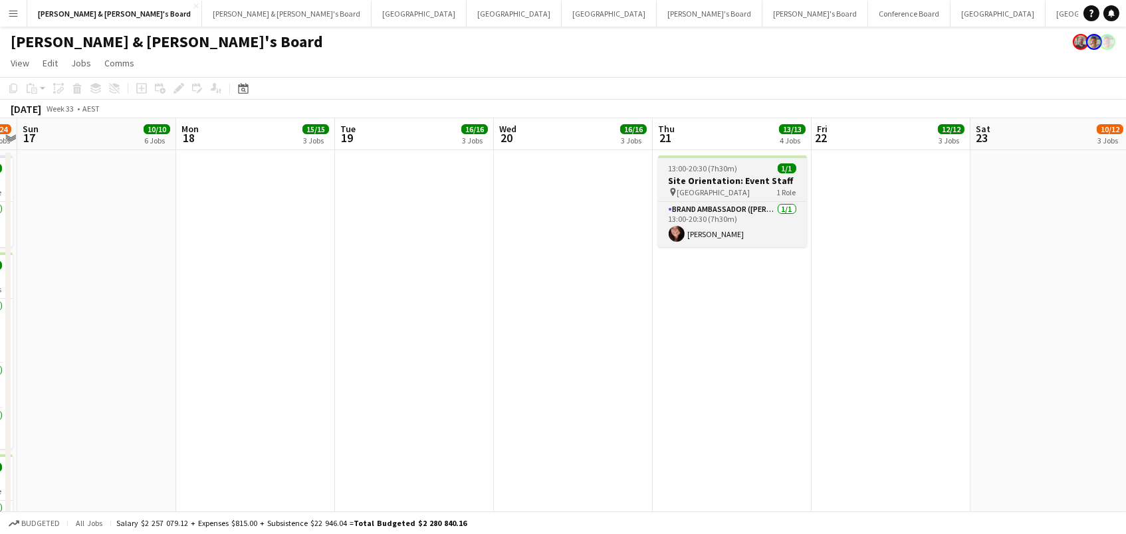
click at [734, 175] on h3 "Site Orientation: Event Staff" at bounding box center [732, 181] width 149 height 12
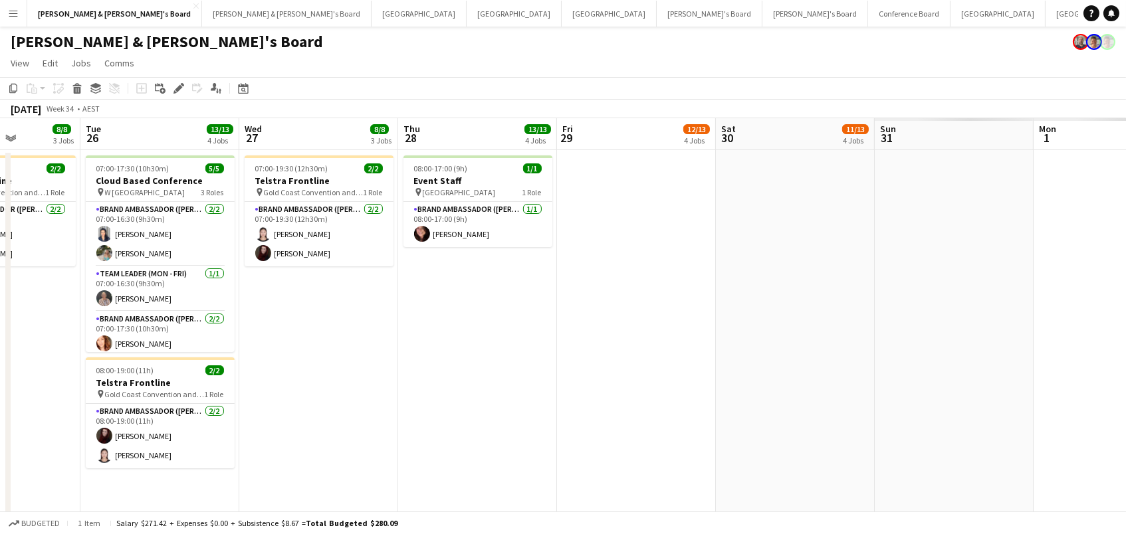
scroll to position [0, 560]
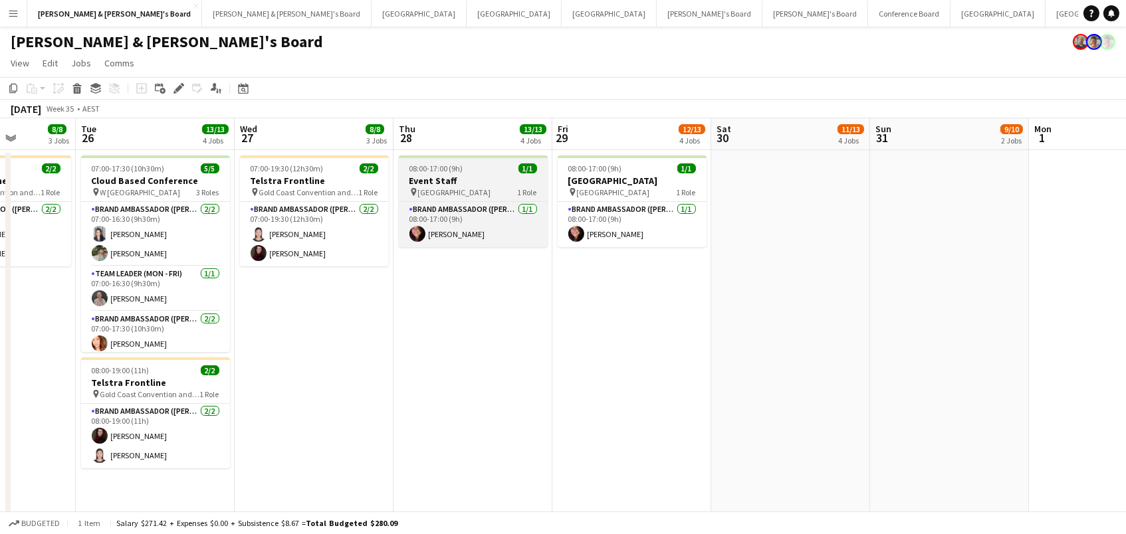
click at [491, 170] on div "08:00-17:00 (9h) 1/1" at bounding box center [473, 168] width 149 height 10
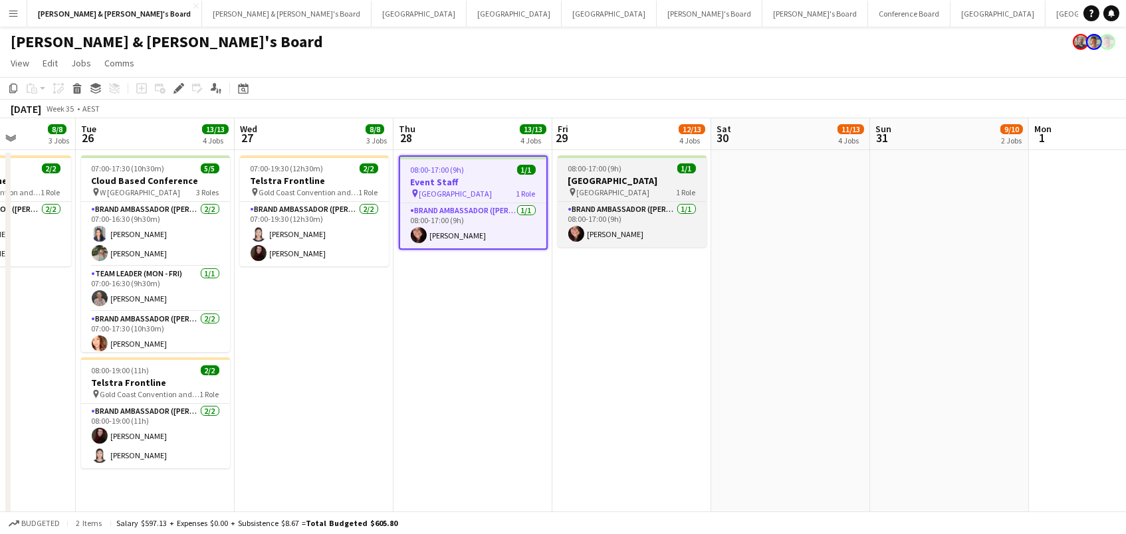
click at [635, 157] on div at bounding box center [632, 156] width 149 height 3
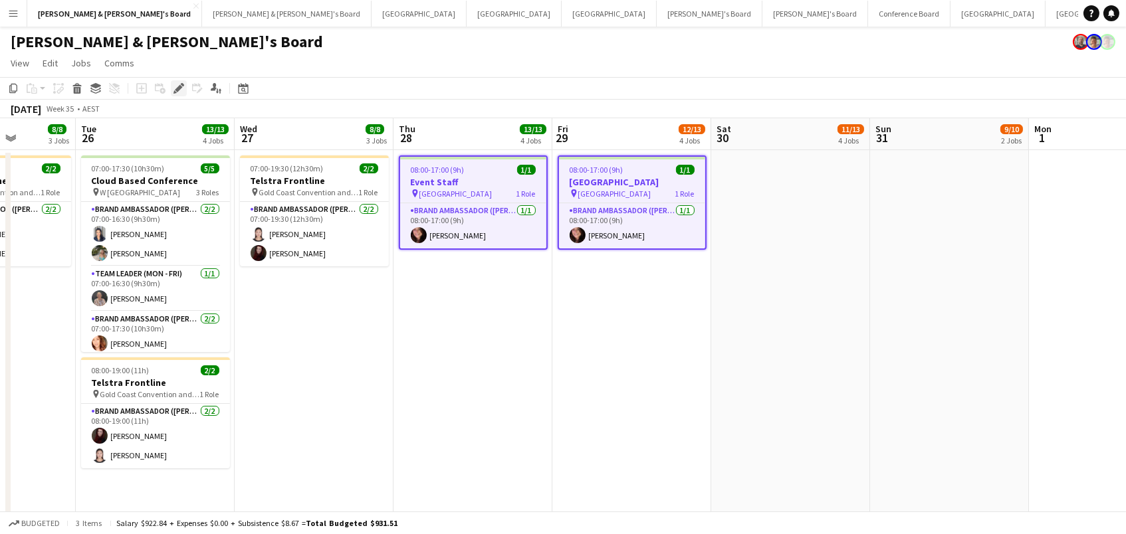
click at [179, 87] on icon at bounding box center [178, 88] width 7 height 7
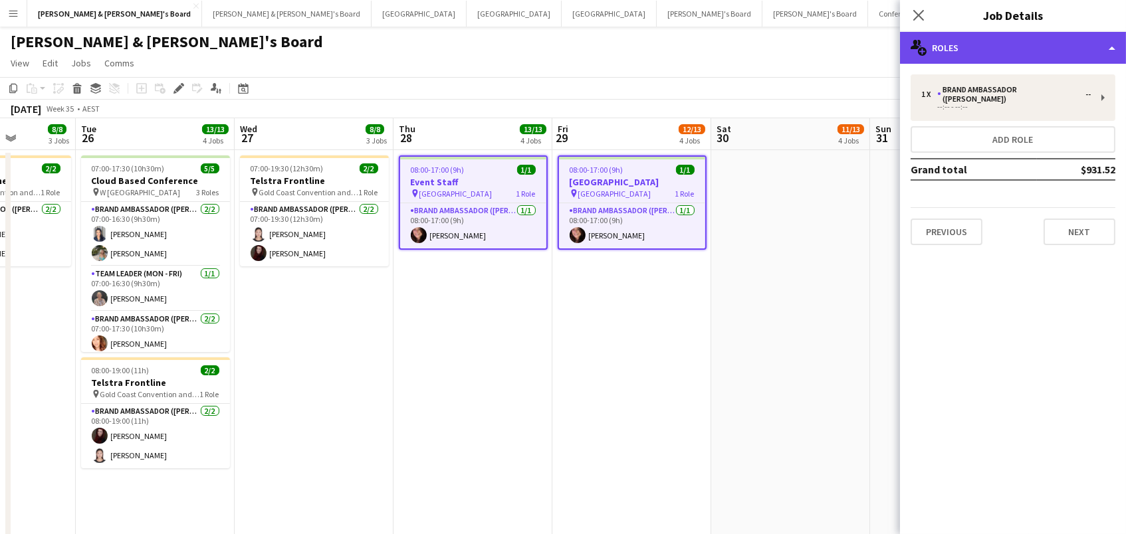
click at [1003, 37] on div "multiple-users-add Roles" at bounding box center [1013, 48] width 226 height 32
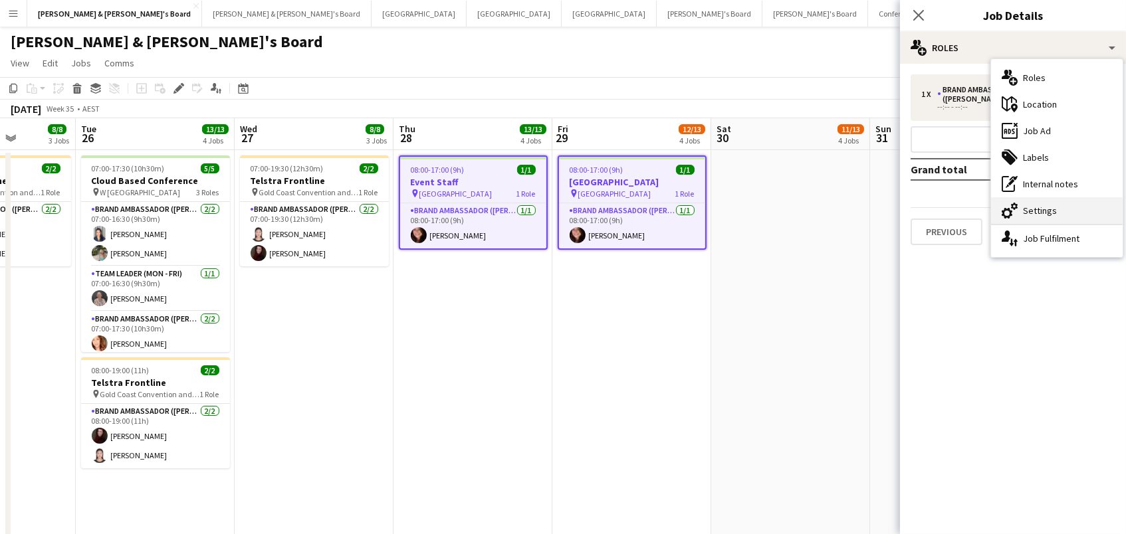
click at [1035, 211] on div "cog-double-3 Settings" at bounding box center [1057, 210] width 132 height 27
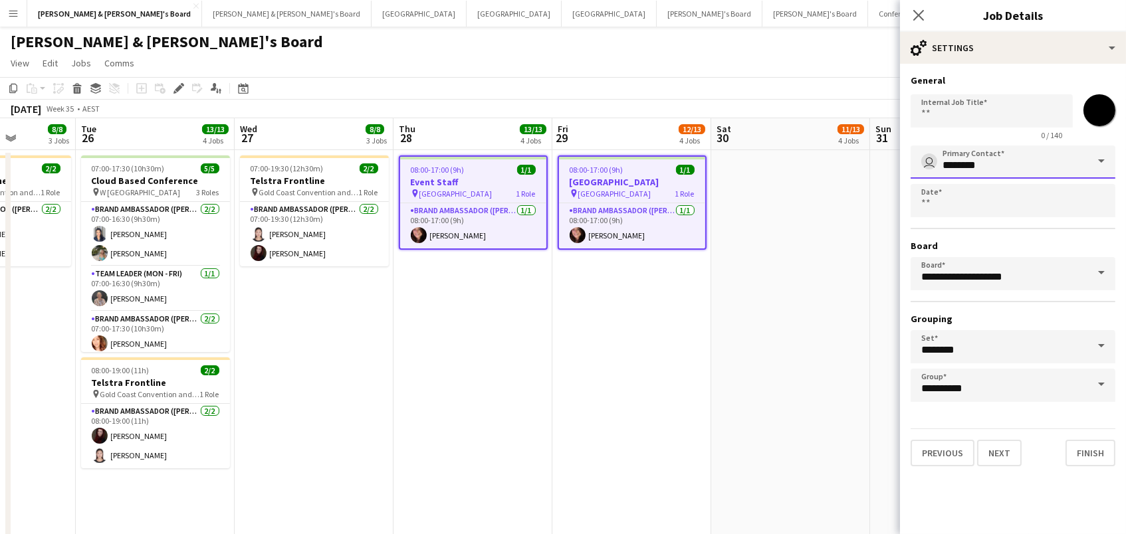
click at [990, 157] on input "********" at bounding box center [1012, 162] width 205 height 33
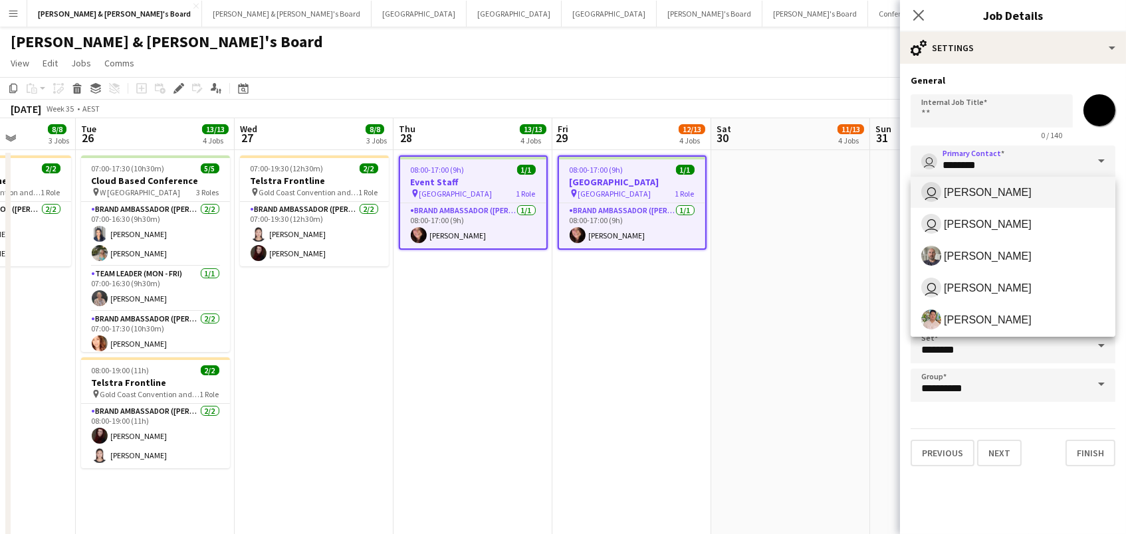
scroll to position [206, 0]
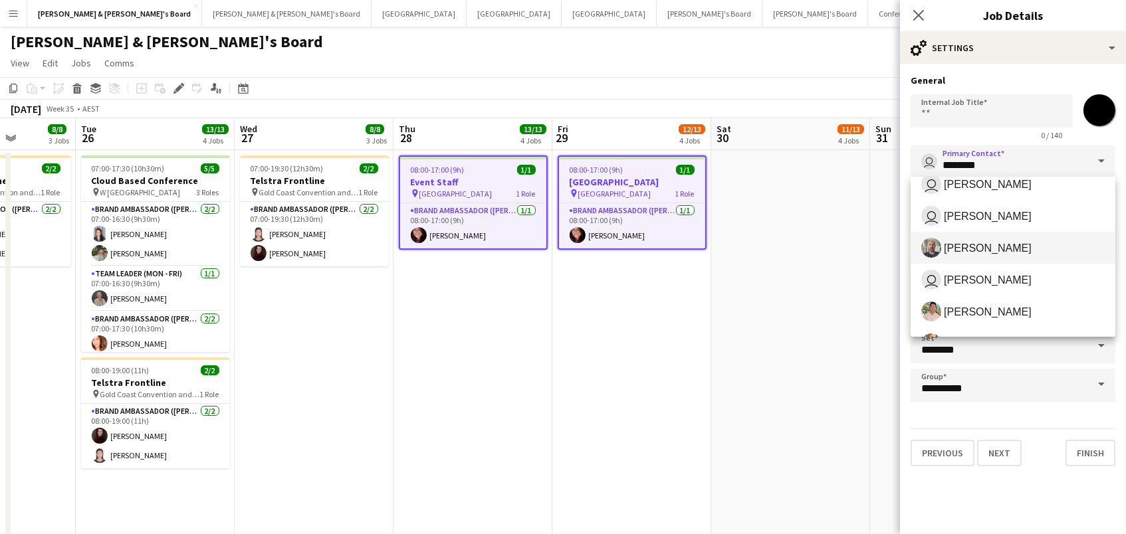
click at [1004, 262] on mat-option "Neil Burton" at bounding box center [1012, 248] width 205 height 32
type input "**********"
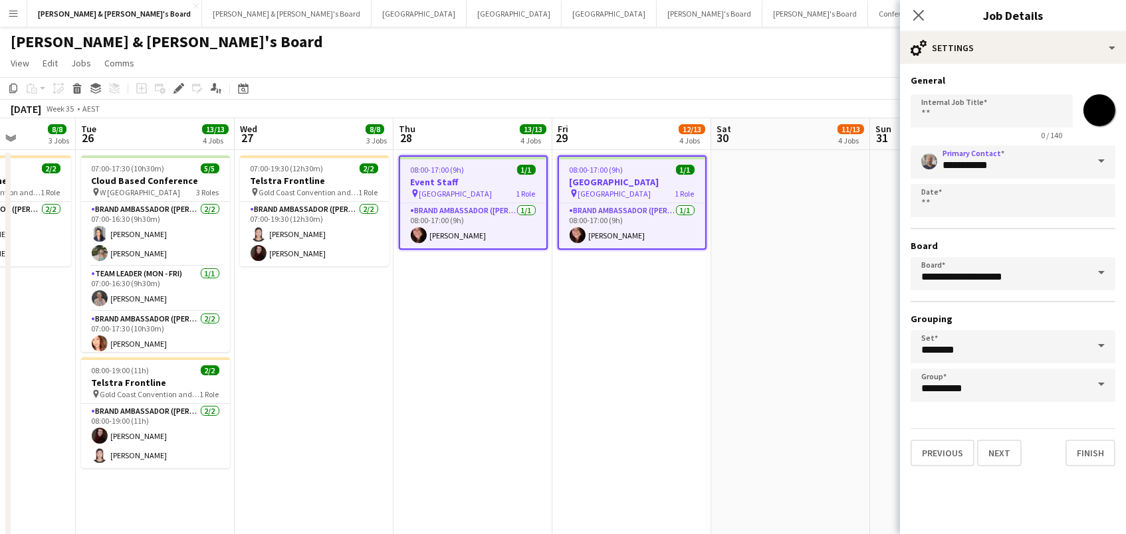
click at [845, 215] on app-date-cell at bounding box center [790, 368] width 159 height 437
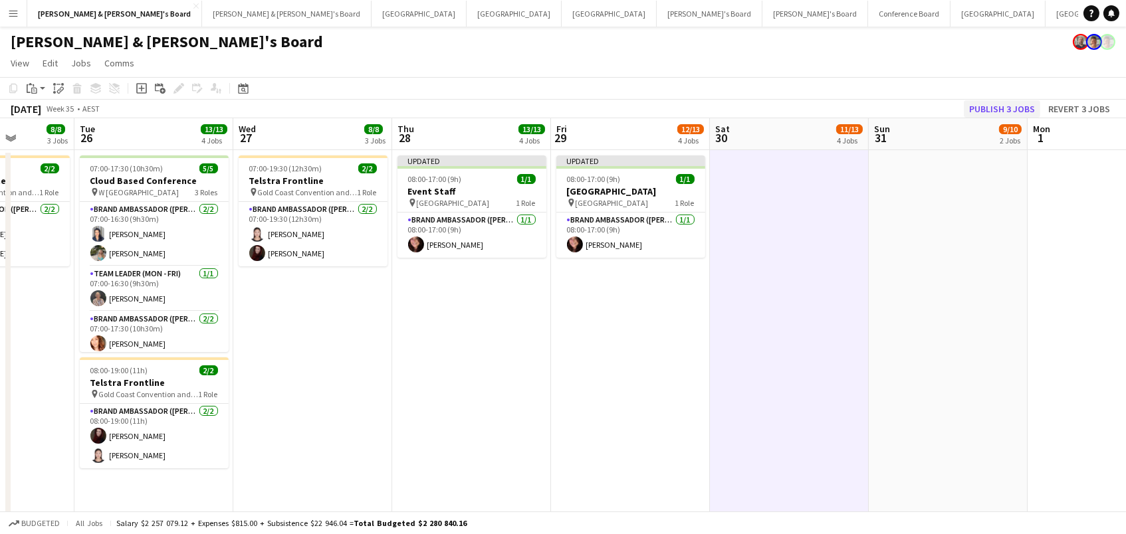
click at [984, 112] on button "Publish 3 jobs" at bounding box center [1002, 108] width 76 height 17
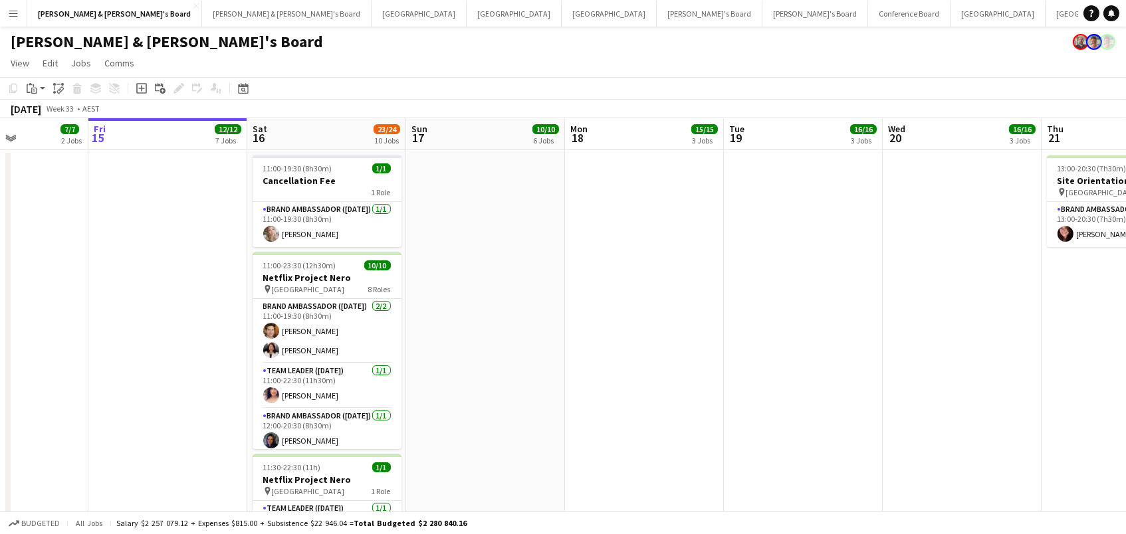
scroll to position [0, 0]
click at [657, 15] on button "Tennille's Board Close" at bounding box center [710, 14] width 106 height 26
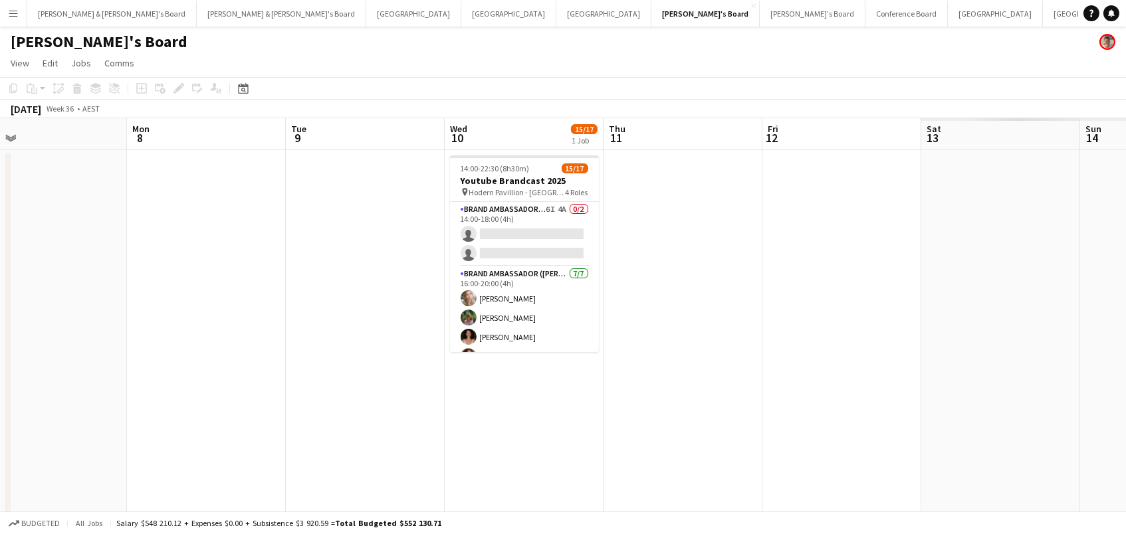
scroll to position [0, 604]
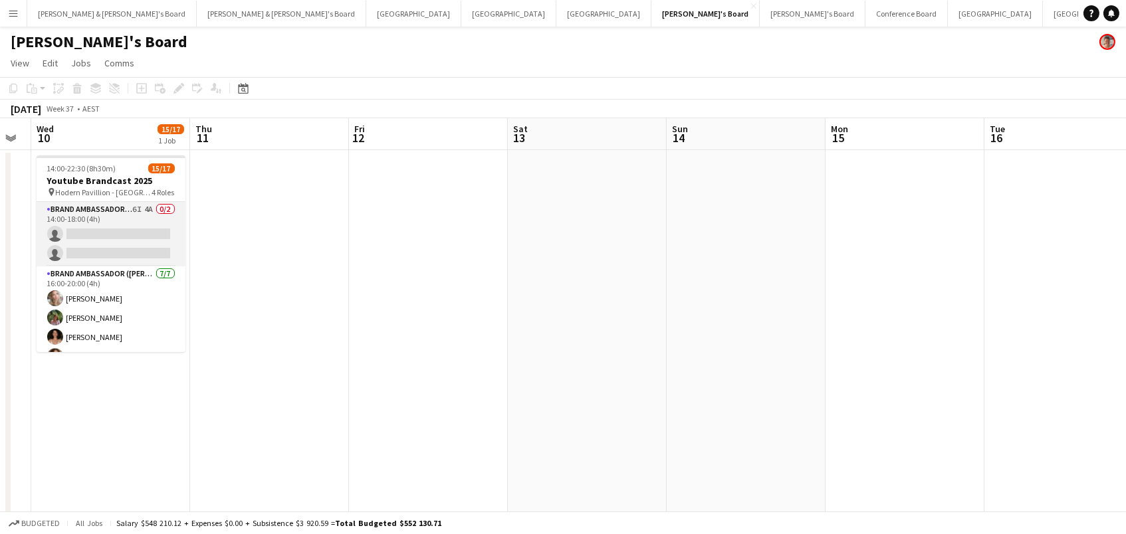
click at [94, 232] on app-card-role "Brand Ambassador (Mon - Fri) 6I 4A 0/2 14:00-18:00 (4h) single-neutral-actions …" at bounding box center [111, 234] width 149 height 64
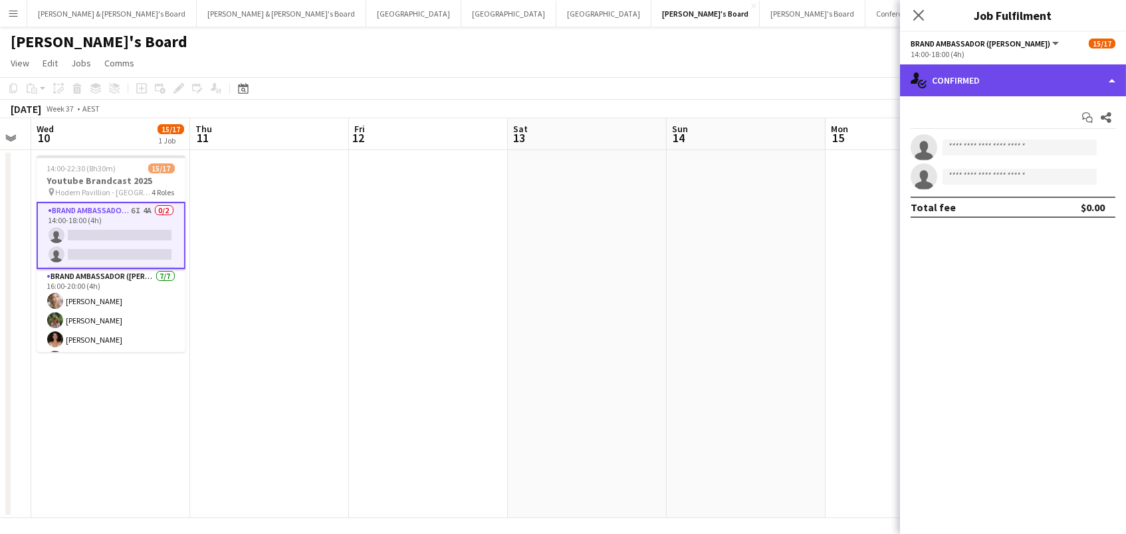
click at [964, 80] on div "single-neutral-actions-check-2 Confirmed" at bounding box center [1013, 80] width 226 height 32
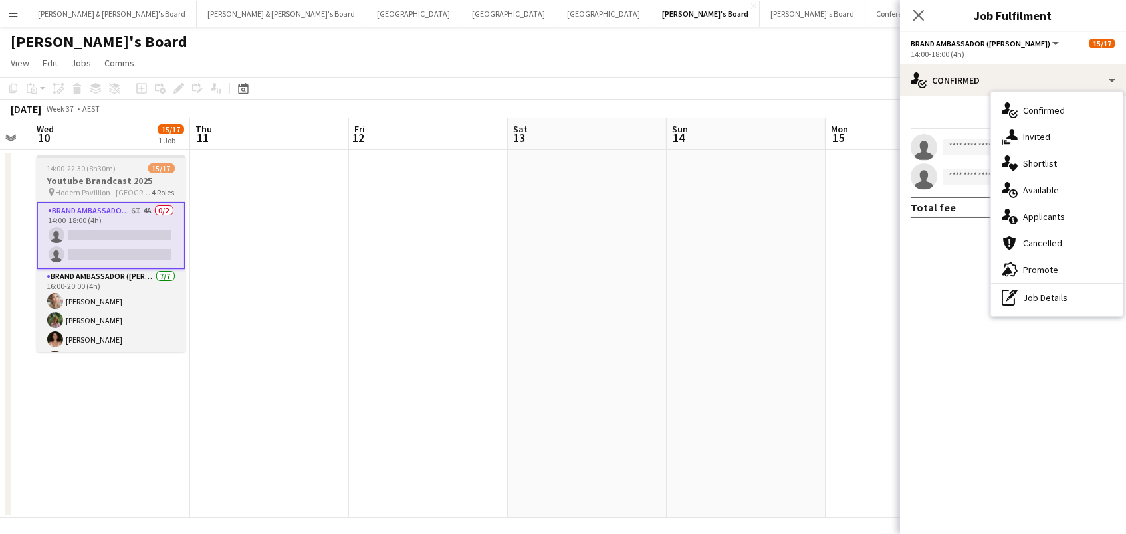
click at [161, 184] on h3 "Youtube Brandcast 2025" at bounding box center [111, 181] width 149 height 12
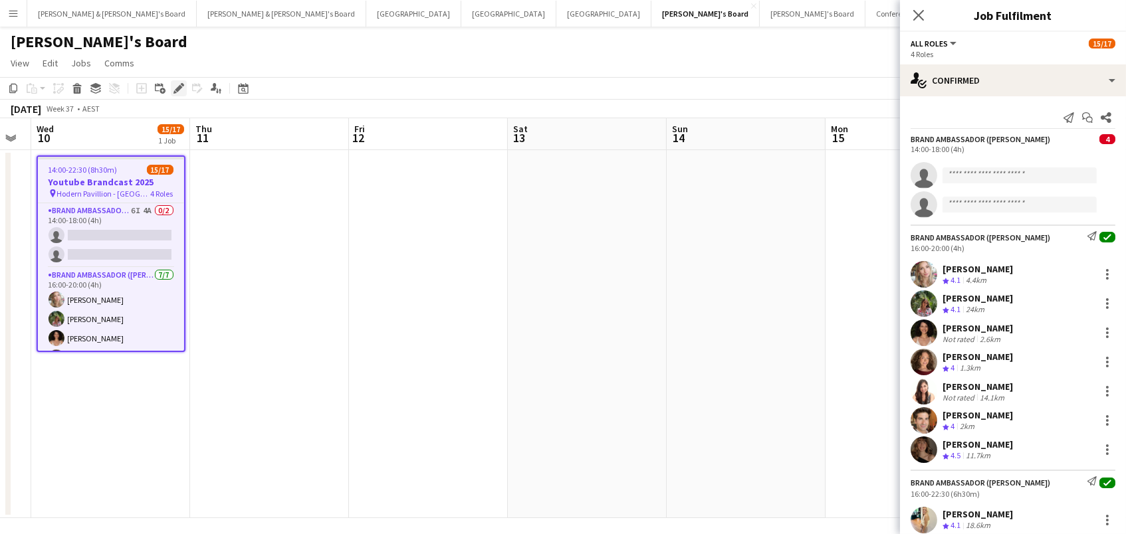
click at [180, 88] on icon "Edit" at bounding box center [178, 88] width 11 height 11
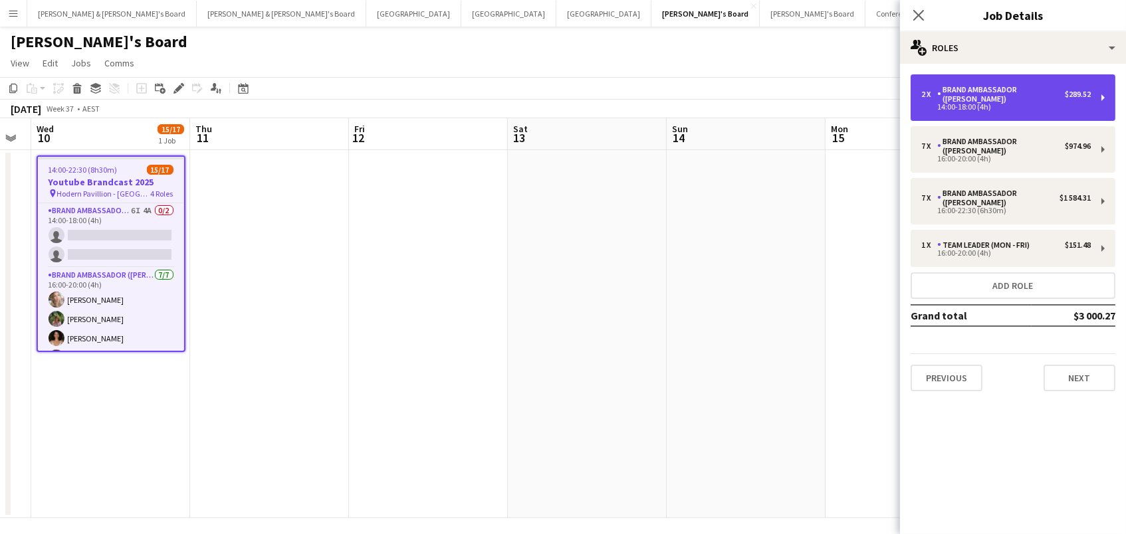
click at [945, 91] on div "Brand Ambassador ([PERSON_NAME])" at bounding box center [1001, 94] width 128 height 19
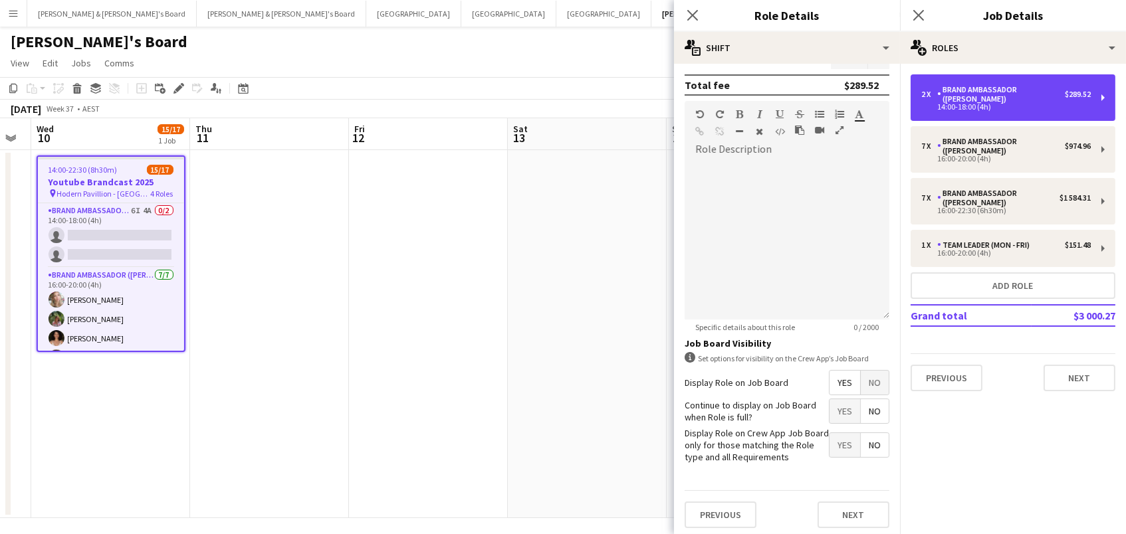
scroll to position [360, 0]
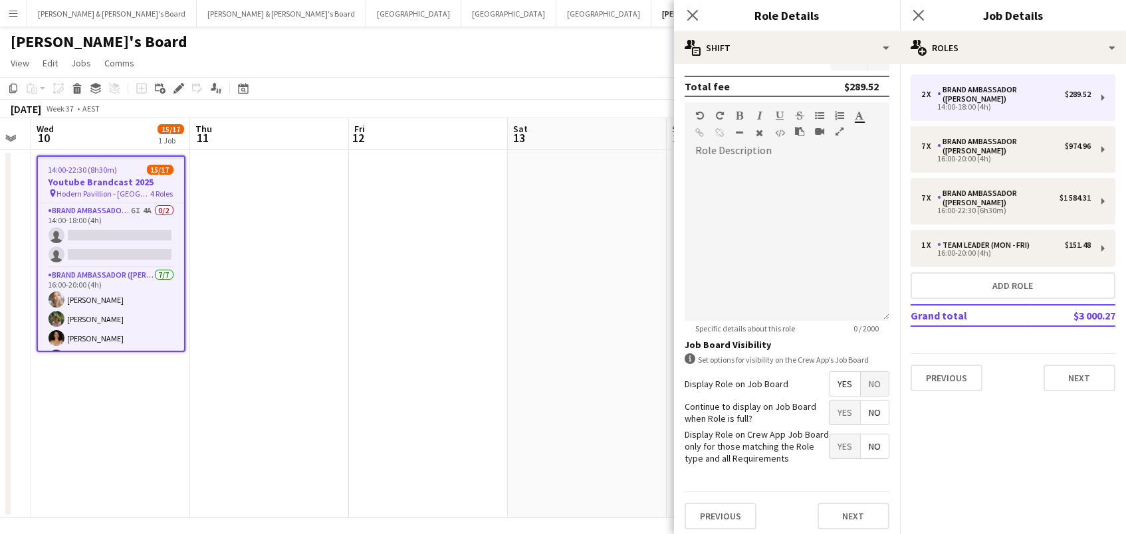
click at [526, 351] on app-date-cell at bounding box center [587, 334] width 159 height 368
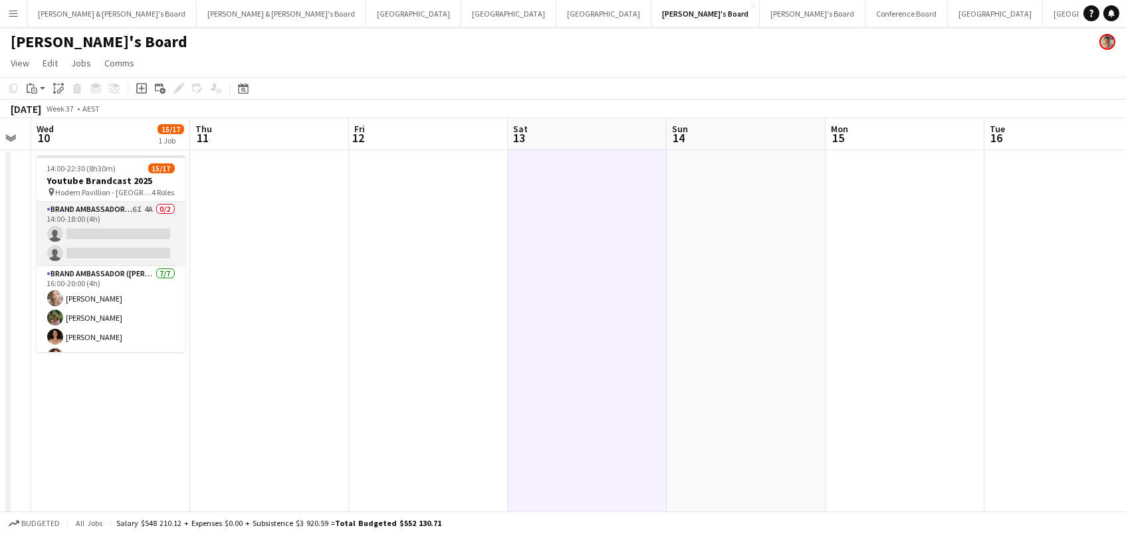
click at [82, 253] on app-card-role "Brand Ambassador (Mon - Fri) 6I 4A 0/2 14:00-18:00 (4h) single-neutral-actions …" at bounding box center [111, 234] width 149 height 64
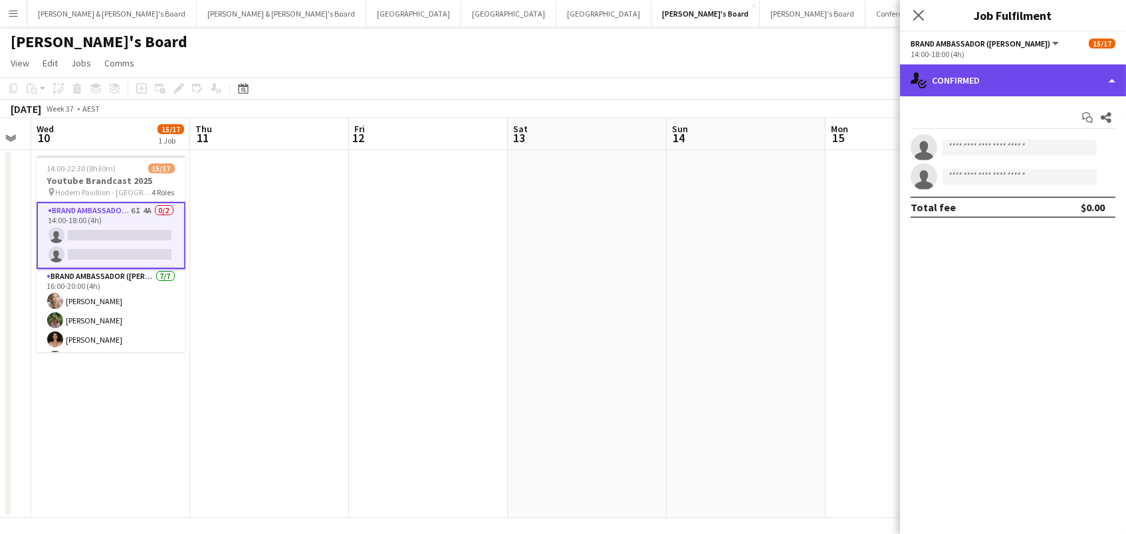
drag, startPoint x: 1021, startPoint y: 67, endPoint x: 1025, endPoint y: 76, distance: 10.1
click at [1023, 68] on div "single-neutral-actions-check-2 Confirmed" at bounding box center [1013, 80] width 226 height 32
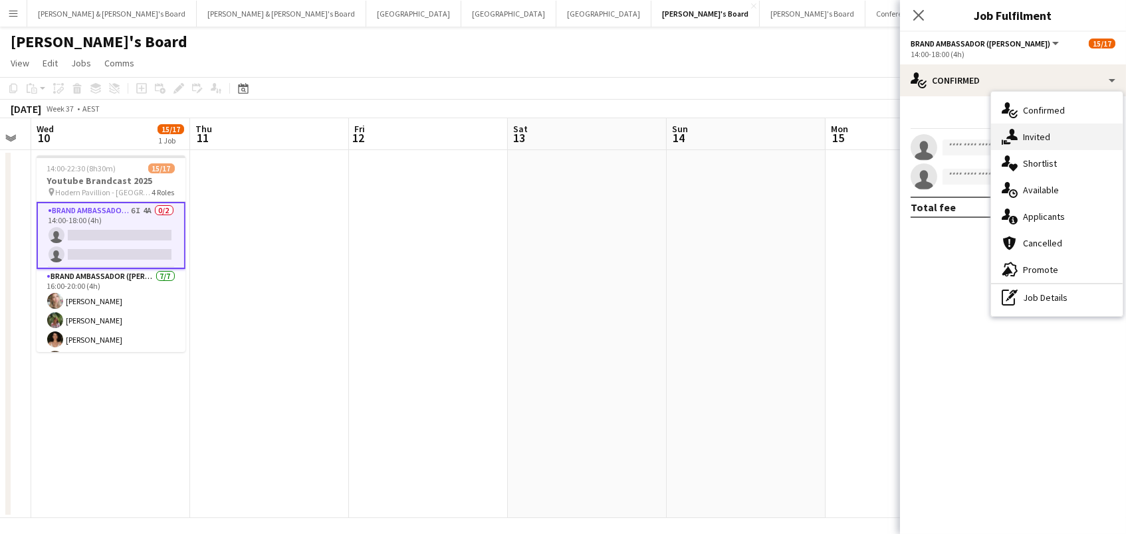
click at [1027, 128] on div "single-neutral-actions-share-1 Invited" at bounding box center [1057, 137] width 132 height 27
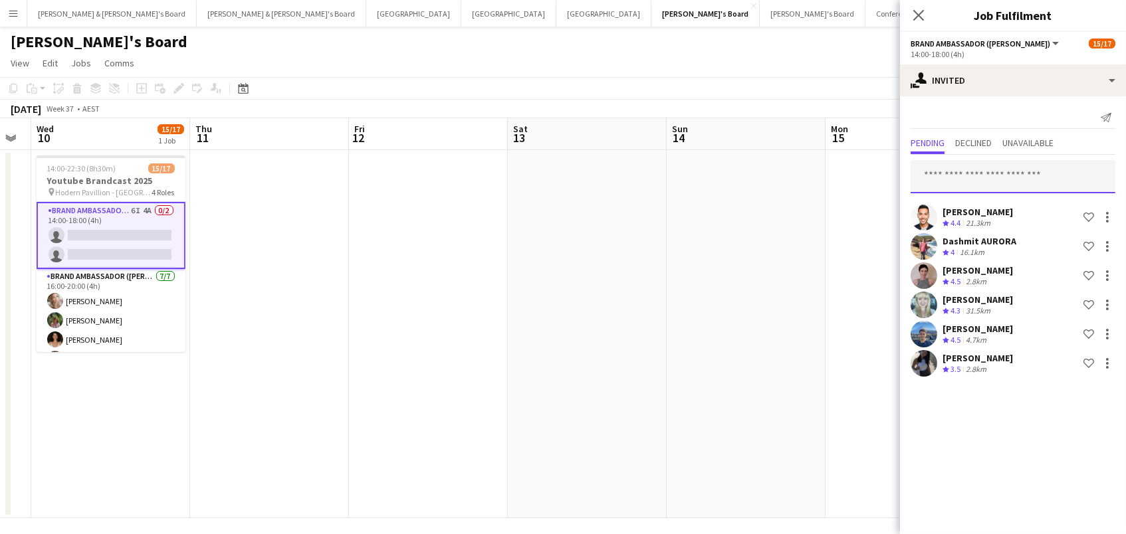
click at [991, 171] on input "text" at bounding box center [1012, 176] width 205 height 33
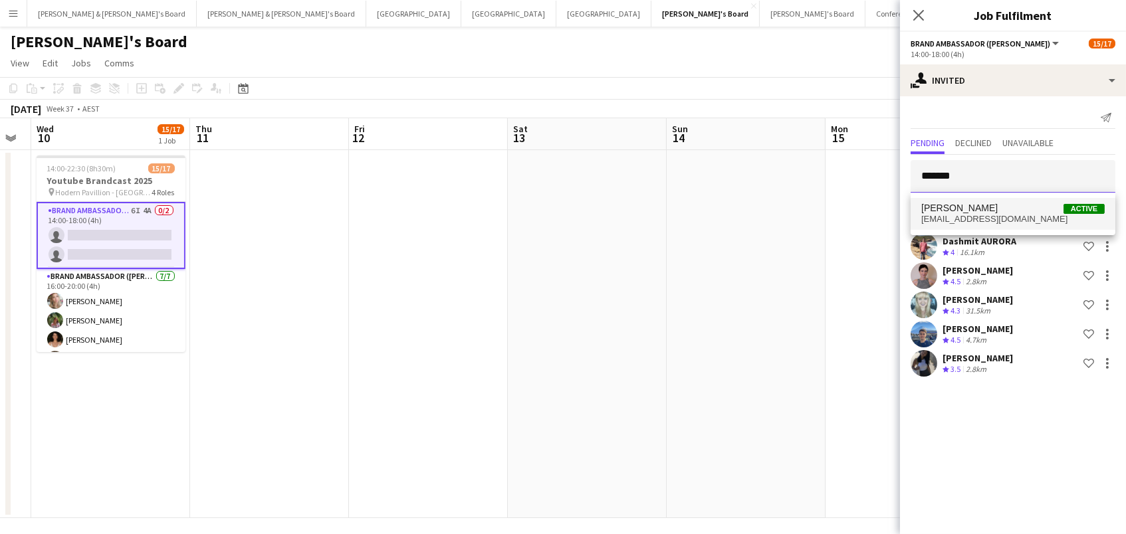
type input "*******"
click at [1017, 207] on span "Thomas Wheeler Active" at bounding box center [1012, 208] width 183 height 11
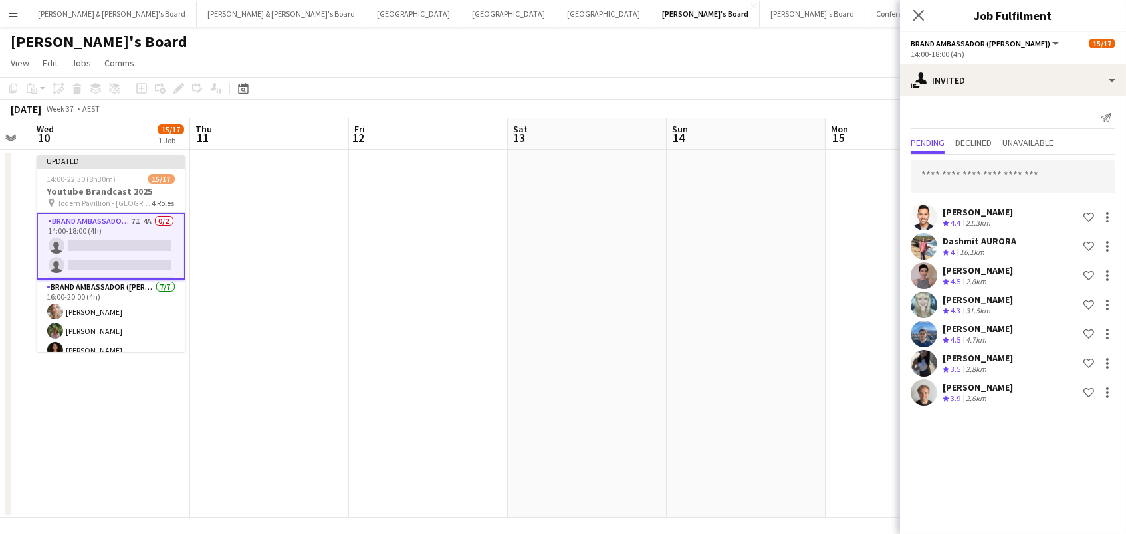
click at [528, 181] on app-date-cell at bounding box center [587, 334] width 159 height 368
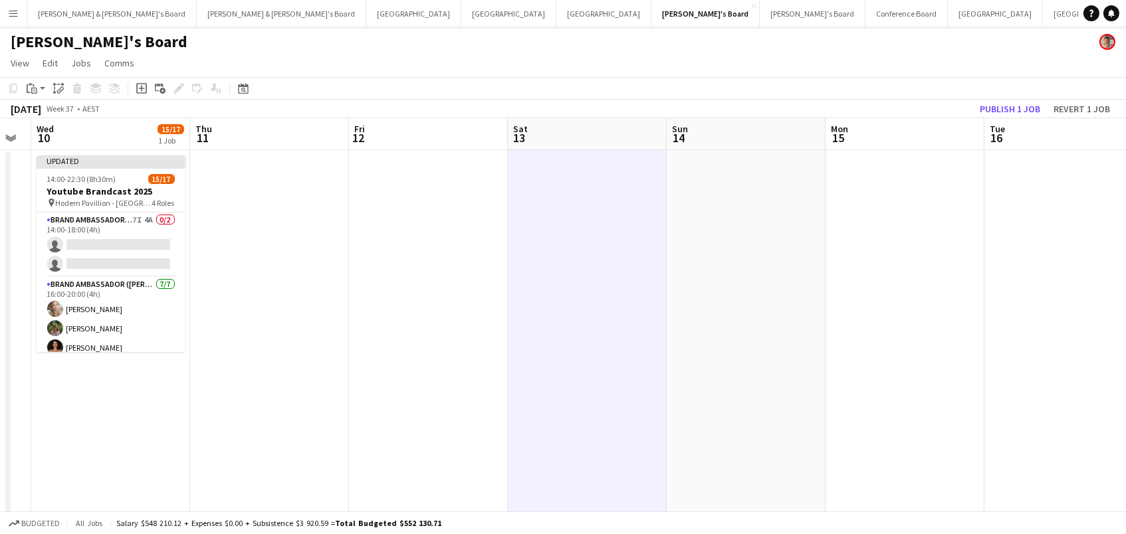
scroll to position [0, 603]
click at [1008, 108] on button "Publish 1 job" at bounding box center [1009, 108] width 71 height 17
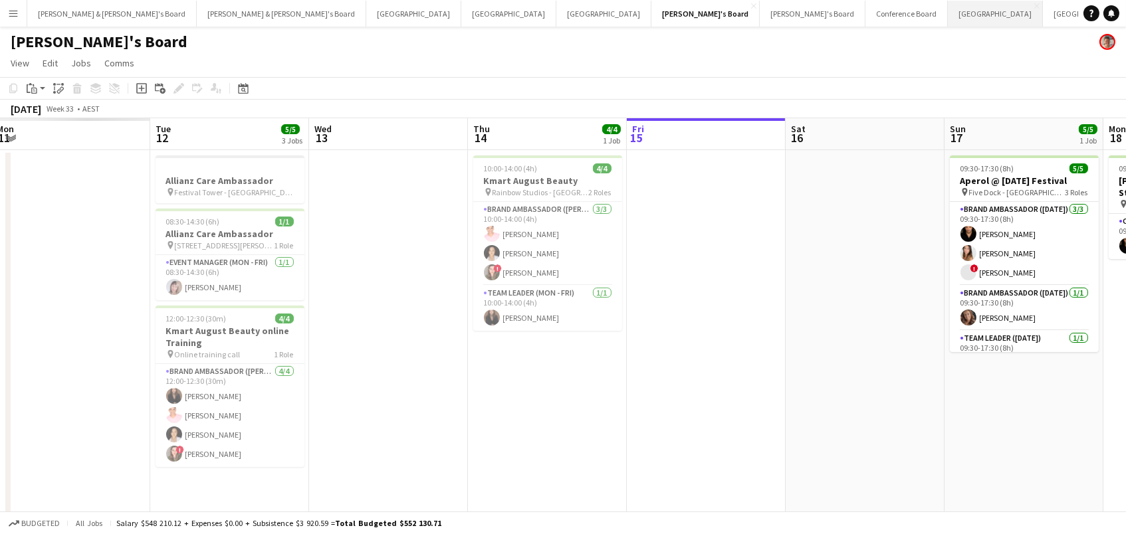
scroll to position [0, 317]
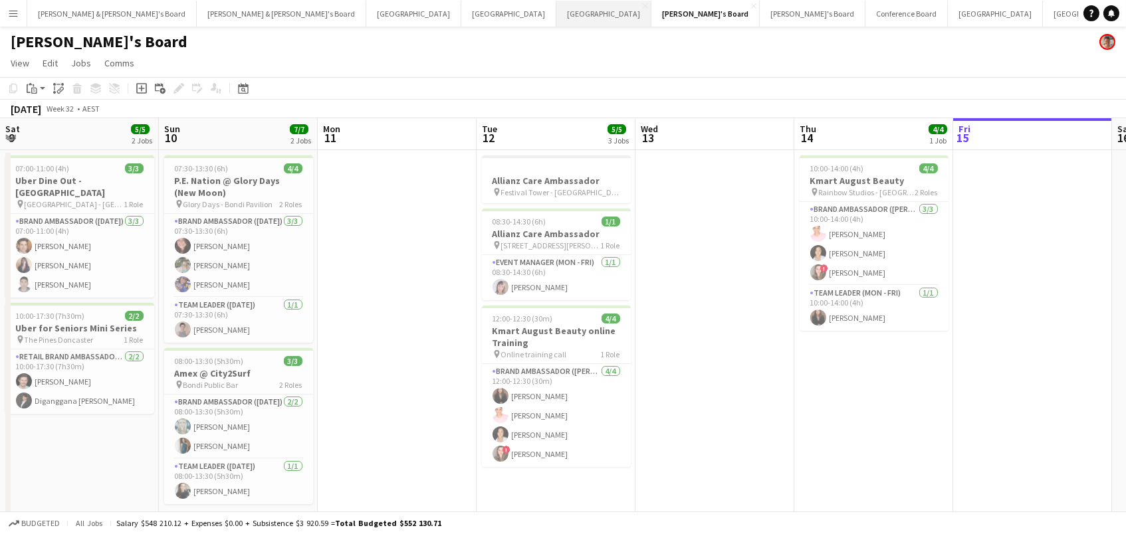
scroll to position [0, 317]
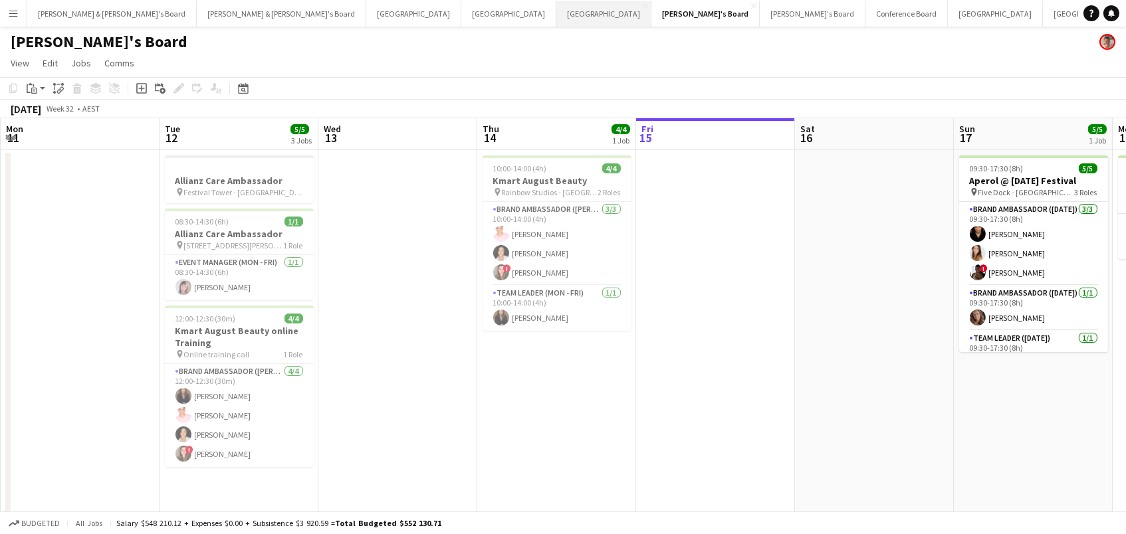
click at [556, 16] on button "Melbourne Close" at bounding box center [603, 14] width 95 height 26
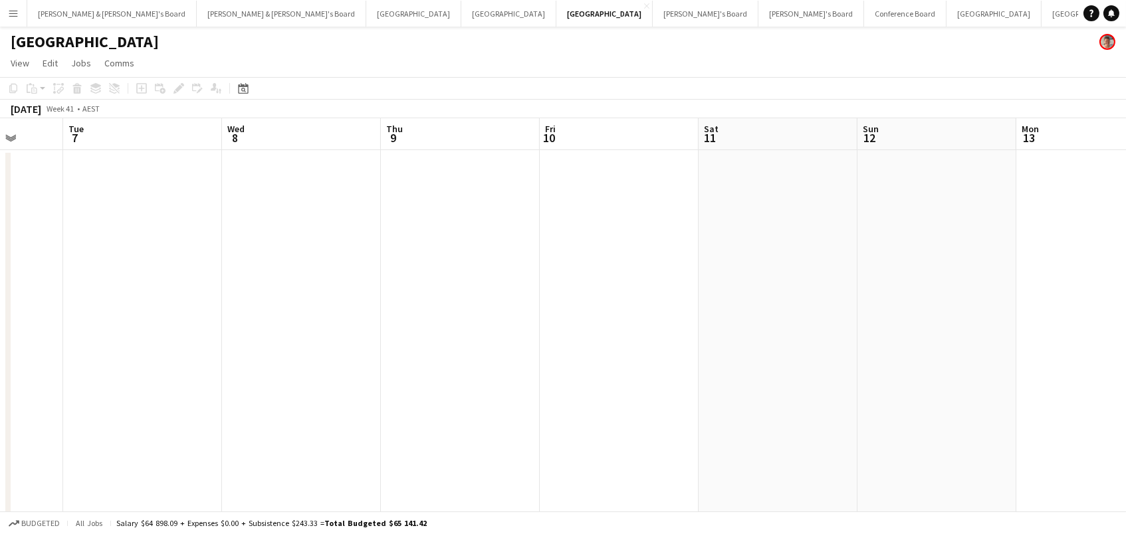
scroll to position [0, 468]
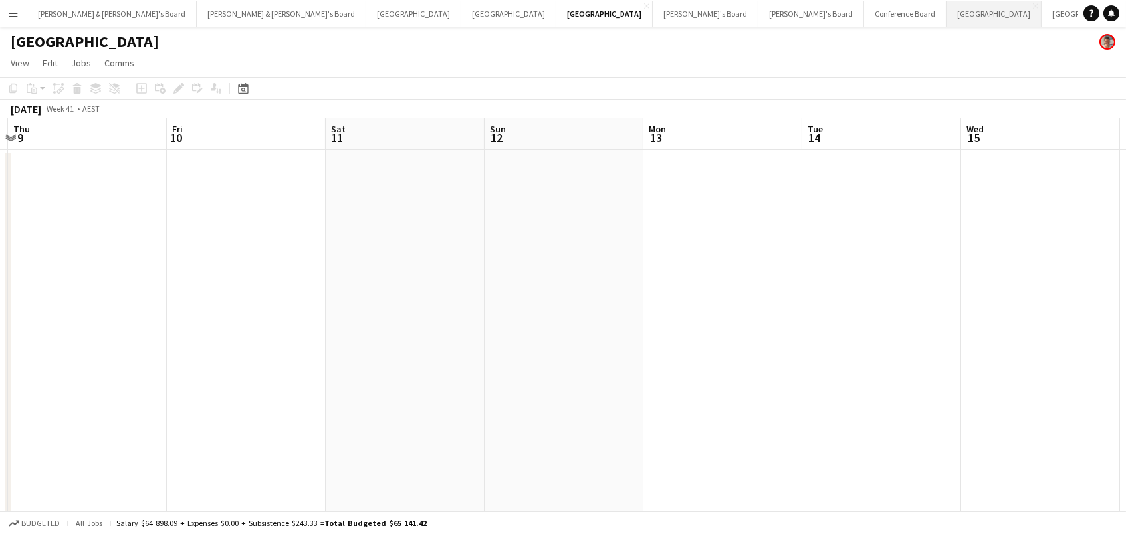
click at [946, 19] on button "Sydney Close" at bounding box center [993, 14] width 95 height 26
